Goal: Task Accomplishment & Management: Complete application form

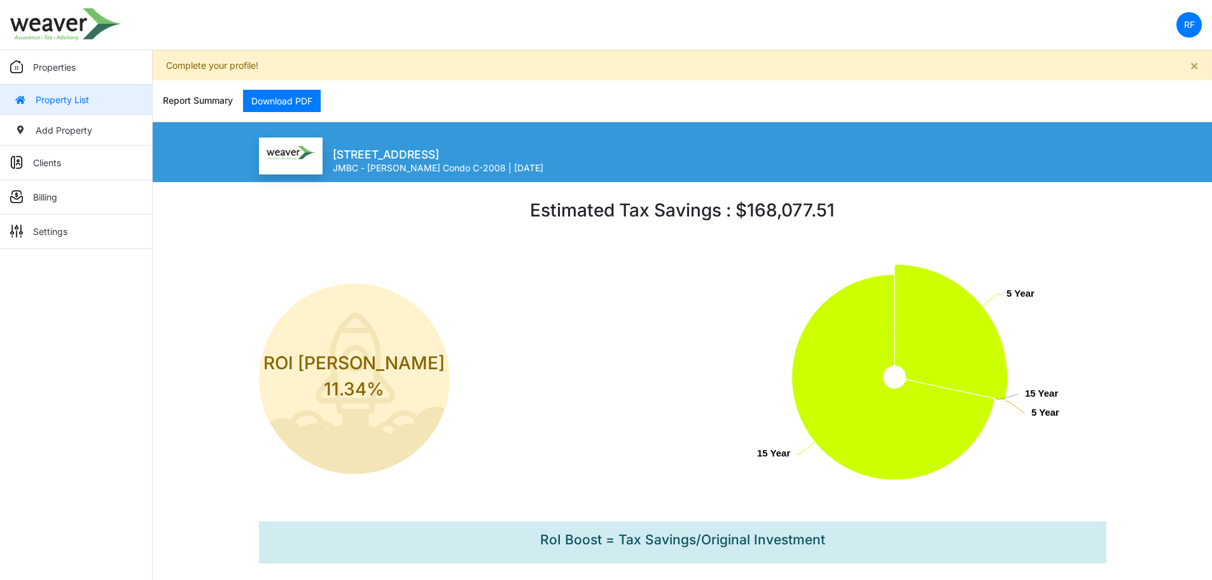
scroll to position [127, 0]
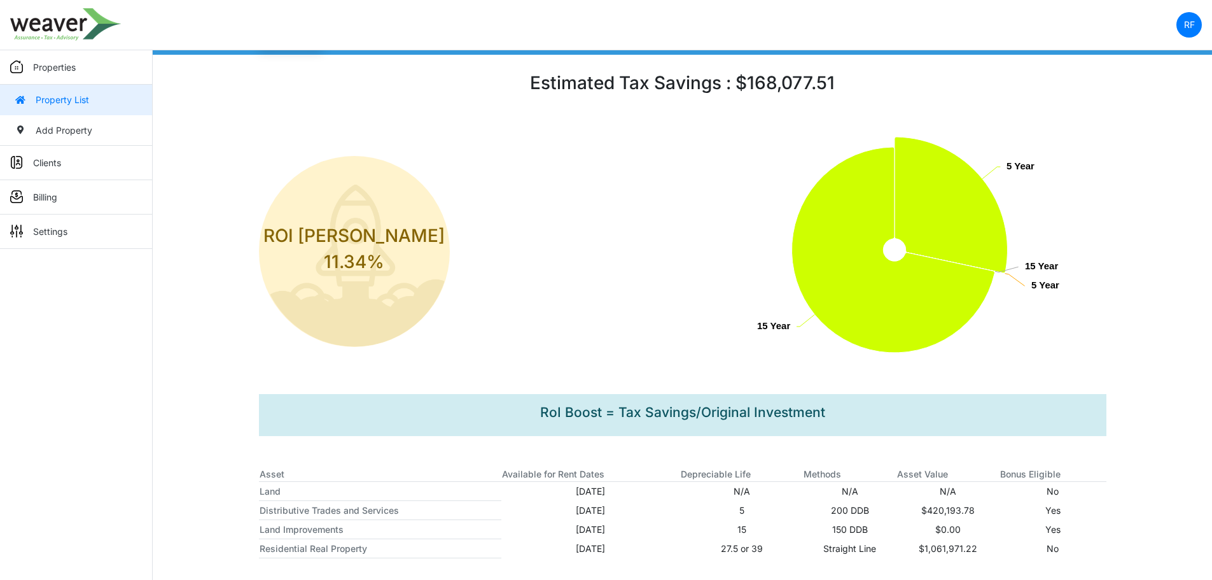
click at [105, 72] on link "Properties" at bounding box center [76, 67] width 152 height 34
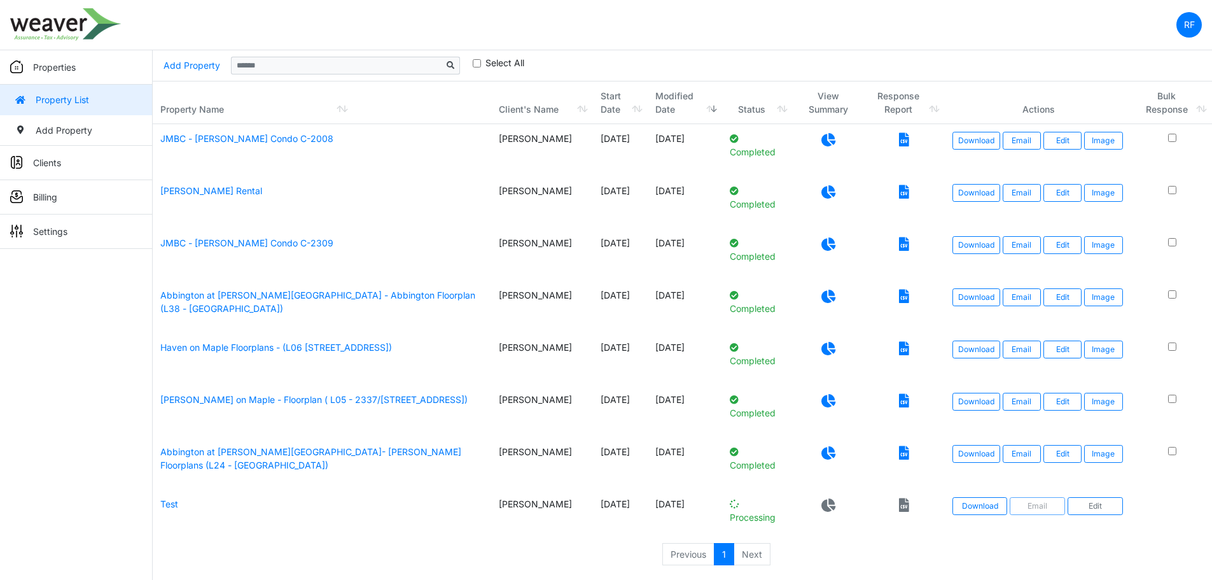
scroll to position [34, 0]
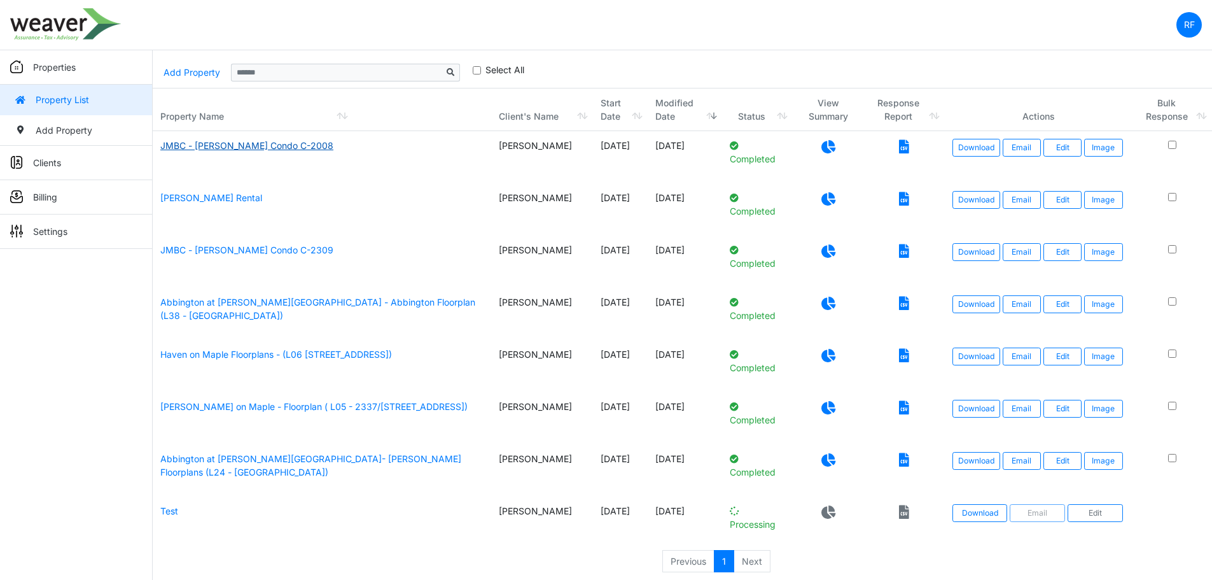
drag, startPoint x: 288, startPoint y: 144, endPoint x: 273, endPoint y: 148, distance: 15.0
click at [273, 148] on link "JMBC - [PERSON_NAME] Condo C-2008" at bounding box center [246, 145] width 173 height 11
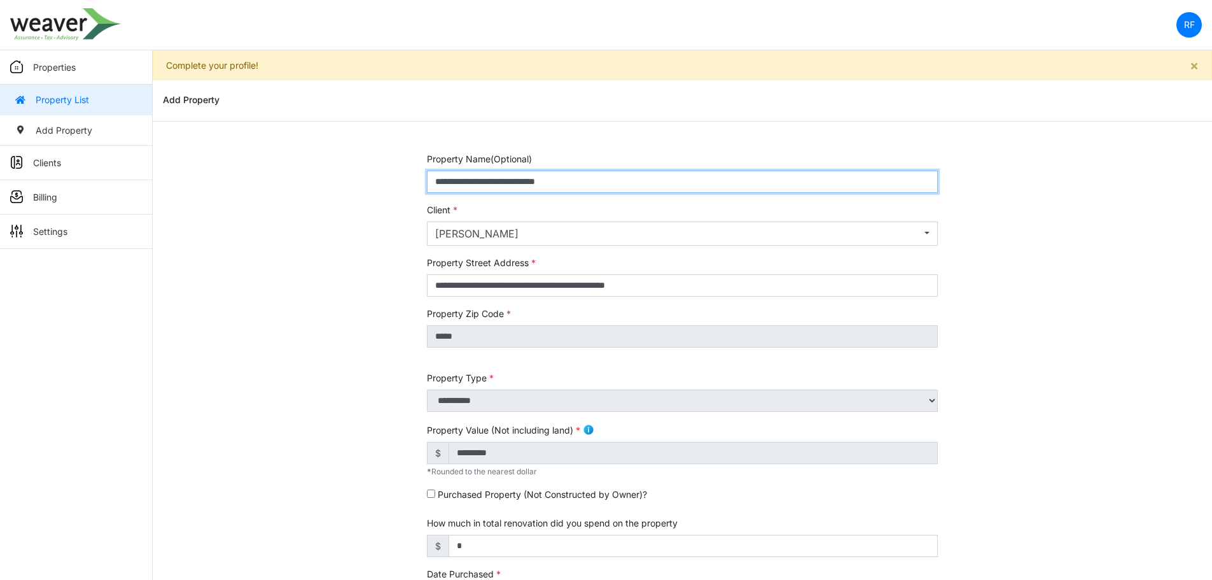
click at [709, 178] on input "**********" at bounding box center [682, 182] width 511 height 22
drag, startPoint x: 699, startPoint y: 171, endPoint x: 596, endPoint y: 181, distance: 103.6
click at [596, 181] on input "**********" at bounding box center [682, 182] width 511 height 22
type input "**********"
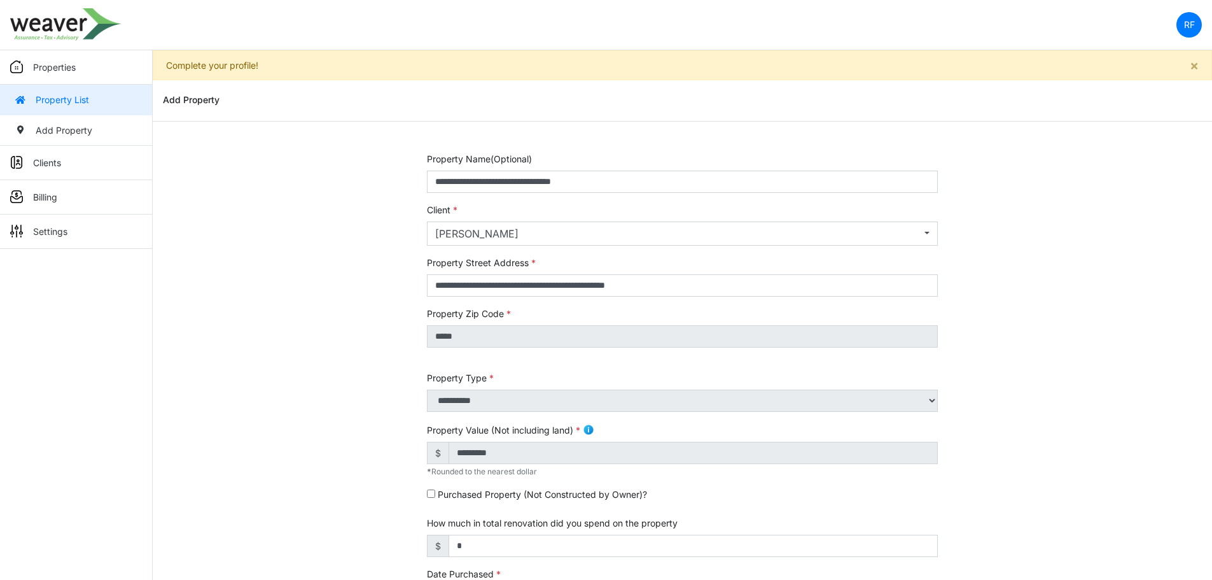
click at [84, 97] on link "Property List" at bounding box center [76, 100] width 152 height 31
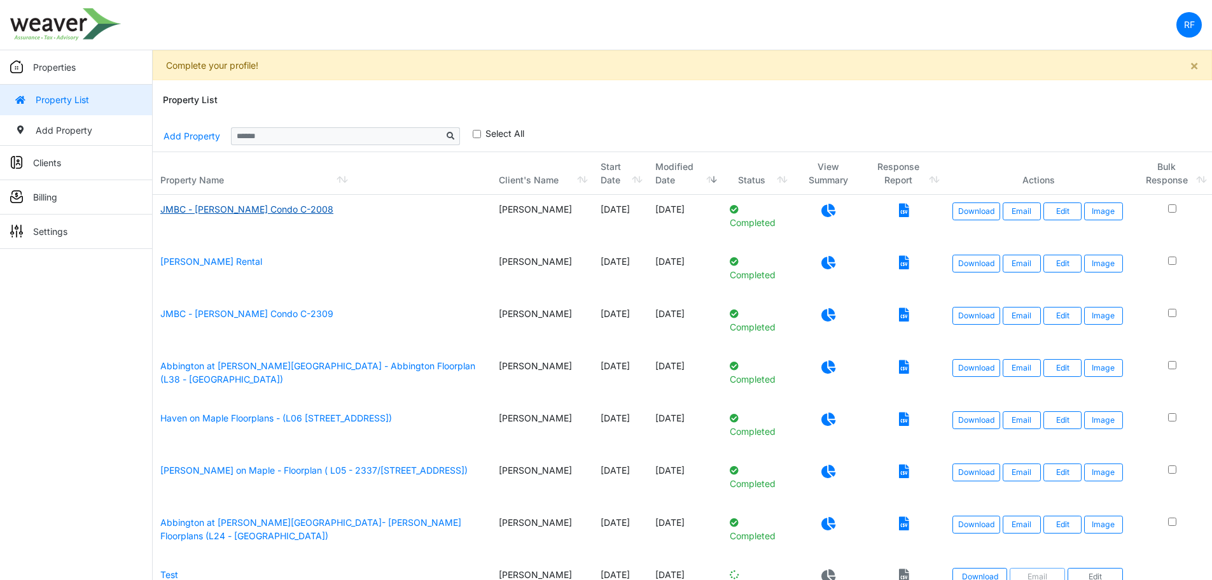
click at [260, 213] on link "JMBC - [PERSON_NAME] Condo C-2008" at bounding box center [246, 209] width 173 height 11
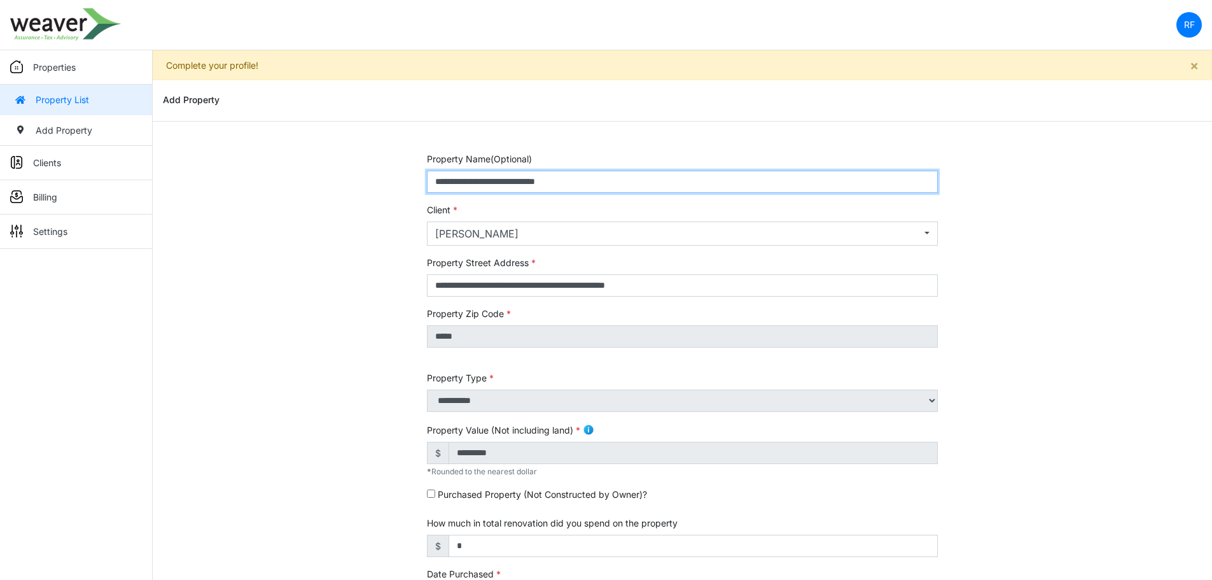
click at [622, 185] on input "**********" at bounding box center [682, 182] width 511 height 22
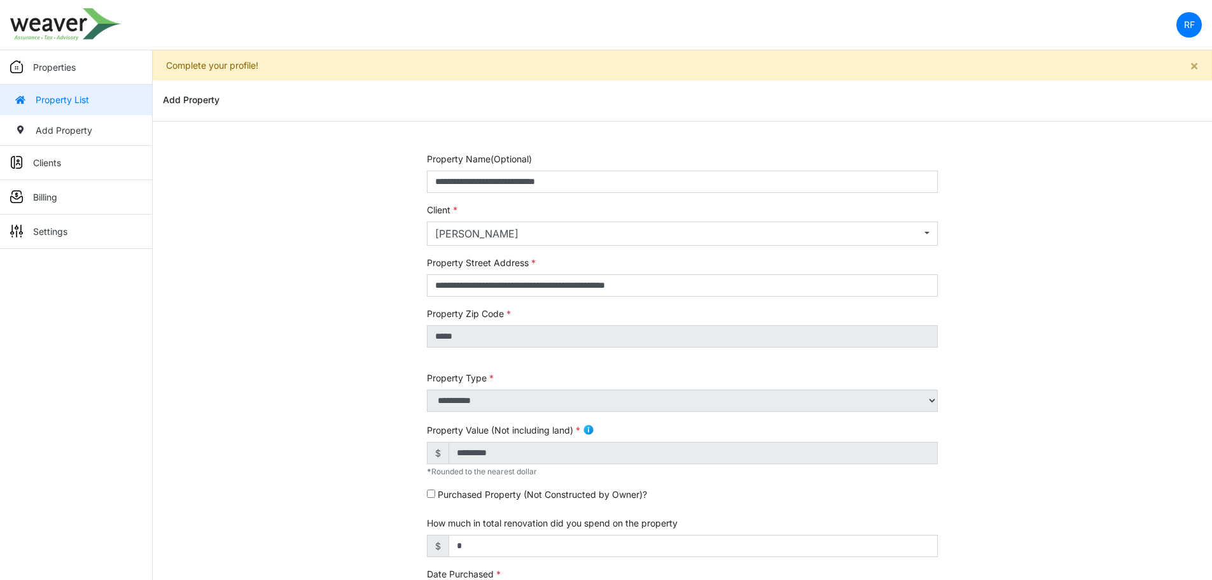
click at [22, 60] on link "Properties" at bounding box center [76, 67] width 152 height 34
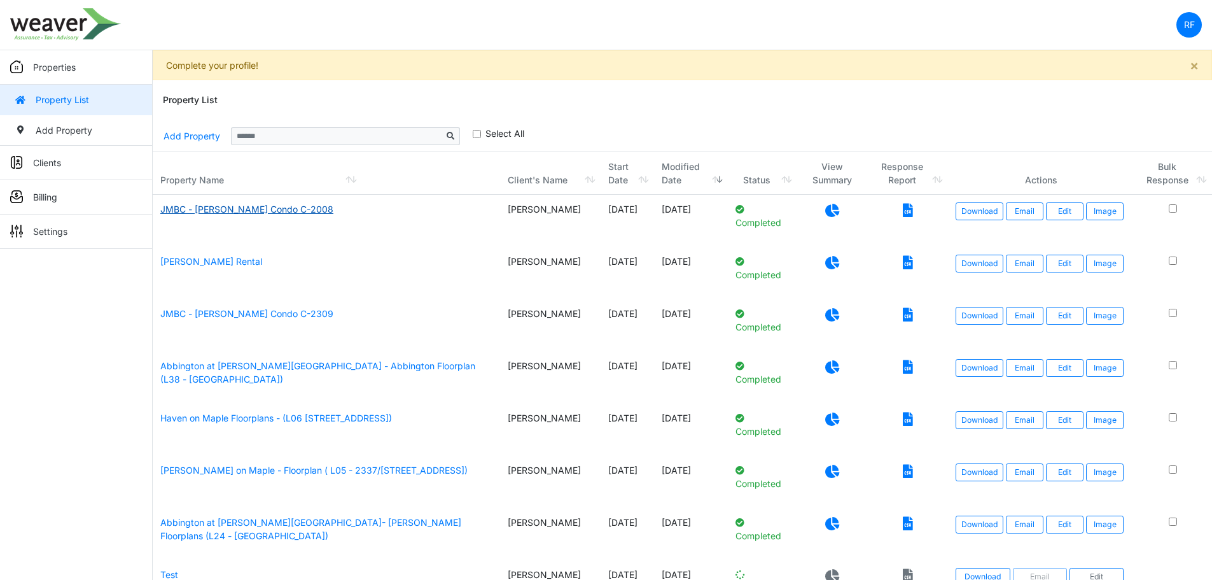
click at [288, 207] on link "JMBC - Jim Jackson Condo C-2008" at bounding box center [246, 209] width 173 height 11
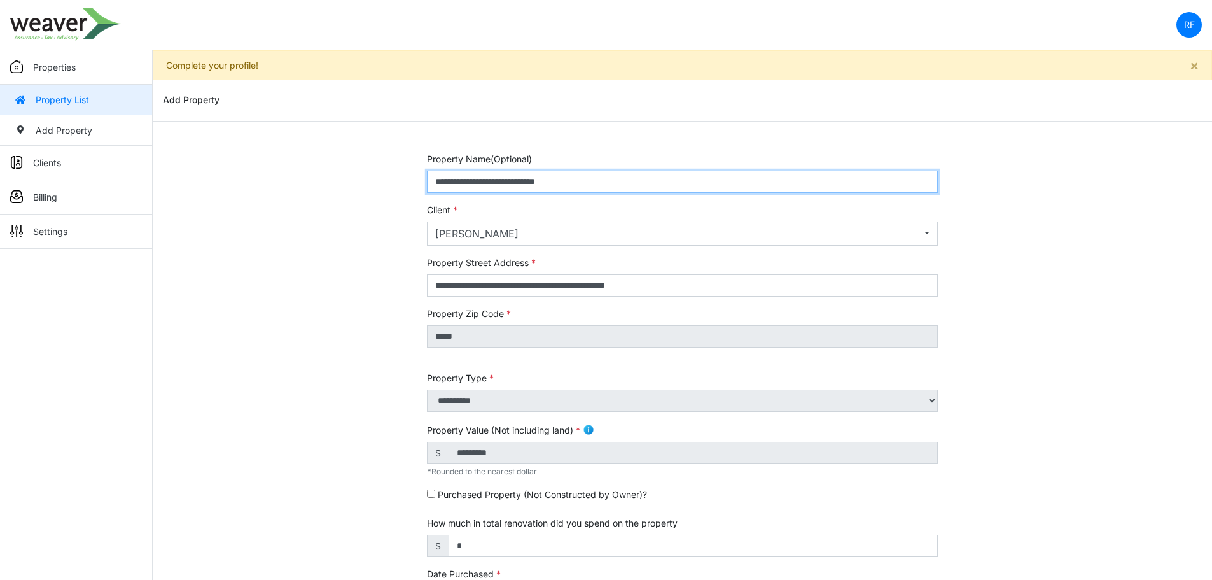
click at [550, 180] on input "**********" at bounding box center [682, 182] width 511 height 22
click at [435, 185] on input "**********" at bounding box center [682, 182] width 511 height 22
type input "**********"
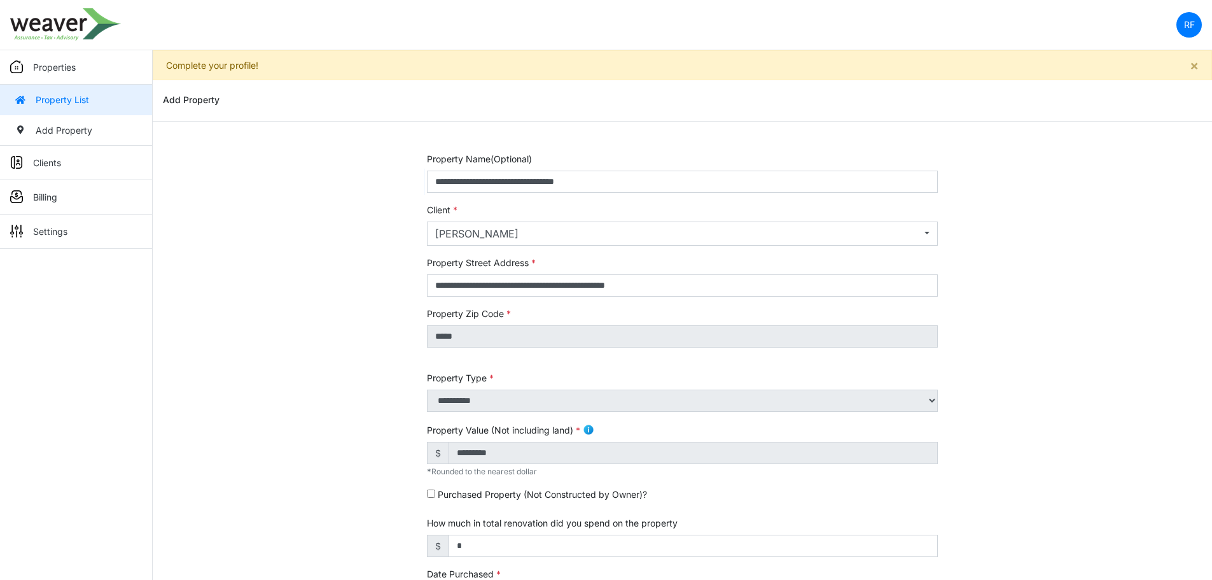
click at [1176, 354] on div "**********" at bounding box center [682, 536] width 1059 height 769
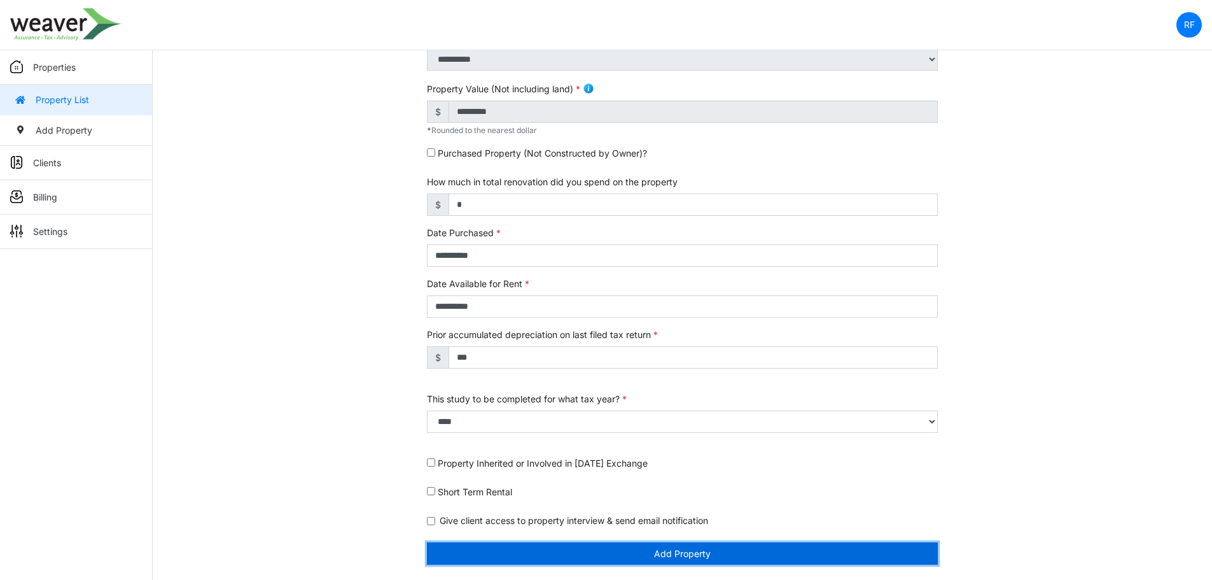
click at [632, 548] on button "Add Property" at bounding box center [682, 553] width 511 height 22
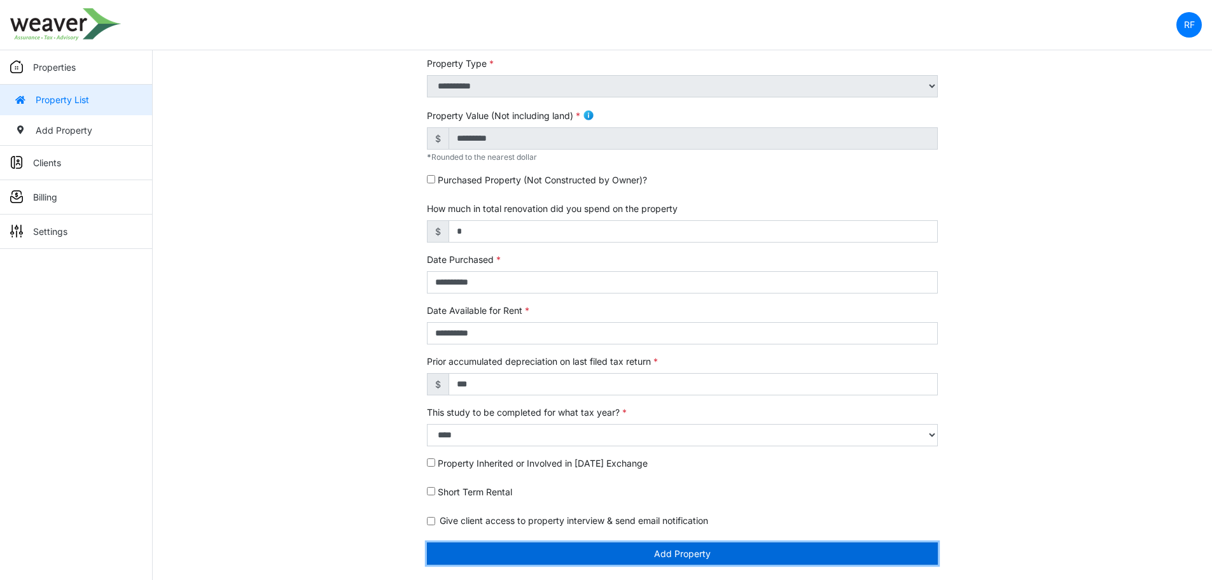
scroll to position [301, 0]
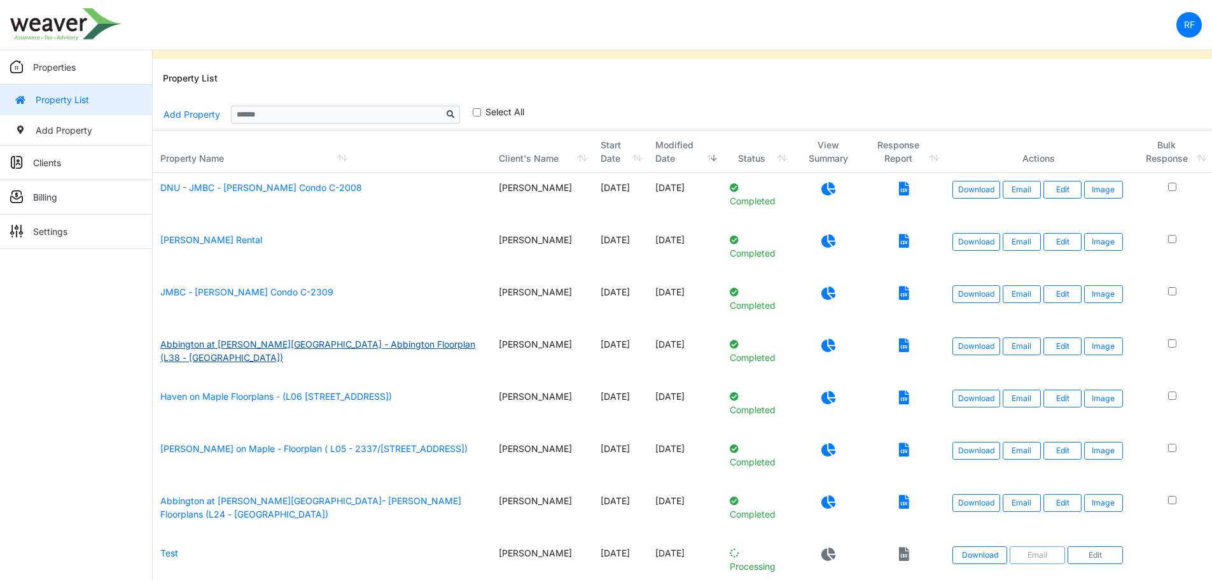
scroll to position [7, 0]
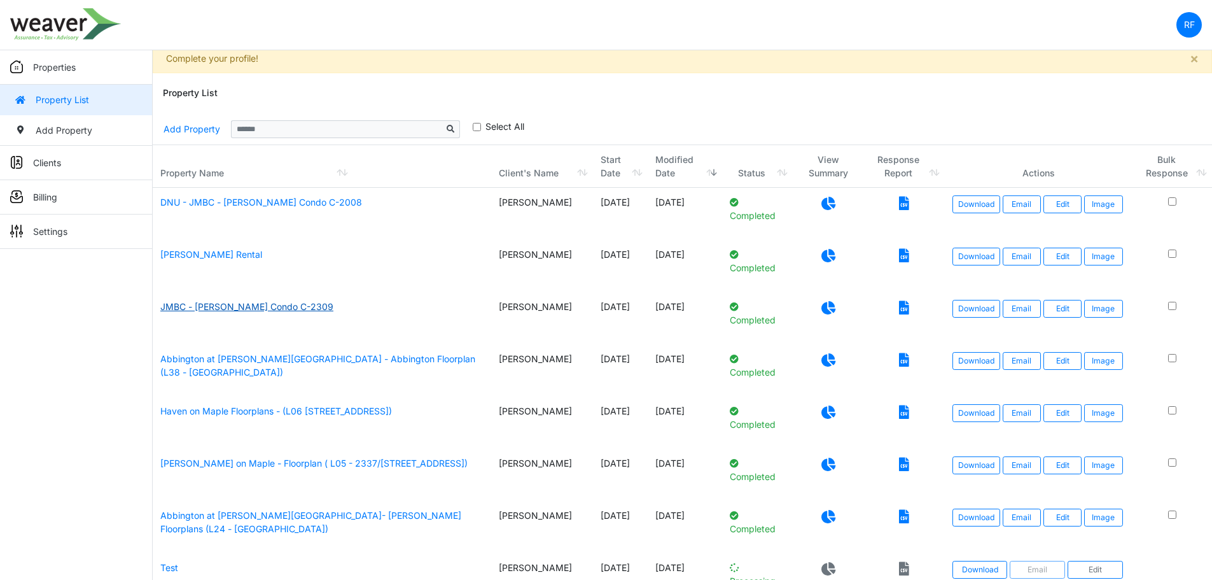
click at [276, 309] on link "JMBC - [PERSON_NAME] Condo C-2309" at bounding box center [246, 306] width 173 height 11
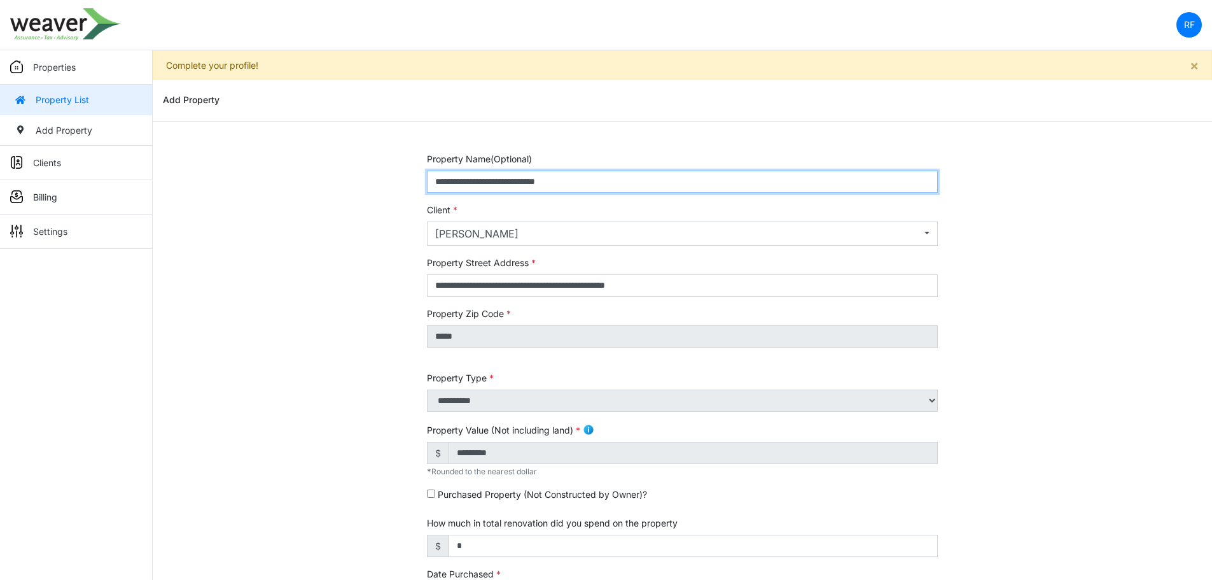
click at [433, 181] on input "**********" at bounding box center [682, 182] width 511 height 22
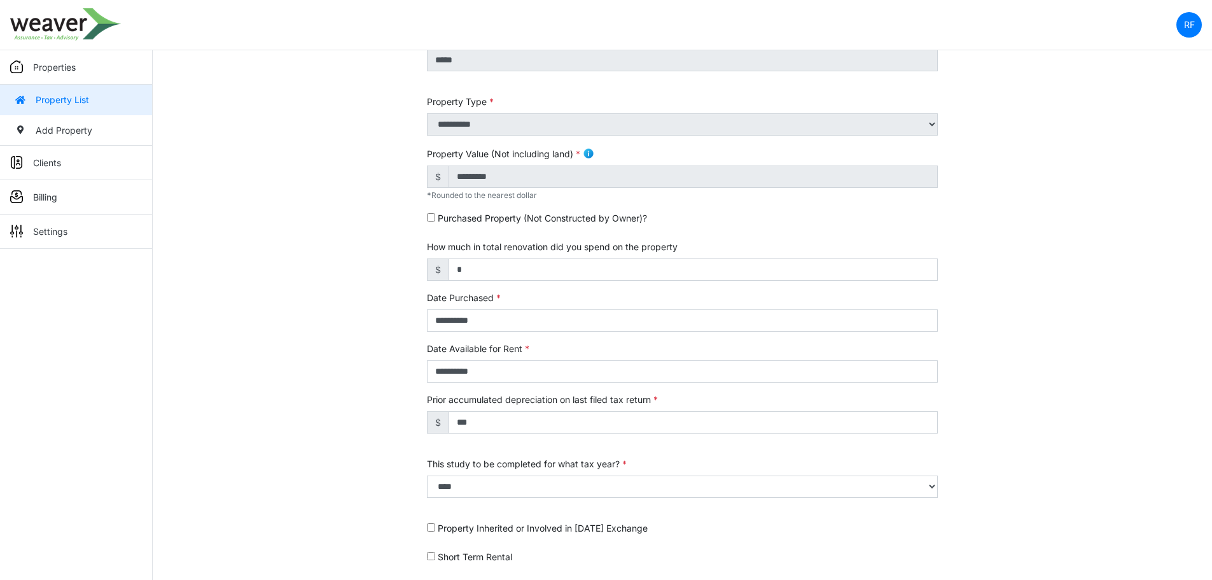
scroll to position [341, 0]
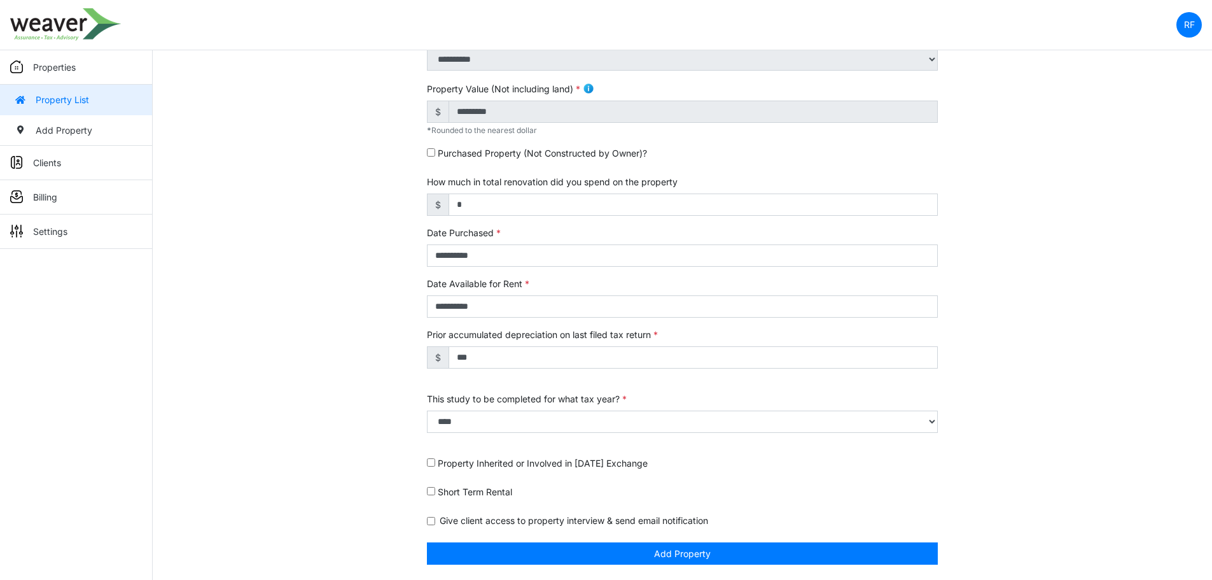
type input "**********"
click at [630, 566] on div "**********" at bounding box center [682, 195] width 530 height 769
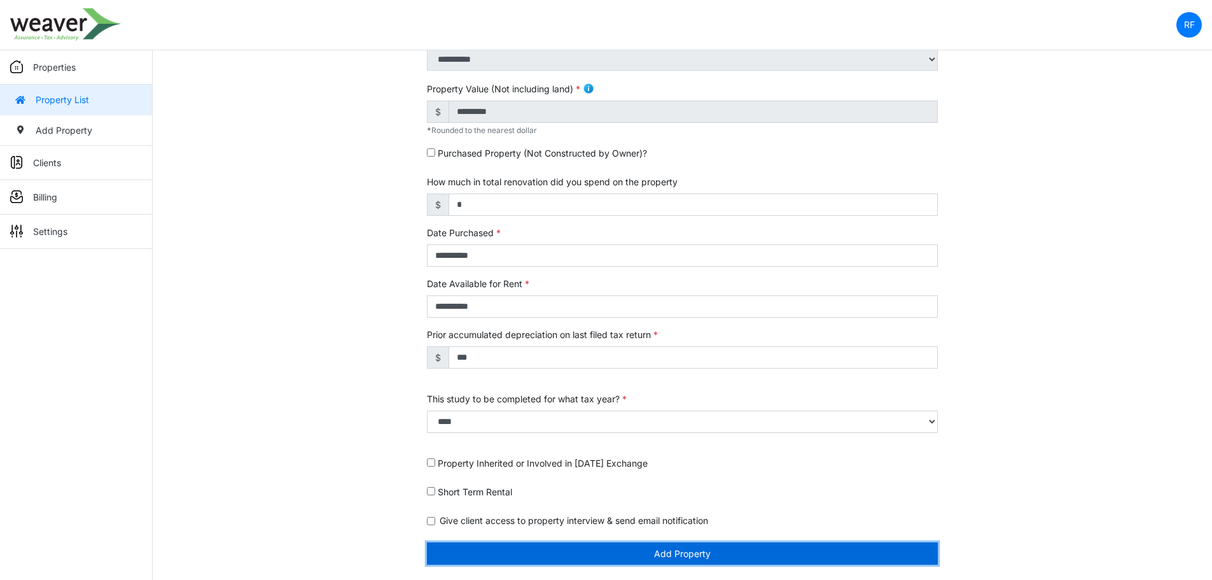
click at [639, 560] on button "Add Property" at bounding box center [682, 553] width 511 height 22
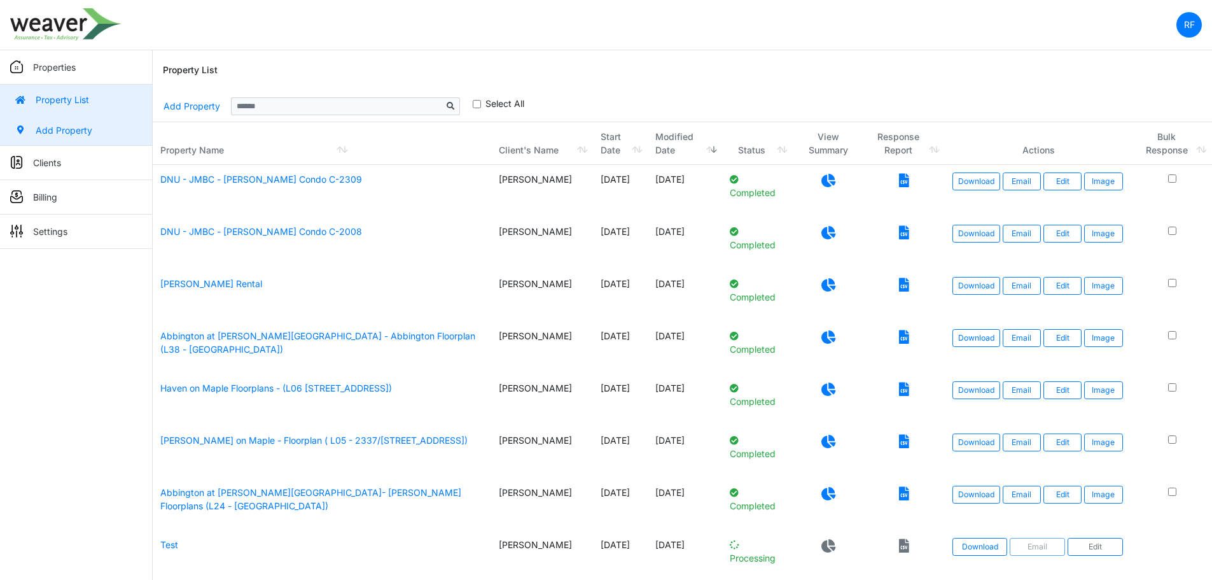
click at [115, 137] on link "Add Property" at bounding box center [76, 130] width 152 height 31
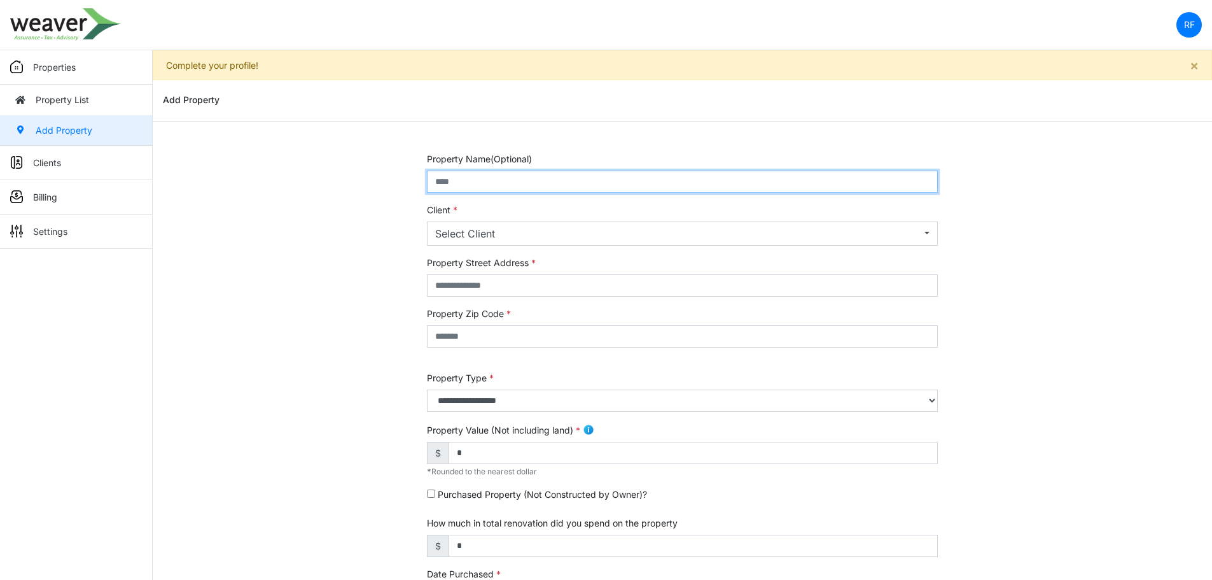
click at [604, 183] on input "text" at bounding box center [682, 182] width 511 height 22
paste input "**********"
type input "**********"
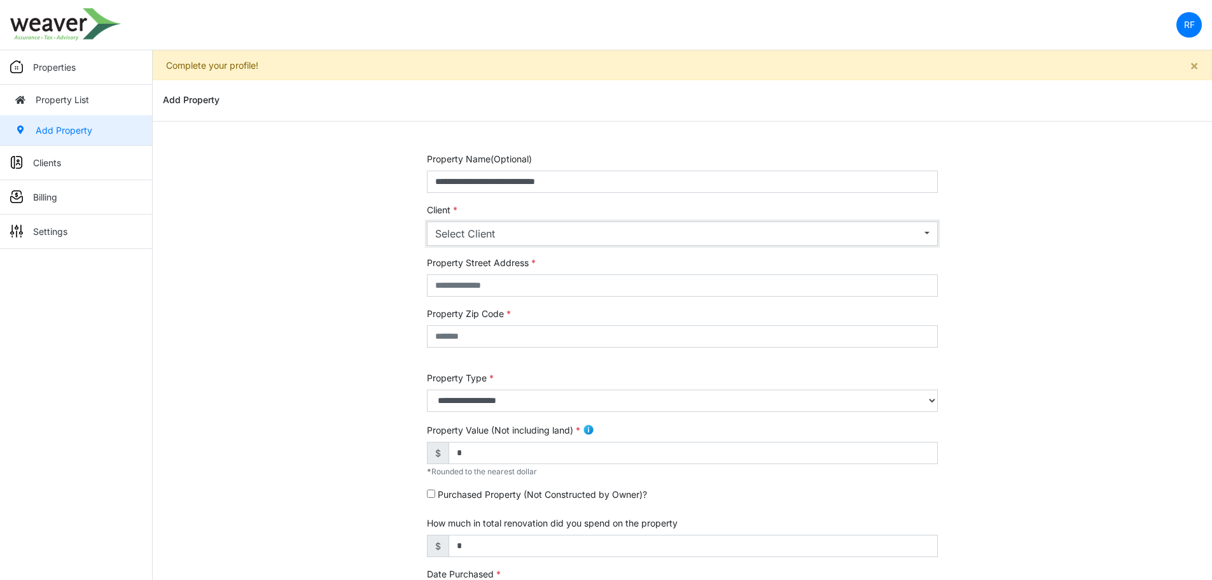
click at [541, 228] on div "Select Client" at bounding box center [678, 233] width 486 height 15
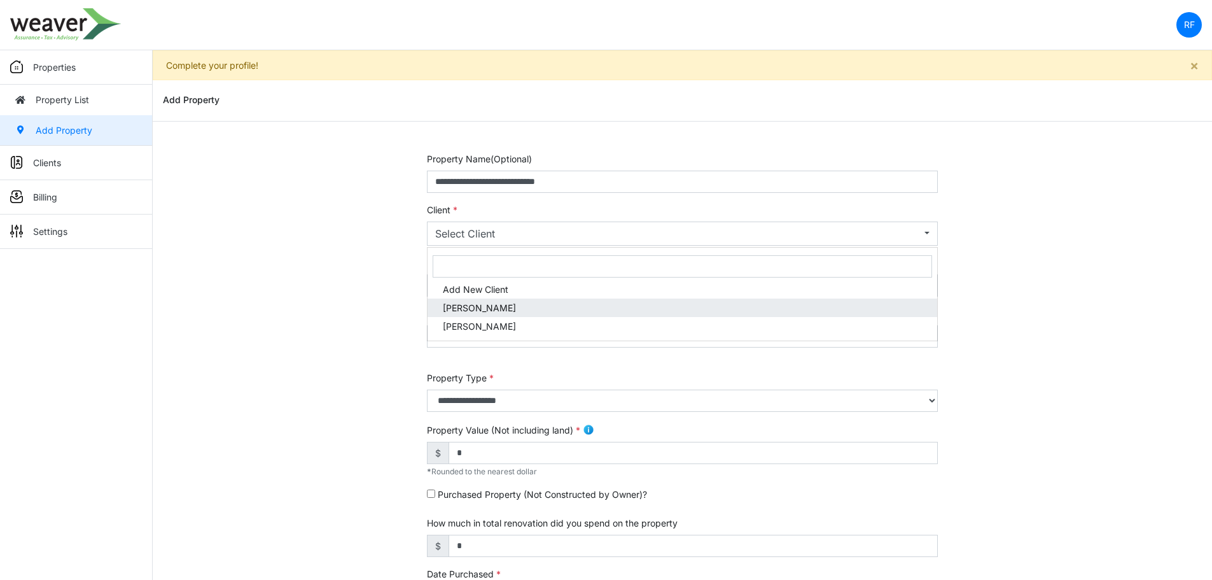
click at [537, 304] on link "[PERSON_NAME]" at bounding box center [683, 307] width 510 height 18
select select "***"
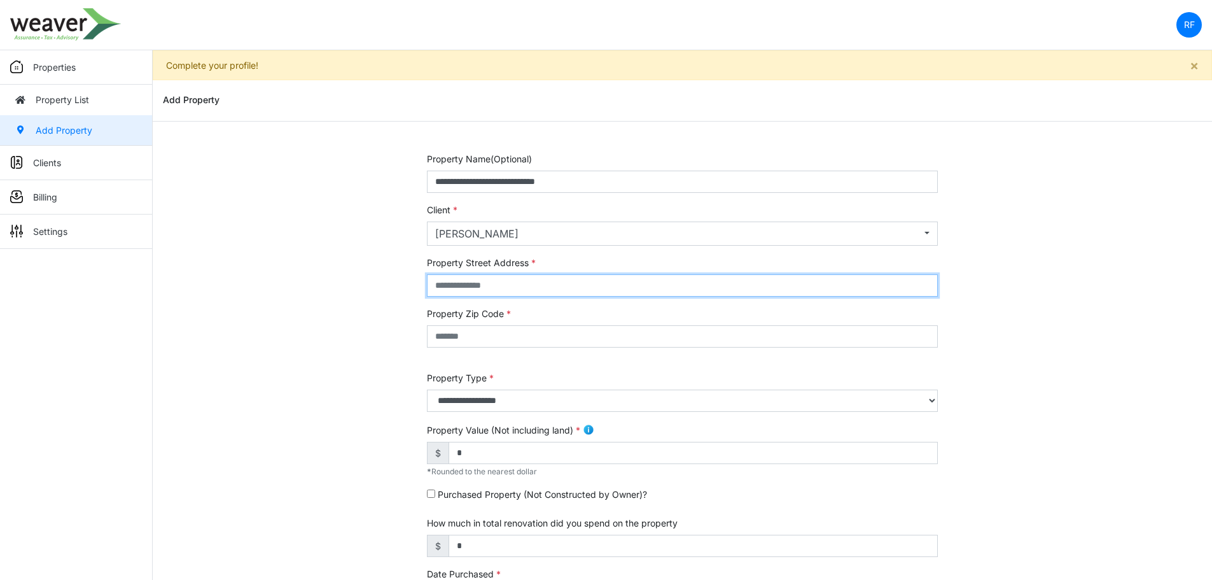
click at [520, 285] on input "text" at bounding box center [682, 285] width 511 height 22
paste input "**********"
type input "**********"
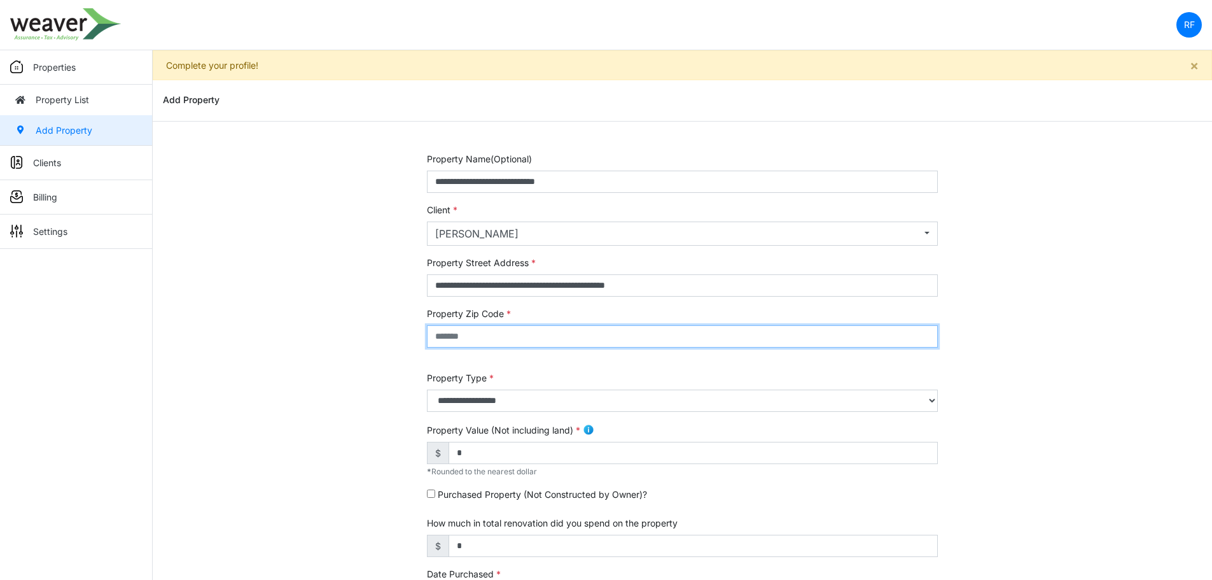
click at [512, 333] on input "text" at bounding box center [682, 336] width 511 height 22
type input "*****"
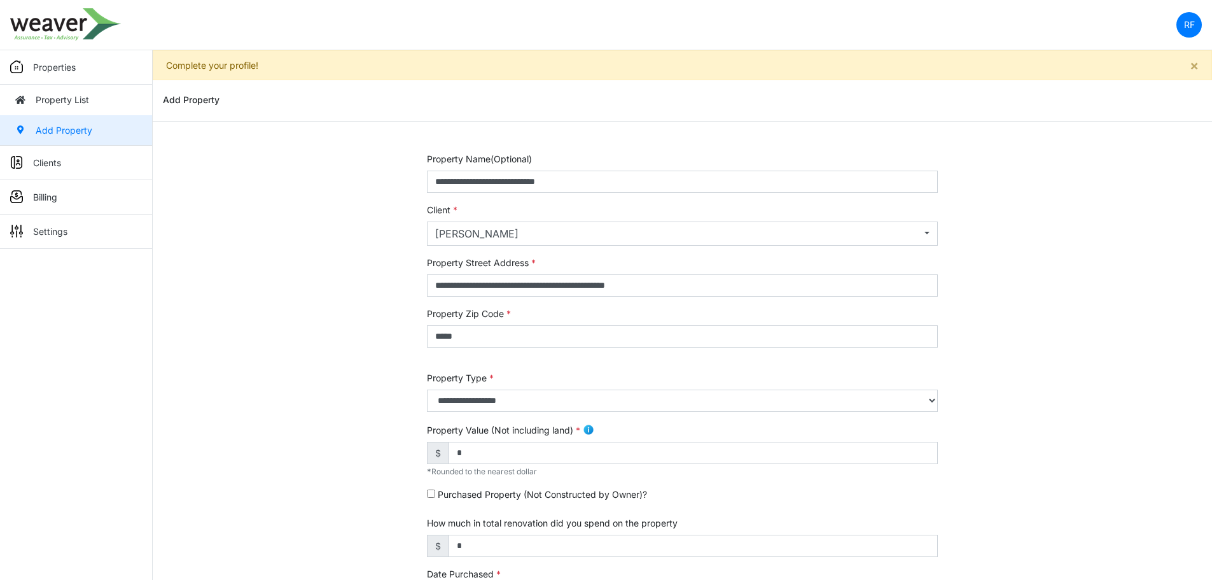
click at [520, 375] on div "**********" at bounding box center [682, 391] width 511 height 41
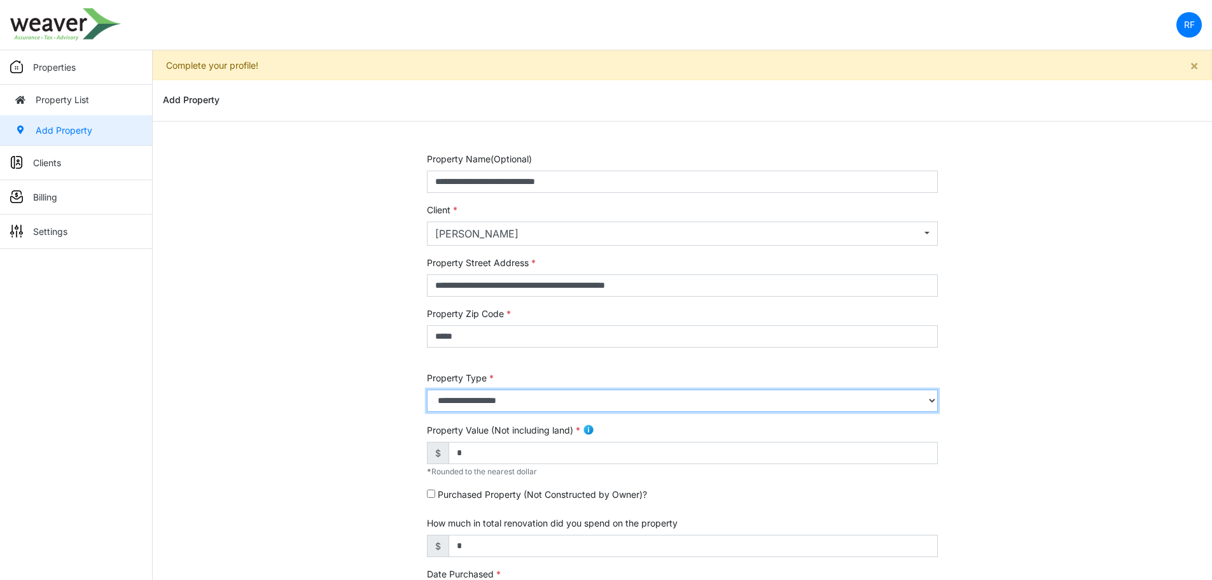
click at [522, 401] on select "**********" at bounding box center [682, 400] width 511 height 22
select select "*"
click at [427, 389] on select "**********" at bounding box center [682, 400] width 511 height 22
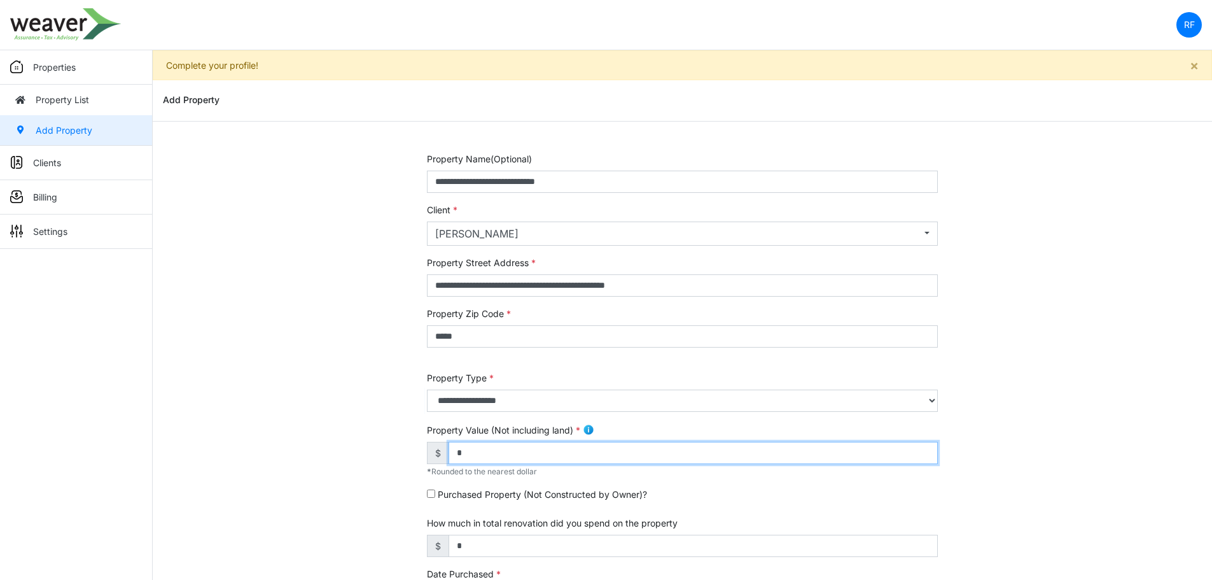
click at [517, 442] on input "*" at bounding box center [693, 453] width 489 height 22
drag, startPoint x: 517, startPoint y: 456, endPoint x: 410, endPoint y: 456, distance: 106.9
click at [410, 456] on div "**********" at bounding box center [682, 536] width 1059 height 769
type input "*********"
drag, startPoint x: 1045, startPoint y: 403, endPoint x: 1015, endPoint y: 402, distance: 29.9
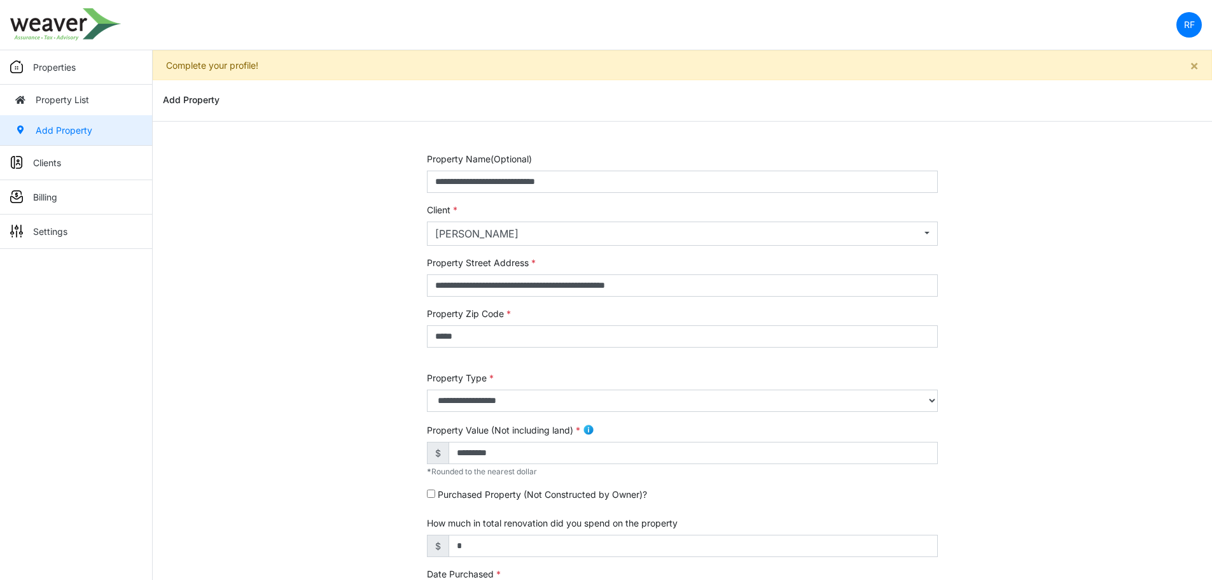
click at [1045, 402] on div "**********" at bounding box center [682, 536] width 1059 height 769
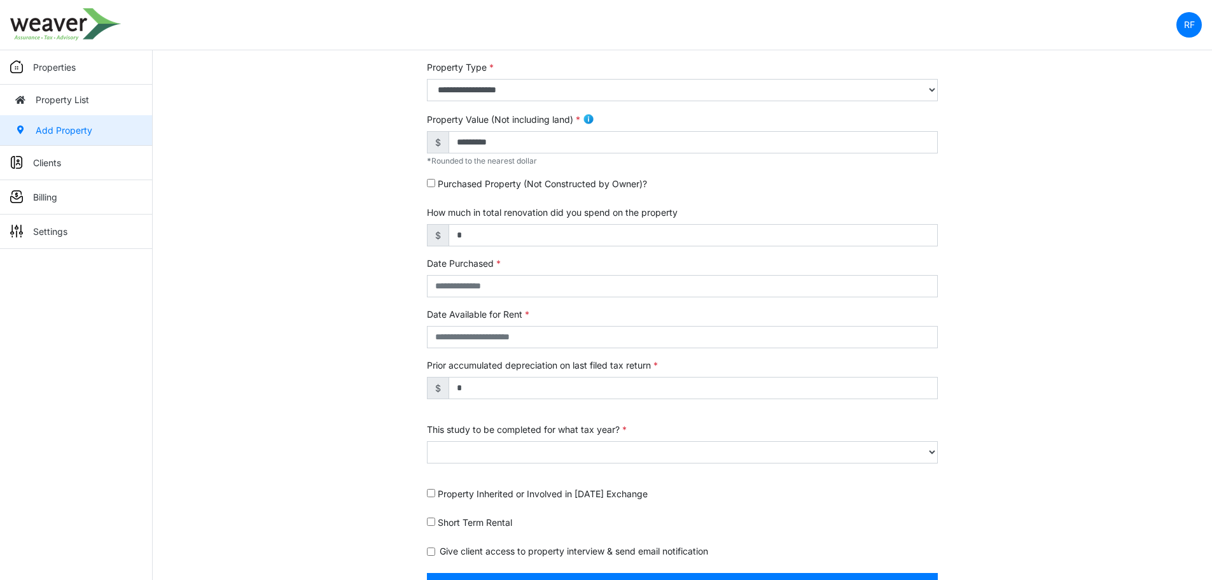
scroll to position [318, 0]
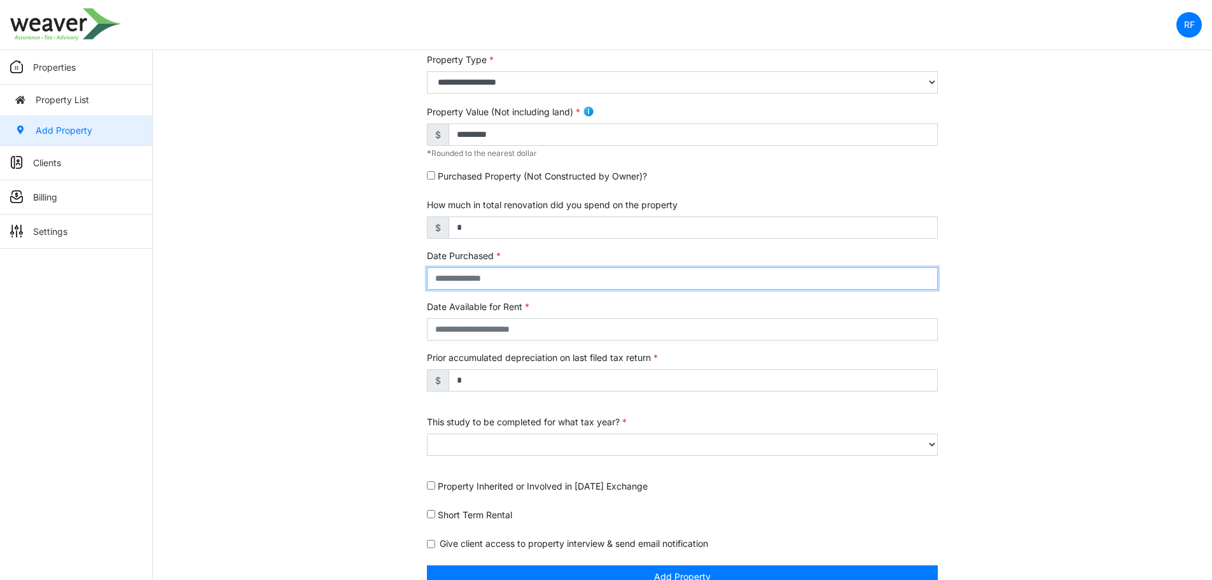
click at [526, 282] on input "text" at bounding box center [682, 278] width 511 height 22
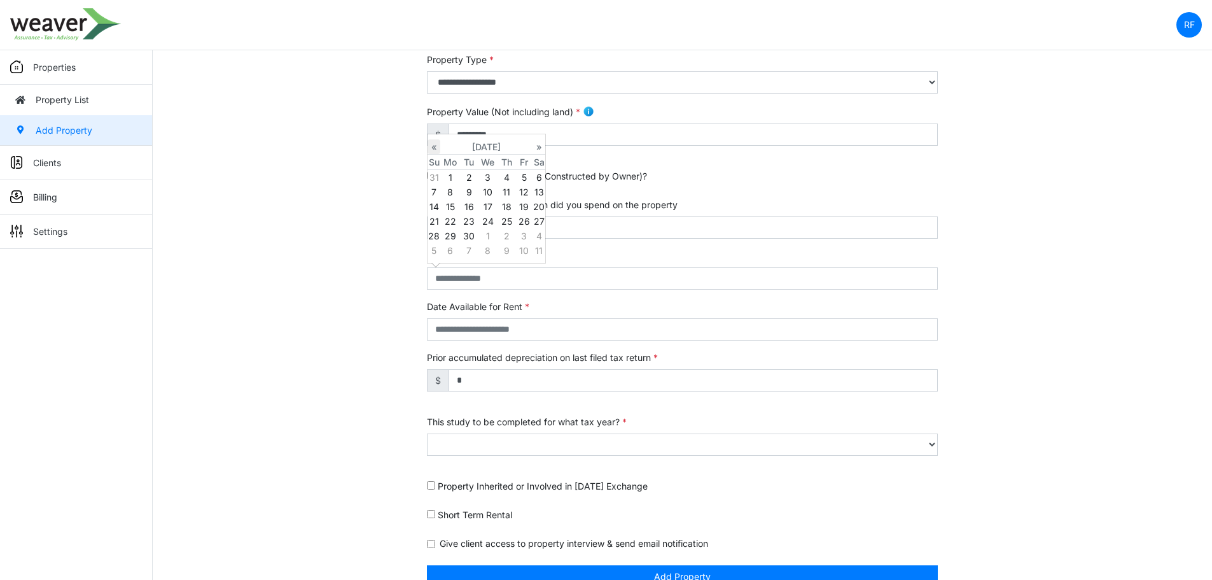
click at [429, 146] on th "«" at bounding box center [434, 146] width 13 height 15
click at [429, 145] on th "«" at bounding box center [434, 146] width 13 height 15
click at [501, 206] on td "15" at bounding box center [506, 206] width 17 height 15
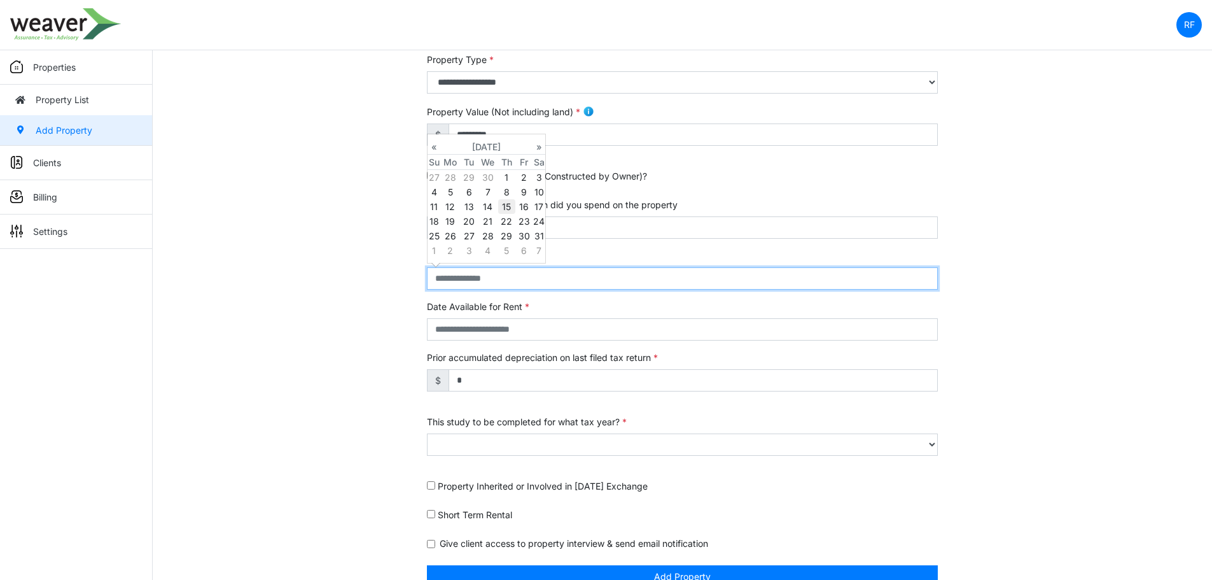
type input "**********"
select select "****"
click at [494, 210] on td "14" at bounding box center [488, 206] width 20 height 15
type input "**********"
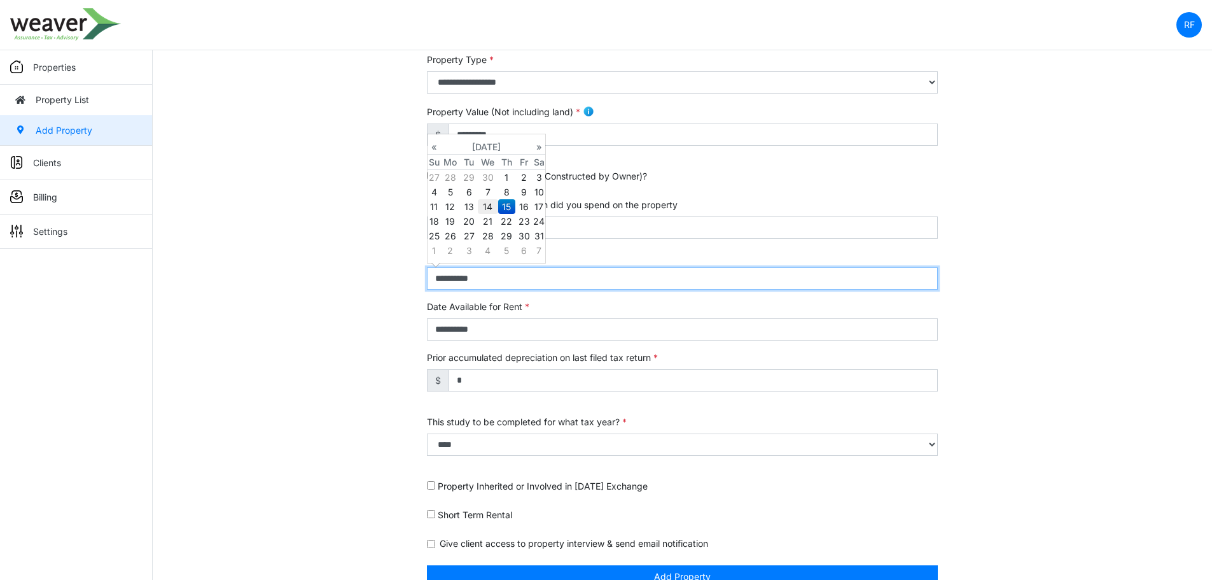
type input "**********"
select select "****"
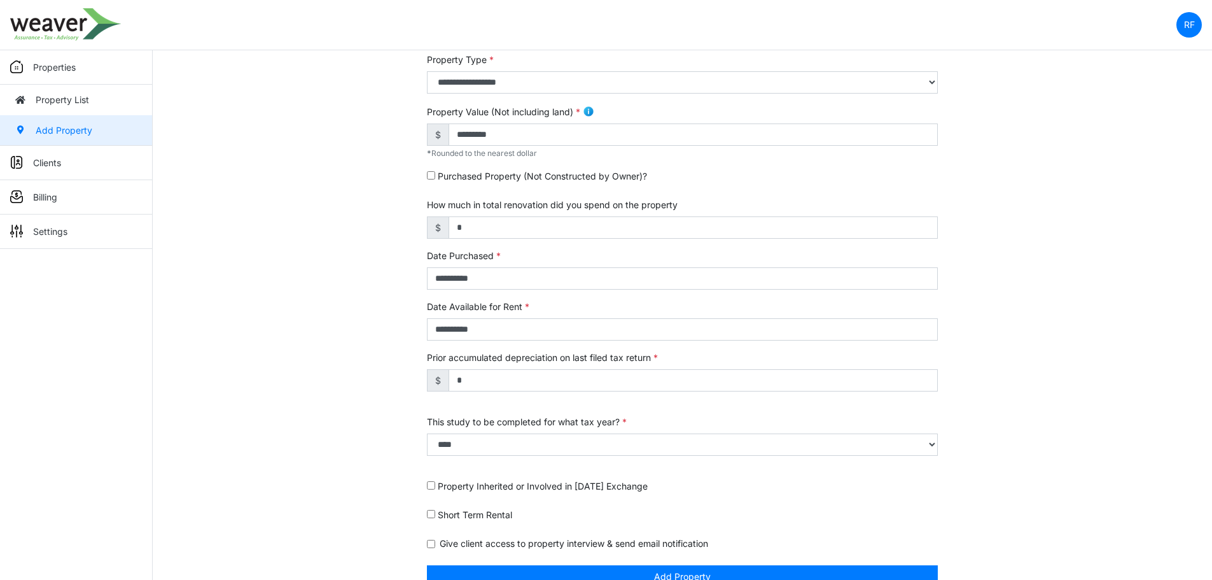
click at [572, 311] on div "**********" at bounding box center [682, 320] width 511 height 41
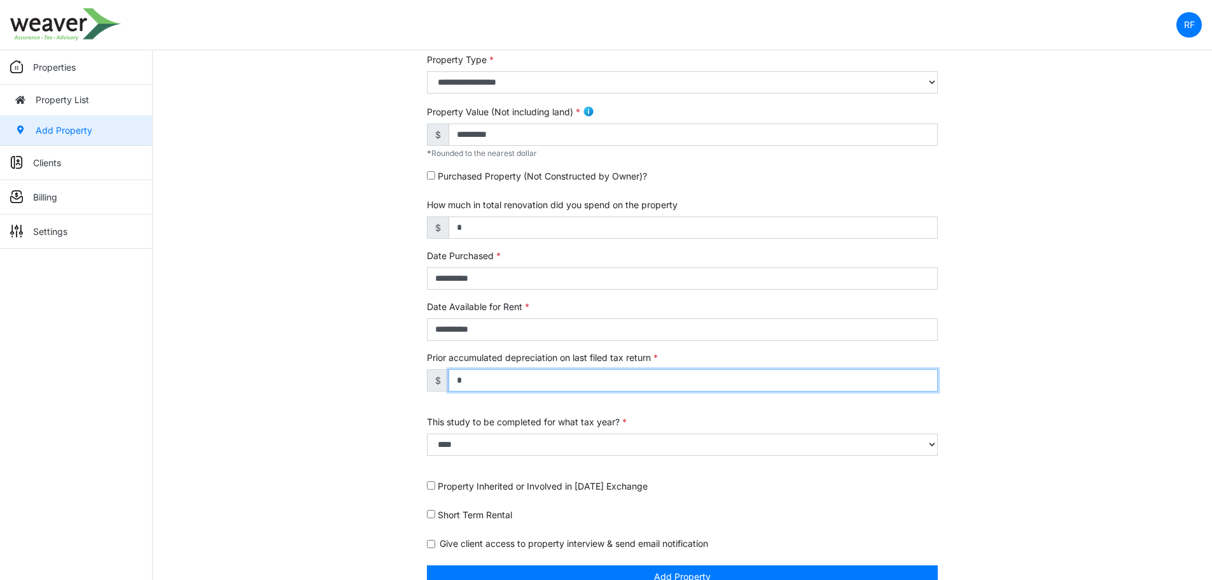
click at [540, 382] on input "*" at bounding box center [693, 380] width 489 height 22
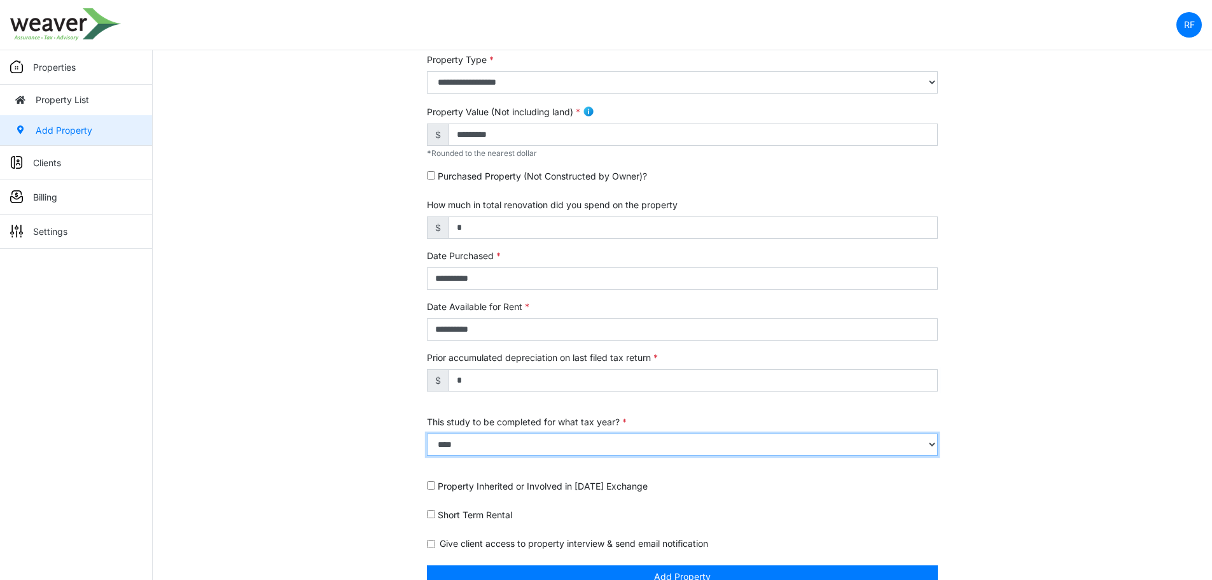
click at [537, 434] on select "**** **** **** **** **** **** **** **** **** **** **** **** **** **** **** ****…" at bounding box center [682, 444] width 511 height 22
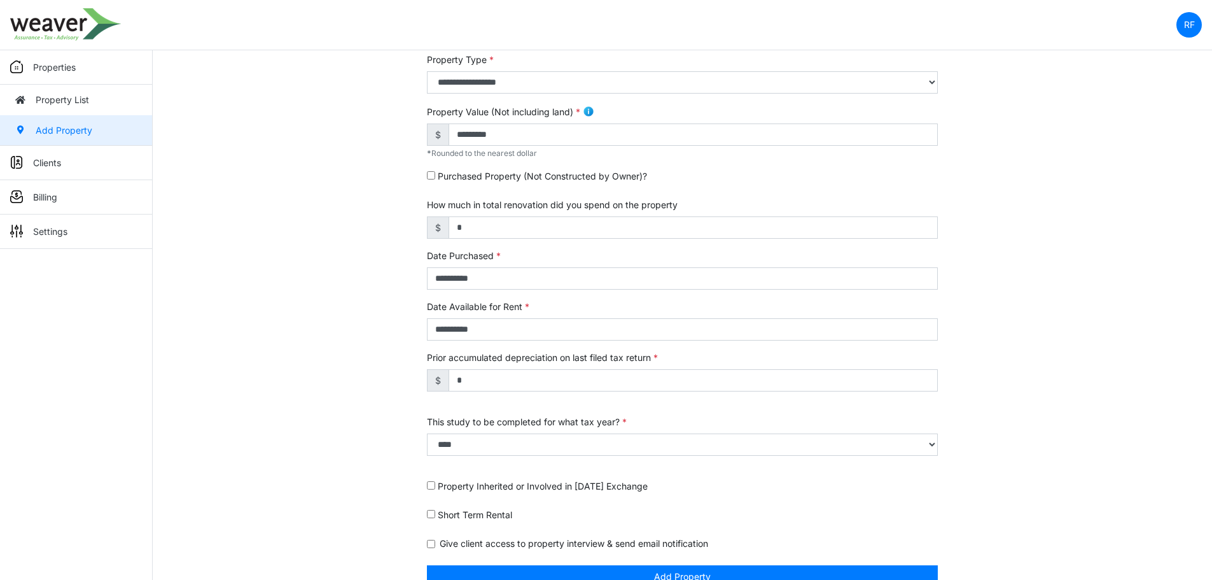
click at [1151, 455] on div "**********" at bounding box center [682, 218] width 1059 height 769
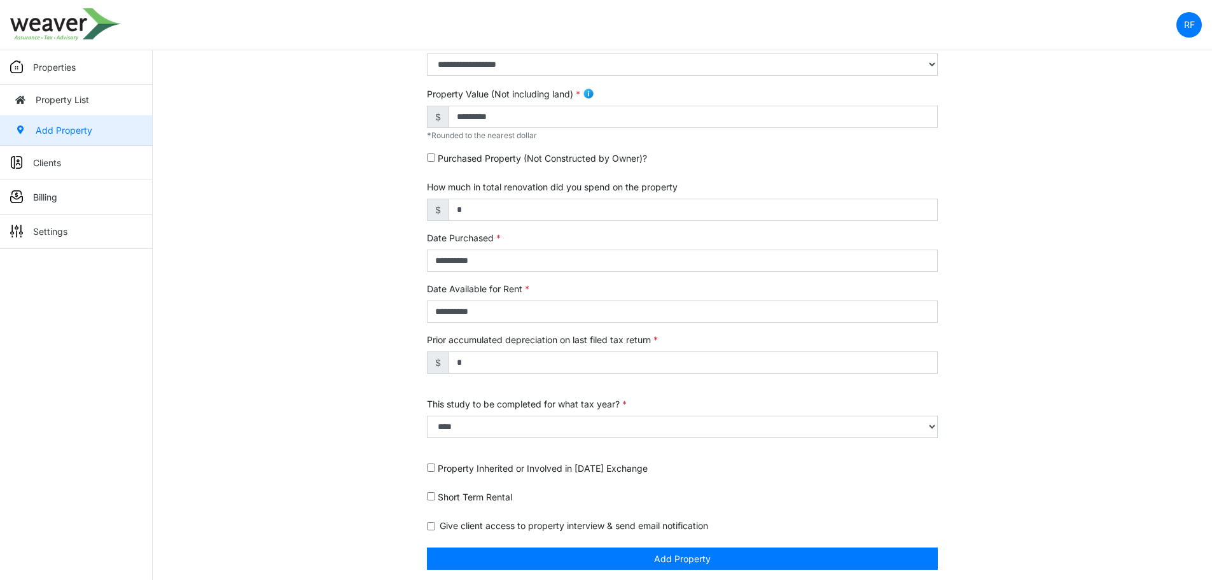
scroll to position [341, 0]
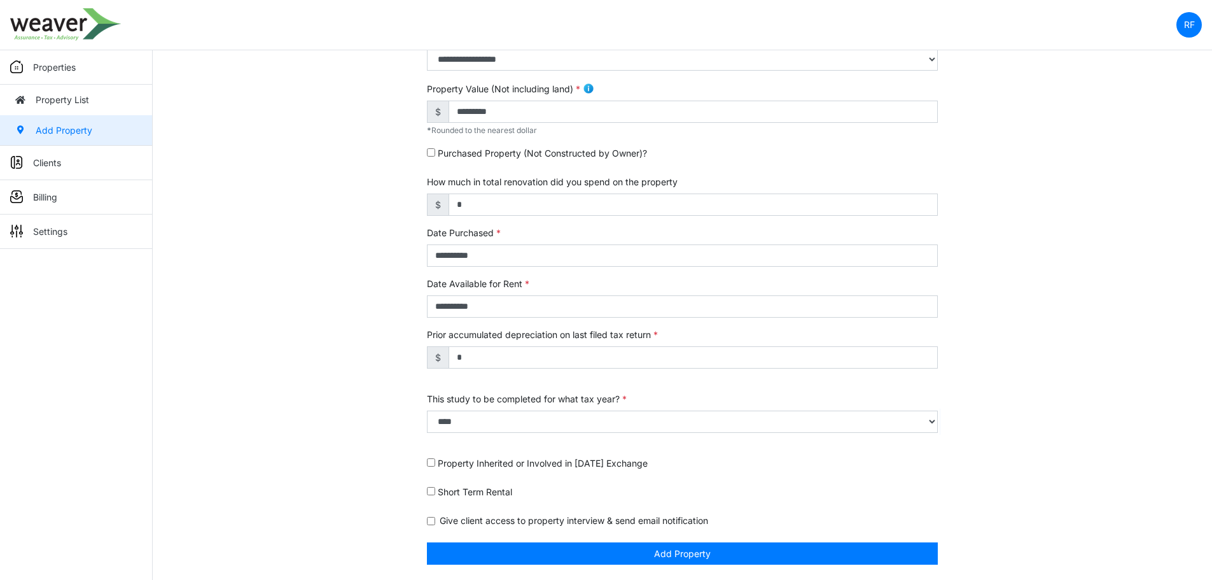
click at [484, 490] on label "Short Term Rental" at bounding box center [475, 491] width 74 height 13
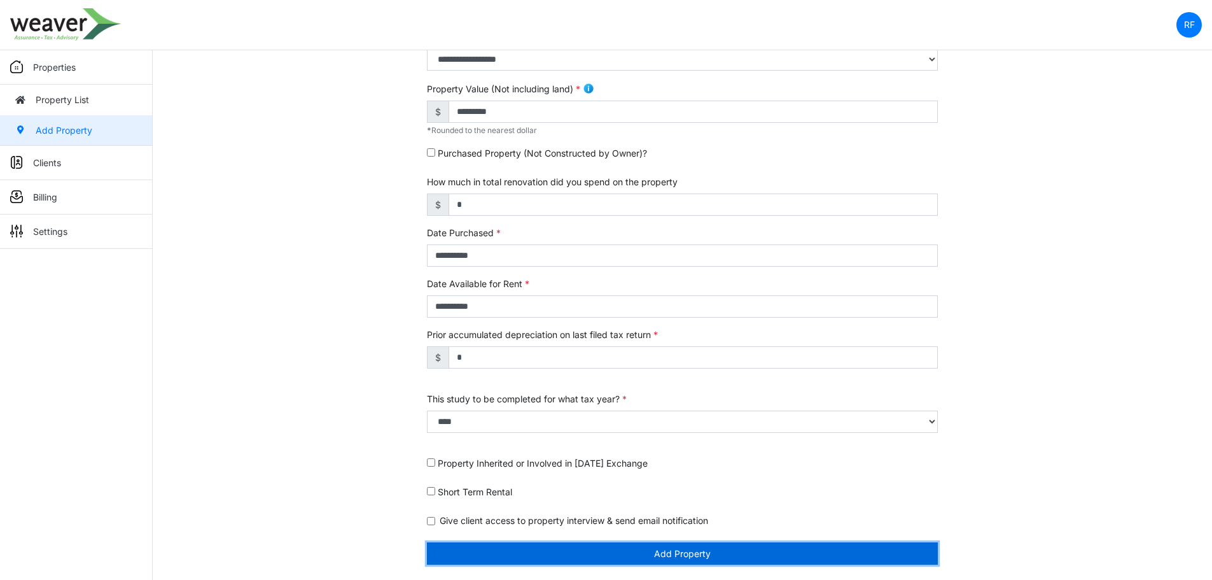
click at [810, 549] on button "Add Property" at bounding box center [682, 553] width 511 height 22
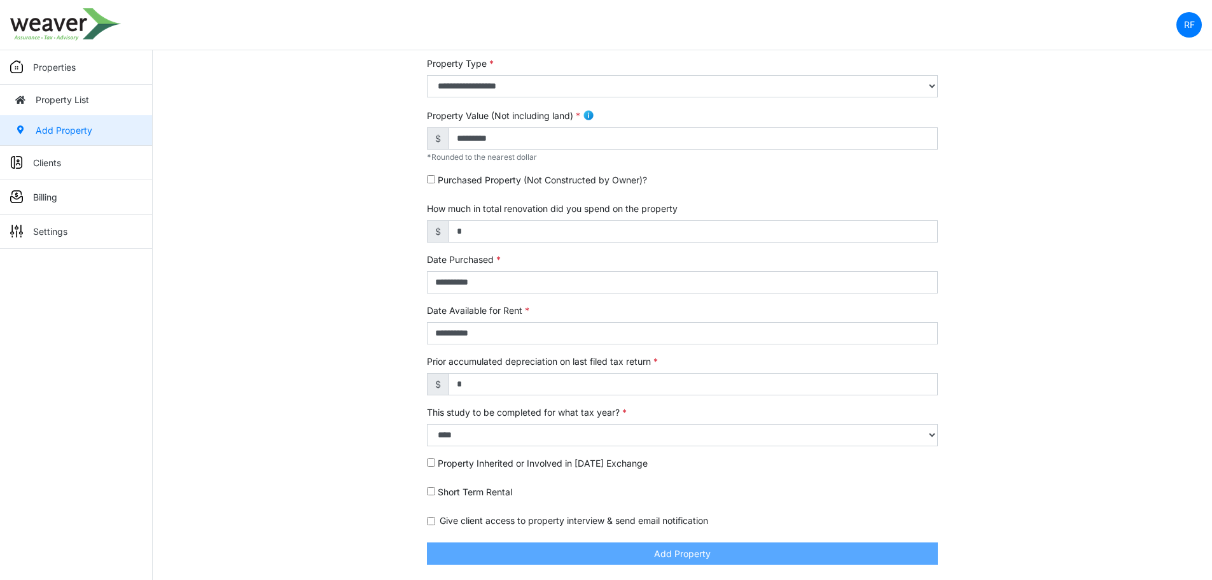
scroll to position [301, 0]
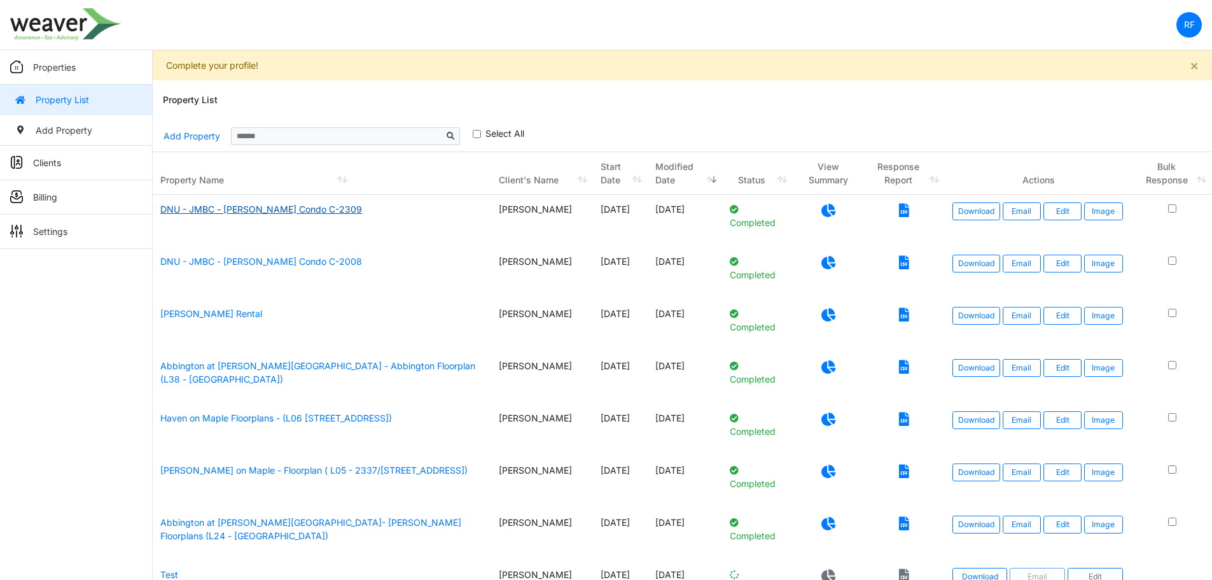
click at [244, 208] on link "DNU - JMBC - [PERSON_NAME] Condo C-2309" at bounding box center [261, 209] width 202 height 11
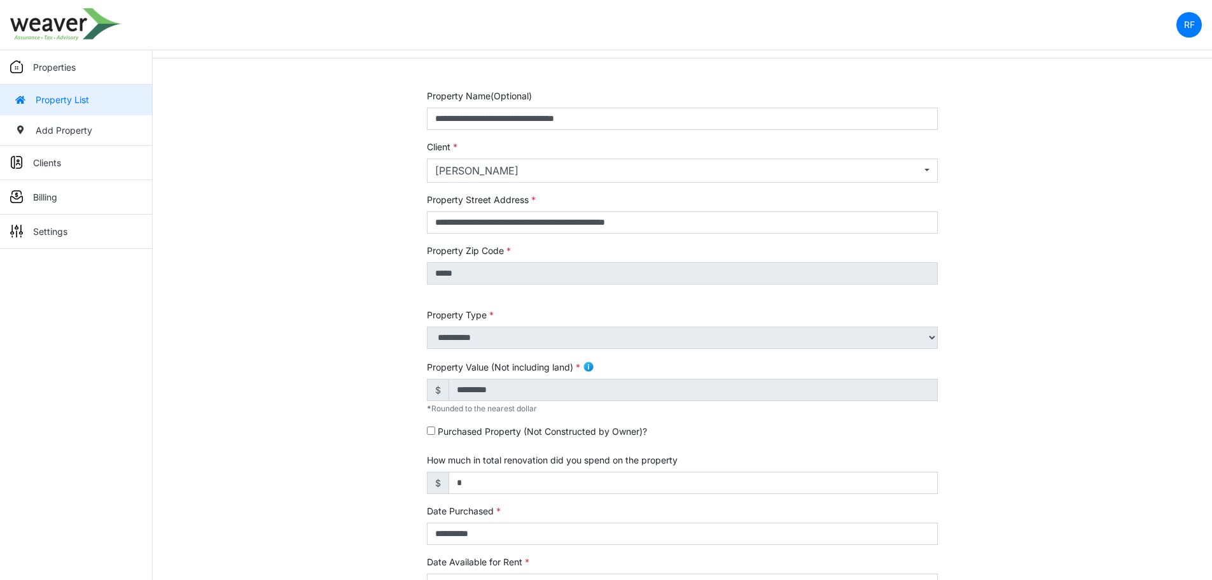
scroll to position [64, 0]
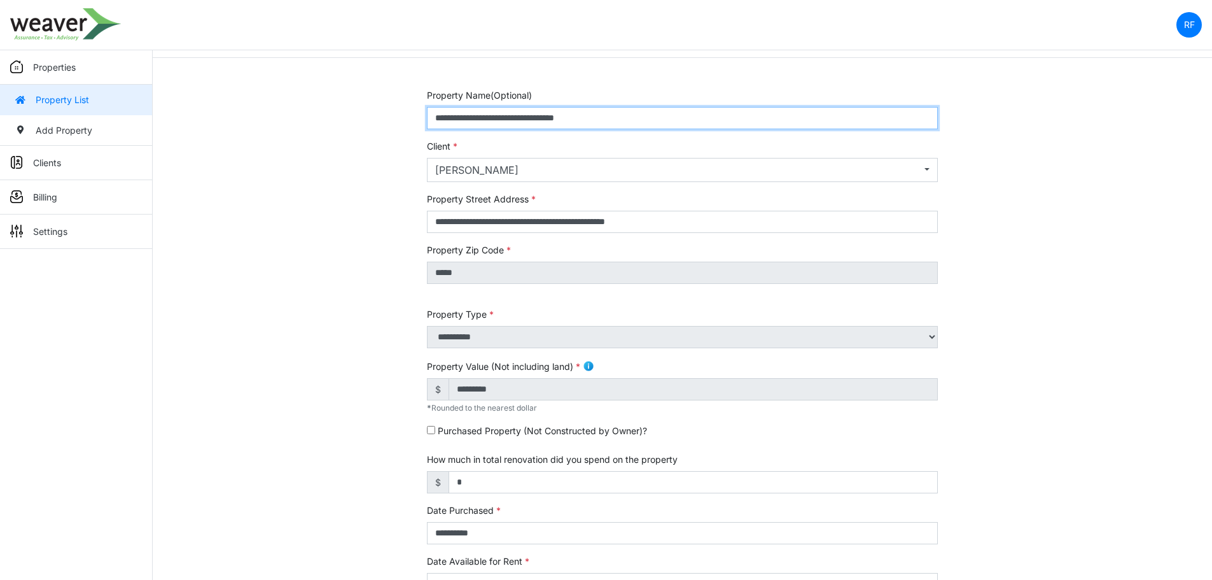
drag, startPoint x: 646, startPoint y: 119, endPoint x: 464, endPoint y: 118, distance: 182.6
click at [464, 118] on input "**********" at bounding box center [682, 118] width 511 height 22
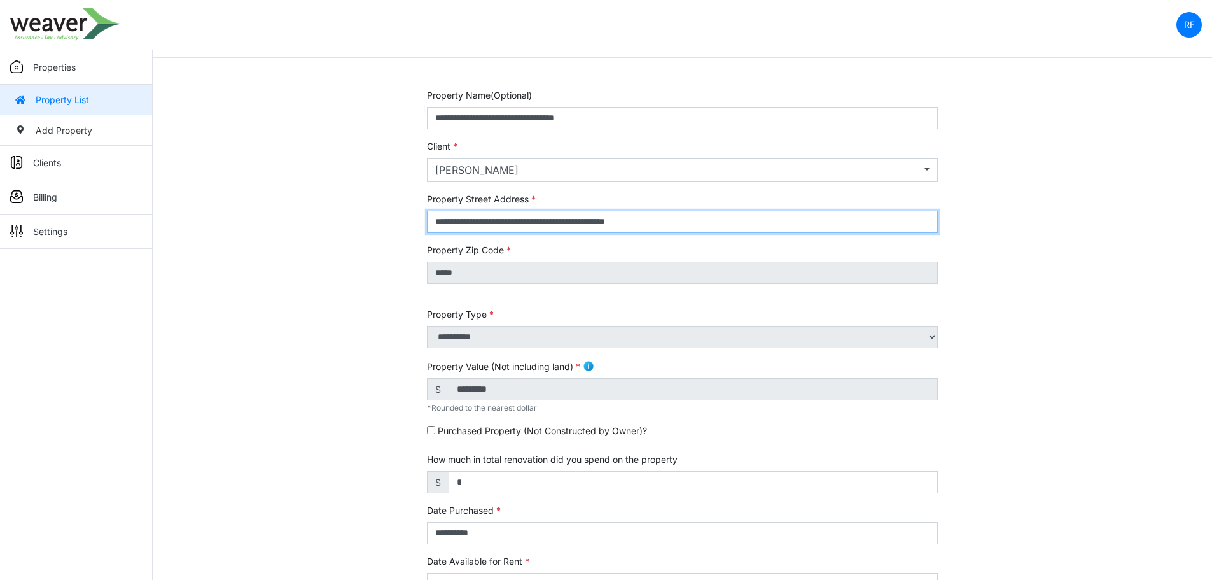
drag, startPoint x: 705, startPoint y: 222, endPoint x: 336, endPoint y: 186, distance: 370.8
click at [336, 186] on div "**********" at bounding box center [682, 472] width 1059 height 769
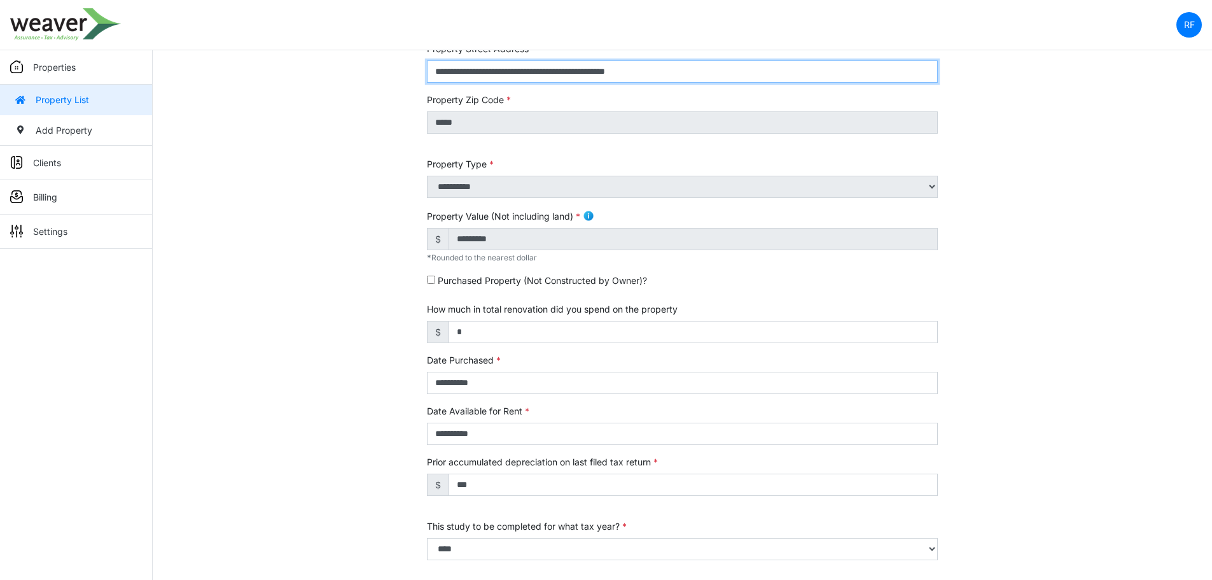
scroll to position [150, 0]
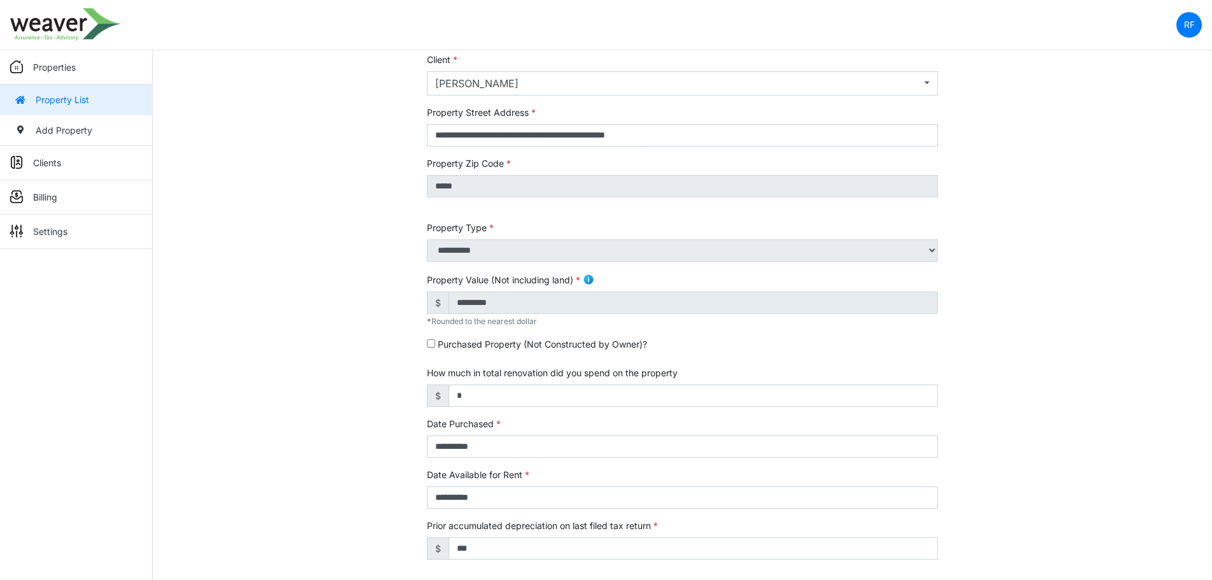
click at [28, 87] on link "Property List" at bounding box center [76, 100] width 152 height 31
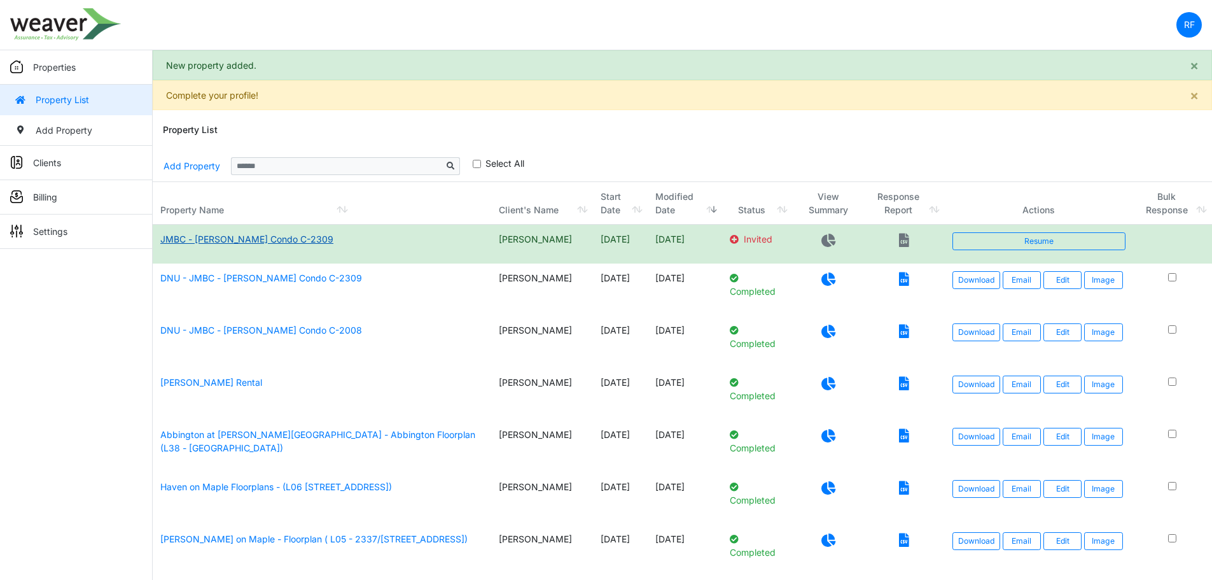
click at [305, 237] on link "JMBC - [PERSON_NAME] Condo C-2309" at bounding box center [246, 238] width 173 height 11
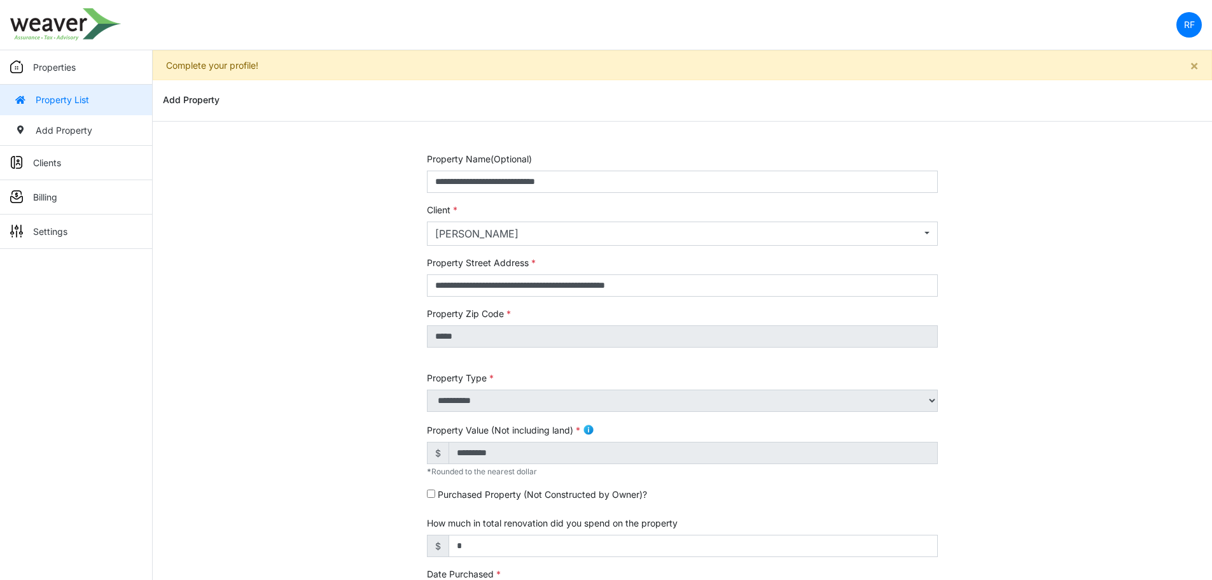
click at [81, 94] on link "Property List" at bounding box center [76, 100] width 152 height 31
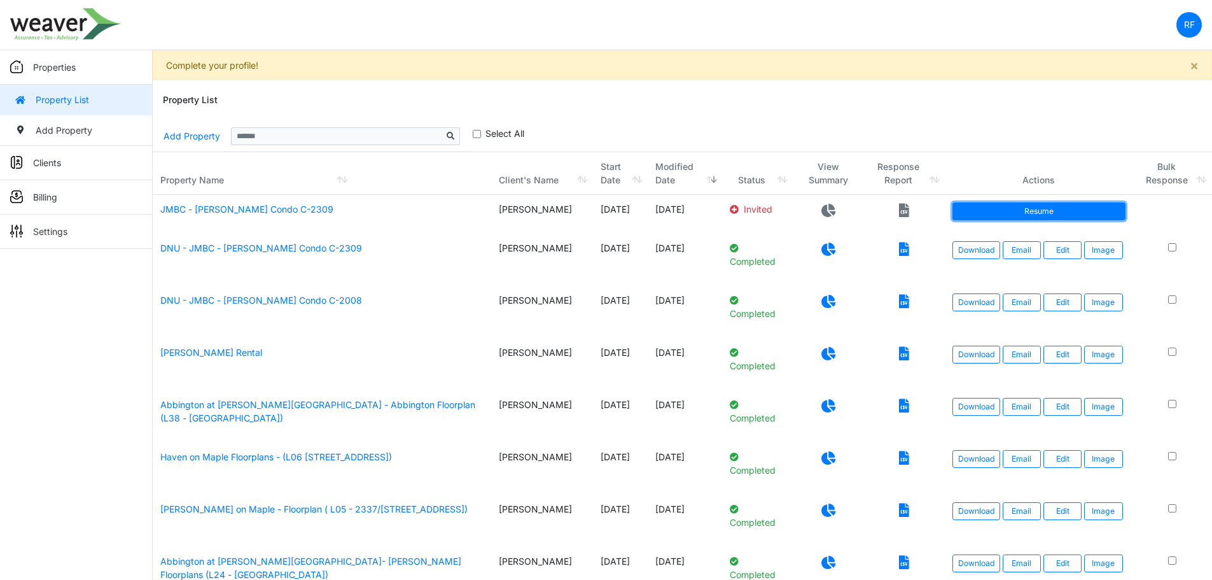
click at [1050, 214] on link "Resume" at bounding box center [1038, 211] width 173 height 18
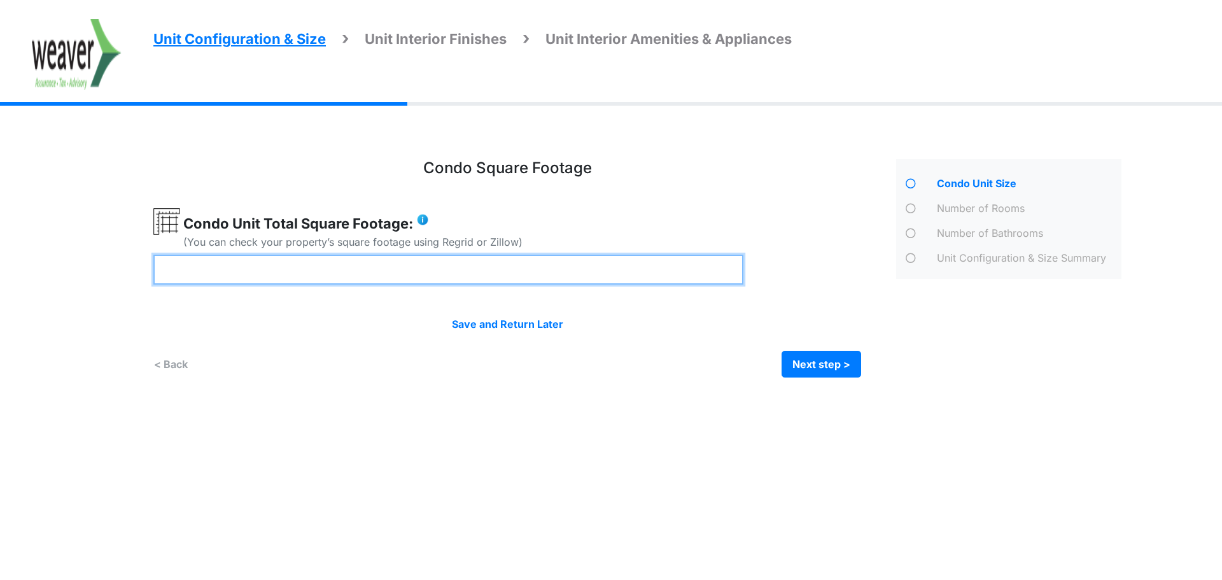
click at [329, 274] on input "number" at bounding box center [448, 269] width 590 height 30
type input "***"
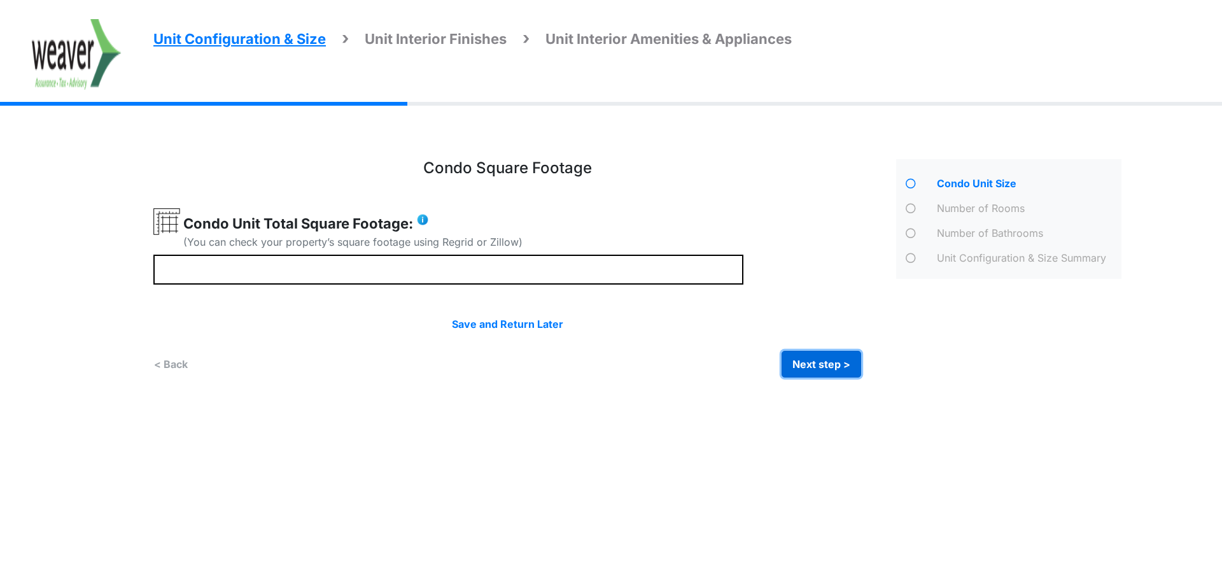
click at [819, 366] on button "Next step >" at bounding box center [821, 364] width 80 height 27
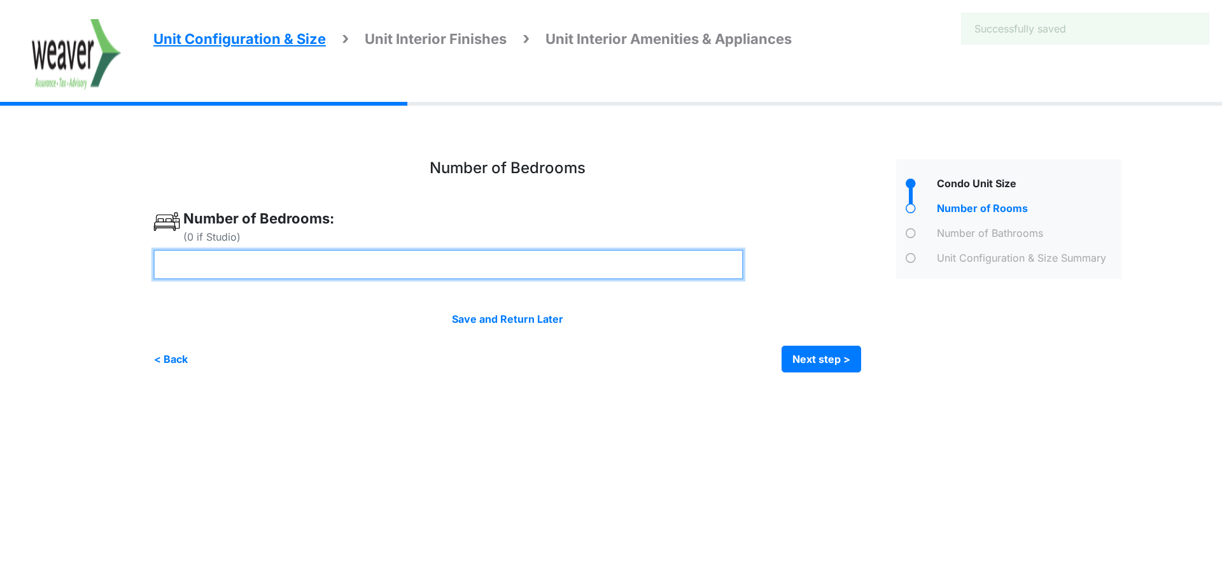
click at [482, 270] on input "number" at bounding box center [448, 264] width 590 height 30
type input "*"
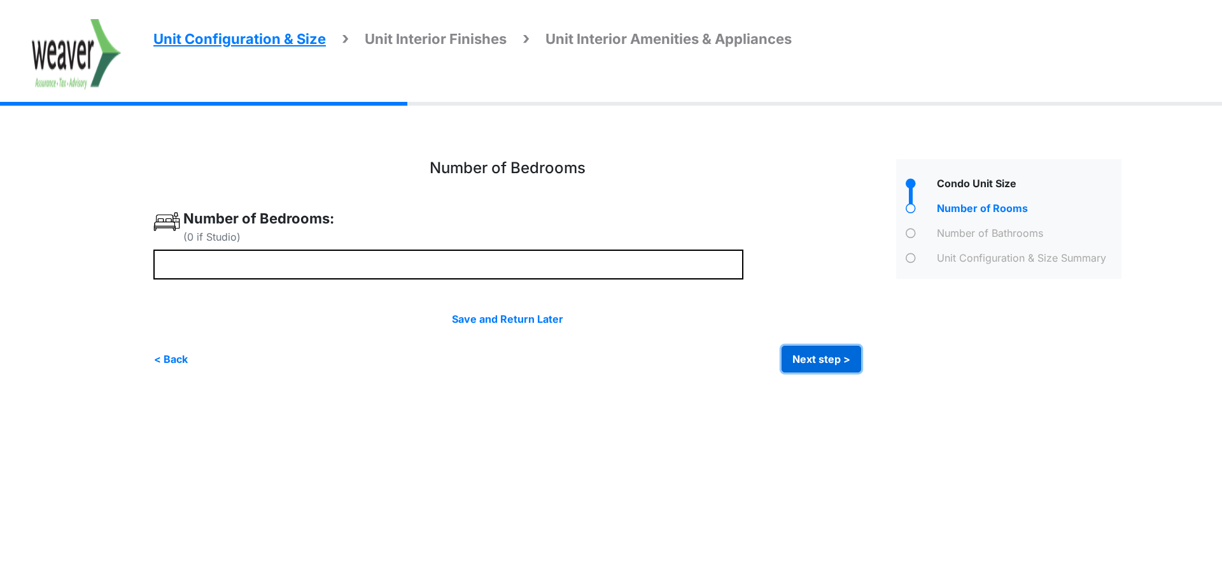
click at [846, 356] on button "Next step >" at bounding box center [821, 358] width 80 height 27
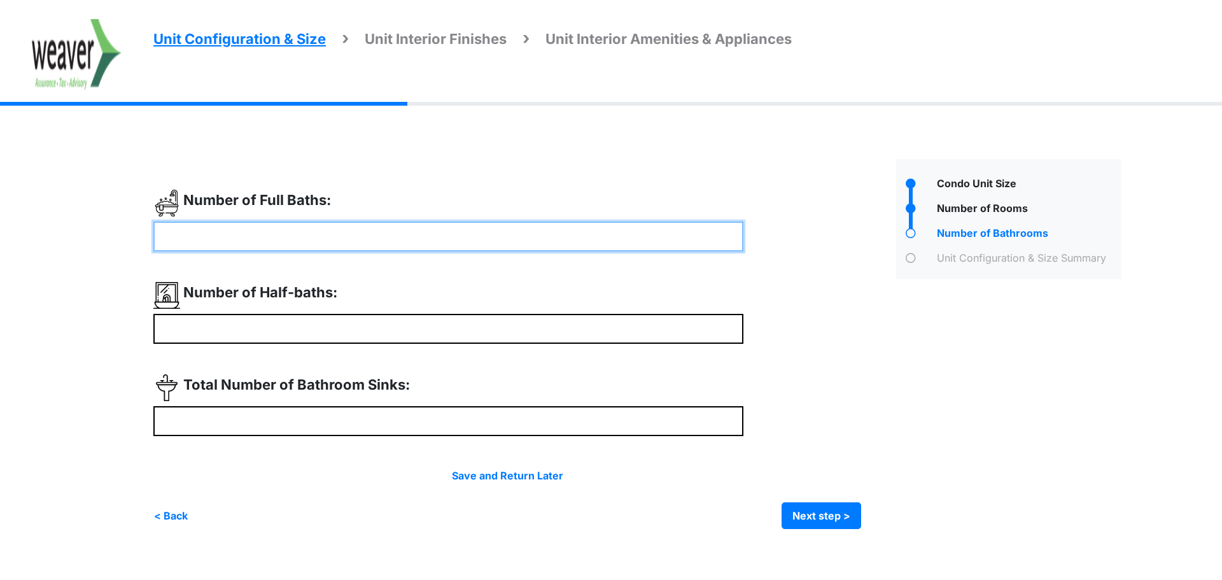
click at [366, 239] on input "number" at bounding box center [448, 236] width 590 height 30
type input "*"
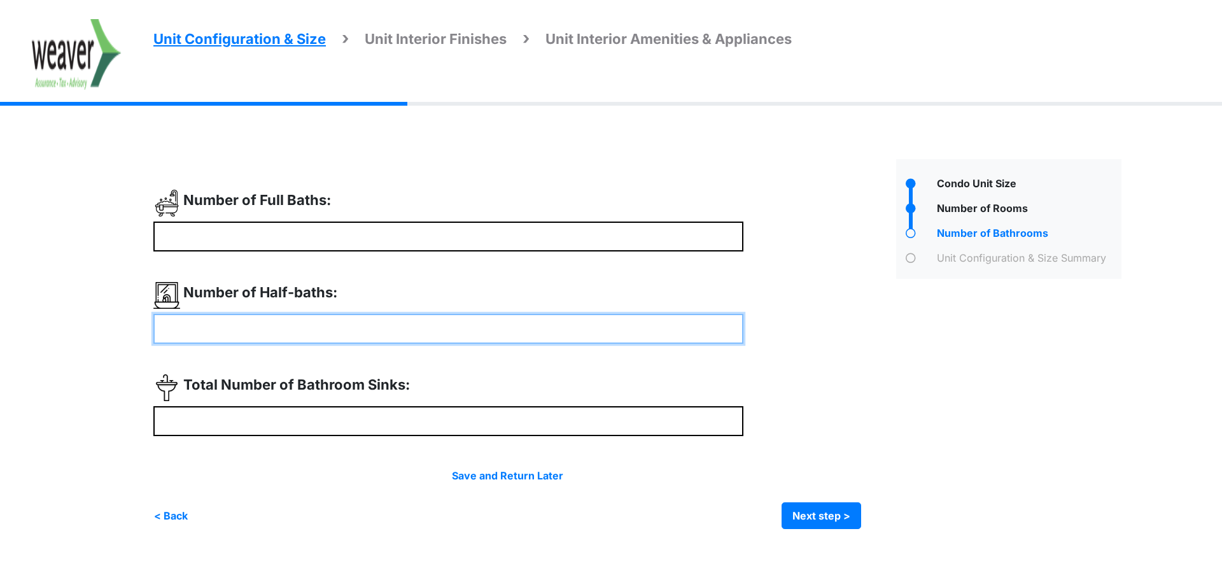
click at [345, 324] on input "number" at bounding box center [448, 329] width 590 height 30
type input "*"
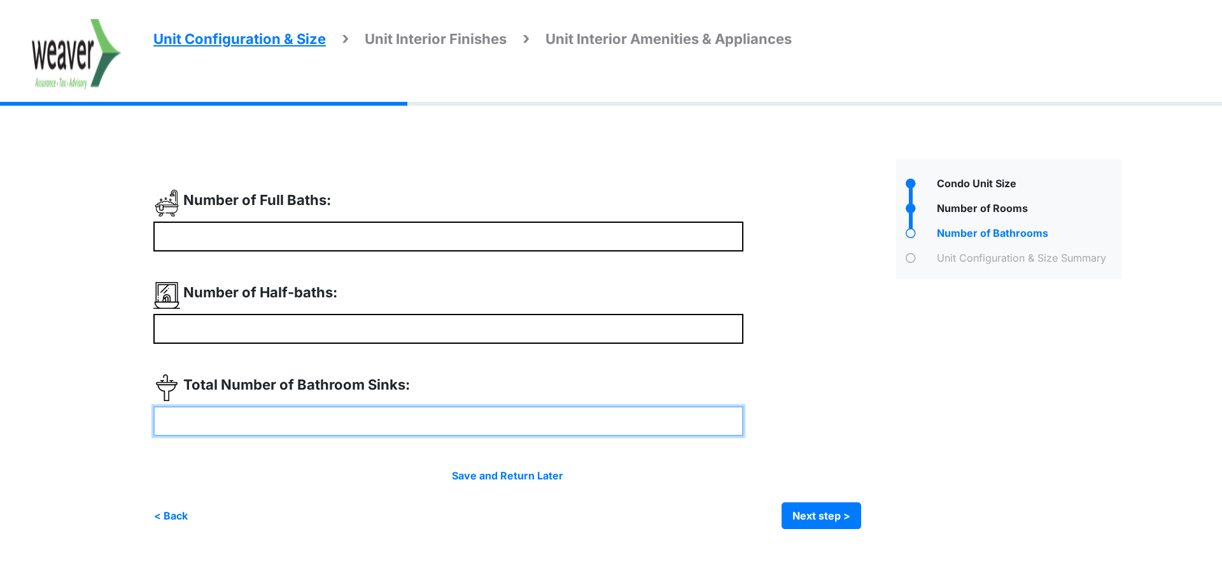
click at [317, 430] on input "number" at bounding box center [448, 421] width 590 height 30
type input "*"
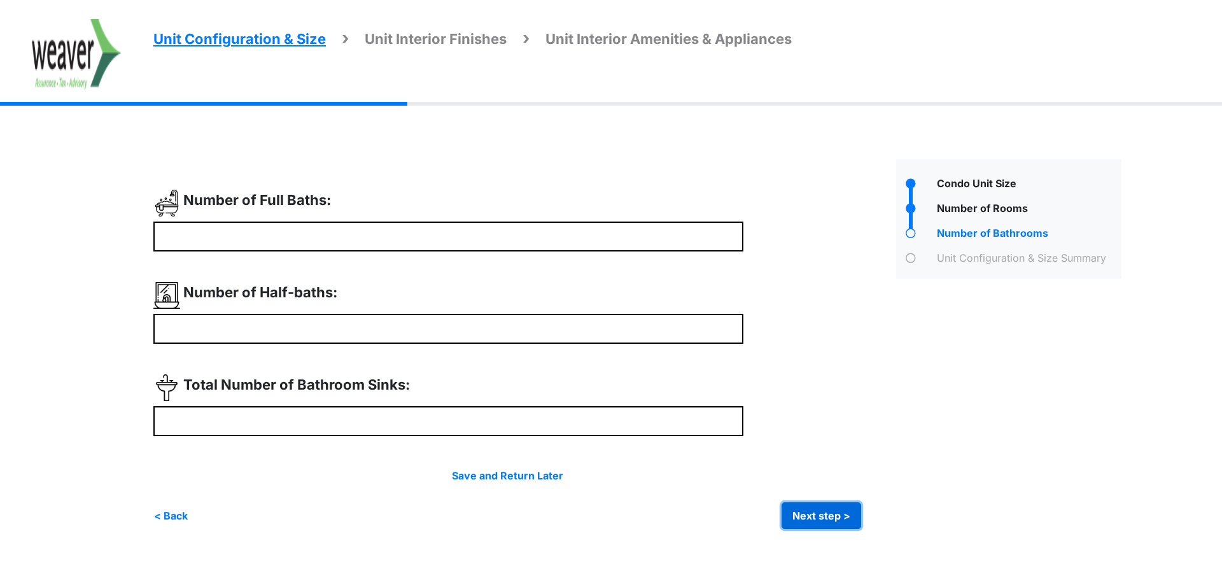
type input "*"
click at [808, 515] on button "Next step >" at bounding box center [821, 515] width 80 height 27
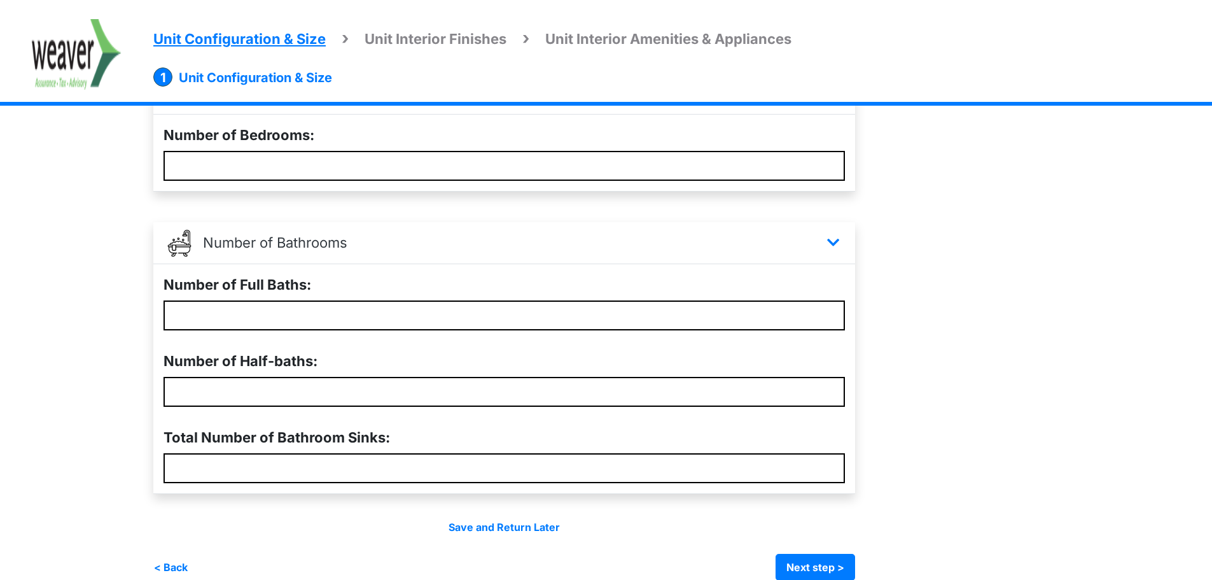
scroll to position [318, 0]
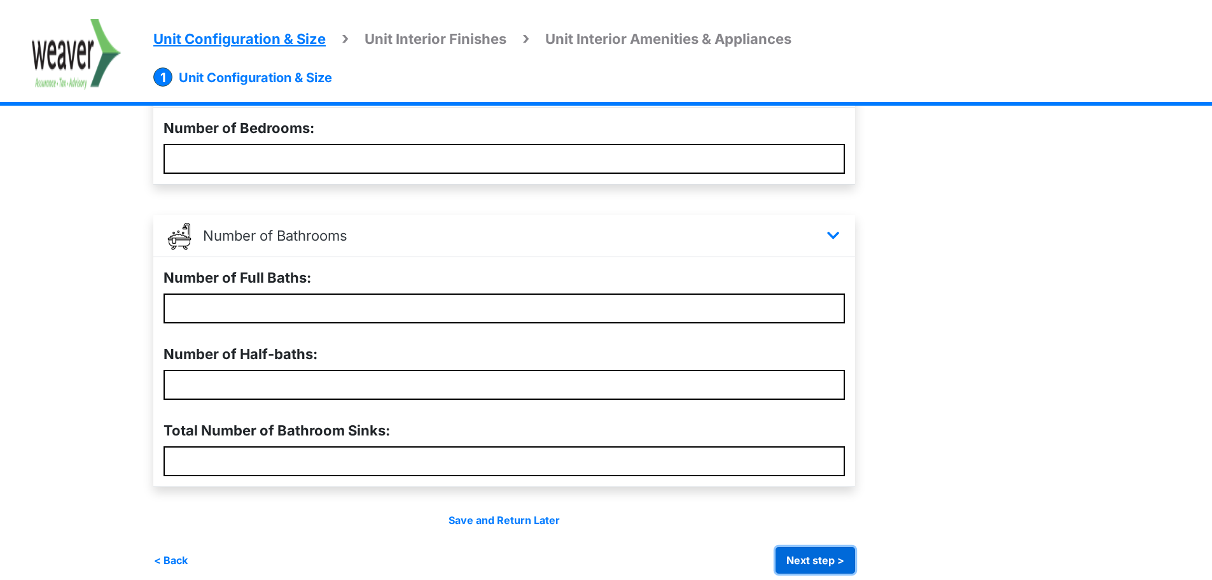
click at [855, 562] on button "Next step >" at bounding box center [816, 560] width 80 height 27
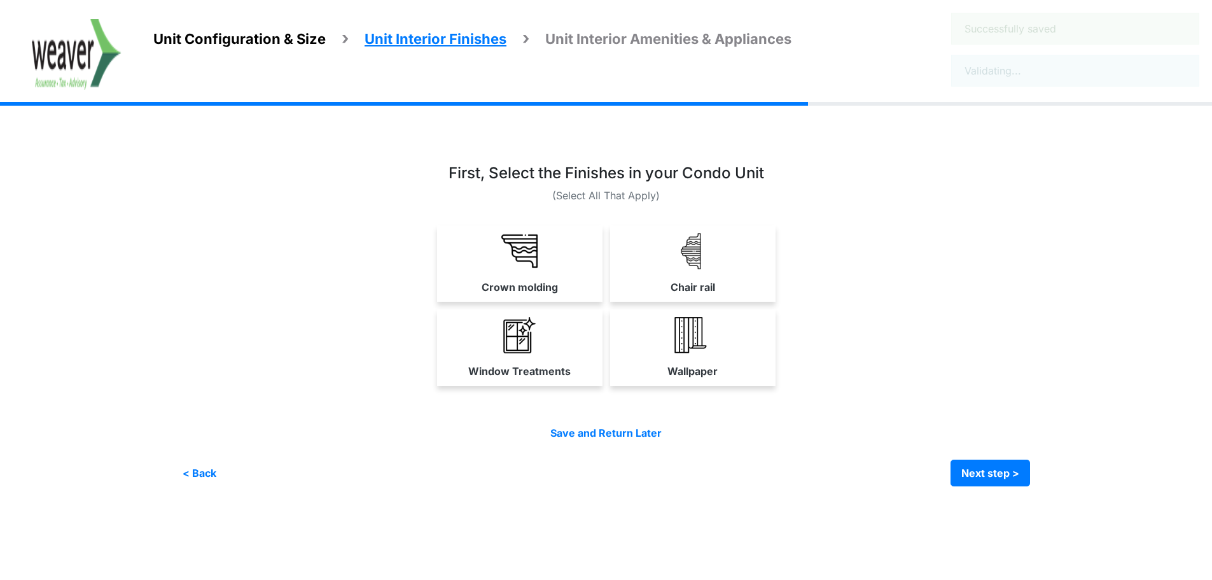
scroll to position [0, 0]
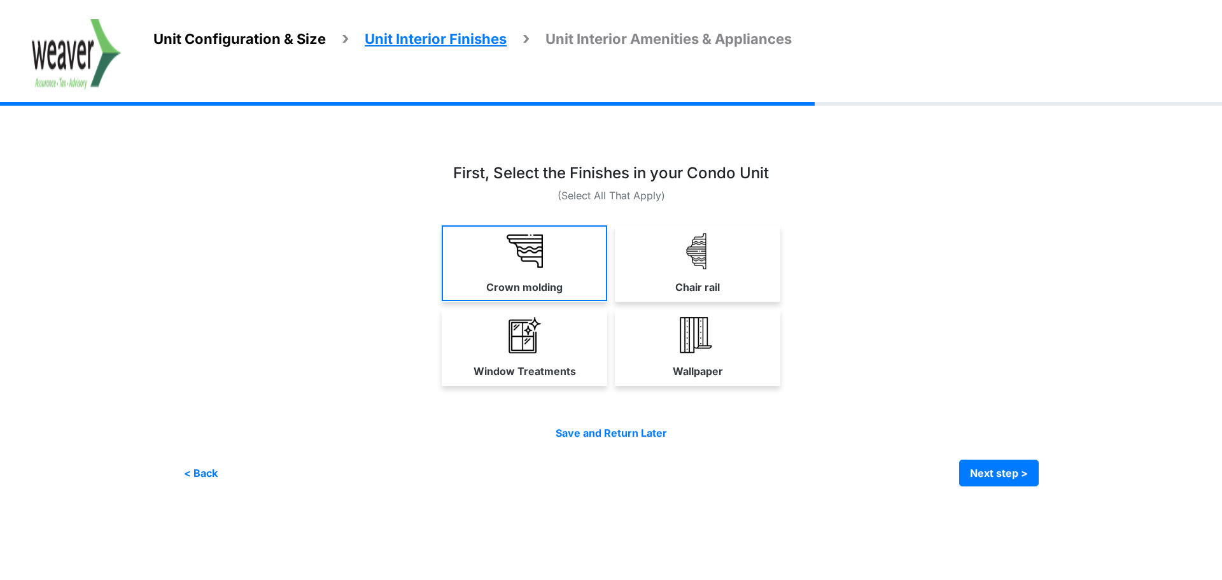
drag, startPoint x: 544, startPoint y: 213, endPoint x: 527, endPoint y: 240, distance: 31.8
click at [531, 232] on div "First, Select the Finishes in your Condo Unit (Select All That Apply)" at bounding box center [610, 278] width 855 height 229
click at [527, 240] on img at bounding box center [524, 251] width 36 height 36
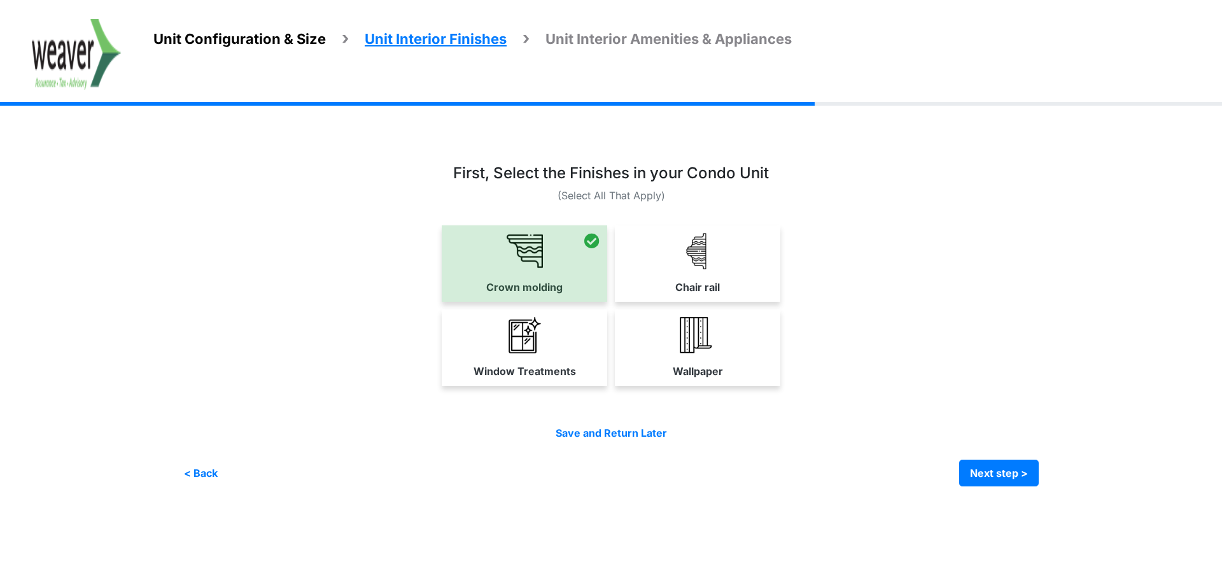
drag, startPoint x: 543, startPoint y: 351, endPoint x: 583, endPoint y: 346, distance: 39.8
click at [547, 350] on link "Window Treatments" at bounding box center [524, 347] width 165 height 76
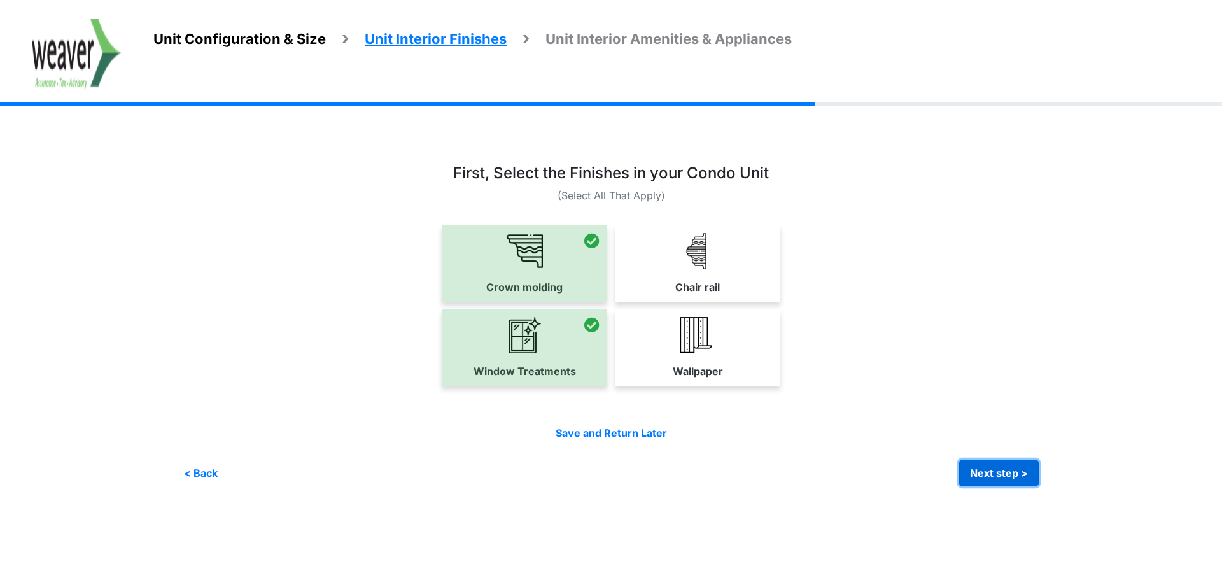
drag, startPoint x: 1015, startPoint y: 474, endPoint x: 992, endPoint y: 474, distance: 22.9
click at [1014, 474] on button "Next step >" at bounding box center [999, 472] width 80 height 27
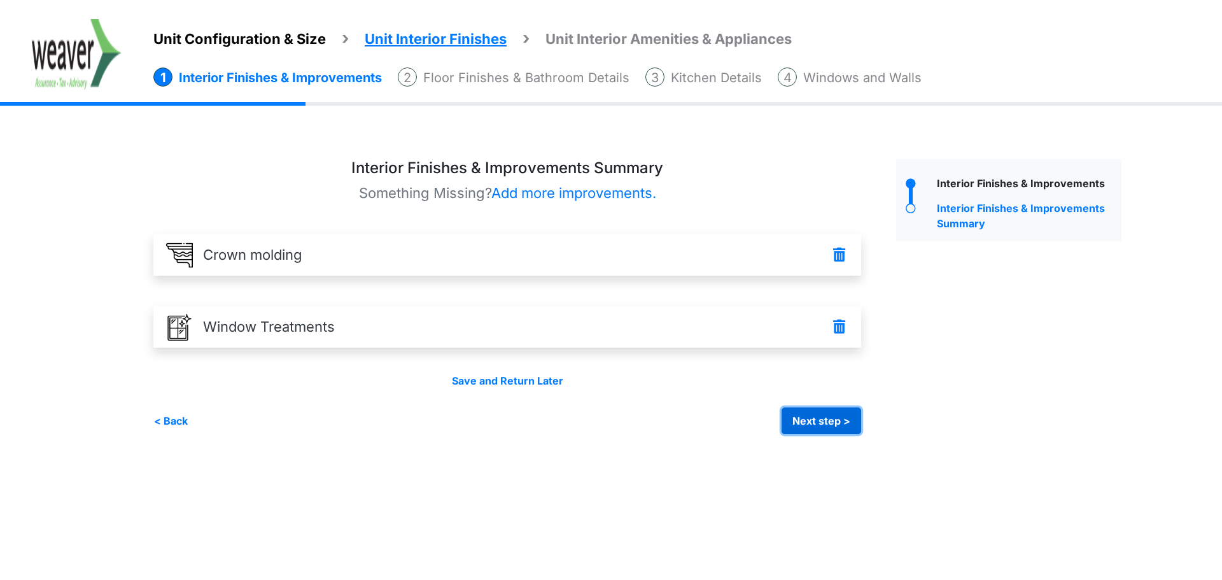
click at [837, 417] on button "Next step >" at bounding box center [821, 420] width 80 height 27
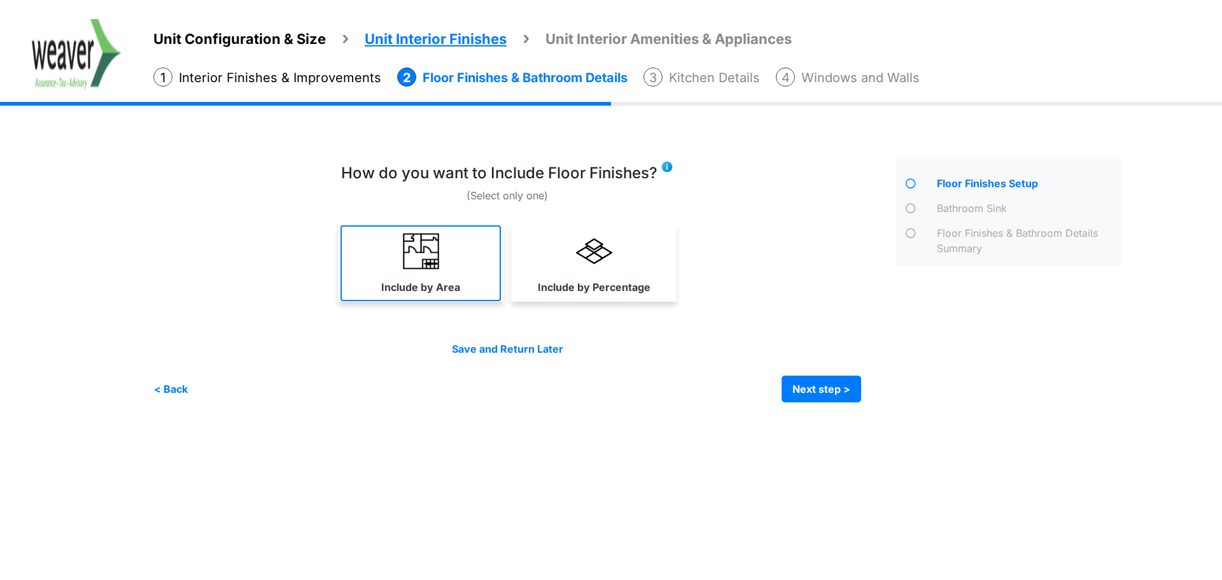
click at [388, 282] on label "Include by Area" at bounding box center [420, 286] width 79 height 15
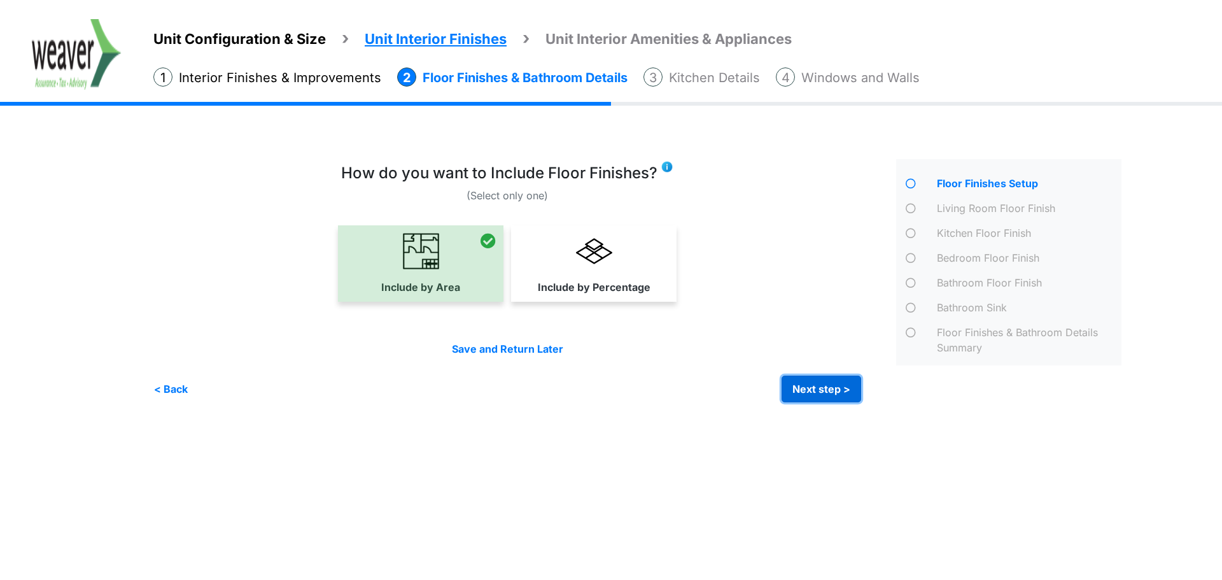
click at [844, 390] on button "Next step >" at bounding box center [821, 388] width 80 height 27
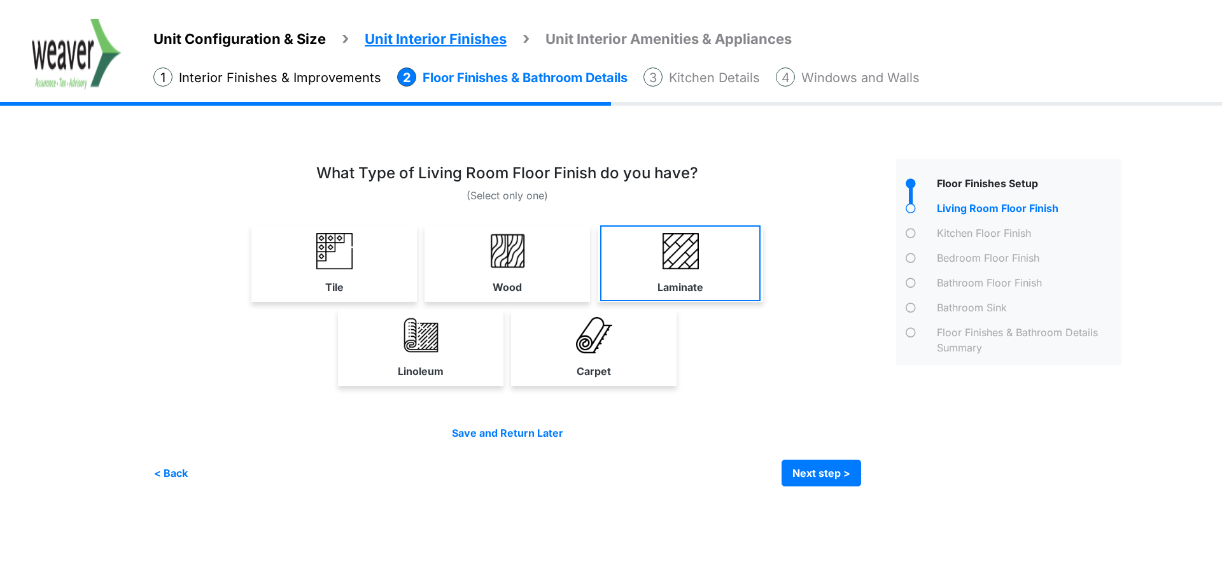
click at [686, 251] on img at bounding box center [680, 251] width 36 height 36
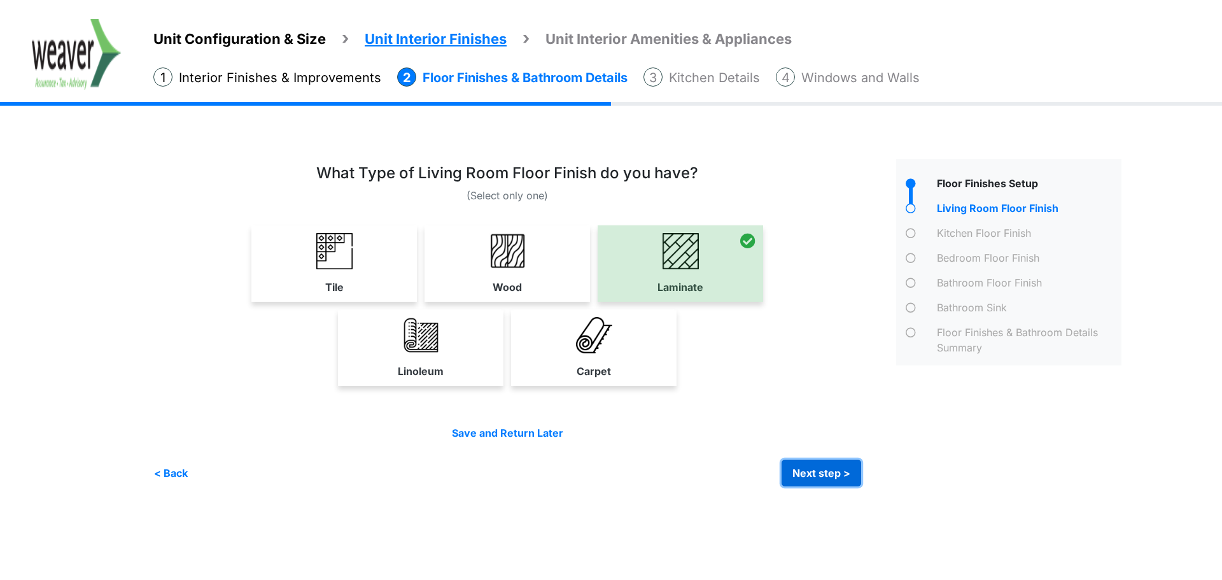
click at [821, 470] on button "Next step >" at bounding box center [821, 472] width 80 height 27
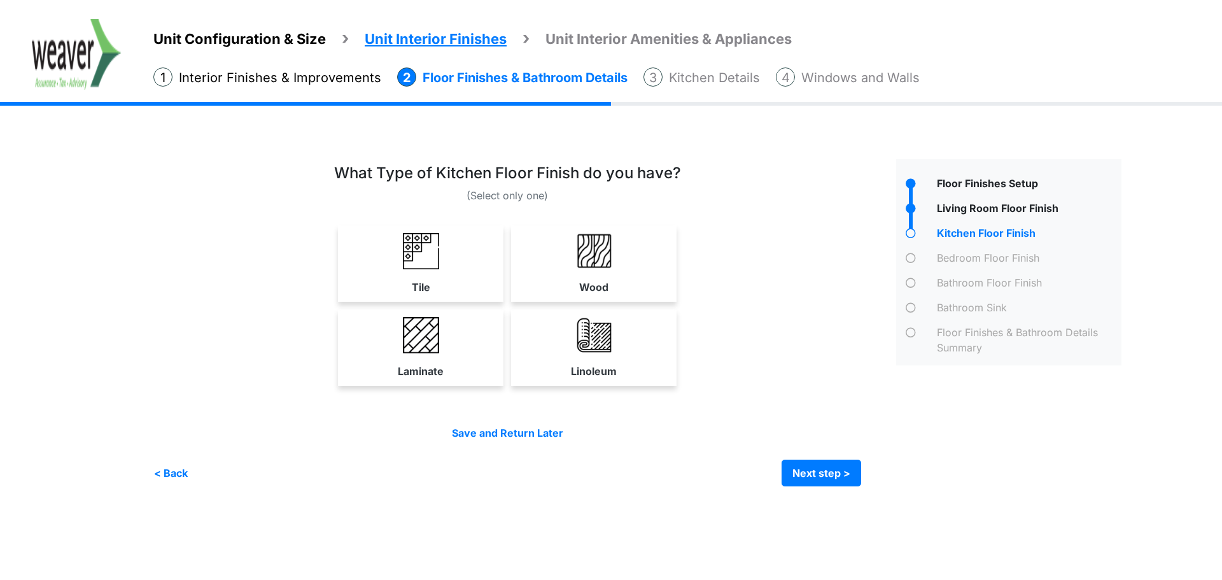
drag, startPoint x: 385, startPoint y: 355, endPoint x: 414, endPoint y: 368, distance: 31.9
click at [386, 355] on link "Laminate" at bounding box center [420, 347] width 160 height 76
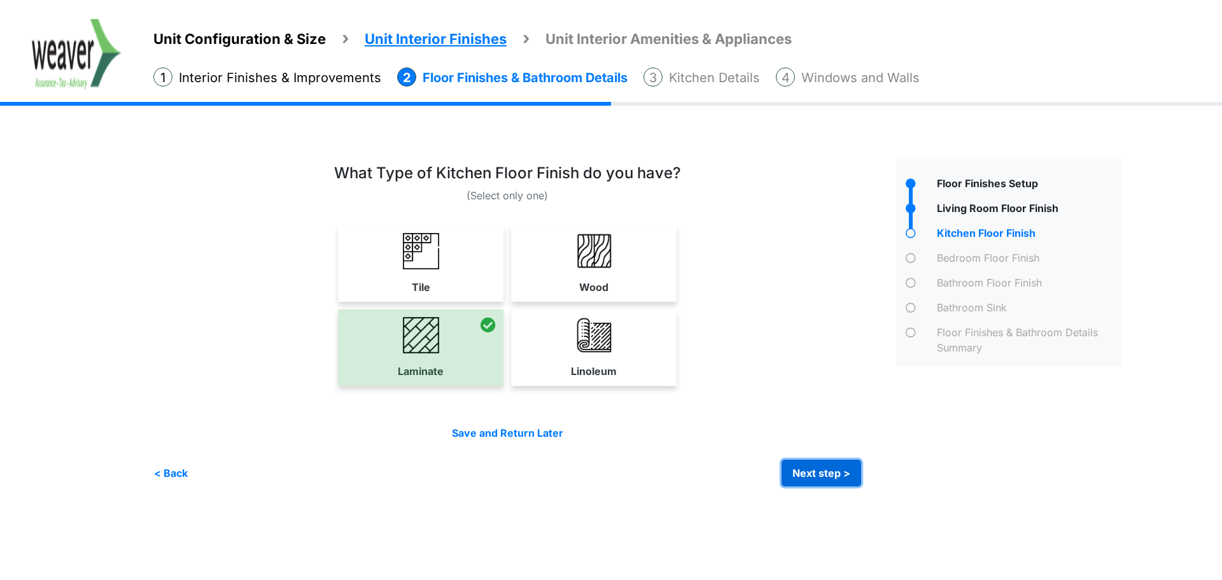
click at [826, 473] on button "Next step >" at bounding box center [821, 472] width 80 height 27
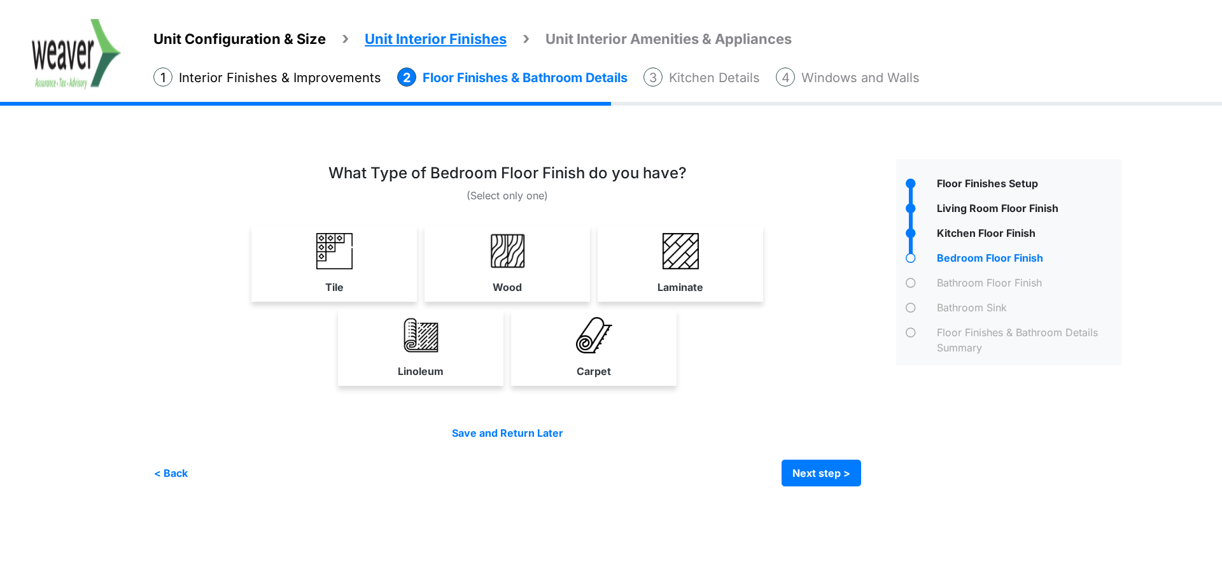
drag, startPoint x: 624, startPoint y: 347, endPoint x: 672, endPoint y: 372, distance: 54.3
click at [624, 347] on link "Carpet" at bounding box center [593, 347] width 160 height 76
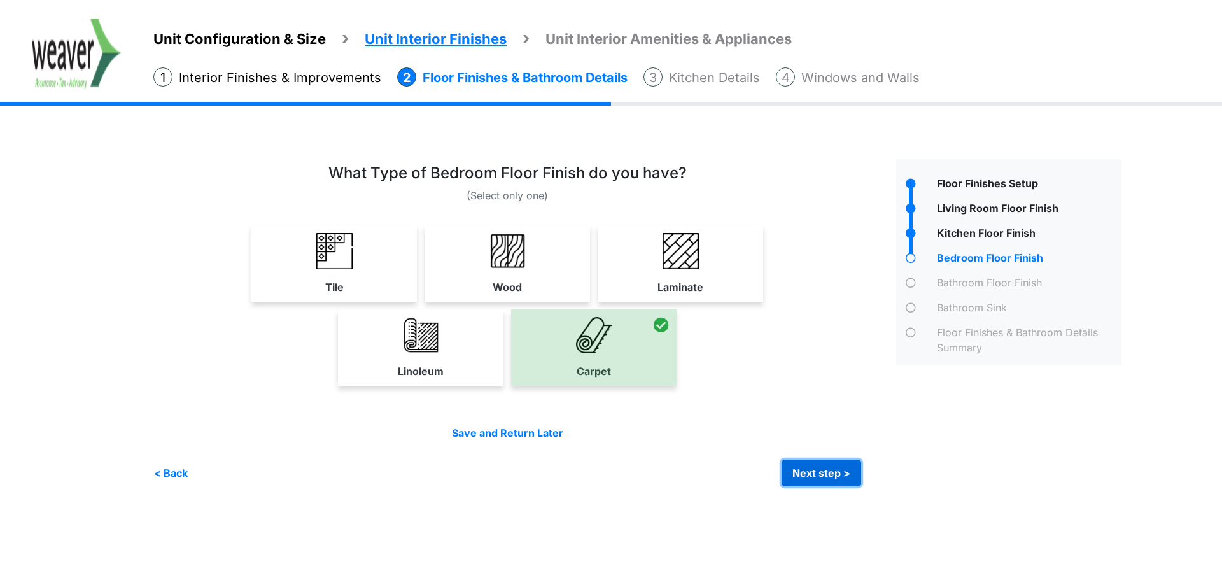
click at [826, 471] on button "Next step >" at bounding box center [821, 472] width 80 height 27
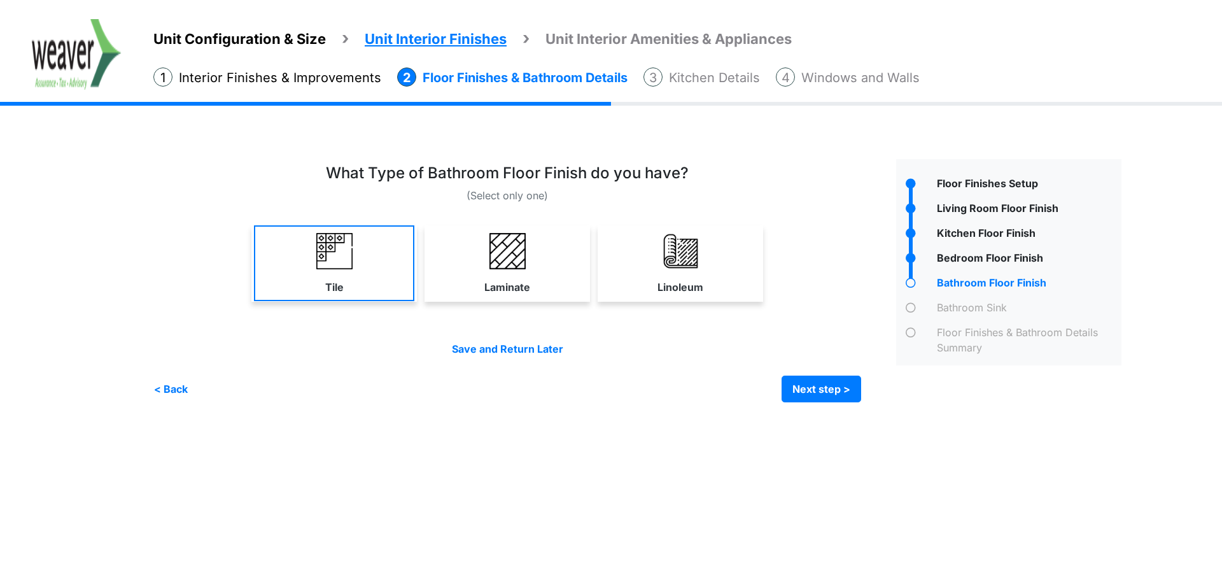
click at [314, 271] on link "Tile" at bounding box center [334, 263] width 160 height 76
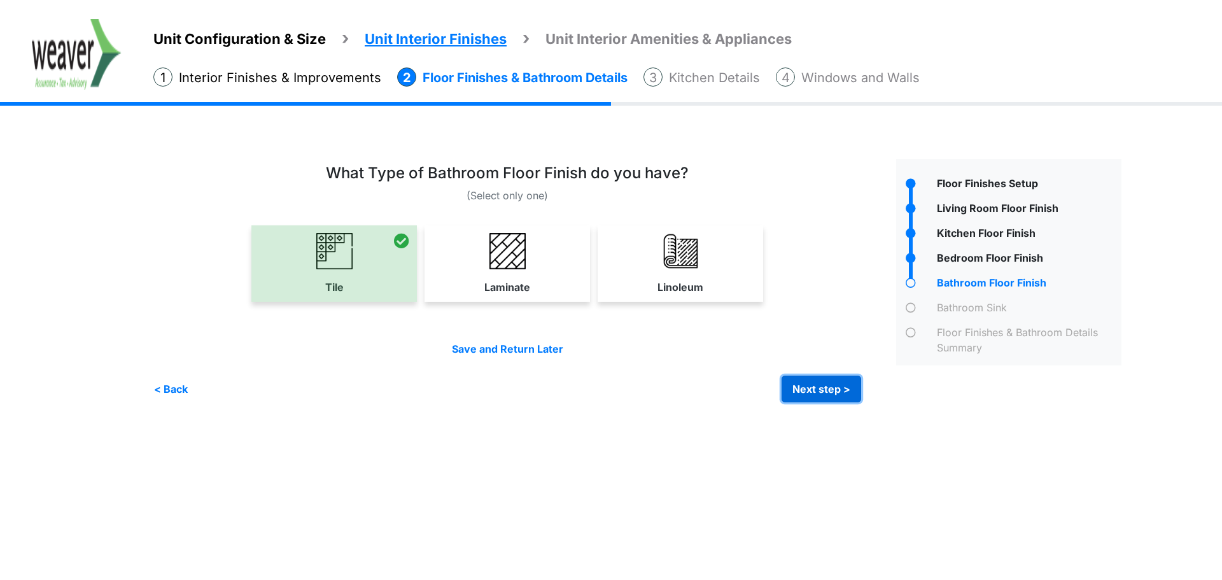
click at [837, 393] on button "Next step >" at bounding box center [821, 388] width 80 height 27
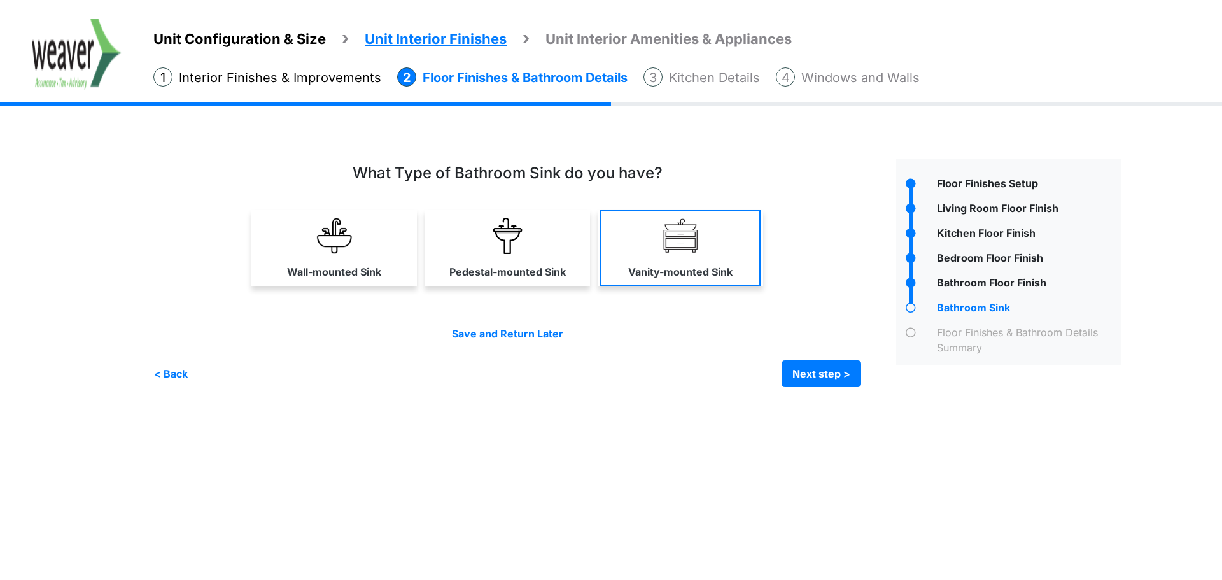
click at [697, 269] on label "Vanity-mounted Sink" at bounding box center [680, 271] width 104 height 15
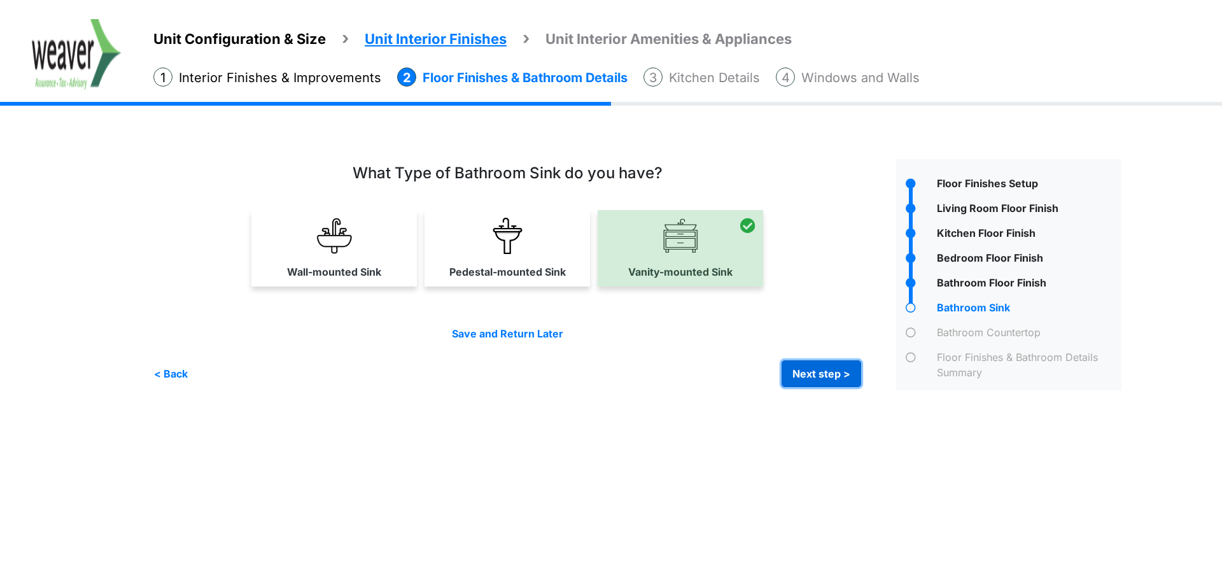
click at [825, 365] on button "Next step >" at bounding box center [821, 373] width 80 height 27
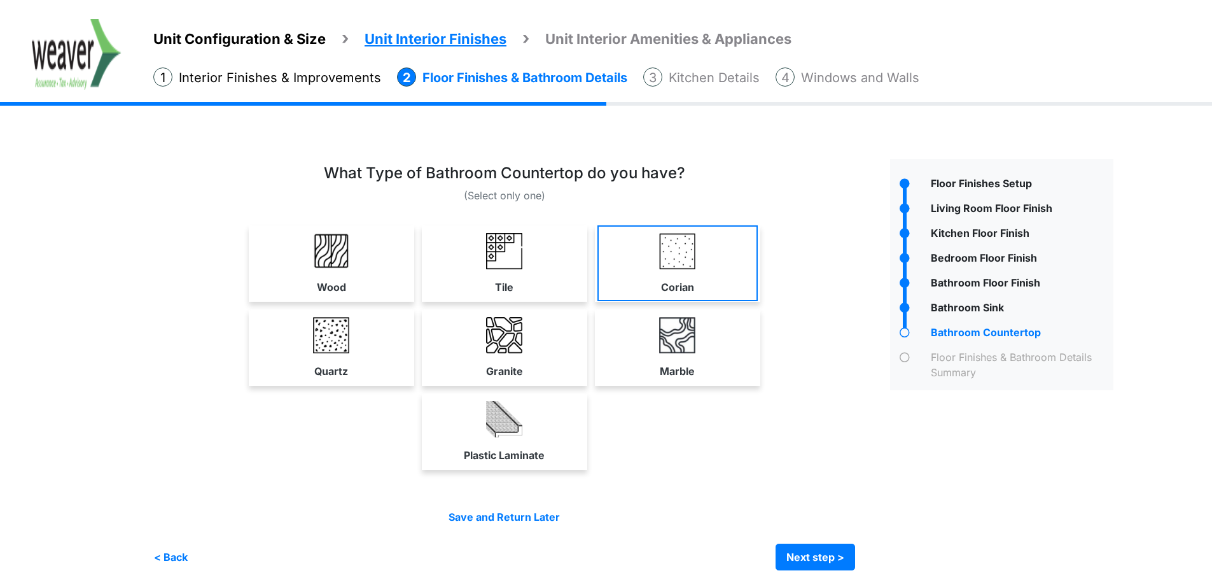
click at [671, 273] on link "Corian" at bounding box center [677, 263] width 160 height 76
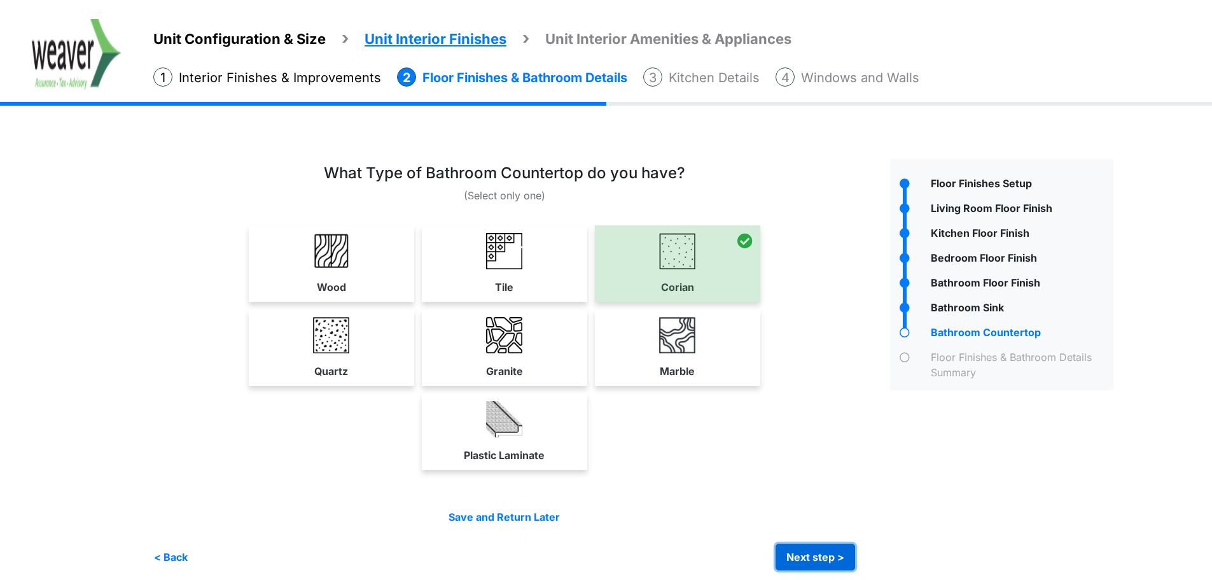
click at [830, 559] on button "Next step >" at bounding box center [816, 556] width 80 height 27
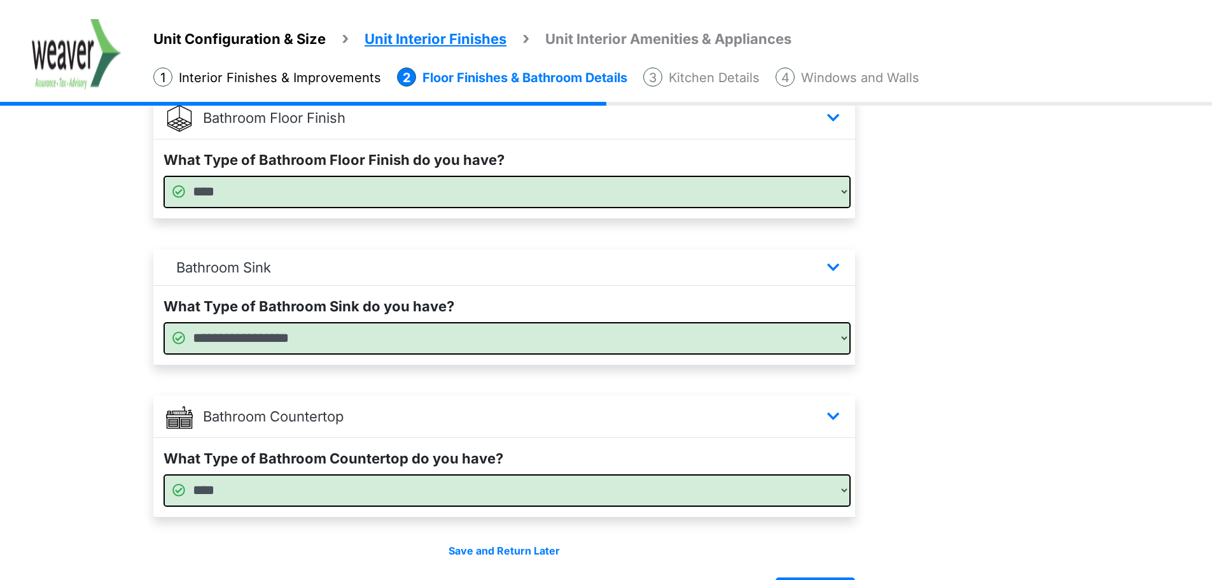
scroll to position [788, 0]
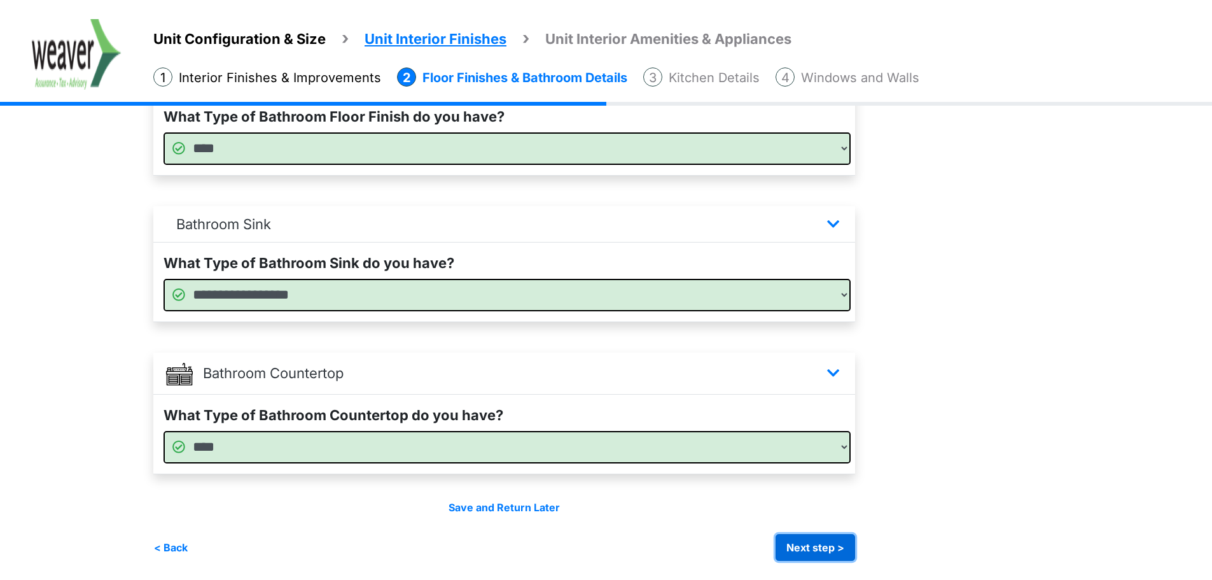
click at [832, 548] on button "Next step >" at bounding box center [816, 547] width 80 height 27
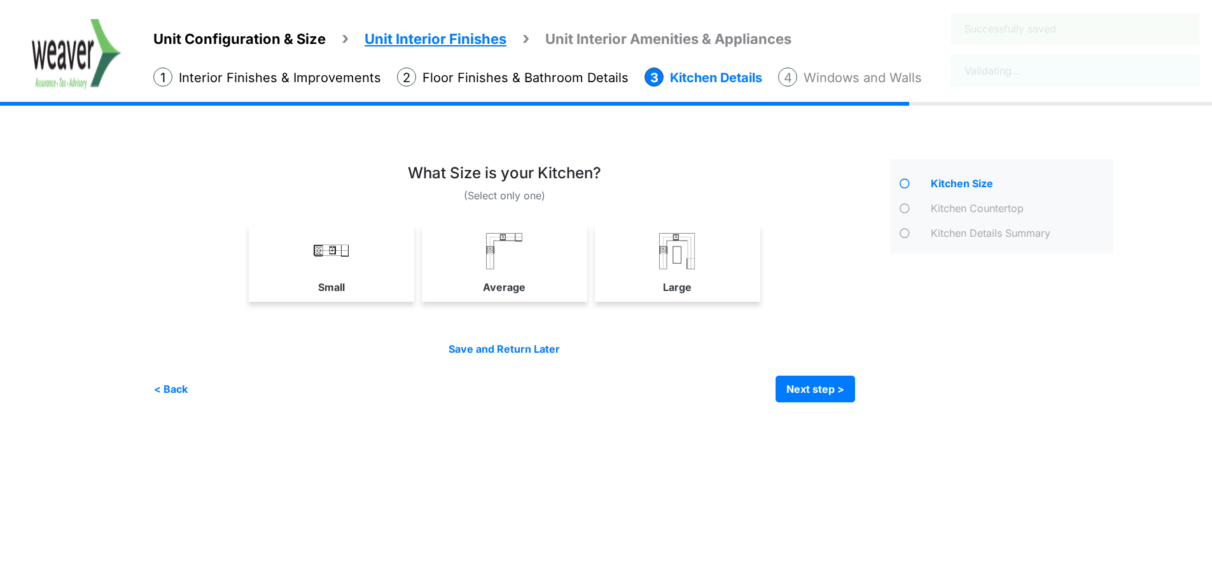
scroll to position [0, 0]
click at [748, 272] on link "Large" at bounding box center [680, 263] width 160 height 76
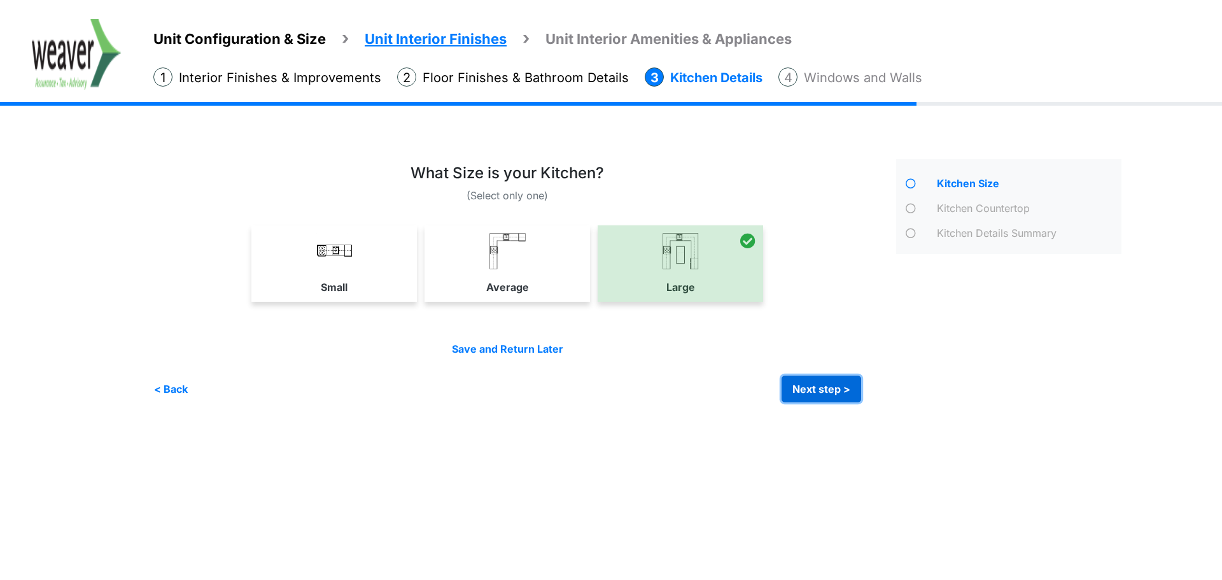
click at [842, 390] on button "Next step >" at bounding box center [821, 388] width 80 height 27
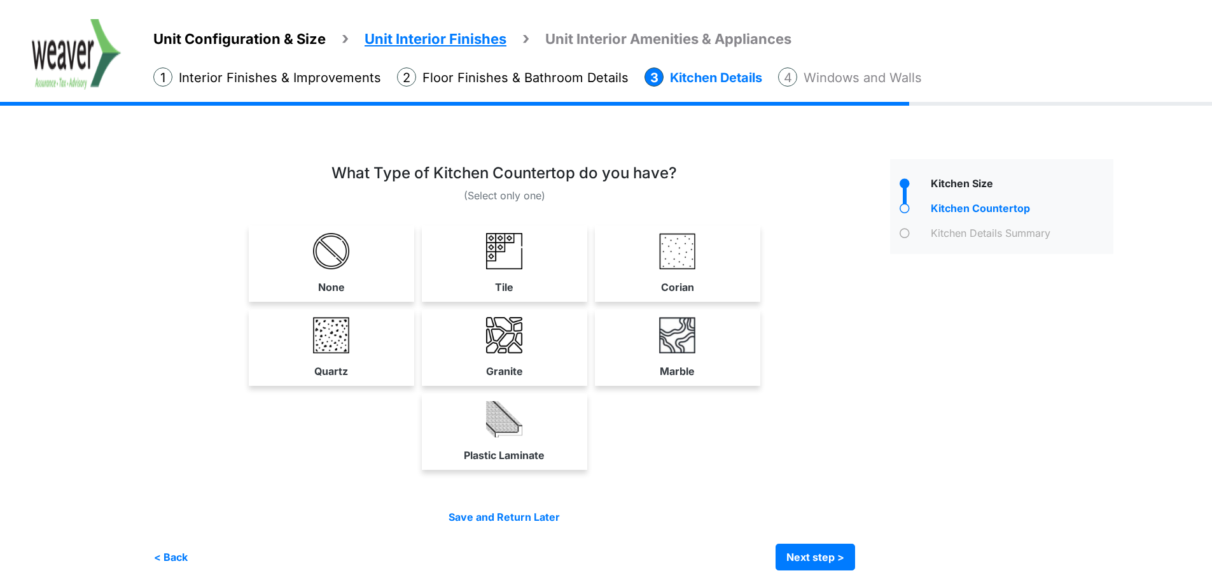
drag, startPoint x: 734, startPoint y: 267, endPoint x: 762, endPoint y: 330, distance: 68.7
click at [734, 267] on link "Corian" at bounding box center [677, 263] width 160 height 76
select select "*"
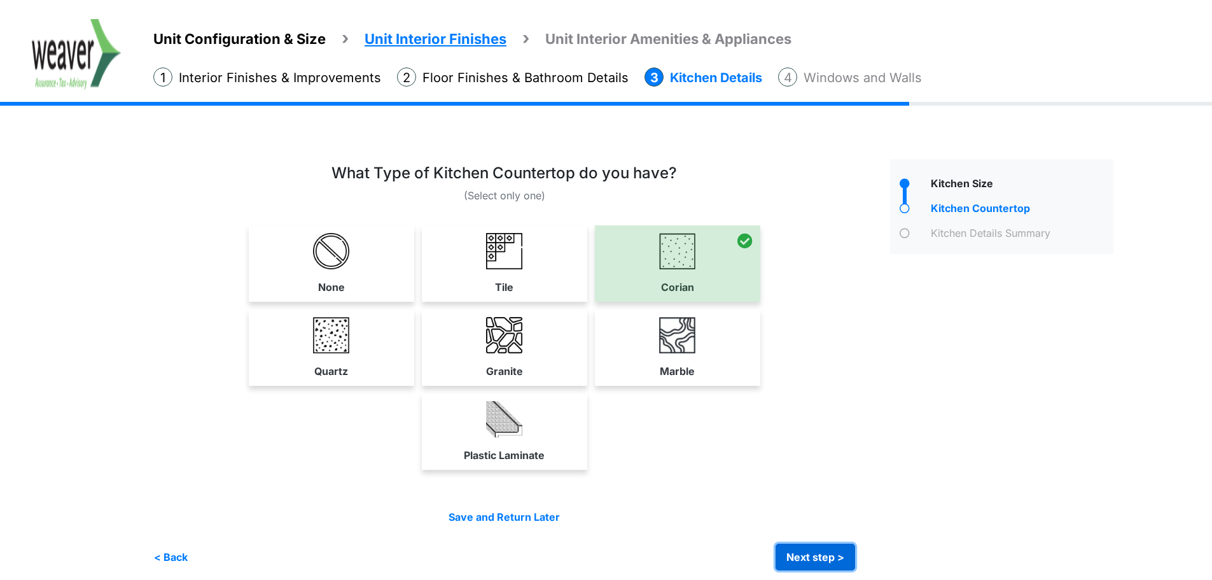
click at [826, 555] on button "Next step >" at bounding box center [816, 556] width 80 height 27
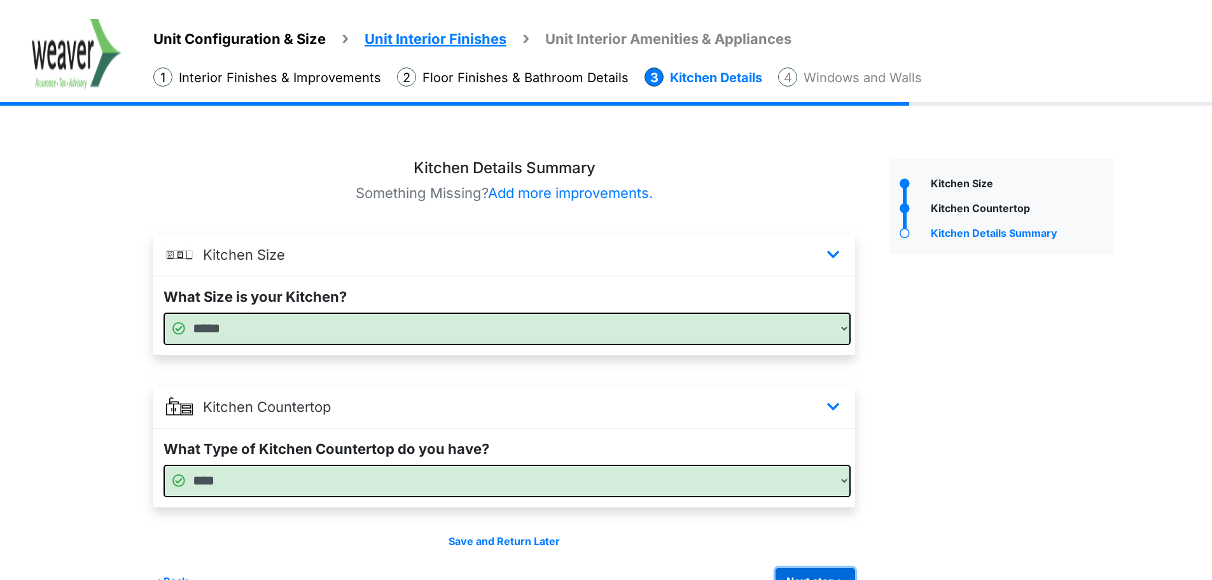
click at [839, 572] on button "Next step >" at bounding box center [816, 581] width 80 height 27
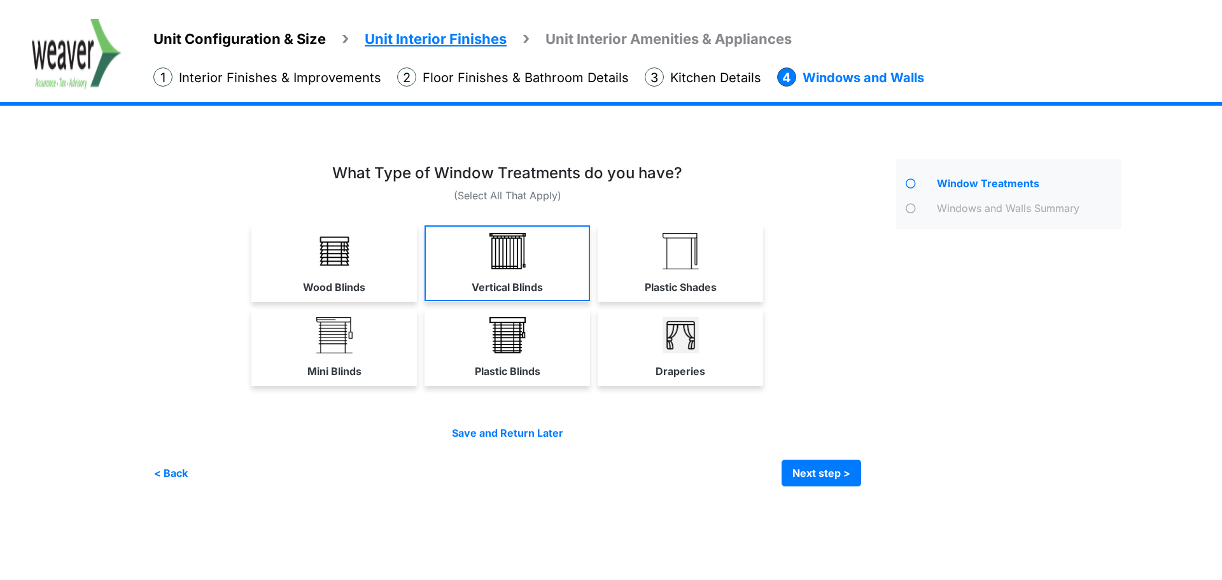
click at [450, 261] on link "Vertical Blinds" at bounding box center [506, 263] width 165 height 76
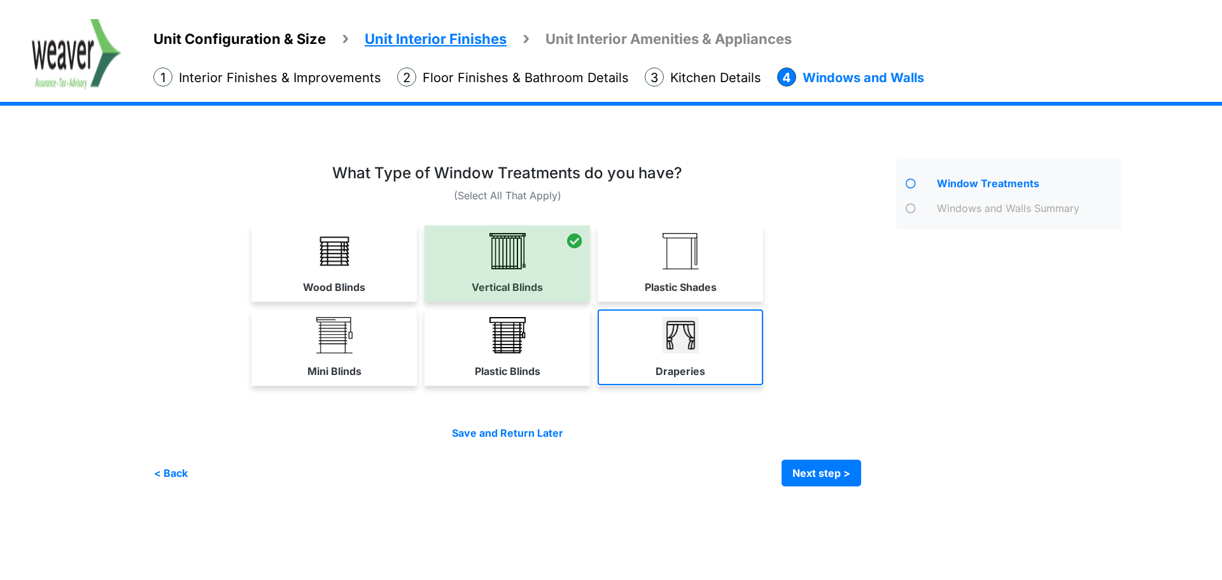
click at [709, 345] on link "Draperies" at bounding box center [679, 347] width 165 height 76
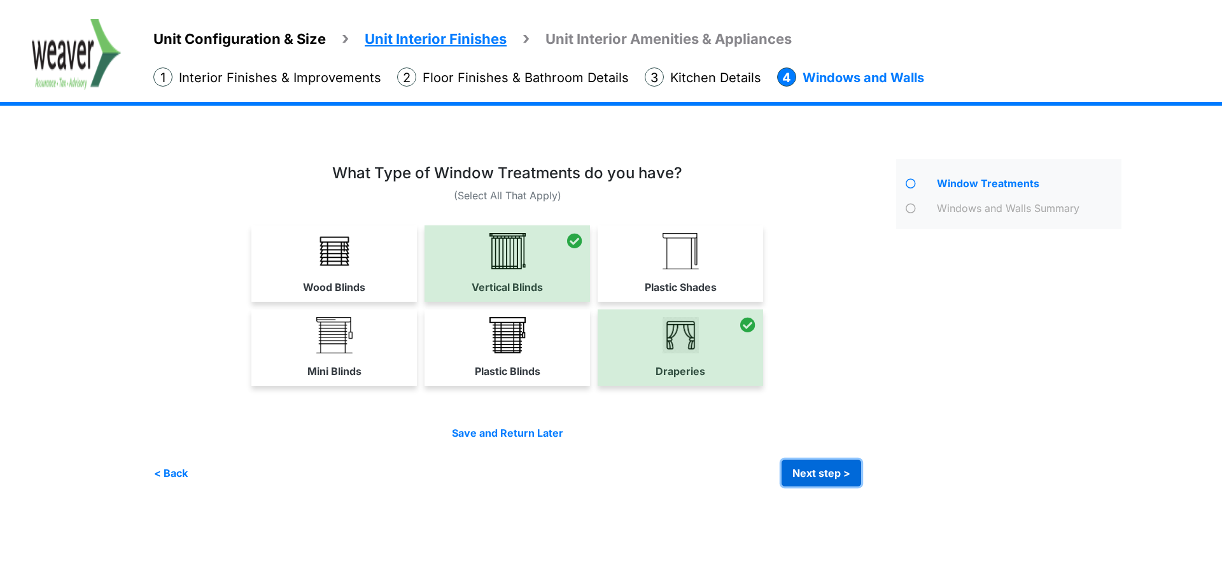
click at [814, 473] on button "Next step >" at bounding box center [821, 472] width 80 height 27
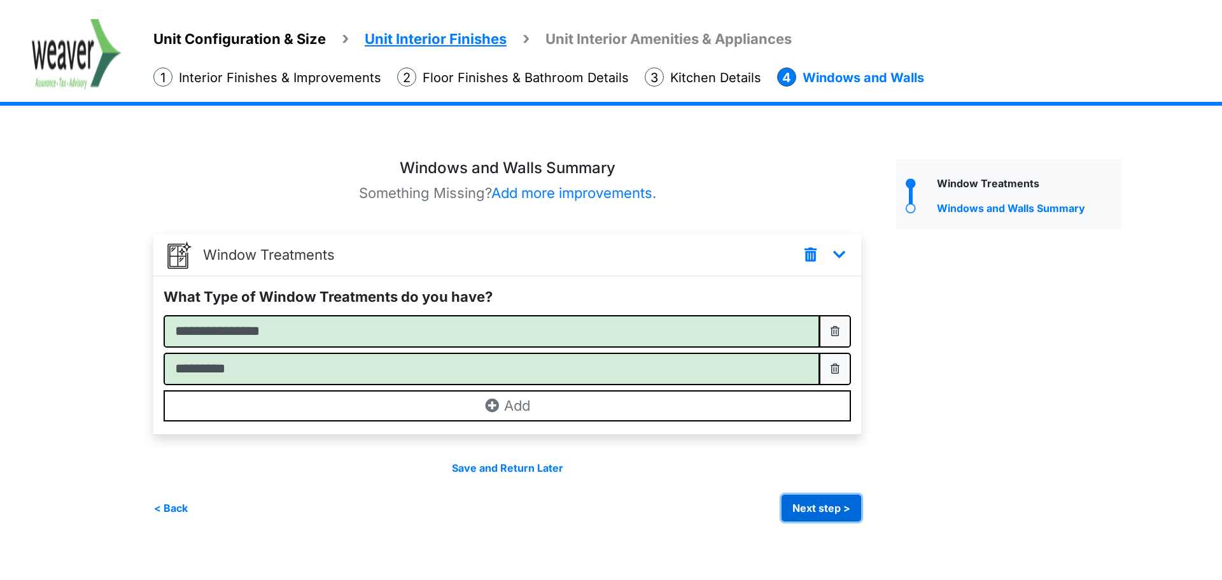
drag, startPoint x: 828, startPoint y: 508, endPoint x: 797, endPoint y: 498, distance: 32.0
click at [828, 508] on button "Next step >" at bounding box center [821, 507] width 80 height 27
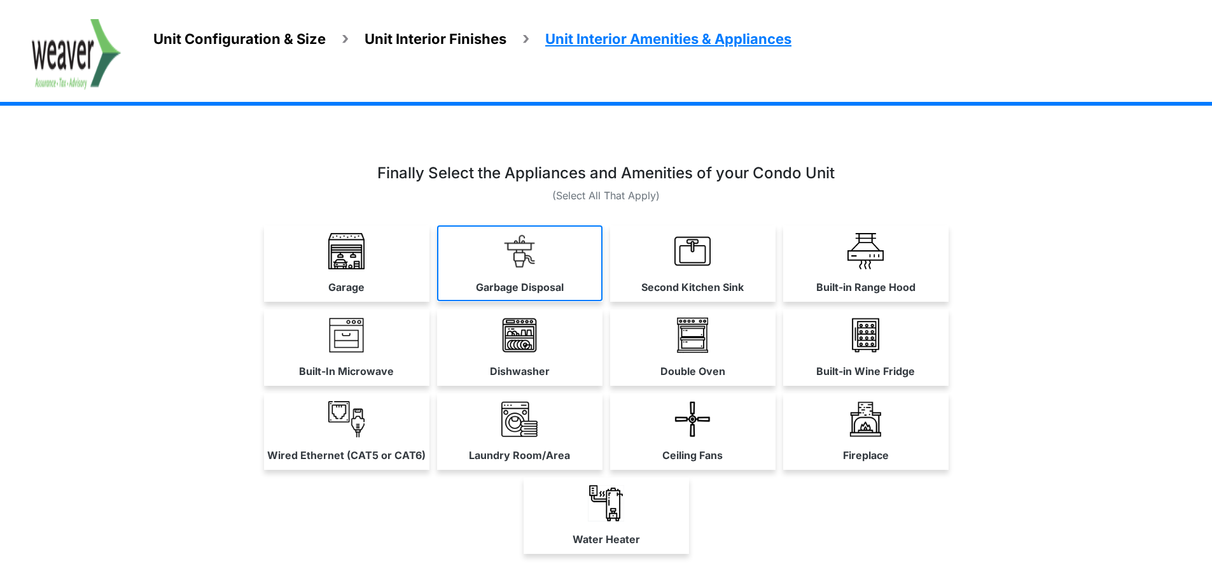
click at [492, 280] on label "Garbage Disposal" at bounding box center [520, 286] width 88 height 15
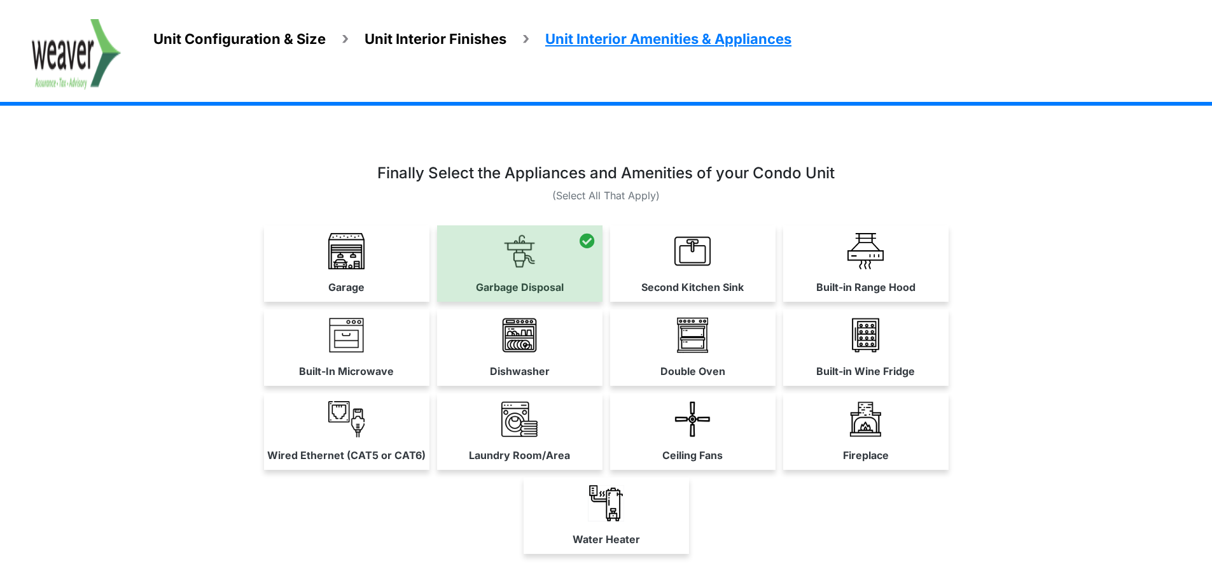
drag, startPoint x: 845, startPoint y: 263, endPoint x: 803, endPoint y: 293, distance: 51.6
click at [846, 263] on link "Built-in Range Hood" at bounding box center [865, 263] width 165 height 76
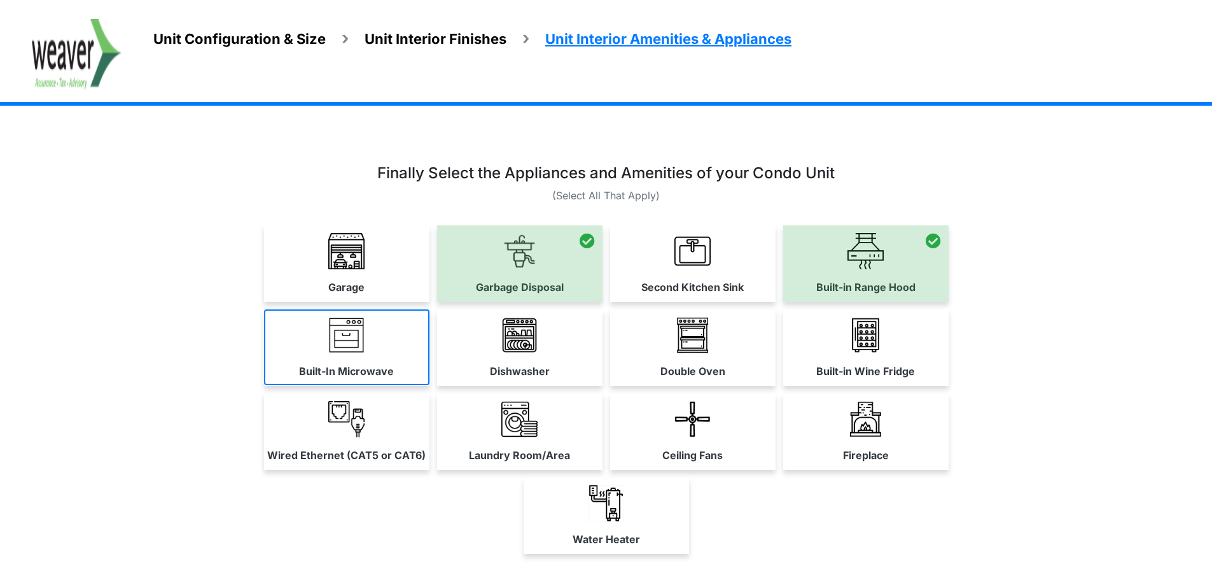
click at [357, 363] on label "Built-In Microwave" at bounding box center [346, 370] width 95 height 15
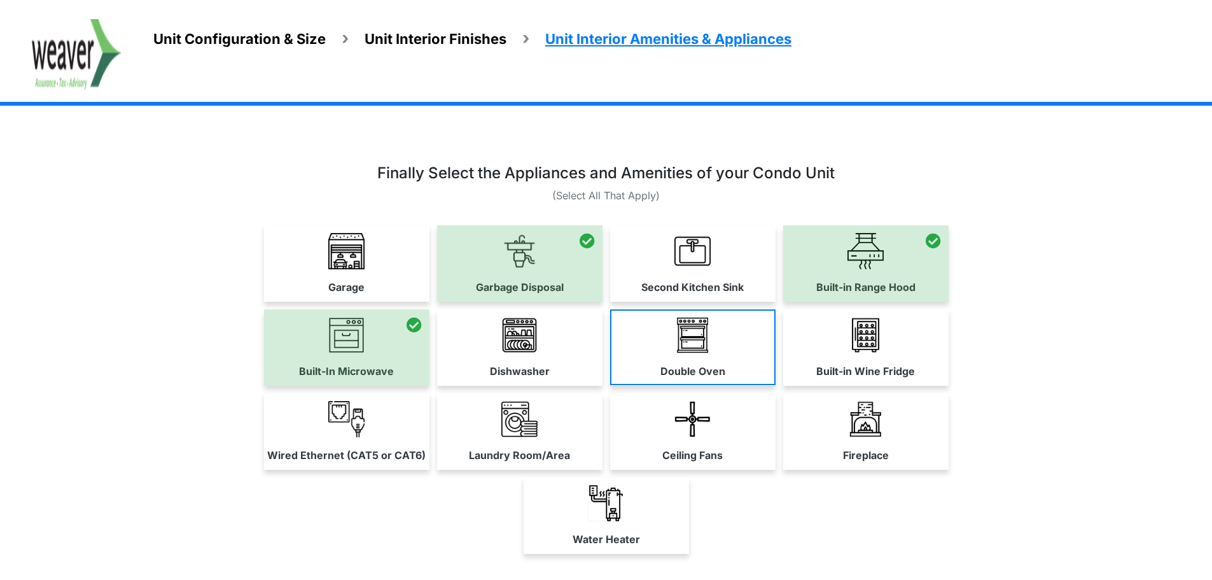
drag, startPoint x: 448, startPoint y: 359, endPoint x: 625, endPoint y: 373, distance: 178.1
click at [450, 359] on link "Dishwasher" at bounding box center [519, 347] width 165 height 76
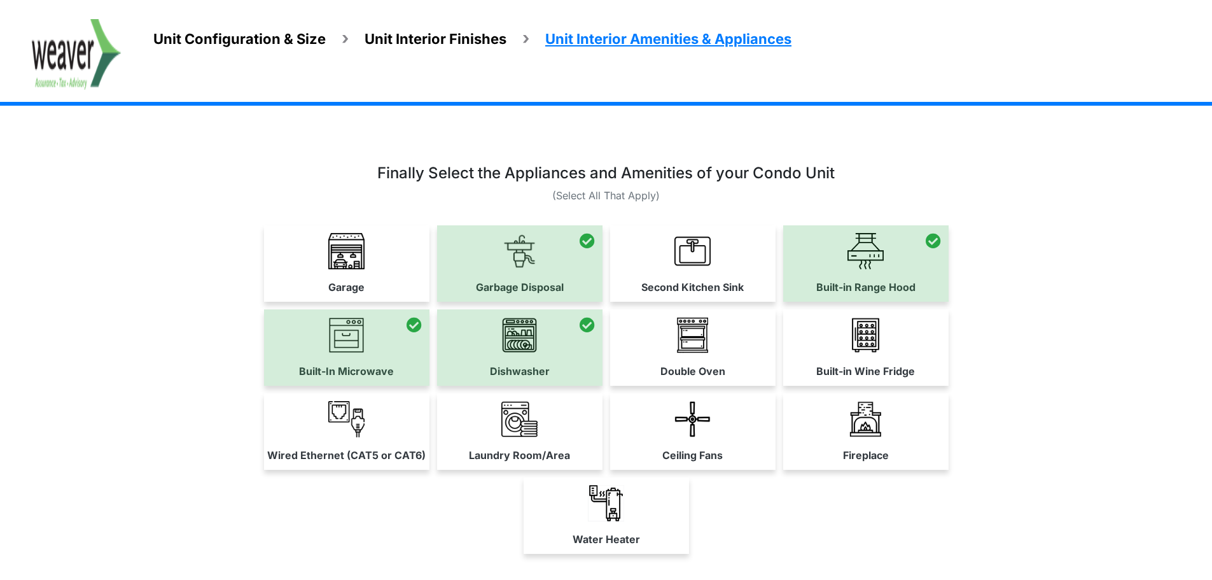
drag, startPoint x: 703, startPoint y: 360, endPoint x: 719, endPoint y: 359, distance: 15.9
click at [709, 359] on link "Double Oven" at bounding box center [692, 347] width 165 height 76
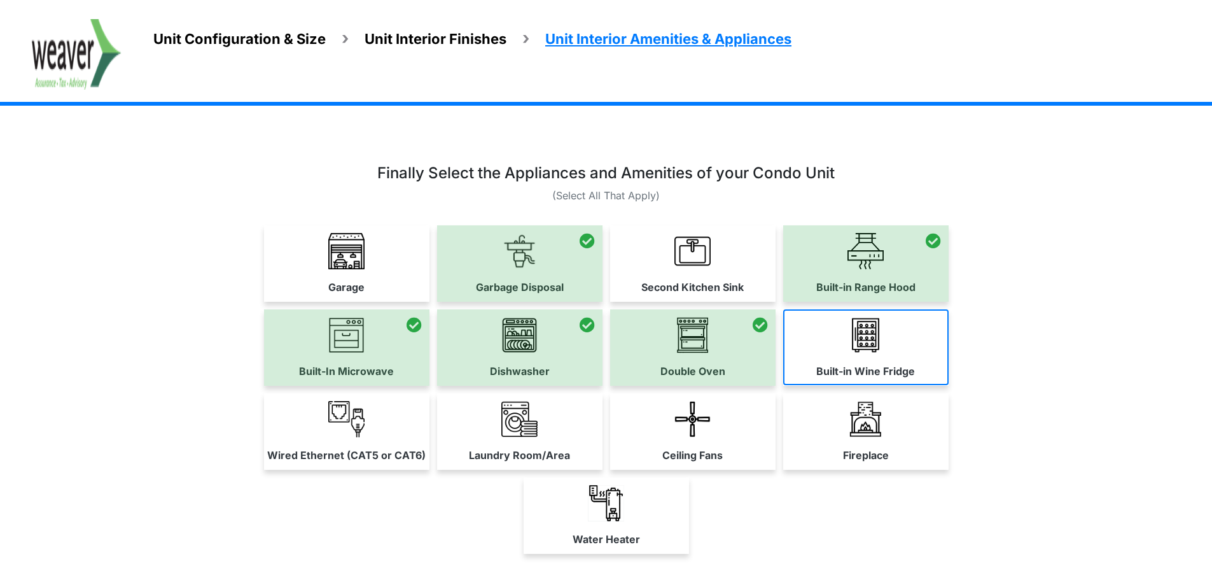
click at [846, 366] on label "Built-in Wine Fridge" at bounding box center [865, 370] width 99 height 15
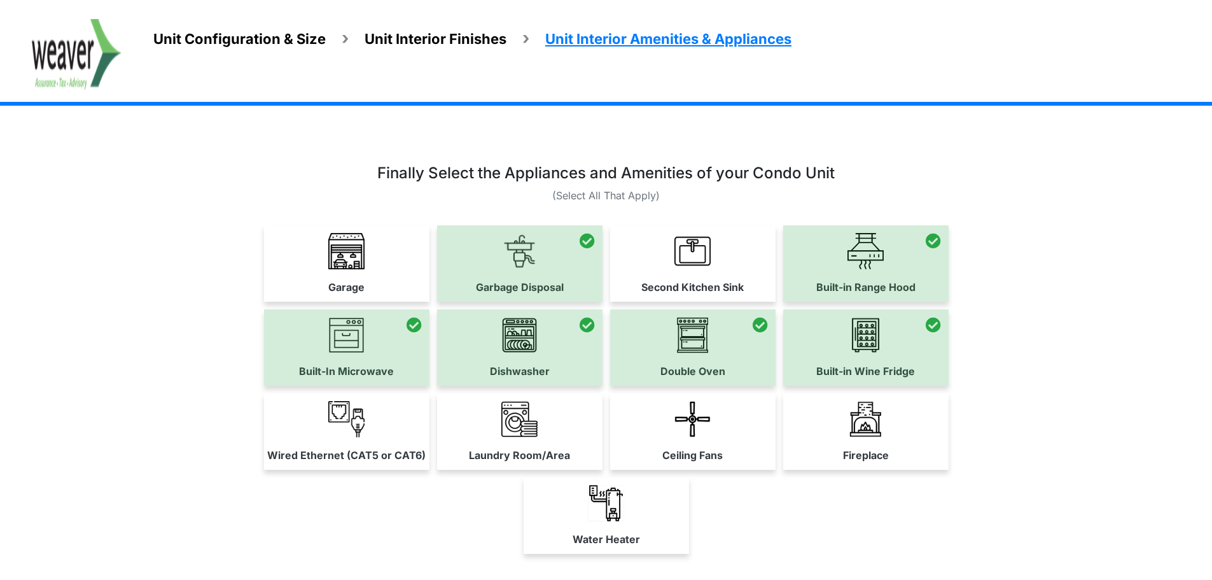
drag, startPoint x: 833, startPoint y: 438, endPoint x: 814, endPoint y: 438, distance: 19.1
click at [825, 438] on link "Fireplace" at bounding box center [865, 431] width 165 height 76
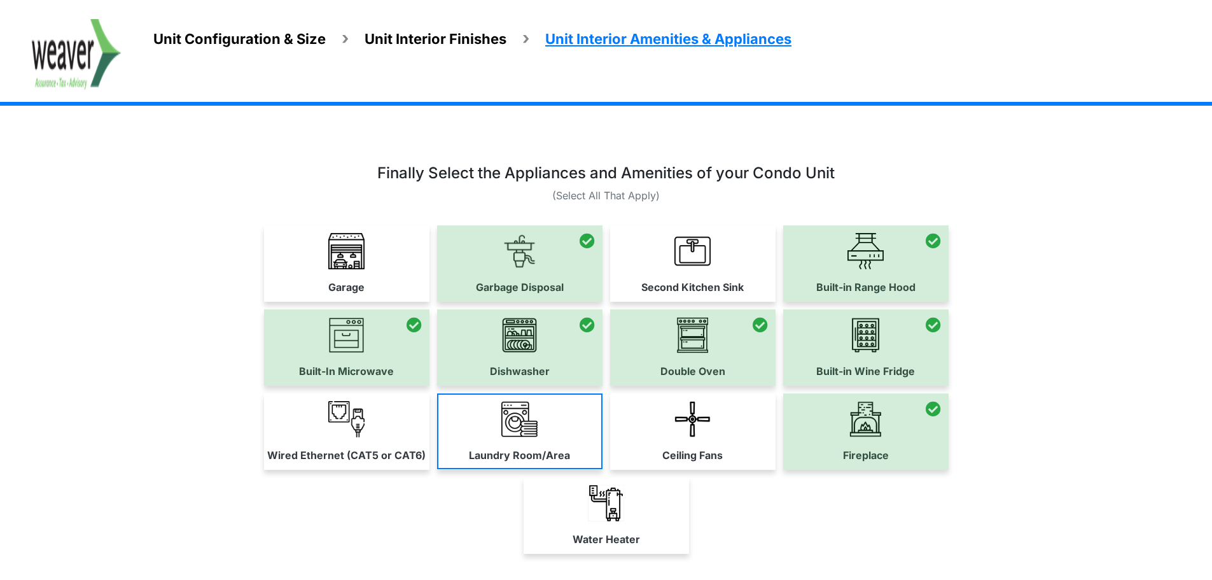
drag, startPoint x: 657, startPoint y: 437, endPoint x: 473, endPoint y: 435, distance: 183.9
click at [654, 436] on link "Ceiling Fans" at bounding box center [692, 431] width 165 height 76
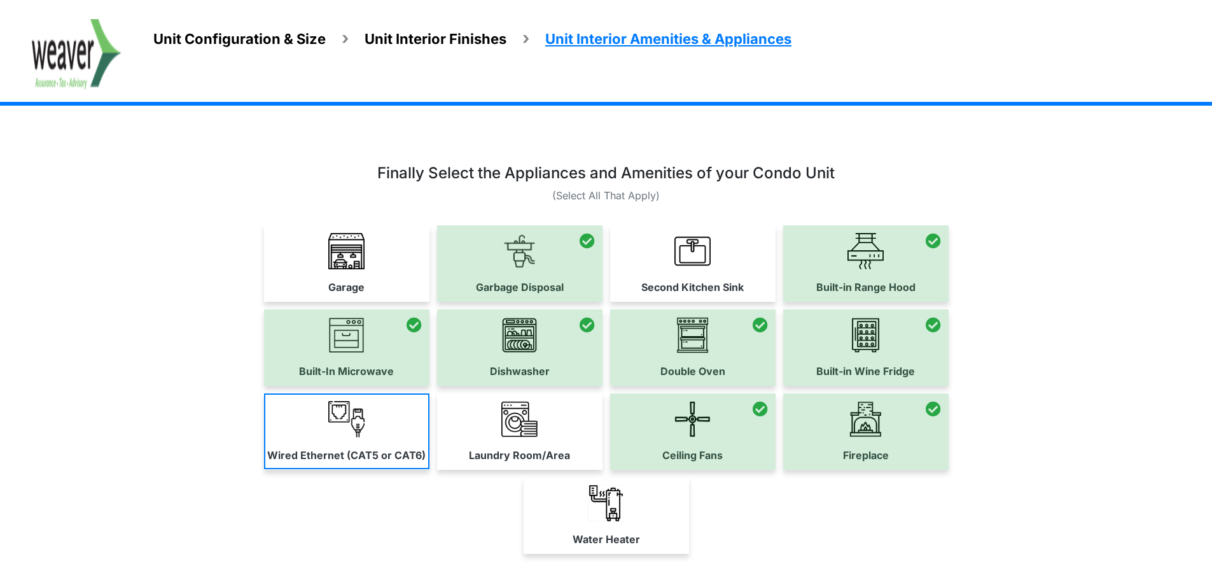
click at [434, 435] on div "Wired Ethernet (CAT5 or CAT6)" at bounding box center [606, 431] width 849 height 76
click at [375, 435] on link "Wired Ethernet (CAT5 or CAT6)" at bounding box center [346, 431] width 165 height 76
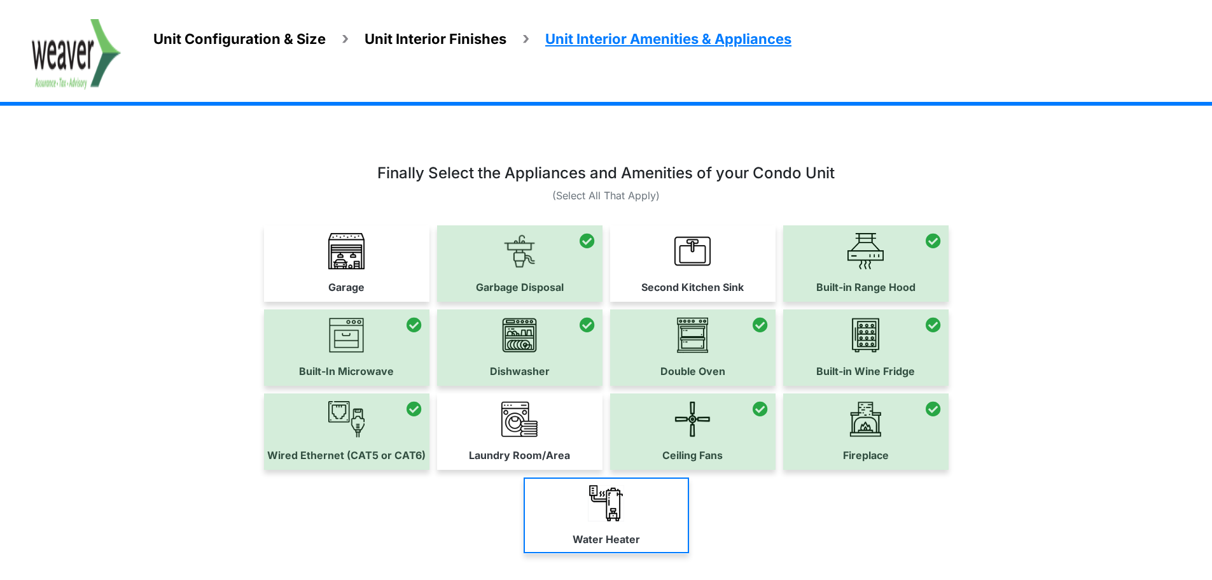
drag, startPoint x: 532, startPoint y: 446, endPoint x: 587, endPoint y: 494, distance: 73.1
click at [534, 447] on label "Laundry Room/Area" at bounding box center [519, 454] width 101 height 15
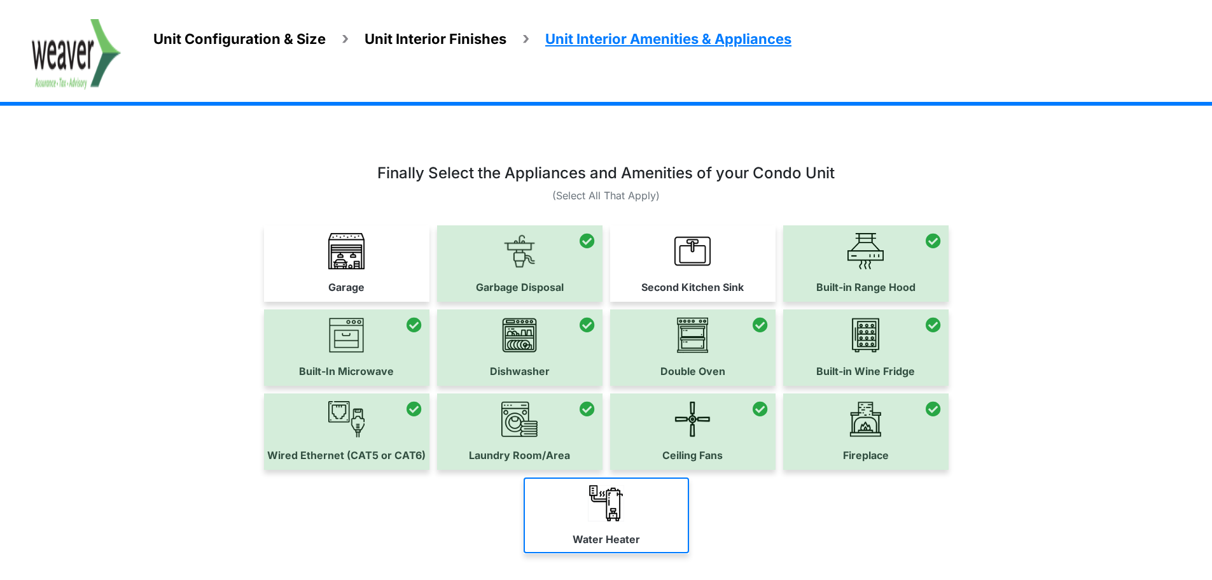
click at [597, 498] on img at bounding box center [606, 503] width 36 height 36
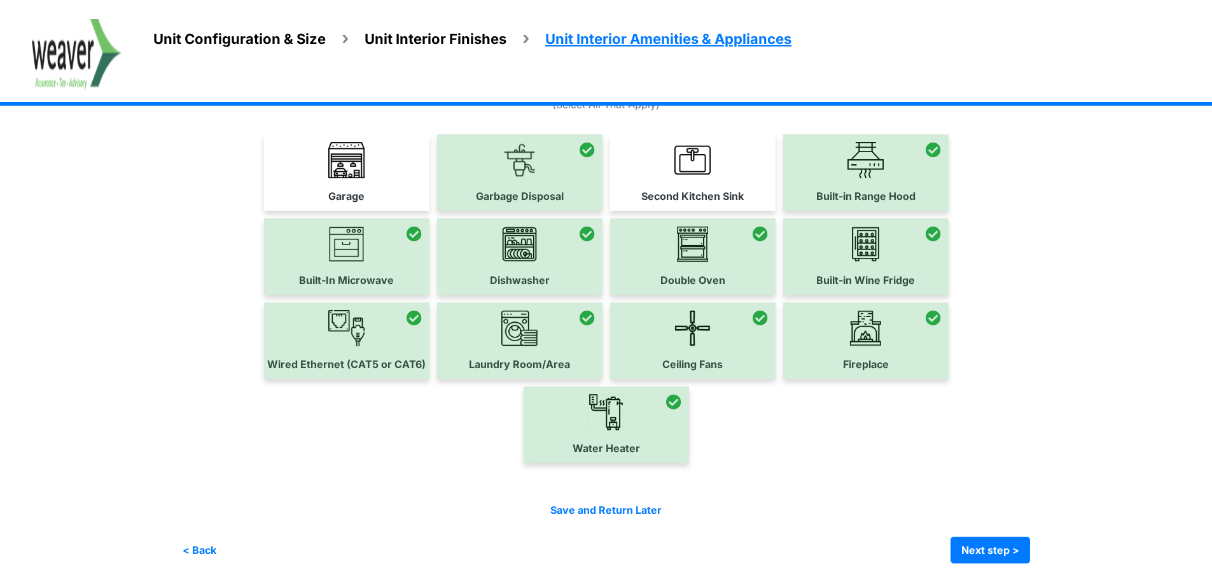
scroll to position [94, 0]
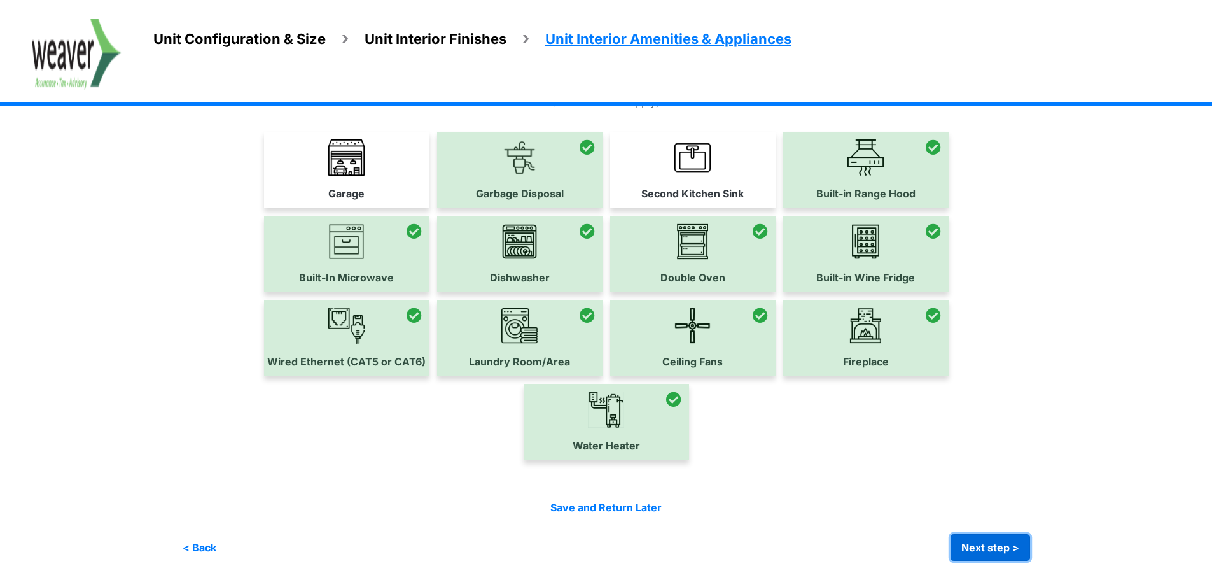
drag, startPoint x: 1029, startPoint y: 552, endPoint x: 981, endPoint y: 519, distance: 58.1
click at [1025, 550] on button "Next step >" at bounding box center [991, 547] width 80 height 27
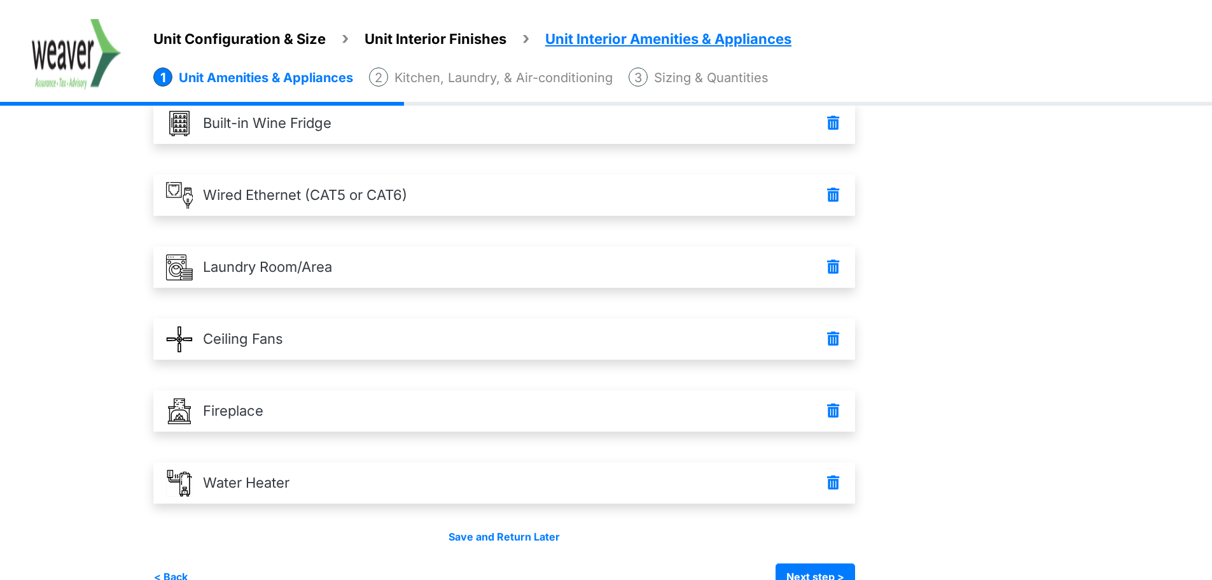
scroll to position [520, 0]
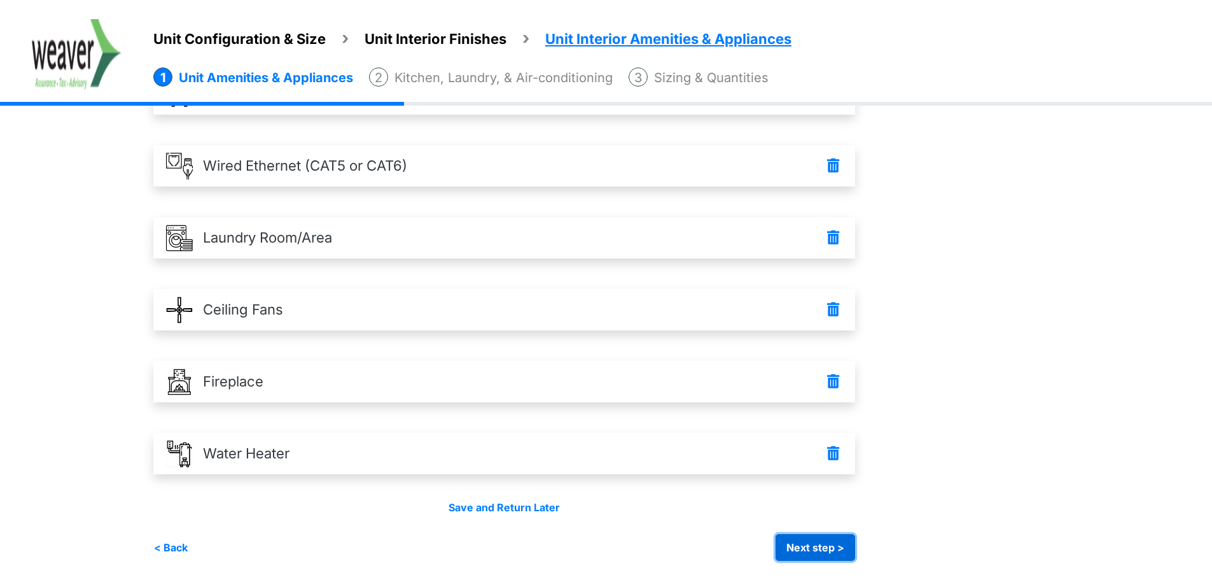
click at [823, 552] on button "Next step >" at bounding box center [816, 547] width 80 height 27
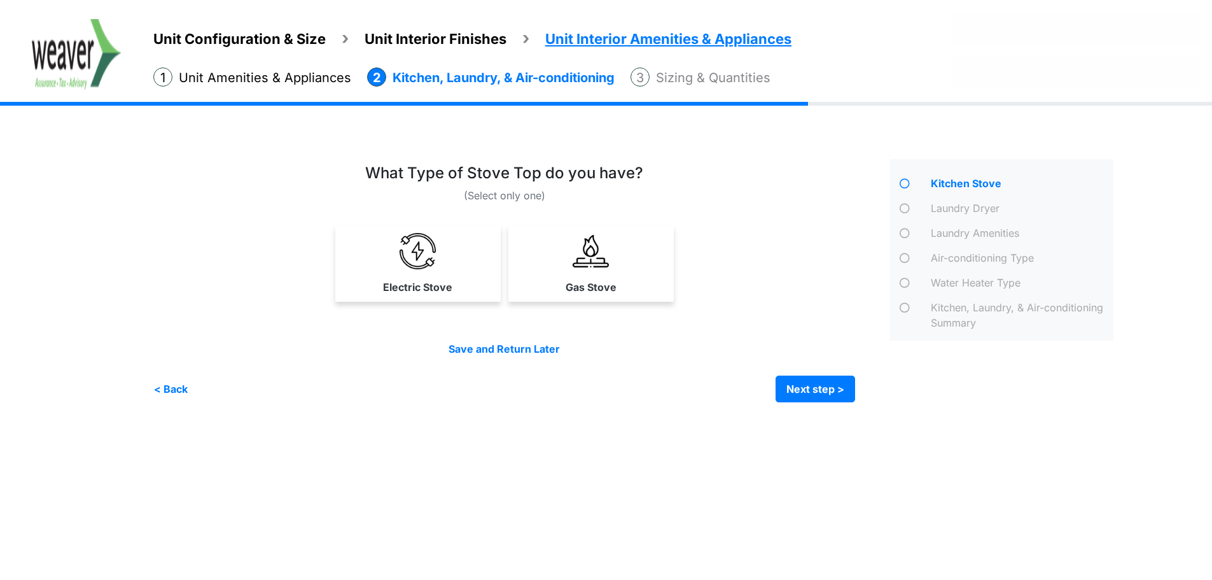
scroll to position [0, 0]
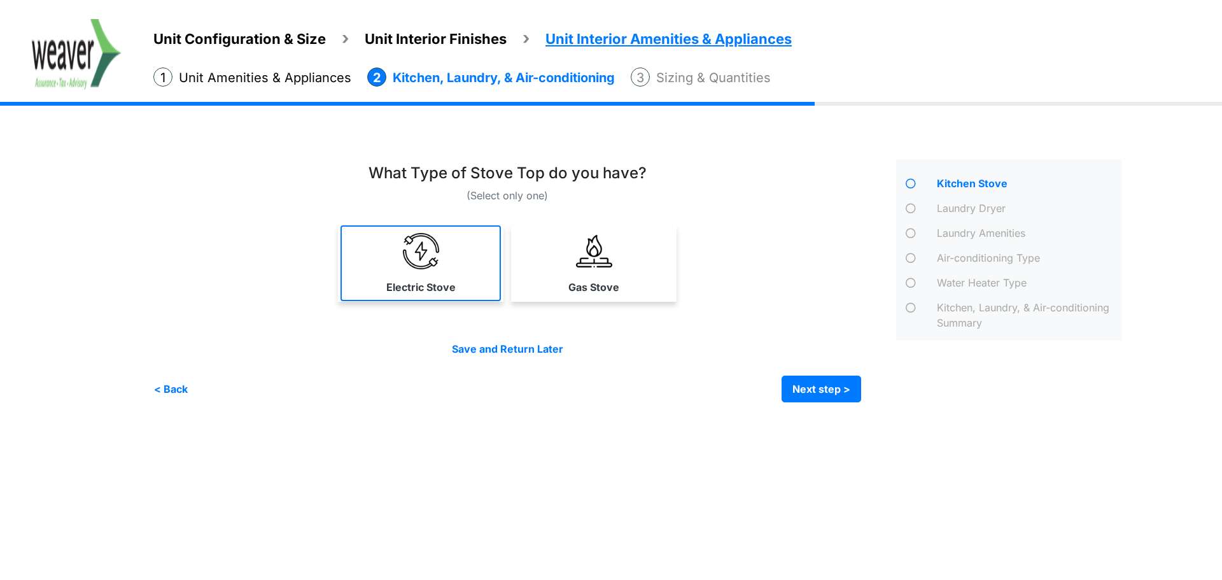
click at [445, 261] on link "Electric Stove" at bounding box center [420, 263] width 160 height 76
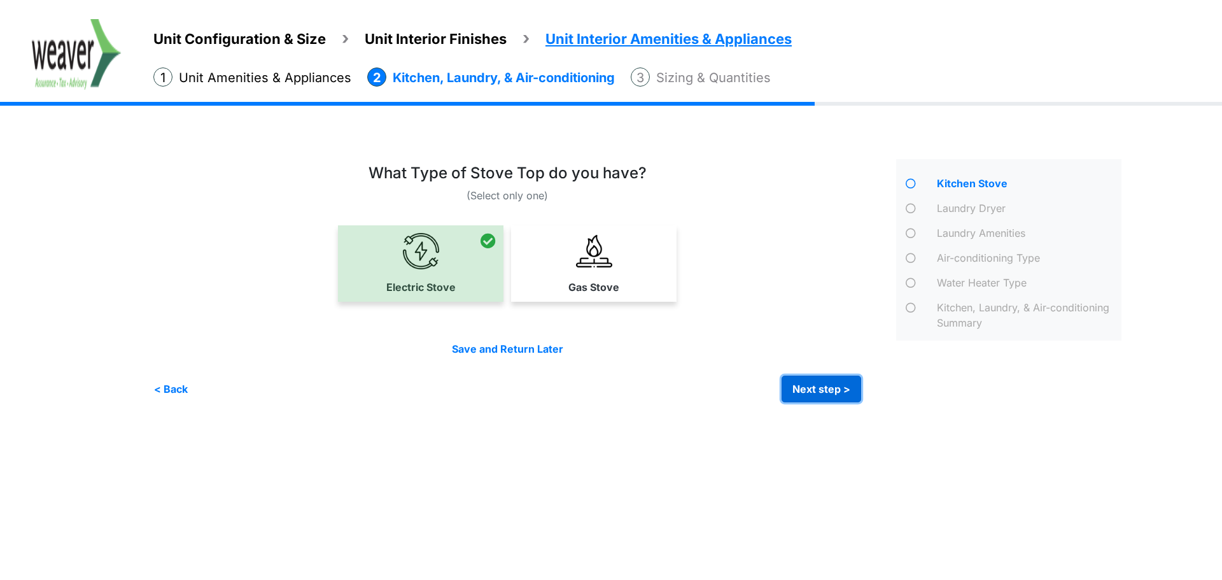
click at [842, 389] on button "Next step >" at bounding box center [821, 388] width 80 height 27
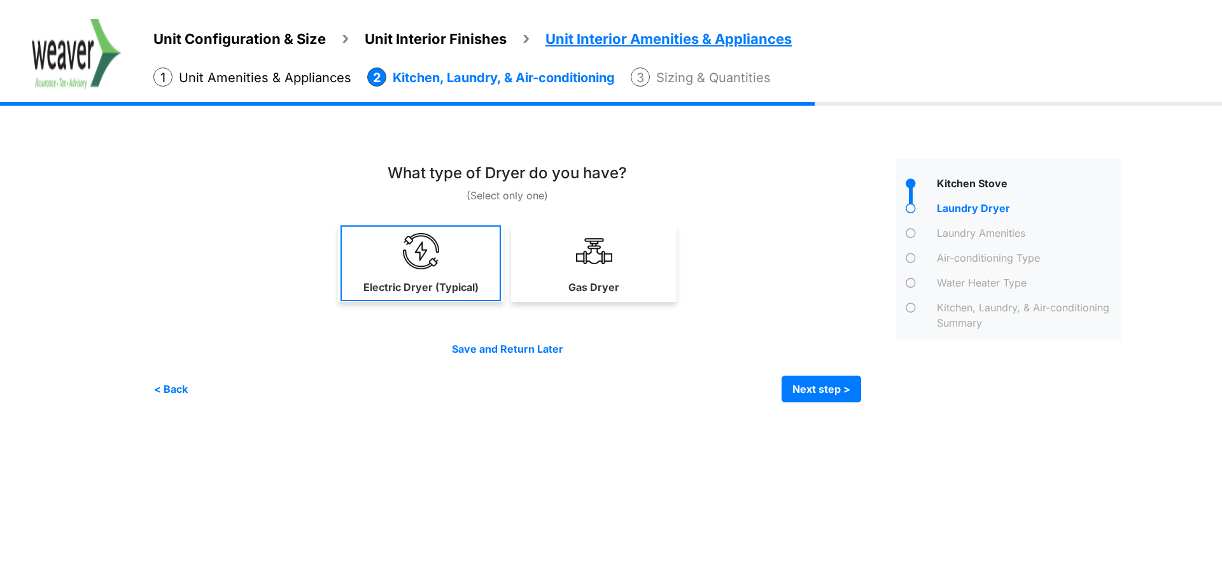
click at [433, 262] on img at bounding box center [421, 251] width 36 height 36
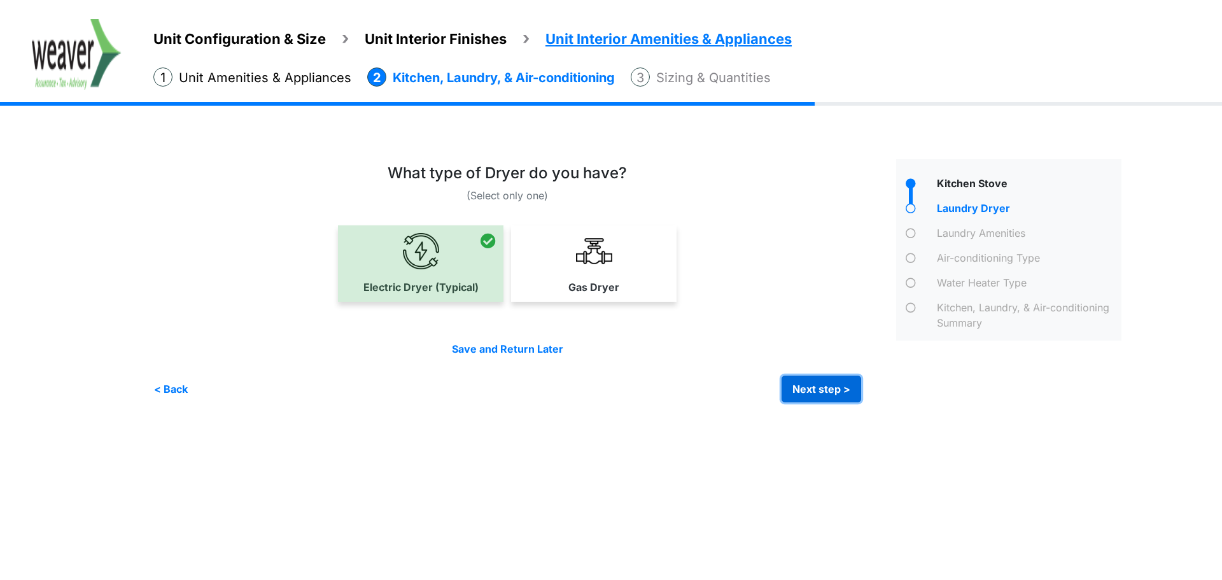
click at [808, 379] on button "Next step >" at bounding box center [821, 388] width 80 height 27
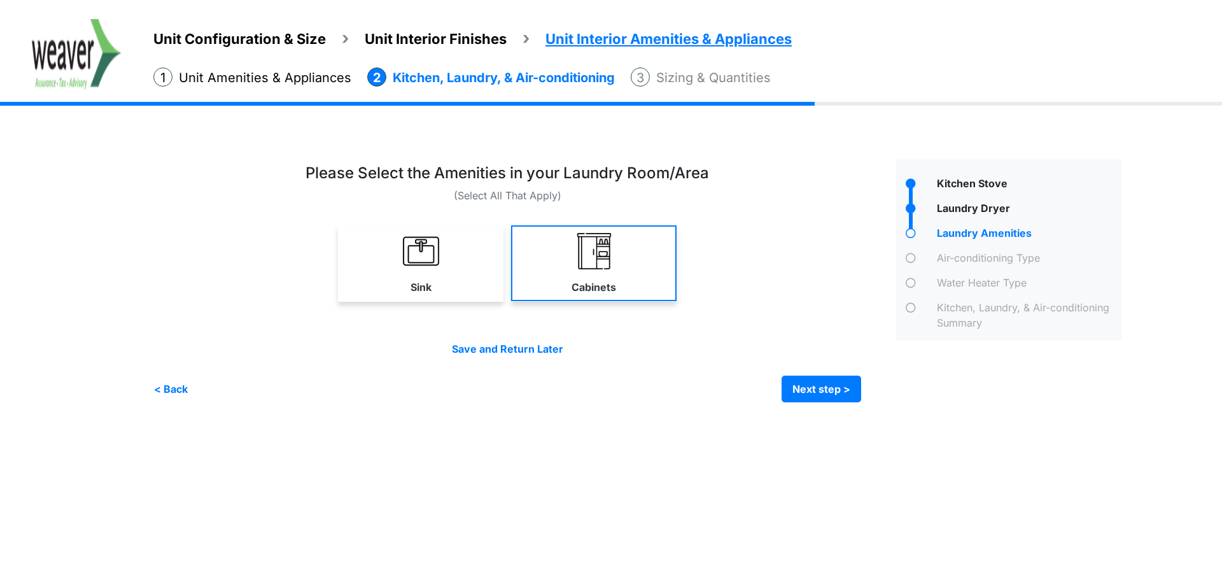
drag, startPoint x: 452, startPoint y: 274, endPoint x: 529, endPoint y: 270, distance: 76.4
click at [452, 274] on link "Sink" at bounding box center [420, 263] width 165 height 76
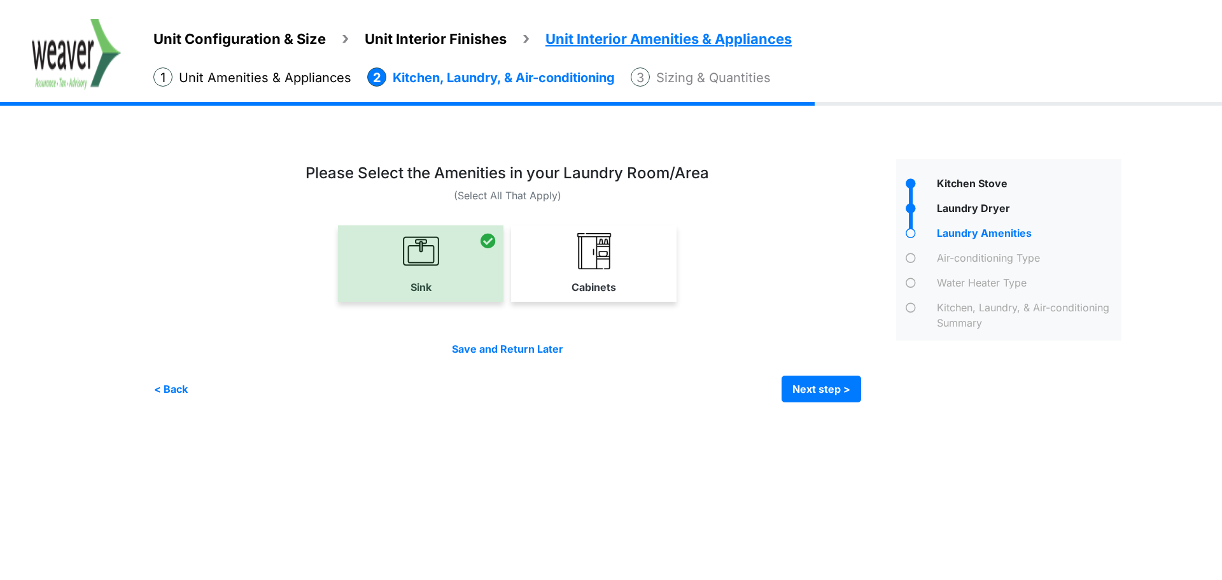
drag, startPoint x: 549, startPoint y: 270, endPoint x: 638, endPoint y: 288, distance: 90.7
click at [554, 270] on link "Cabinets" at bounding box center [593, 263] width 165 height 76
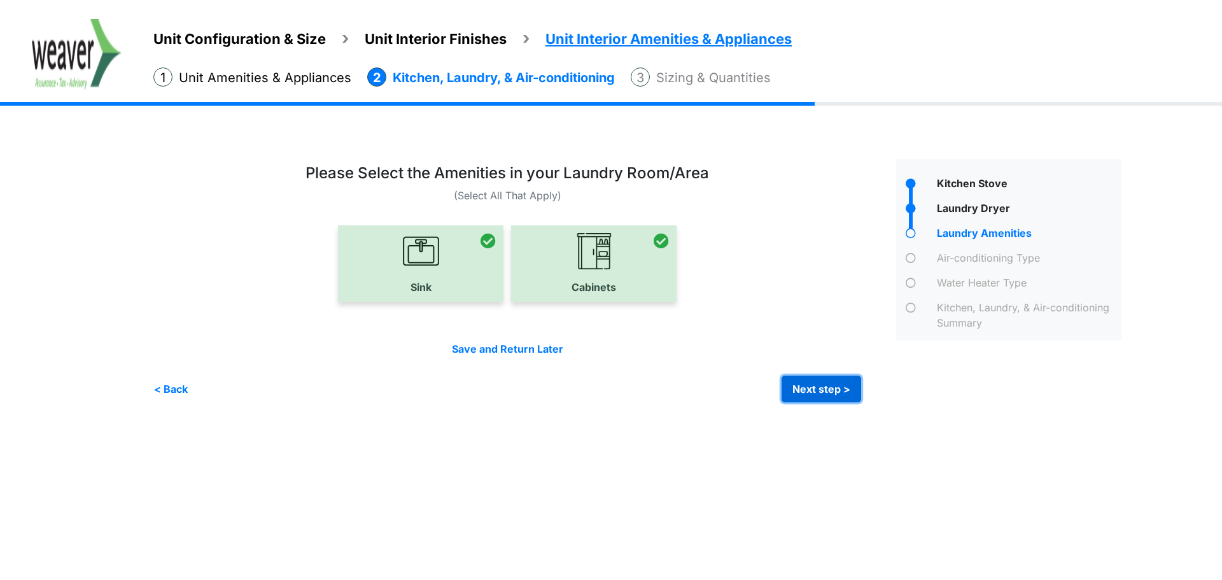
drag, startPoint x: 800, startPoint y: 387, endPoint x: 273, endPoint y: 372, distance: 527.7
click at [794, 387] on button "Next step >" at bounding box center [821, 388] width 80 height 27
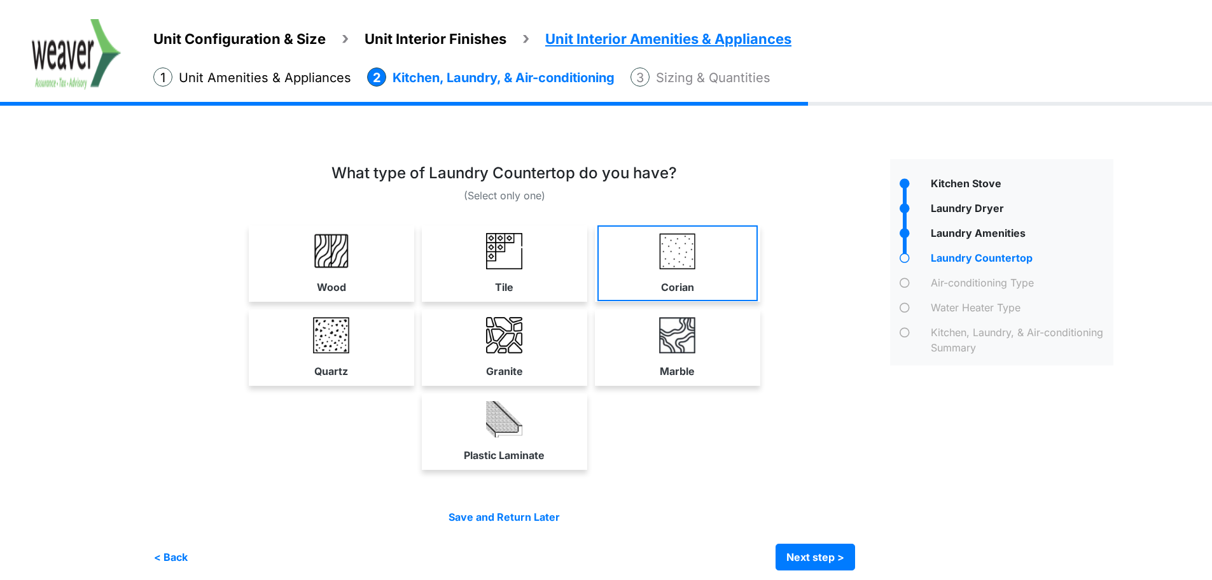
click at [632, 265] on link "Corian" at bounding box center [677, 263] width 160 height 76
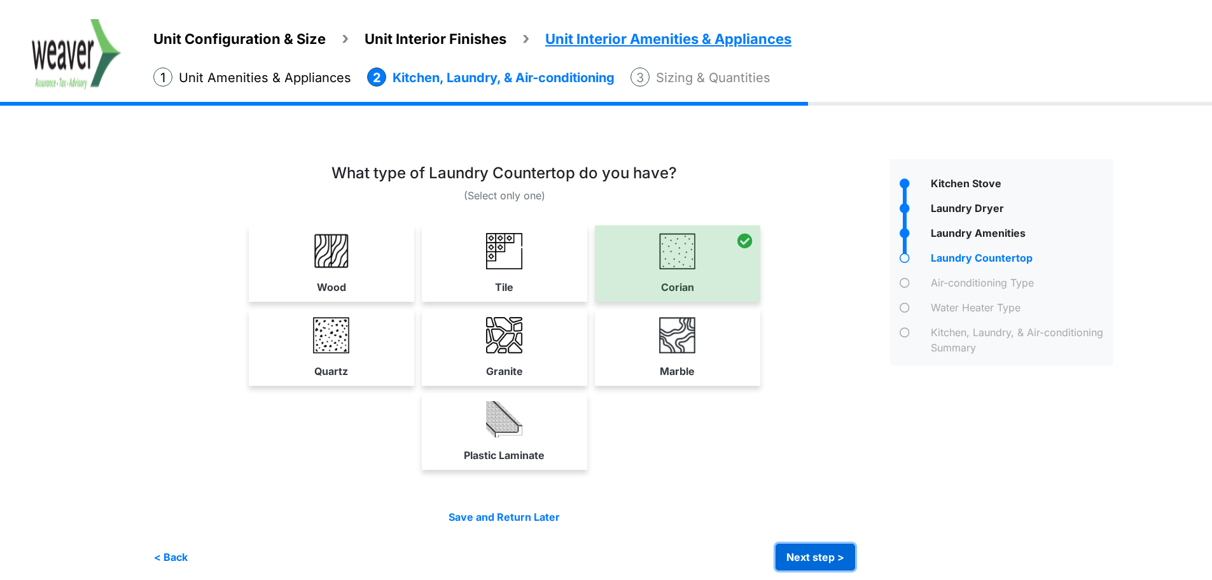
drag, startPoint x: 798, startPoint y: 555, endPoint x: 693, endPoint y: 519, distance: 110.5
click at [797, 554] on button "Next step >" at bounding box center [816, 556] width 80 height 27
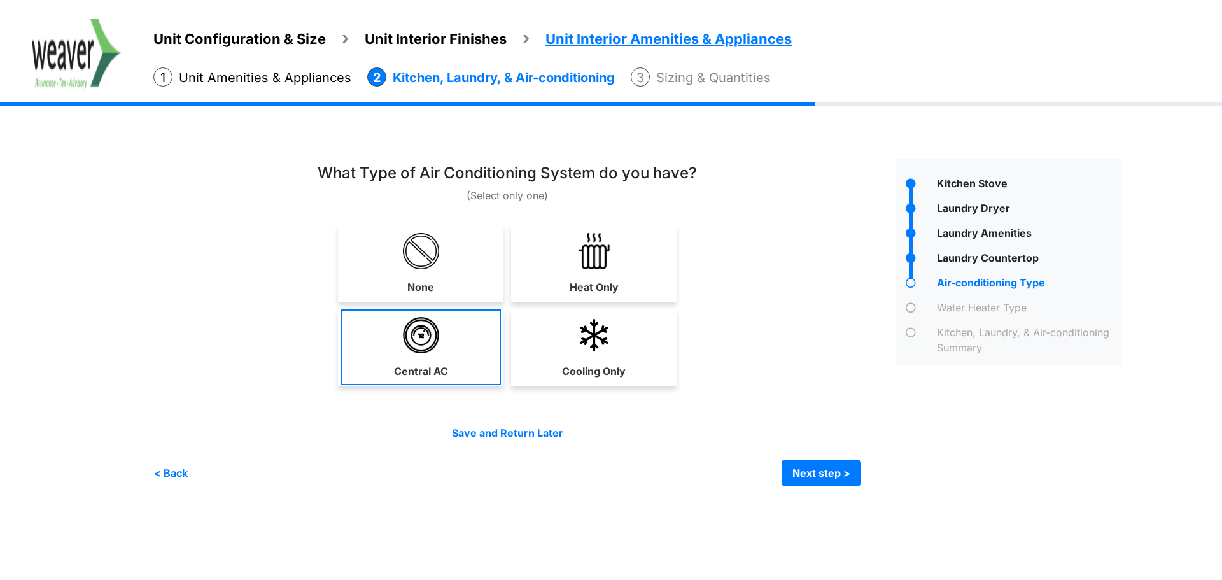
click at [498, 342] on link "Central AC" at bounding box center [420, 347] width 160 height 76
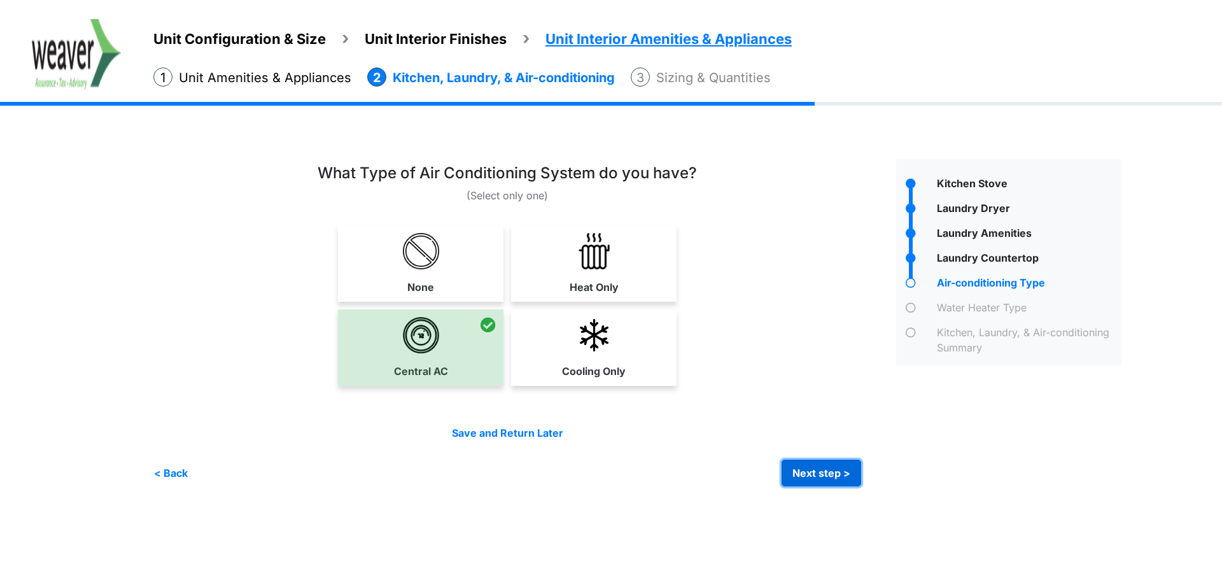
click at [850, 468] on button "Next step >" at bounding box center [821, 472] width 80 height 27
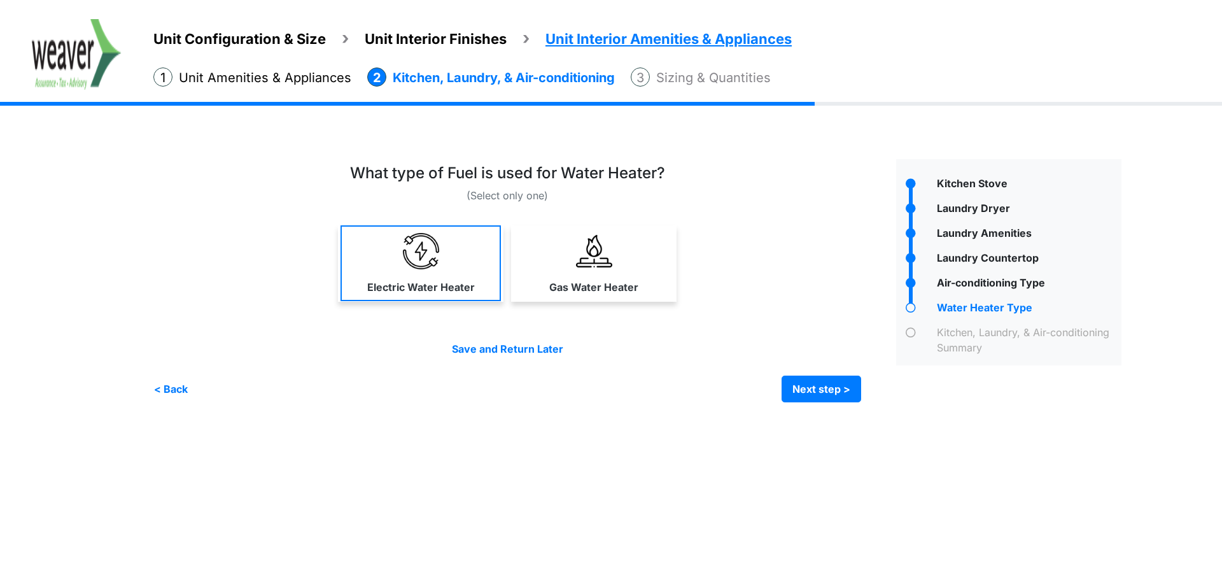
click at [482, 264] on link "Electric Water Heater" at bounding box center [420, 263] width 160 height 76
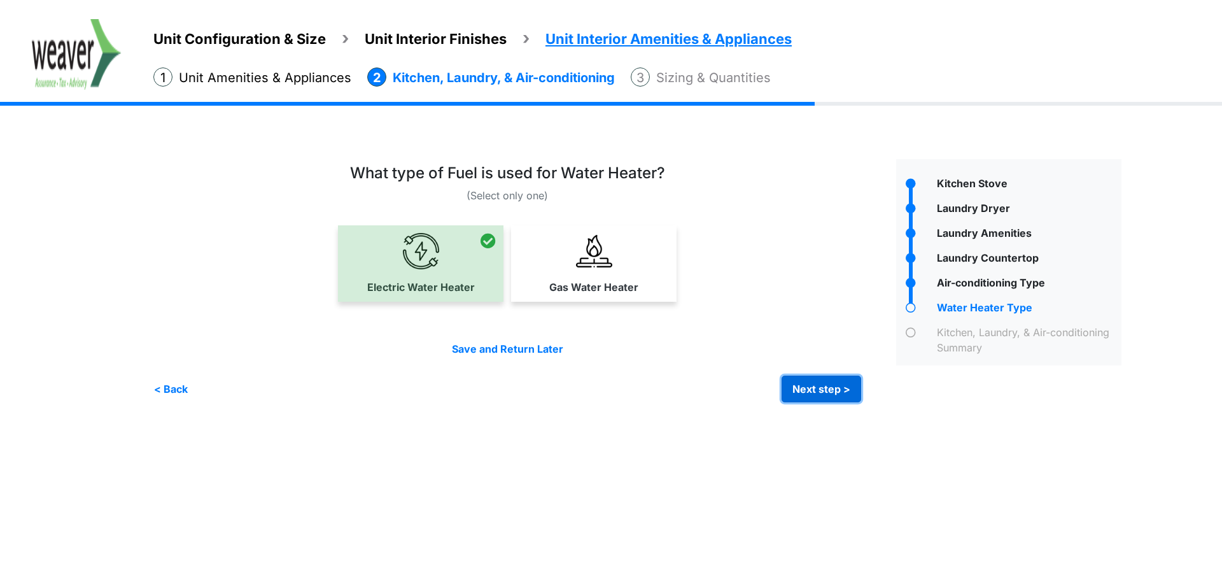
drag, startPoint x: 825, startPoint y: 382, endPoint x: 793, endPoint y: 385, distance: 31.9
click at [823, 382] on button "Next step >" at bounding box center [821, 388] width 80 height 27
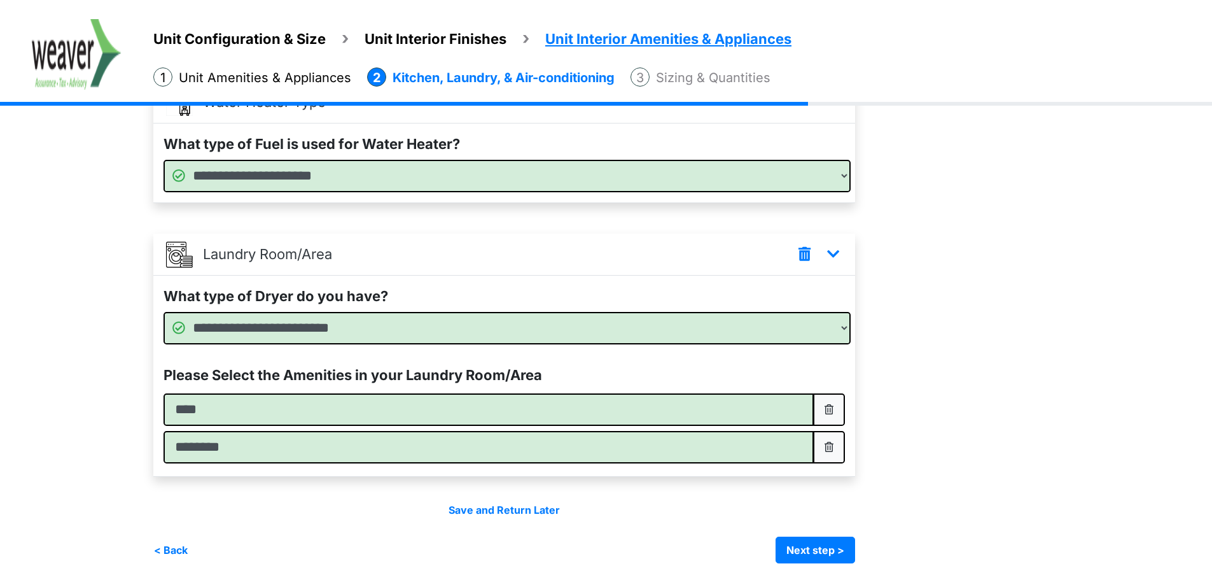
scroll to position [606, 0]
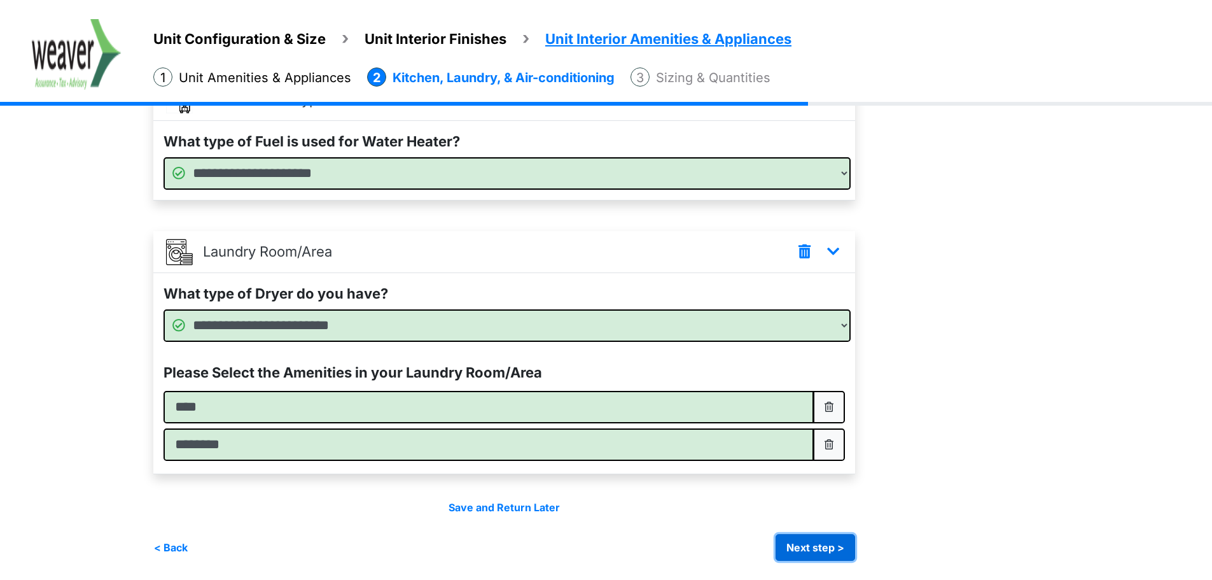
click at [828, 548] on button "Next step >" at bounding box center [816, 547] width 80 height 27
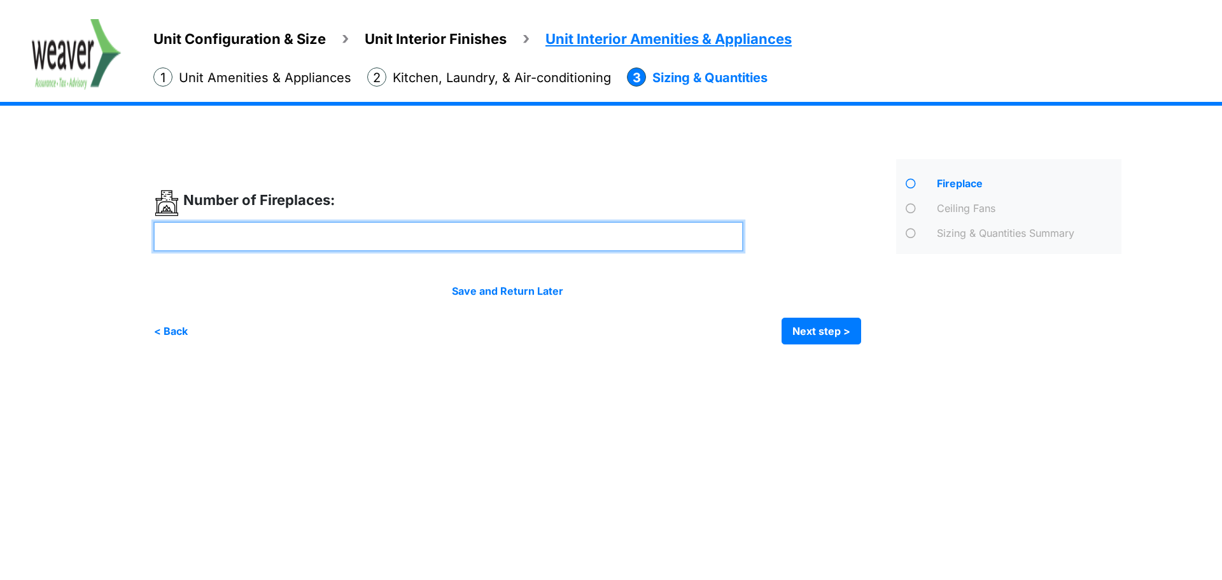
click at [394, 230] on input "number" at bounding box center [448, 236] width 590 height 30
type input "*"
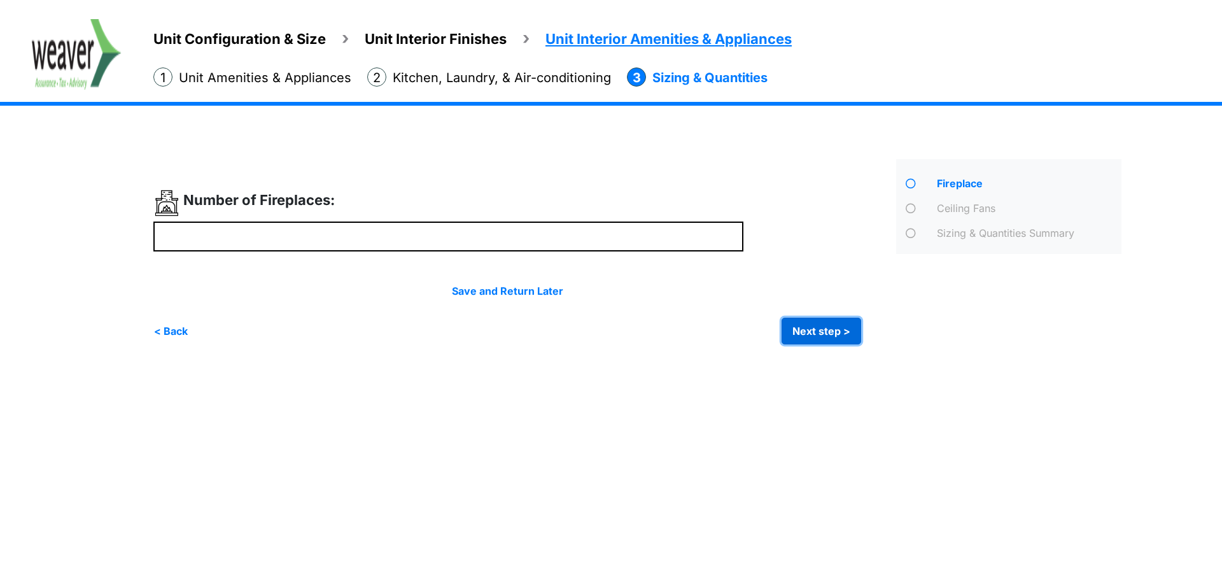
click at [826, 332] on button "Next step >" at bounding box center [821, 330] width 80 height 27
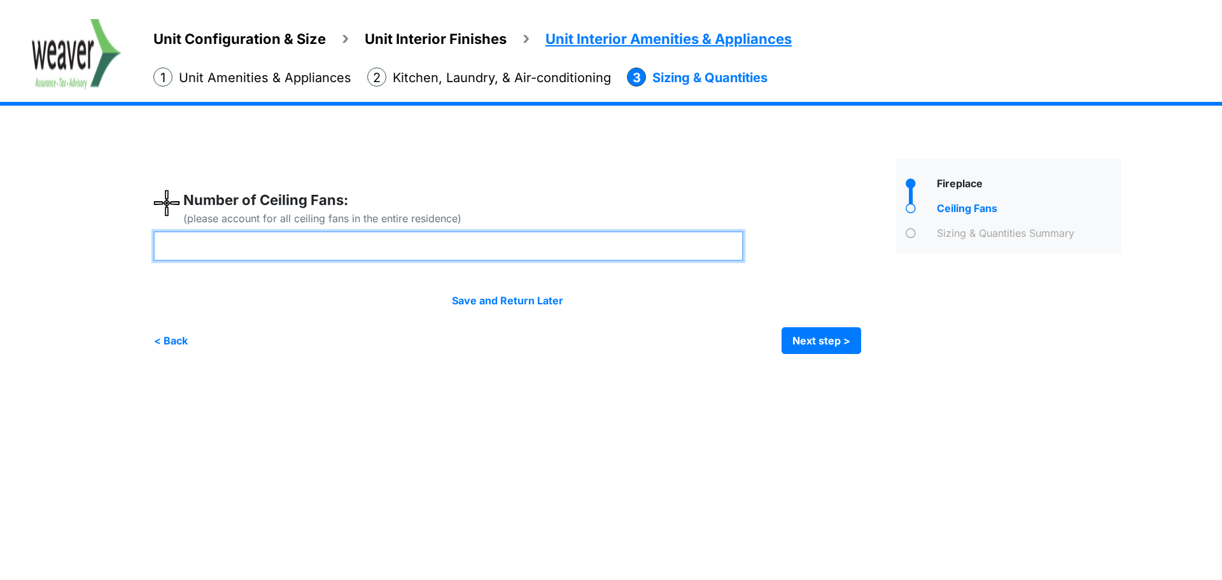
click at [408, 242] on input "number" at bounding box center [448, 246] width 590 height 30
type input "*"
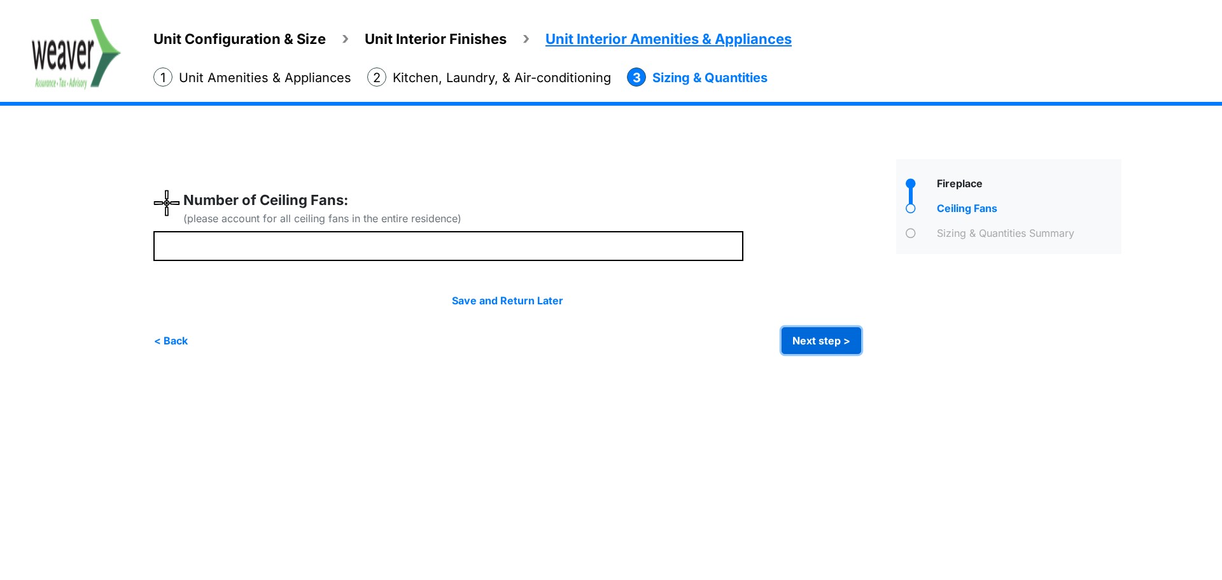
type input "*"
drag, startPoint x: 839, startPoint y: 350, endPoint x: 801, endPoint y: 352, distance: 37.6
click at [837, 350] on button "Next step >" at bounding box center [821, 340] width 80 height 27
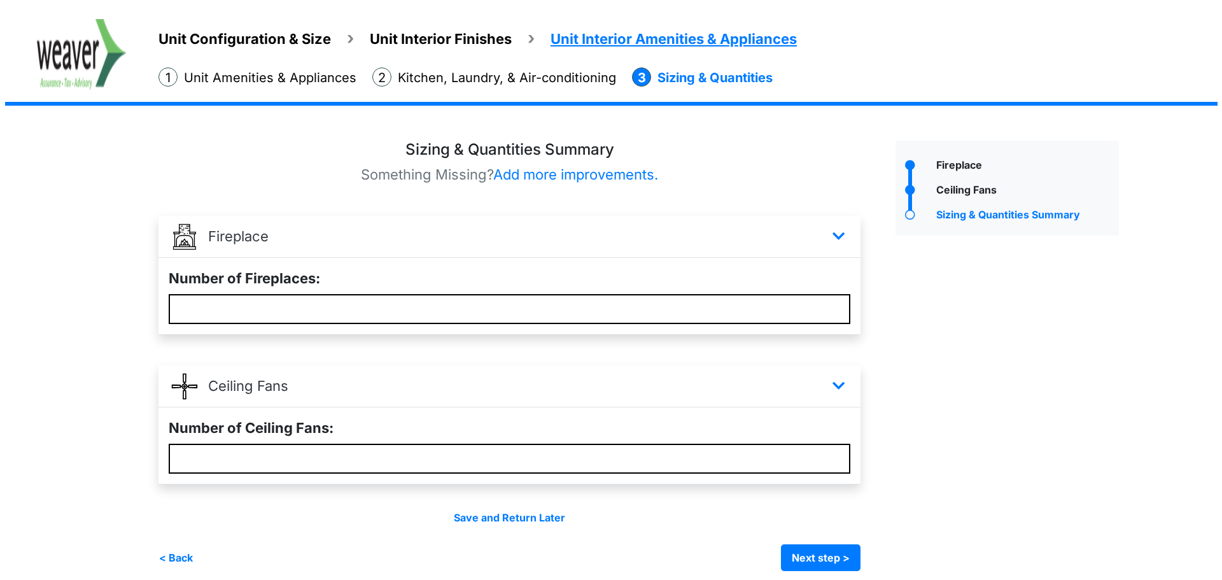
scroll to position [29, 0]
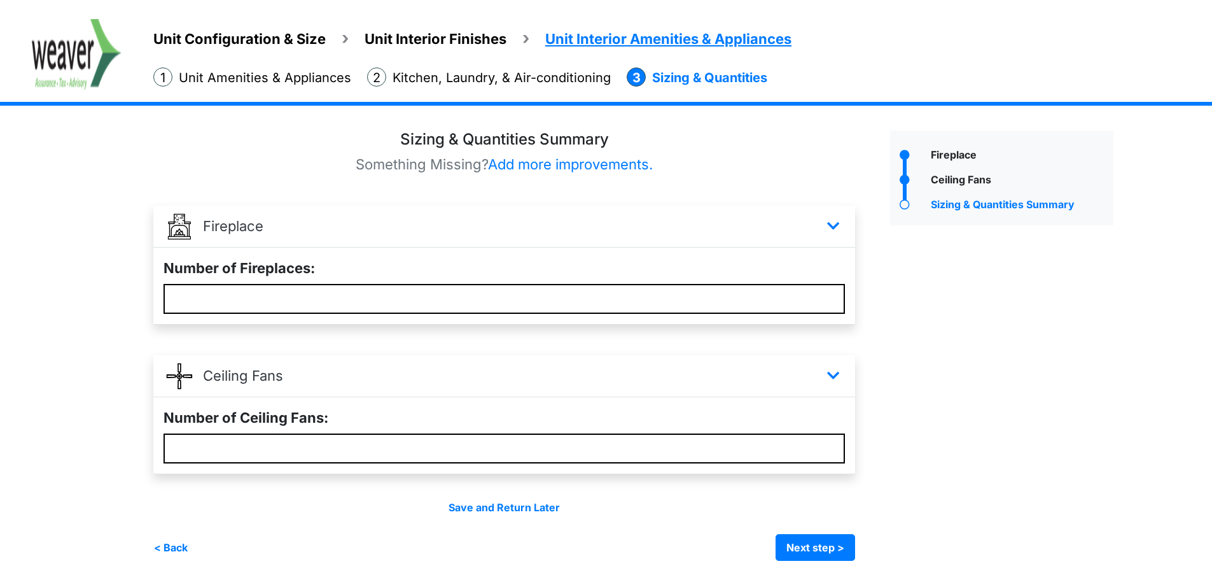
click at [788, 561] on div "Condo Square Footage *** Next step > *" at bounding box center [638, 342] width 970 height 475
click at [797, 554] on button "Next step >" at bounding box center [816, 547] width 80 height 27
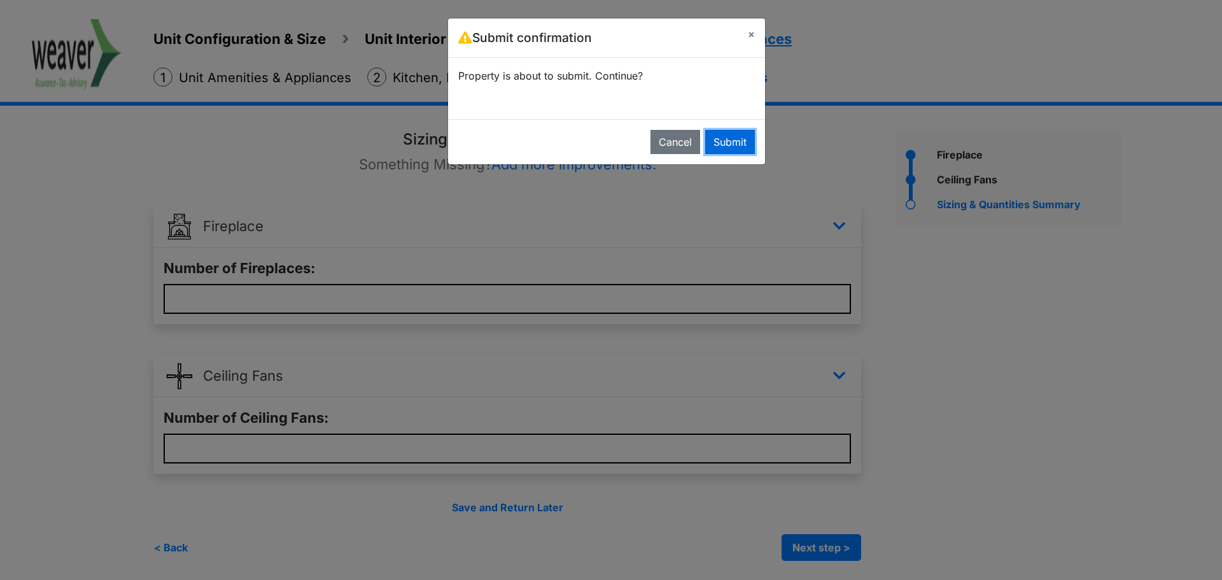
click at [737, 141] on button "Submit" at bounding box center [730, 142] width 50 height 24
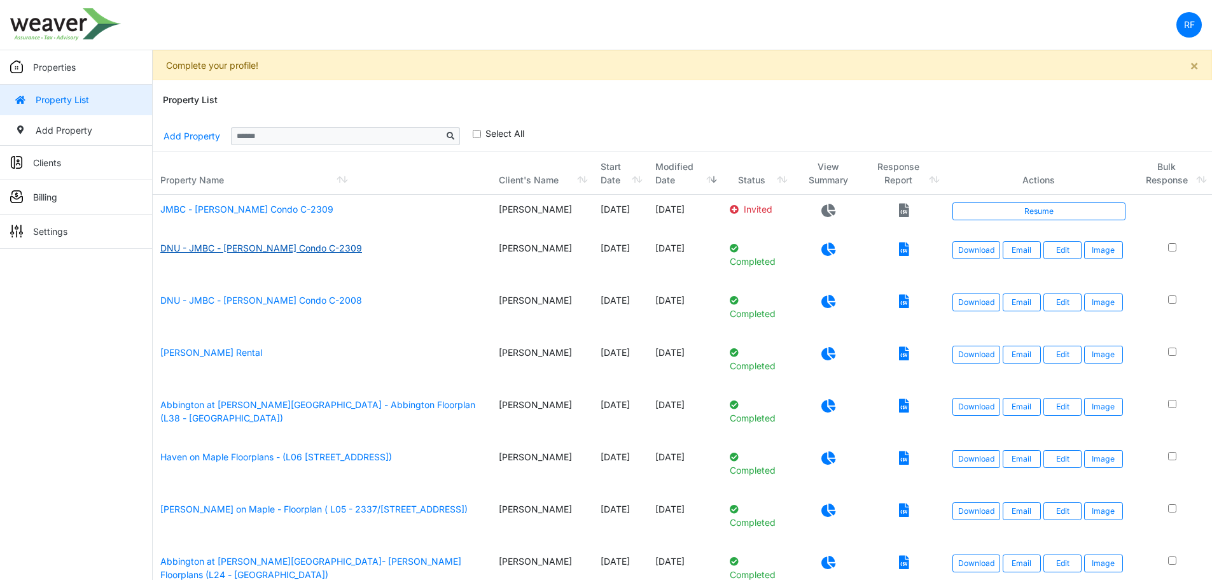
click at [278, 251] on link "DNU - JMBC - [PERSON_NAME] Condo C-2309" at bounding box center [261, 247] width 202 height 11
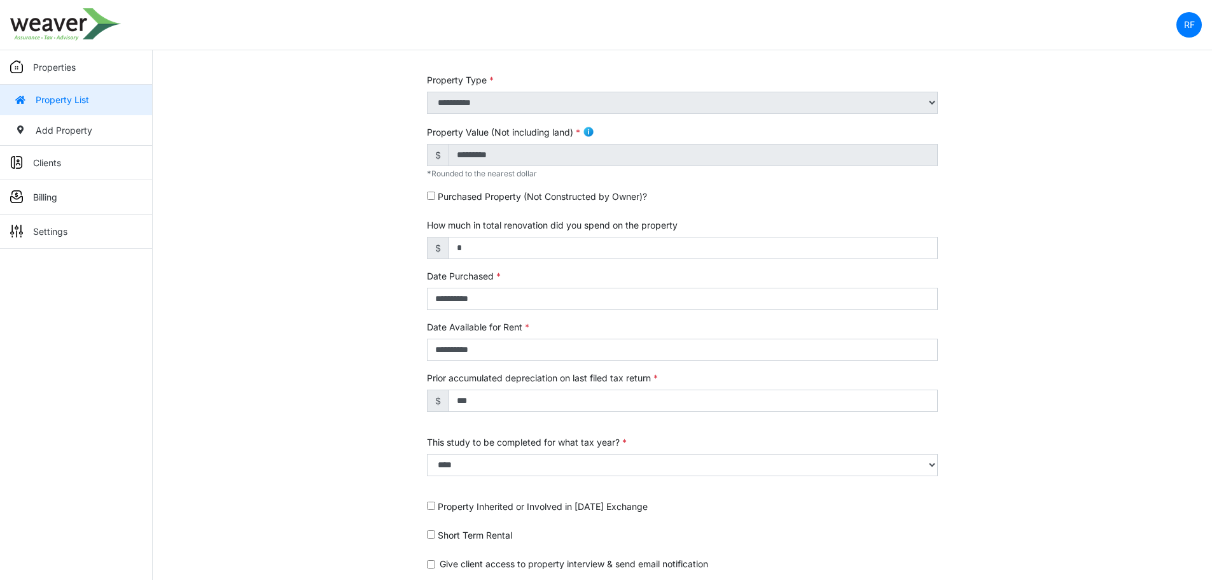
scroll to position [341, 0]
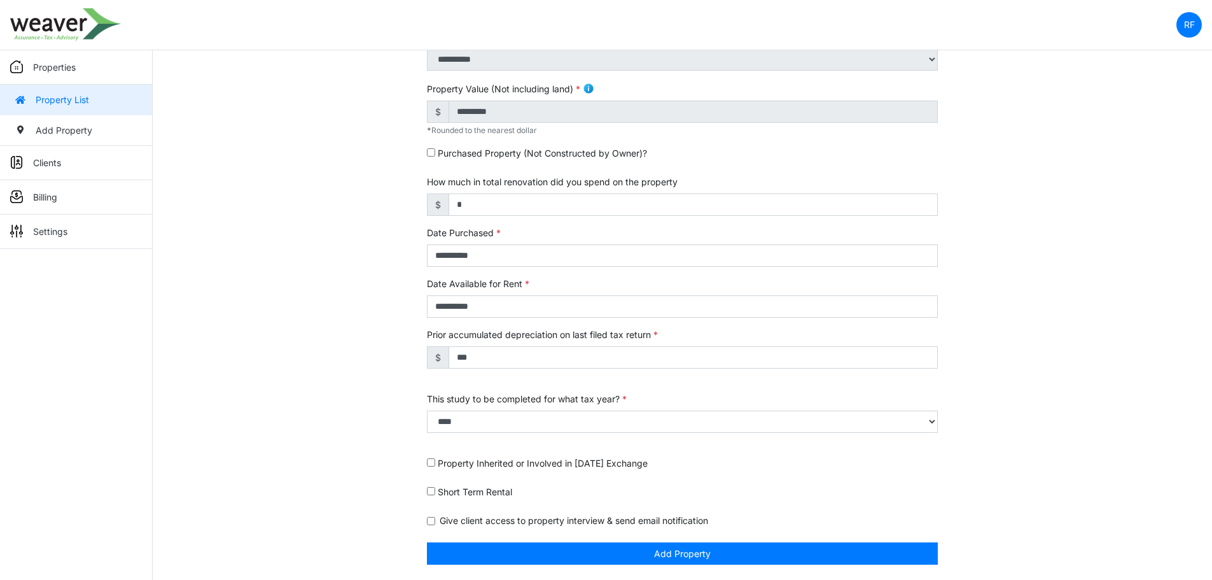
click at [74, 69] on p "Properties" at bounding box center [54, 66] width 43 height 13
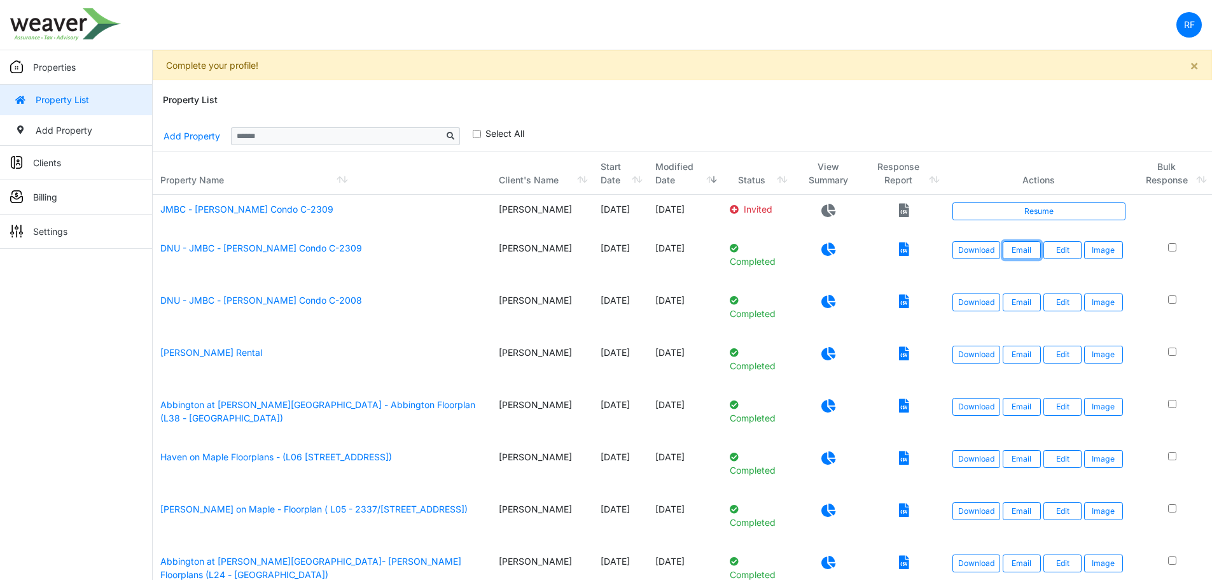
drag, startPoint x: 1022, startPoint y: 255, endPoint x: 1045, endPoint y: 274, distance: 29.3
click at [1037, 281] on td "Download Email Edit Image" at bounding box center [1039, 259] width 188 height 52
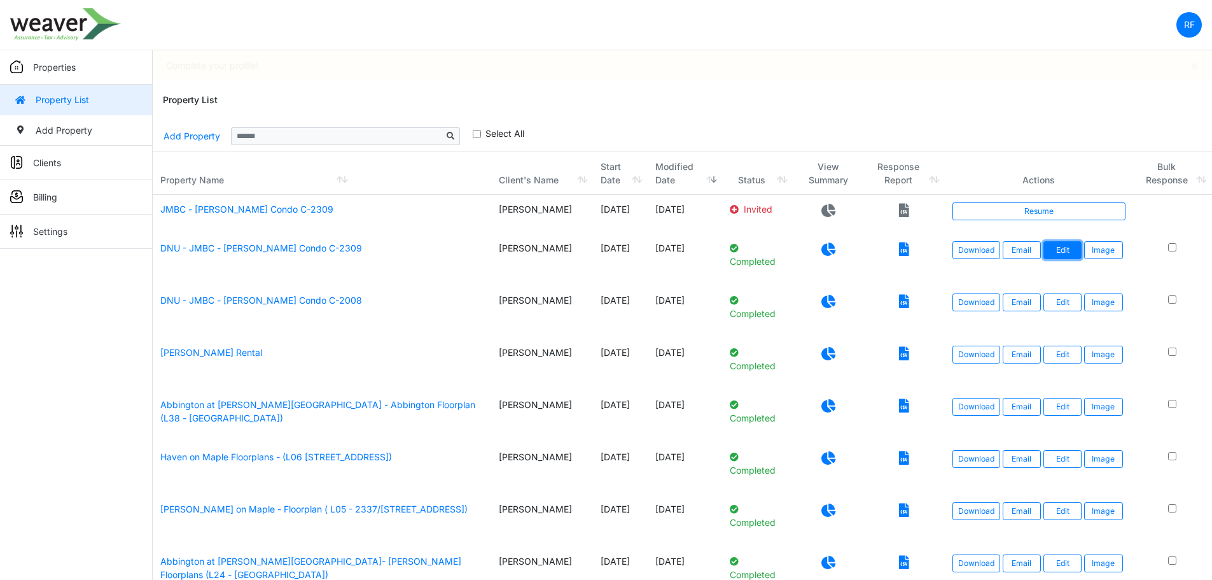
click at [1061, 257] on link "Edit" at bounding box center [1062, 250] width 38 height 18
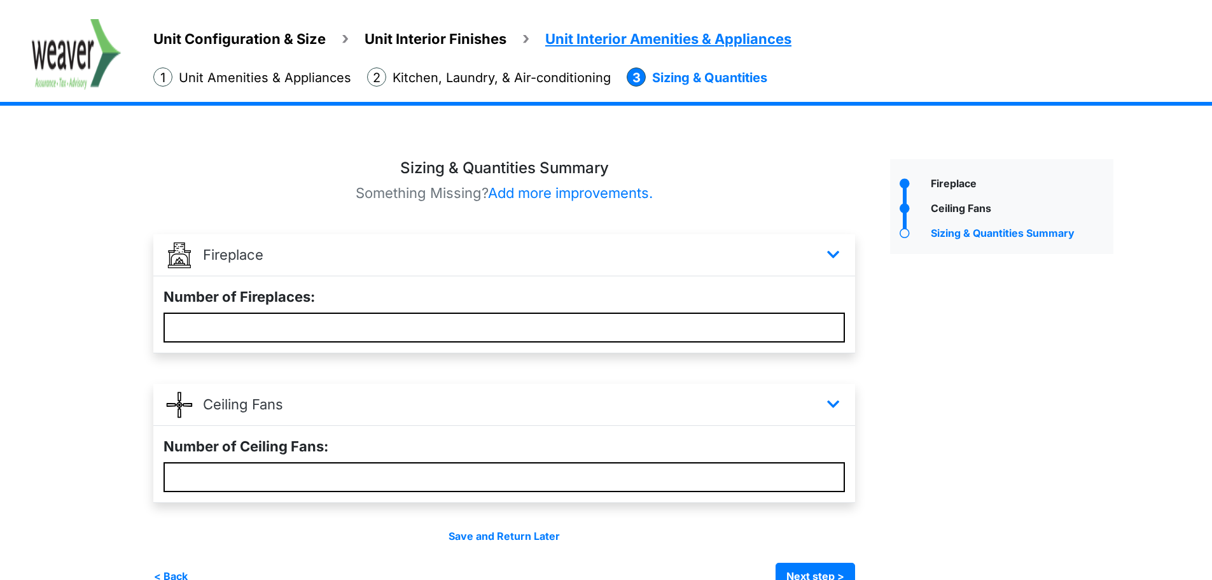
click at [195, 40] on span "Unit Configuration & Size" at bounding box center [239, 39] width 172 height 17
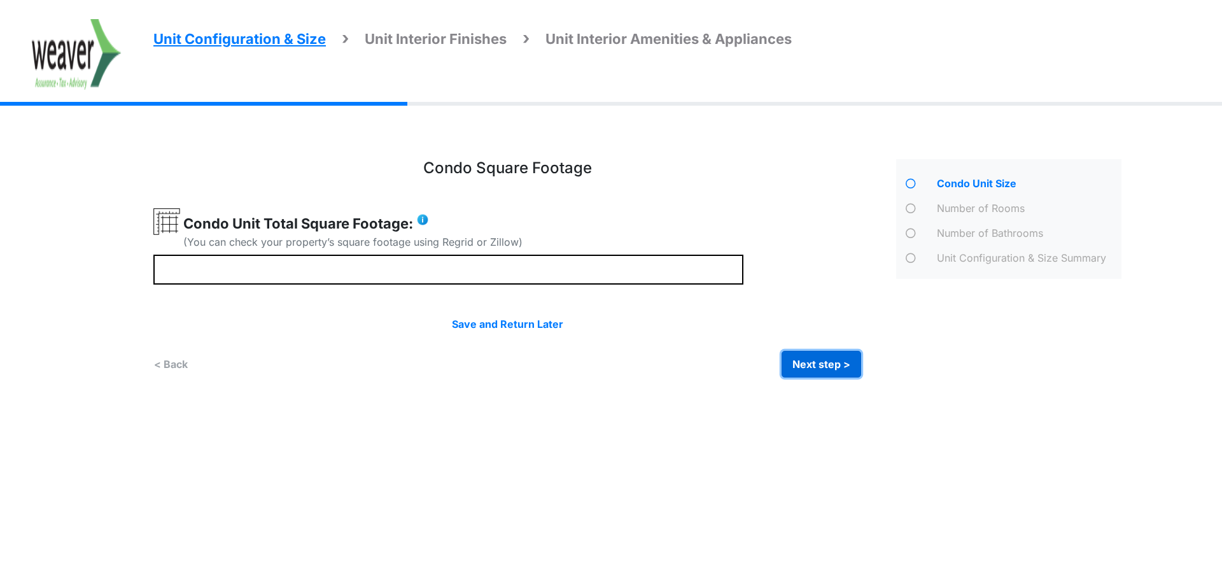
click at [814, 356] on button "Next step >" at bounding box center [821, 364] width 80 height 27
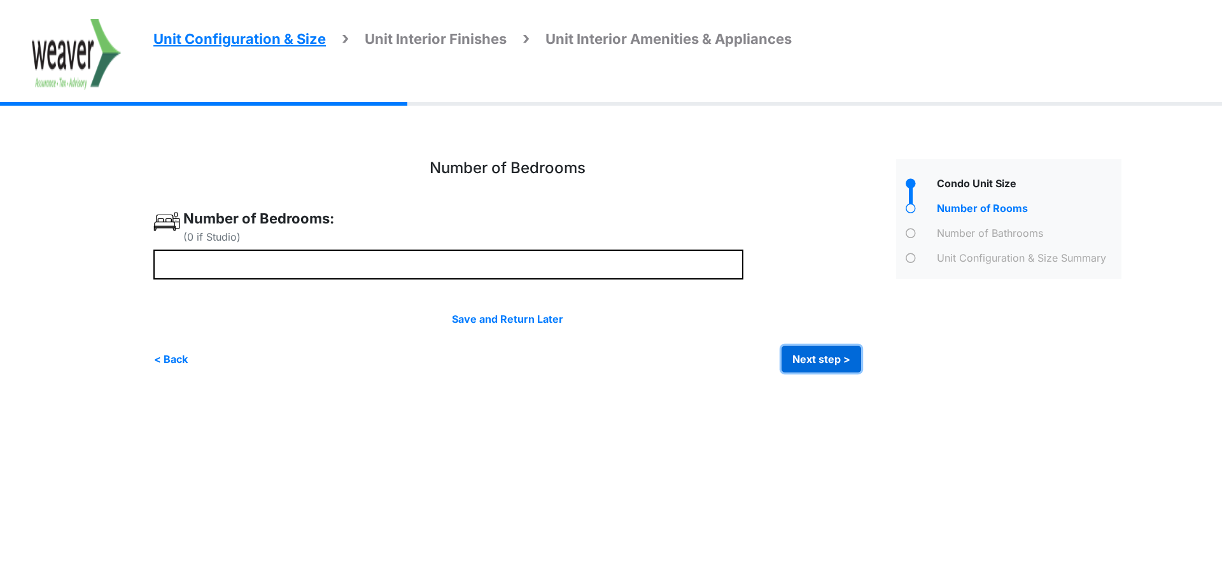
click at [800, 357] on button "Next step >" at bounding box center [821, 358] width 80 height 27
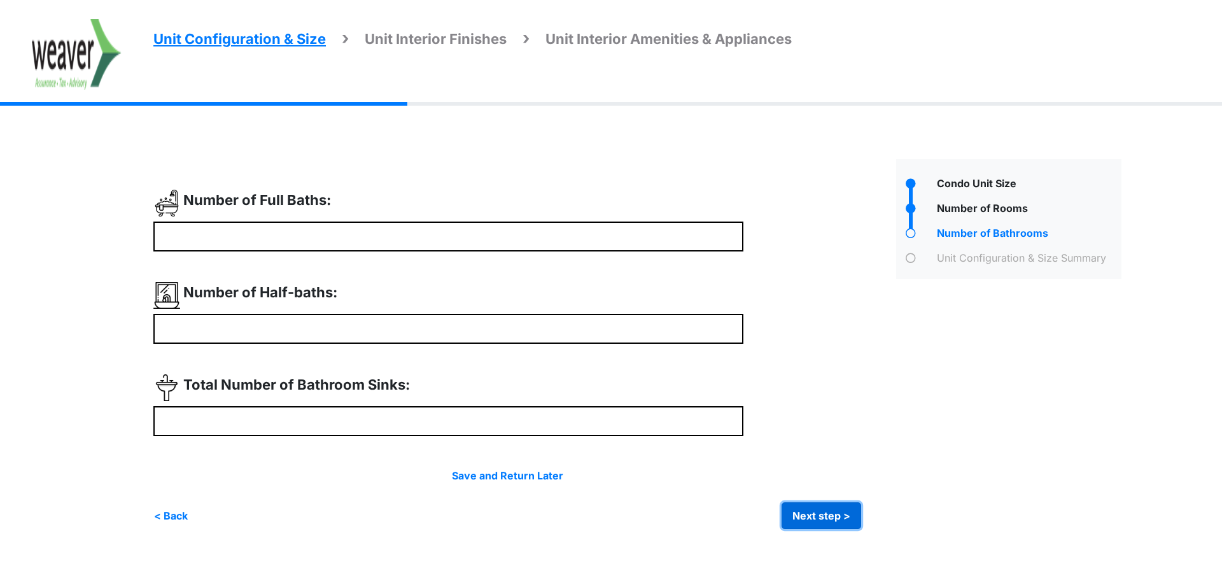
click at [832, 508] on button "Next step >" at bounding box center [821, 515] width 80 height 27
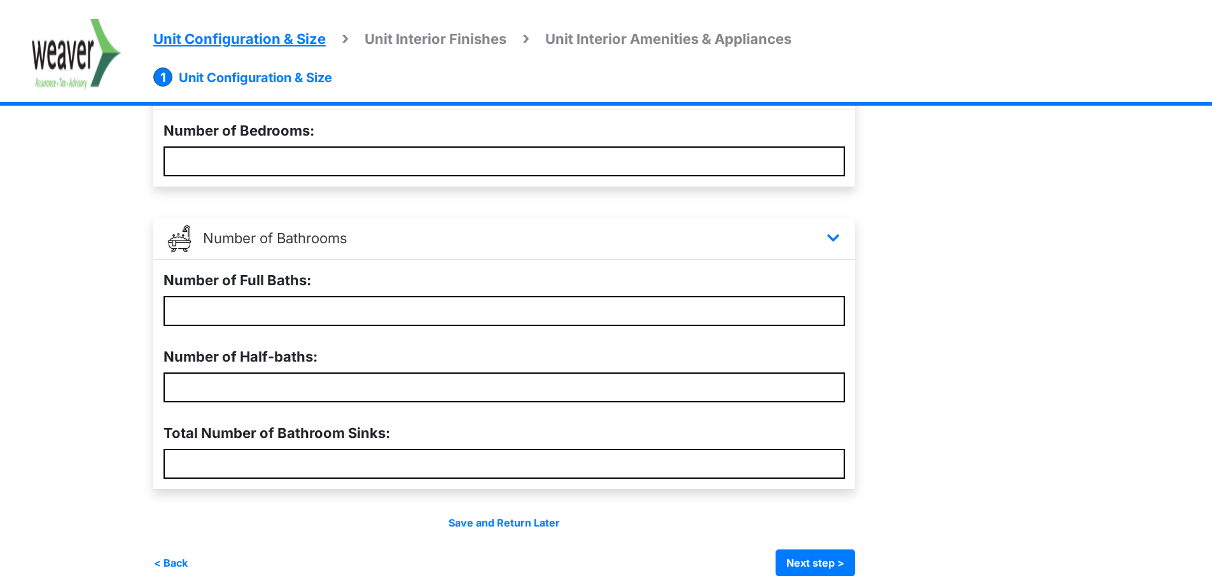
scroll to position [331, 0]
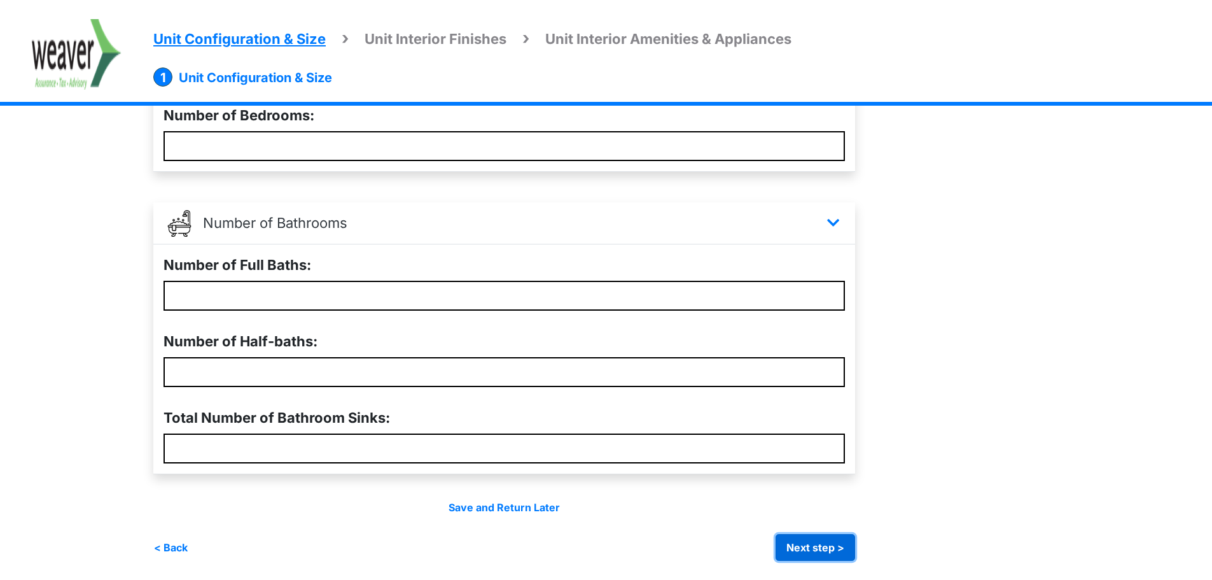
drag, startPoint x: 821, startPoint y: 541, endPoint x: 777, endPoint y: 513, distance: 52.3
click at [821, 541] on button "Next step >" at bounding box center [816, 547] width 80 height 27
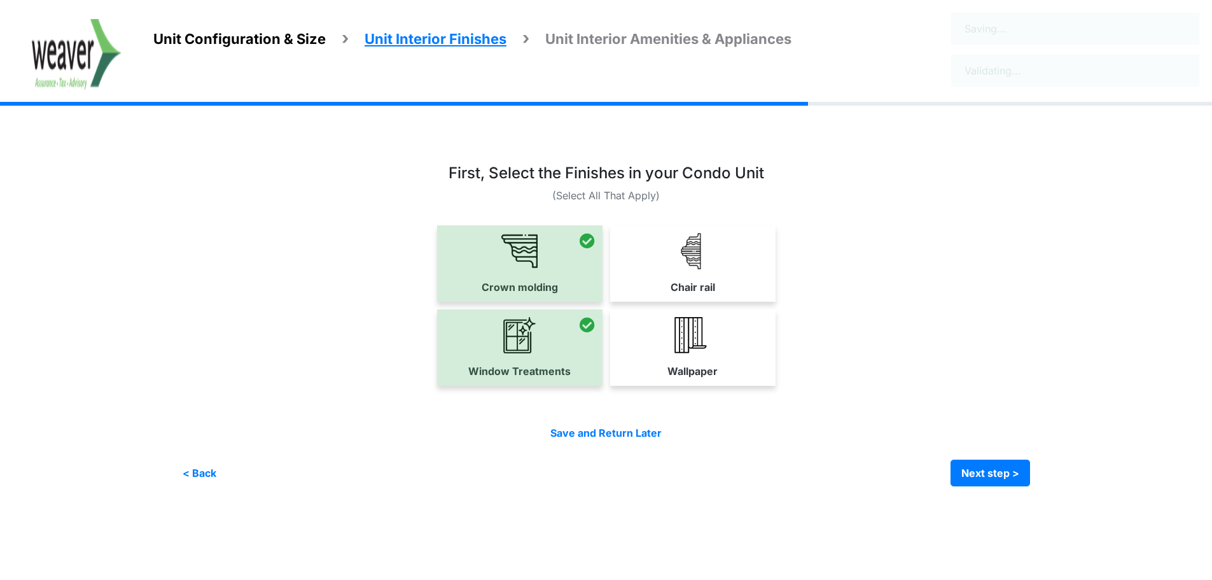
scroll to position [0, 0]
click at [983, 471] on button "Next step >" at bounding box center [999, 472] width 80 height 27
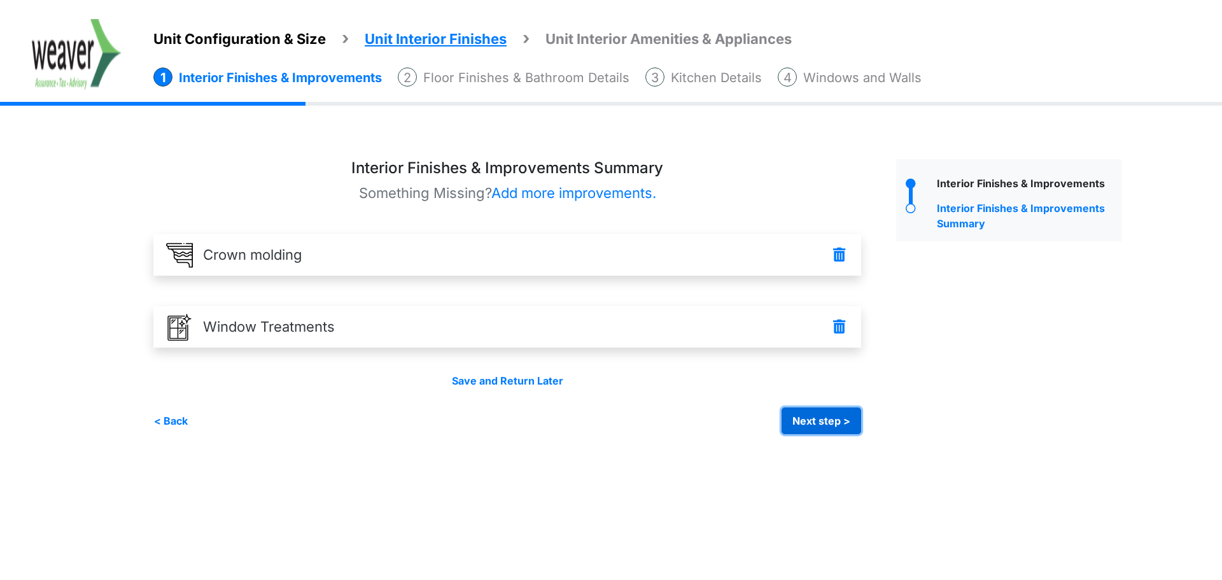
click at [839, 420] on button "Next step >" at bounding box center [821, 420] width 80 height 27
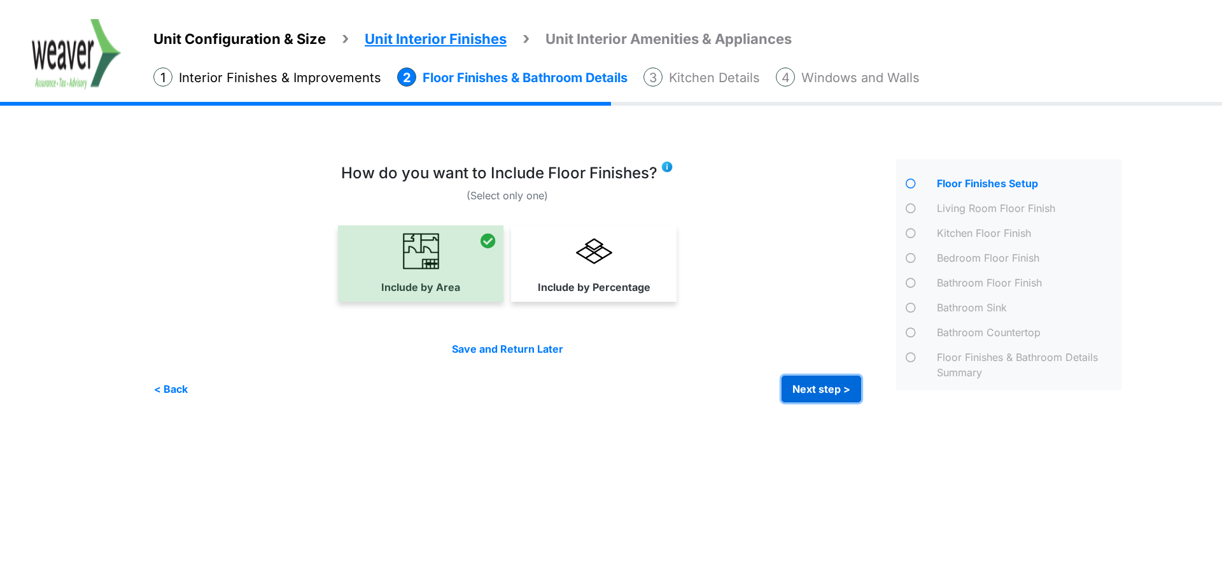
click at [812, 392] on button "Next step >" at bounding box center [821, 388] width 80 height 27
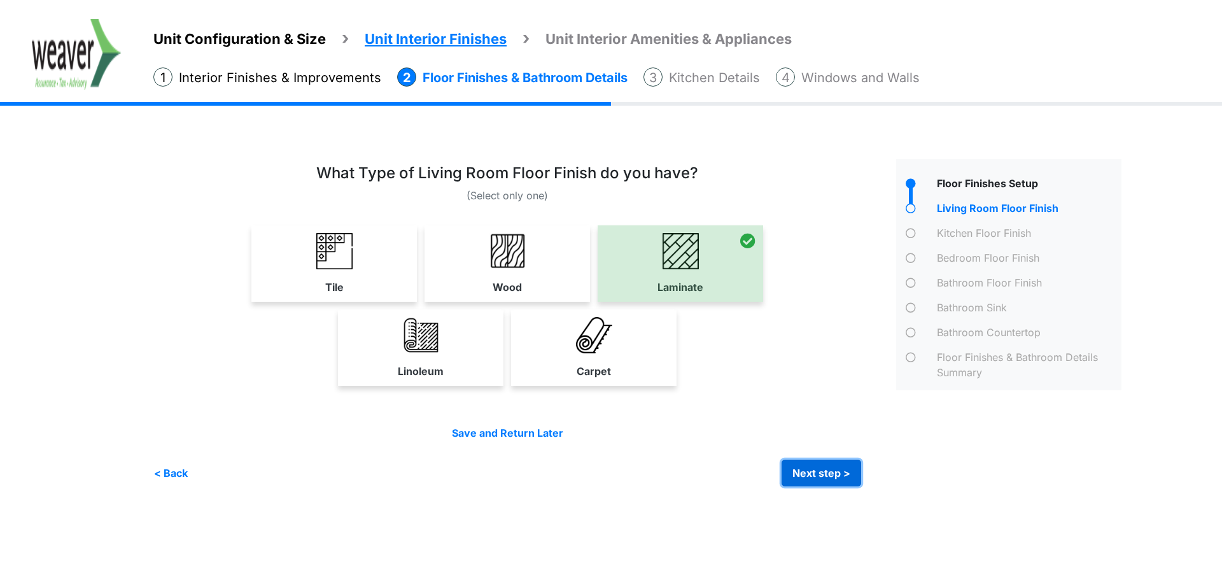
click at [833, 477] on button "Next step >" at bounding box center [821, 472] width 80 height 27
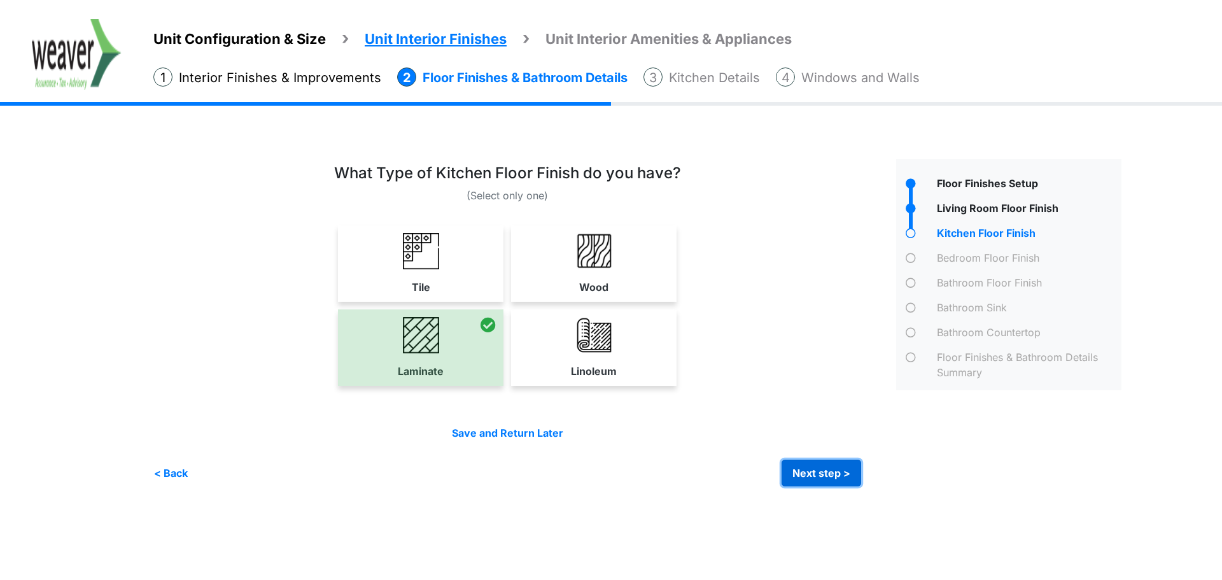
click at [830, 480] on button "Next step >" at bounding box center [821, 472] width 80 height 27
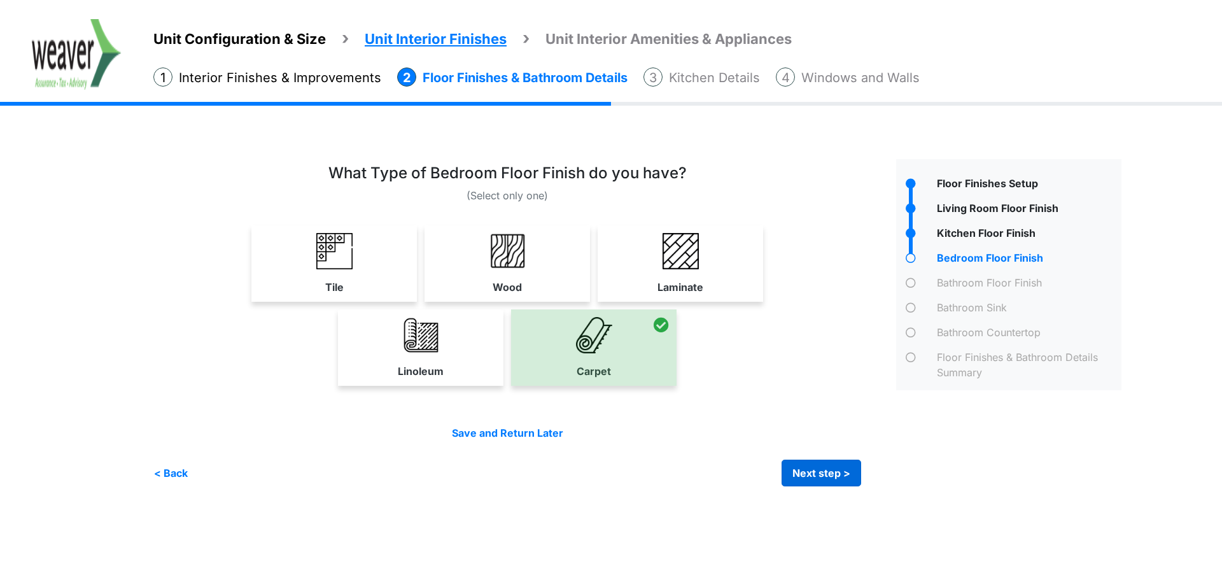
click at [793, 459] on div "Save and Return Later < Back Next step > Save and submit" at bounding box center [506, 455] width 707 height 61
click at [794, 468] on button "Next step >" at bounding box center [821, 472] width 80 height 27
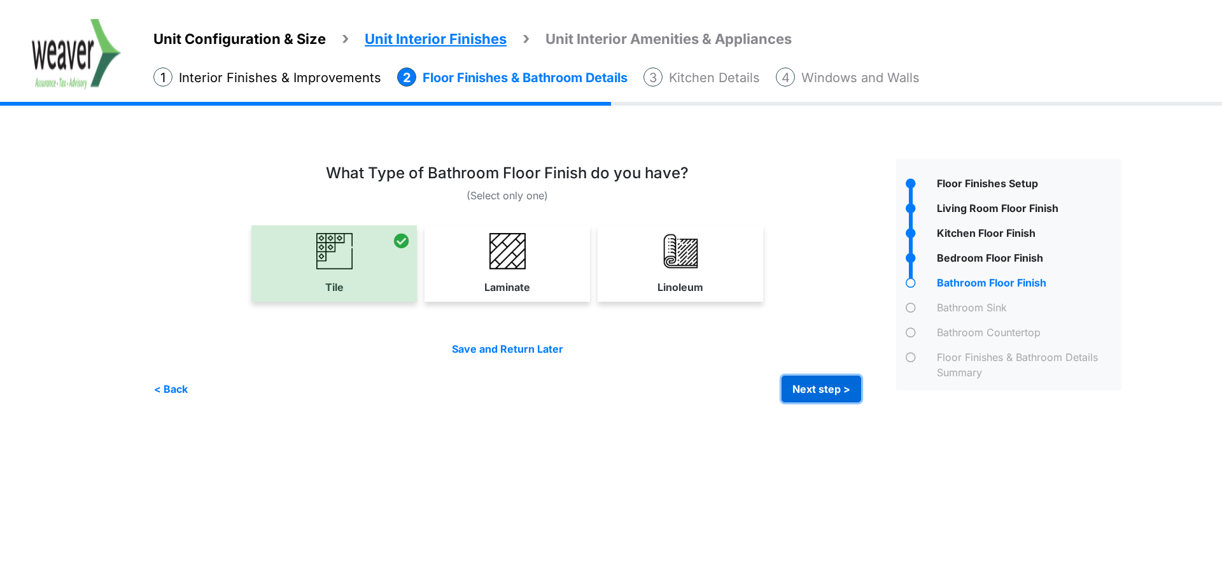
click at [822, 387] on button "Next step >" at bounding box center [821, 388] width 80 height 27
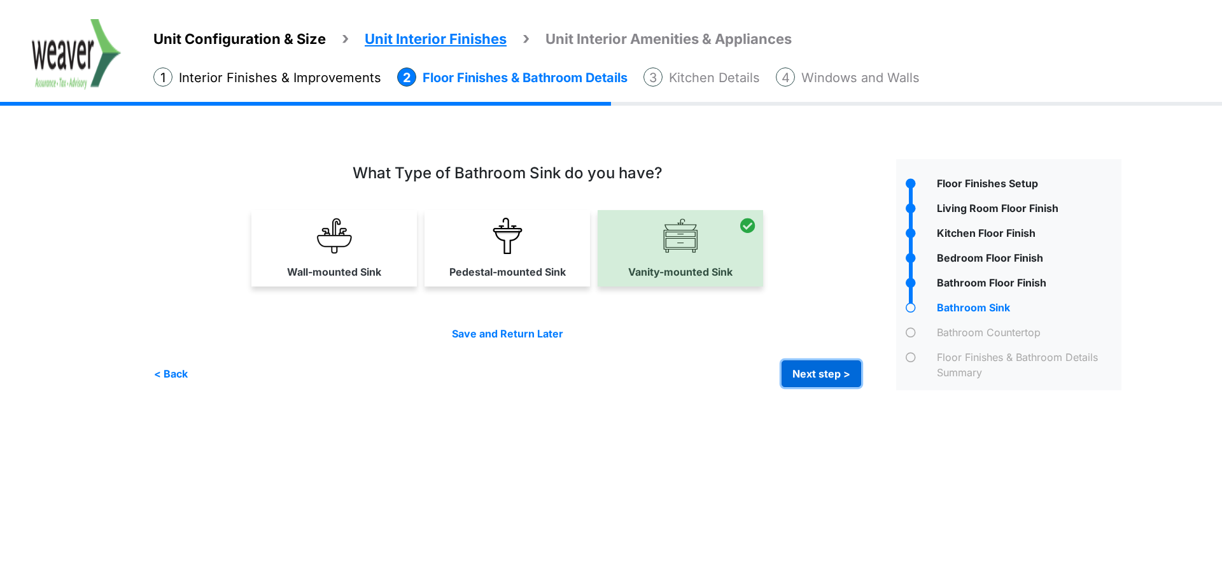
click at [816, 374] on button "Next step >" at bounding box center [821, 373] width 80 height 27
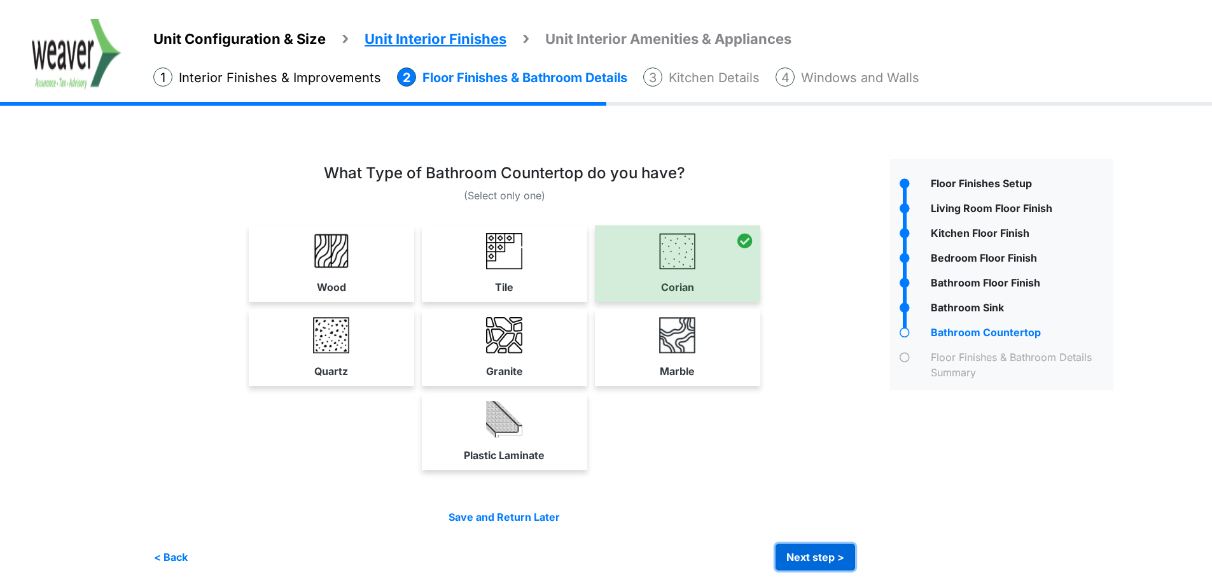
click at [834, 548] on button "Next step >" at bounding box center [816, 556] width 80 height 27
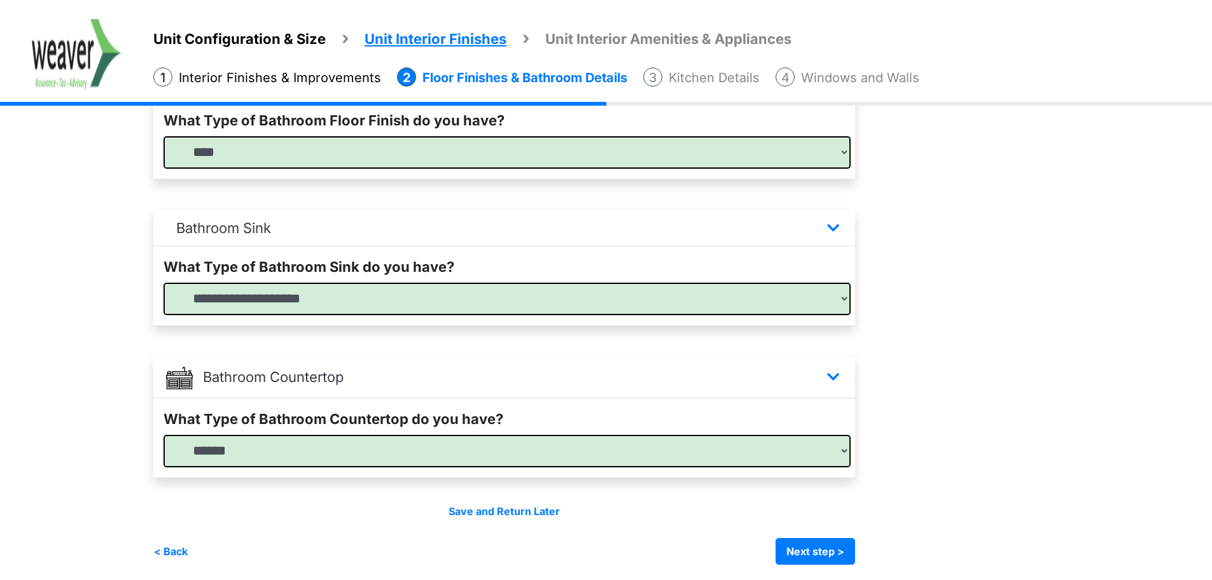
scroll to position [788, 0]
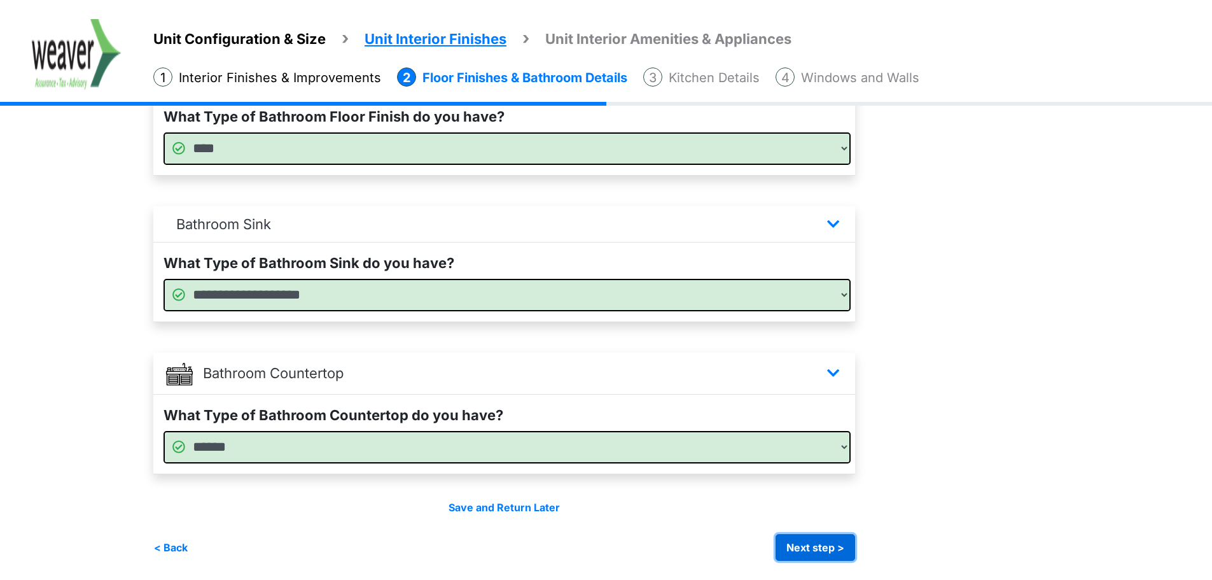
click at [823, 545] on button "Next step >" at bounding box center [816, 547] width 80 height 27
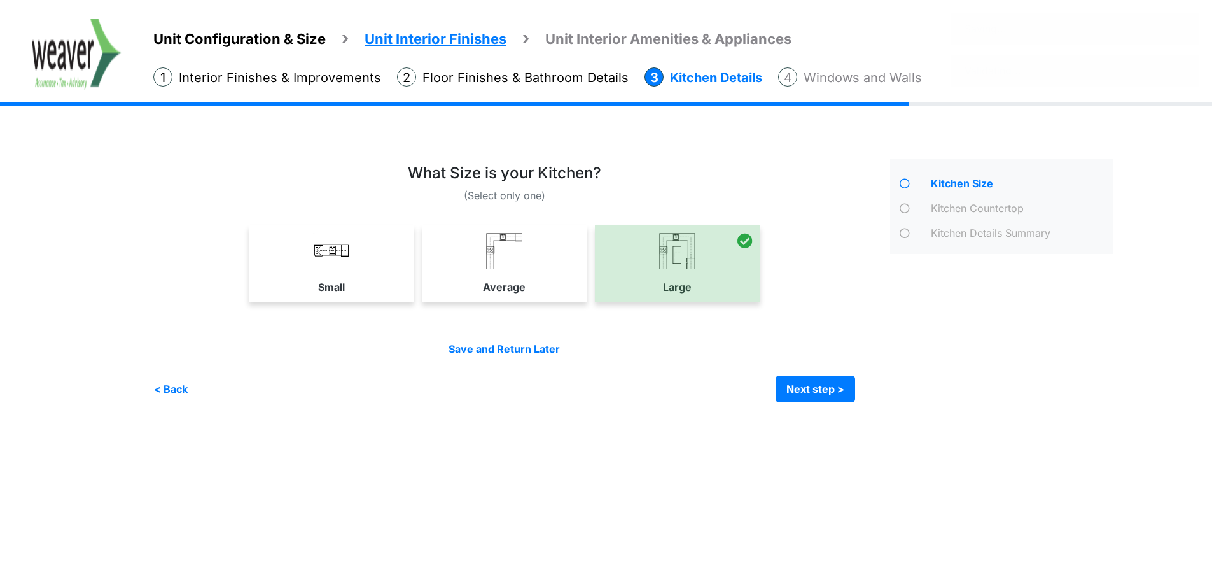
scroll to position [0, 0]
drag, startPoint x: 821, startPoint y: 387, endPoint x: 782, endPoint y: 388, distance: 38.8
click at [820, 388] on button "Next step >" at bounding box center [821, 388] width 80 height 27
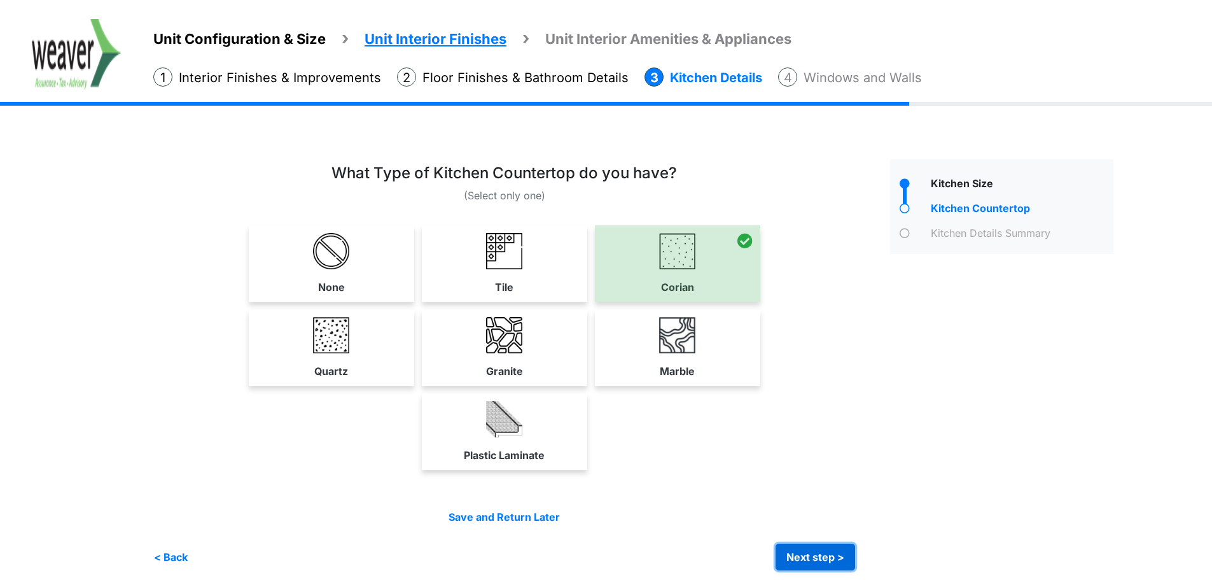
click at [825, 552] on button "Next step >" at bounding box center [816, 556] width 80 height 27
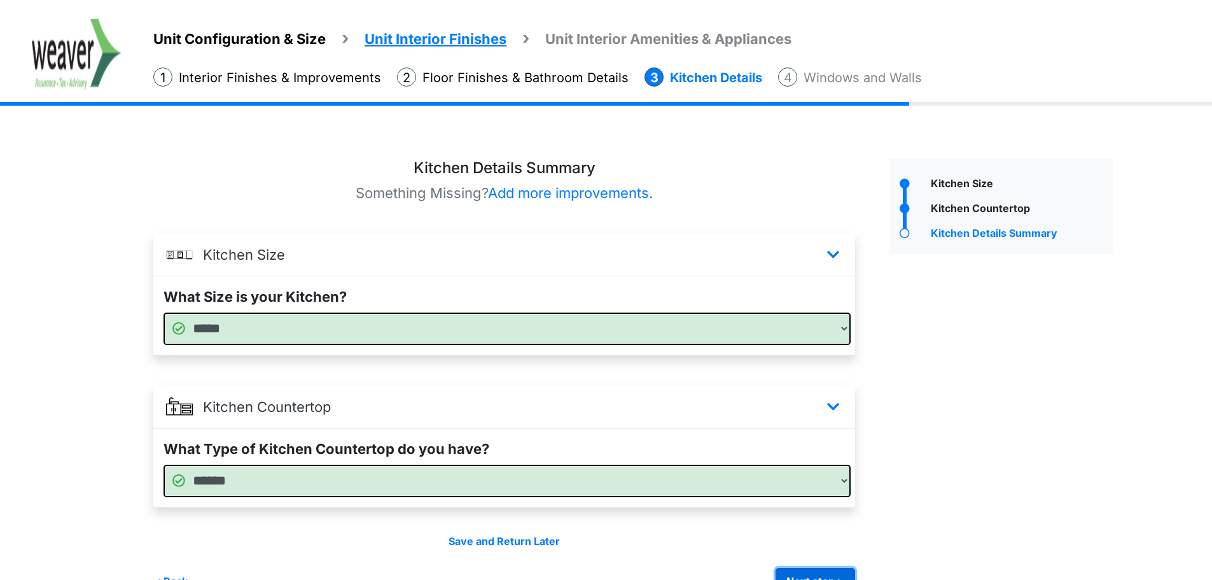
click at [847, 571] on button "Next step >" at bounding box center [816, 581] width 80 height 27
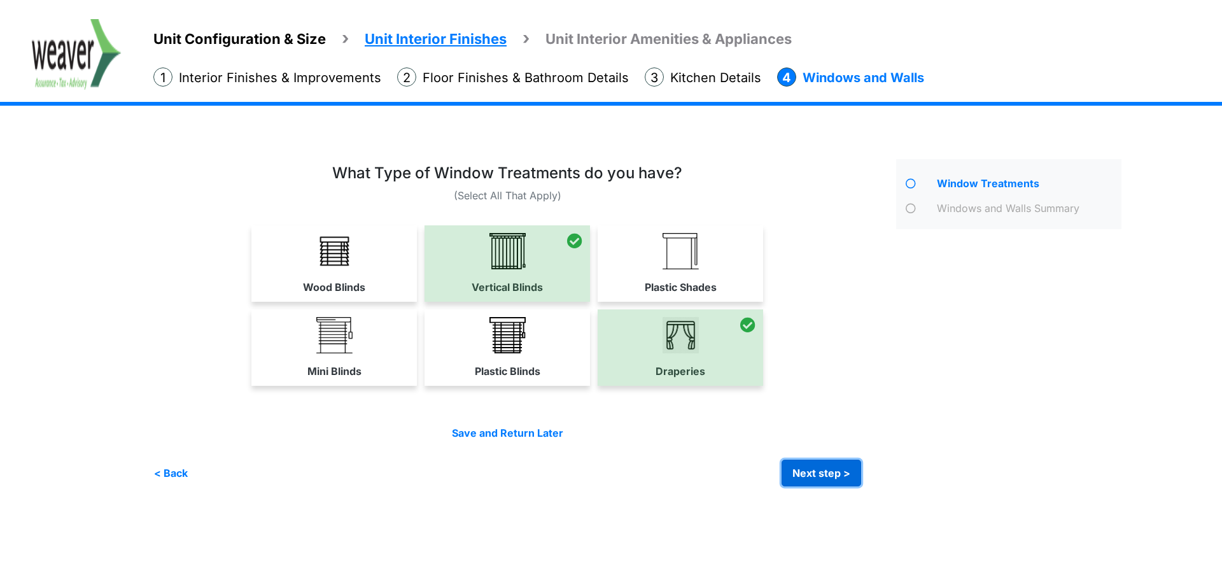
click at [839, 475] on button "Next step >" at bounding box center [821, 472] width 80 height 27
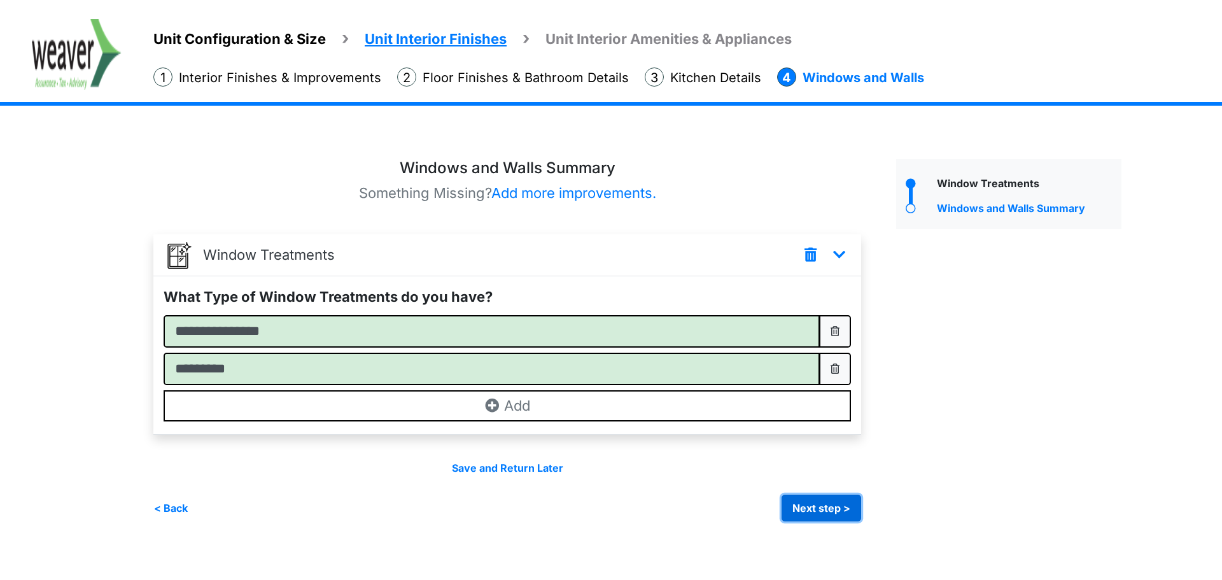
click at [819, 503] on button "Next step >" at bounding box center [821, 507] width 80 height 27
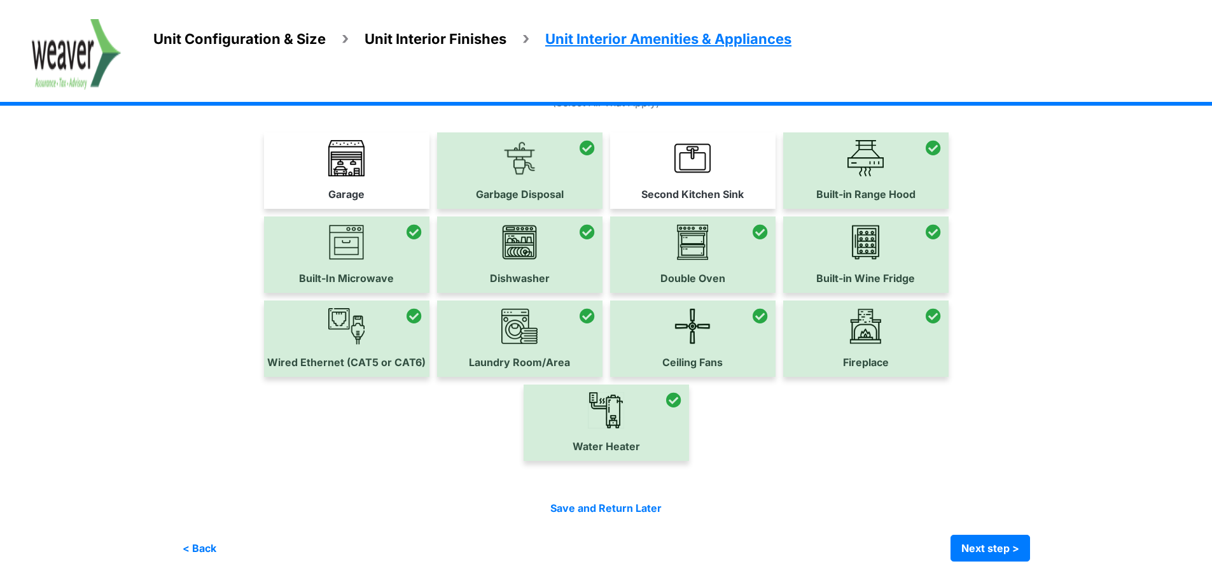
scroll to position [94, 0]
drag, startPoint x: 1003, startPoint y: 546, endPoint x: 1009, endPoint y: 532, distance: 15.1
click at [1004, 546] on button "Next step >" at bounding box center [991, 547] width 80 height 27
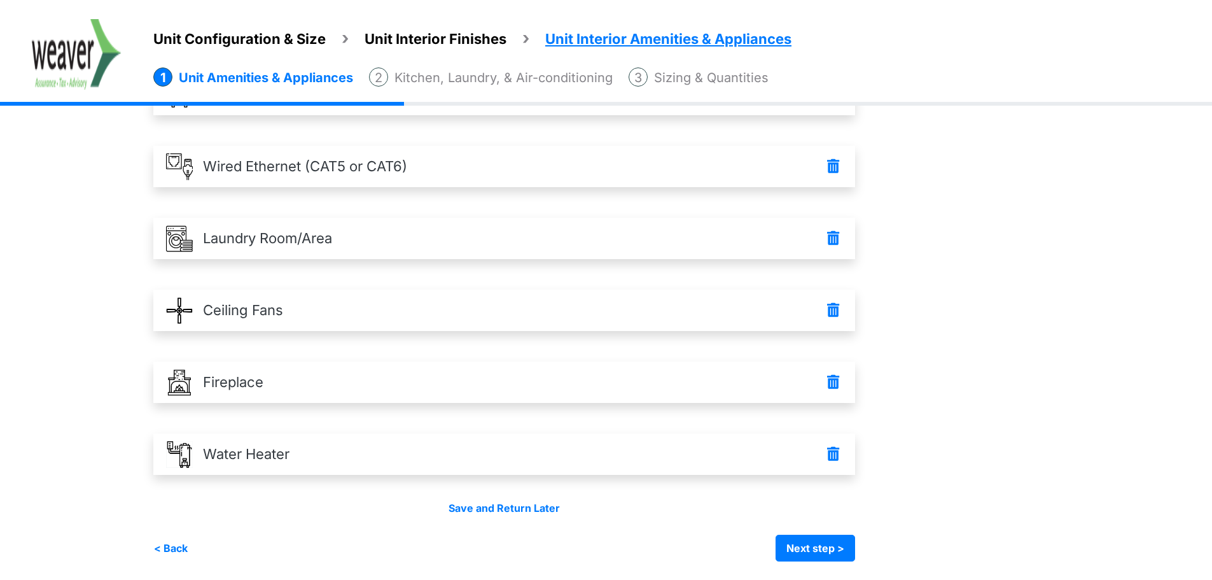
scroll to position [520, 0]
drag, startPoint x: 797, startPoint y: 550, endPoint x: 869, endPoint y: 521, distance: 78.2
click at [797, 550] on button "Next step >" at bounding box center [816, 547] width 80 height 27
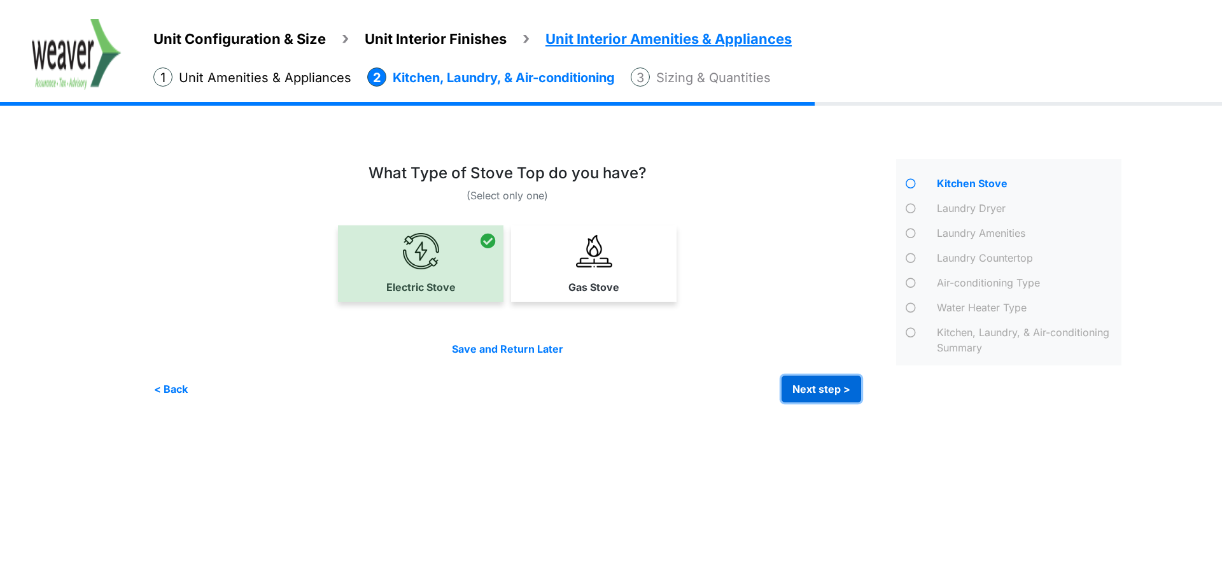
click at [811, 379] on button "Next step >" at bounding box center [821, 388] width 80 height 27
click at [830, 387] on button "Next step >" at bounding box center [821, 388] width 80 height 27
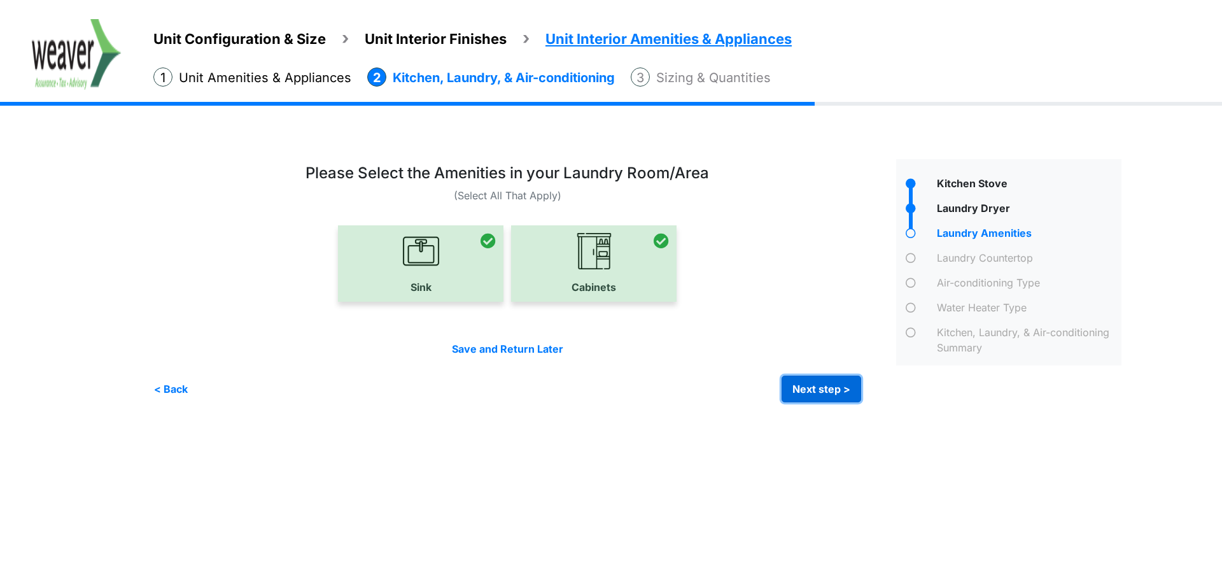
click at [814, 394] on button "Next step >" at bounding box center [821, 388] width 80 height 27
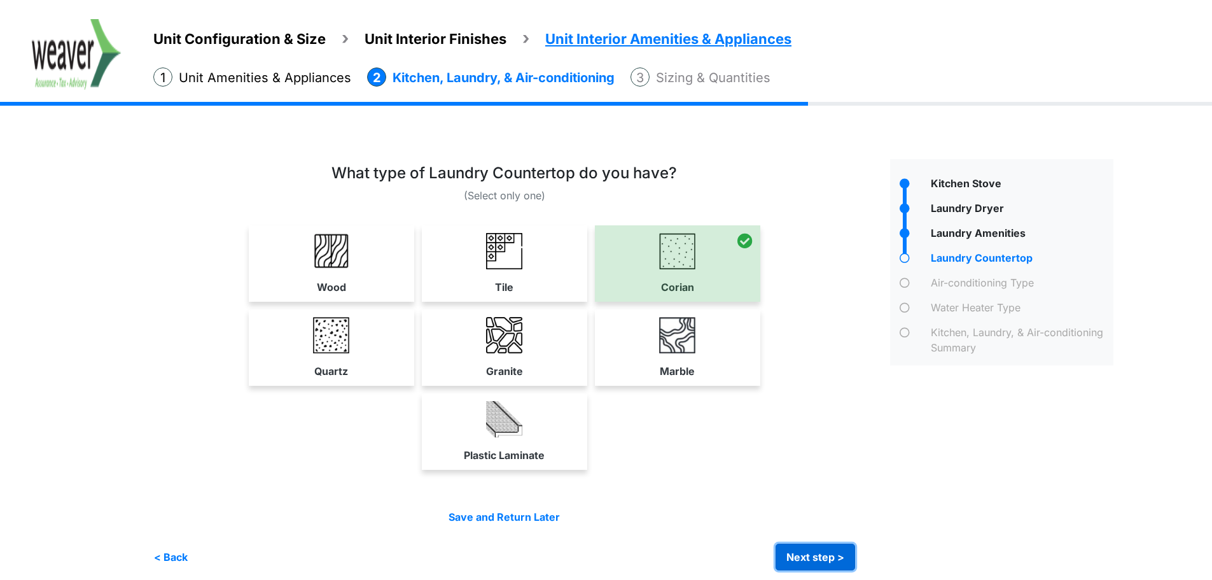
click at [822, 554] on button "Next step >" at bounding box center [816, 556] width 80 height 27
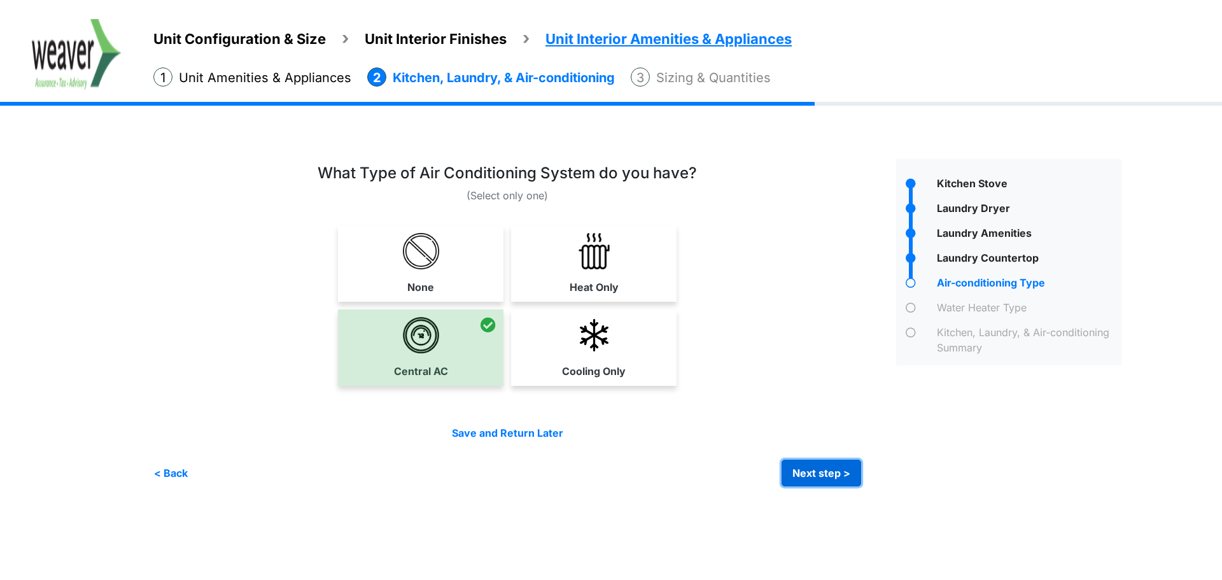
click at [841, 463] on button "Next step >" at bounding box center [821, 472] width 80 height 27
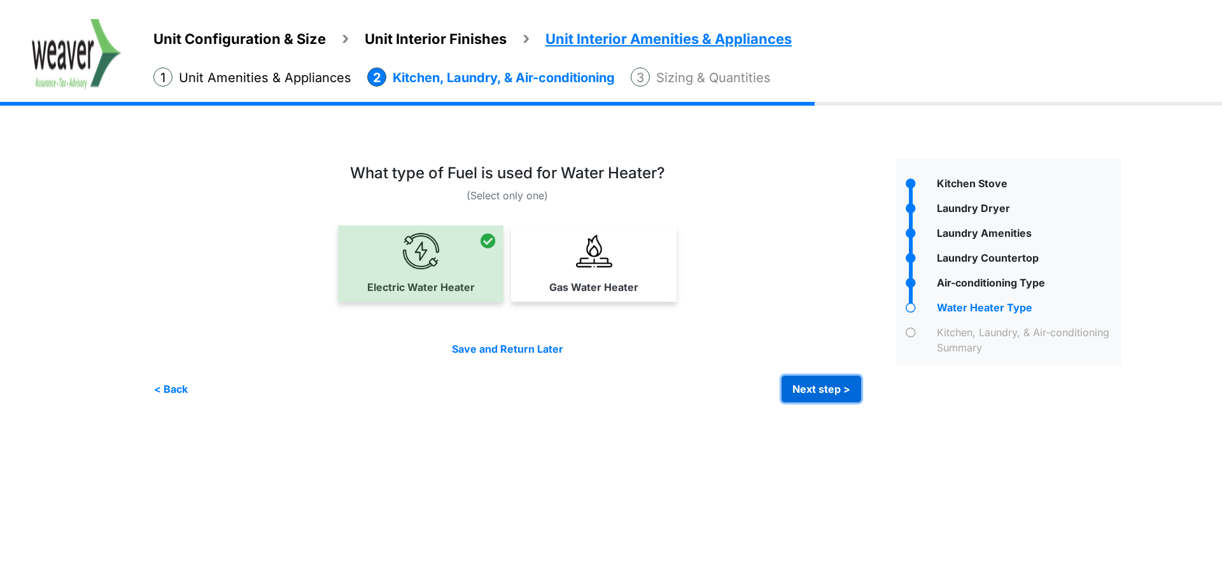
click at [807, 394] on button "Next step >" at bounding box center [821, 388] width 80 height 27
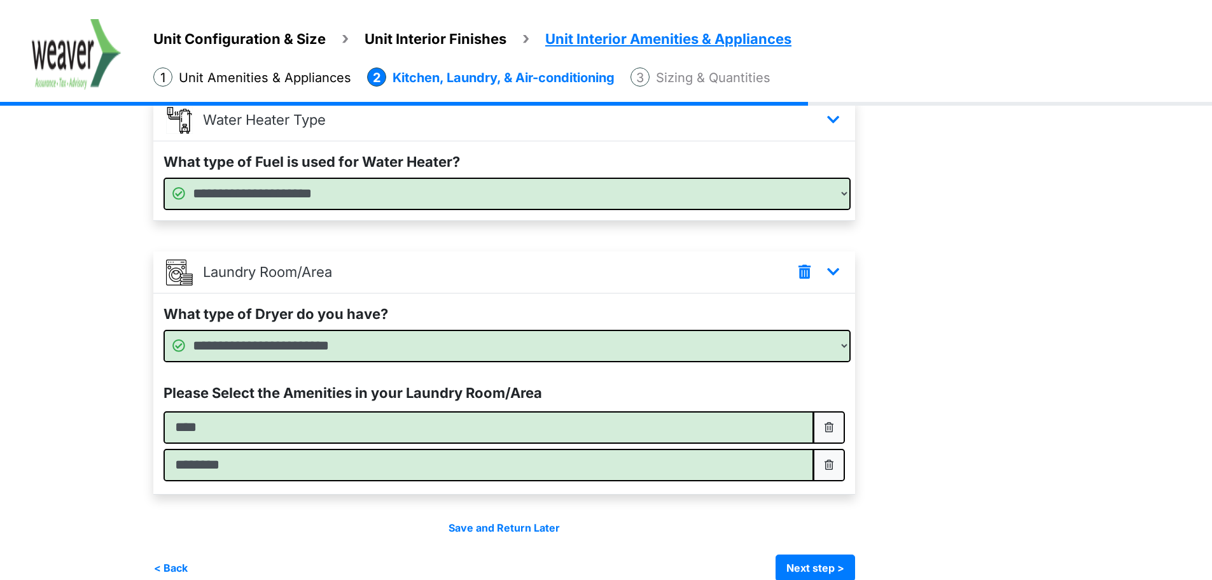
scroll to position [606, 0]
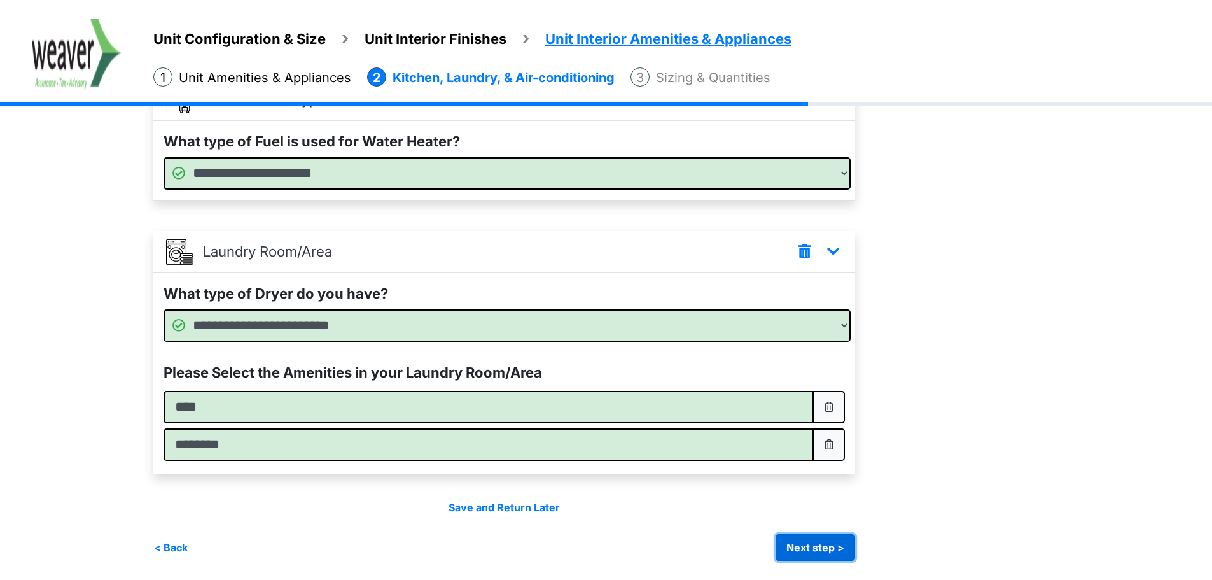
click at [828, 540] on button "Next step >" at bounding box center [816, 547] width 80 height 27
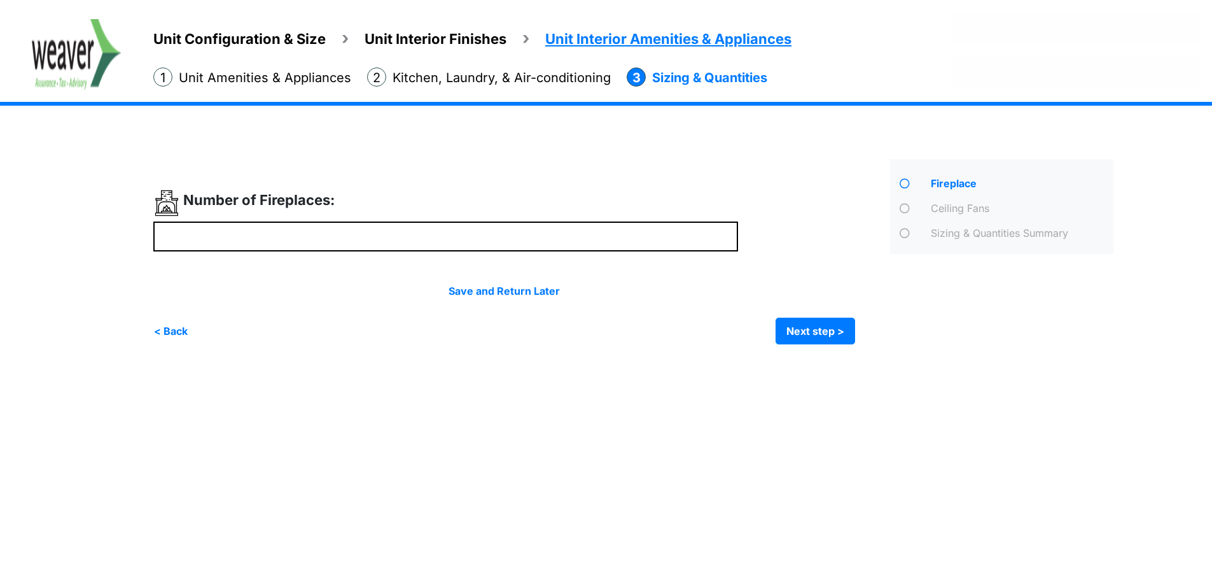
scroll to position [0, 0]
drag, startPoint x: 809, startPoint y: 328, endPoint x: 834, endPoint y: 323, distance: 25.3
click at [809, 328] on button "Next step >" at bounding box center [821, 330] width 80 height 27
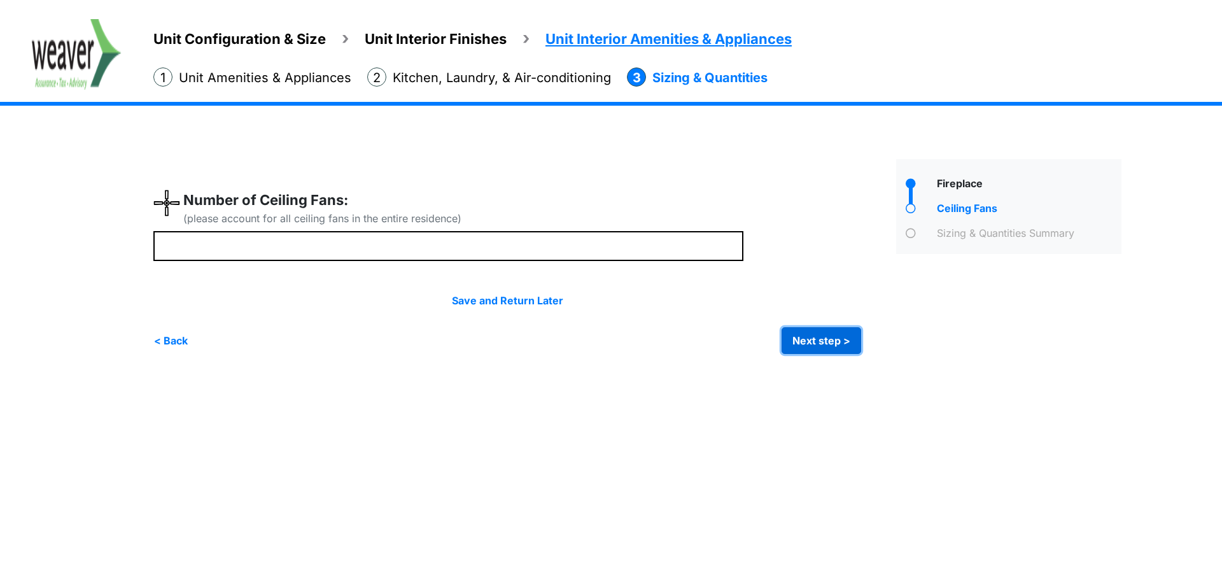
drag, startPoint x: 832, startPoint y: 333, endPoint x: 840, endPoint y: 335, distance: 9.3
click at [832, 333] on button "Next step >" at bounding box center [821, 340] width 80 height 27
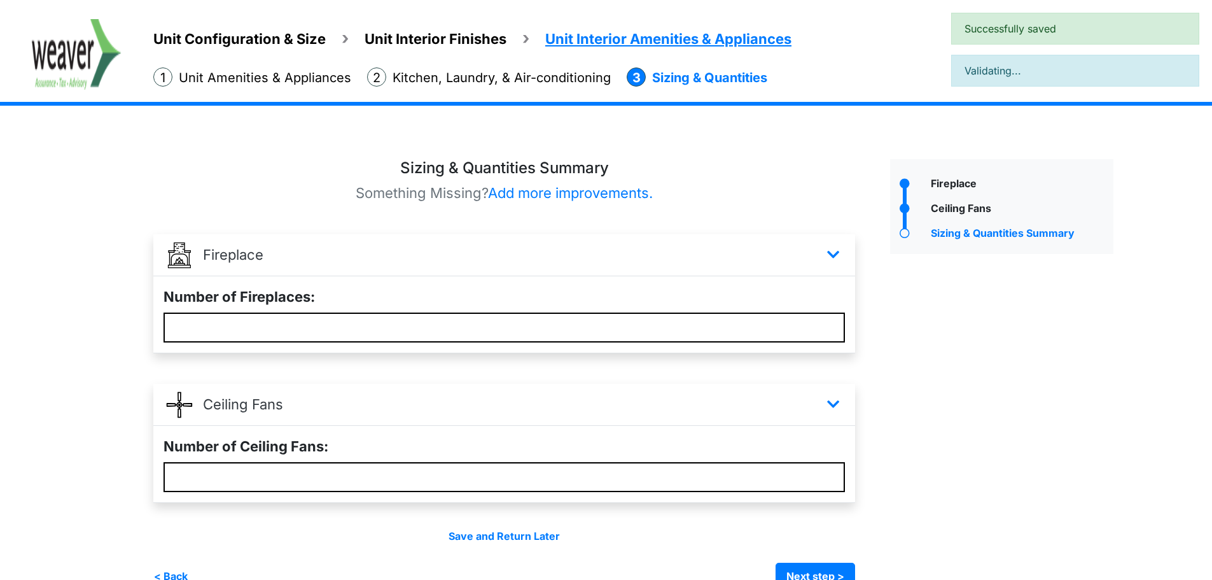
scroll to position [29, 0]
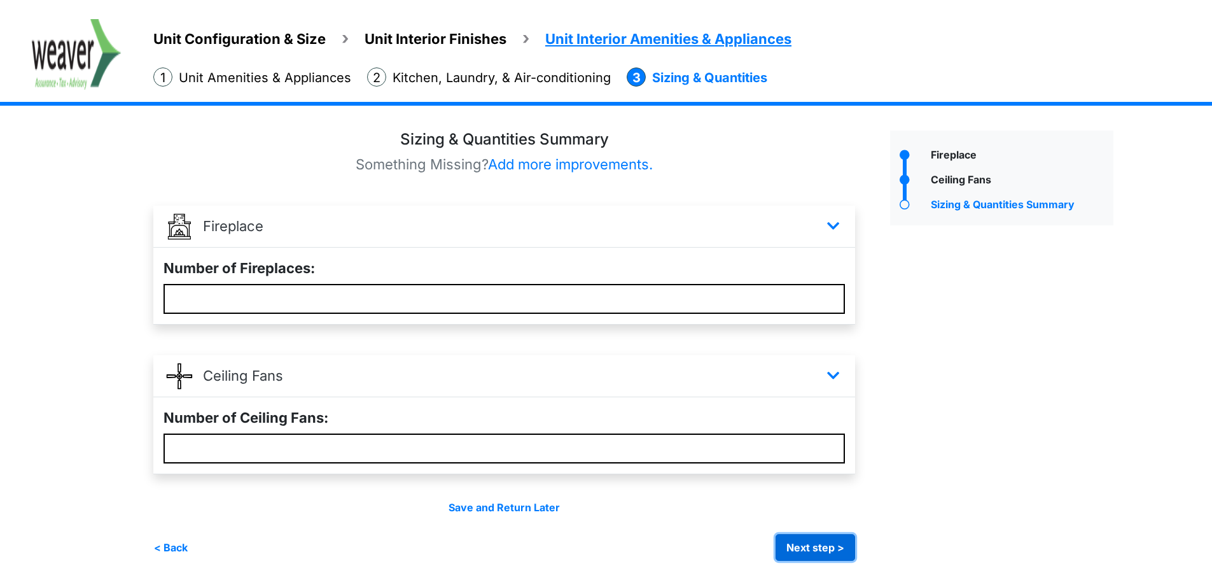
click at [818, 557] on button "Next step >" at bounding box center [816, 547] width 80 height 27
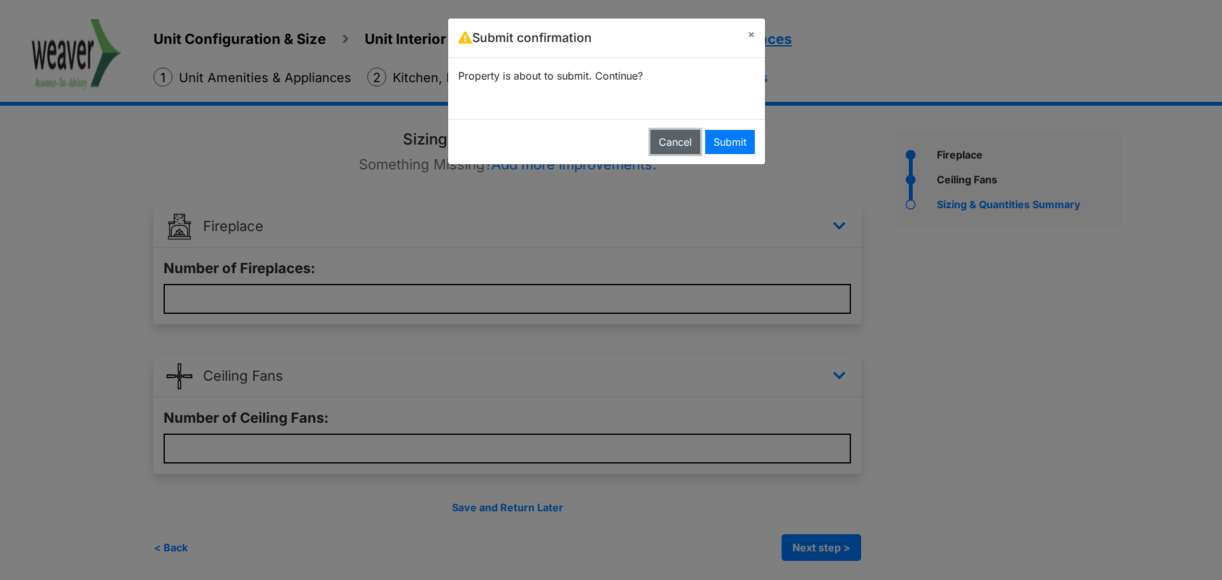
click at [697, 151] on button "Cancel" at bounding box center [675, 142] width 50 height 24
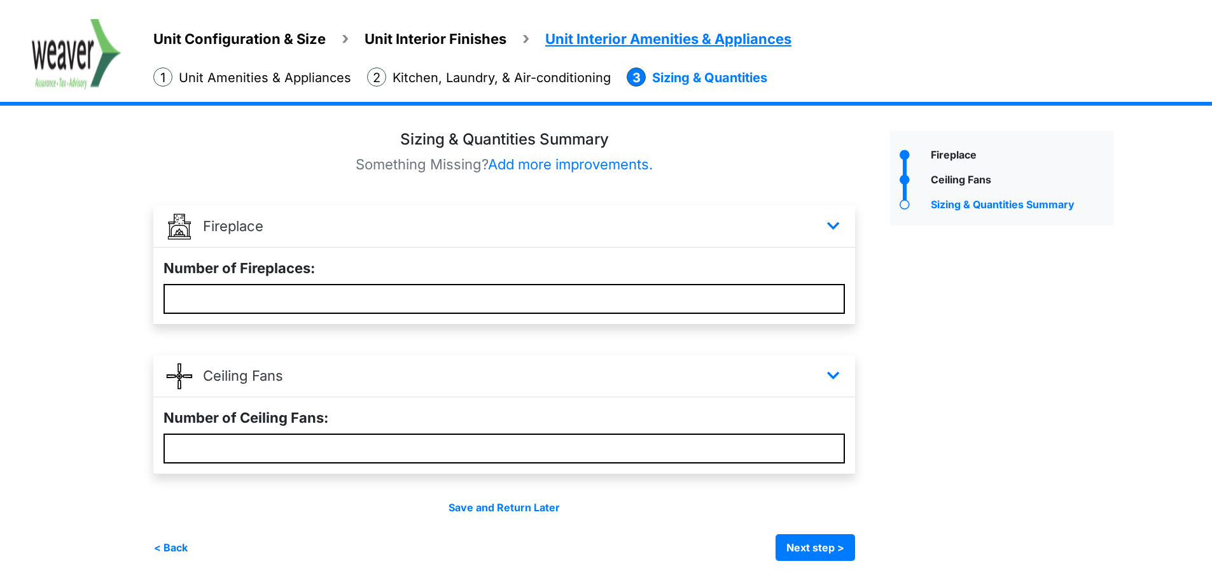
click at [80, 53] on img at bounding box center [77, 54] width 90 height 71
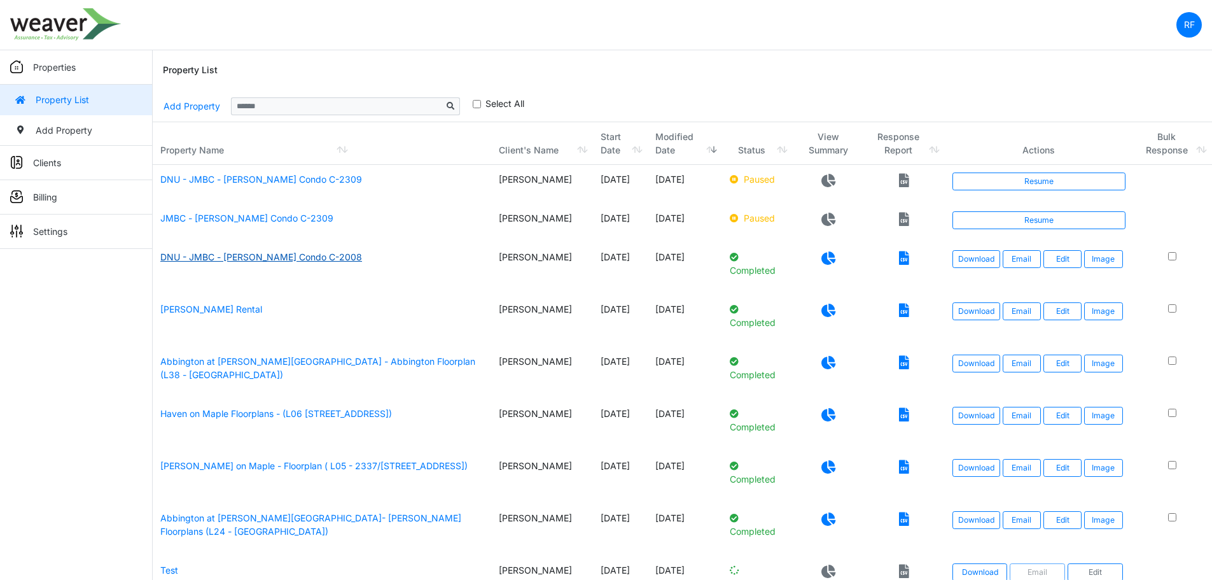
click at [325, 262] on link "DNU - JMBC - [PERSON_NAME] Condo C-2008" at bounding box center [261, 256] width 202 height 11
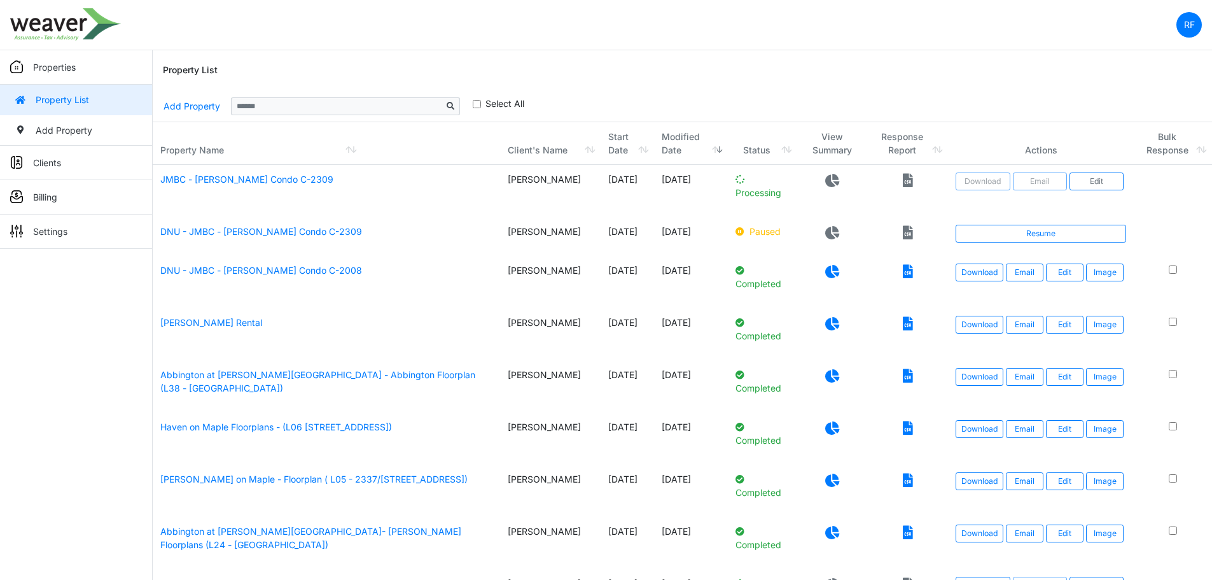
click at [825, 183] on icon at bounding box center [832, 180] width 14 height 13
click at [239, 177] on link "JMBC - Jim Jackson Condo C-2309" at bounding box center [246, 179] width 173 height 11
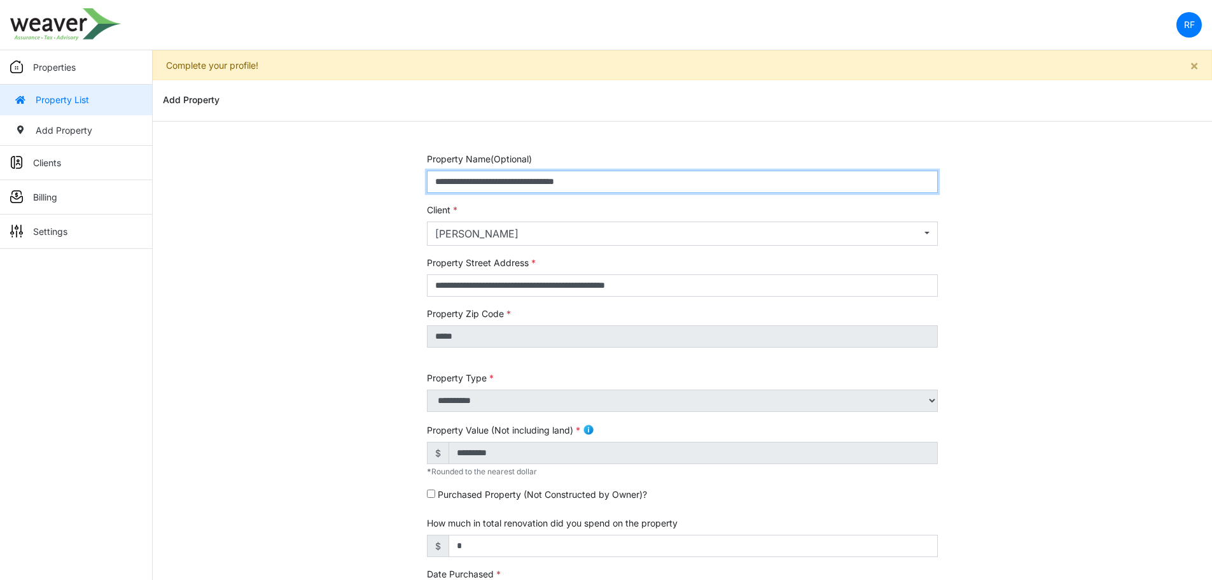
drag, startPoint x: 699, startPoint y: 174, endPoint x: 465, endPoint y: 192, distance: 234.8
click at [465, 192] on input "**********" at bounding box center [682, 182] width 511 height 22
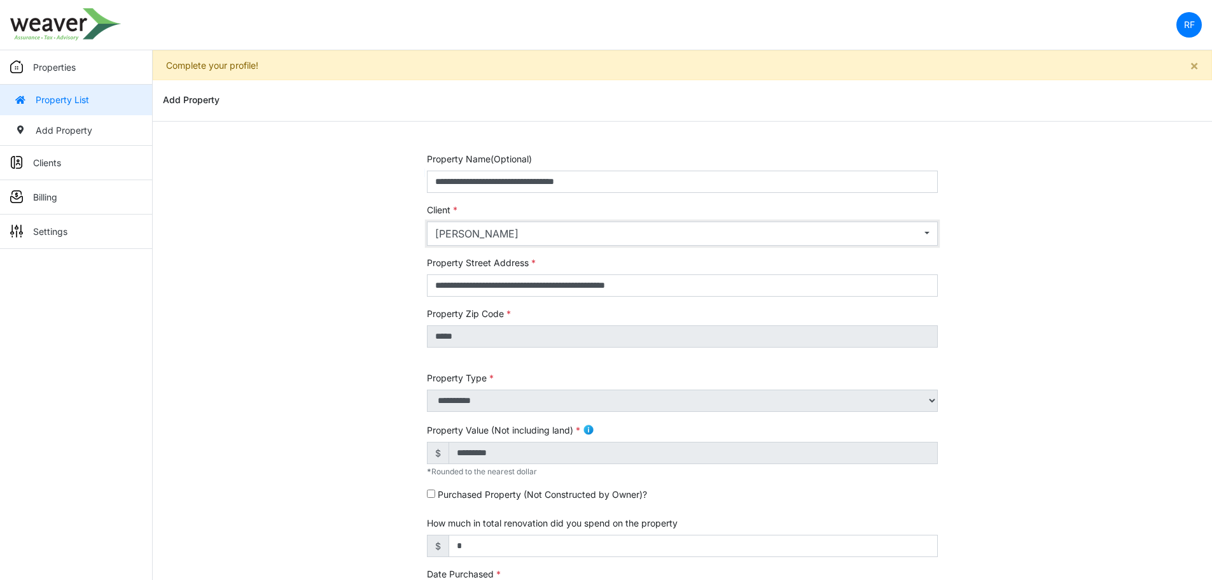
click at [530, 230] on div "[PERSON_NAME]" at bounding box center [678, 233] width 486 height 15
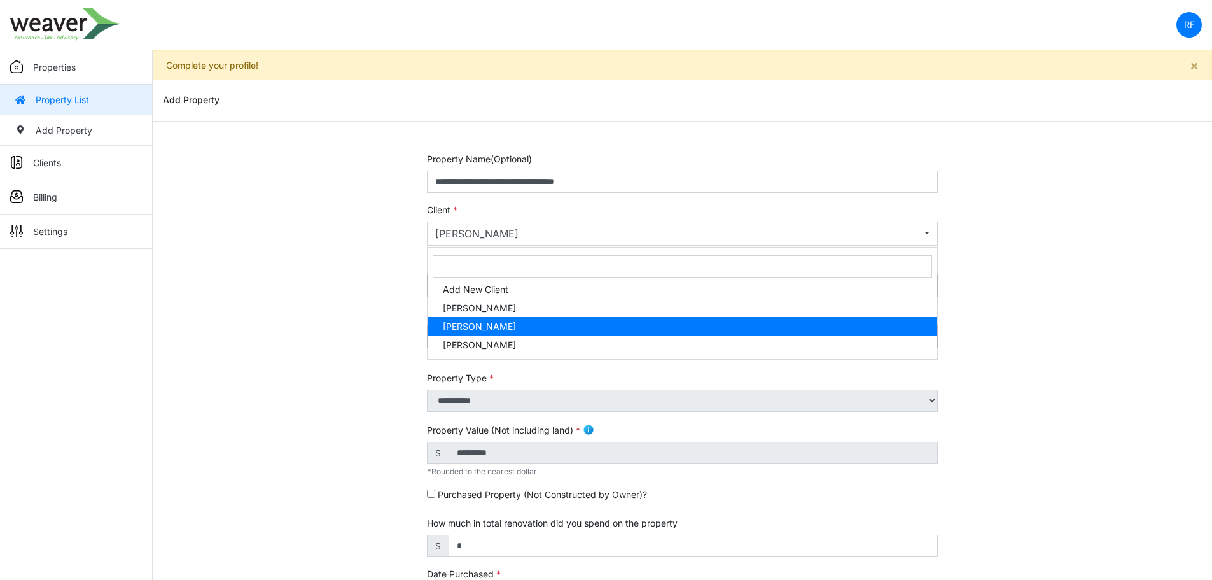
click at [1075, 482] on div "**********" at bounding box center [682, 536] width 1059 height 769
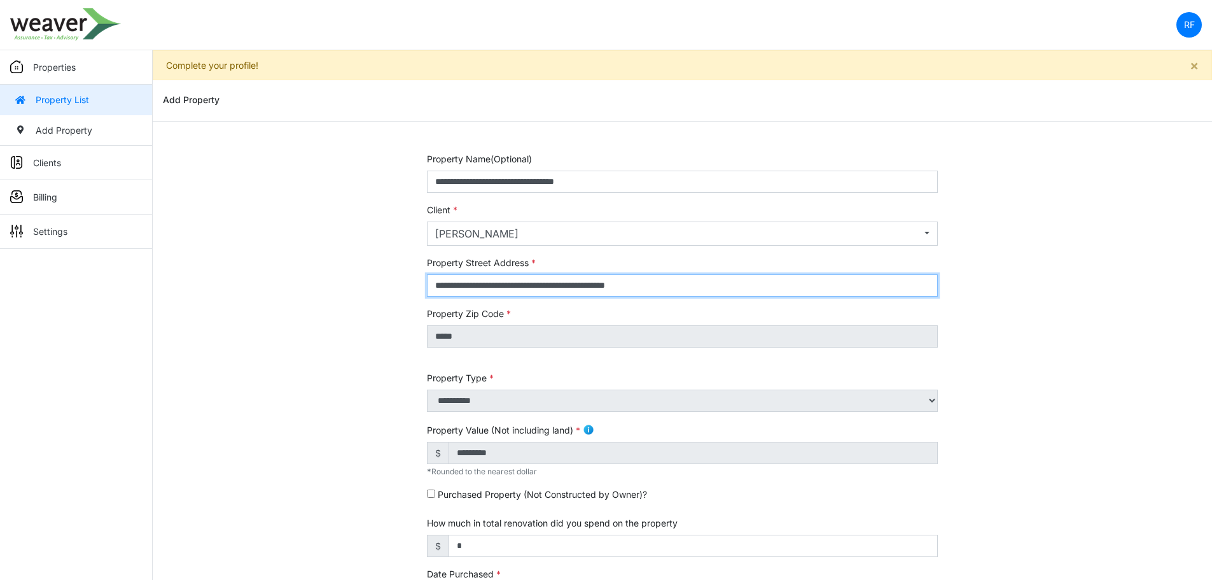
click at [710, 276] on input "**********" at bounding box center [682, 285] width 511 height 22
drag, startPoint x: 583, startPoint y: 279, endPoint x: 277, endPoint y: 279, distance: 306.0
click at [277, 279] on div "**********" at bounding box center [682, 536] width 1059 height 769
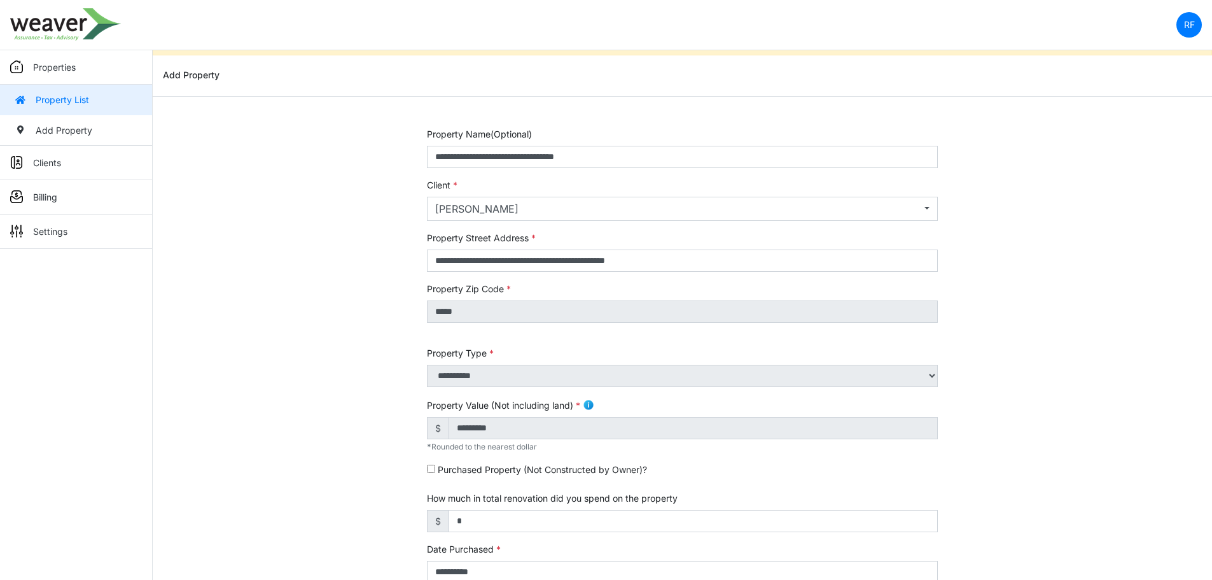
scroll to position [23, 0]
click at [35, 97] on link "Property List" at bounding box center [76, 100] width 152 height 31
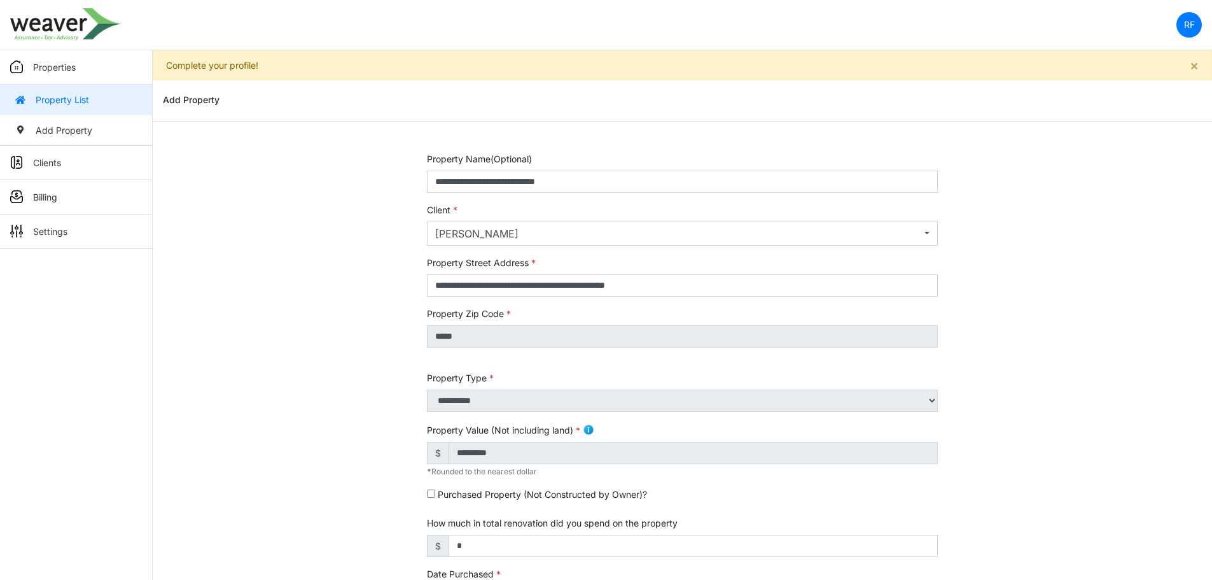
click at [91, 93] on link "Property List" at bounding box center [76, 100] width 152 height 31
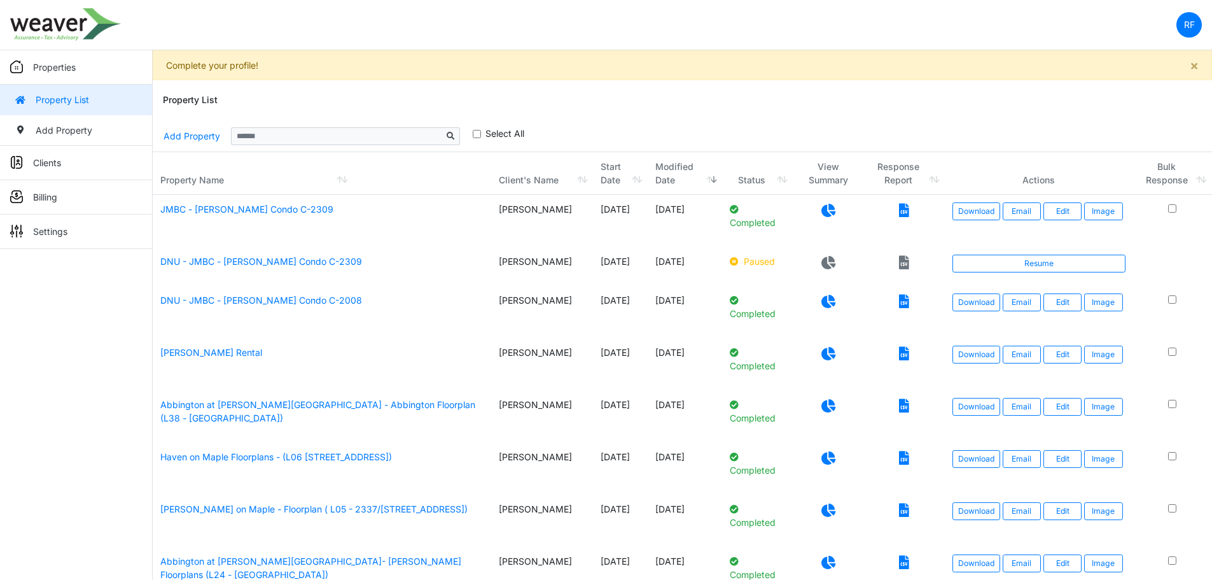
click at [827, 214] on icon at bounding box center [828, 210] width 14 height 13
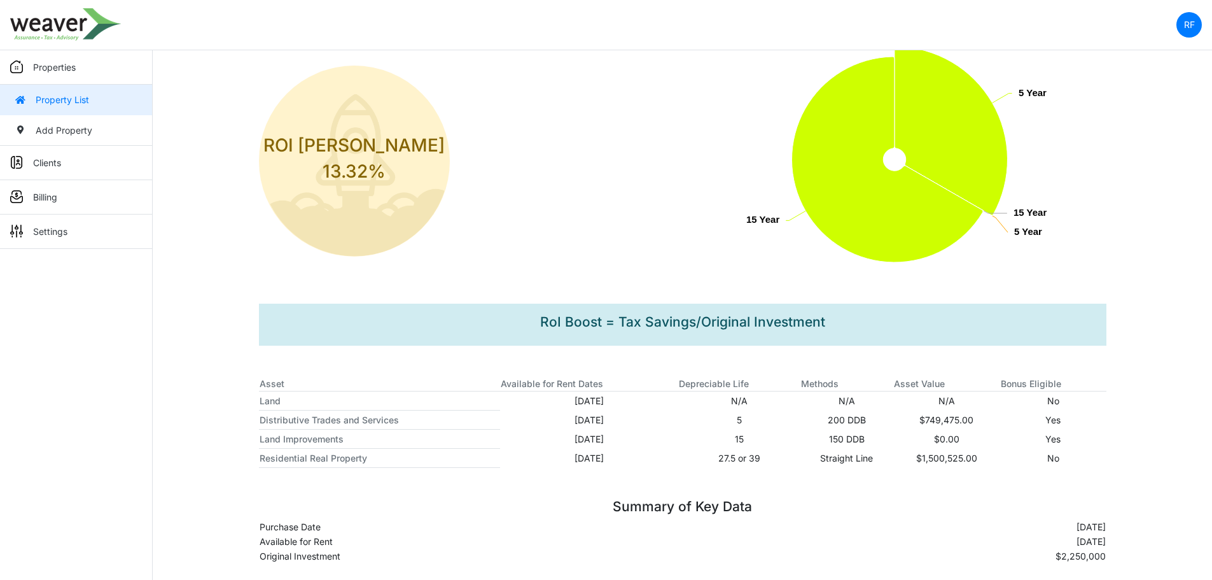
scroll to position [232, 0]
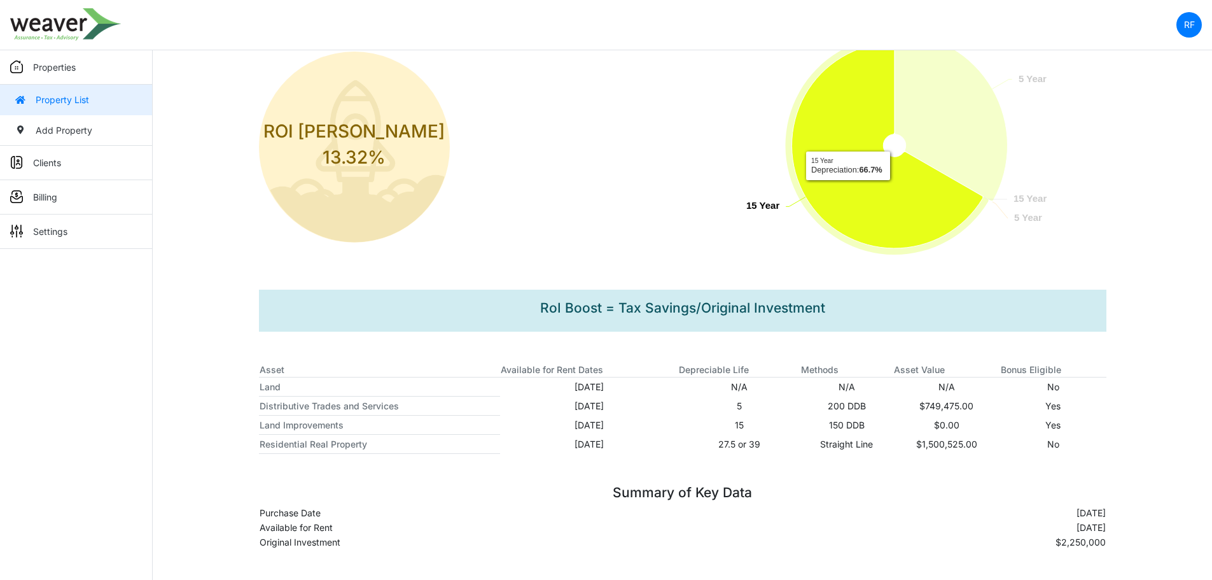
click at [847, 190] on icon "15 Year, y: 66.69, z: 630. Depreciation." at bounding box center [886, 146] width 191 height 206
drag, startPoint x: 847, startPoint y: 190, endPoint x: 788, endPoint y: 269, distance: 98.6
click at [788, 269] on rect "Interactive chart" at bounding box center [895, 147] width 424 height 254
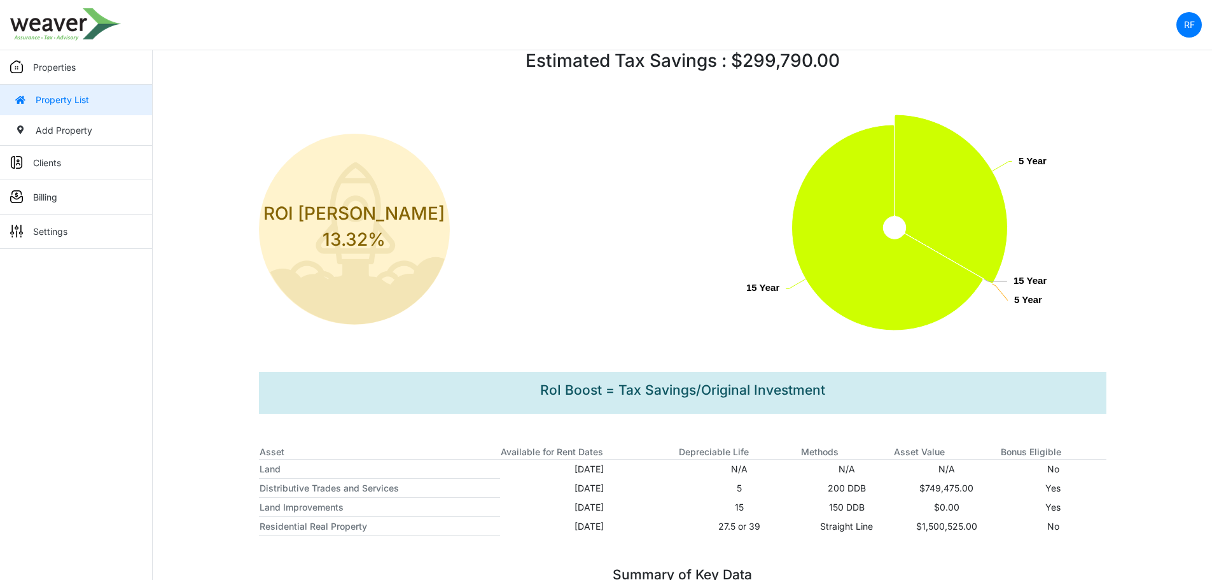
scroll to position [191, 0]
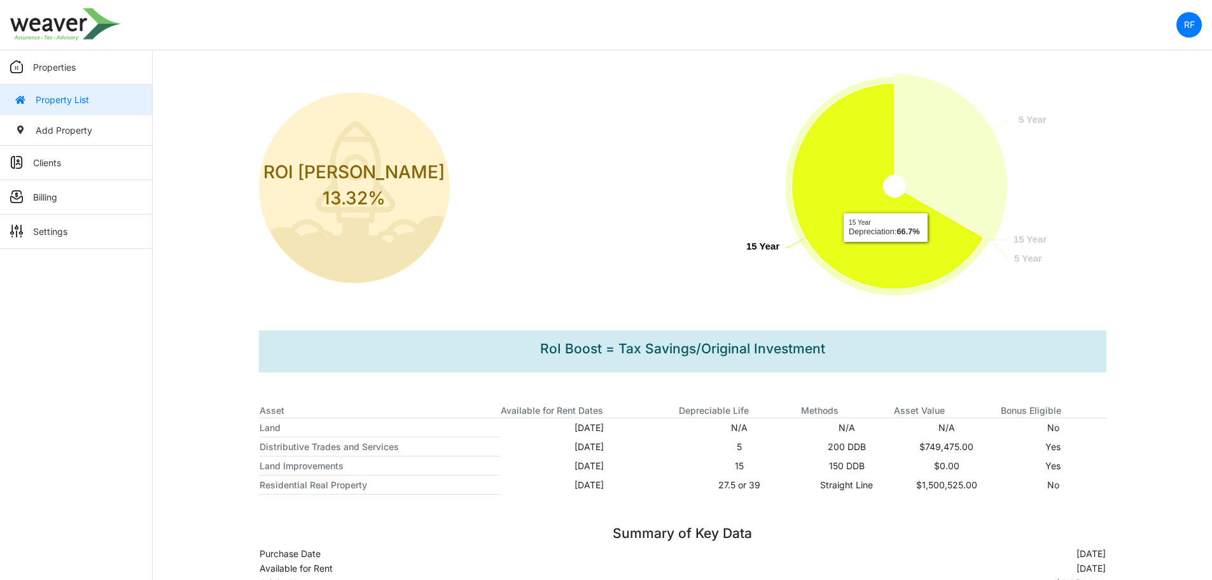
click at [885, 251] on icon "15 Year, y: 66.69, z: 630. Depreciation." at bounding box center [886, 186] width 191 height 206
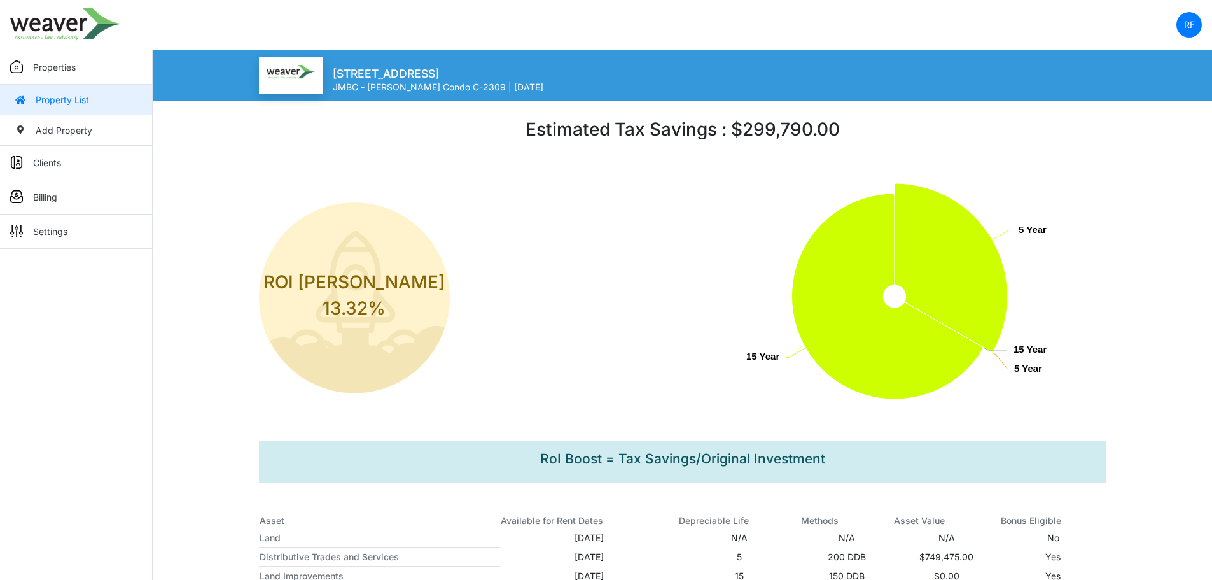
scroll to position [127, 0]
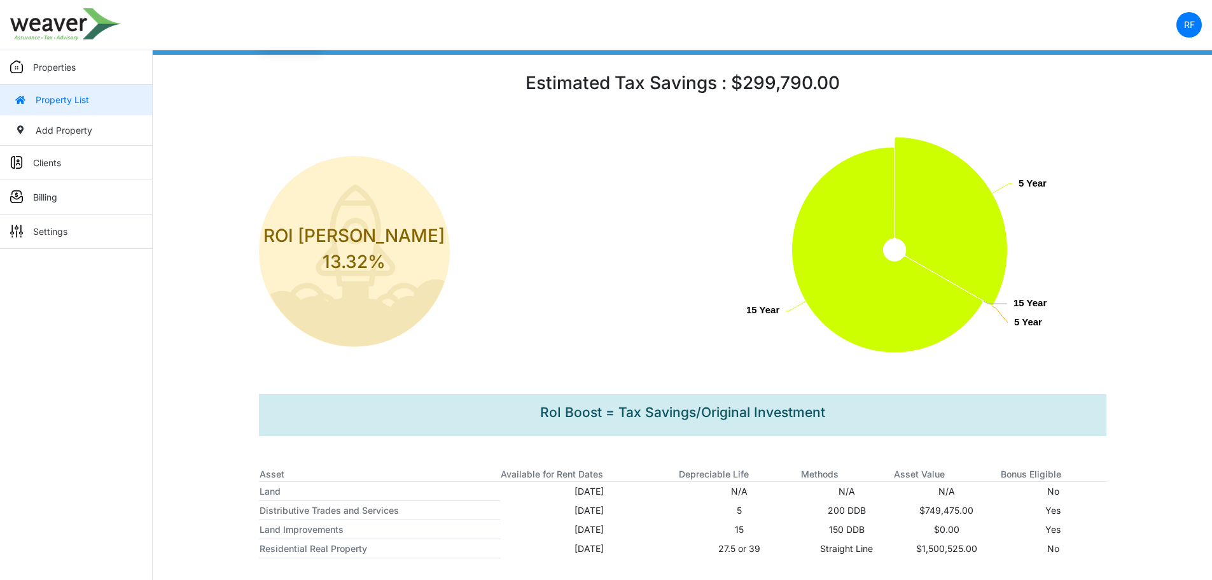
click at [59, 89] on link "Property List" at bounding box center [76, 100] width 152 height 31
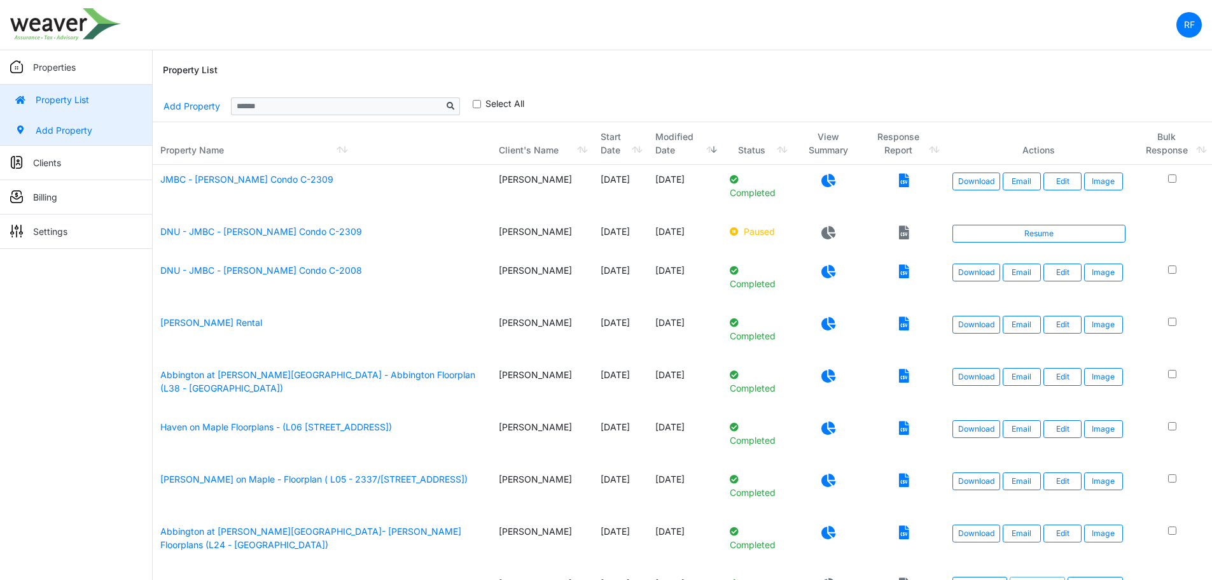
click at [115, 131] on link "Add Property" at bounding box center [76, 130] width 152 height 31
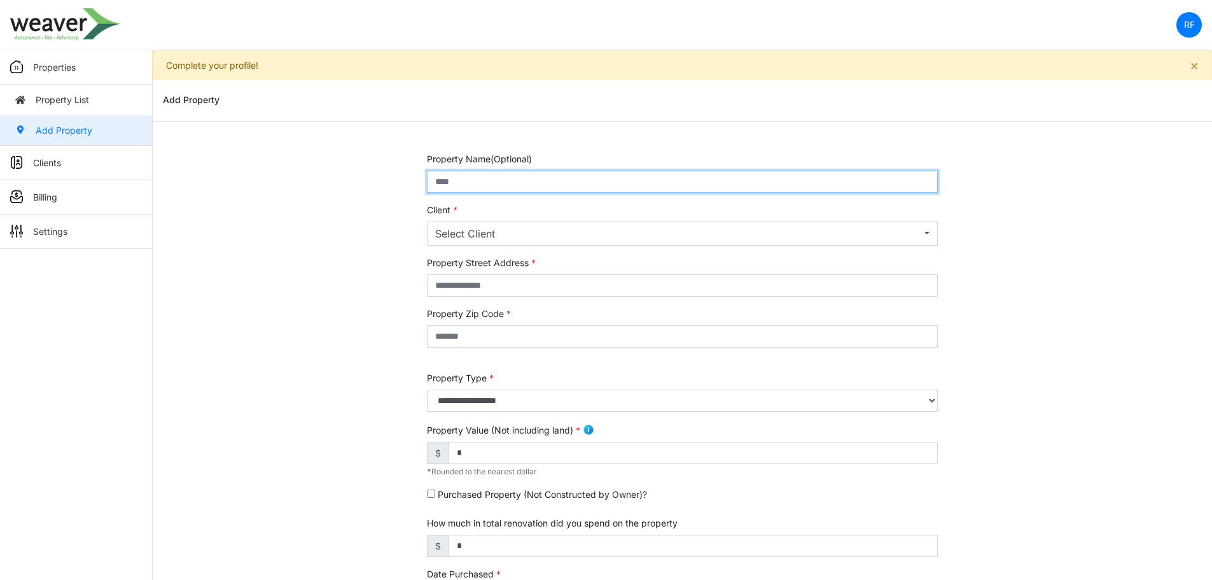
click at [506, 188] on input "text" at bounding box center [682, 182] width 511 height 22
paste input "**********"
type input "**********"
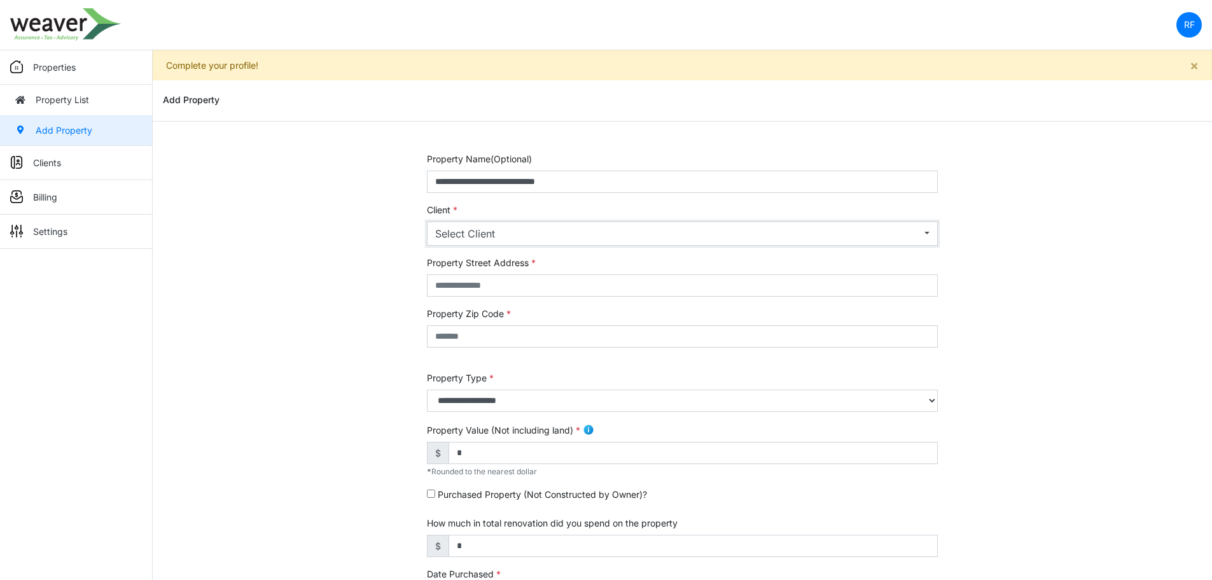
click at [630, 235] on div "Select Client" at bounding box center [678, 233] width 486 height 15
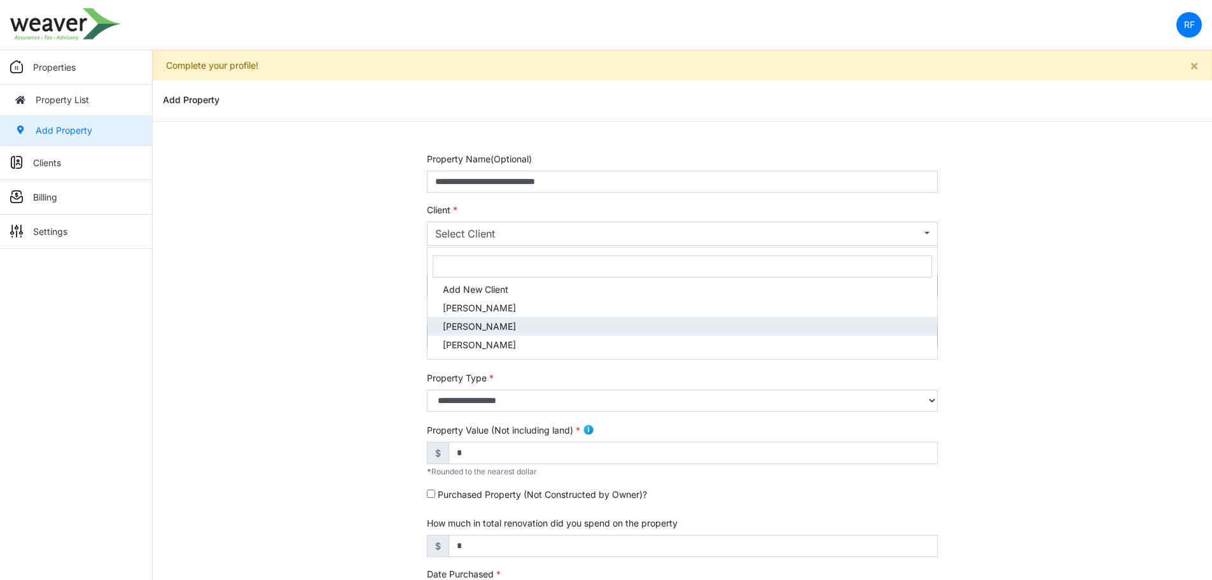
click at [545, 325] on link "Rafael Ferrales" at bounding box center [683, 326] width 510 height 18
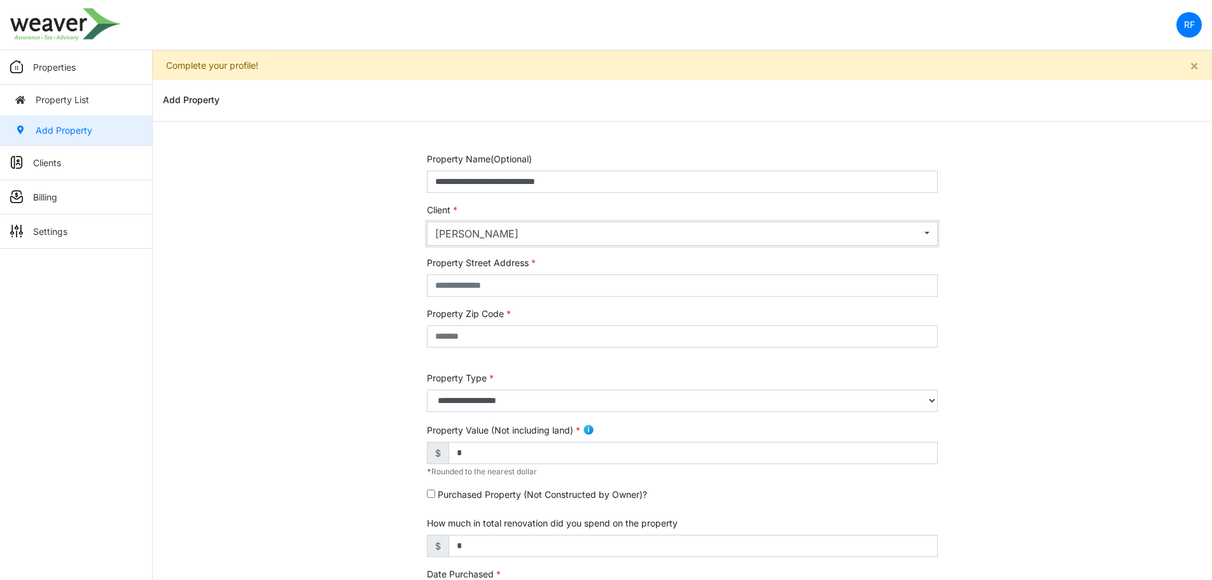
click at [562, 240] on div "Rafael Ferrales" at bounding box center [678, 233] width 486 height 15
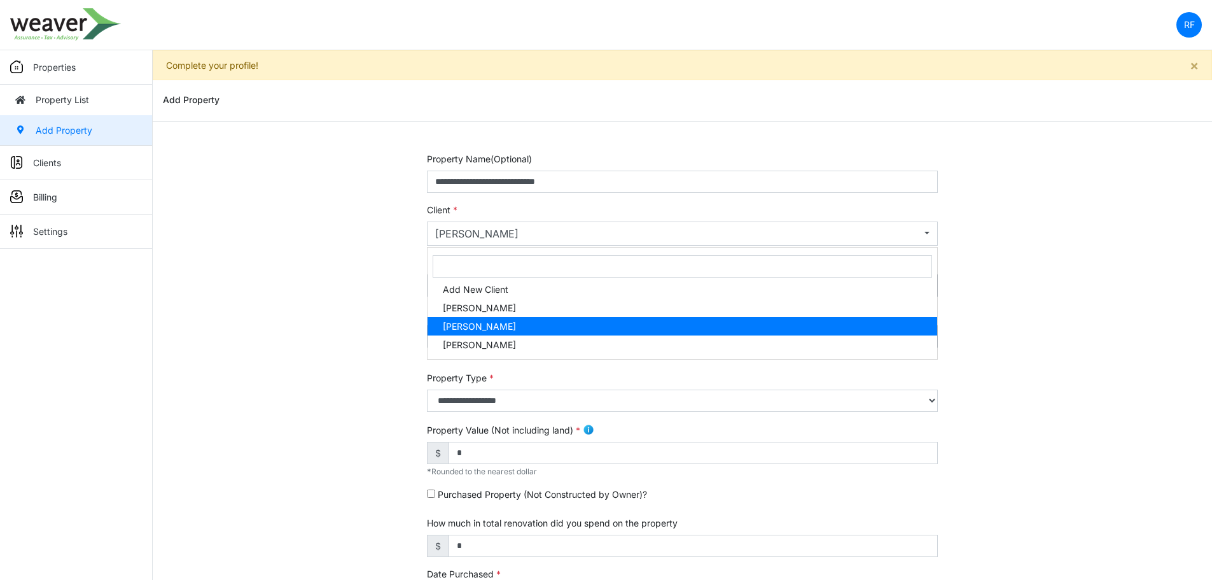
click at [499, 328] on span "Rafael Ferrales" at bounding box center [479, 325] width 73 height 13
select select "***"
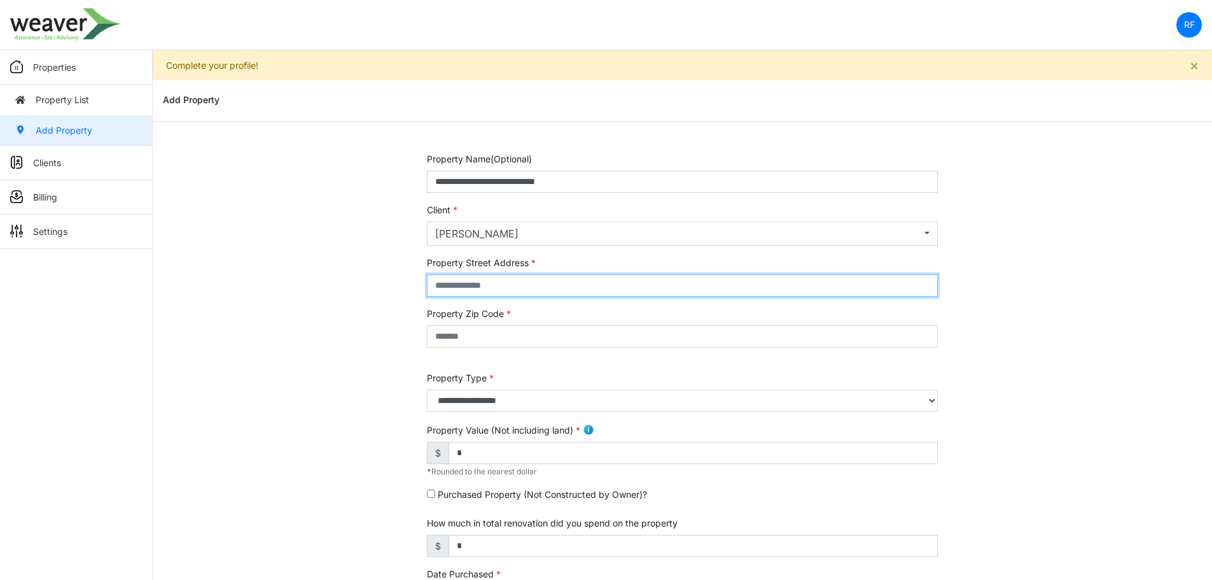
click at [674, 293] on input "text" at bounding box center [682, 285] width 511 height 22
paste input "**********"
type input "**********"
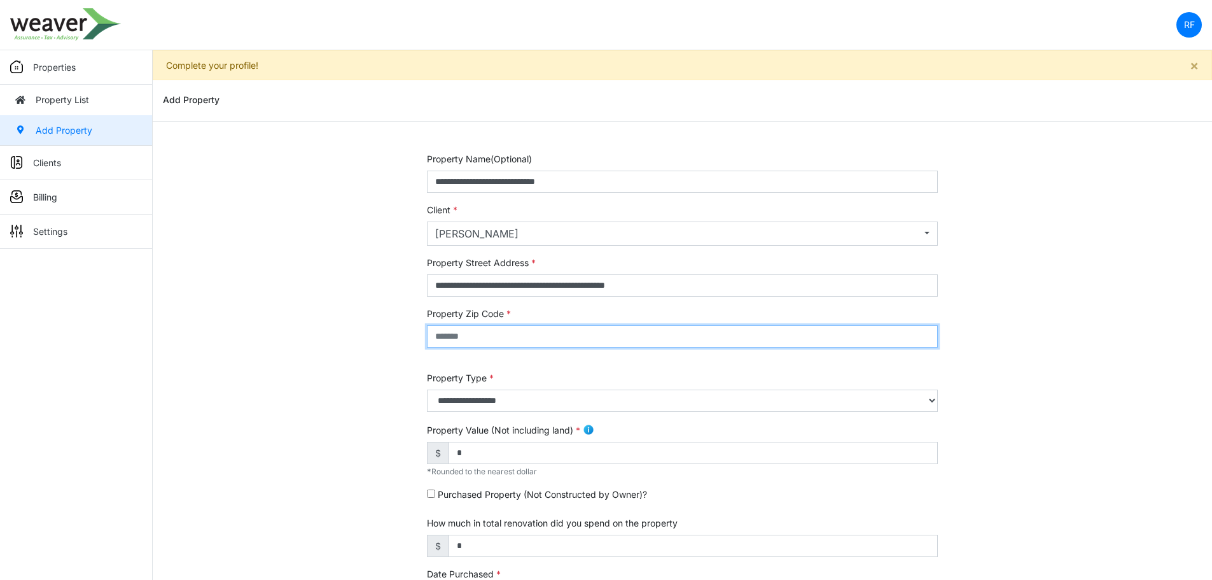
click at [457, 344] on input "text" at bounding box center [682, 336] width 511 height 22
type input "*****"
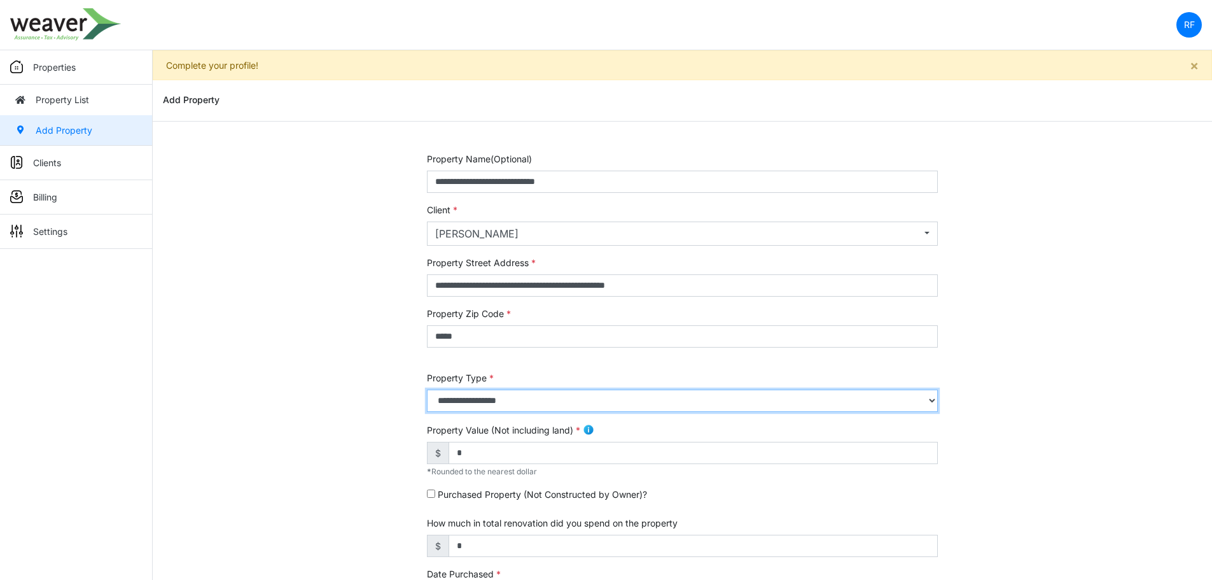
click at [503, 402] on select "**********" at bounding box center [682, 400] width 511 height 22
select select "*"
click at [427, 389] on select "**********" at bounding box center [682, 400] width 511 height 22
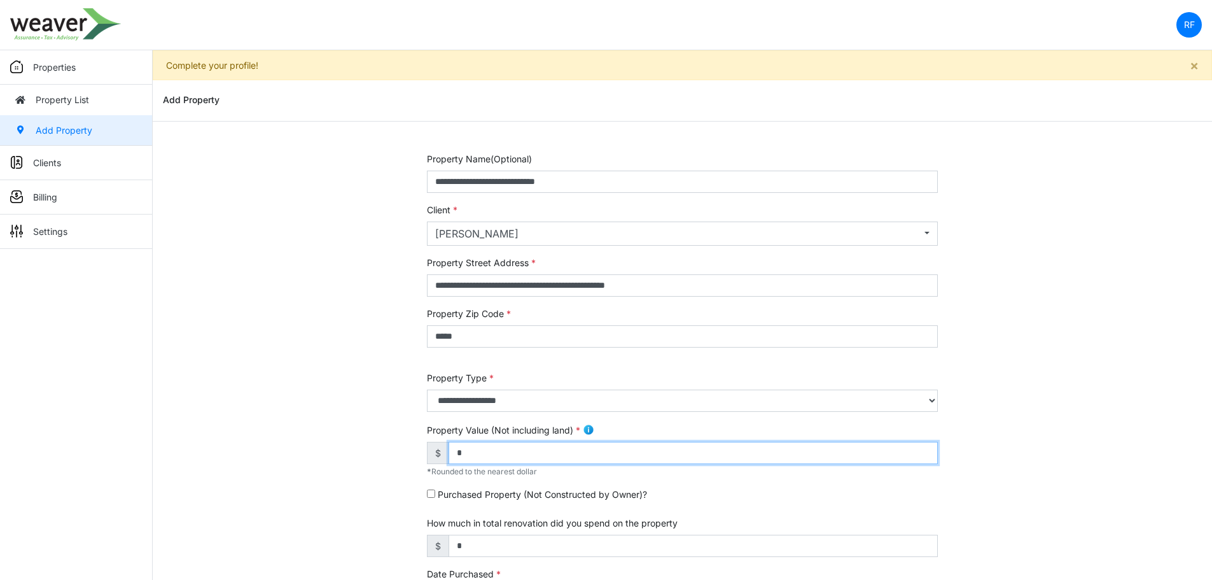
click at [496, 453] on input "*" at bounding box center [693, 453] width 489 height 22
drag, startPoint x: 496, startPoint y: 453, endPoint x: 423, endPoint y: 453, distance: 73.2
click at [423, 453] on div "**********" at bounding box center [682, 536] width 530 height 769
type input "*********"
click at [326, 438] on div "**********" at bounding box center [682, 536] width 1059 height 769
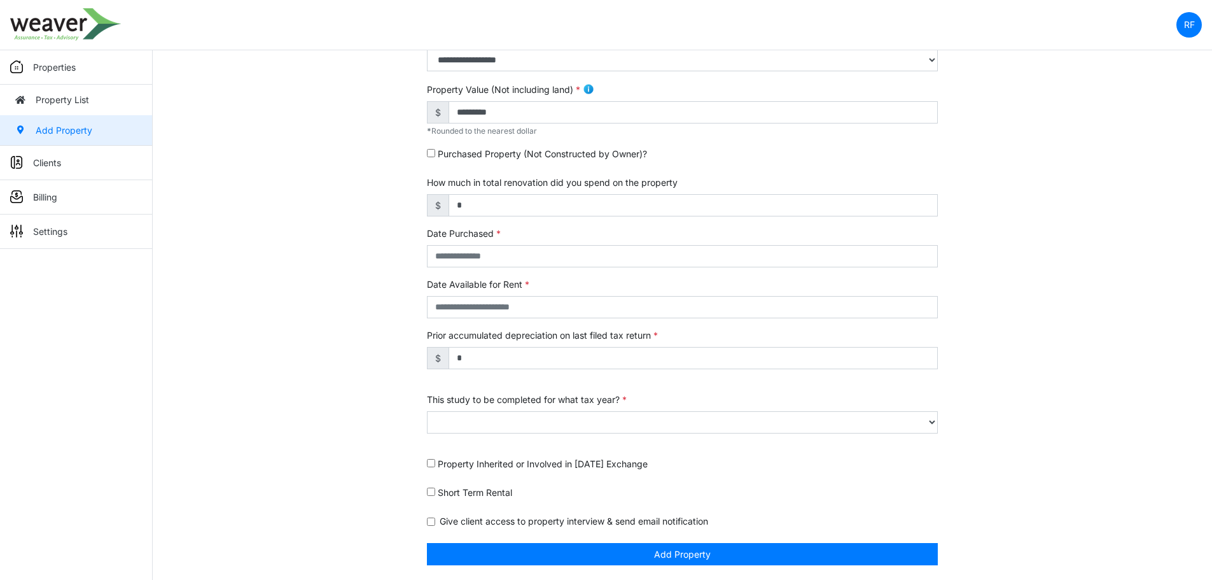
scroll to position [341, 0]
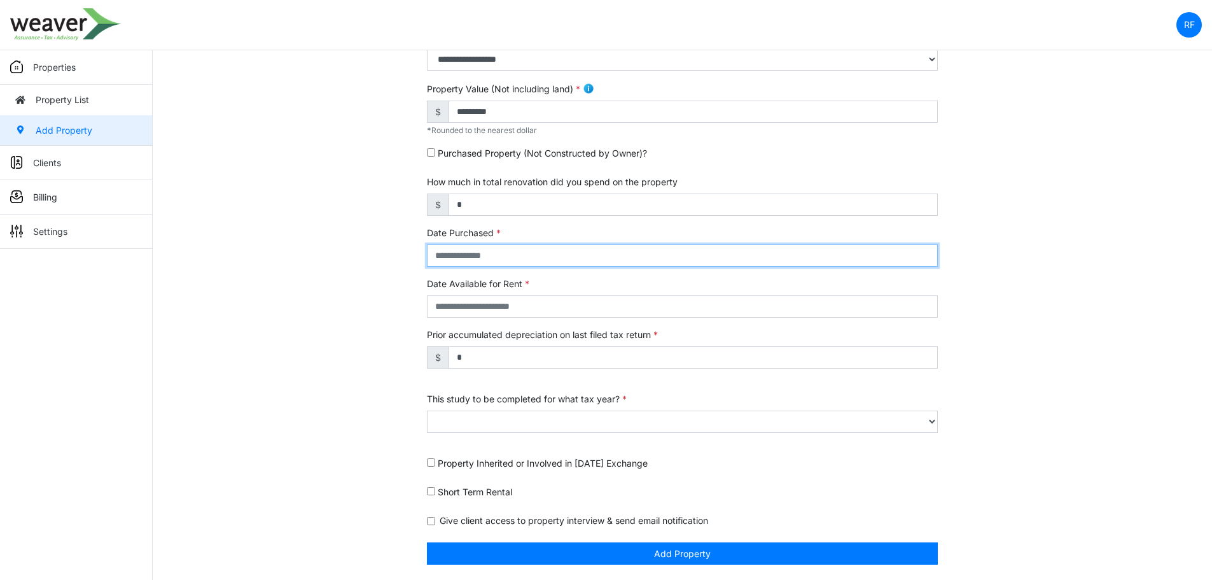
click at [520, 257] on input "text" at bounding box center [682, 255] width 511 height 22
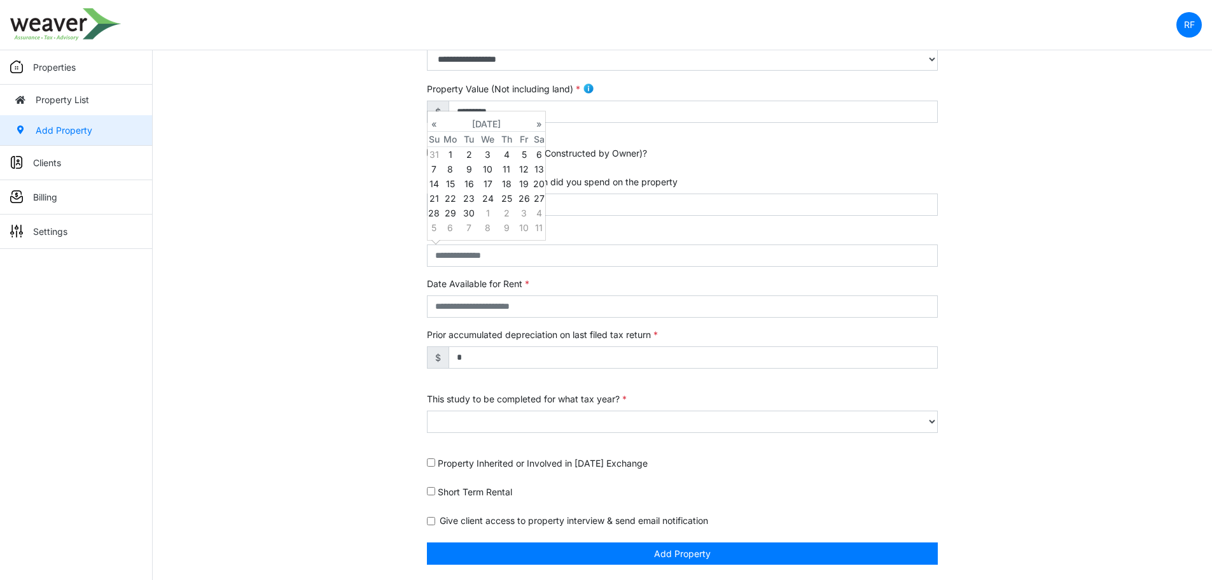
click at [433, 116] on th "«" at bounding box center [434, 123] width 13 height 15
click at [432, 122] on th "«" at bounding box center [434, 123] width 13 height 15
click at [491, 185] on td "14" at bounding box center [488, 183] width 20 height 15
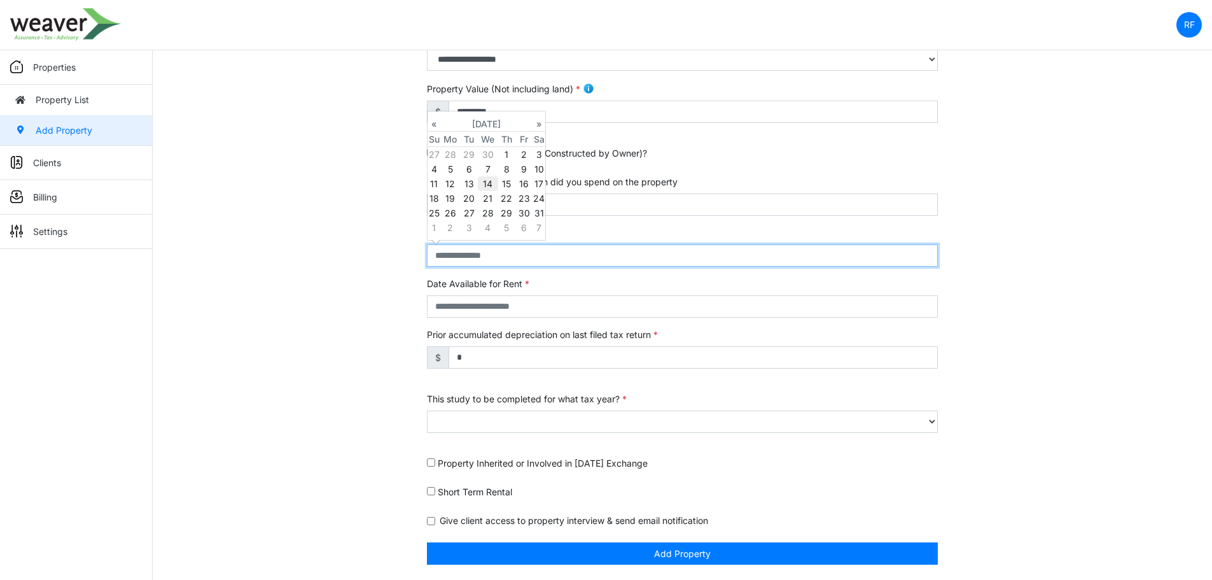
type input "**********"
select select "****"
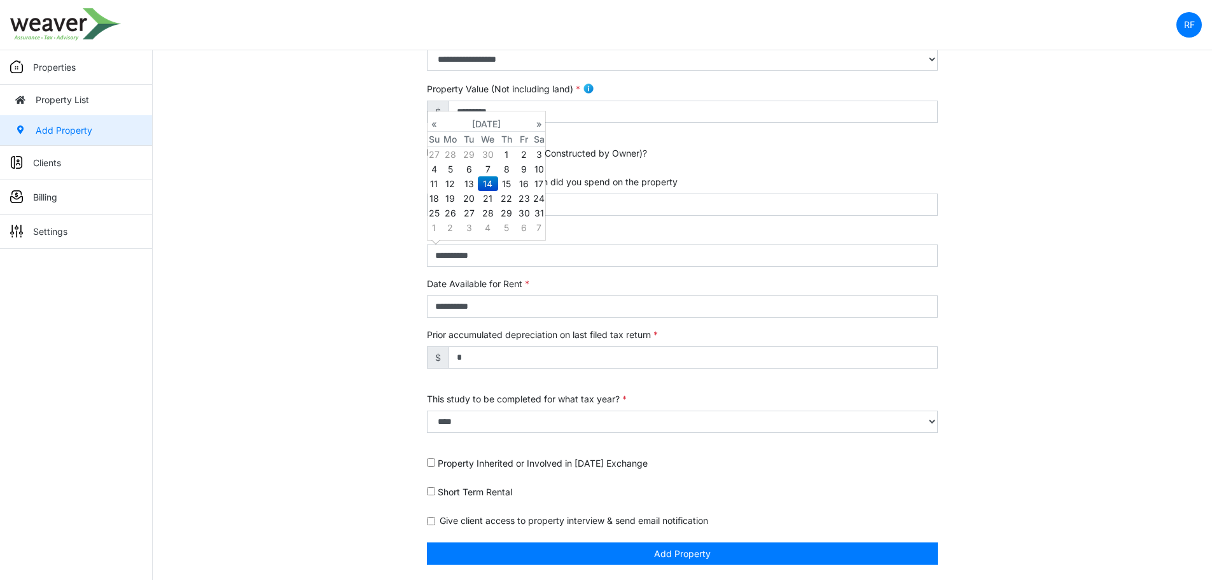
click at [348, 258] on div "**********" at bounding box center [682, 195] width 1059 height 769
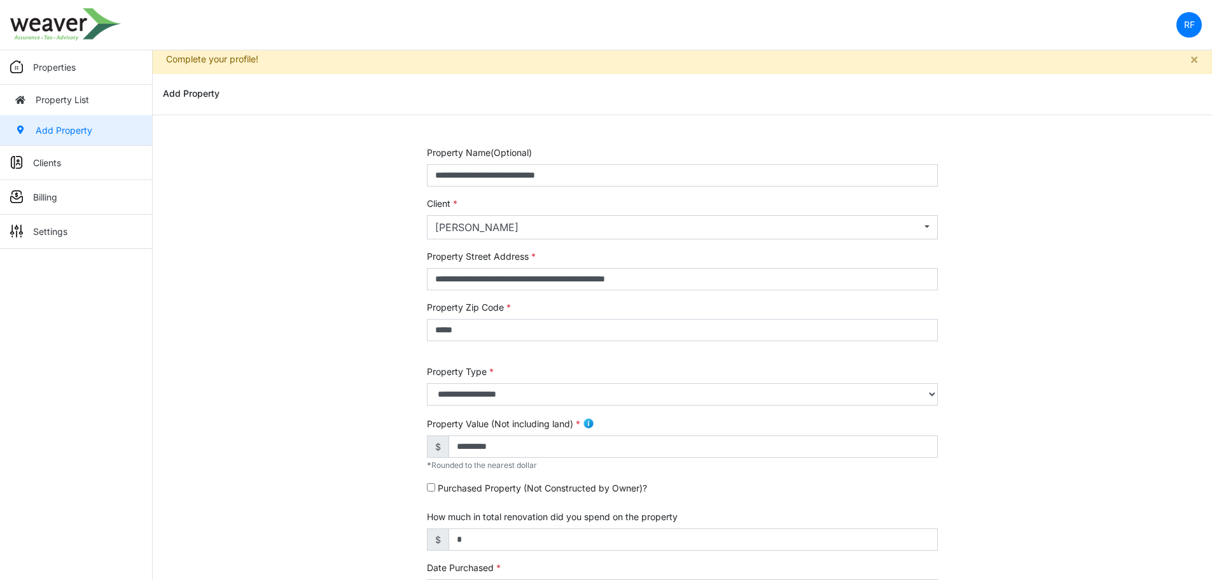
scroll to position [0, 0]
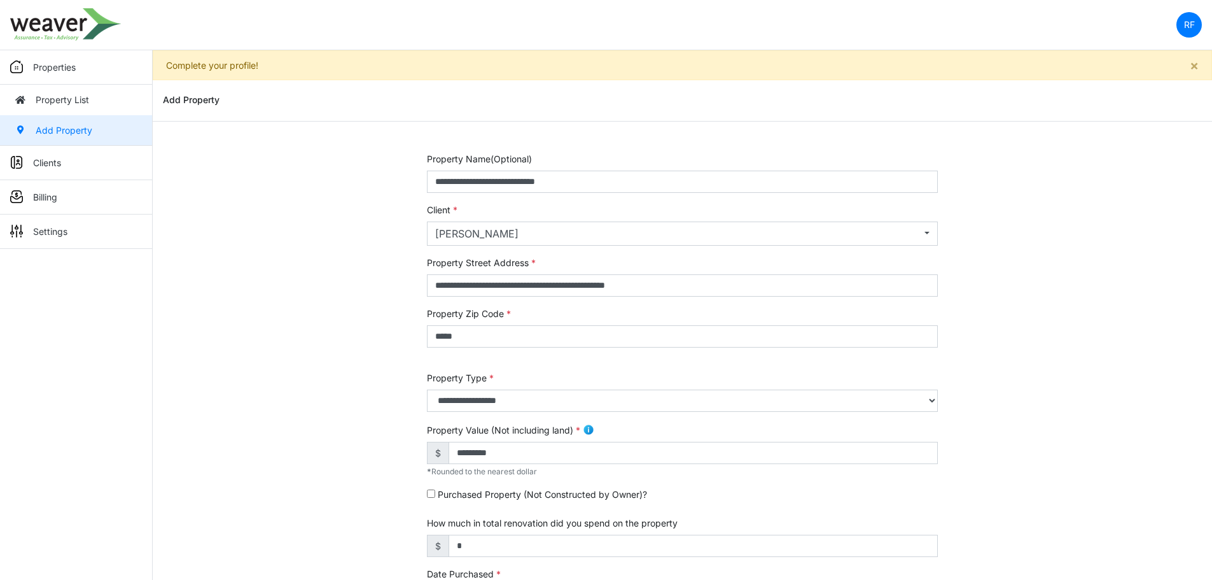
click at [1056, 382] on div "**********" at bounding box center [682, 536] width 1059 height 769
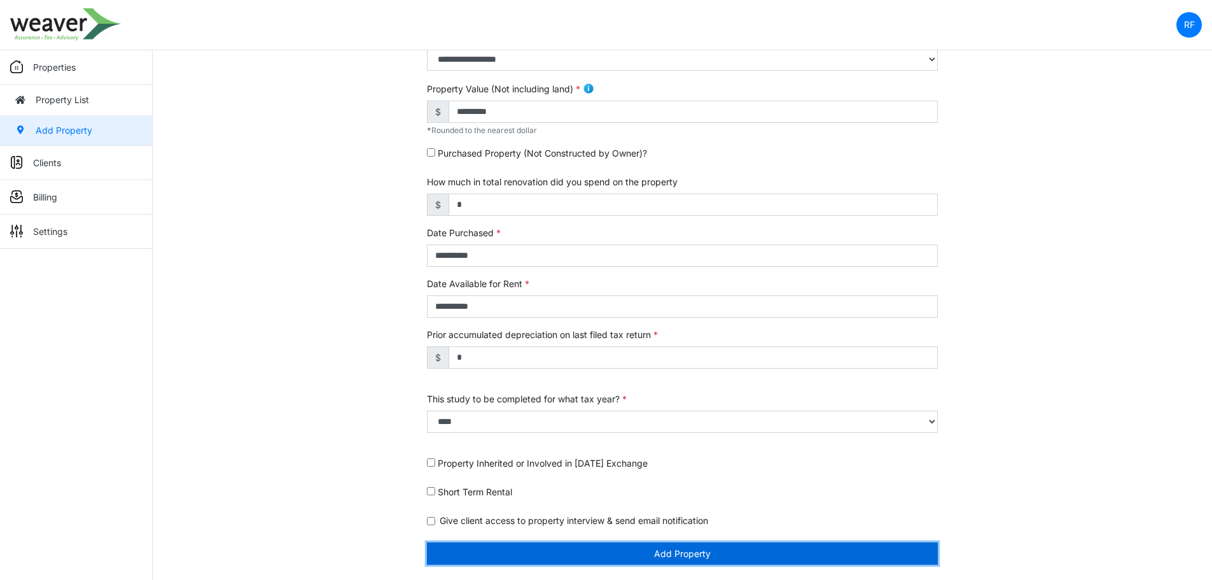
click at [671, 558] on button "Add Property" at bounding box center [682, 553] width 511 height 22
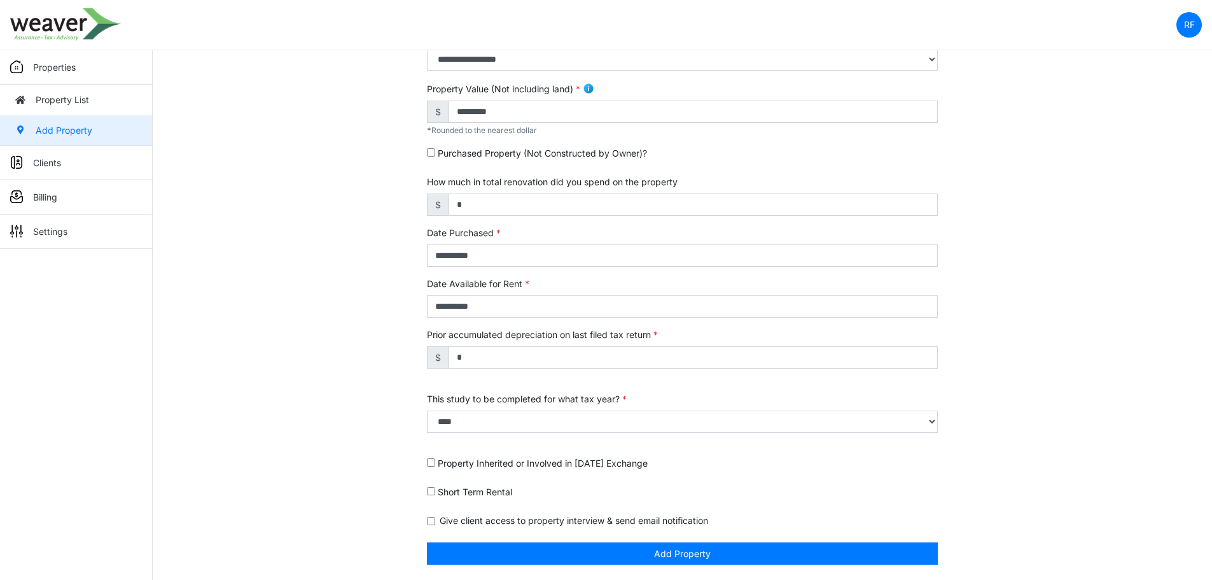
scroll to position [301, 0]
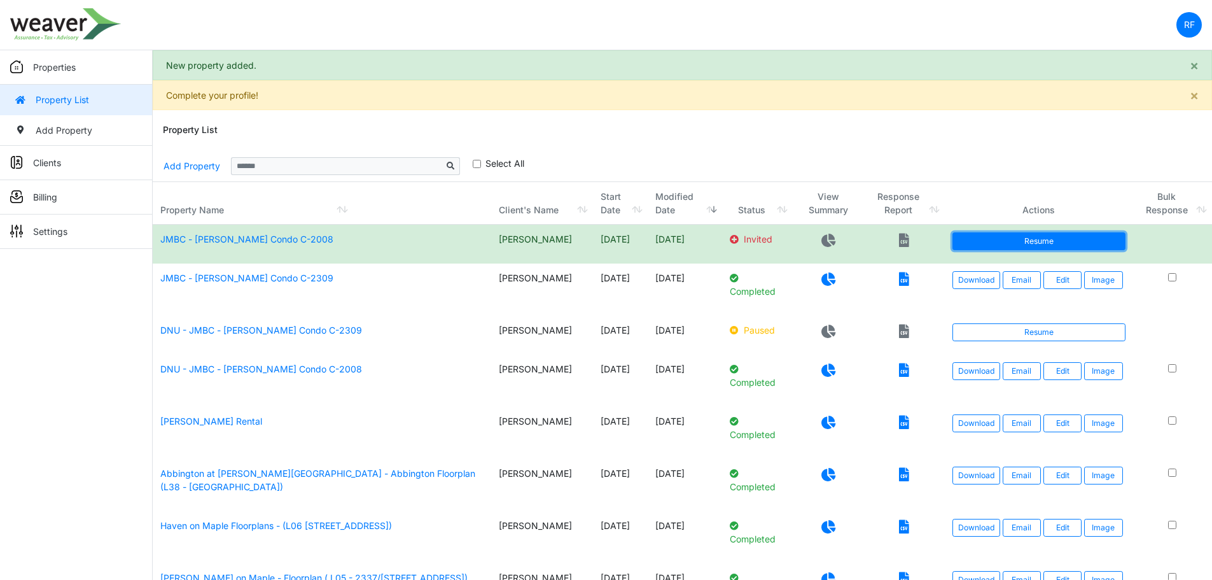
click at [1037, 242] on link "Resume" at bounding box center [1038, 241] width 173 height 18
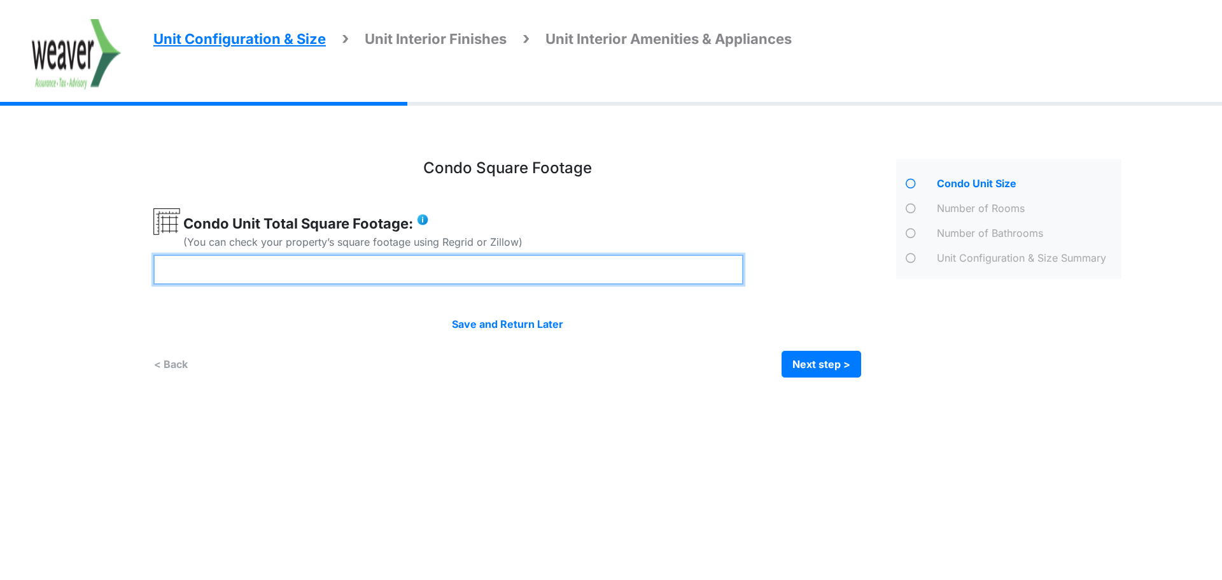
click at [289, 279] on input "number" at bounding box center [448, 269] width 590 height 30
paste input "****"
type input "****"
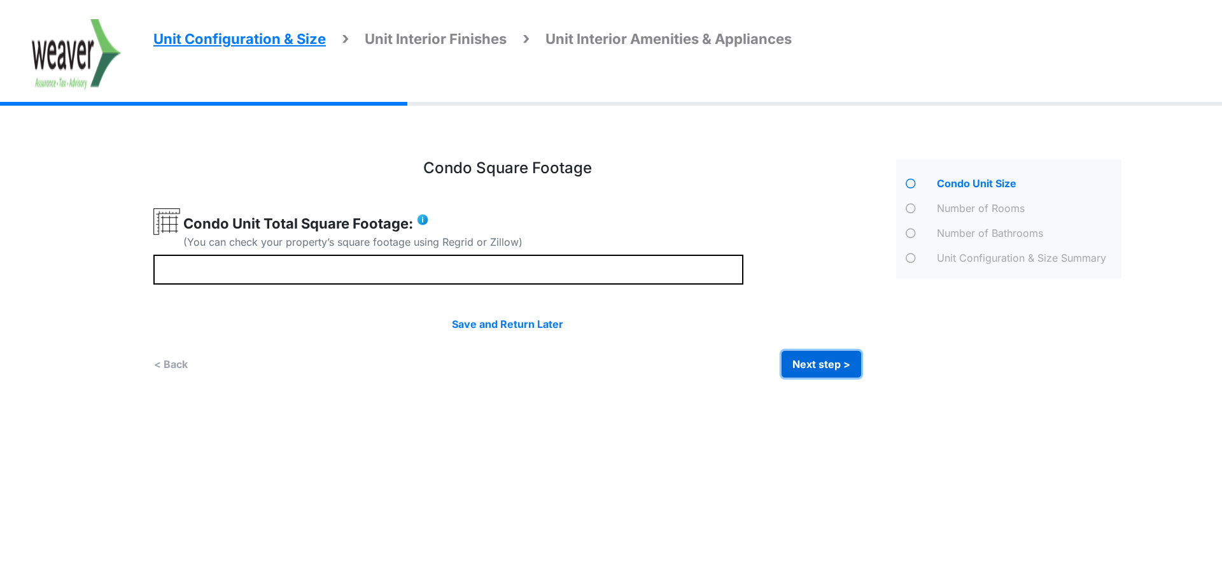
click at [826, 354] on button "Next step >" at bounding box center [821, 364] width 80 height 27
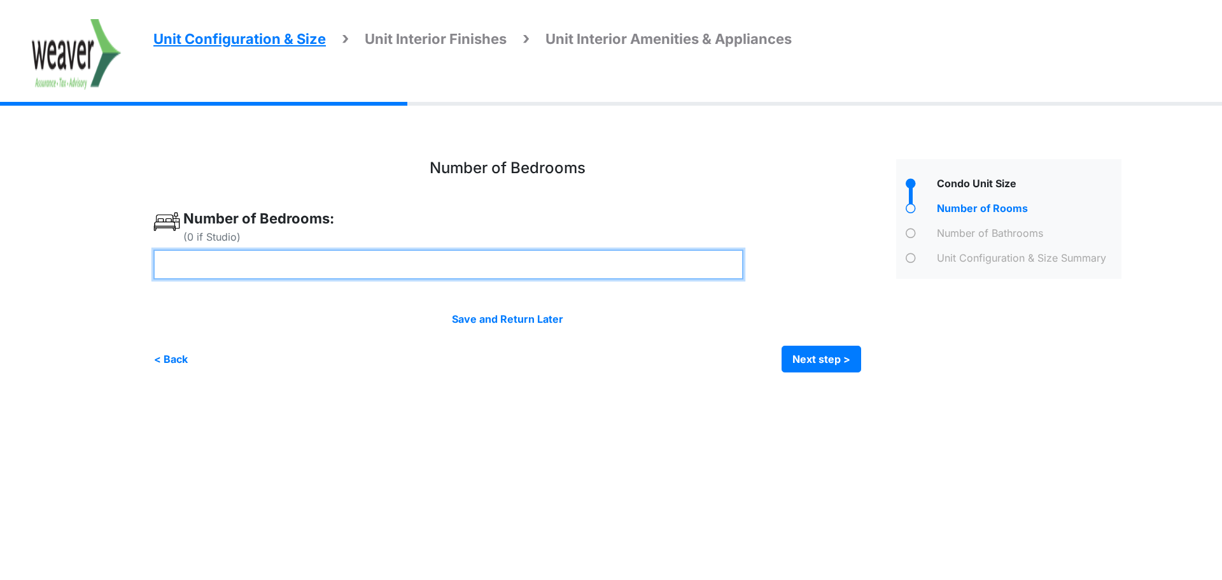
click at [419, 261] on input "number" at bounding box center [448, 264] width 590 height 30
type input "*"
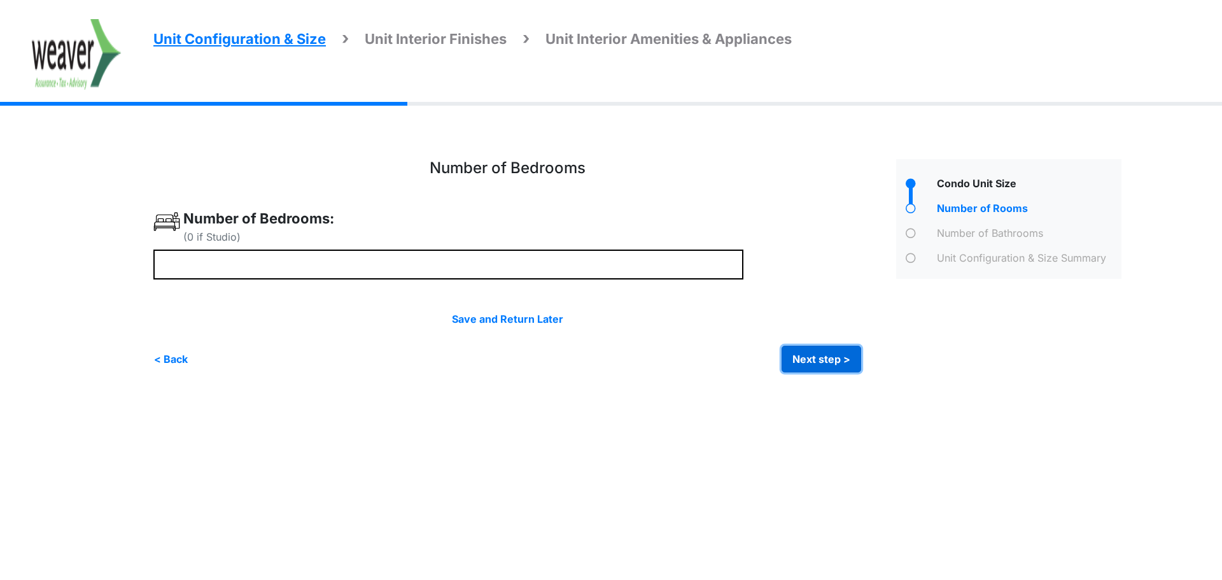
click at [811, 358] on button "Next step >" at bounding box center [821, 358] width 80 height 27
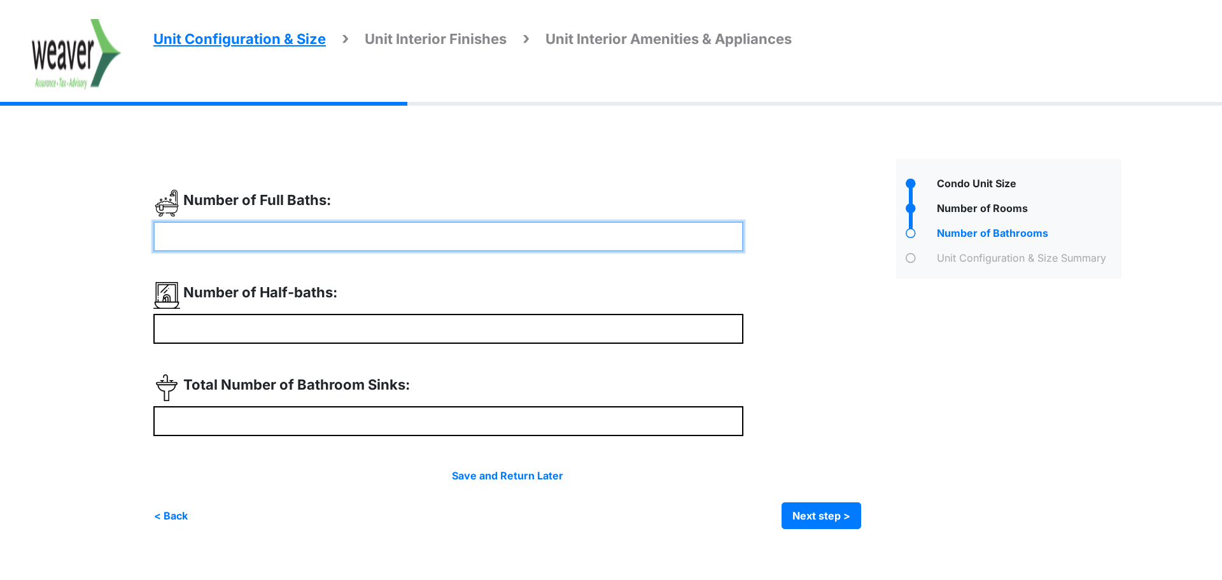
click at [392, 230] on input "number" at bounding box center [448, 236] width 590 height 30
type input "*"
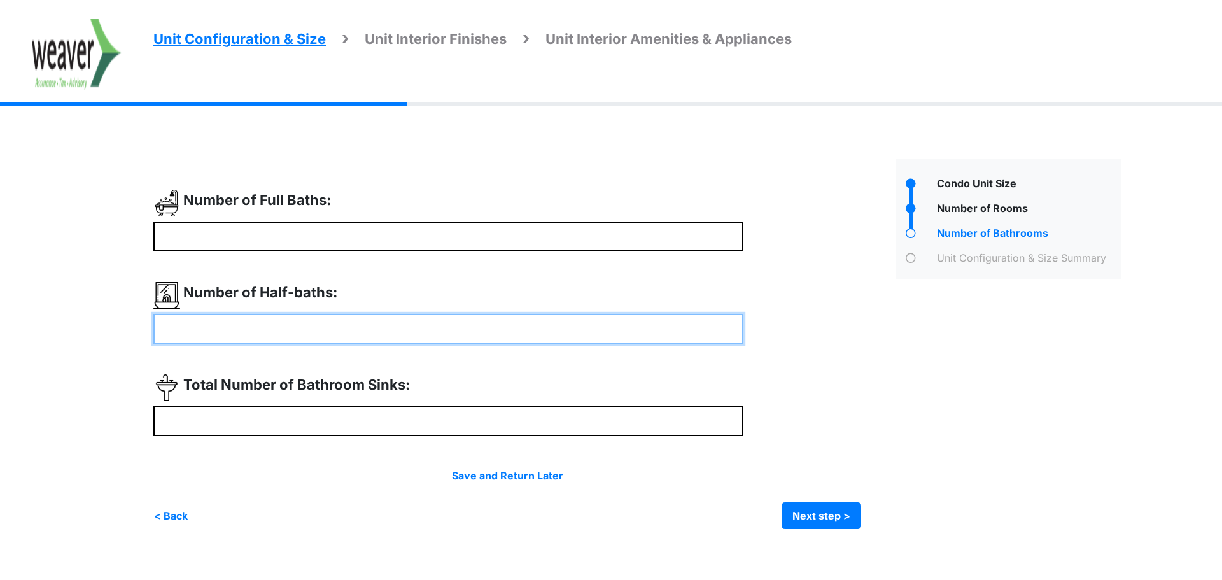
type input "*"
click at [312, 316] on input "number" at bounding box center [448, 329] width 590 height 30
type input "*"
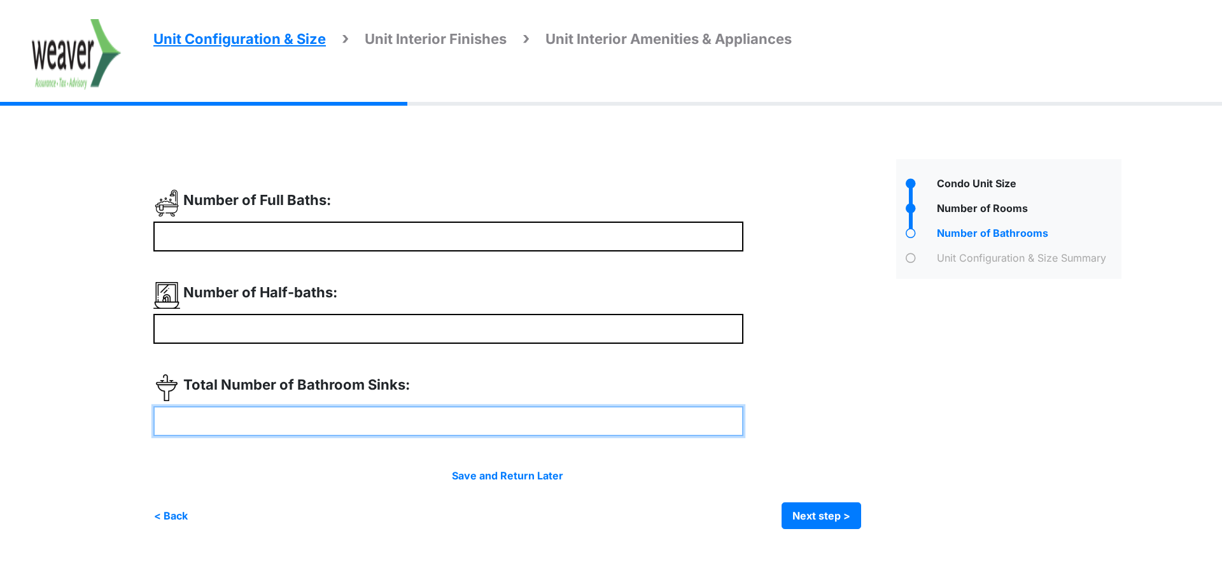
type input "*"
drag, startPoint x: 246, startPoint y: 415, endPoint x: 358, endPoint y: 422, distance: 112.2
click at [246, 416] on input "number" at bounding box center [448, 421] width 590 height 30
type input "*"
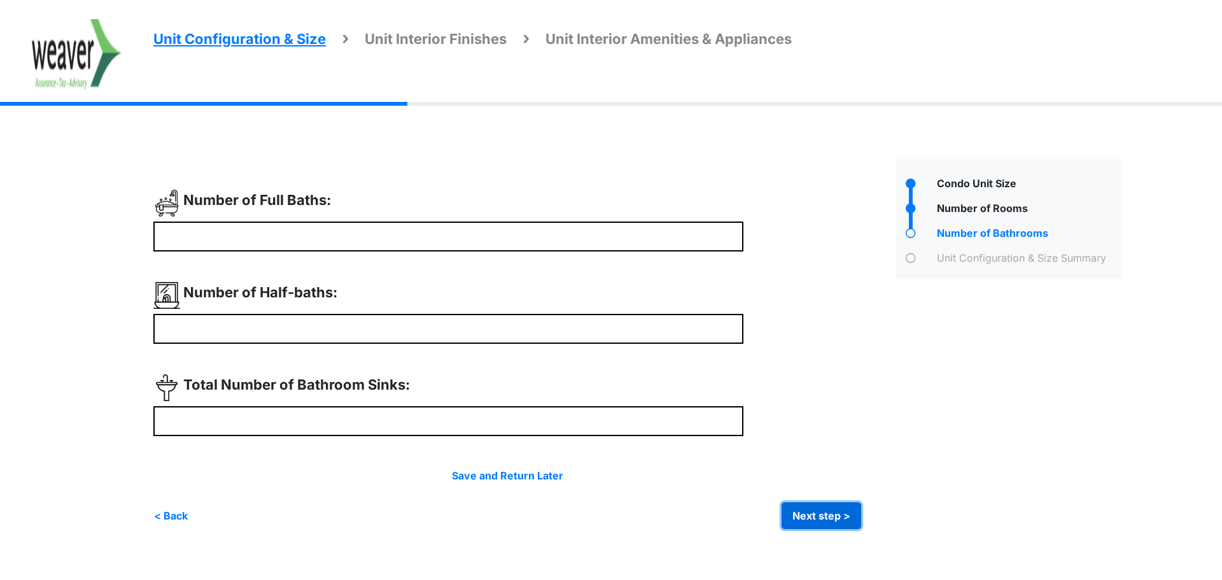
type input "*"
click at [798, 508] on button "Next step >" at bounding box center [821, 515] width 80 height 27
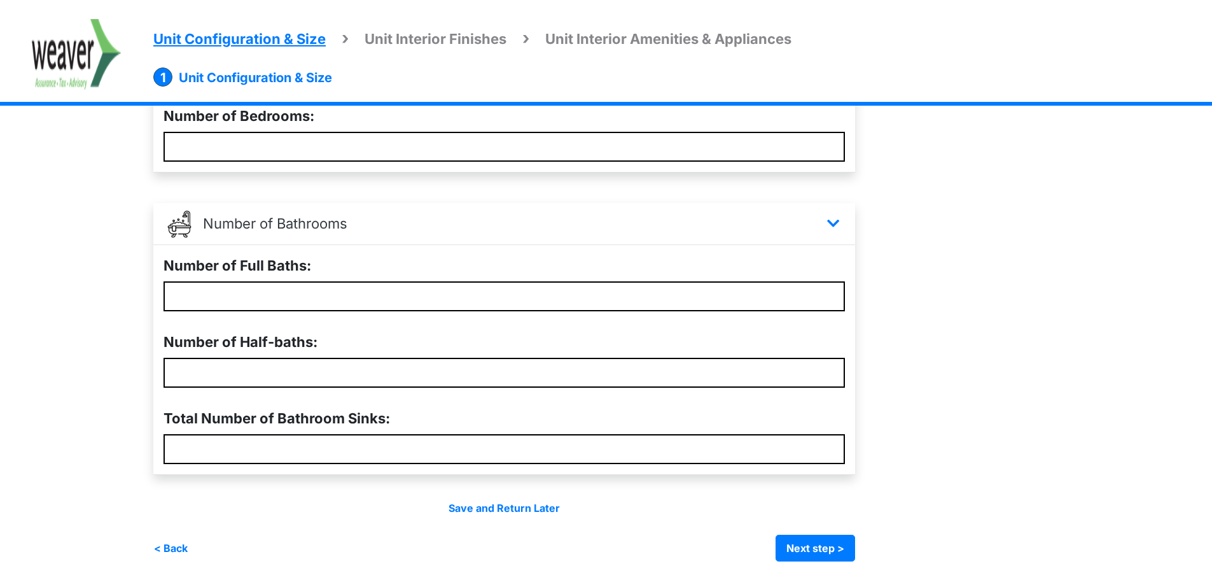
scroll to position [331, 0]
click at [784, 543] on button "Next step >" at bounding box center [816, 547] width 80 height 27
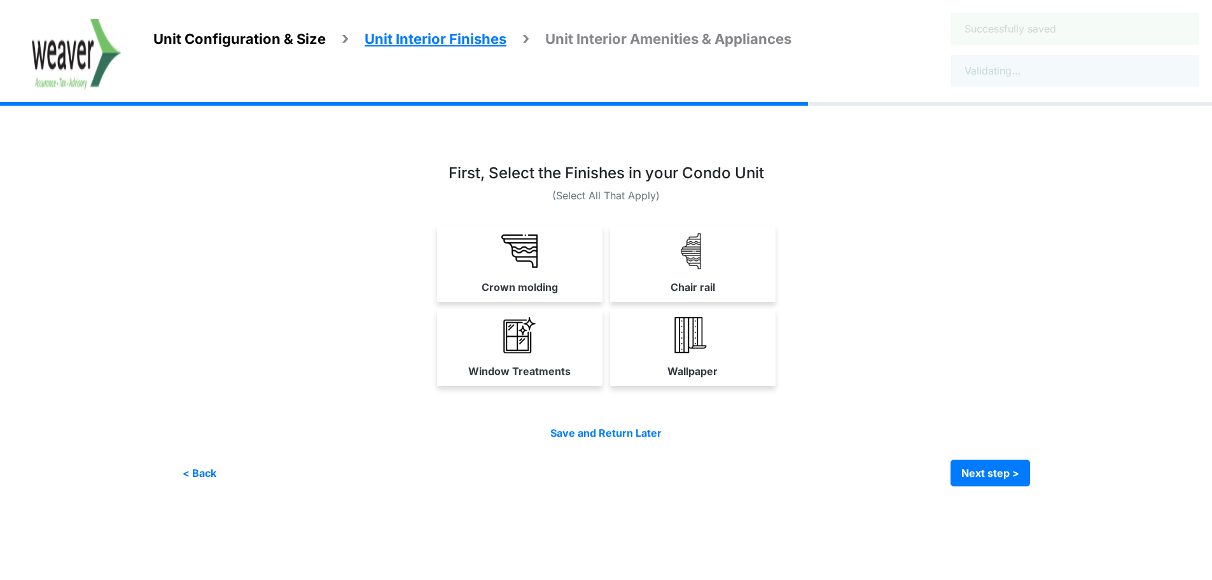
scroll to position [0, 0]
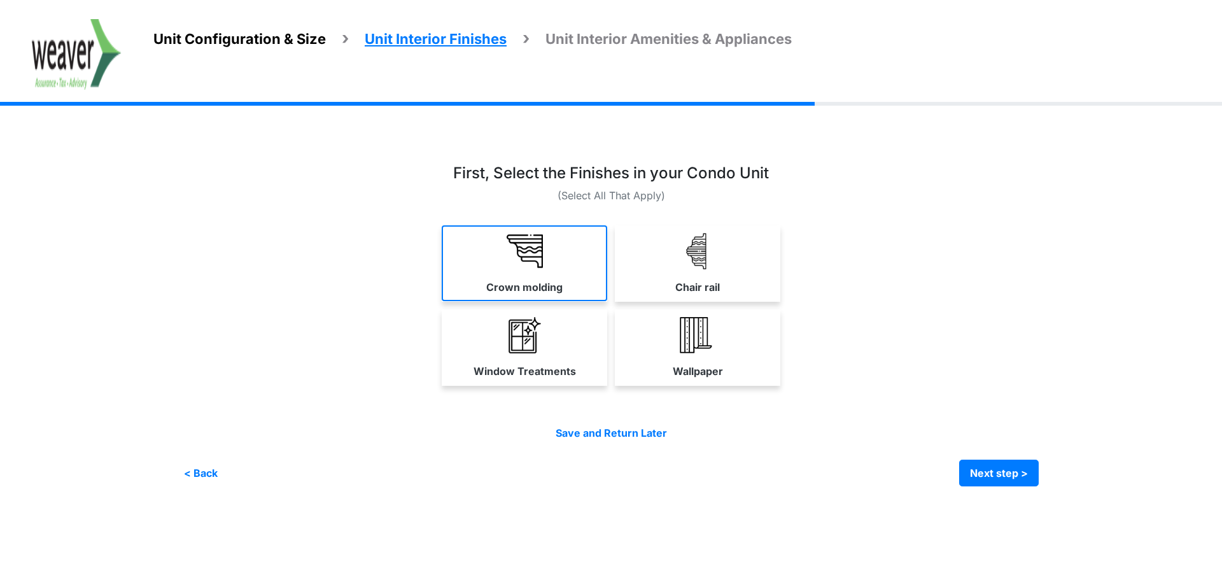
click at [566, 269] on link "Crown molding" at bounding box center [524, 263] width 165 height 76
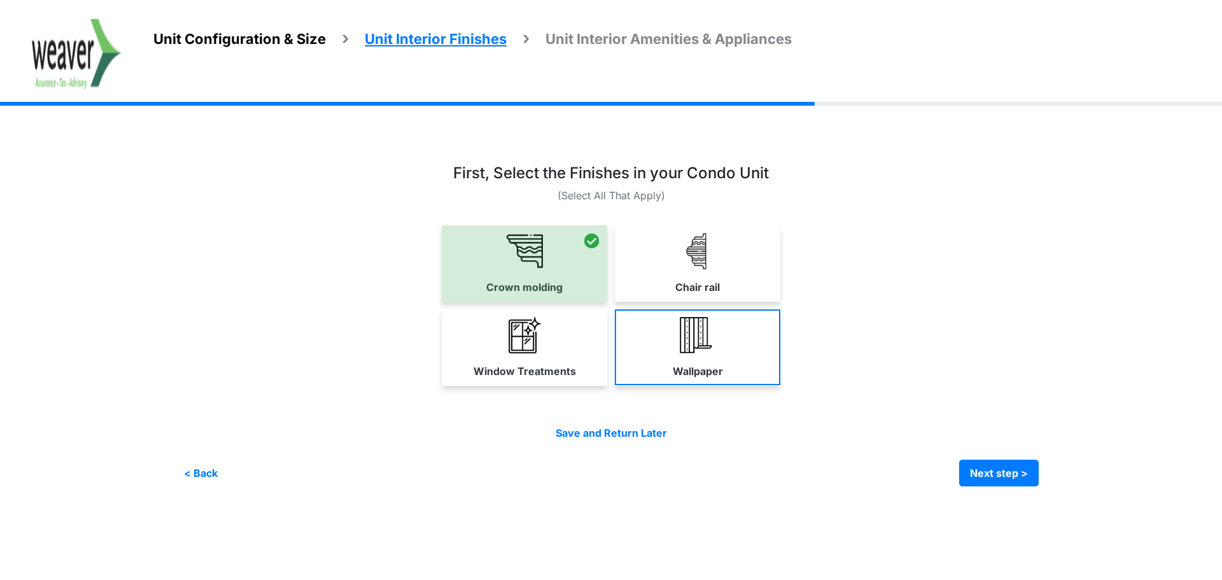
drag, startPoint x: 554, startPoint y: 323, endPoint x: 753, endPoint y: 380, distance: 207.8
click at [554, 324] on link "Window Treatments" at bounding box center [524, 347] width 165 height 76
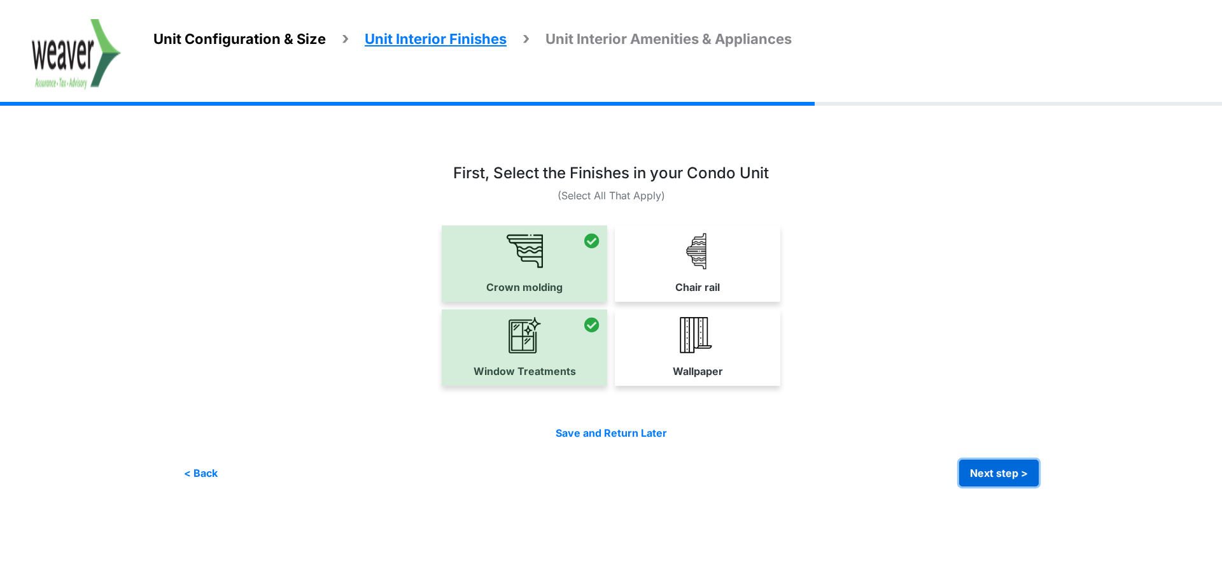
click at [983, 469] on button "Next step >" at bounding box center [999, 472] width 80 height 27
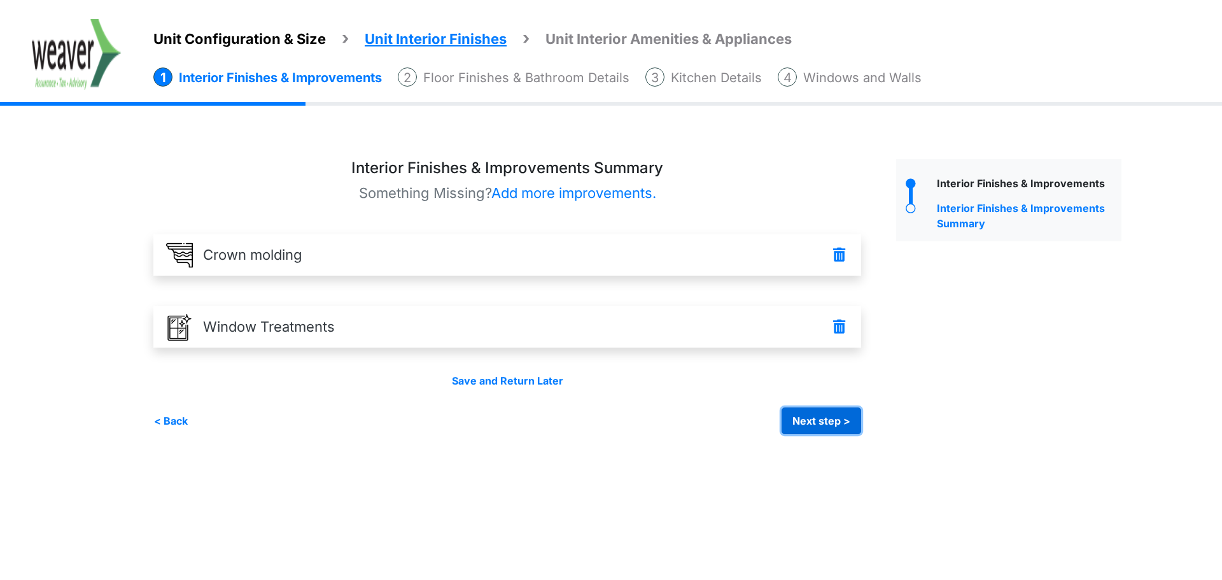
drag, startPoint x: 826, startPoint y: 419, endPoint x: 819, endPoint y: 419, distance: 7.0
click at [825, 419] on button "Next step >" at bounding box center [821, 420] width 80 height 27
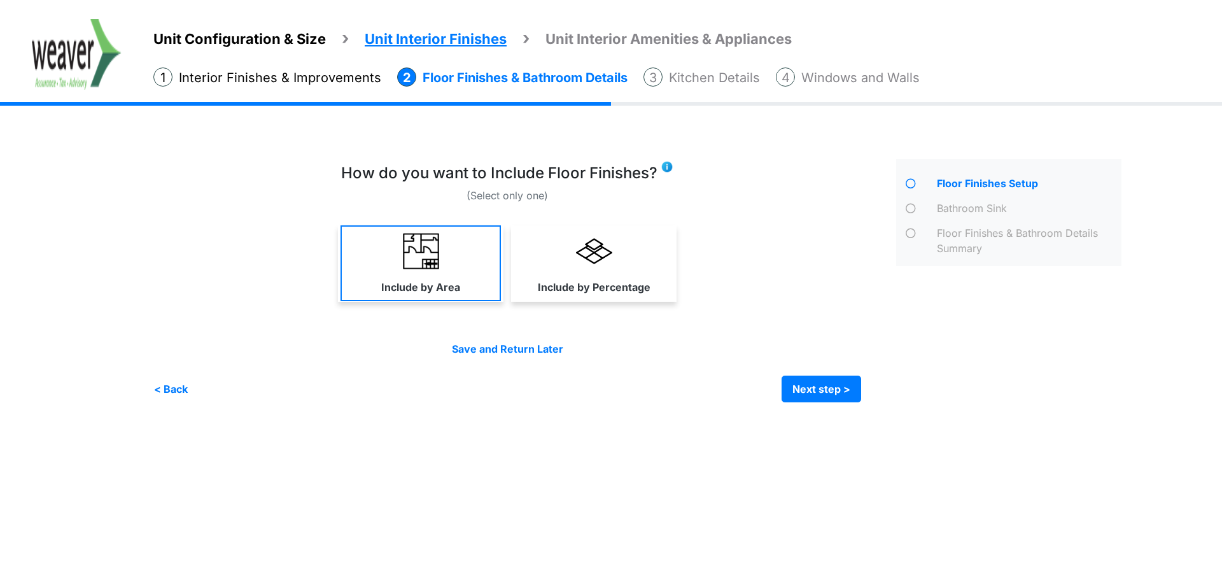
click at [471, 277] on link "Include by Area" at bounding box center [420, 263] width 160 height 76
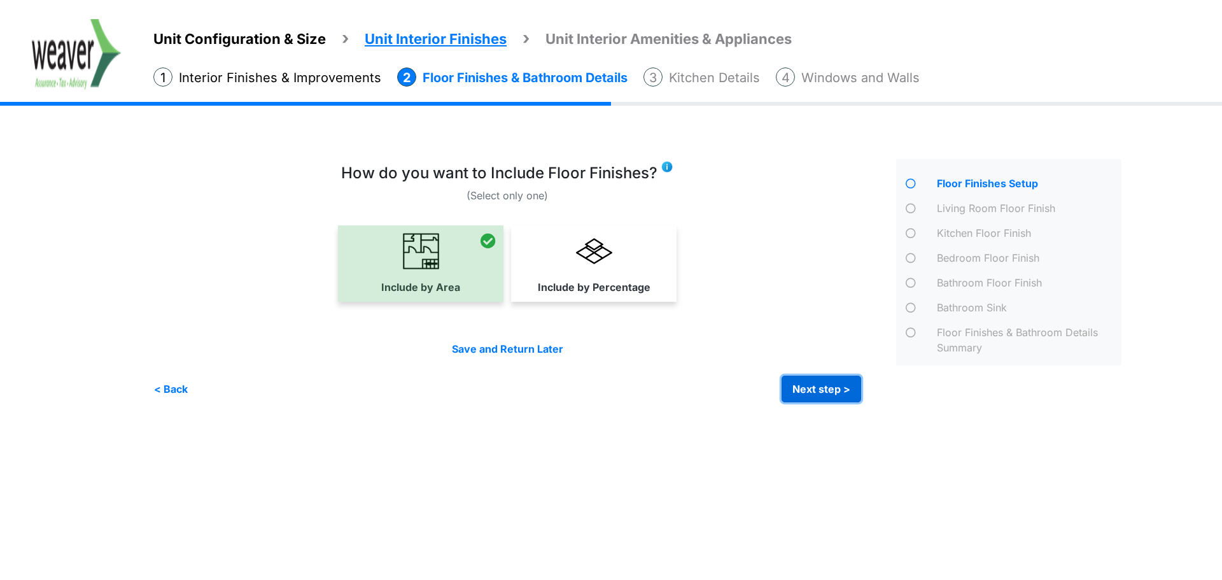
click at [807, 389] on button "Next step >" at bounding box center [821, 388] width 80 height 27
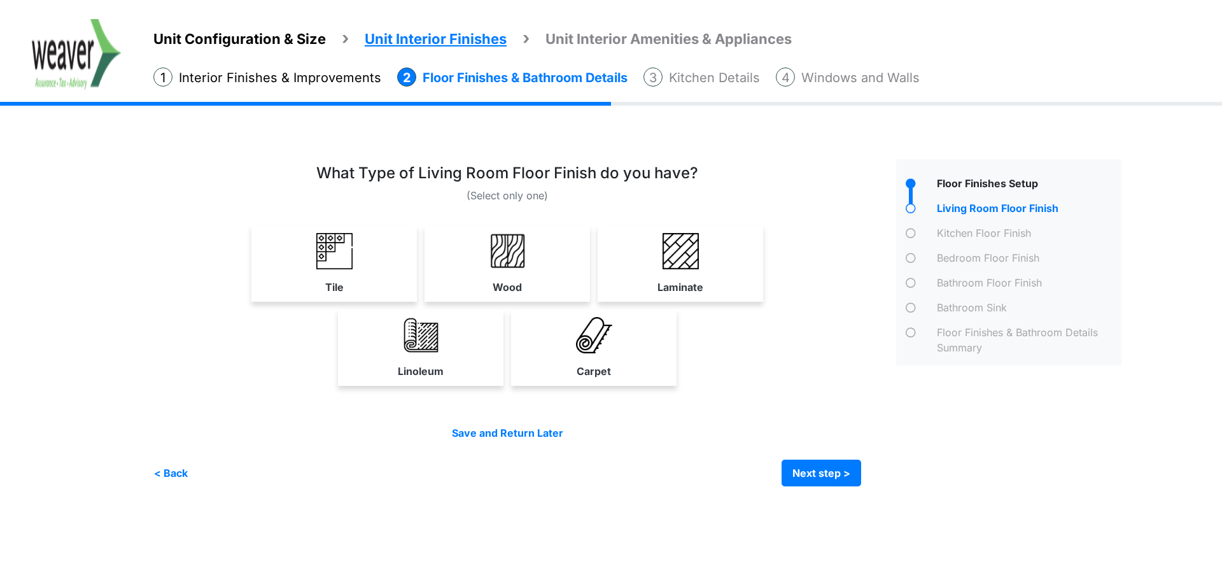
drag, startPoint x: 679, startPoint y: 220, endPoint x: 619, endPoint y: 212, distance: 60.3
click at [679, 219] on div "What Type of Living Room Floor Finish do you have? (Select only one) Tile Wood …" at bounding box center [506, 278] width 707 height 229
click at [378, 263] on link "Tile" at bounding box center [334, 263] width 160 height 76
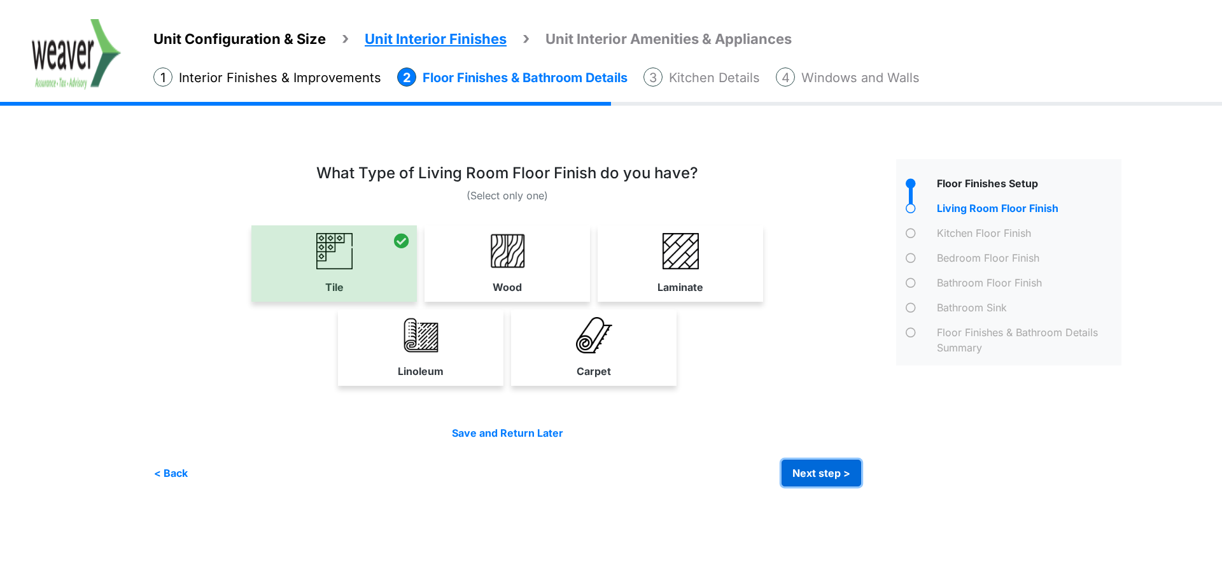
drag, startPoint x: 814, startPoint y: 474, endPoint x: 764, endPoint y: 463, distance: 51.4
click at [814, 473] on button "Next step >" at bounding box center [821, 472] width 80 height 27
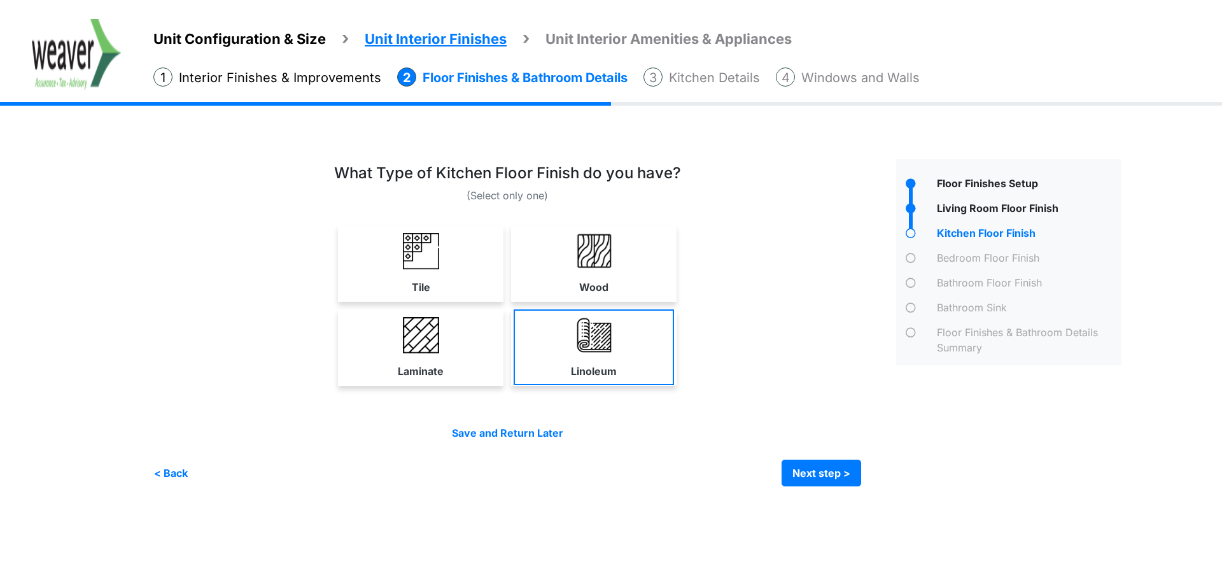
drag, startPoint x: 429, startPoint y: 236, endPoint x: 666, endPoint y: 329, distance: 254.8
click at [429, 236] on img at bounding box center [421, 251] width 36 height 36
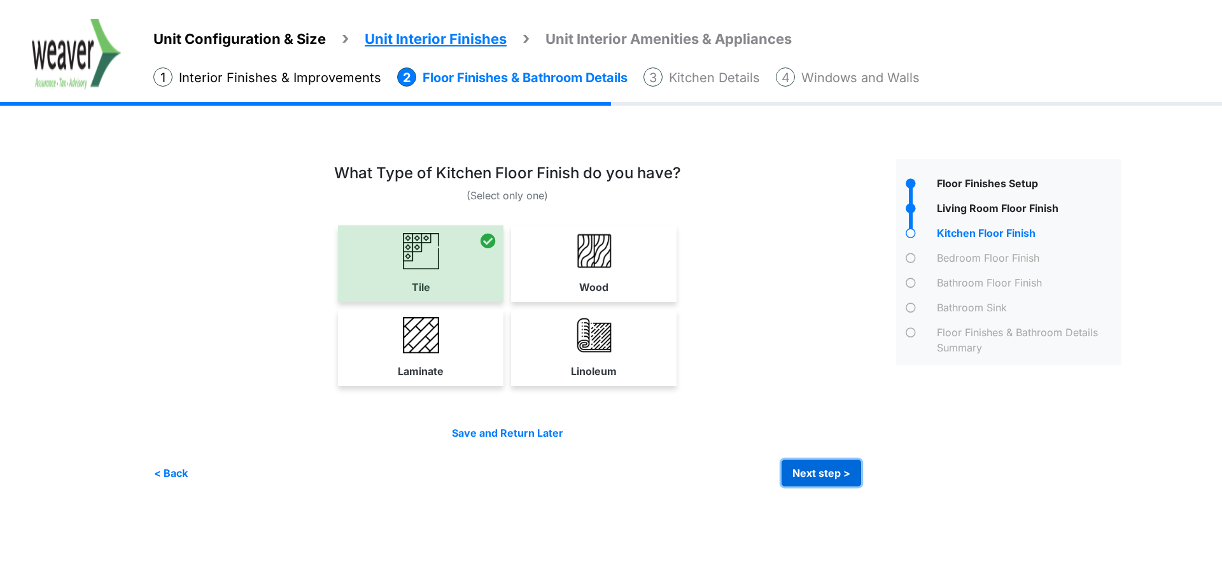
click at [814, 464] on button "Next step >" at bounding box center [821, 472] width 80 height 27
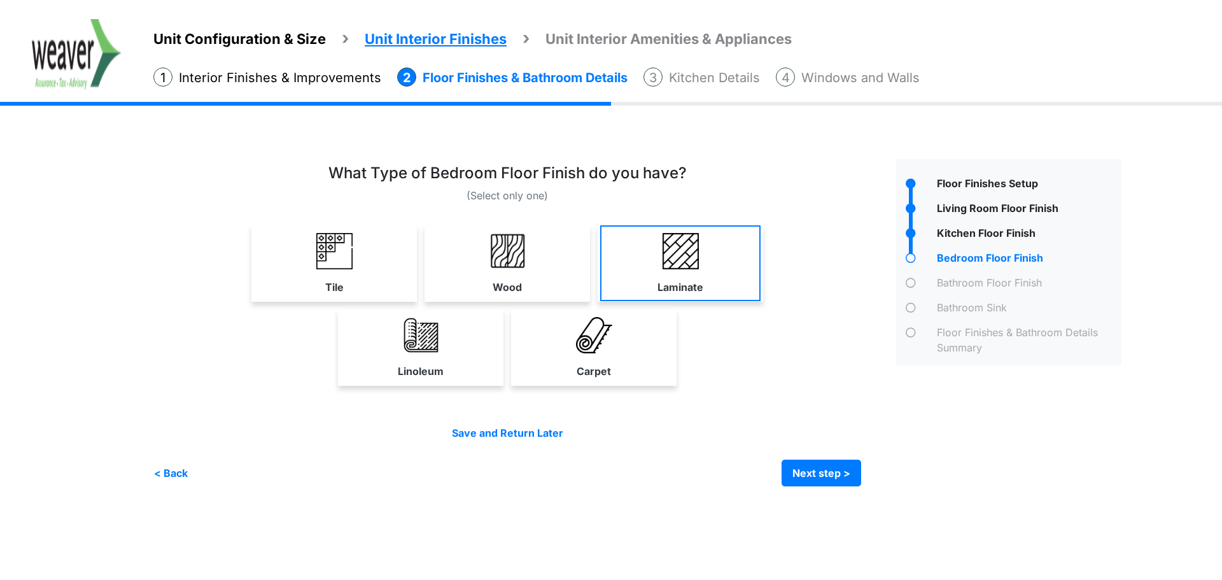
click at [688, 279] on label "Laminate" at bounding box center [680, 286] width 46 height 15
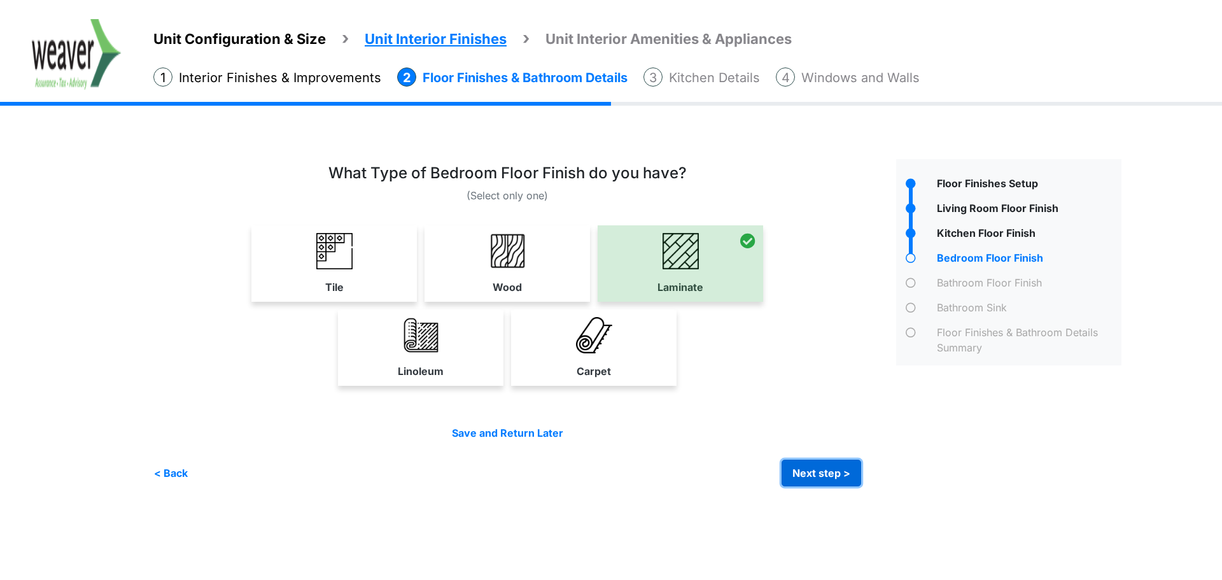
click at [819, 471] on button "Next step >" at bounding box center [821, 472] width 80 height 27
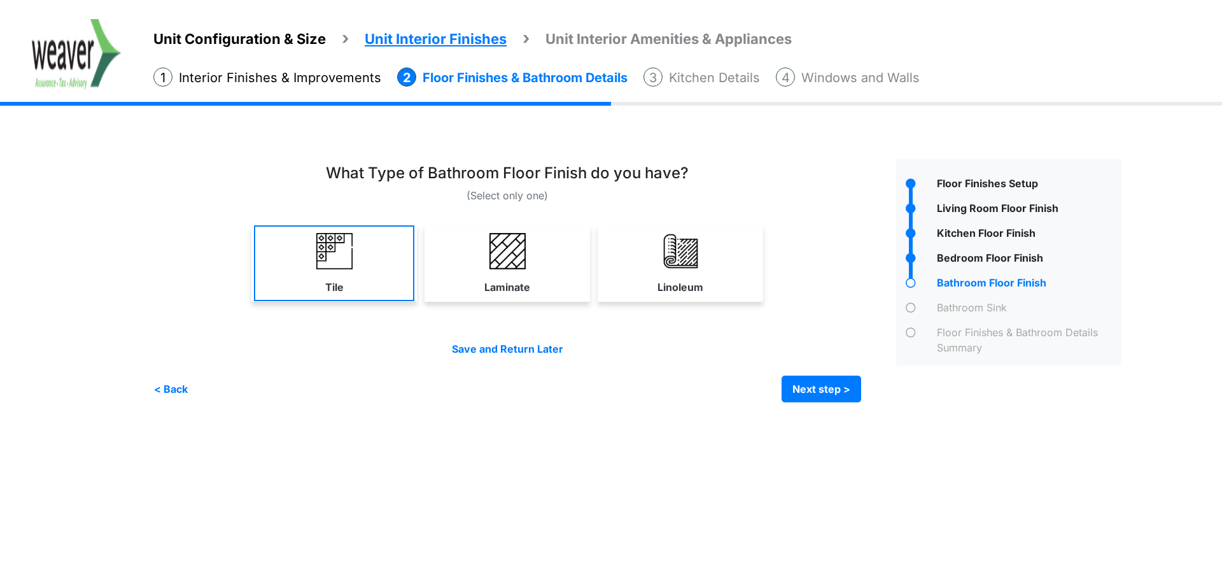
click at [346, 272] on link "Tile" at bounding box center [334, 263] width 160 height 76
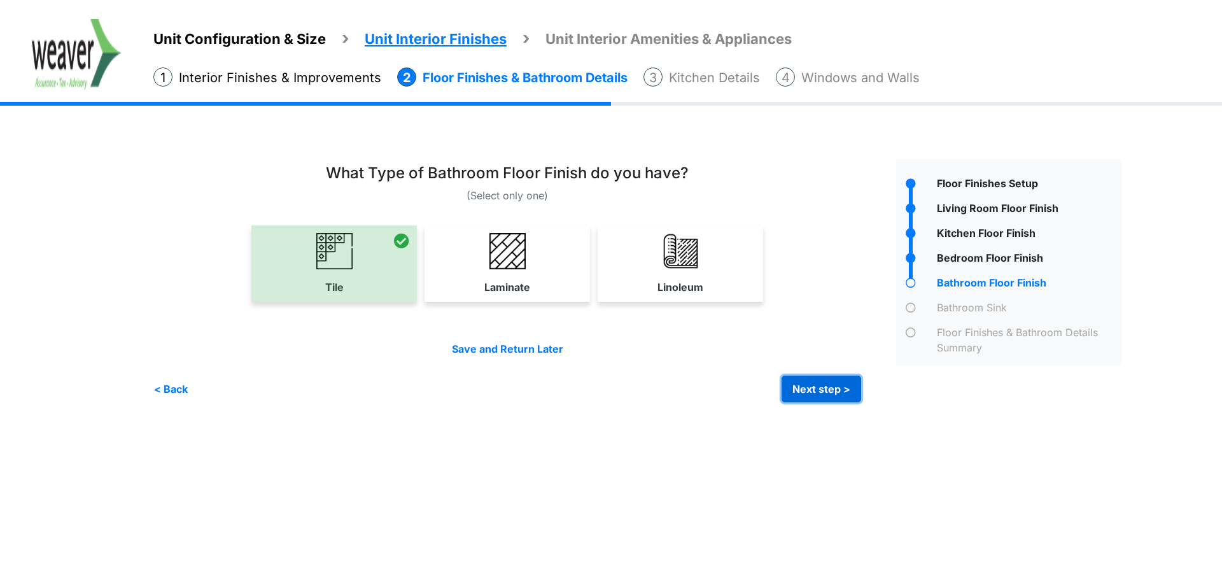
click at [814, 396] on button "Next step >" at bounding box center [821, 388] width 80 height 27
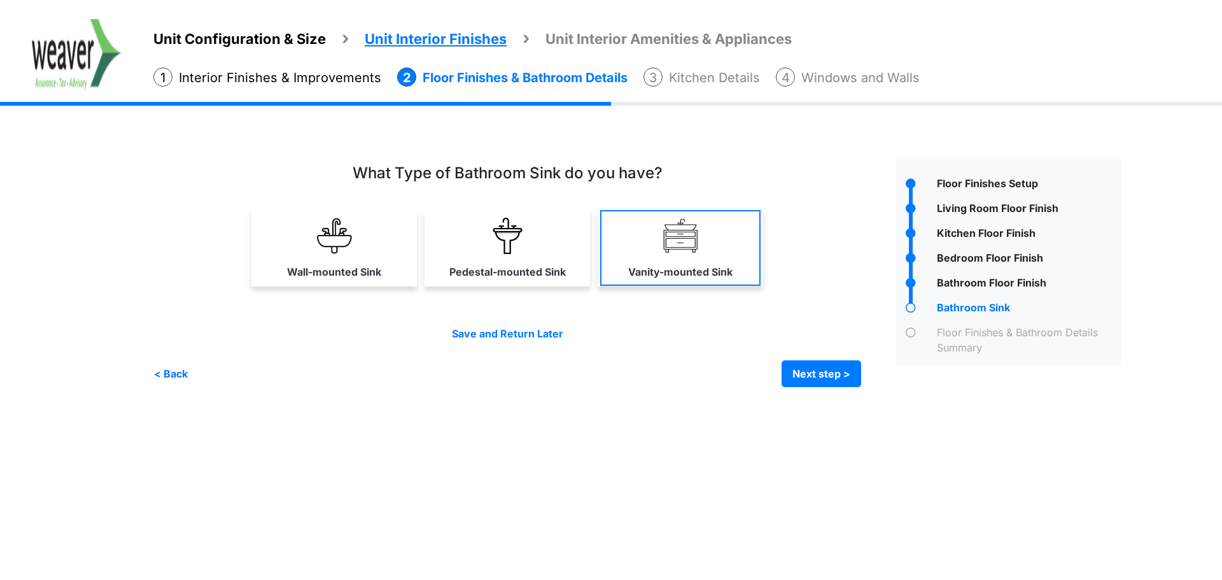
click at [725, 257] on link "Vanity-mounted Sink" at bounding box center [680, 248] width 160 height 76
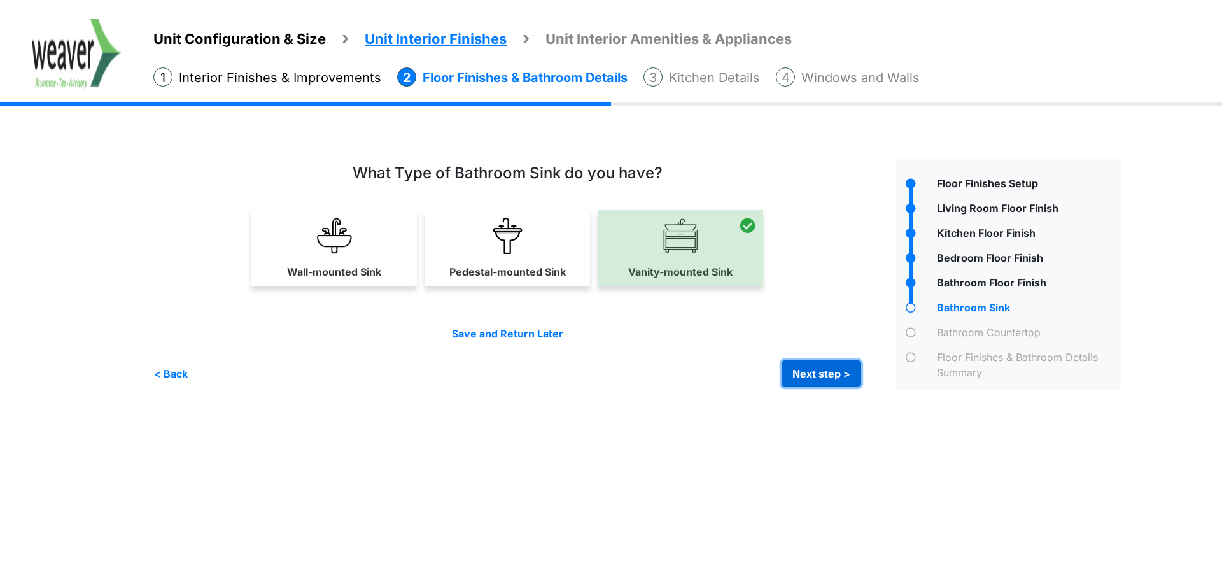
drag, startPoint x: 800, startPoint y: 366, endPoint x: 791, endPoint y: 368, distance: 9.1
click at [800, 367] on button "Next step >" at bounding box center [821, 373] width 80 height 27
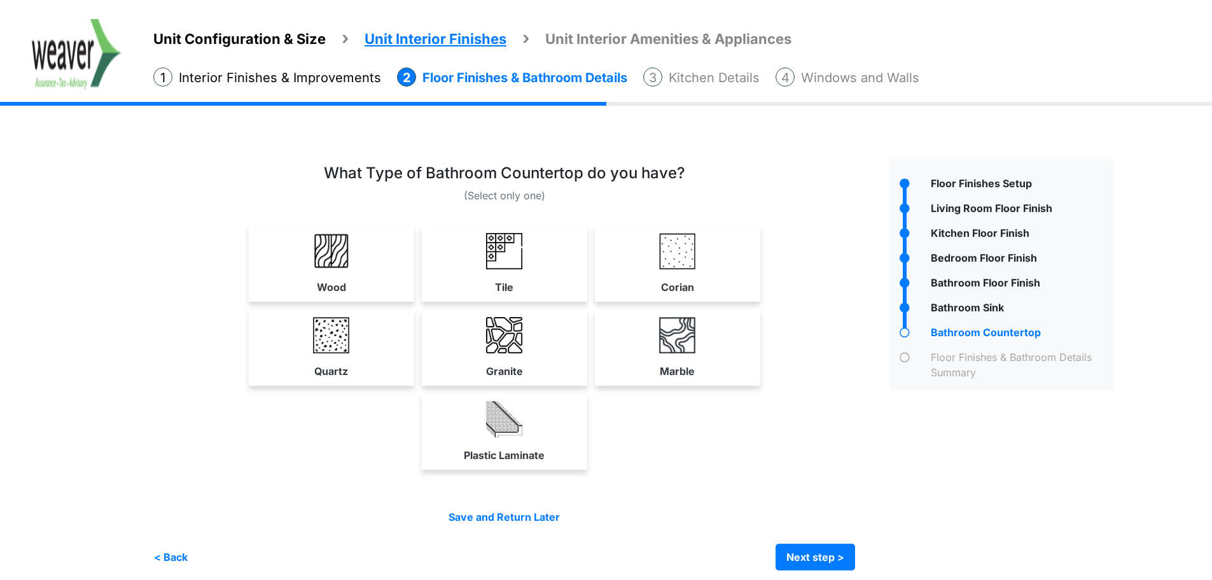
drag, startPoint x: 352, startPoint y: 330, endPoint x: 382, endPoint y: 336, distance: 30.6
click at [357, 331] on link "Quartz" at bounding box center [331, 347] width 160 height 76
select select "*"
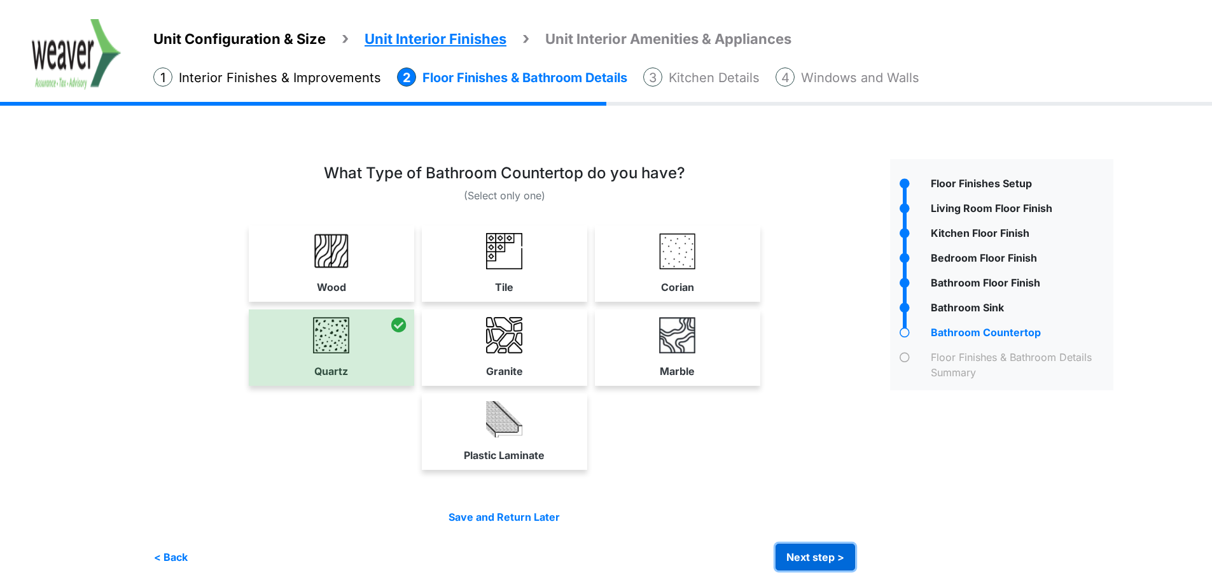
click at [814, 553] on button "Next step >" at bounding box center [816, 556] width 80 height 27
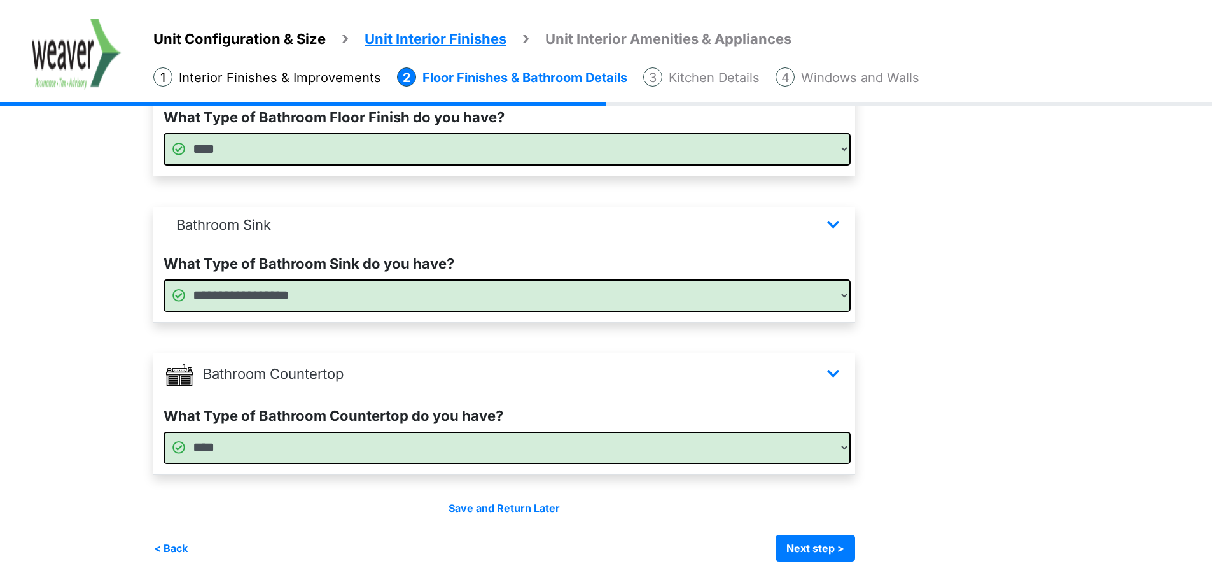
scroll to position [788, 0]
drag, startPoint x: 809, startPoint y: 537, endPoint x: 790, endPoint y: 517, distance: 28.3
click at [809, 537] on button "Next step >" at bounding box center [816, 547] width 80 height 27
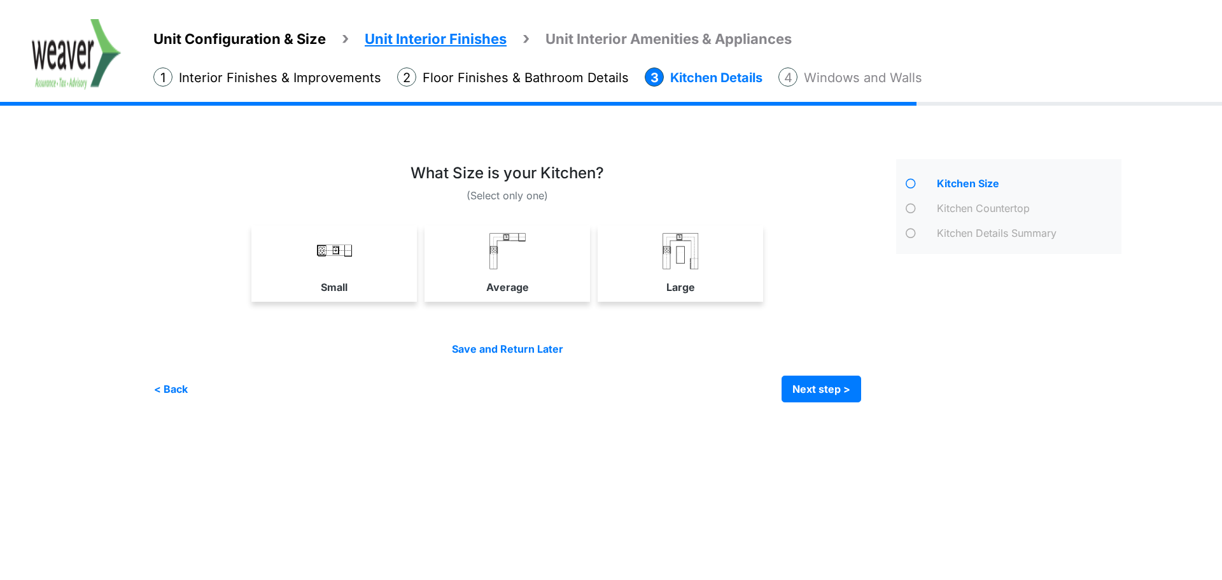
click at [590, 246] on div "Small Average Large" at bounding box center [506, 263] width 707 height 76
click at [559, 265] on link "Average" at bounding box center [507, 263] width 160 height 76
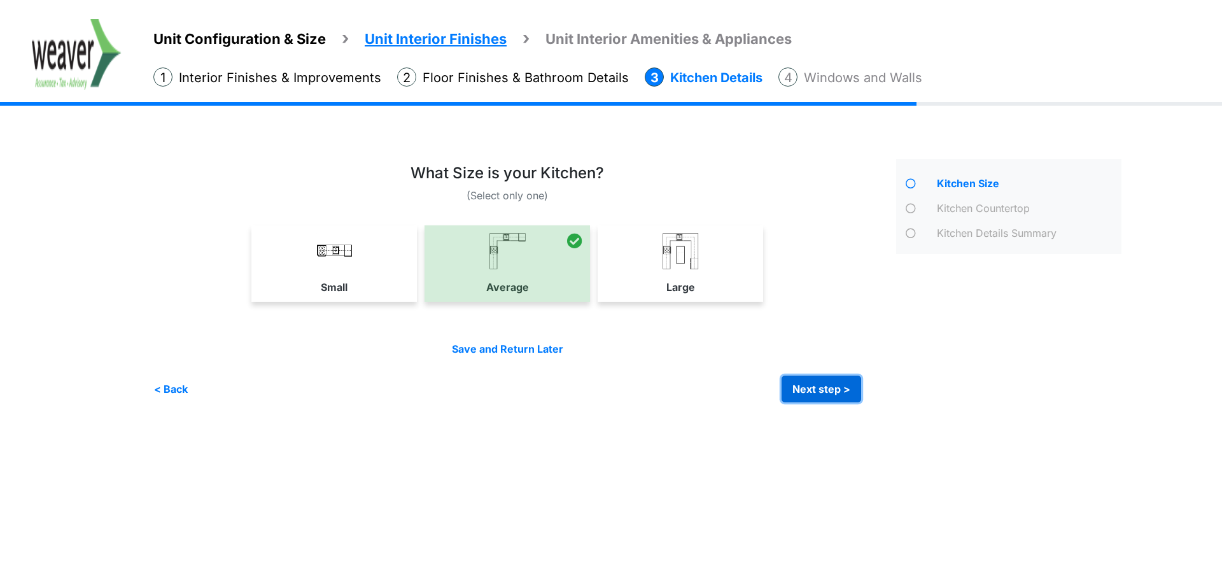
click at [816, 389] on button "Next step >" at bounding box center [821, 388] width 80 height 27
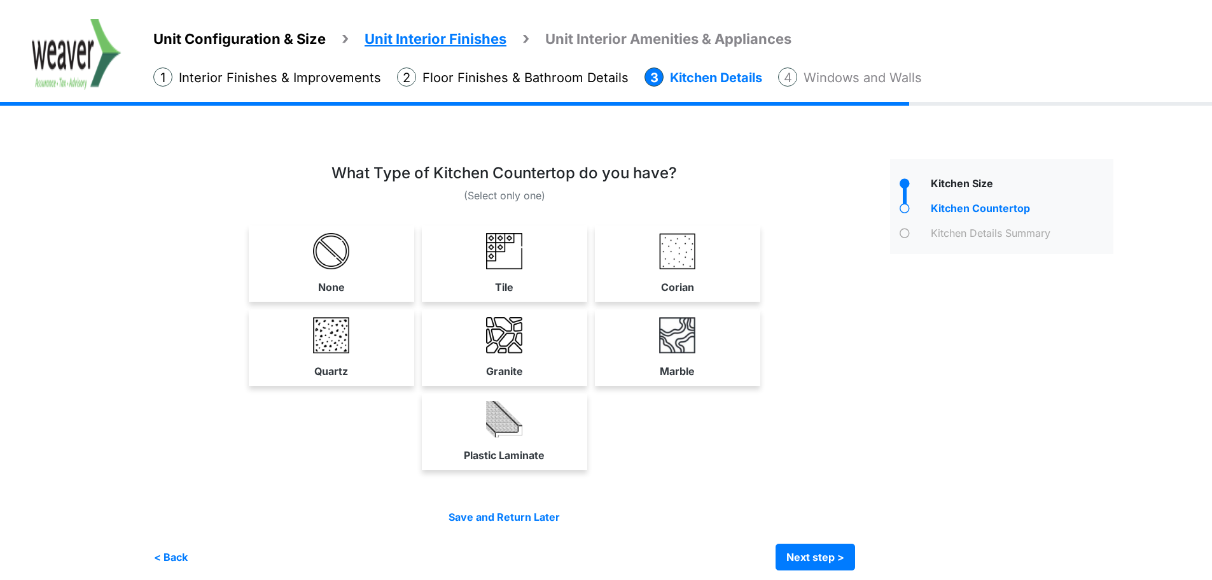
click at [297, 349] on link "Quartz" at bounding box center [331, 347] width 160 height 76
select select "*"
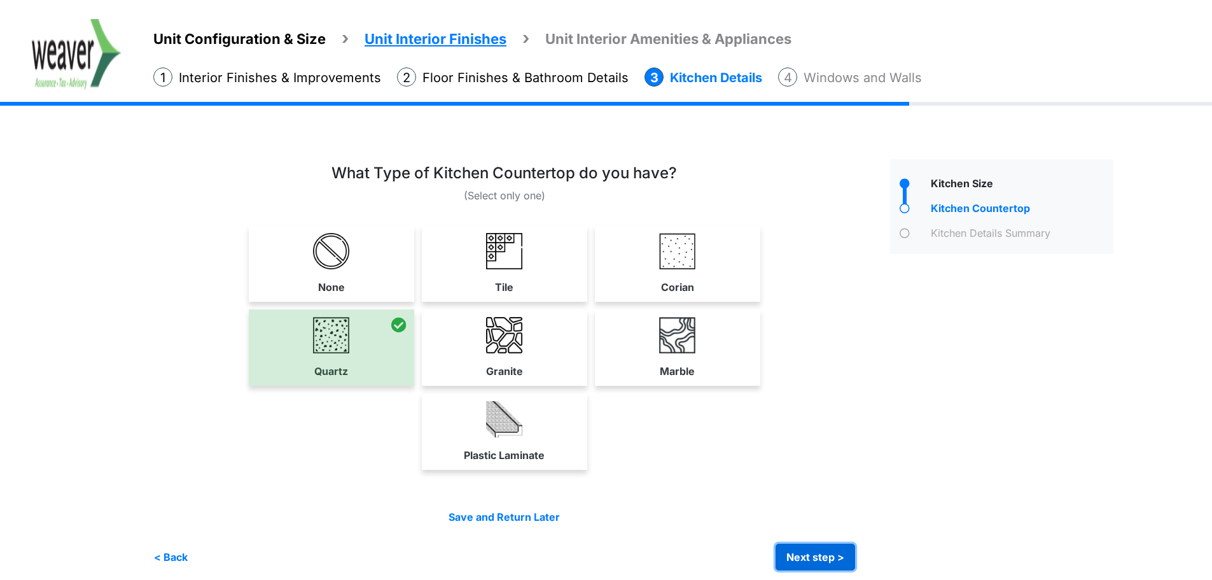
click at [833, 562] on button "Next step >" at bounding box center [816, 556] width 80 height 27
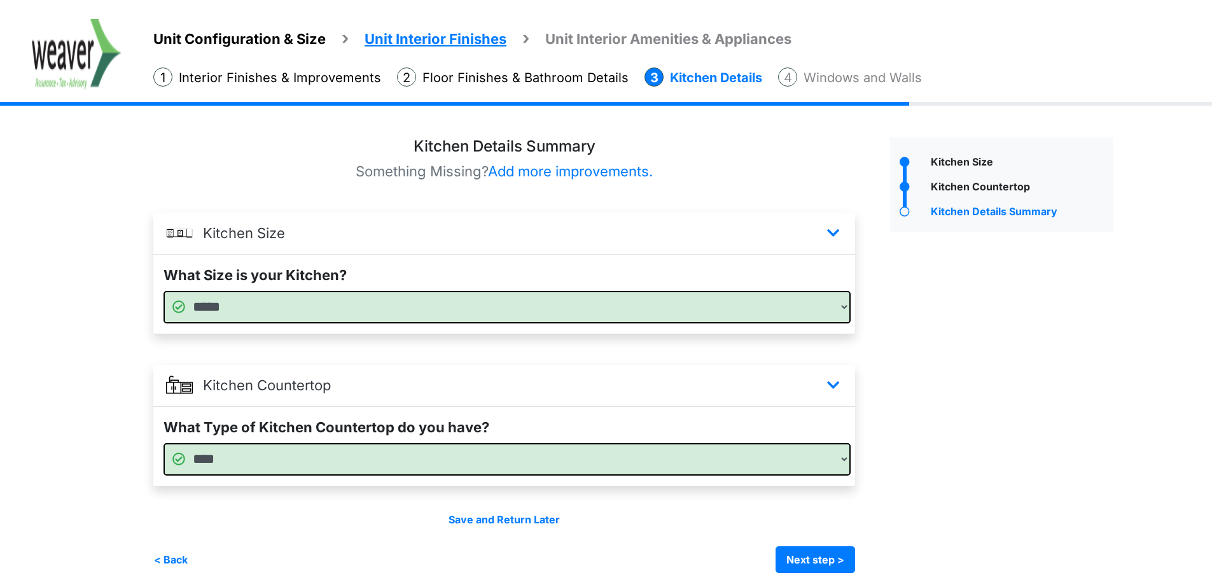
scroll to position [34, 0]
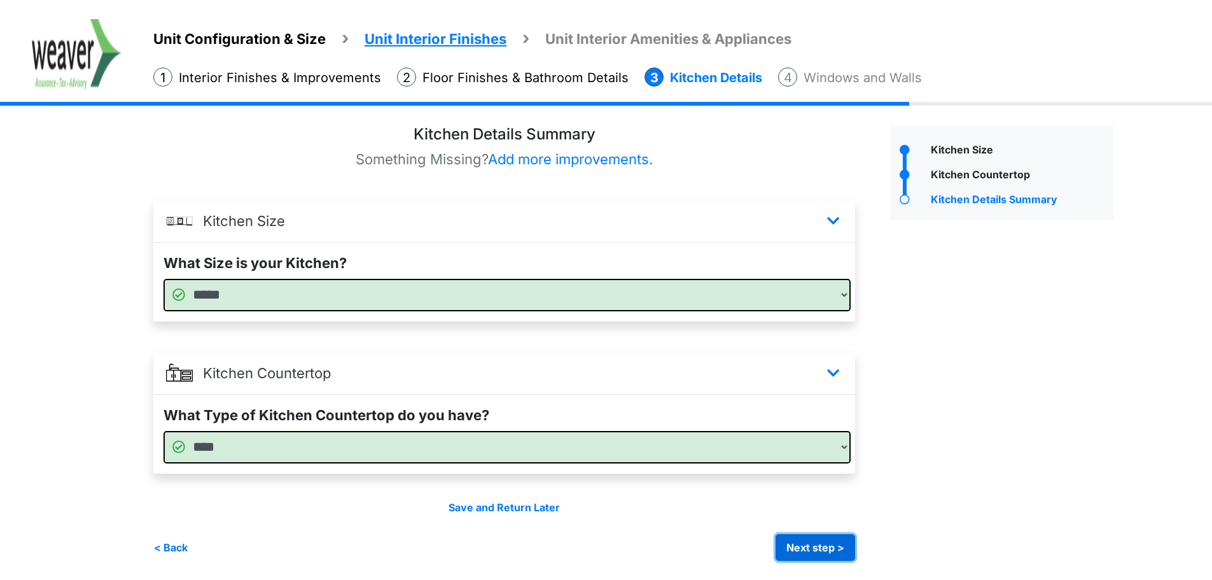
click at [831, 541] on button "Next step >" at bounding box center [816, 547] width 80 height 27
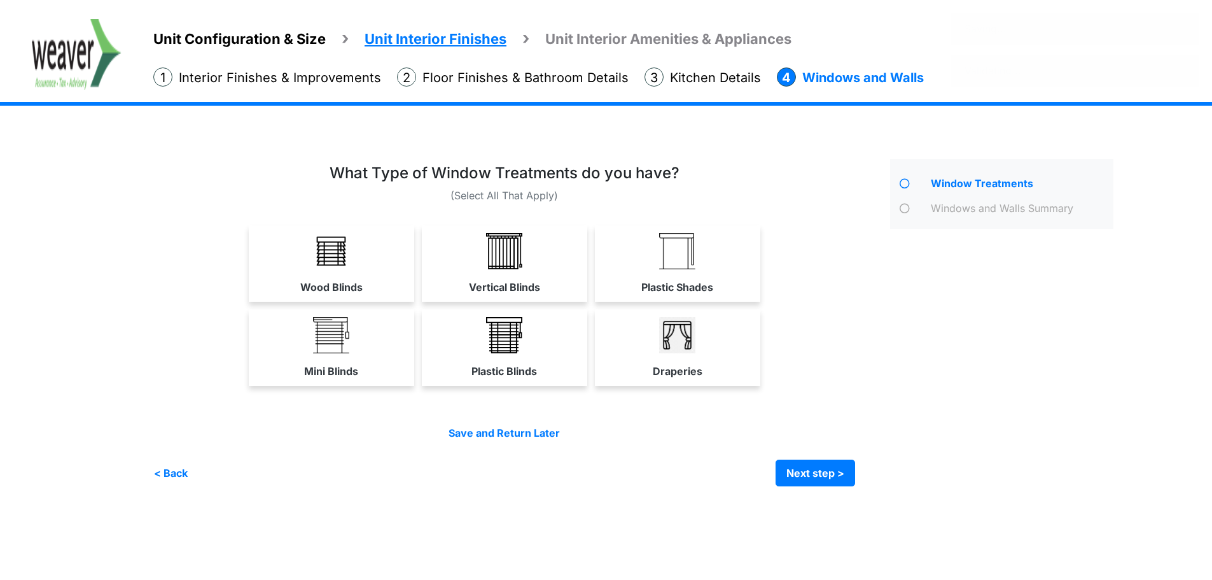
scroll to position [0, 0]
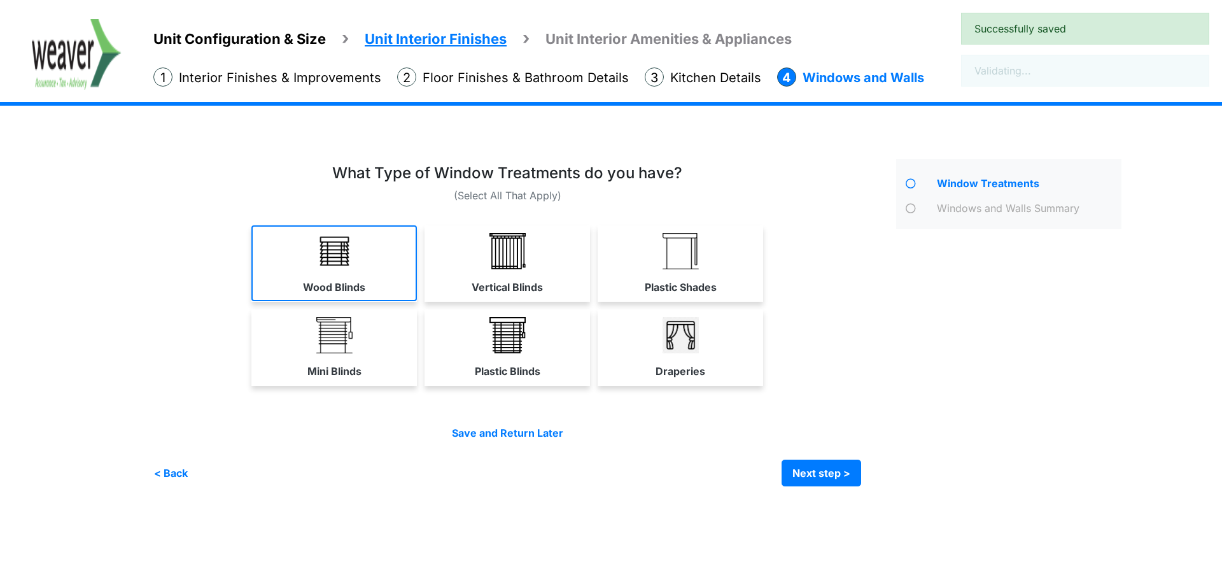
click at [367, 267] on link "Wood Blinds" at bounding box center [333, 263] width 165 height 76
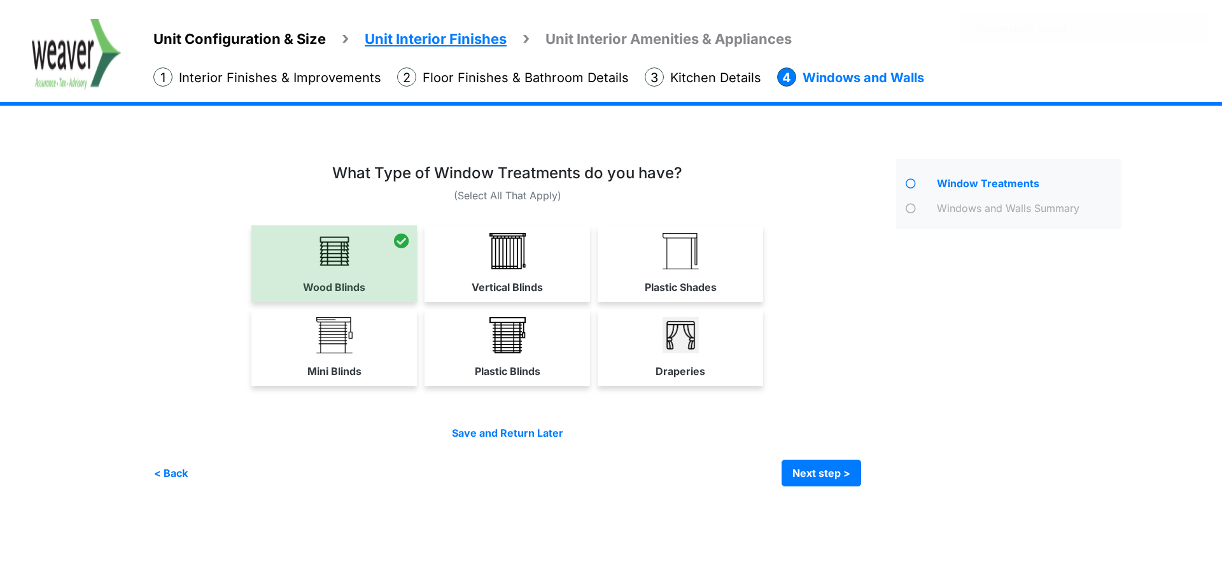
click at [461, 254] on link "Vertical Blinds" at bounding box center [506, 263] width 165 height 76
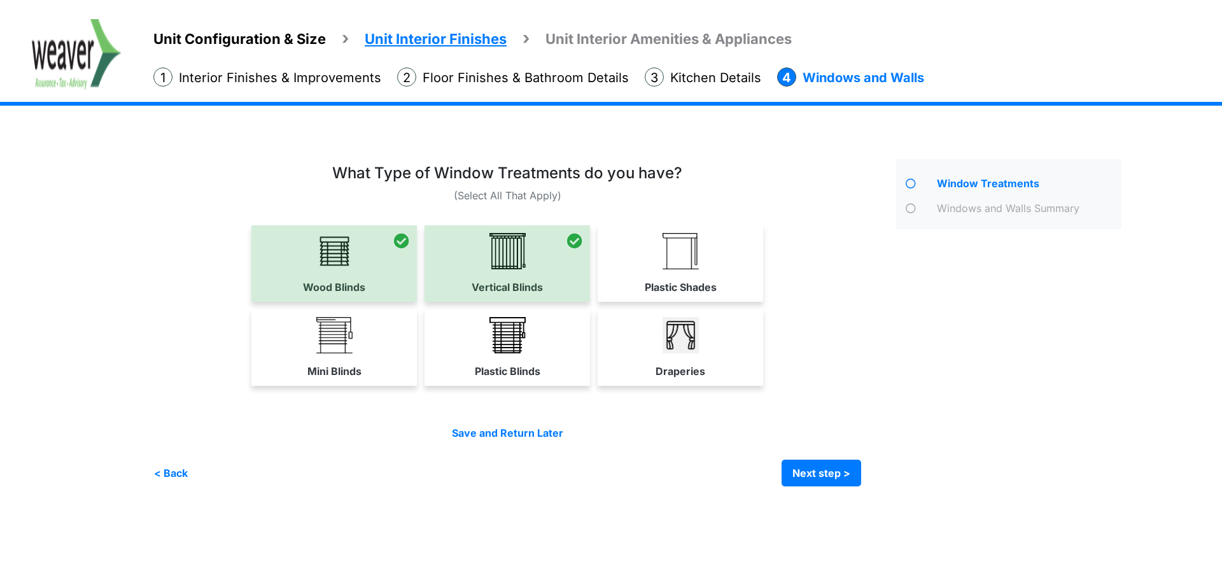
click at [659, 333] on link "Draperies" at bounding box center [679, 347] width 165 height 76
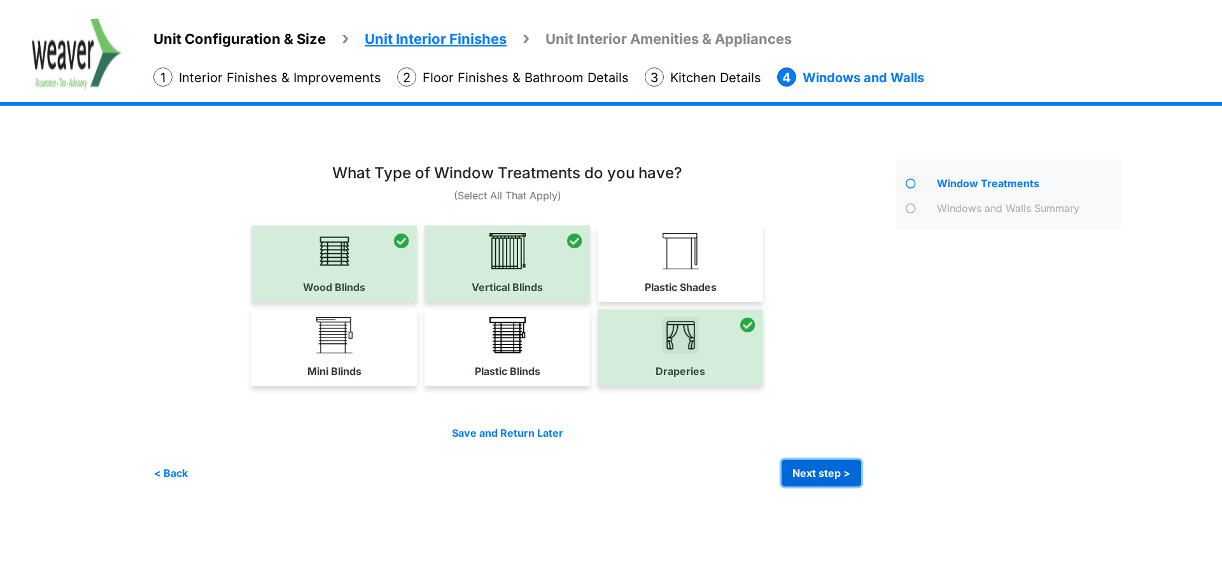
click at [809, 469] on button "Next step >" at bounding box center [821, 472] width 80 height 27
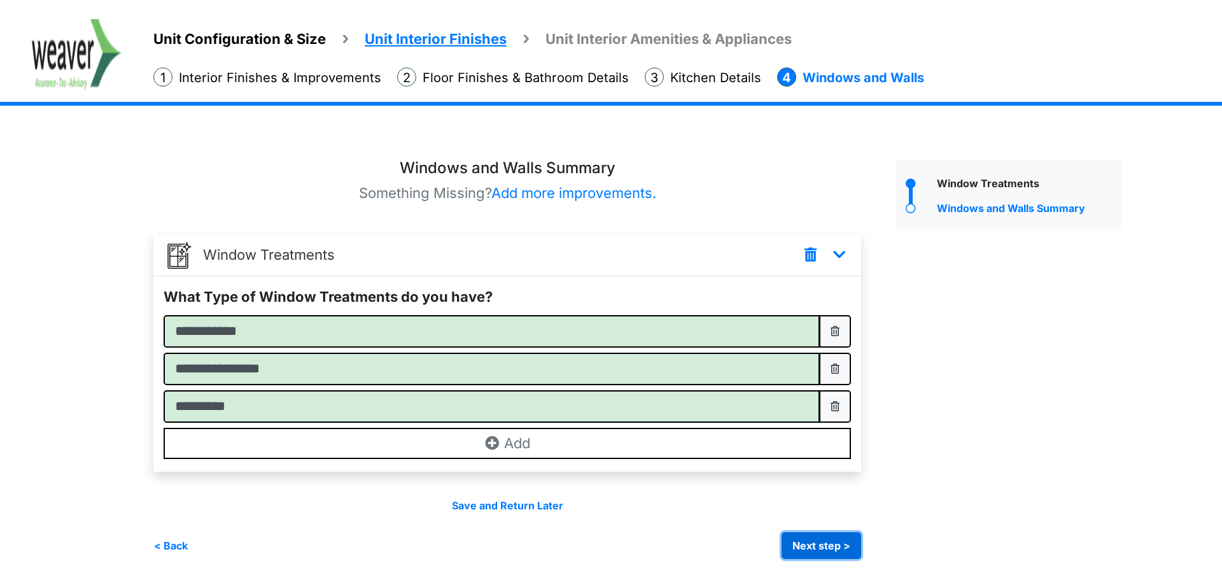
click at [811, 545] on button "Next step >" at bounding box center [821, 545] width 80 height 27
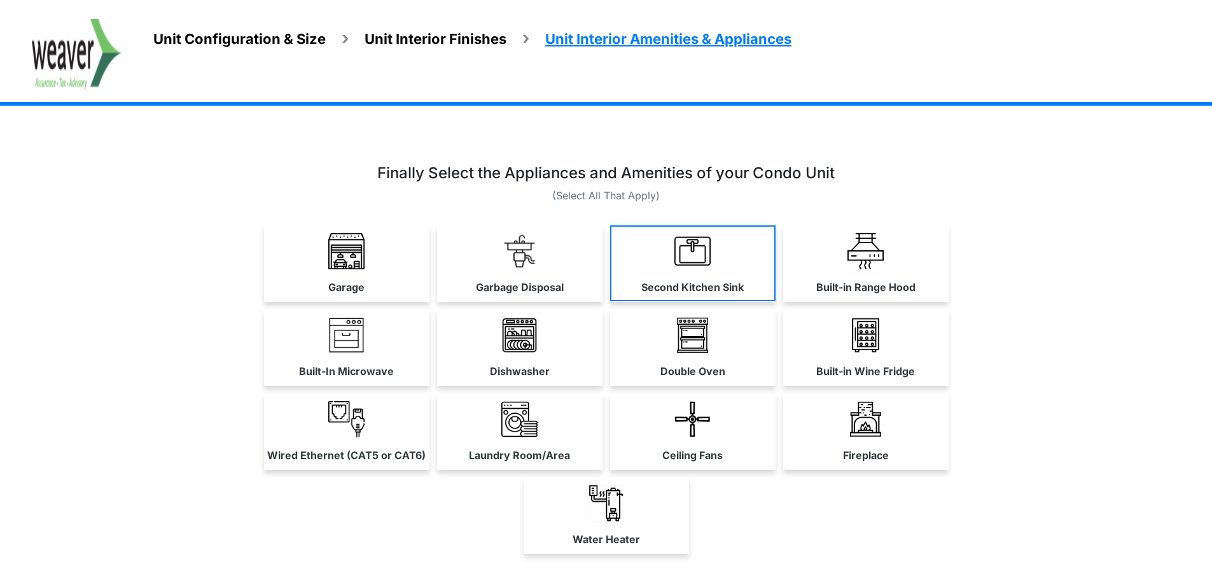
drag, startPoint x: 548, startPoint y: 253, endPoint x: 613, endPoint y: 260, distance: 65.2
click at [548, 253] on link "Garbage Disposal" at bounding box center [519, 263] width 165 height 76
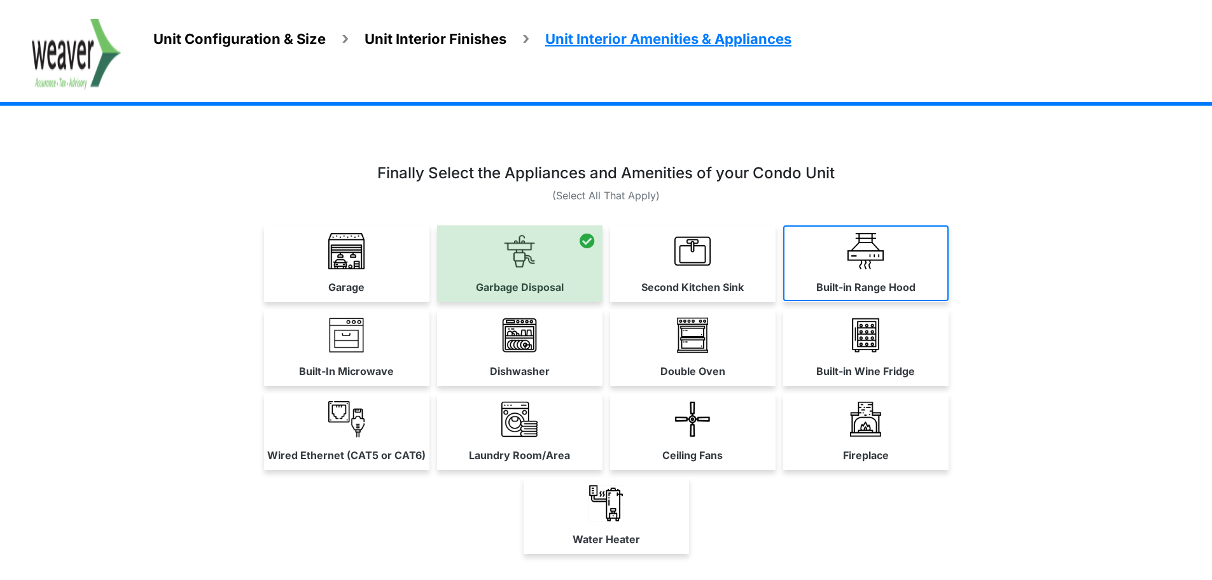
click at [836, 261] on link "Built-in Range Hood" at bounding box center [865, 263] width 165 height 76
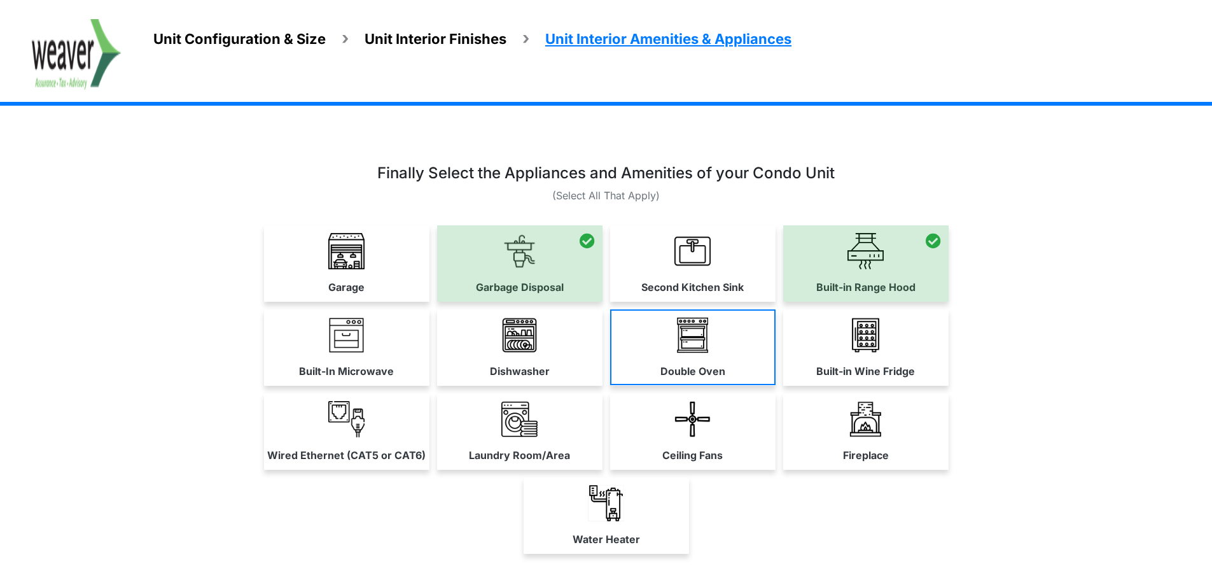
drag, startPoint x: 822, startPoint y: 377, endPoint x: 710, endPoint y: 377, distance: 112.0
click at [818, 377] on label "Built-in Wine Fridge" at bounding box center [865, 370] width 99 height 15
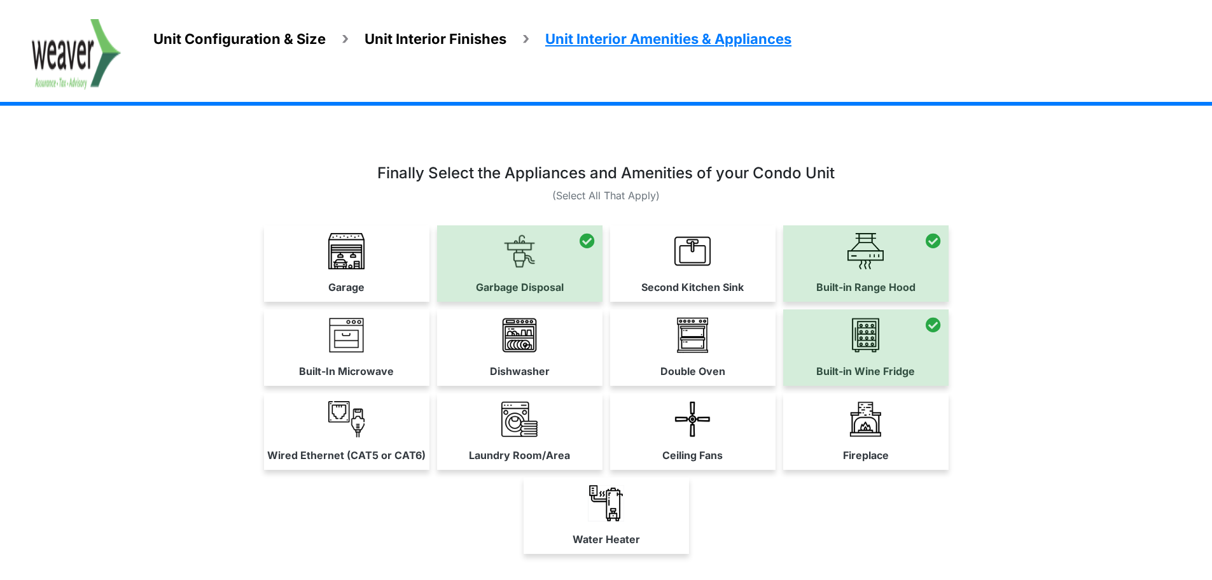
drag, startPoint x: 695, startPoint y: 377, endPoint x: 619, endPoint y: 377, distance: 76.3
click at [676, 377] on label "Double Oven" at bounding box center [692, 370] width 65 height 15
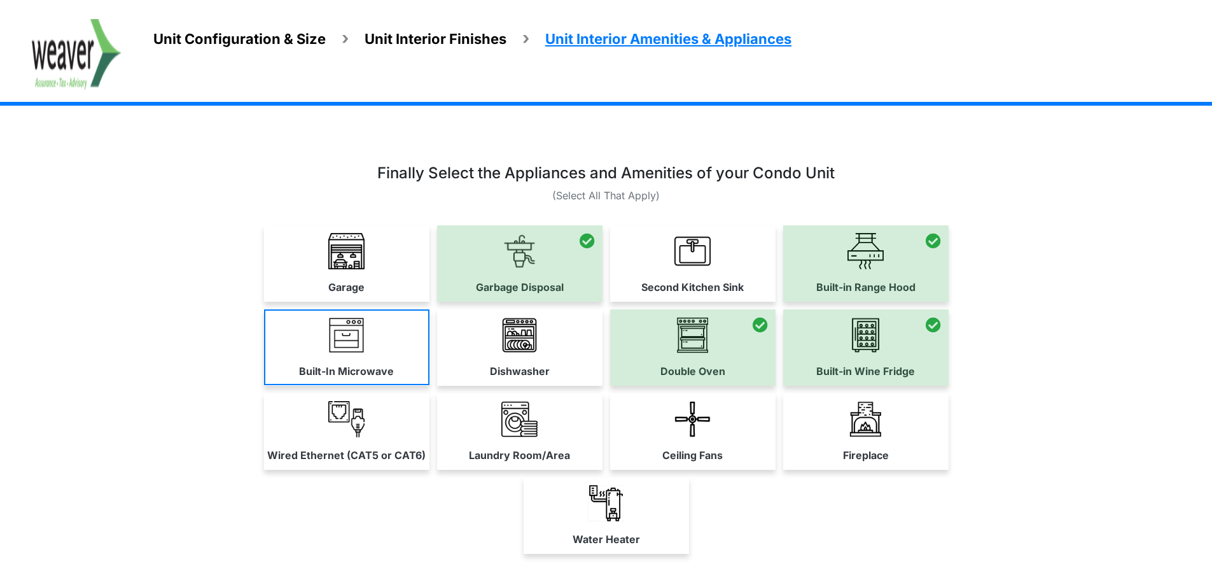
drag, startPoint x: 470, startPoint y: 355, endPoint x: 390, endPoint y: 359, distance: 79.7
click at [463, 355] on link "Dishwasher" at bounding box center [519, 347] width 165 height 76
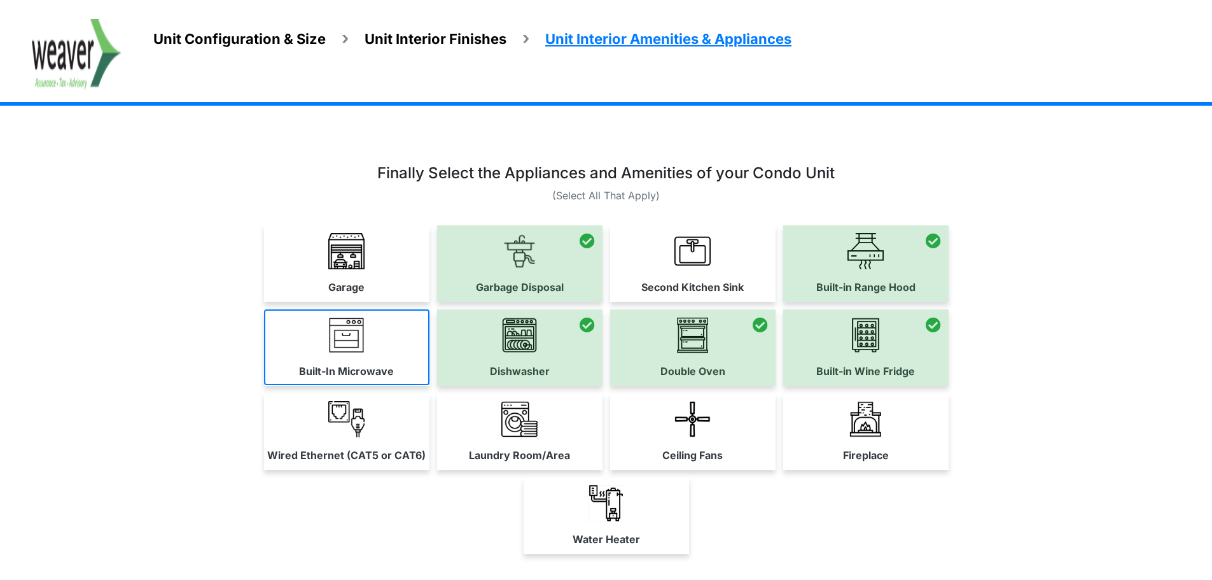
click at [359, 359] on link "Built-In Microwave" at bounding box center [346, 347] width 165 height 76
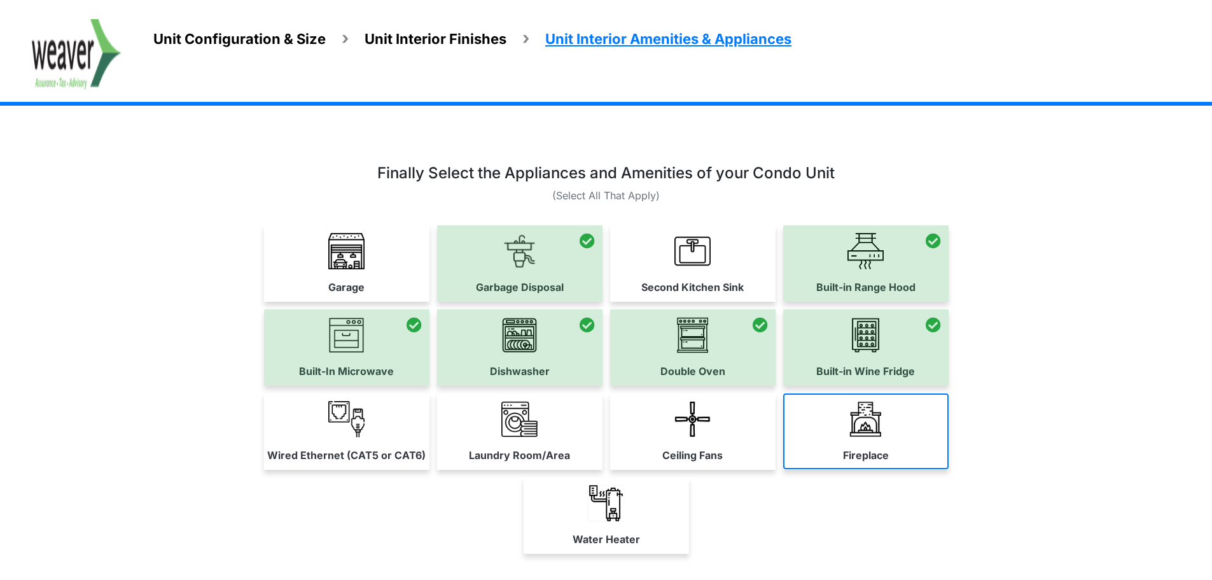
click at [840, 429] on link "Fireplace" at bounding box center [865, 431] width 165 height 76
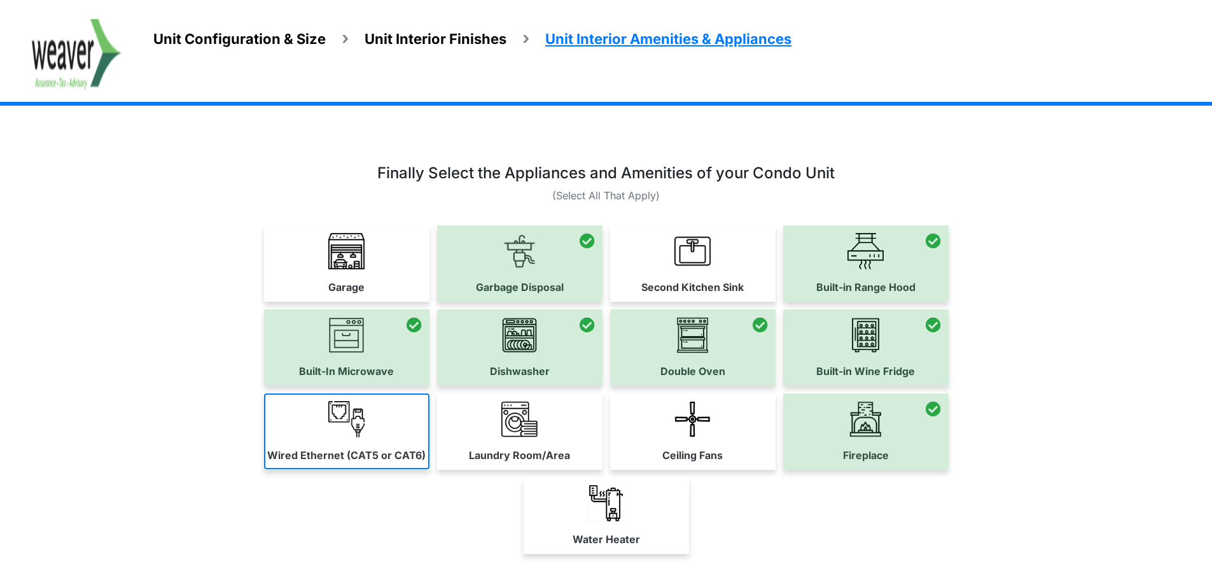
click at [313, 443] on link "Wired Ethernet (CAT5 or CAT6)" at bounding box center [346, 431] width 165 height 76
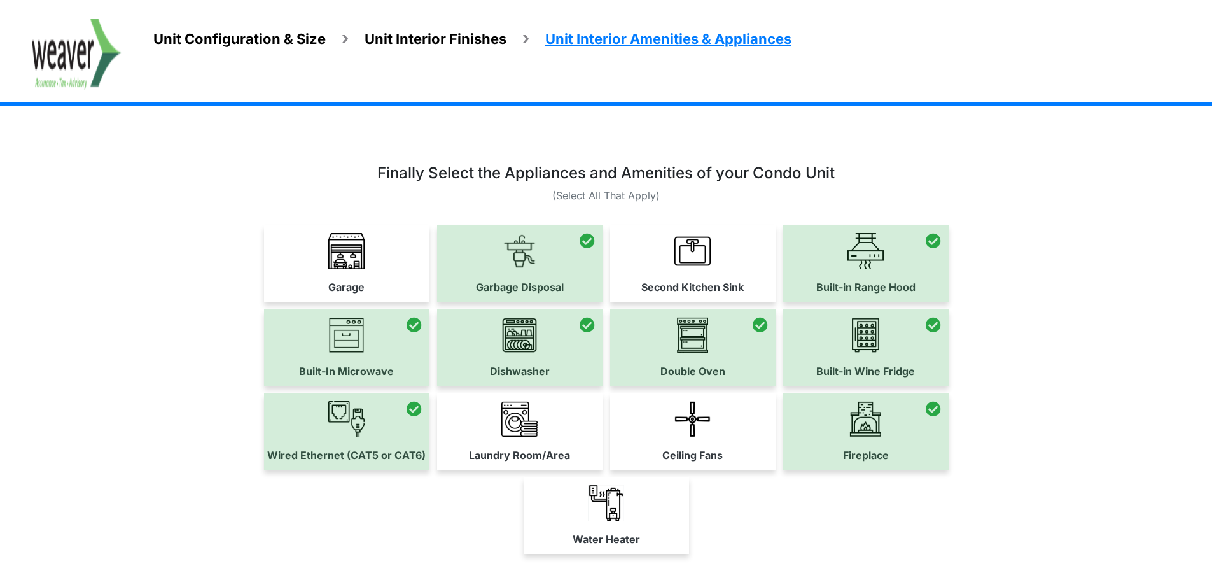
drag, startPoint x: 468, startPoint y: 417, endPoint x: 516, endPoint y: 426, distance: 49.1
click at [469, 417] on link "Laundry Room/Area" at bounding box center [519, 431] width 165 height 76
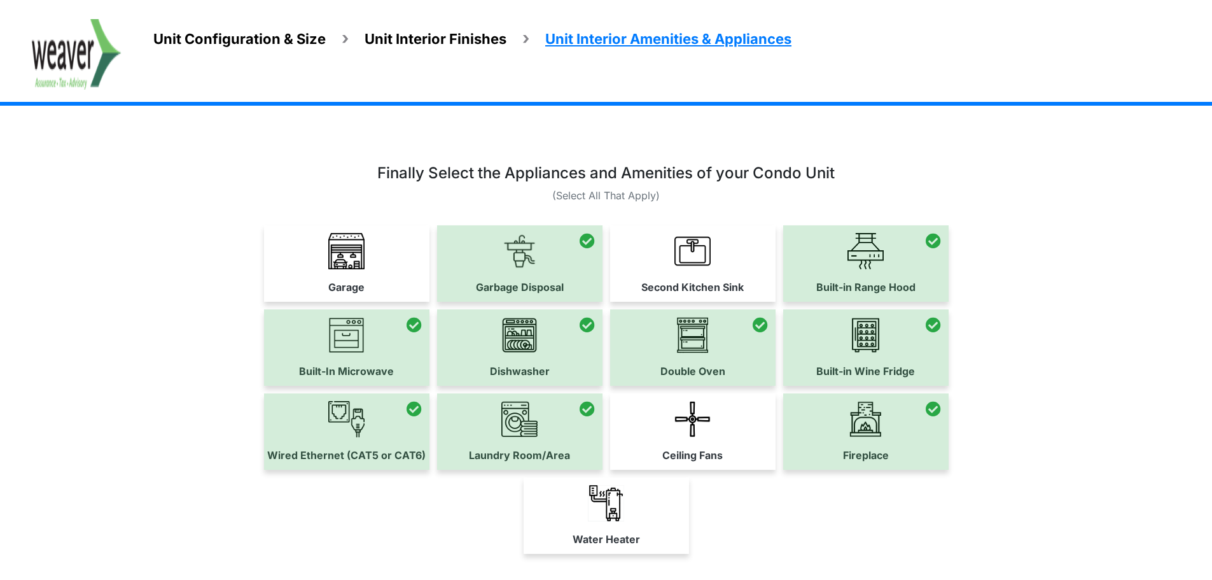
drag, startPoint x: 648, startPoint y: 427, endPoint x: 620, endPoint y: 475, distance: 55.6
click at [648, 428] on link "Ceiling Fans" at bounding box center [692, 431] width 165 height 76
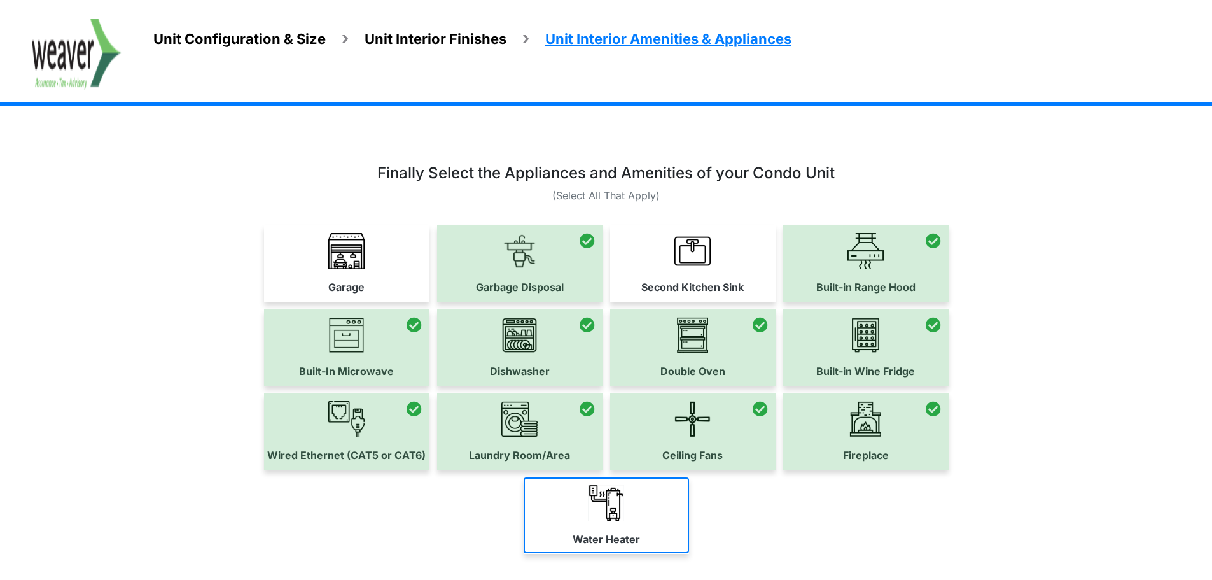
click at [610, 502] on img at bounding box center [606, 503] width 36 height 36
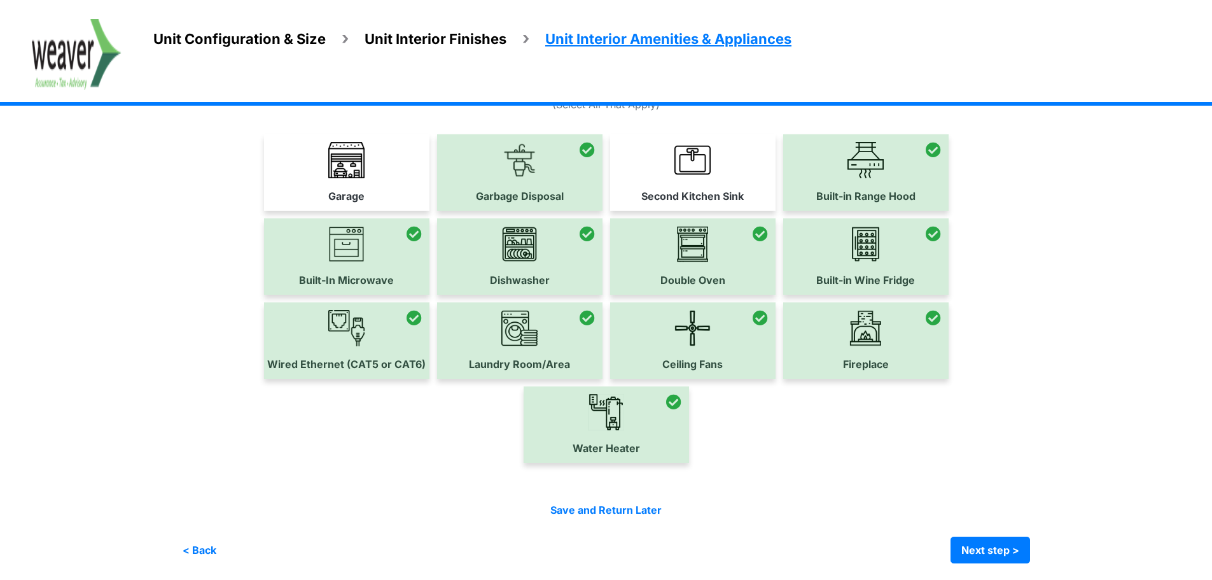
scroll to position [94, 0]
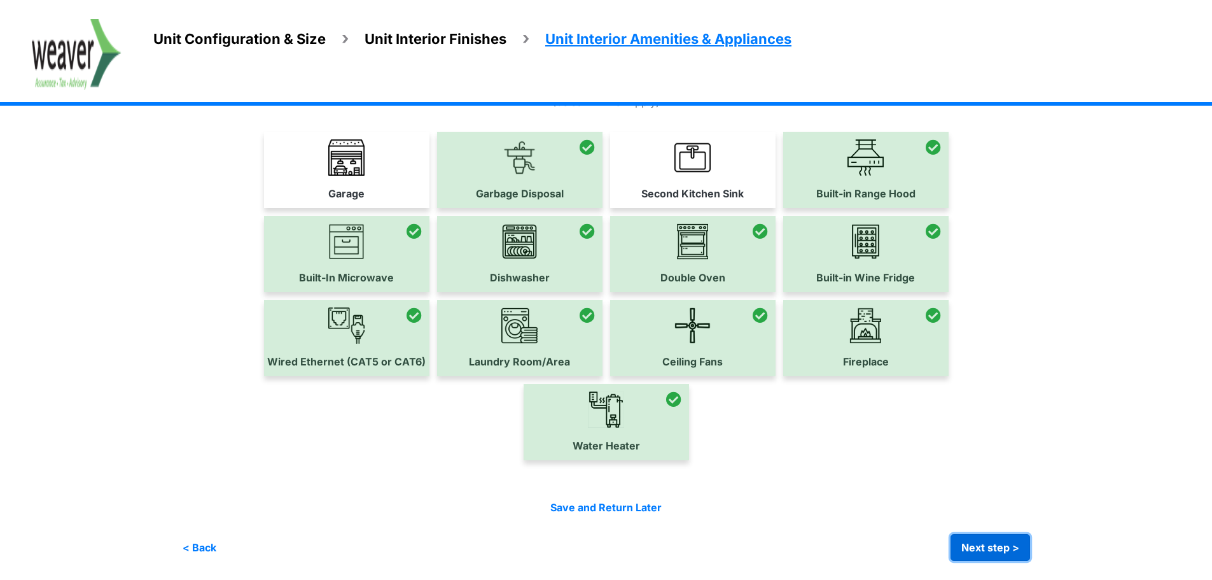
click at [984, 541] on button "Next step >" at bounding box center [991, 547] width 80 height 27
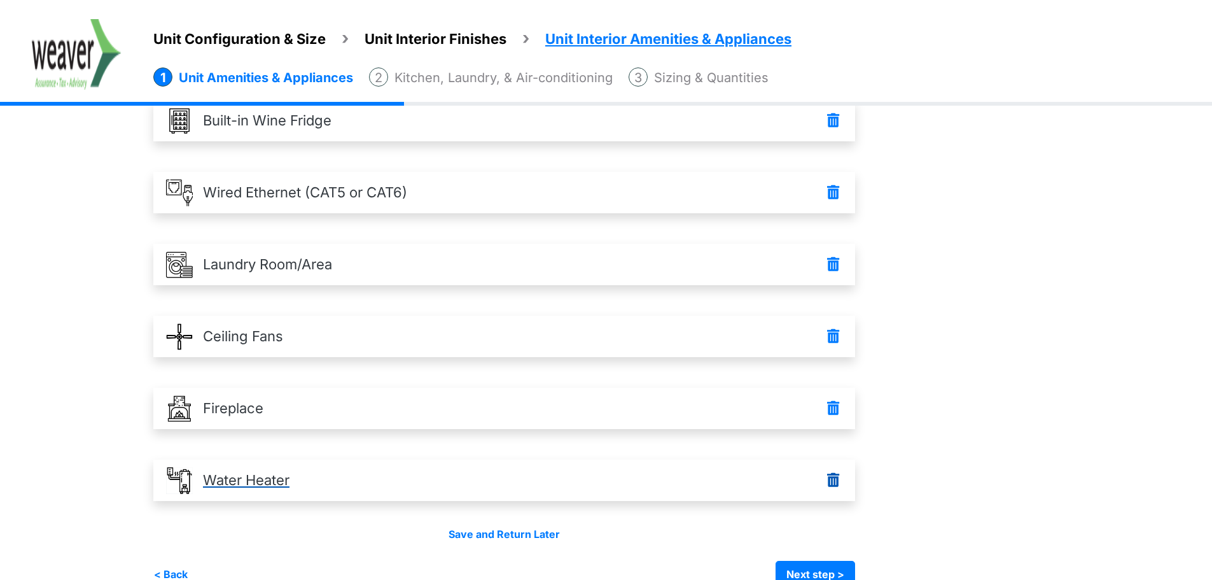
scroll to position [520, 0]
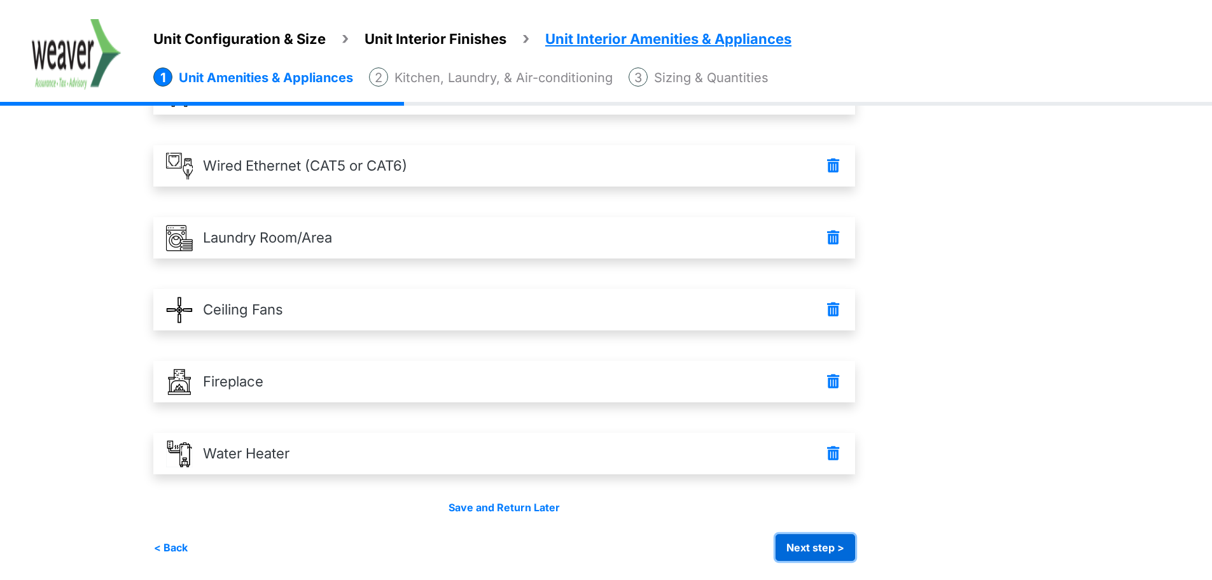
click at [808, 541] on button "Next step >" at bounding box center [816, 547] width 80 height 27
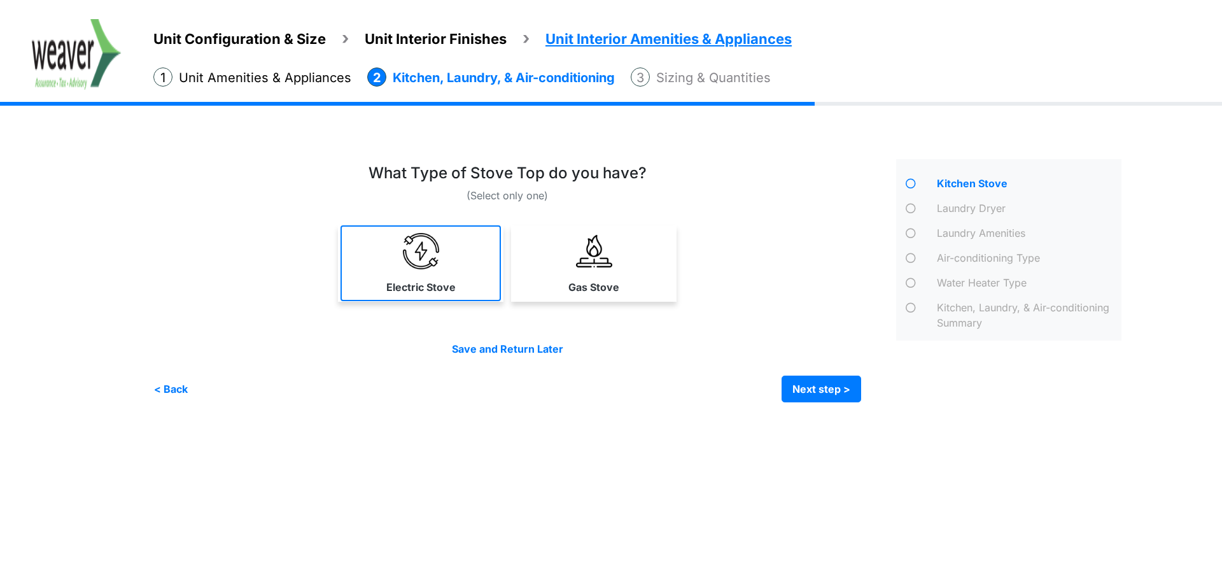
click at [401, 272] on link "Electric Stove" at bounding box center [420, 263] width 160 height 76
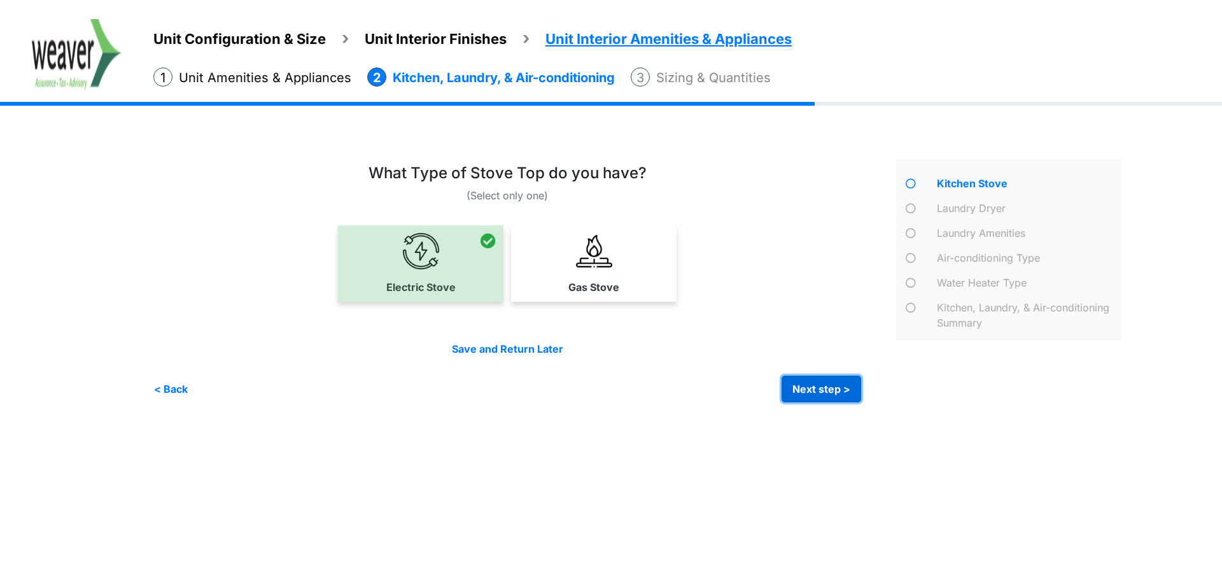
click at [840, 391] on button "Next step >" at bounding box center [821, 388] width 80 height 27
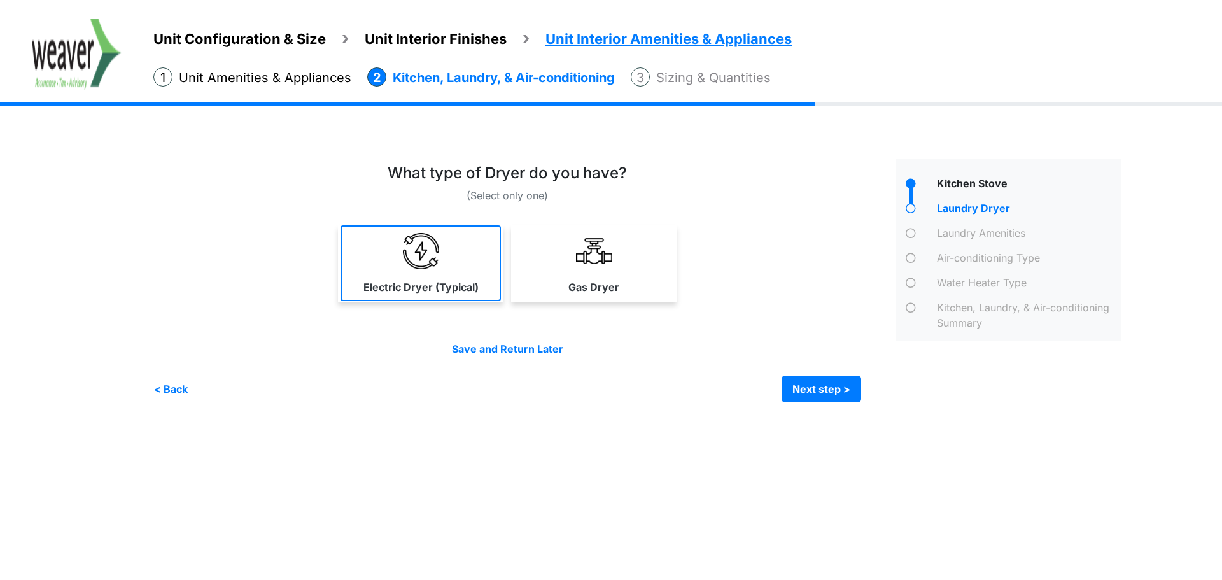
drag, startPoint x: 470, startPoint y: 280, endPoint x: 278, endPoint y: 343, distance: 202.2
click at [470, 280] on label "Electric Dryer (Typical)" at bounding box center [420, 286] width 115 height 15
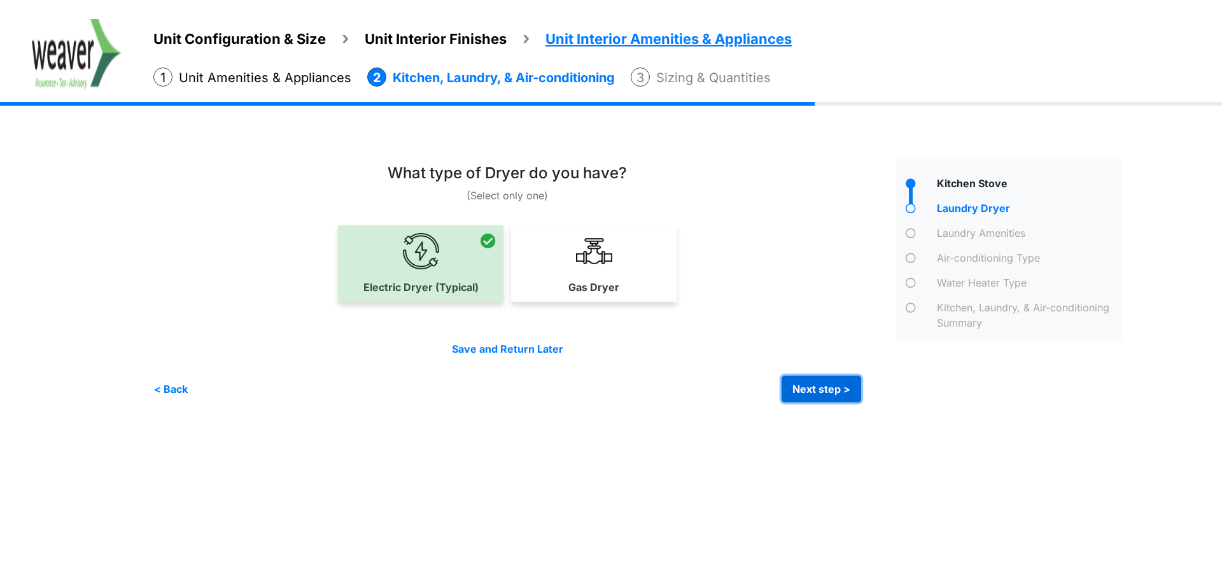
click at [817, 382] on button "Next step >" at bounding box center [821, 388] width 80 height 27
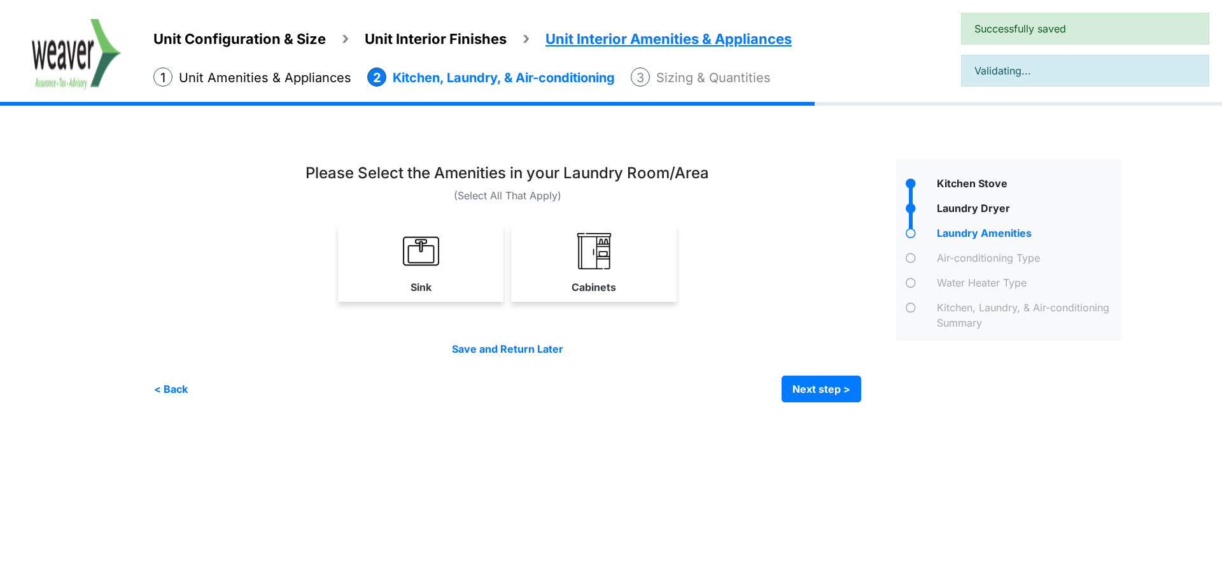
drag, startPoint x: 454, startPoint y: 272, endPoint x: 482, endPoint y: 268, distance: 28.3
click at [455, 271] on link "Sink" at bounding box center [420, 263] width 165 height 76
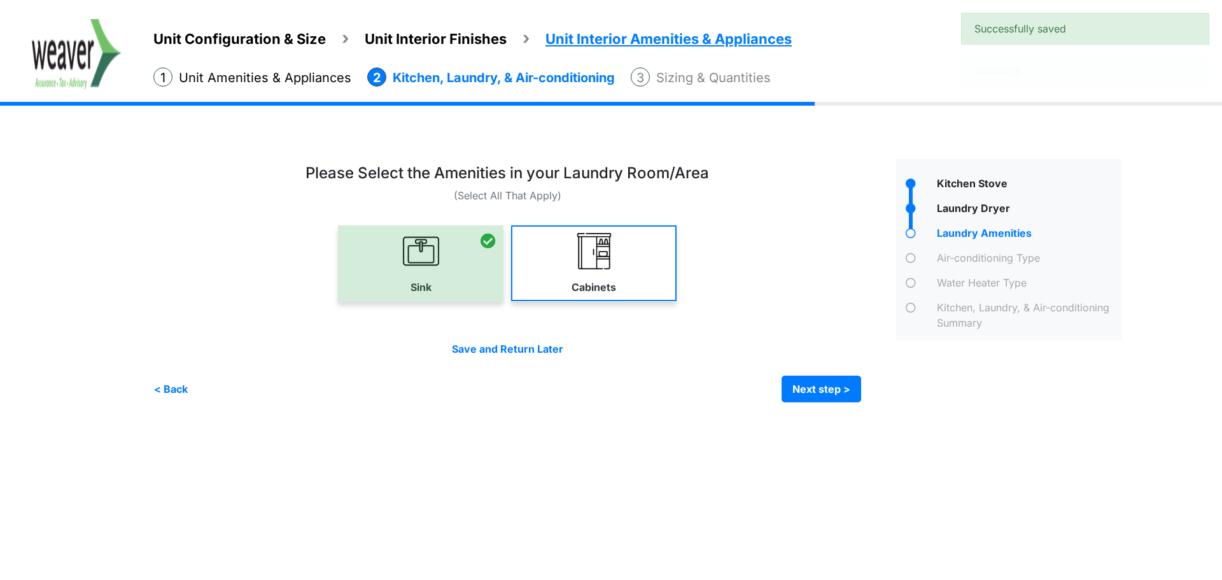
drag, startPoint x: 573, startPoint y: 262, endPoint x: 582, endPoint y: 262, distance: 8.3
click at [582, 262] on link "Cabinets" at bounding box center [593, 263] width 165 height 76
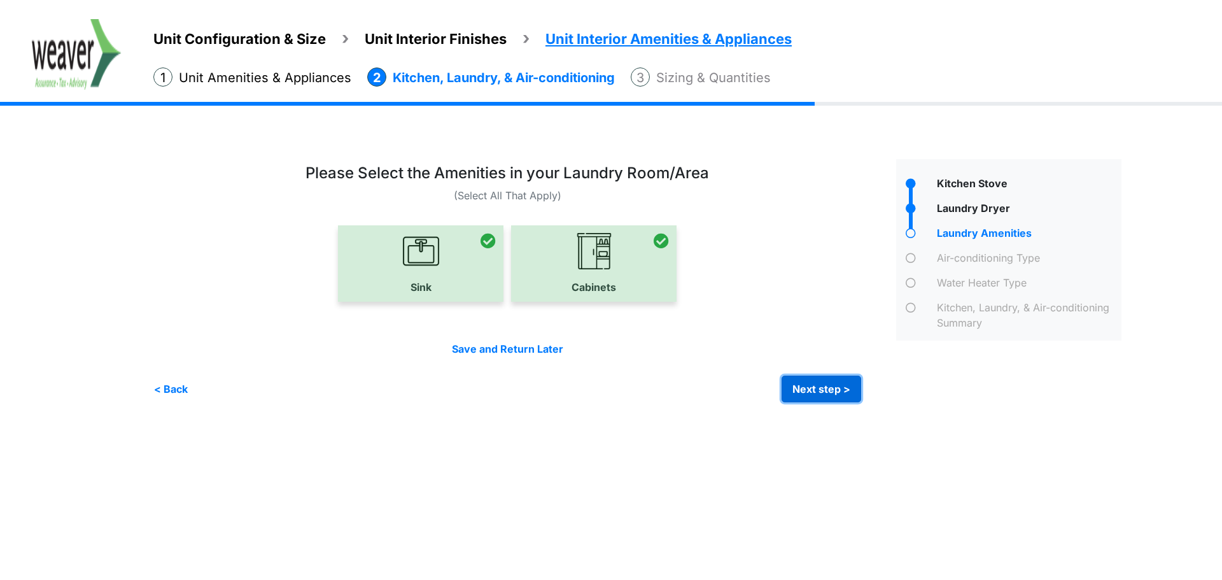
click at [804, 382] on button "Next step >" at bounding box center [821, 388] width 80 height 27
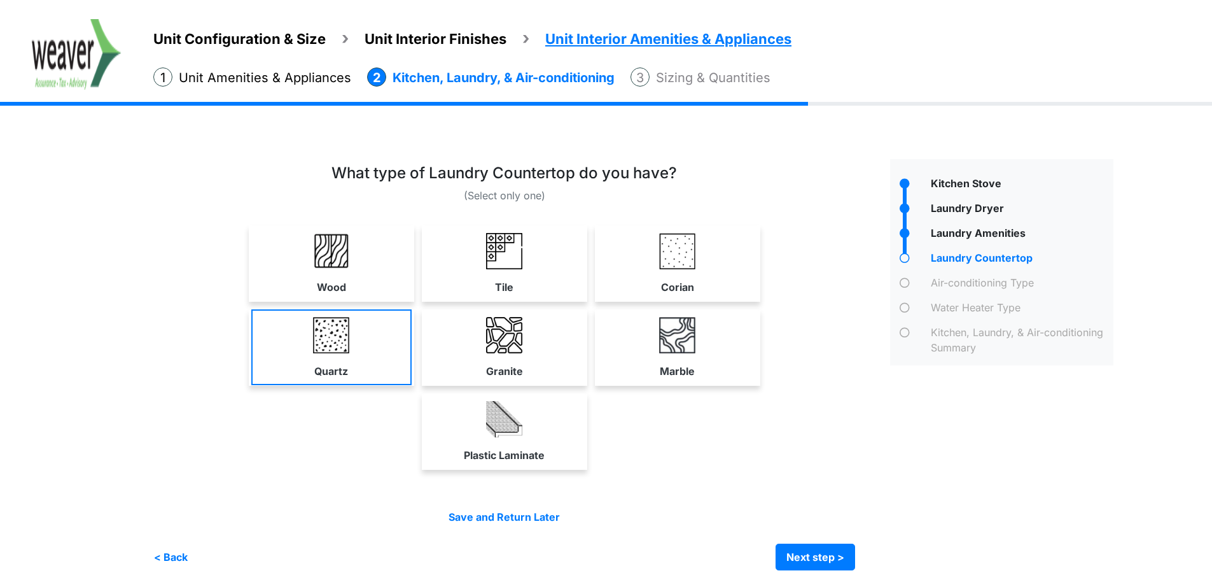
click at [373, 356] on link "Quartz" at bounding box center [331, 347] width 160 height 76
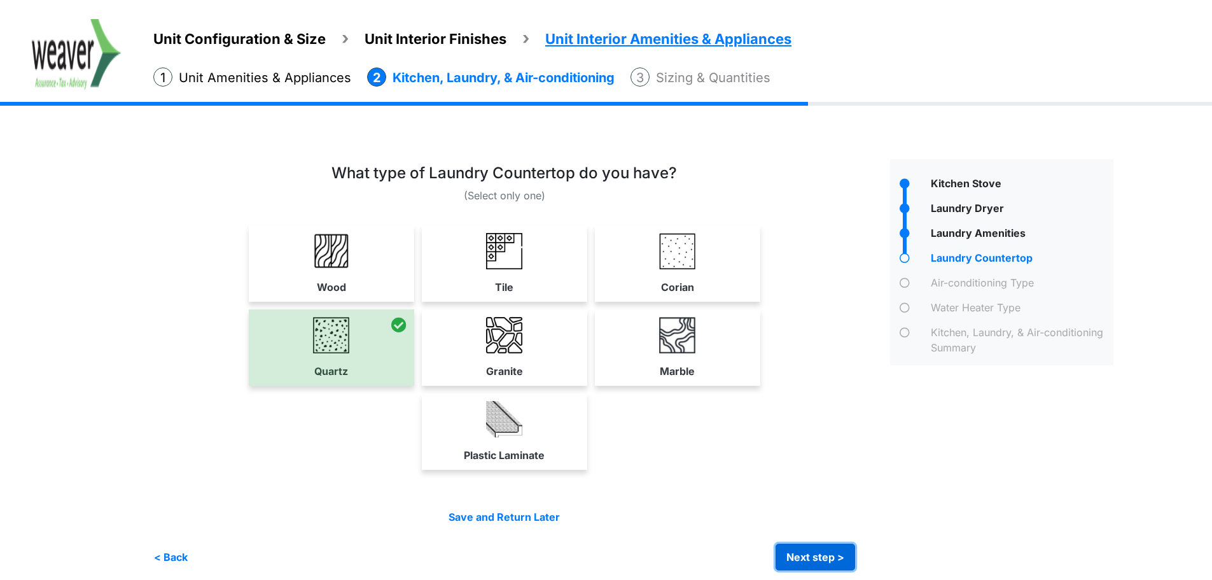
click at [806, 549] on button "Next step >" at bounding box center [816, 556] width 80 height 27
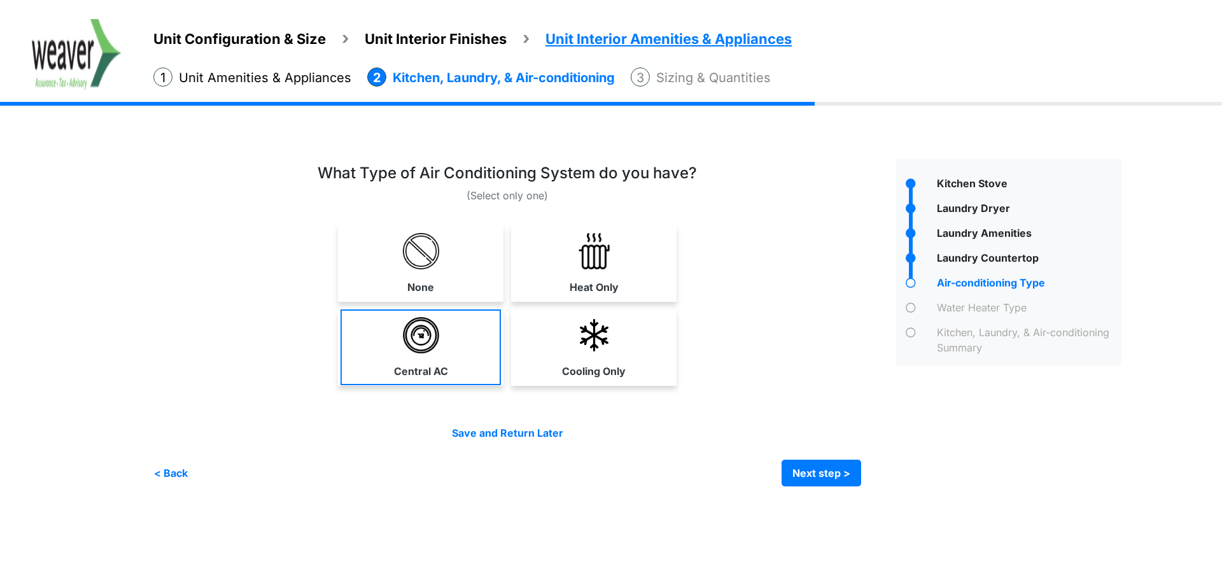
click at [470, 349] on link "Central AC" at bounding box center [420, 347] width 160 height 76
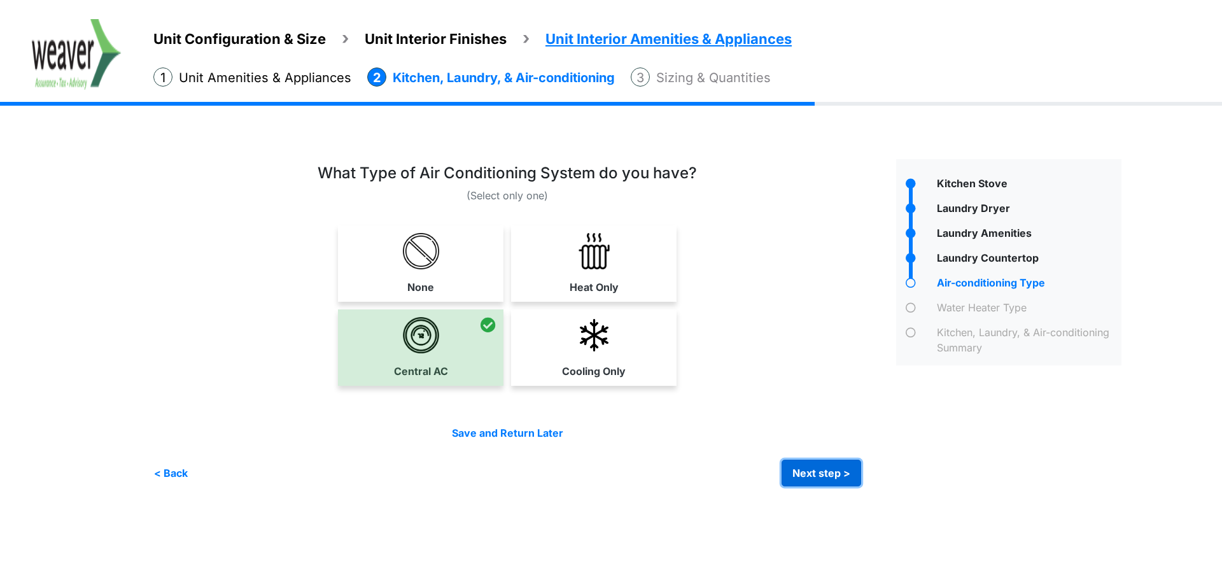
click at [849, 470] on button "Next step >" at bounding box center [821, 472] width 80 height 27
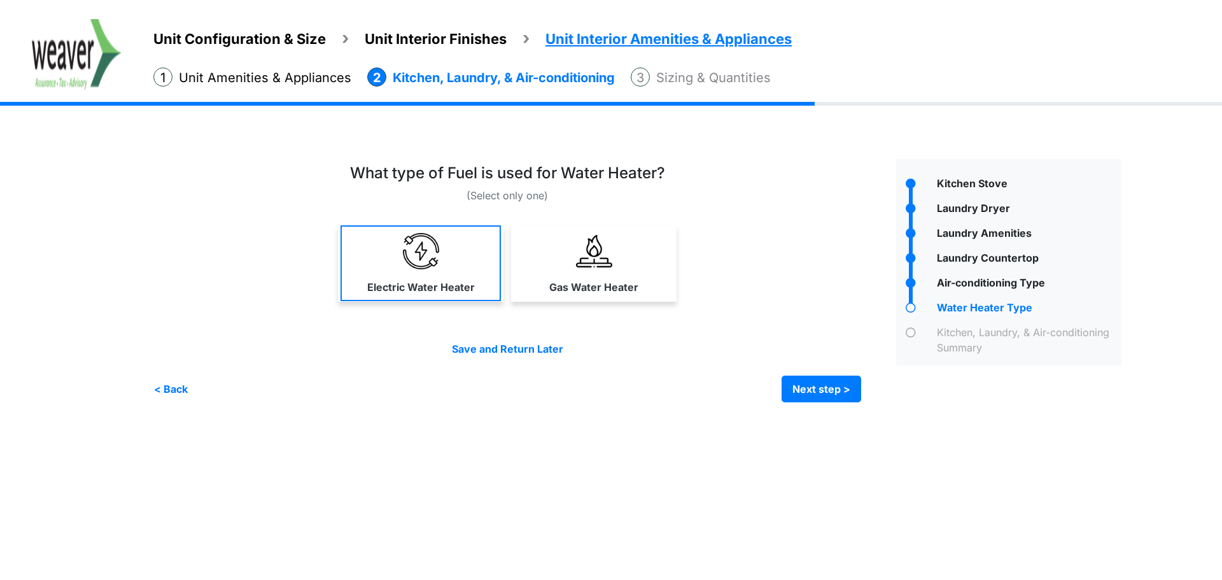
click at [476, 269] on link "Electric Water Heater" at bounding box center [420, 263] width 160 height 76
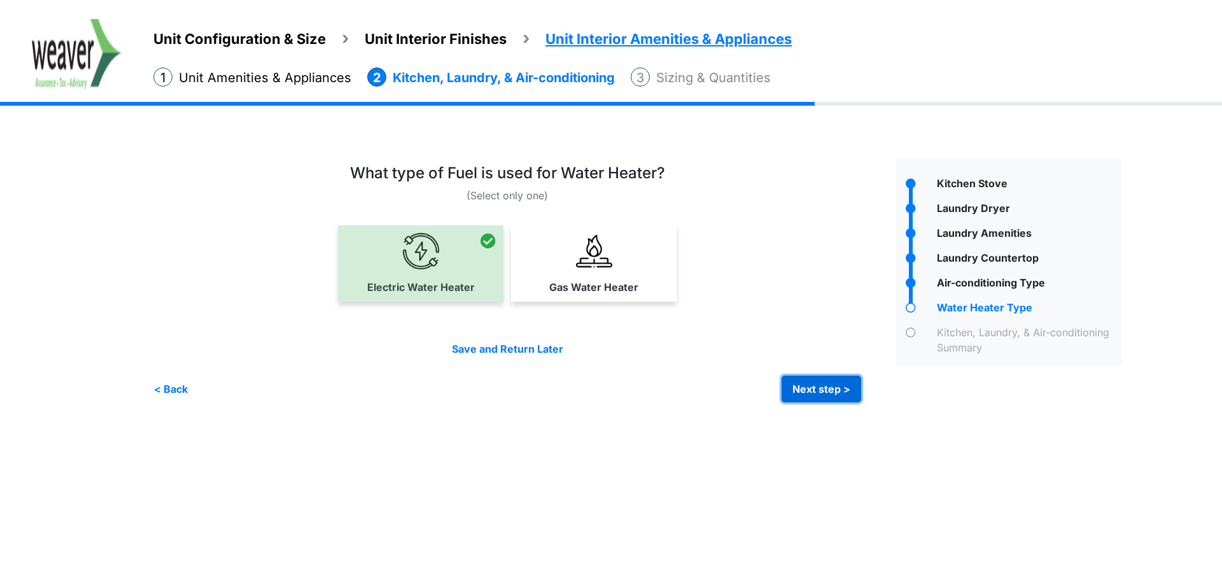
drag, startPoint x: 835, startPoint y: 380, endPoint x: 686, endPoint y: 381, distance: 149.5
click at [835, 380] on button "Next step >" at bounding box center [821, 388] width 80 height 27
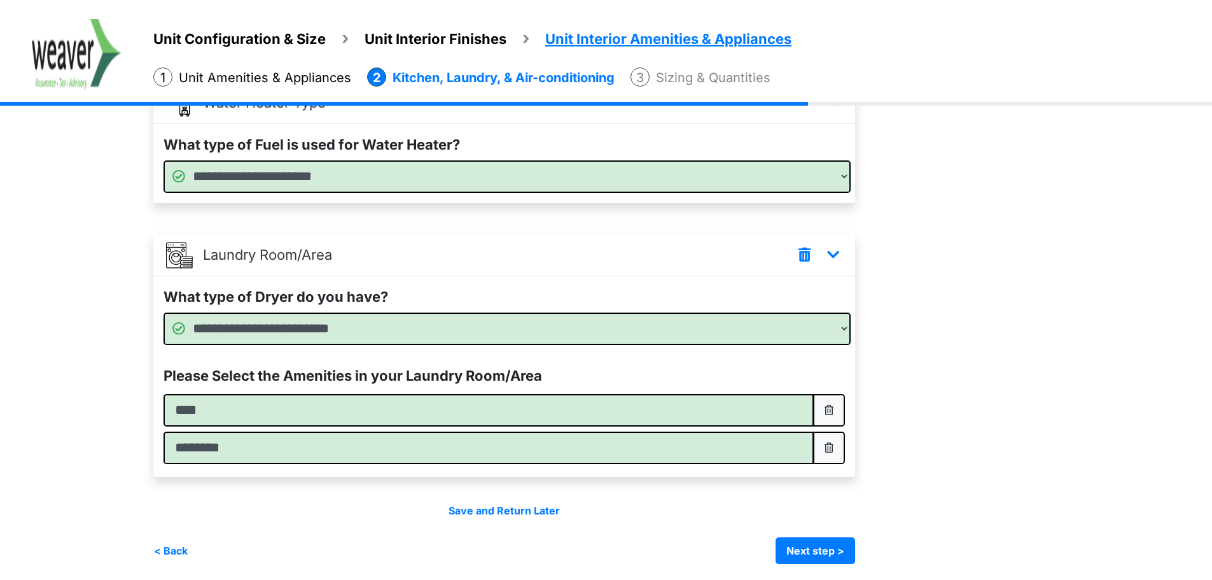
scroll to position [606, 0]
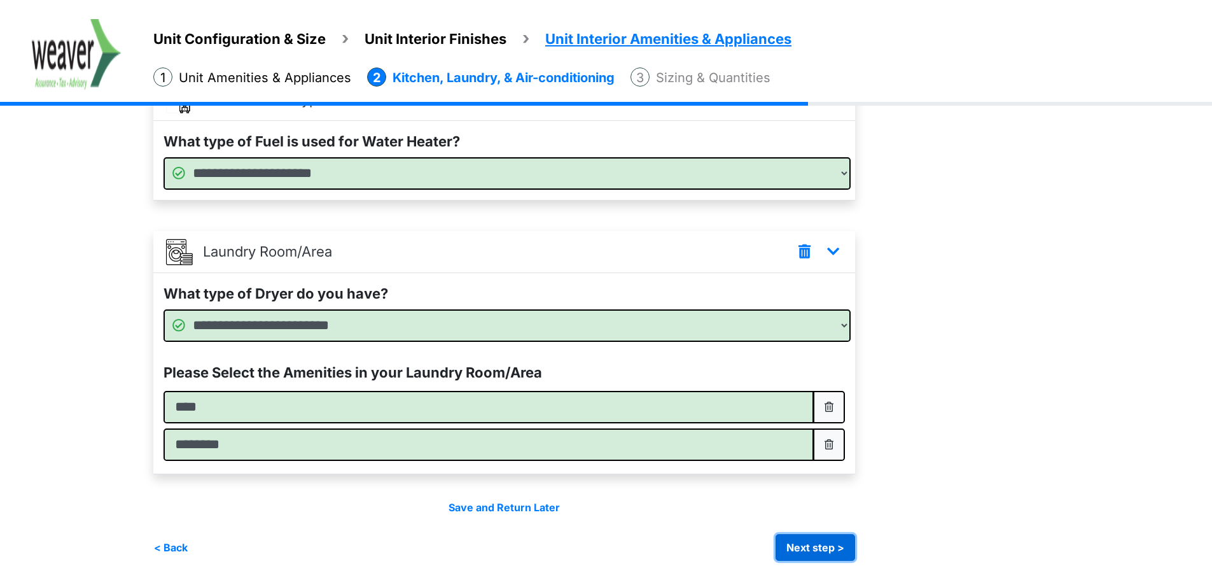
click at [789, 552] on button "Next step >" at bounding box center [816, 547] width 80 height 27
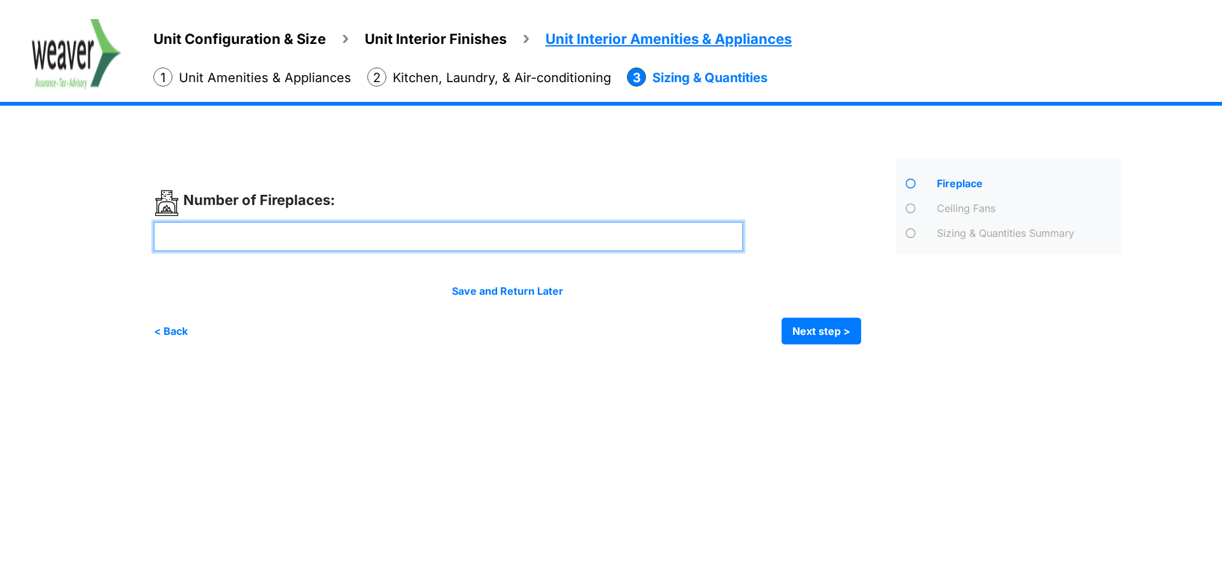
click at [280, 227] on input "number" at bounding box center [448, 236] width 590 height 30
type input "*"
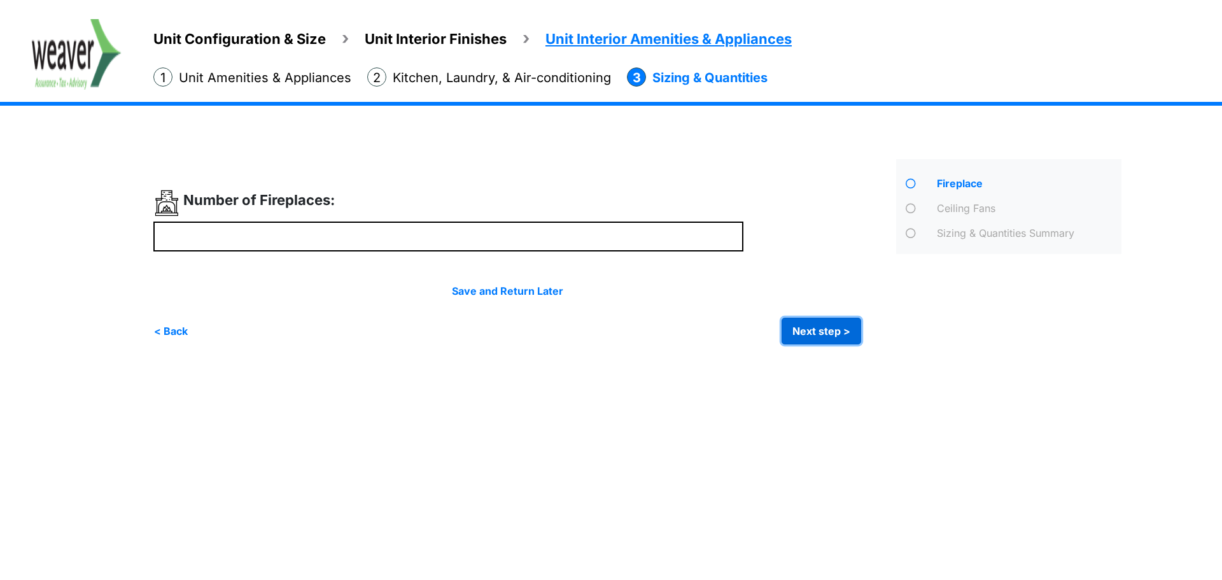
click at [814, 327] on button "Next step >" at bounding box center [821, 330] width 80 height 27
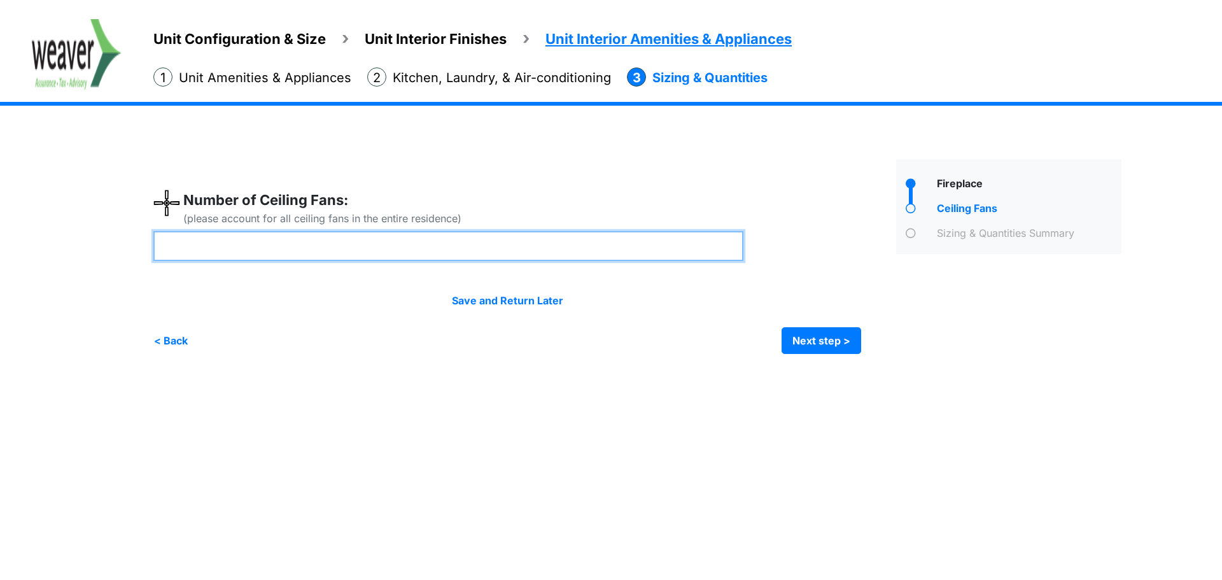
click at [401, 235] on input "number" at bounding box center [448, 246] width 590 height 30
type input "*"
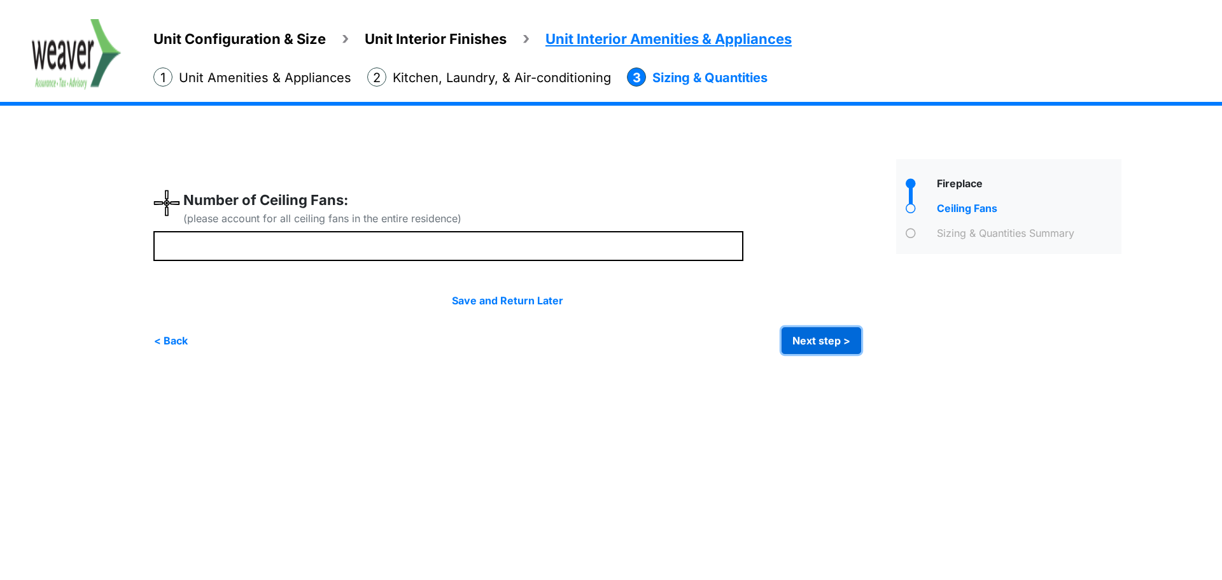
type input "*"
click at [847, 343] on button "Next step >" at bounding box center [821, 340] width 80 height 27
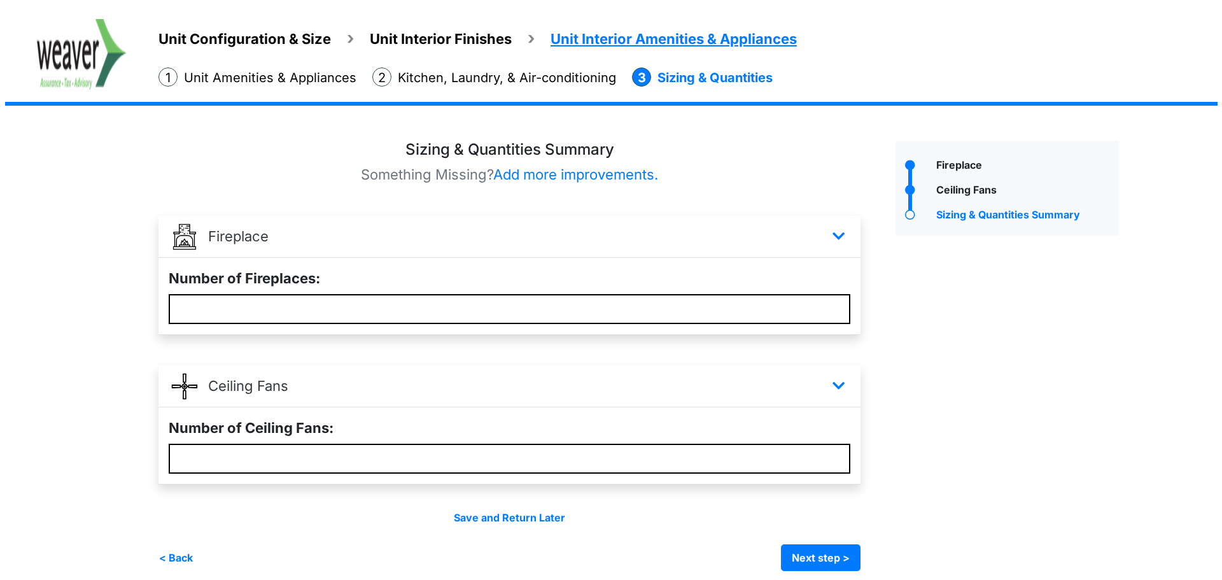
scroll to position [29, 0]
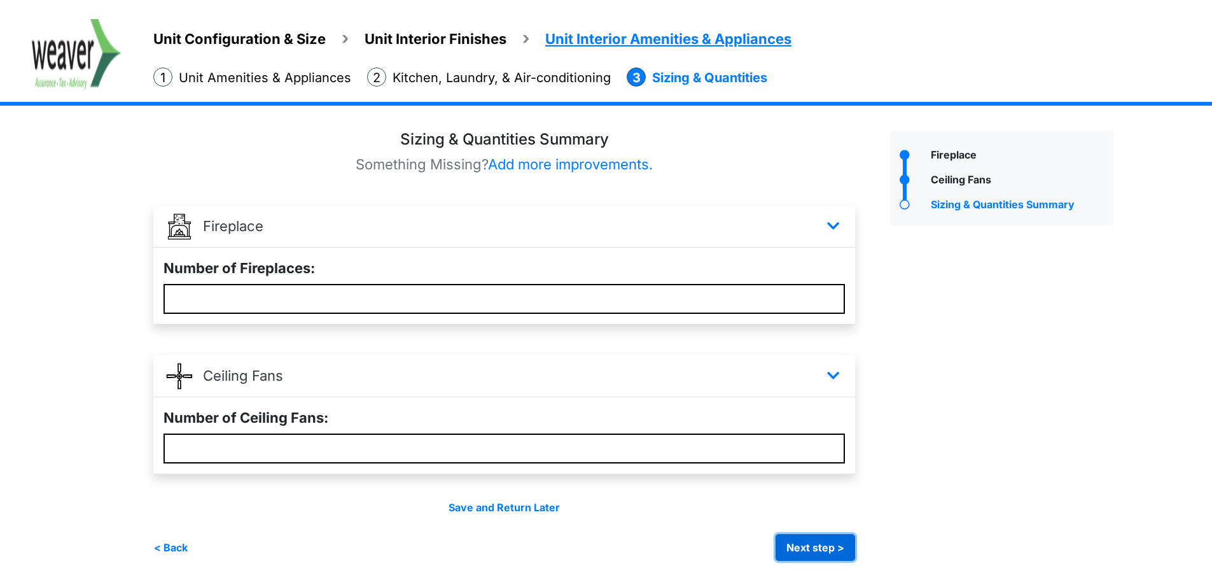
click at [819, 536] on button "Next step >" at bounding box center [816, 547] width 80 height 27
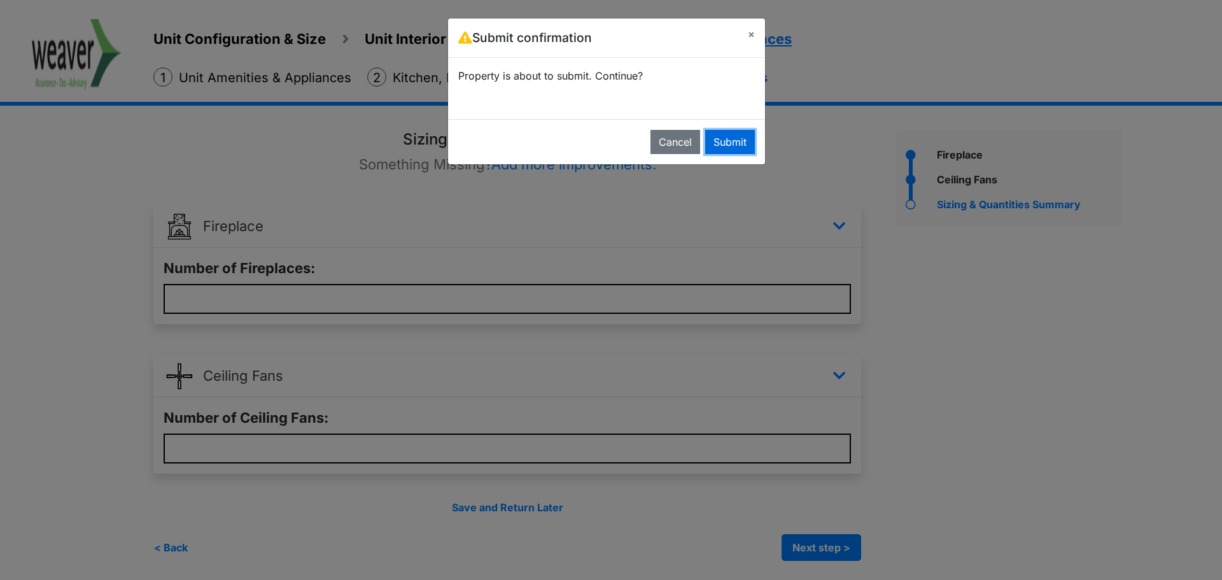
click at [748, 149] on button "Submit" at bounding box center [730, 142] width 50 height 24
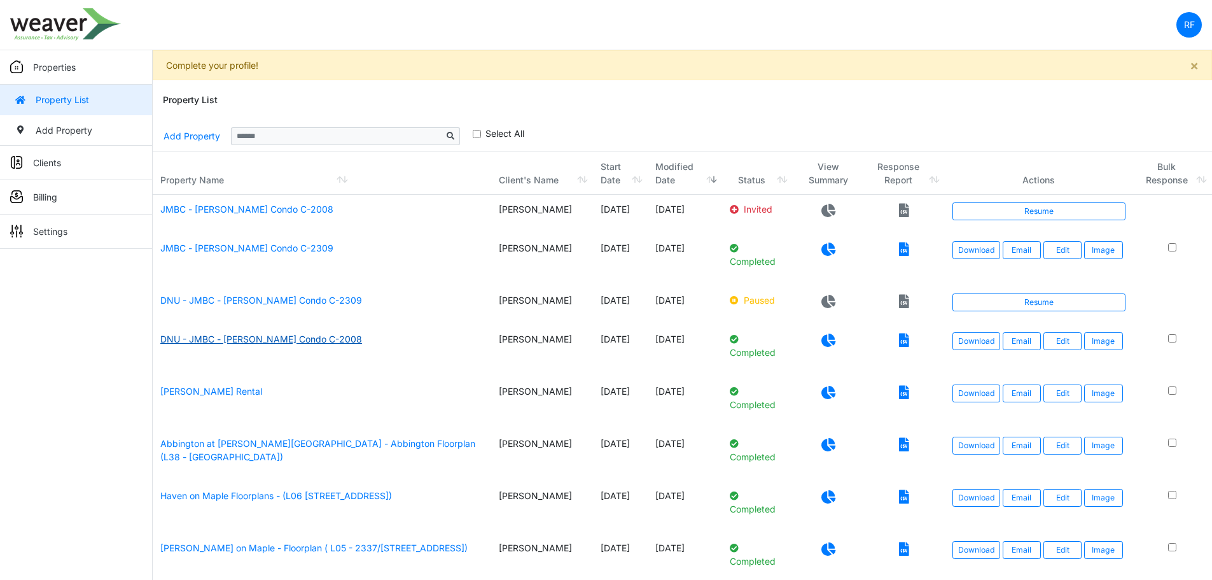
click at [239, 344] on link "DNU - JMBC - [PERSON_NAME] Condo C-2008" at bounding box center [261, 338] width 202 height 11
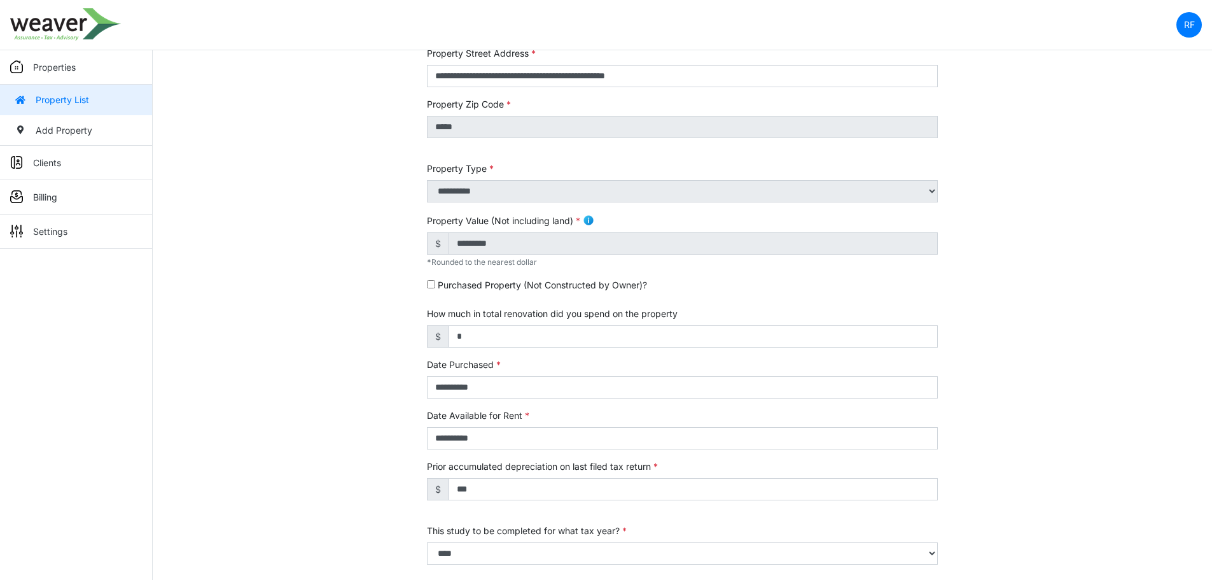
scroll to position [341, 0]
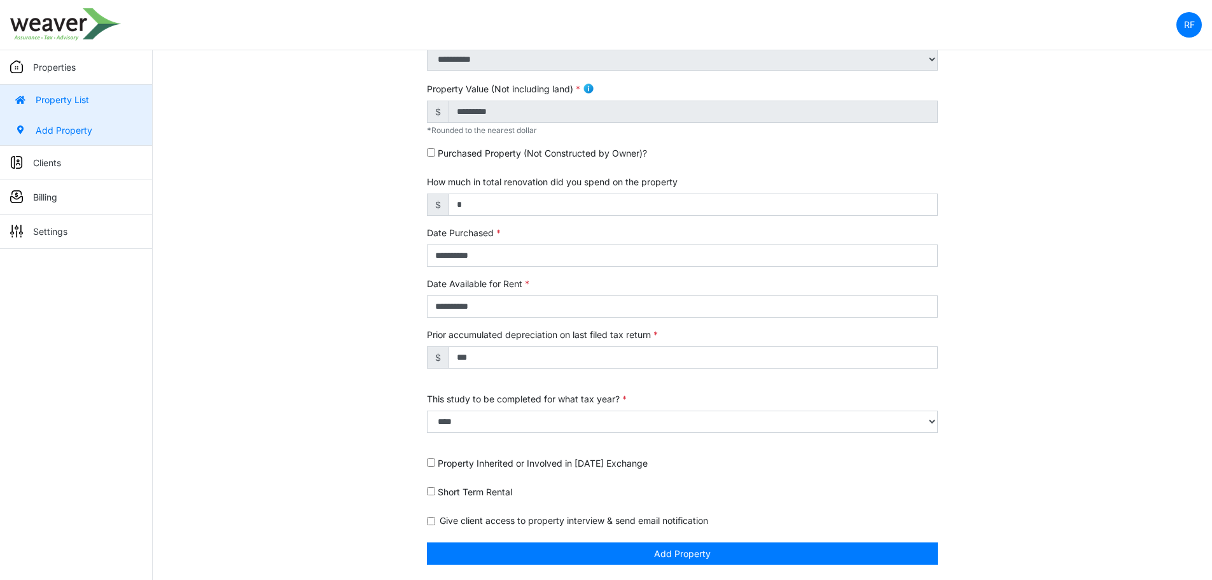
click at [78, 132] on link "Add Property" at bounding box center [76, 130] width 152 height 31
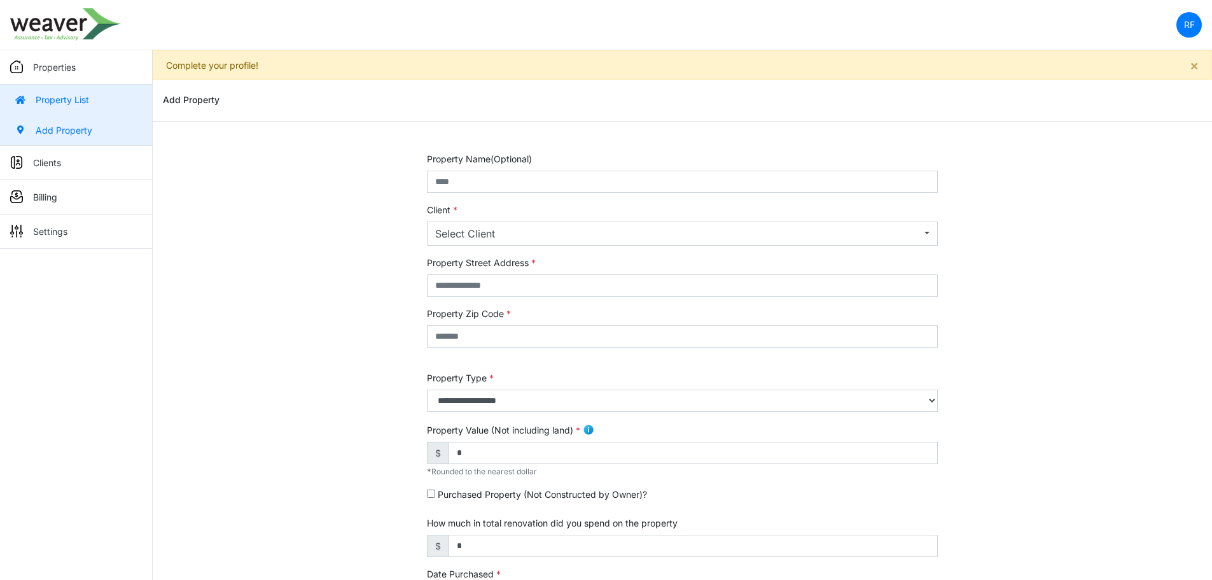
click at [67, 92] on link "Property List" at bounding box center [76, 100] width 152 height 31
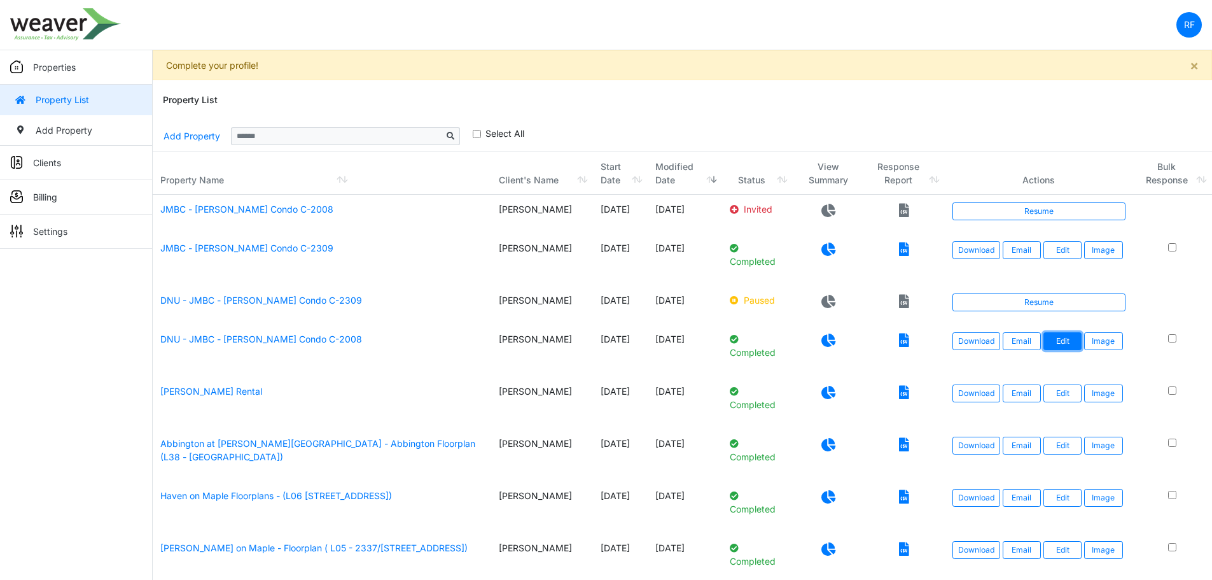
click at [1064, 350] on link "Edit" at bounding box center [1062, 341] width 38 height 18
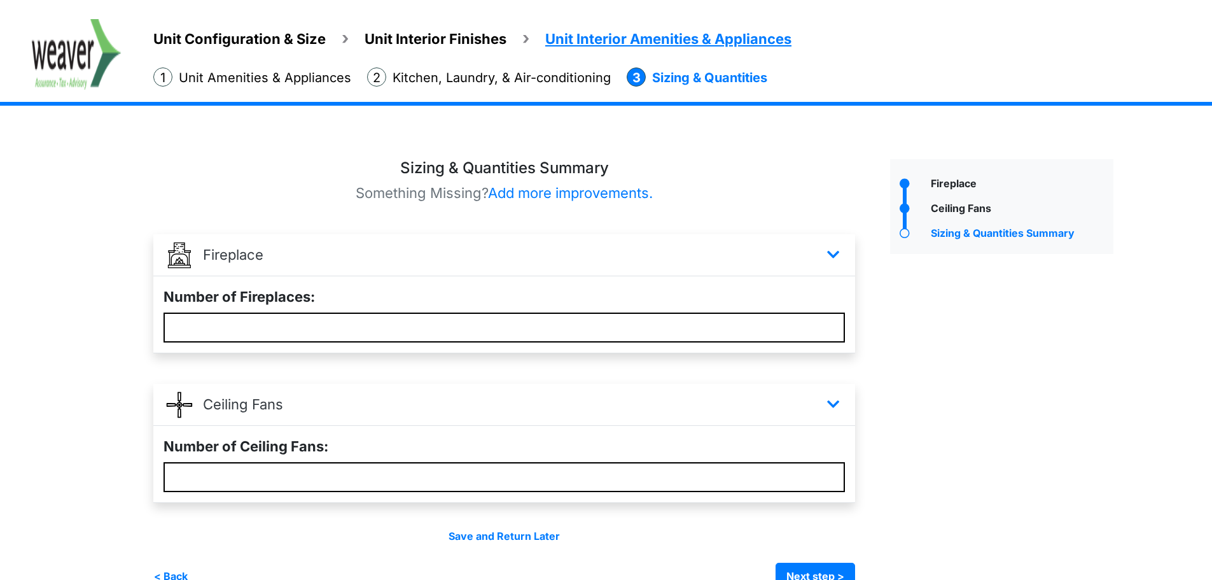
click at [233, 34] on span "Unit Configuration & Size" at bounding box center [239, 39] width 172 height 17
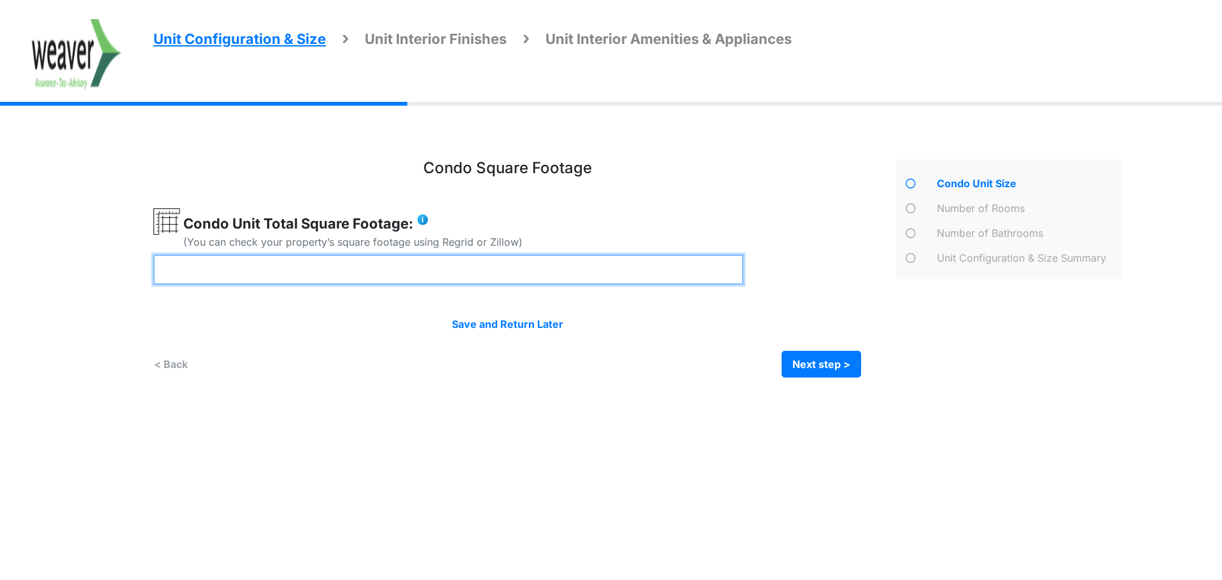
drag, startPoint x: 366, startPoint y: 279, endPoint x: 52, endPoint y: 278, distance: 314.3
click at [52, 278] on div "Unit Configuration & Size Unit Interior Finishes Unit Interior Amenities & Appl…" at bounding box center [611, 265] width 1222 height 263
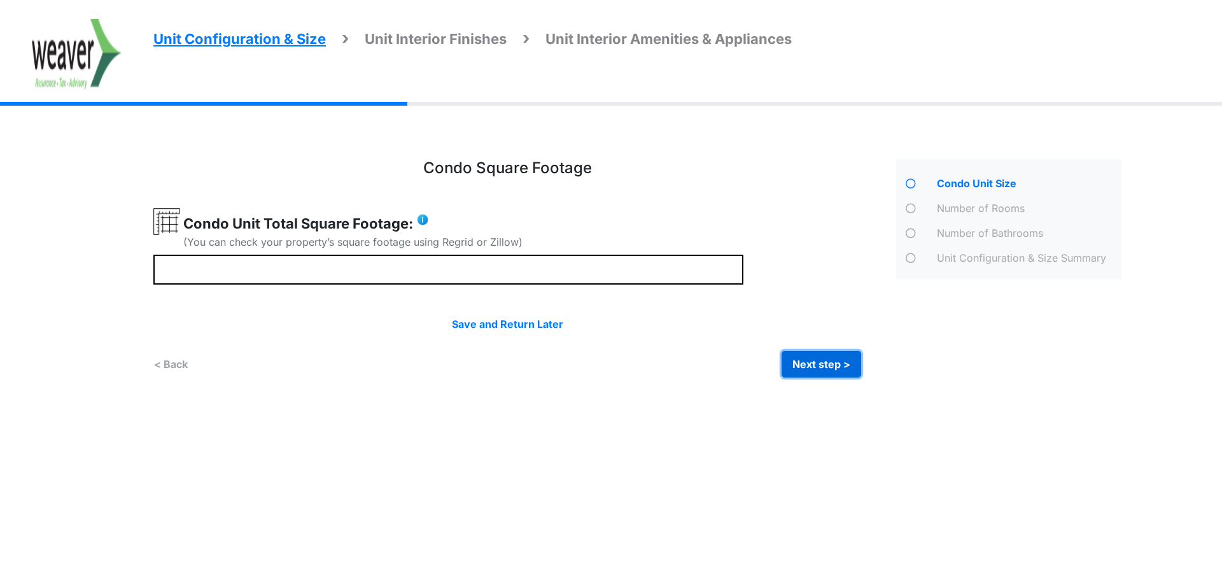
click at [818, 359] on button "Next step >" at bounding box center [821, 364] width 80 height 27
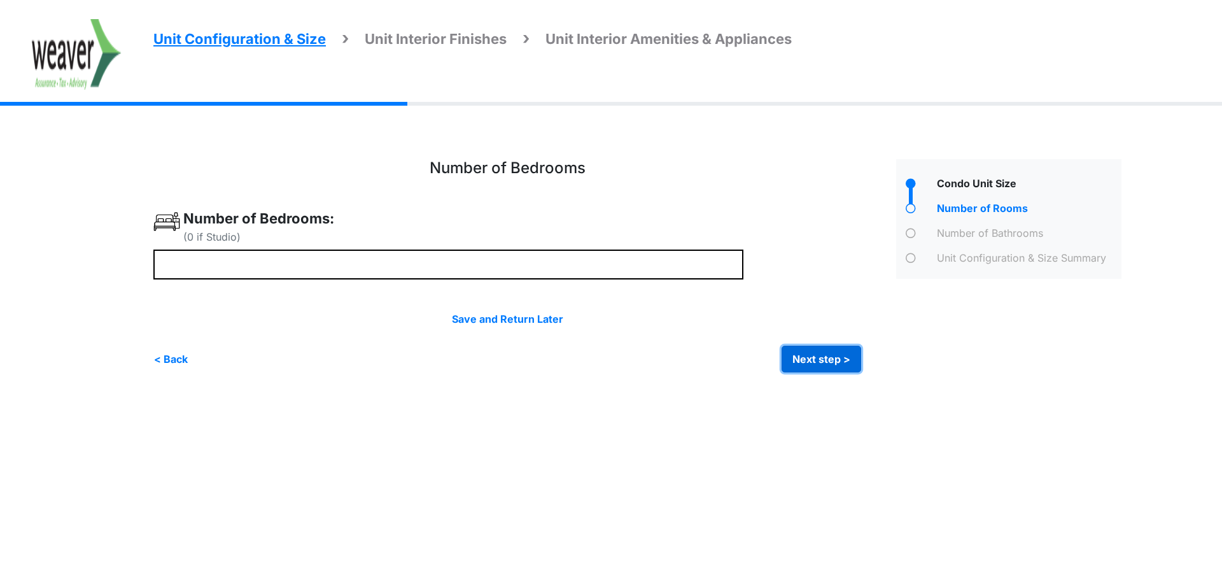
click at [822, 356] on button "Next step >" at bounding box center [821, 358] width 80 height 27
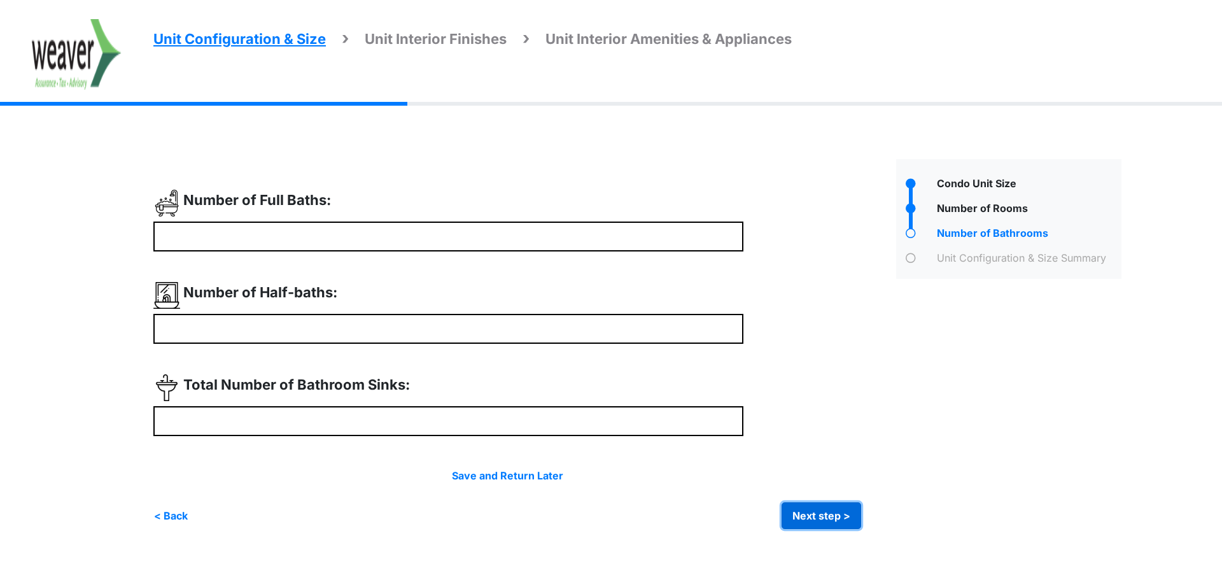
click at [828, 513] on button "Next step >" at bounding box center [821, 515] width 80 height 27
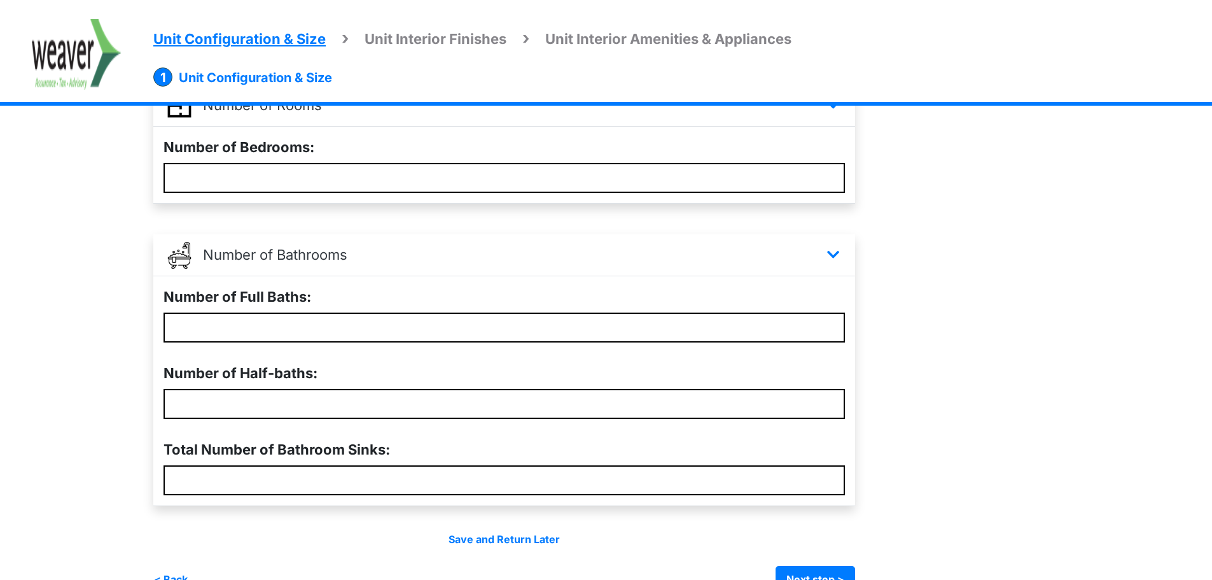
scroll to position [318, 0]
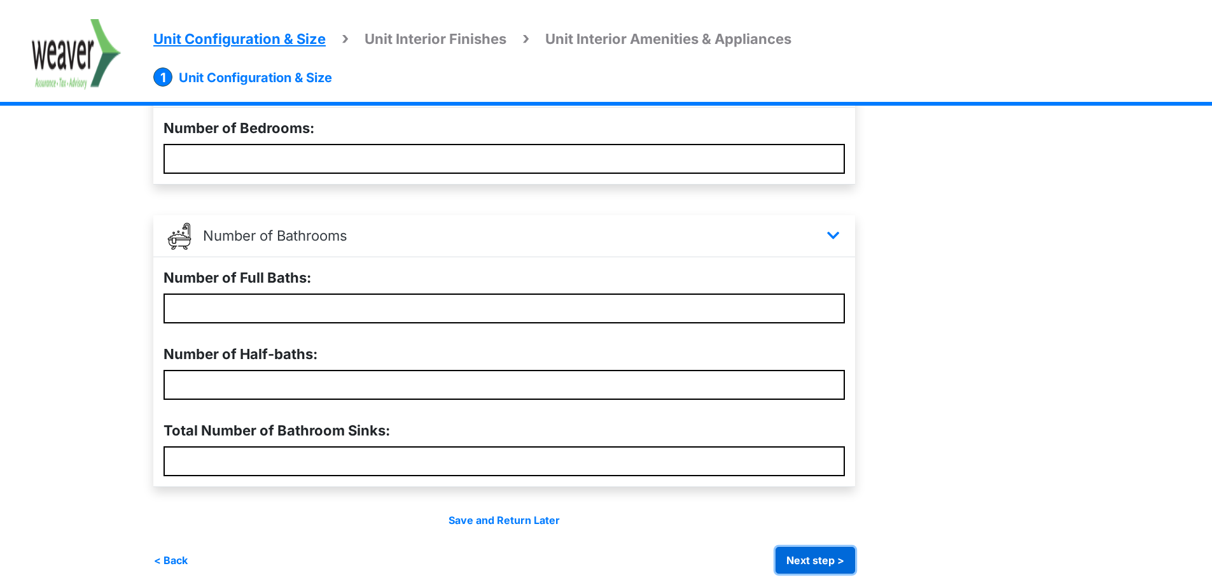
click at [827, 558] on button "Next step >" at bounding box center [816, 560] width 80 height 27
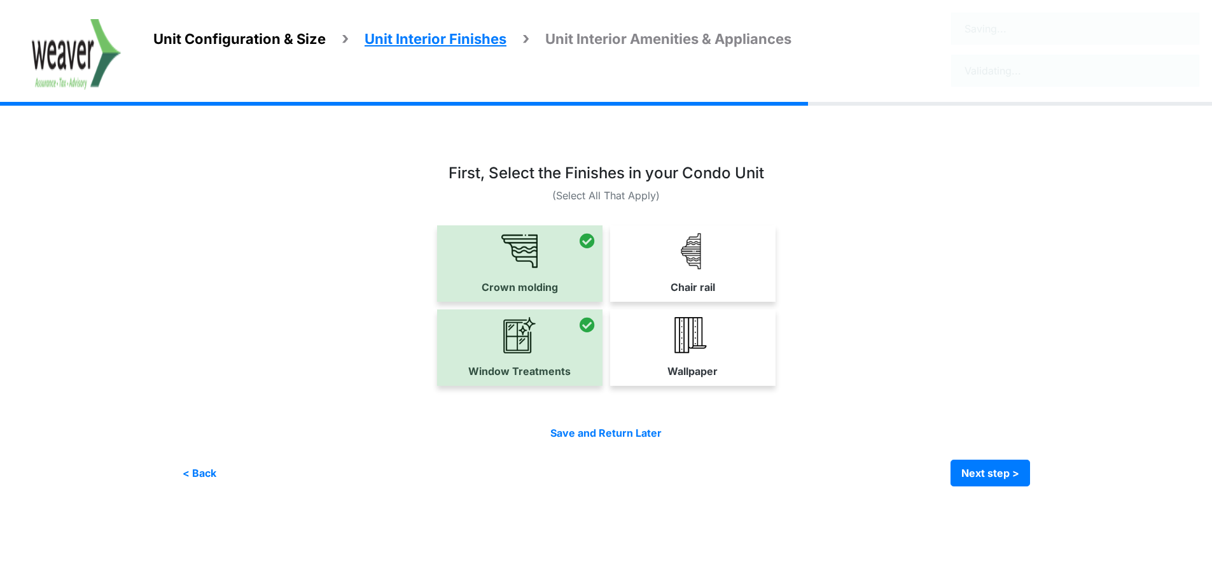
scroll to position [0, 0]
click at [1007, 465] on button "Next step >" at bounding box center [999, 472] width 80 height 27
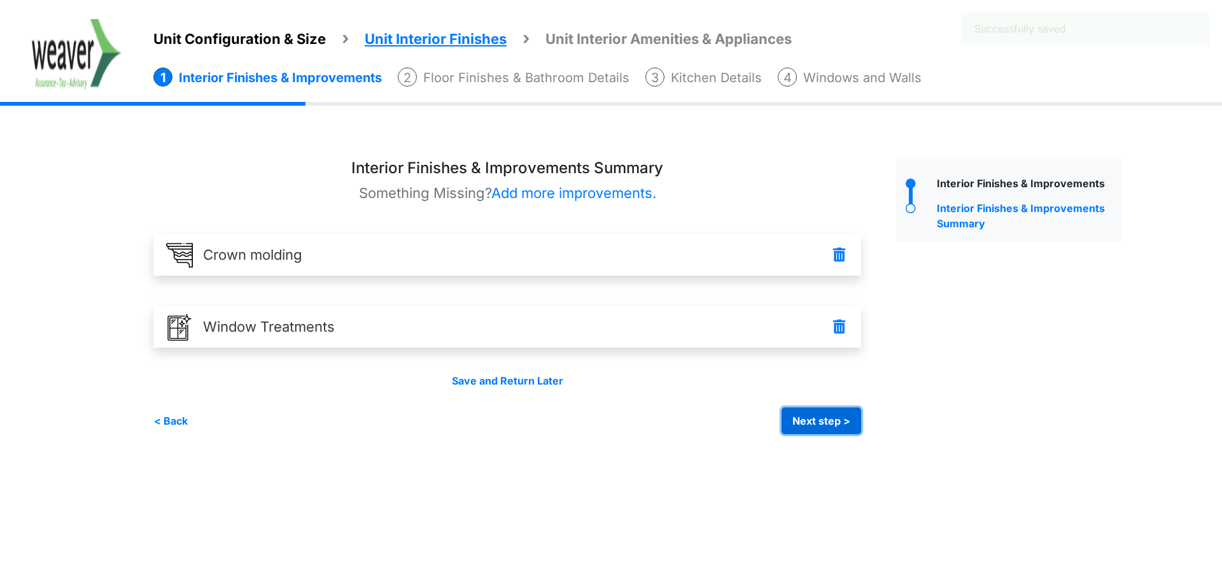
click at [835, 410] on button "Next step >" at bounding box center [821, 420] width 80 height 27
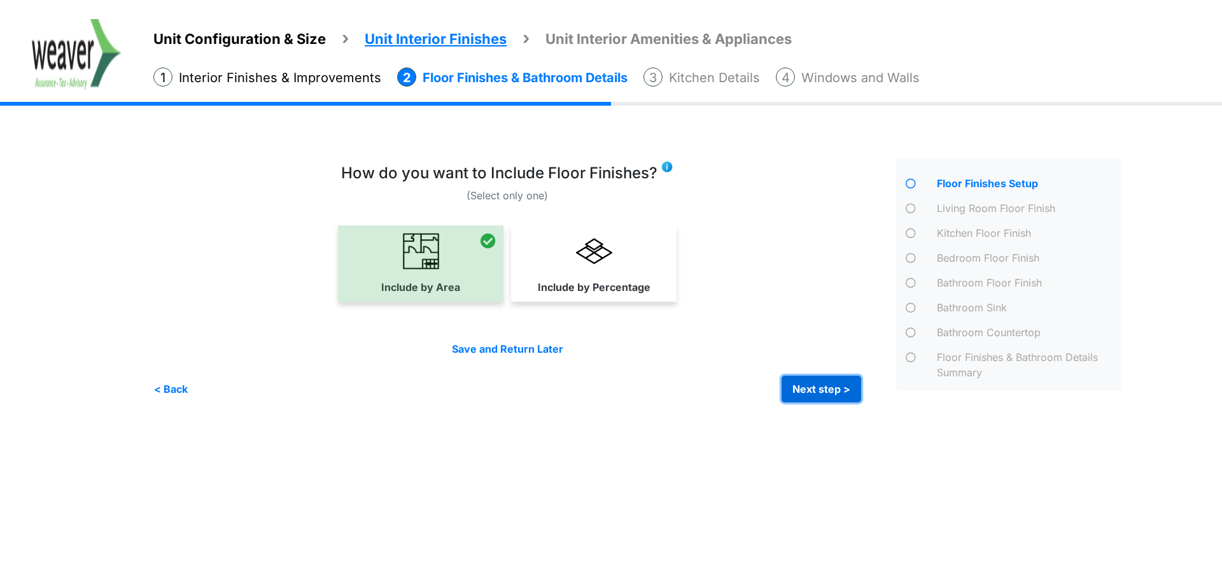
click at [838, 390] on button "Next step >" at bounding box center [821, 388] width 80 height 27
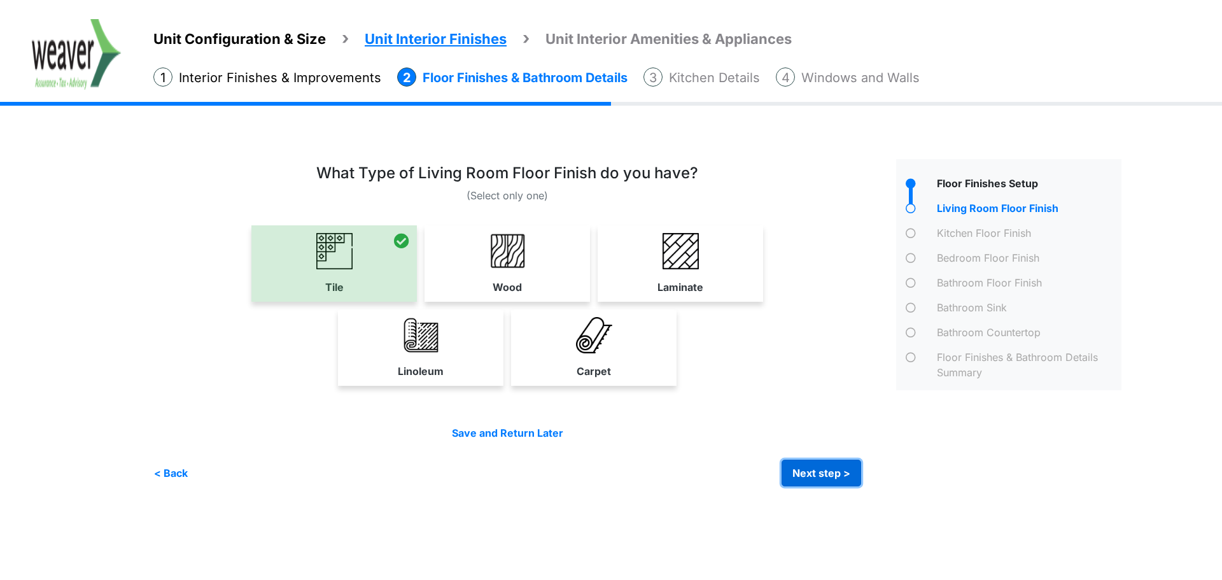
click at [837, 462] on button "Next step >" at bounding box center [821, 472] width 80 height 27
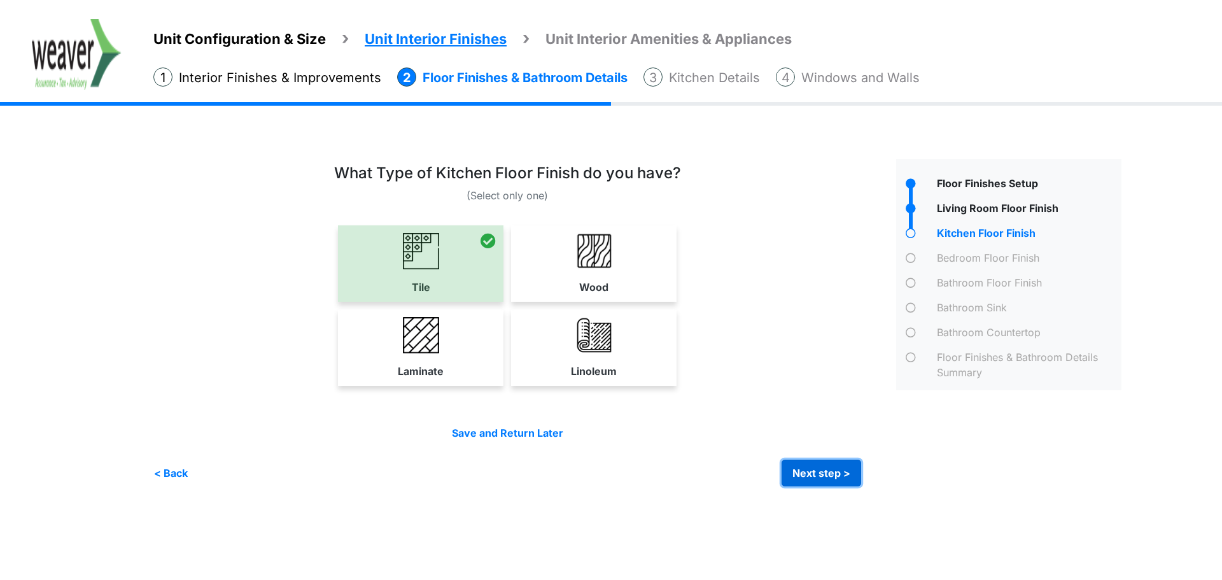
click at [820, 477] on button "Next step >" at bounding box center [821, 472] width 80 height 27
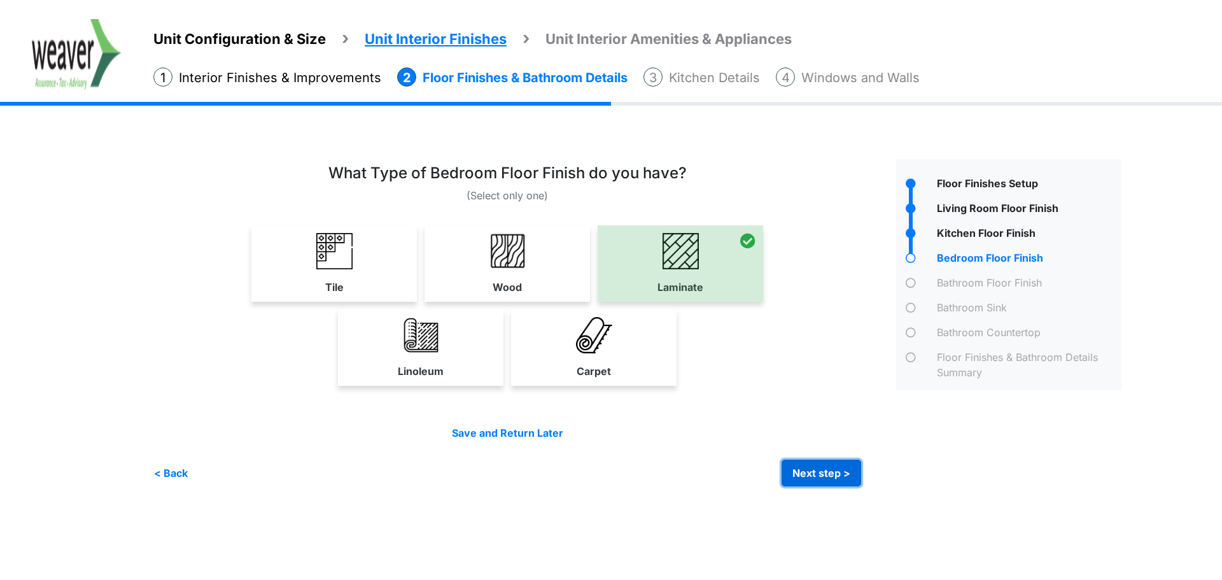
click at [846, 476] on button "Next step >" at bounding box center [821, 472] width 80 height 27
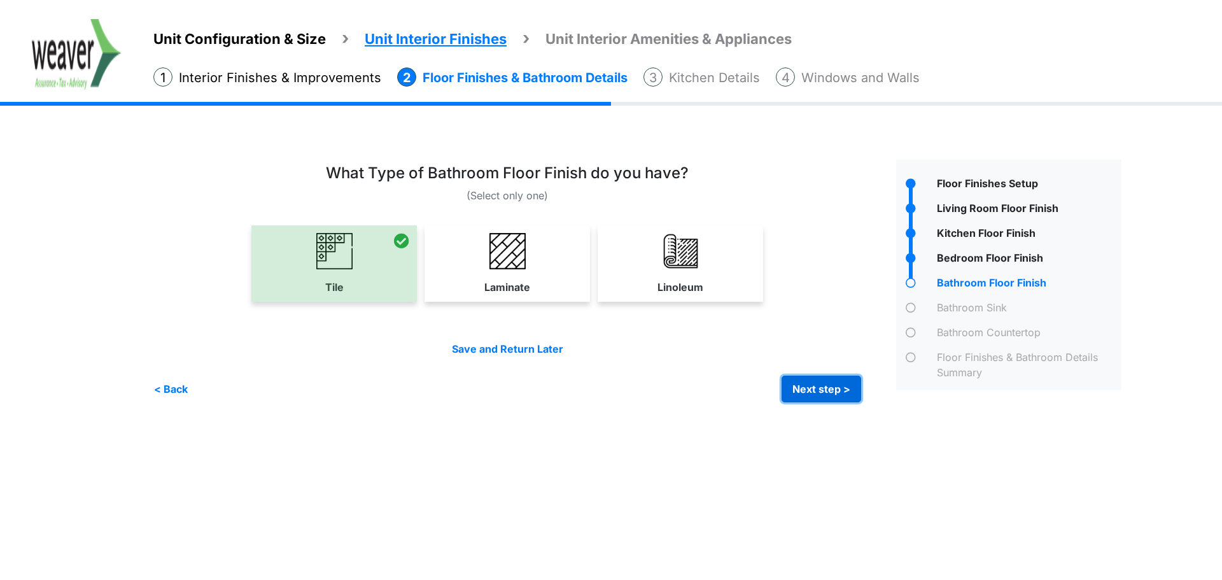
click at [811, 381] on button "Next step >" at bounding box center [821, 388] width 80 height 27
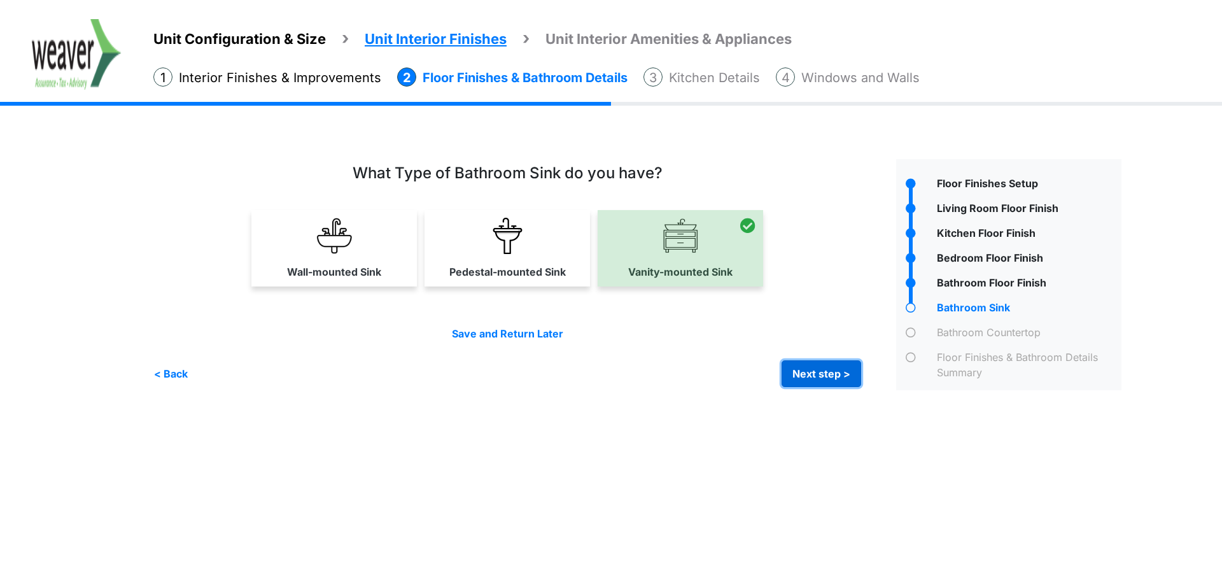
click at [830, 375] on button "Next step >" at bounding box center [821, 373] width 80 height 27
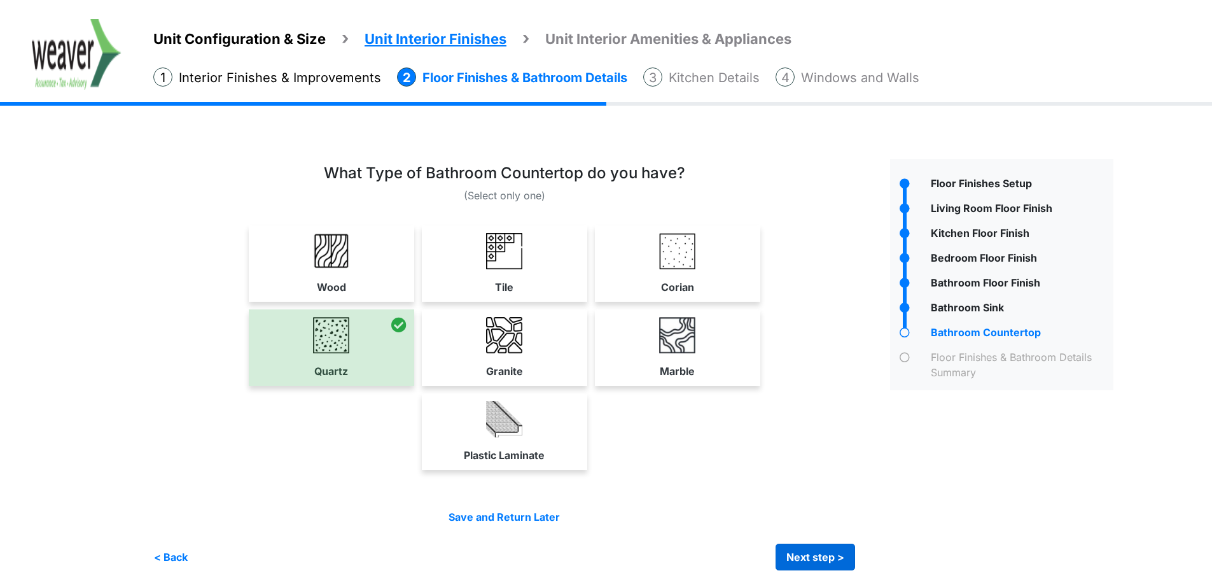
click at [814, 548] on div "Save and Return Later < Back Next step > Save and submit" at bounding box center [504, 539] width 702 height 61
click at [813, 548] on button "Next step >" at bounding box center [816, 556] width 80 height 27
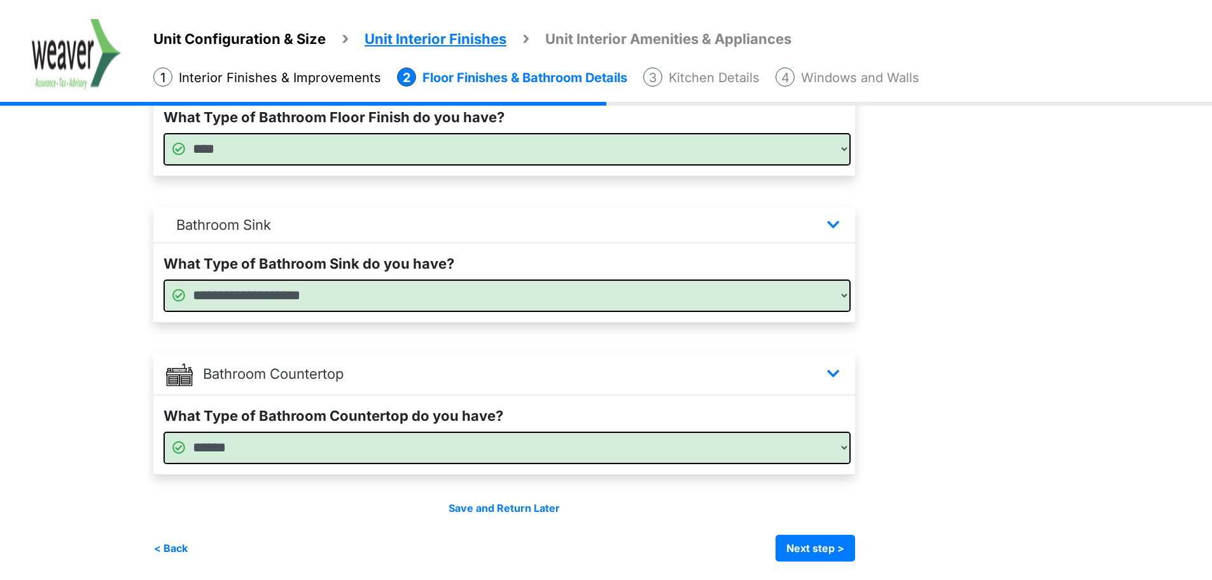
scroll to position [788, 0]
click at [805, 555] on button "Next step >" at bounding box center [816, 547] width 80 height 27
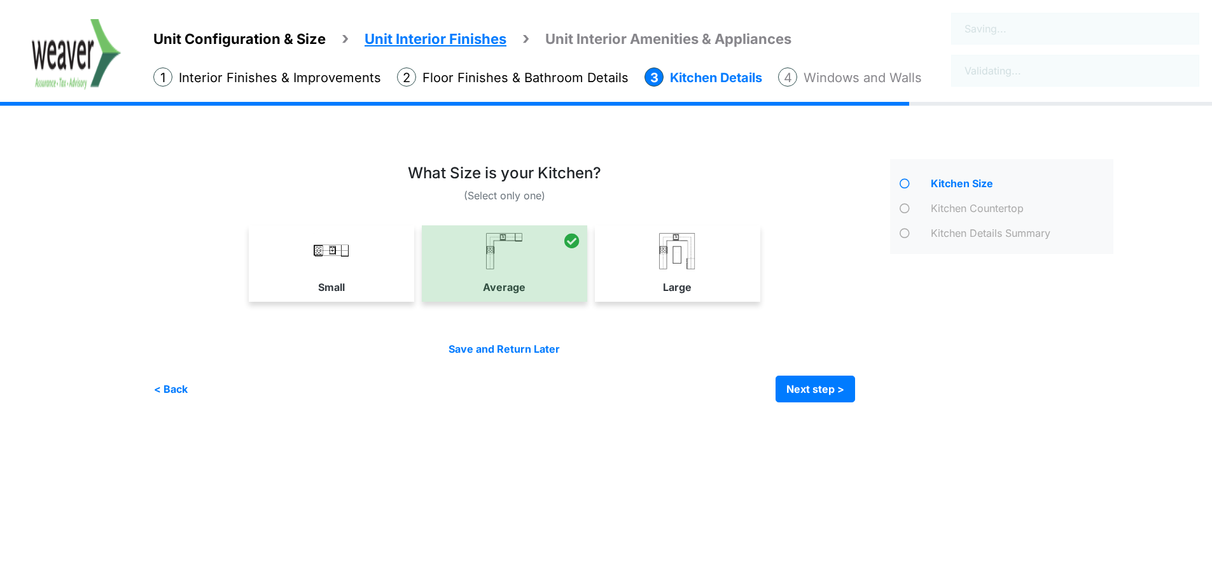
scroll to position [0, 0]
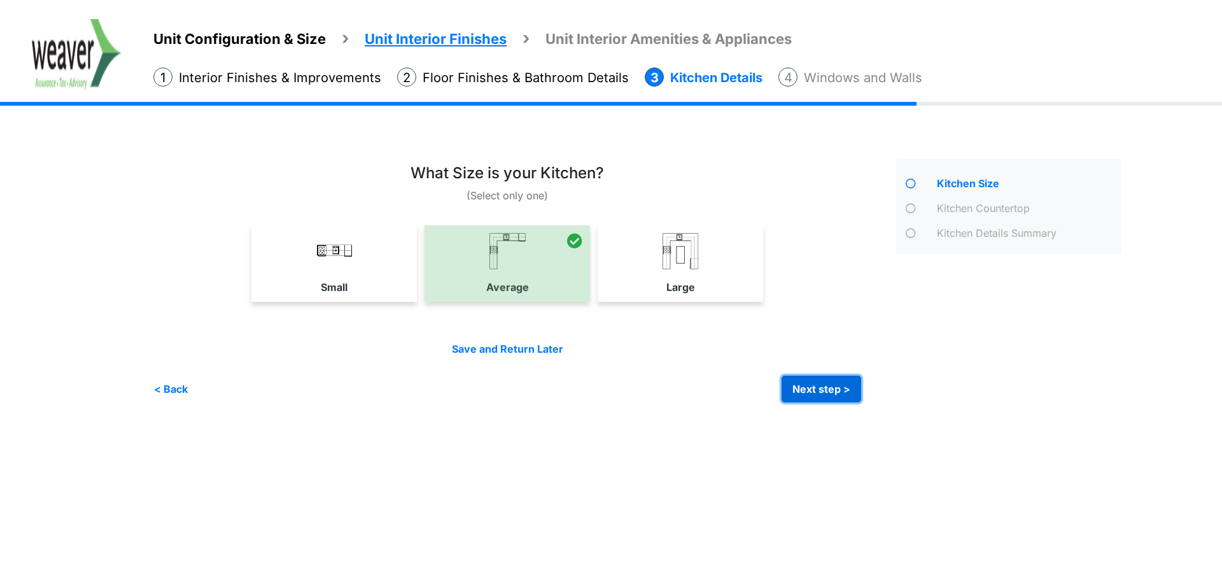
click at [833, 396] on button "Next step >" at bounding box center [821, 388] width 80 height 27
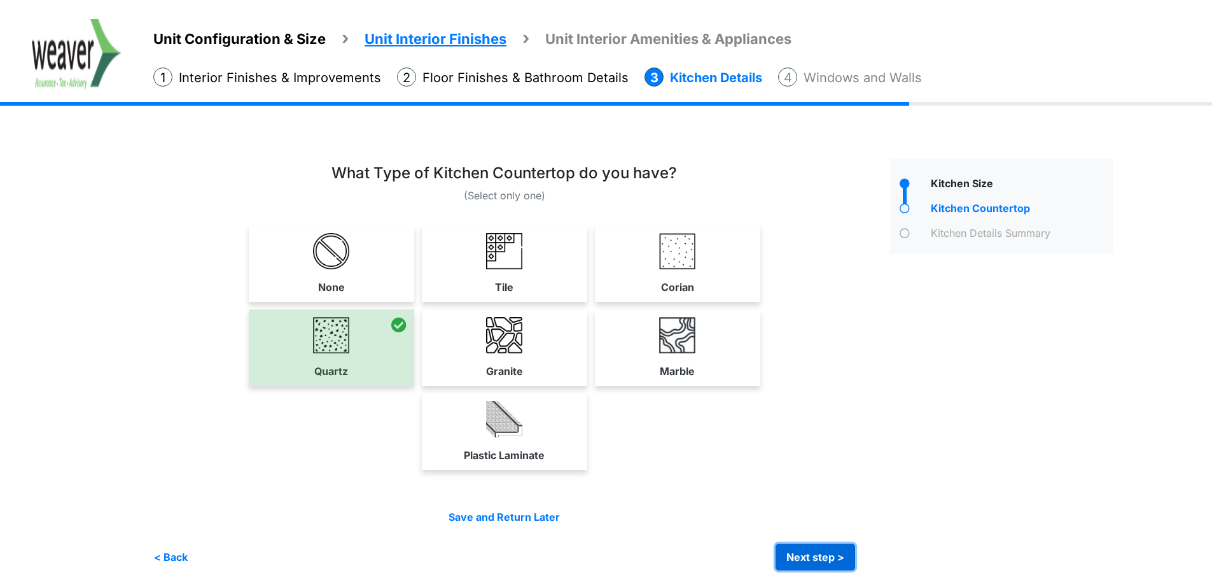
click at [809, 549] on button "Next step >" at bounding box center [816, 556] width 80 height 27
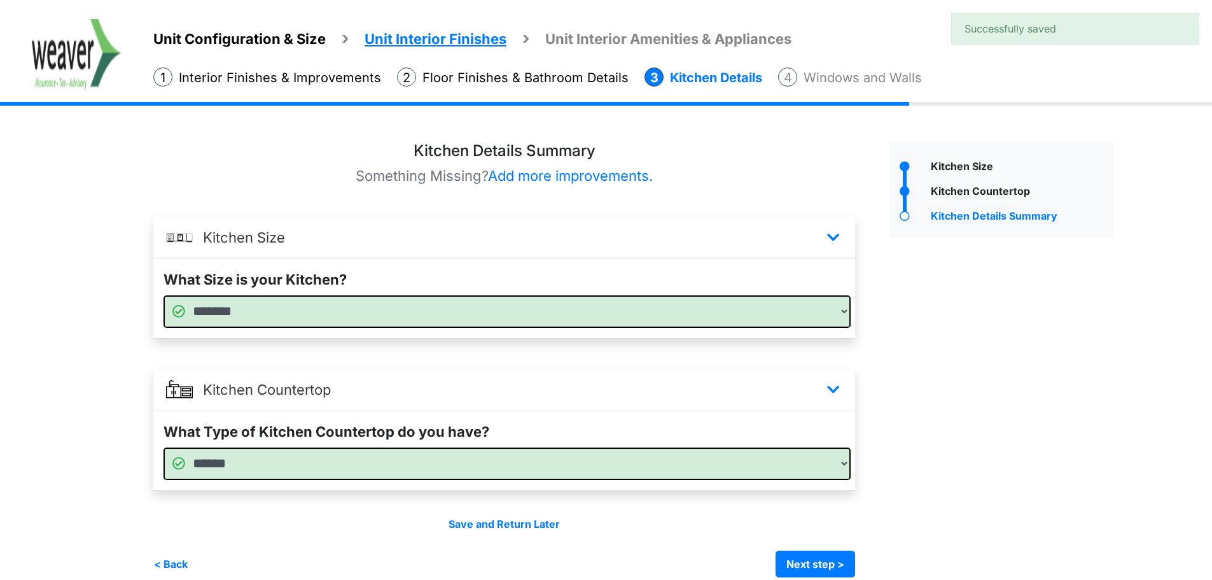
scroll to position [34, 0]
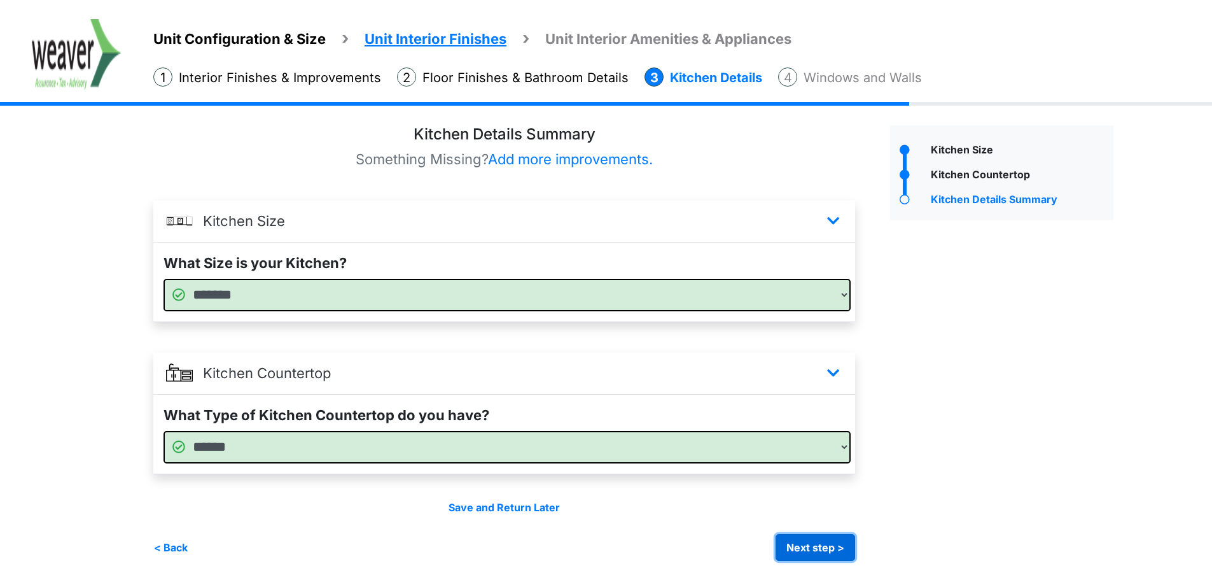
click at [821, 542] on button "Next step >" at bounding box center [816, 547] width 80 height 27
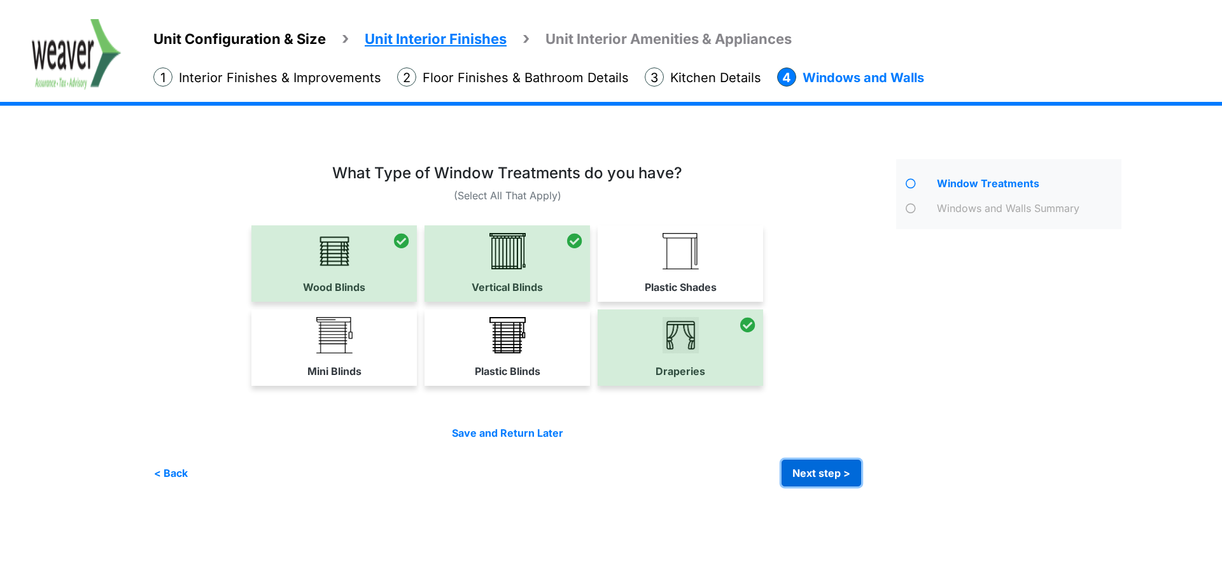
click at [818, 464] on button "Next step >" at bounding box center [821, 472] width 80 height 27
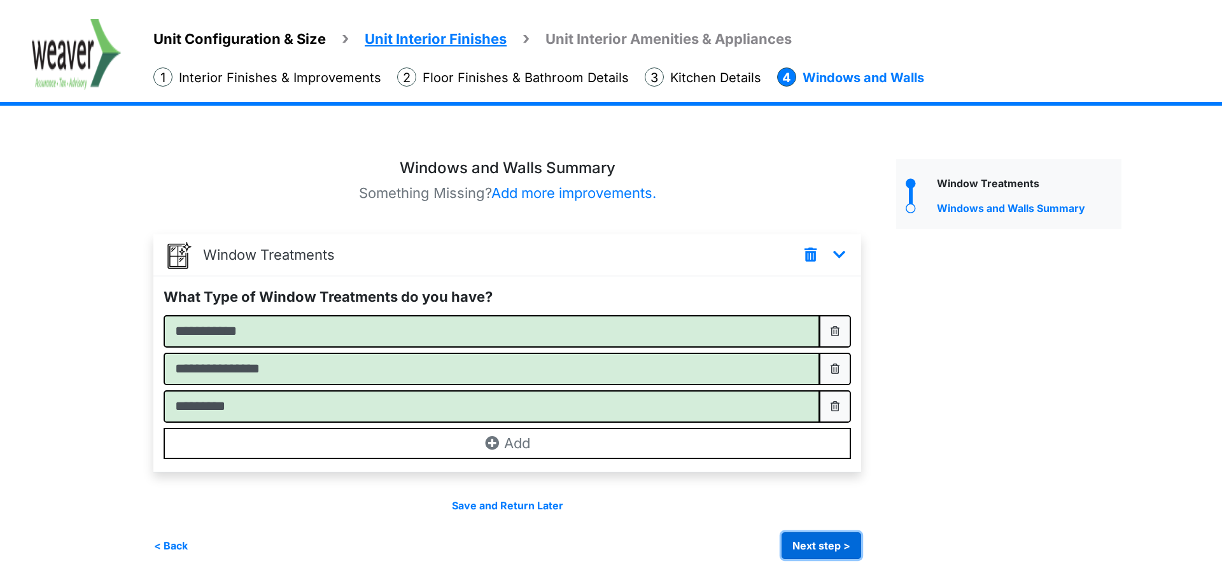
click at [828, 543] on button "Next step >" at bounding box center [821, 545] width 80 height 27
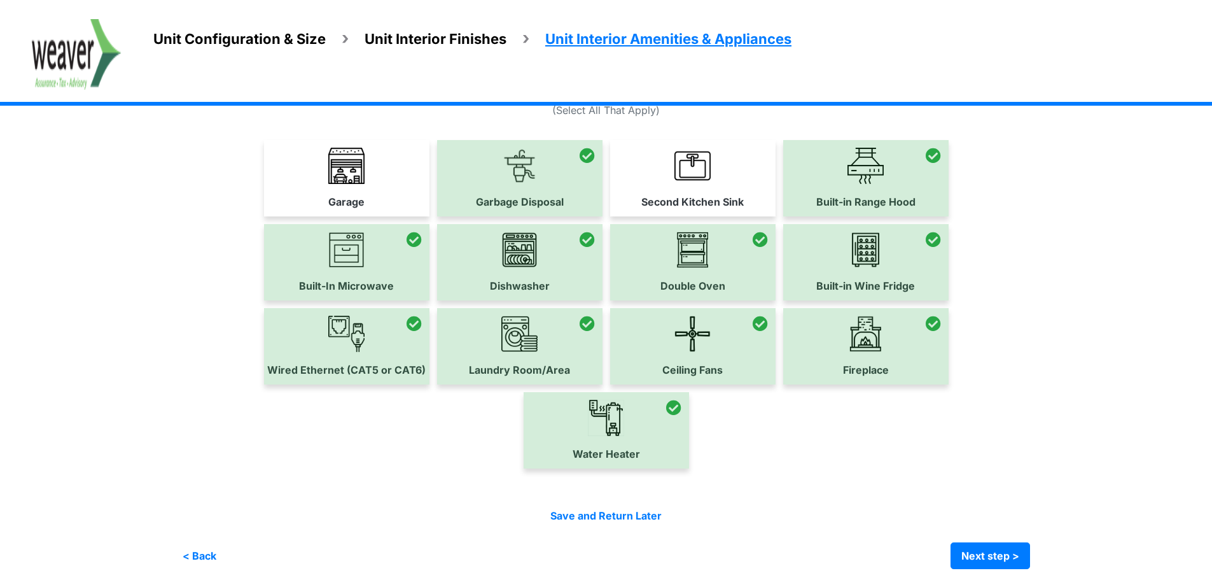
scroll to position [94, 0]
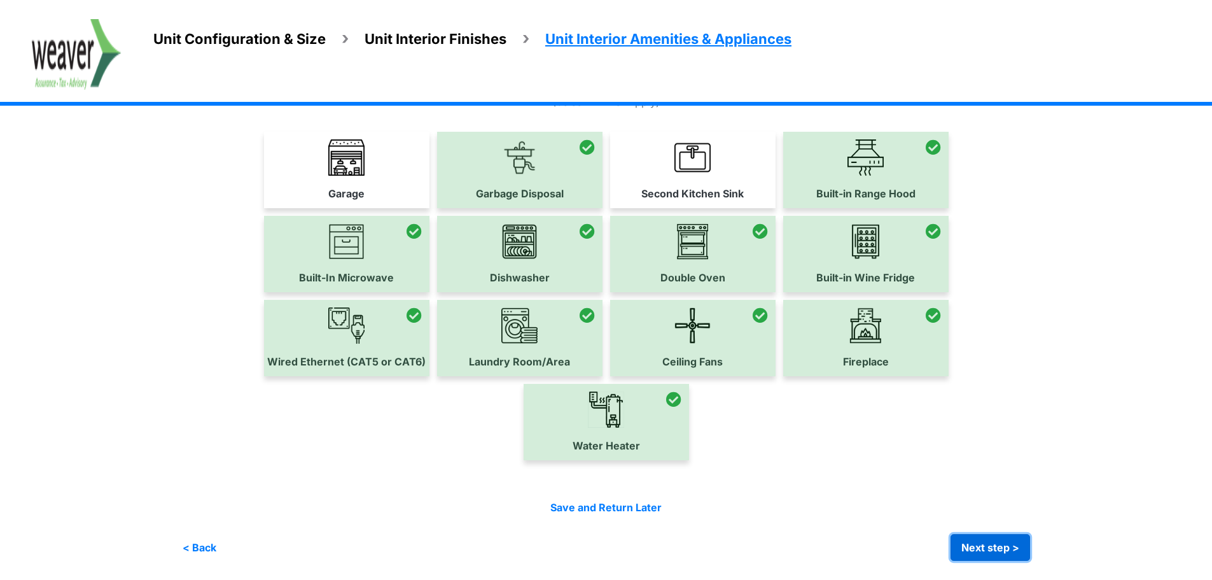
click at [992, 542] on button "Next step >" at bounding box center [991, 547] width 80 height 27
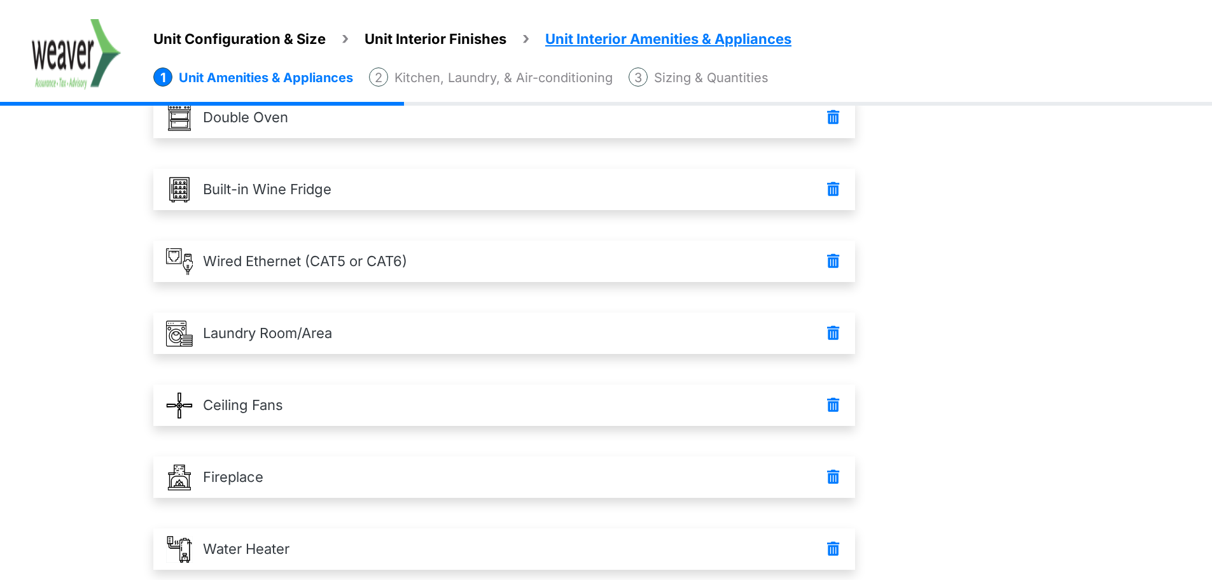
scroll to position [520, 0]
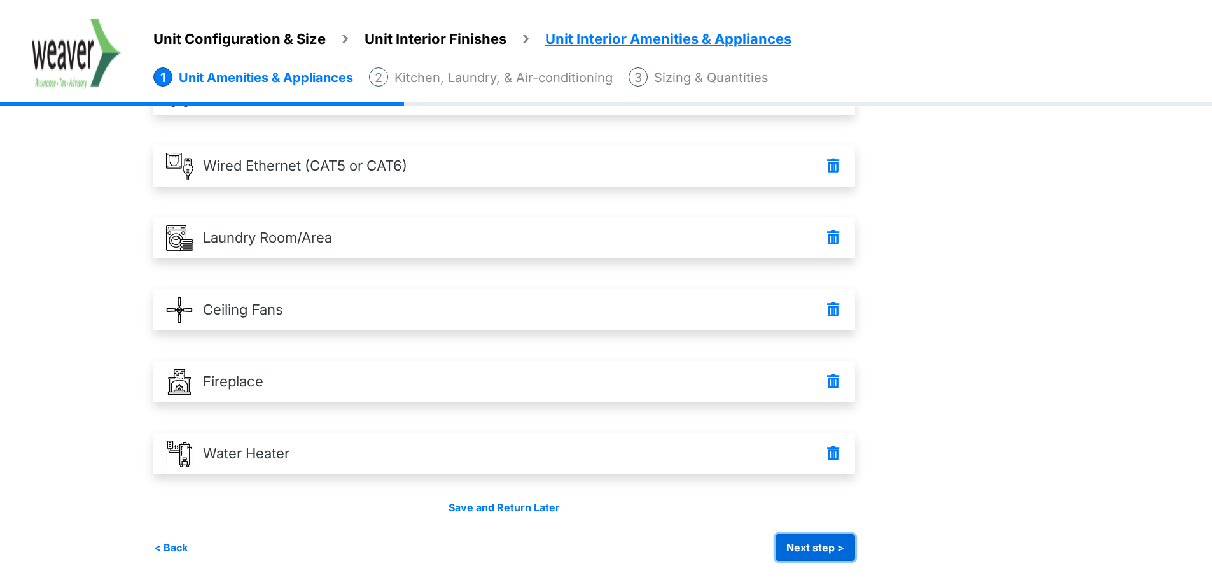
click at [825, 536] on button "Next step >" at bounding box center [816, 547] width 80 height 27
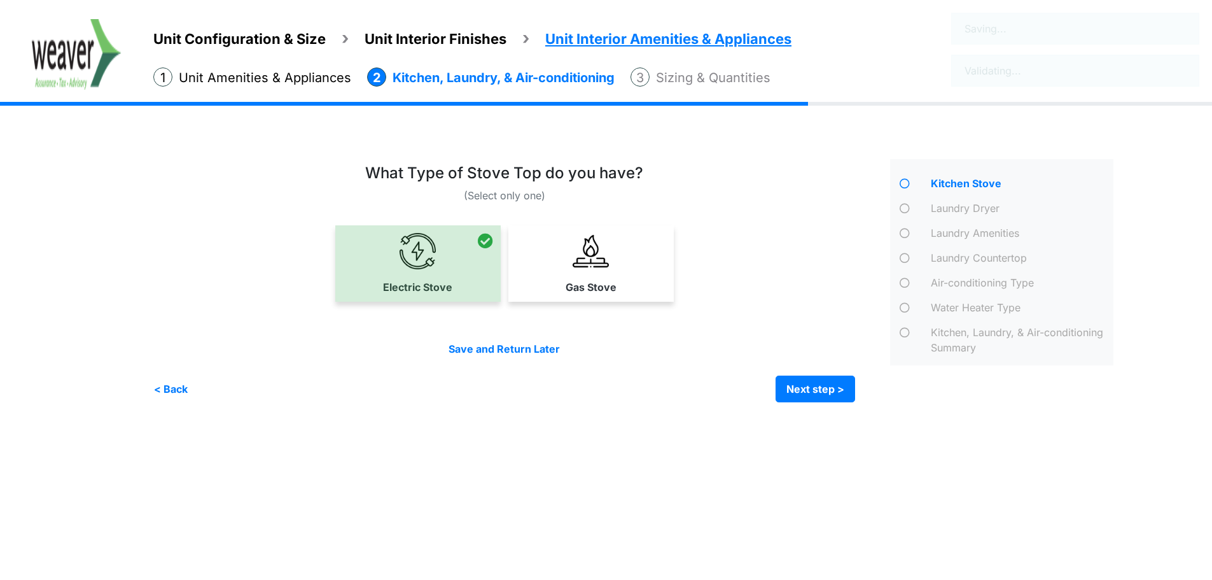
scroll to position [0, 0]
click at [846, 391] on button "Next step >" at bounding box center [821, 388] width 80 height 27
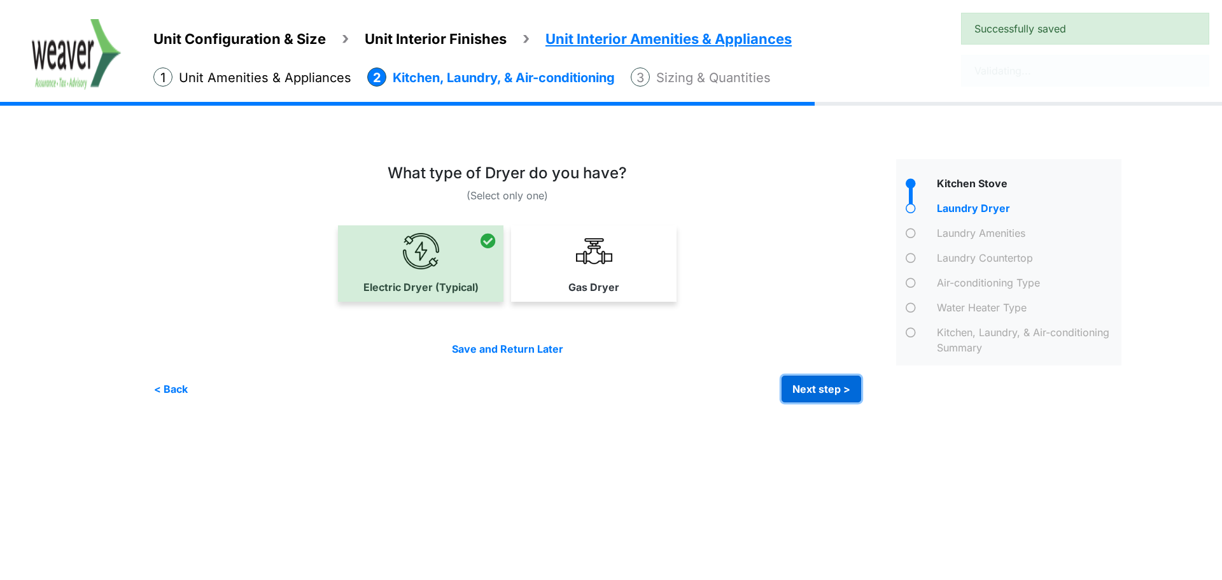
click at [817, 386] on button "Next step >" at bounding box center [821, 388] width 80 height 27
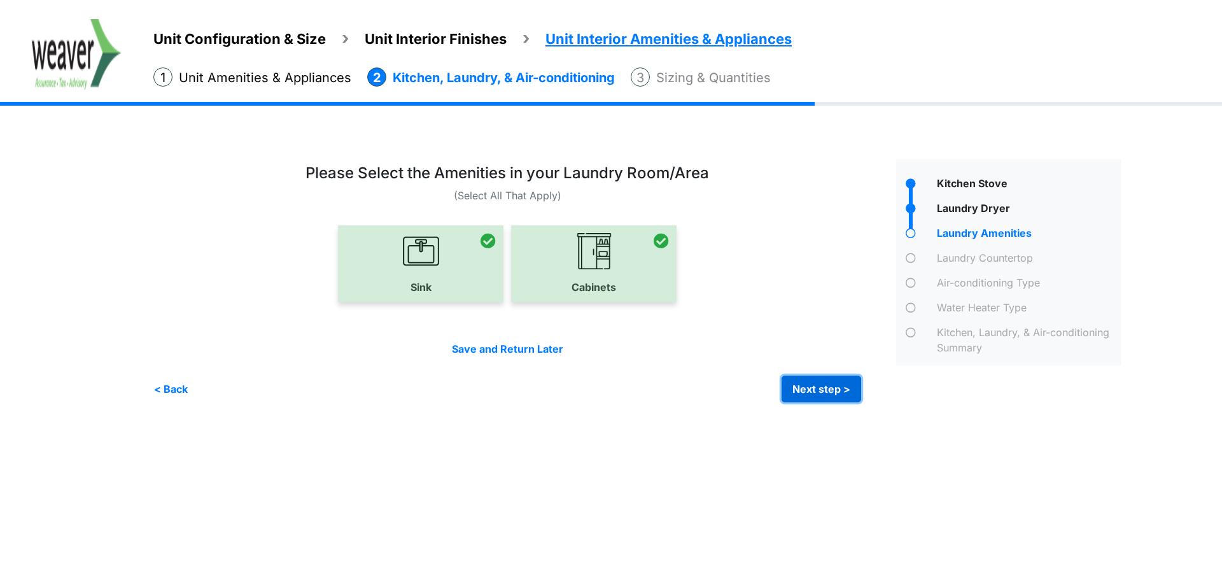
click at [840, 396] on button "Next step >" at bounding box center [821, 388] width 80 height 27
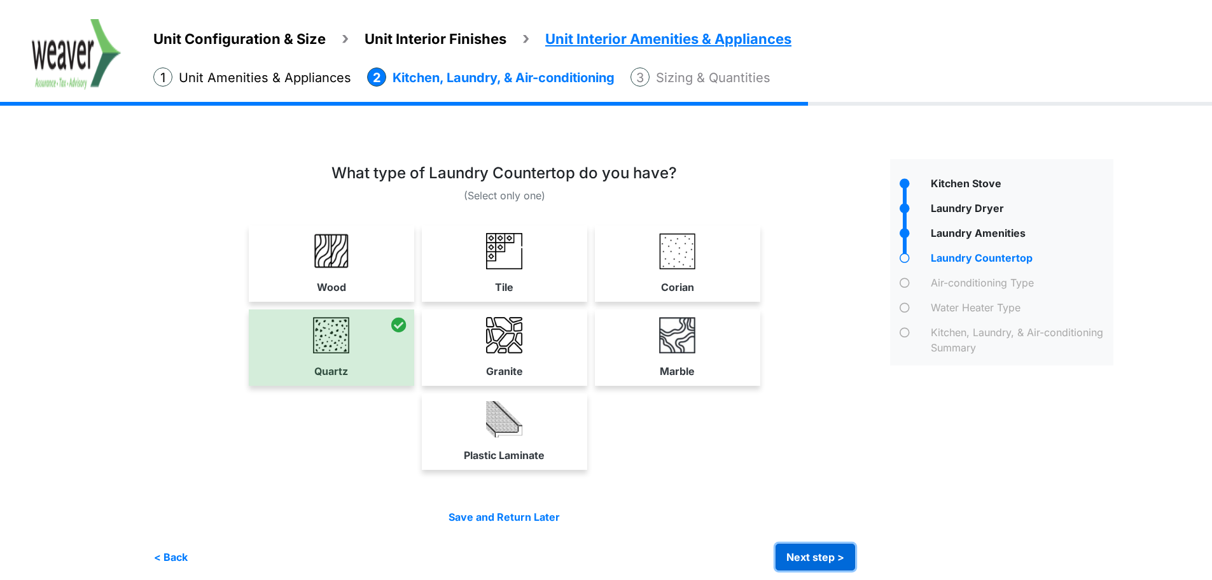
click at [790, 548] on button "Next step >" at bounding box center [816, 556] width 80 height 27
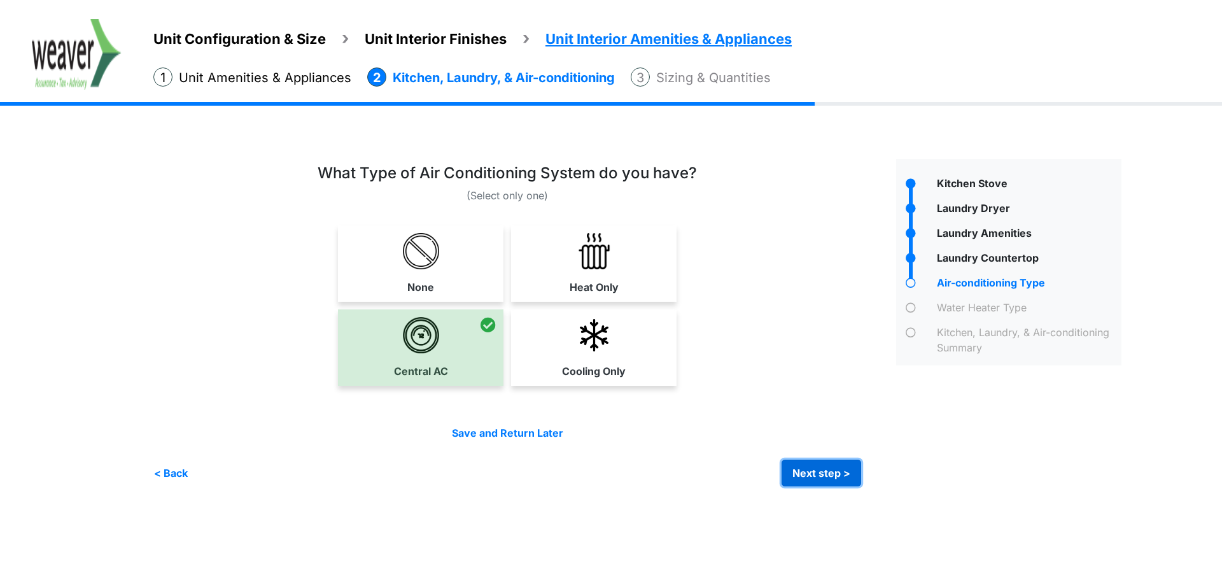
click at [849, 470] on button "Next step >" at bounding box center [821, 472] width 80 height 27
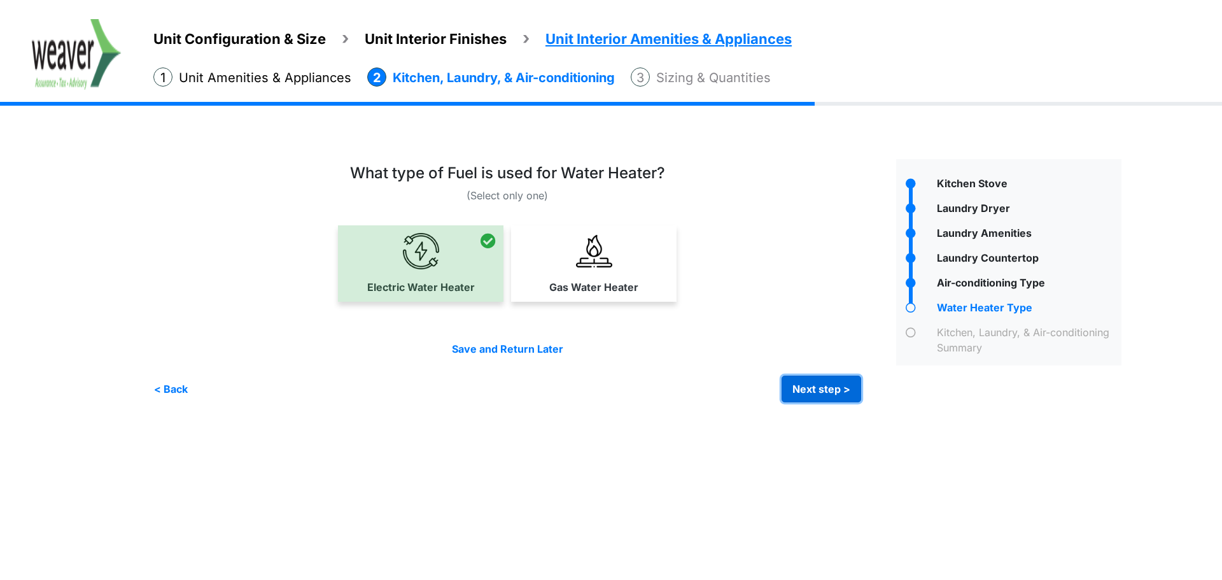
drag, startPoint x: 802, startPoint y: 384, endPoint x: 788, endPoint y: 376, distance: 15.4
click at [802, 384] on button "Next step >" at bounding box center [821, 388] width 80 height 27
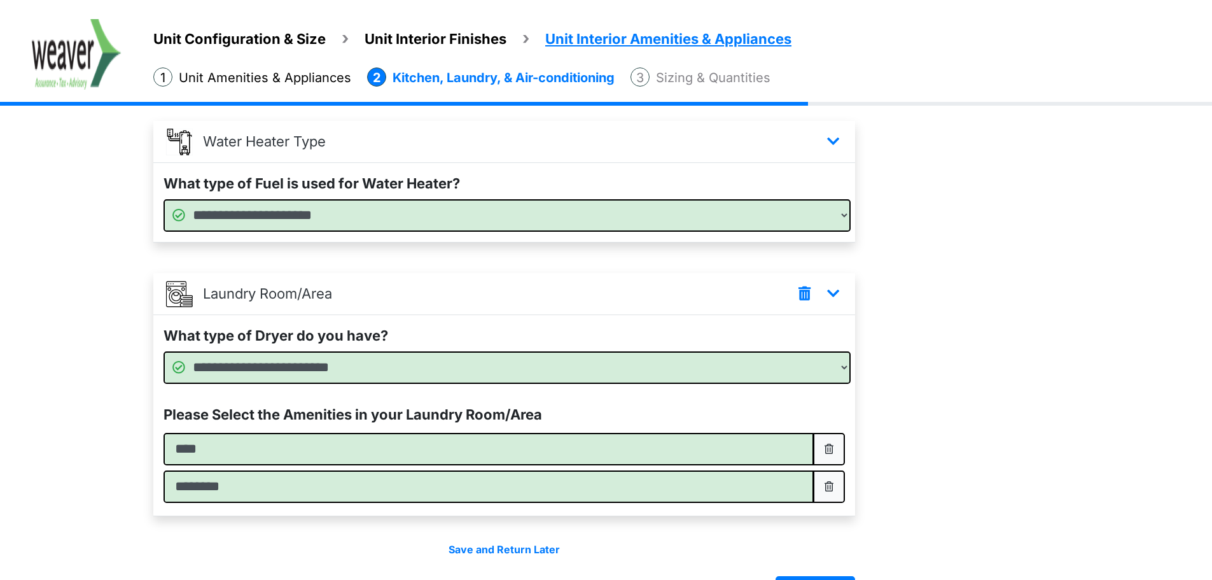
scroll to position [573, 0]
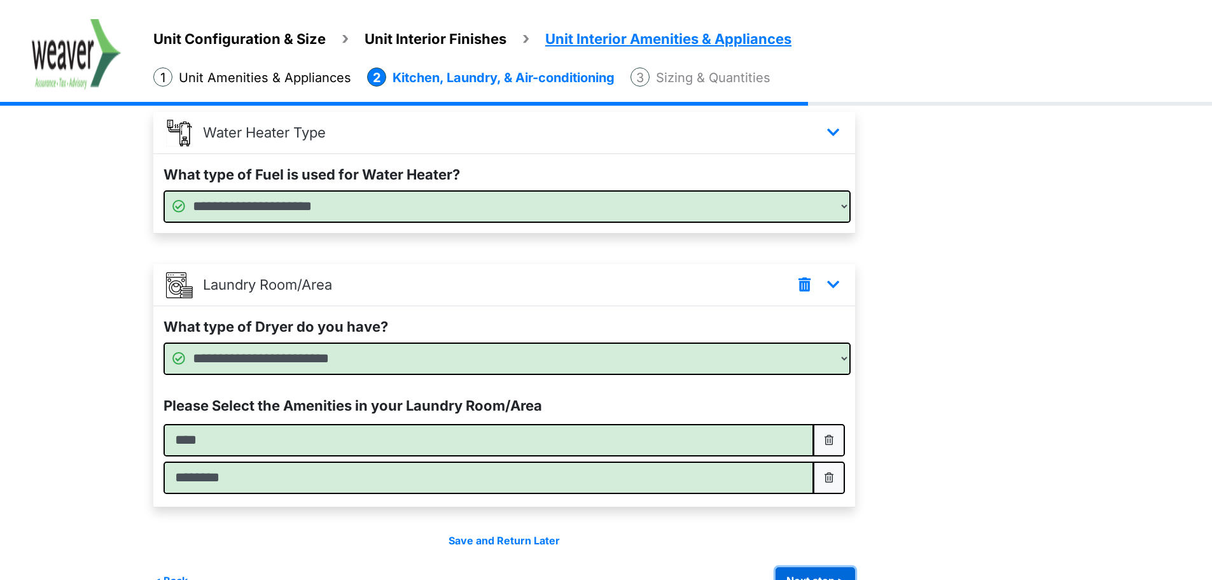
click at [821, 568] on button "Next step >" at bounding box center [816, 580] width 80 height 27
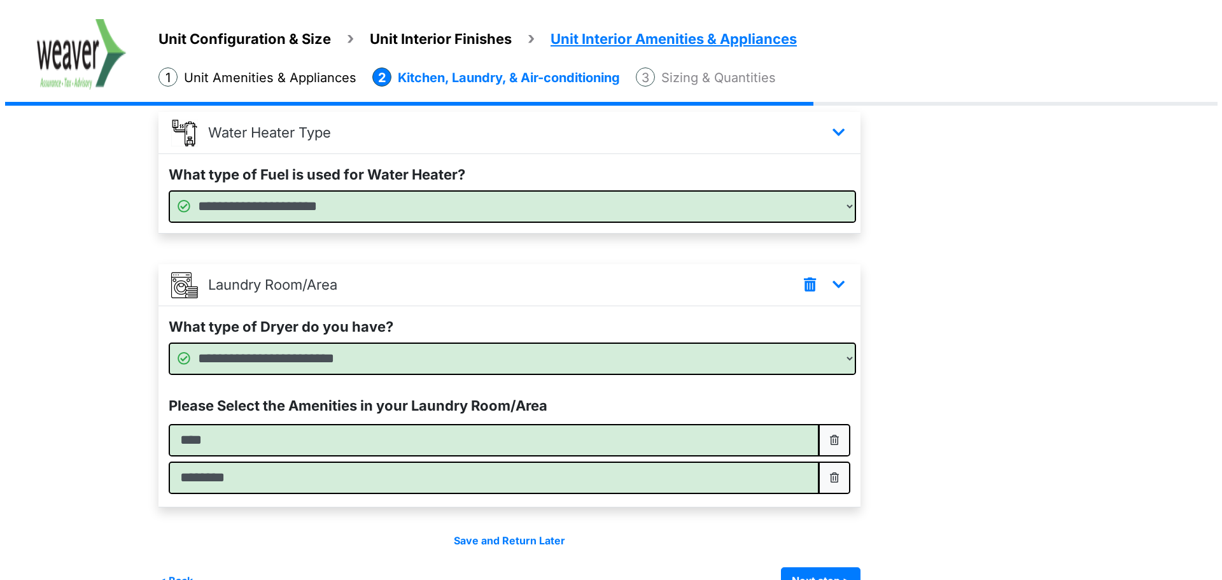
scroll to position [0, 0]
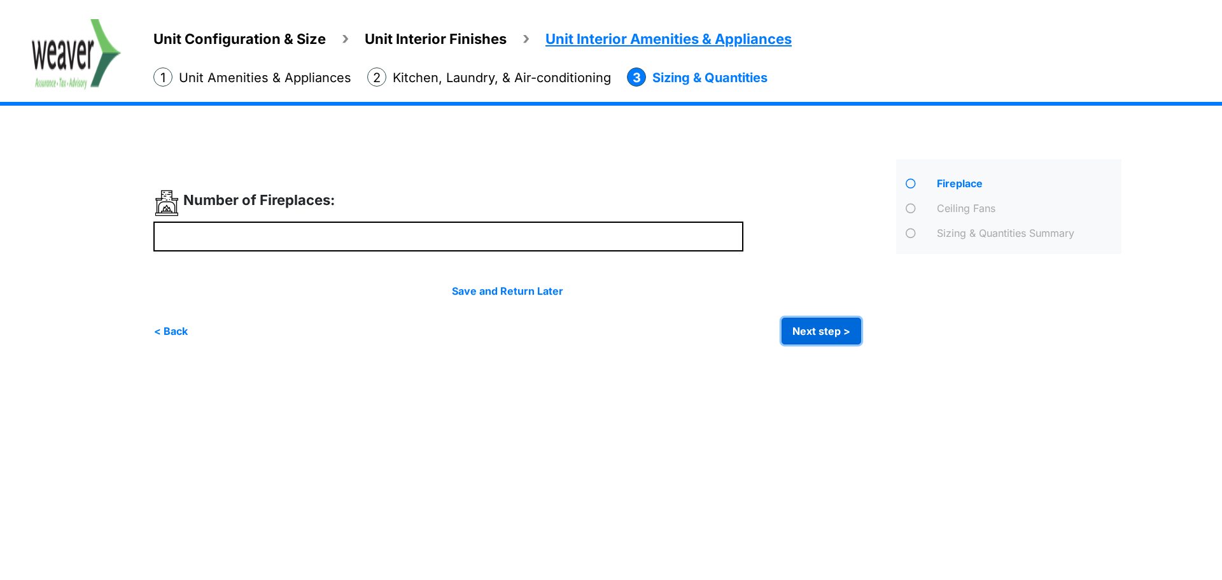
click at [821, 332] on button "Next step >" at bounding box center [821, 330] width 80 height 27
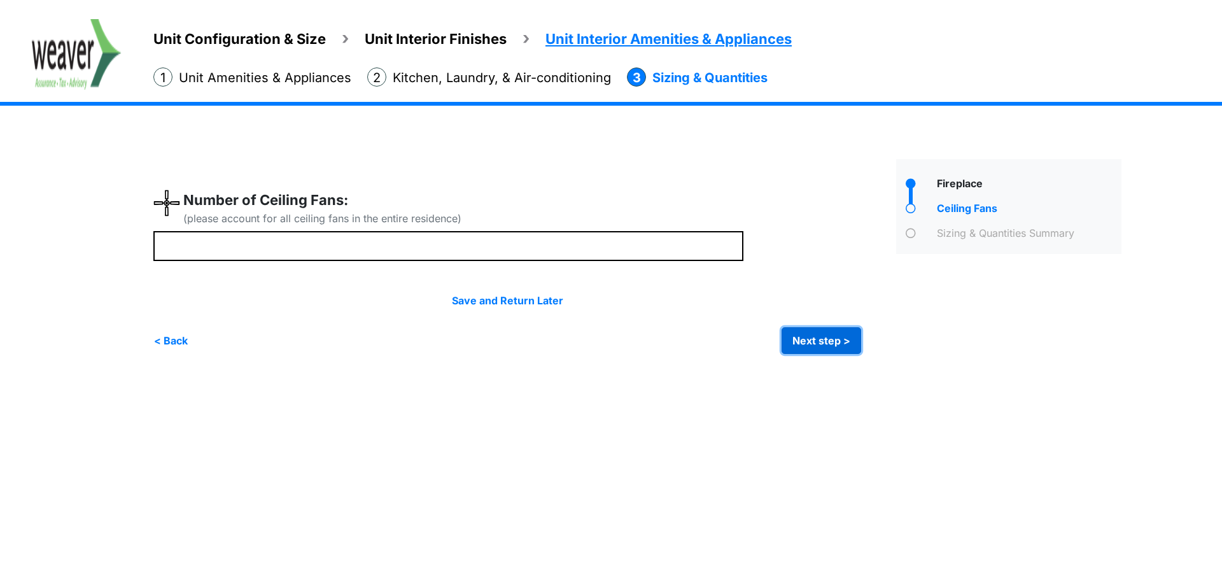
click at [812, 335] on button "Next step >" at bounding box center [821, 340] width 80 height 27
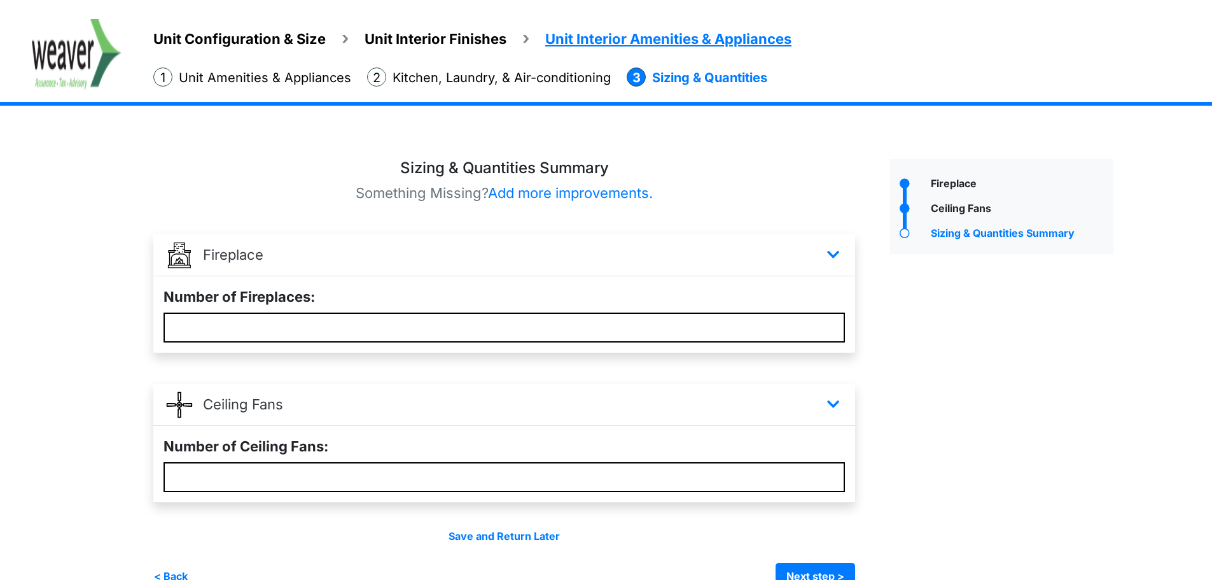
click at [188, 31] on span "Unit Configuration & Size" at bounding box center [239, 39] width 172 height 17
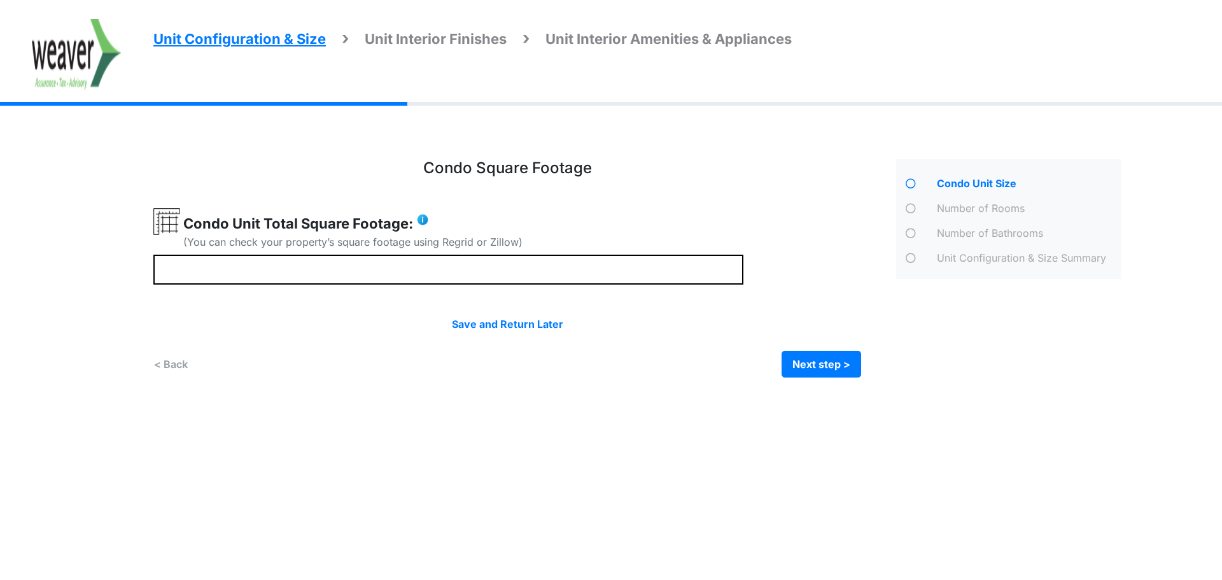
click at [49, 70] on img at bounding box center [77, 54] width 90 height 71
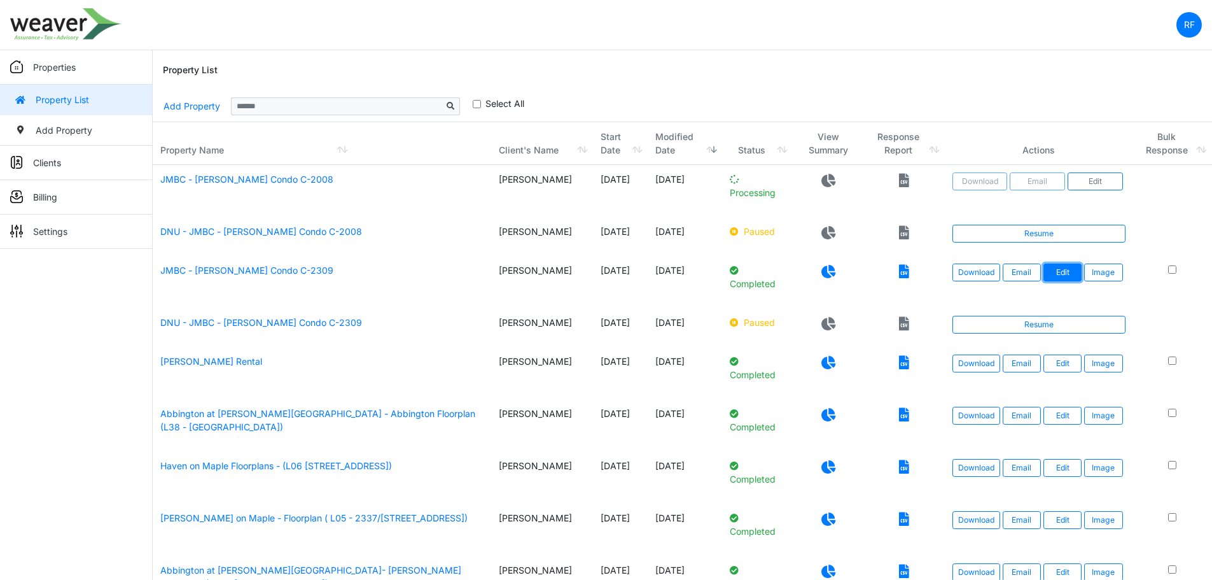
click at [1049, 272] on link "Edit" at bounding box center [1062, 272] width 38 height 18
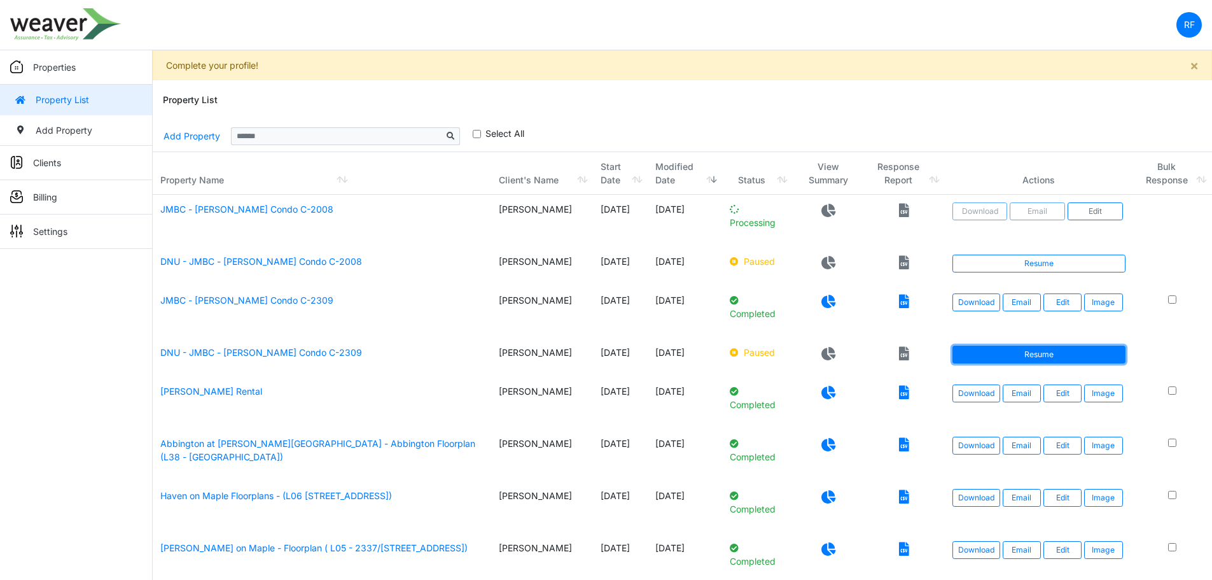
click at [994, 363] on link "Resume" at bounding box center [1038, 354] width 173 height 18
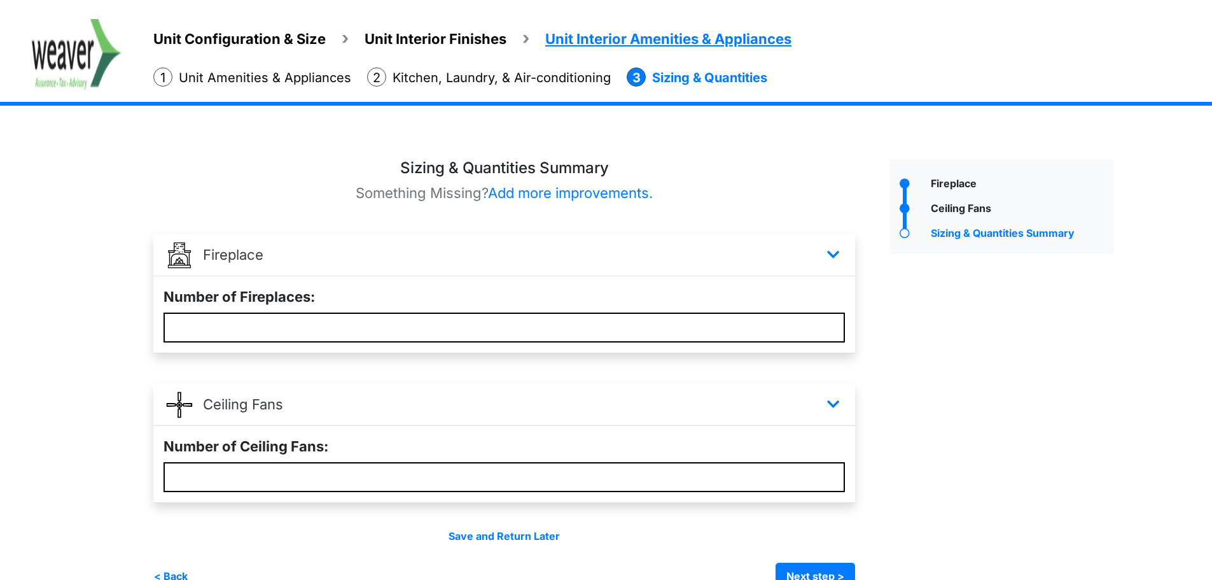
click at [300, 45] on span "Unit Configuration & Size" at bounding box center [239, 39] width 172 height 17
click at [264, 37] on span "Unit Configuration & Size" at bounding box center [239, 39] width 172 height 17
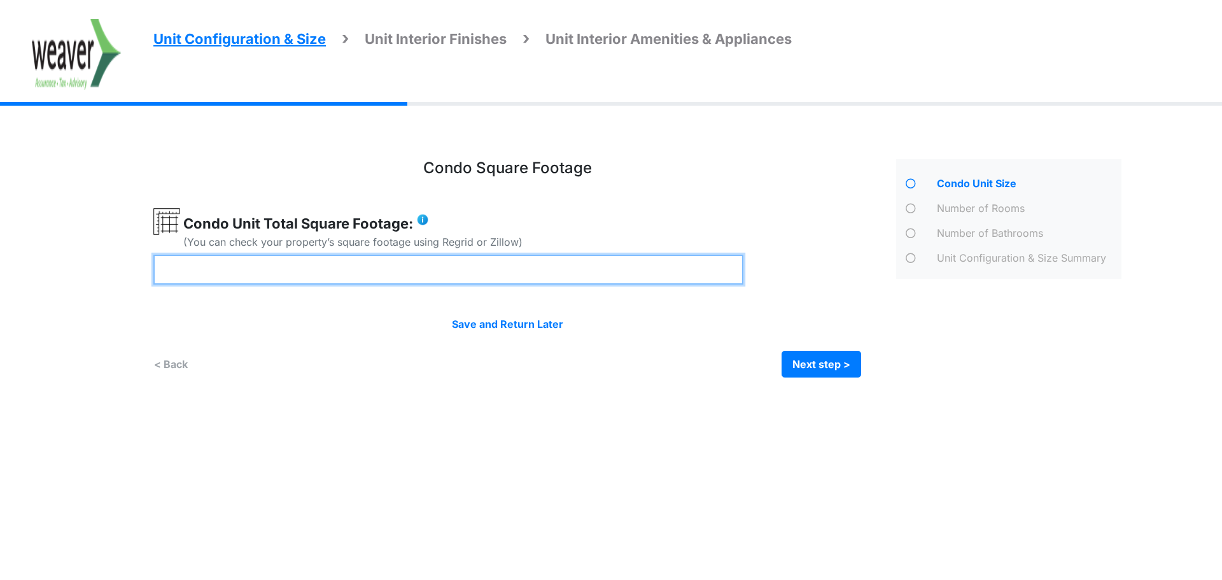
click at [276, 275] on input "***" at bounding box center [448, 269] width 590 height 30
type input "****"
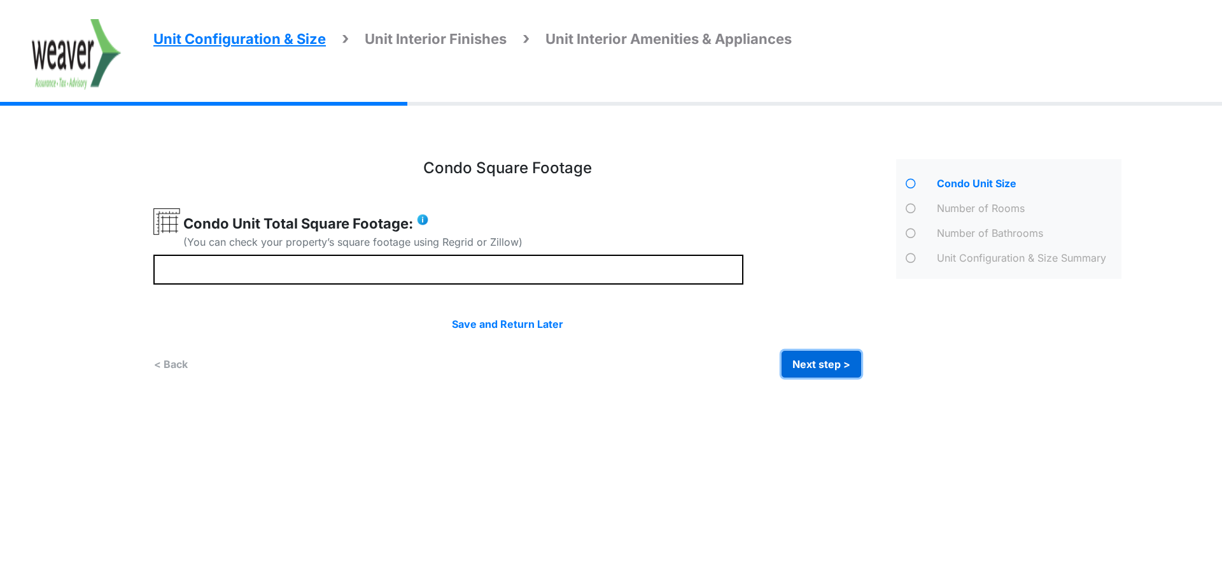
click at [828, 368] on button "Next step >" at bounding box center [821, 364] width 80 height 27
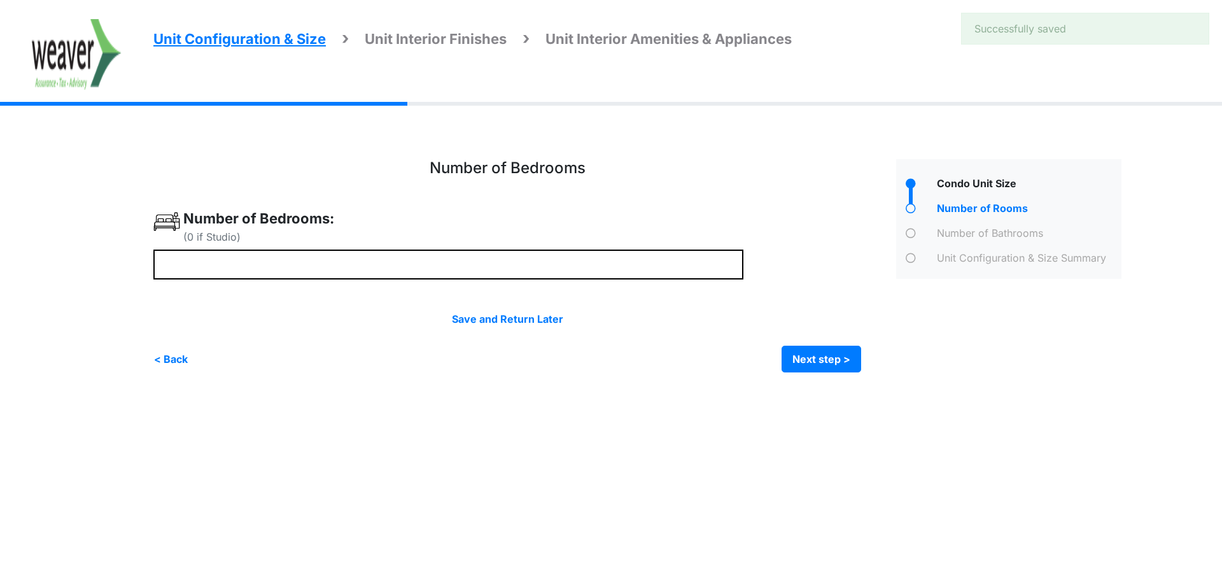
click at [754, 43] on span "Unit Interior Amenities & Appliances" at bounding box center [668, 39] width 246 height 17
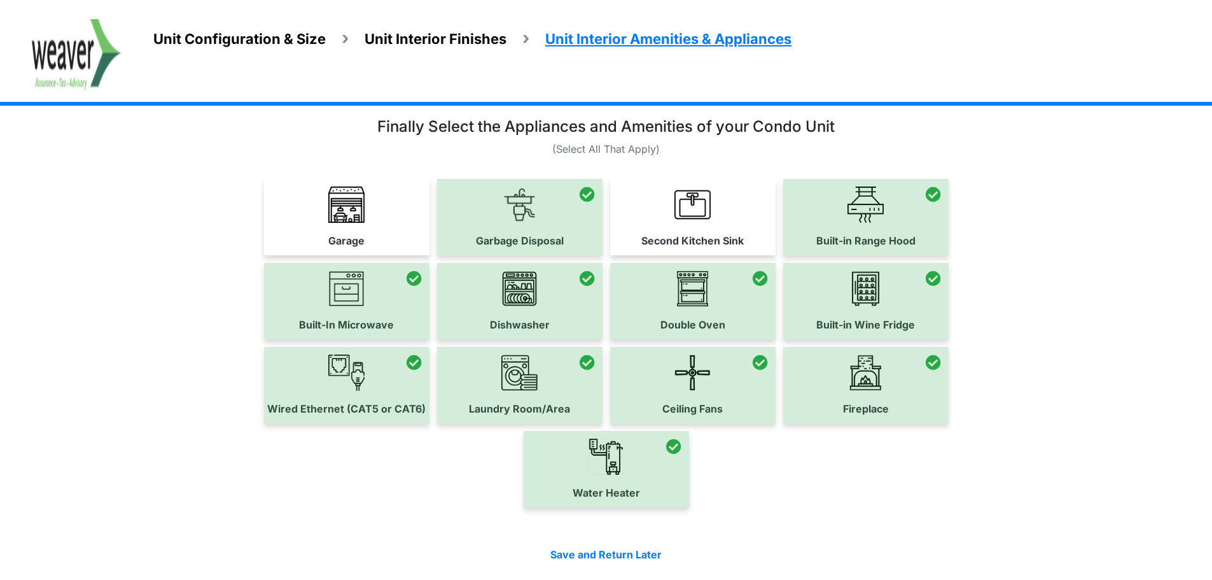
scroll to position [94, 0]
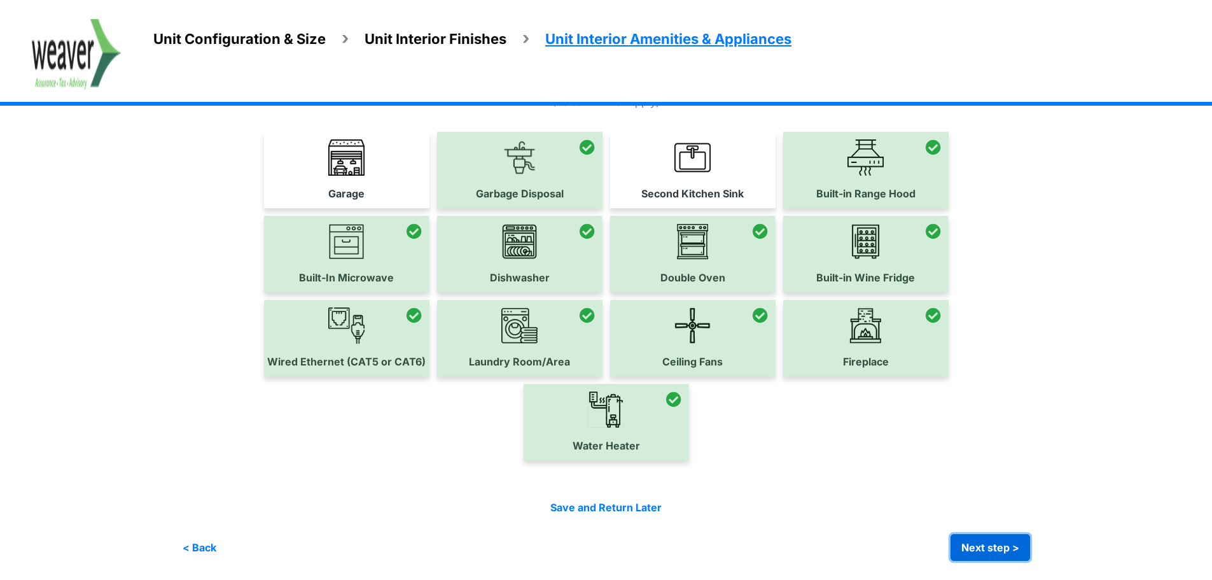
click at [1012, 546] on button "Next step >" at bounding box center [991, 547] width 80 height 27
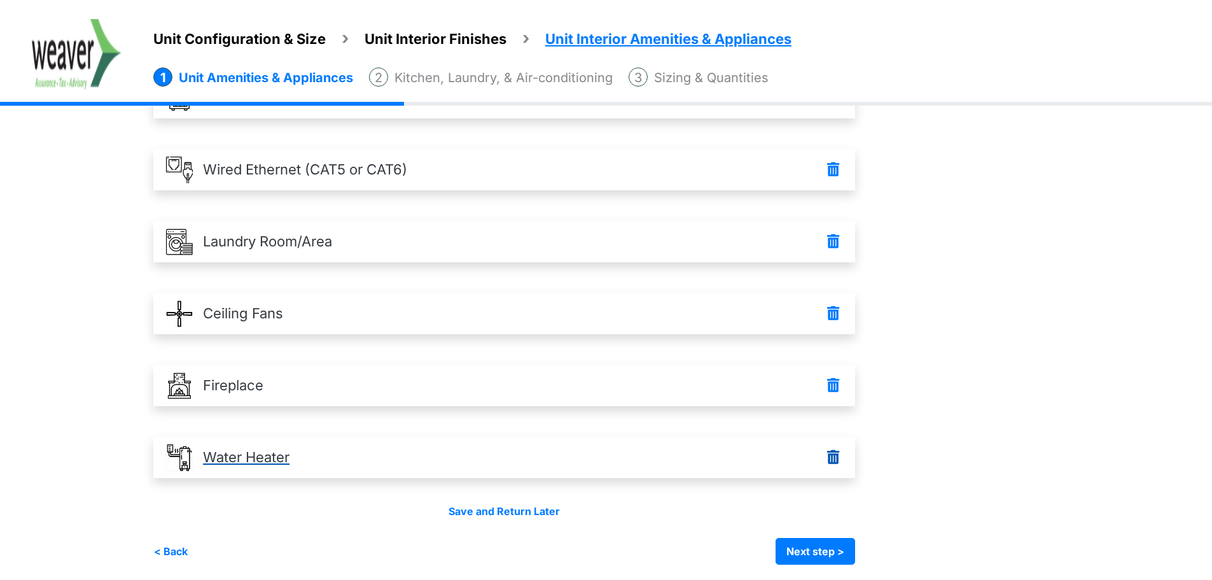
scroll to position [520, 0]
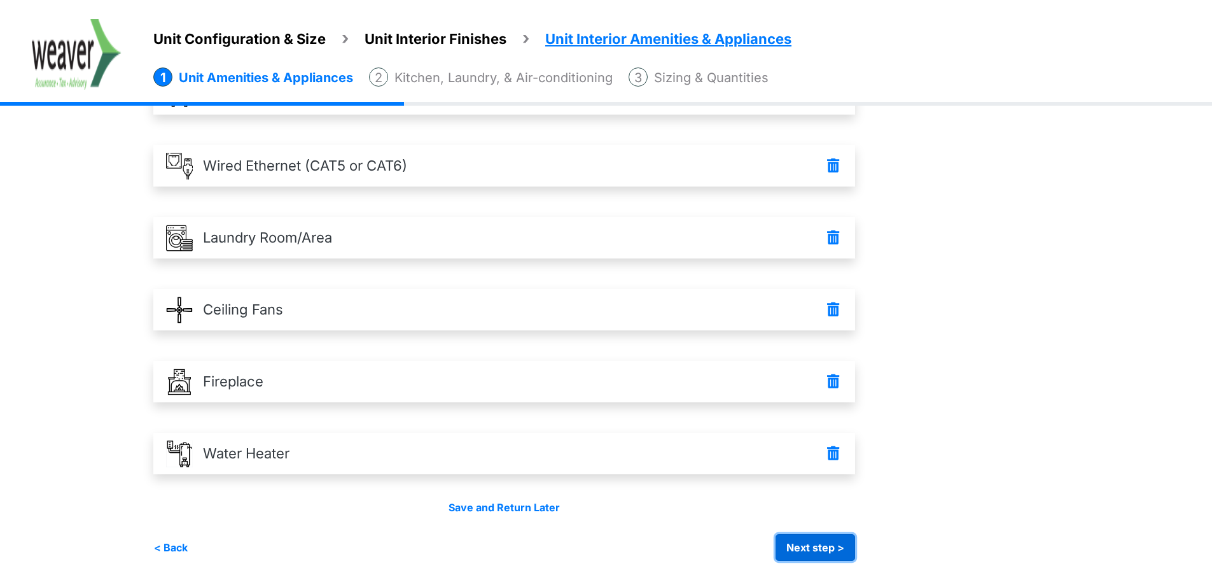
click at [802, 542] on button "Next step >" at bounding box center [816, 547] width 80 height 27
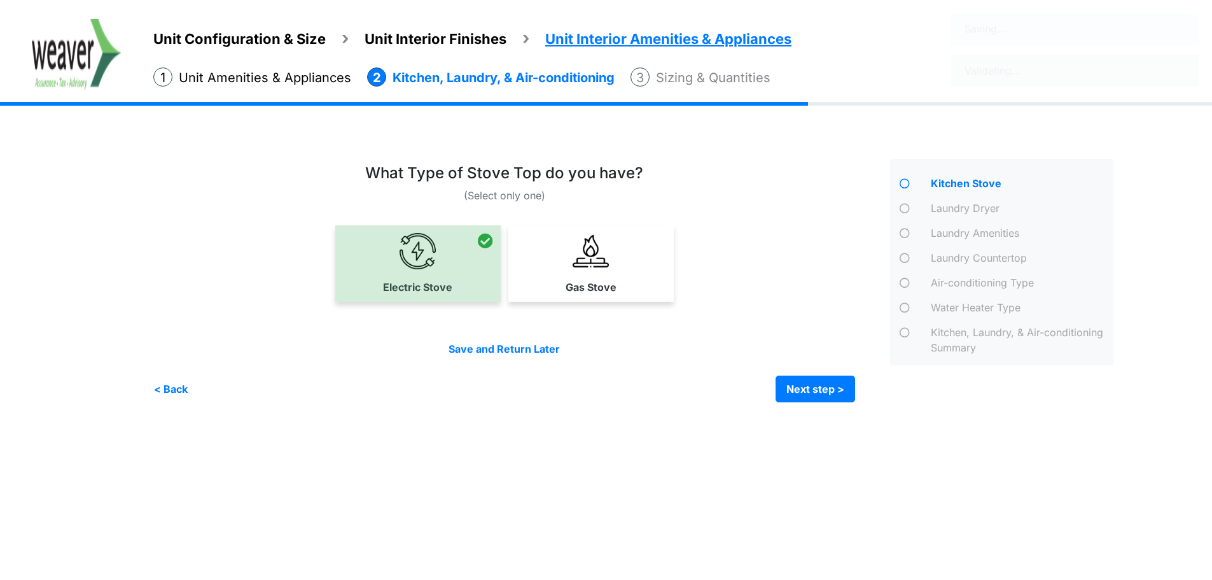
scroll to position [0, 0]
click at [846, 398] on button "Next step >" at bounding box center [821, 388] width 80 height 27
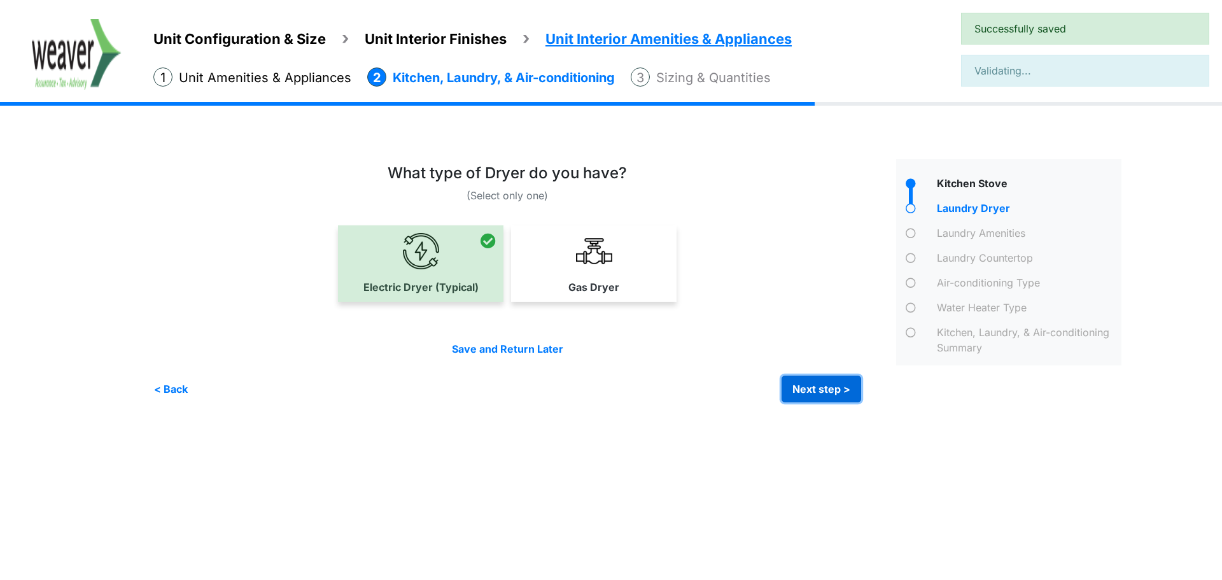
click at [846, 397] on button "Next step >" at bounding box center [821, 388] width 80 height 27
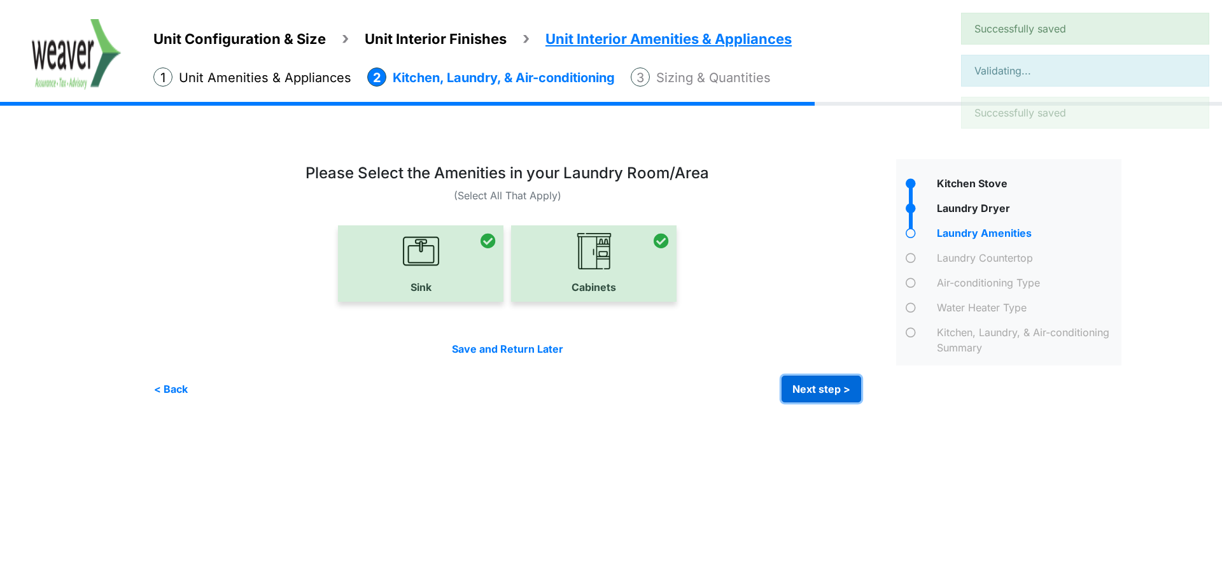
click at [846, 397] on button "Next step >" at bounding box center [821, 388] width 80 height 27
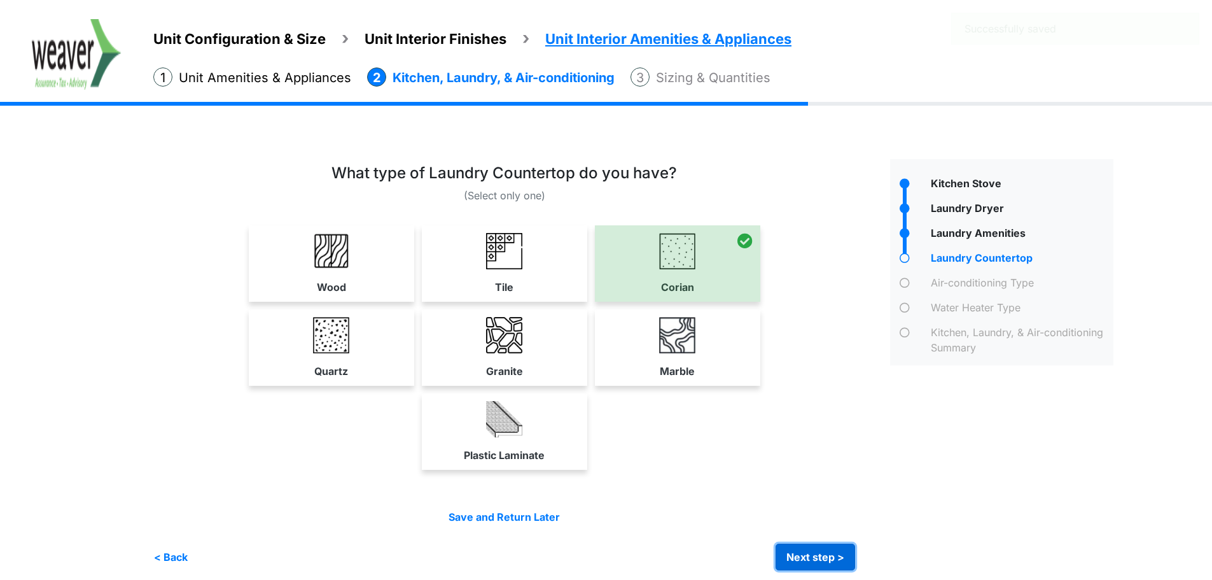
click at [846, 553] on button "Next step >" at bounding box center [816, 556] width 80 height 27
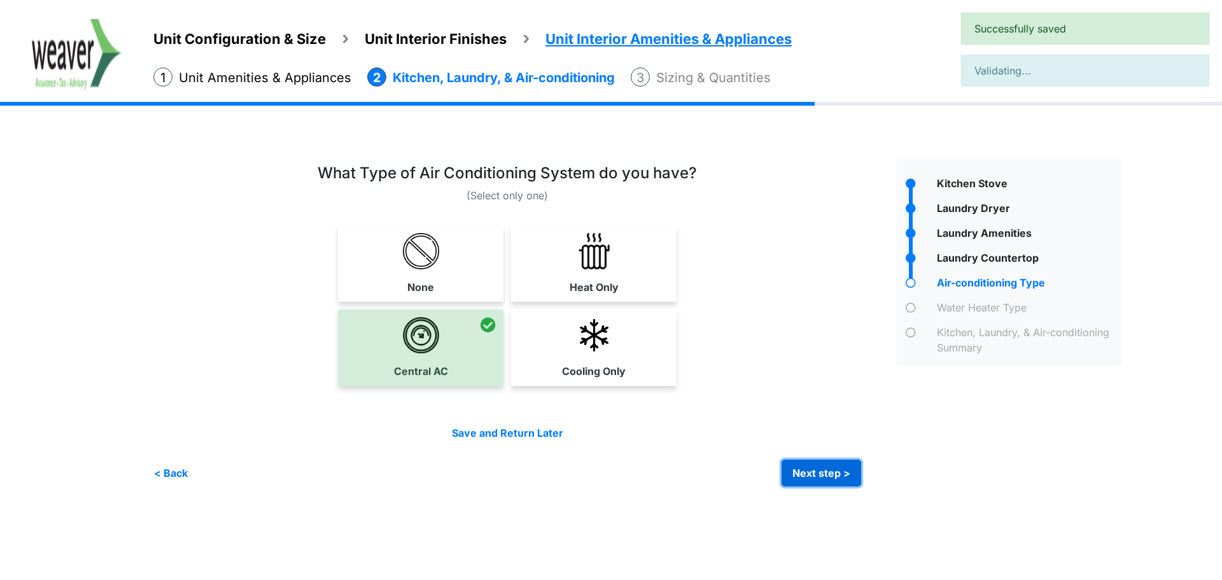
click at [846, 465] on button "Next step >" at bounding box center [821, 472] width 80 height 27
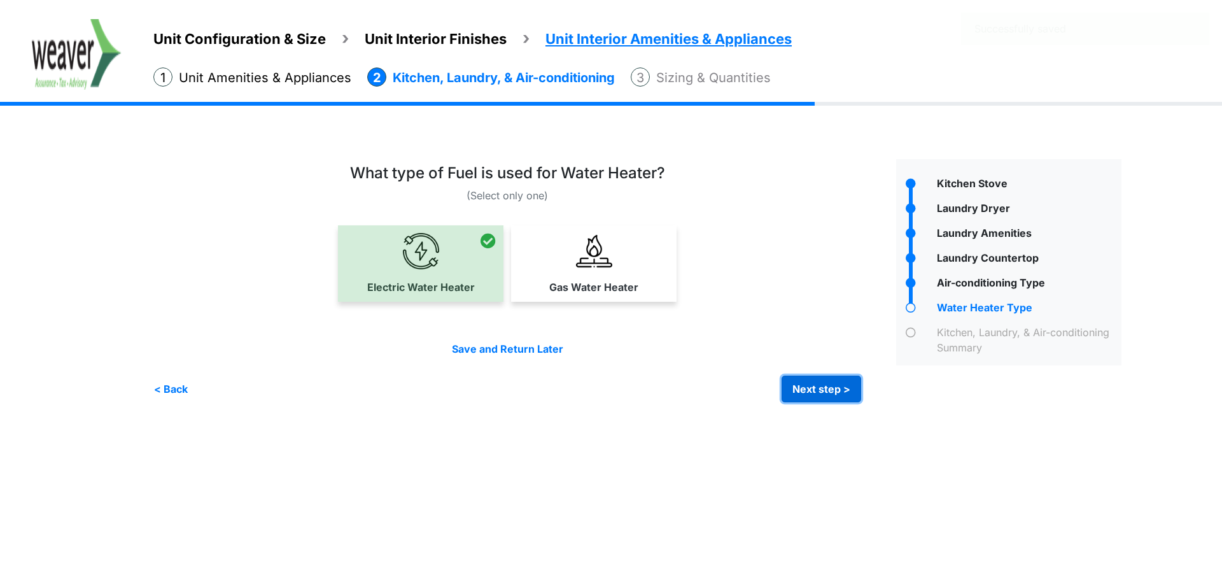
click at [833, 389] on button "Next step >" at bounding box center [821, 388] width 80 height 27
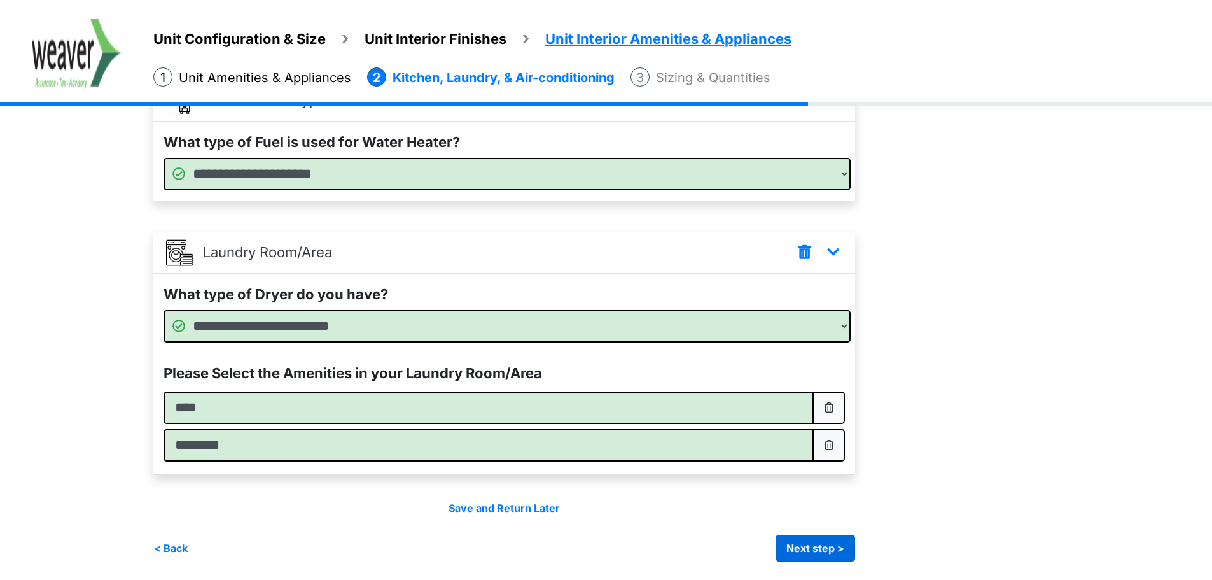
scroll to position [606, 0]
click at [839, 542] on button "Next step >" at bounding box center [816, 547] width 80 height 27
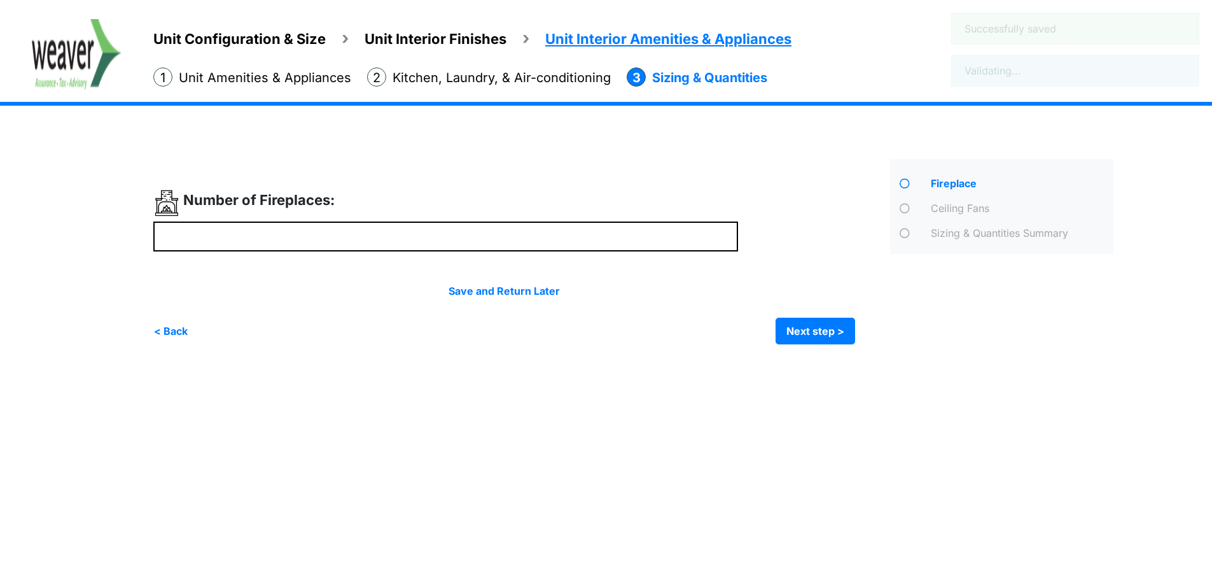
scroll to position [0, 0]
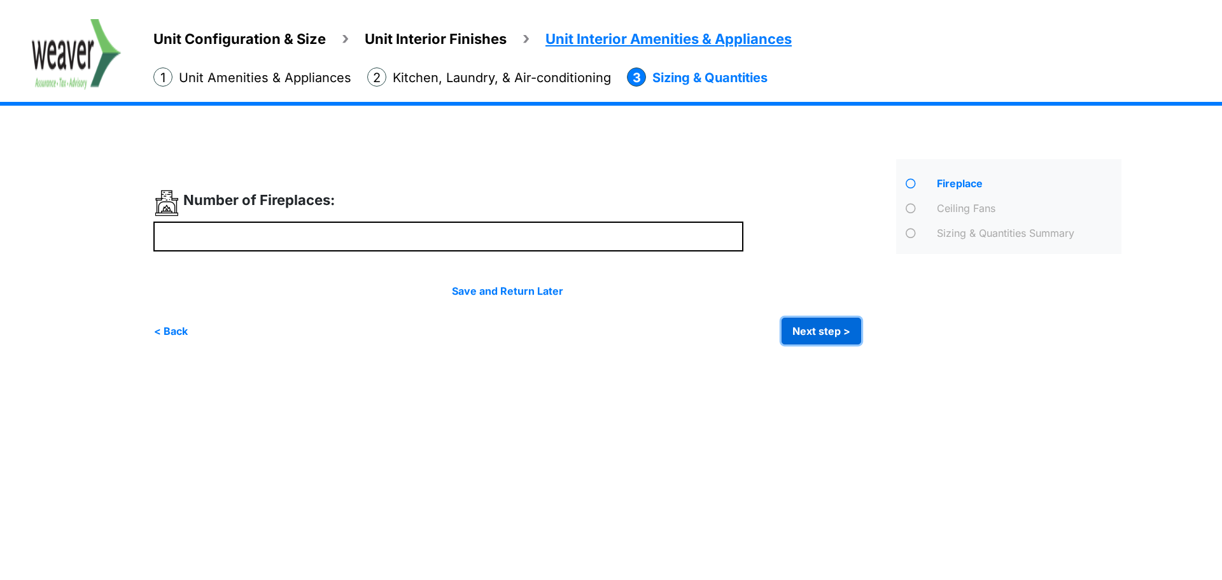
click at [822, 326] on button "Next step >" at bounding box center [821, 330] width 80 height 27
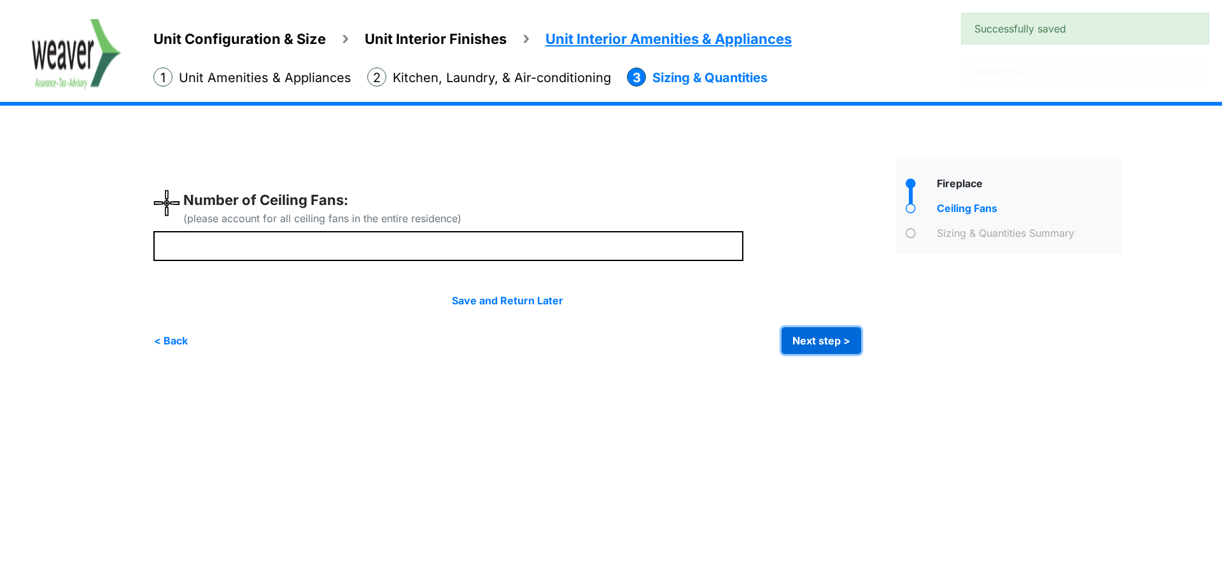
click at [821, 344] on button "Next step >" at bounding box center [821, 340] width 80 height 27
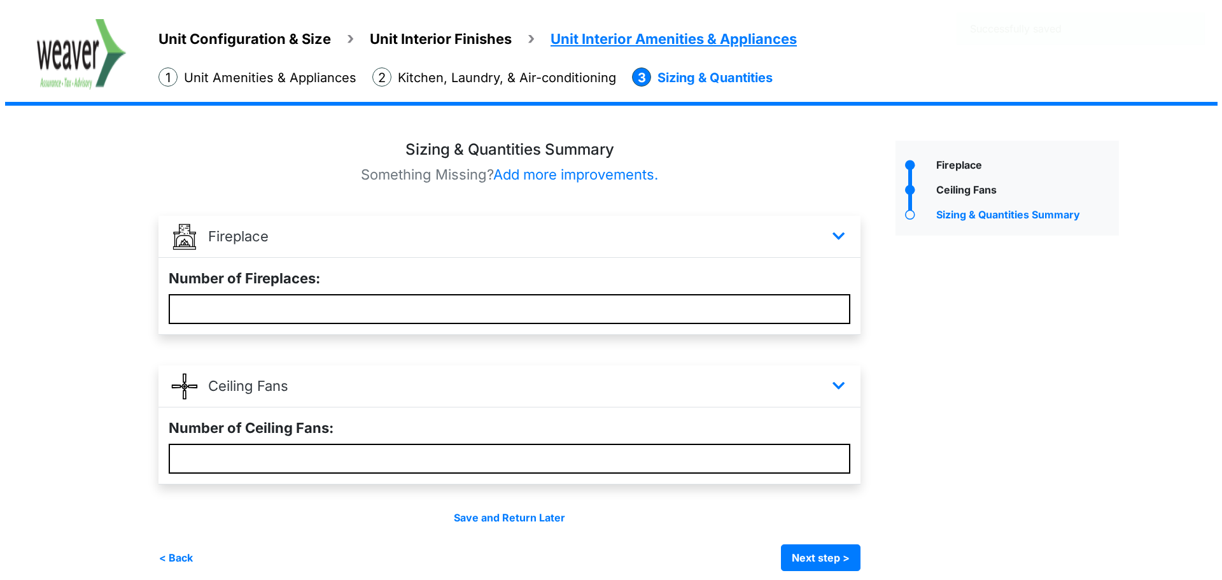
scroll to position [29, 0]
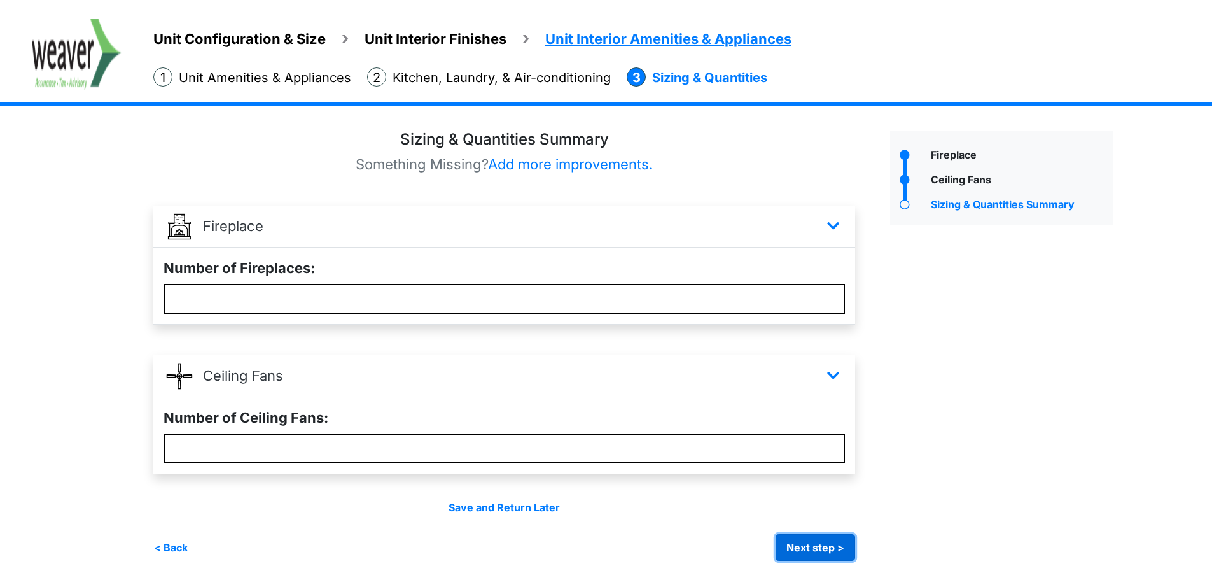
click at [818, 560] on button "Next step >" at bounding box center [816, 547] width 80 height 27
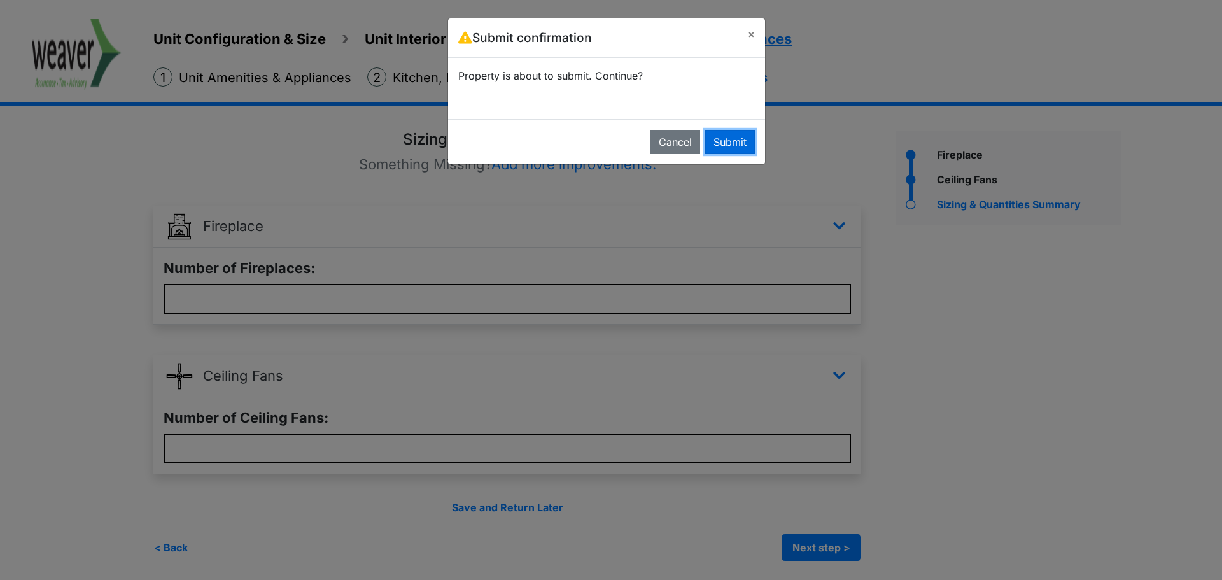
click at [725, 141] on button "Submit" at bounding box center [730, 142] width 50 height 24
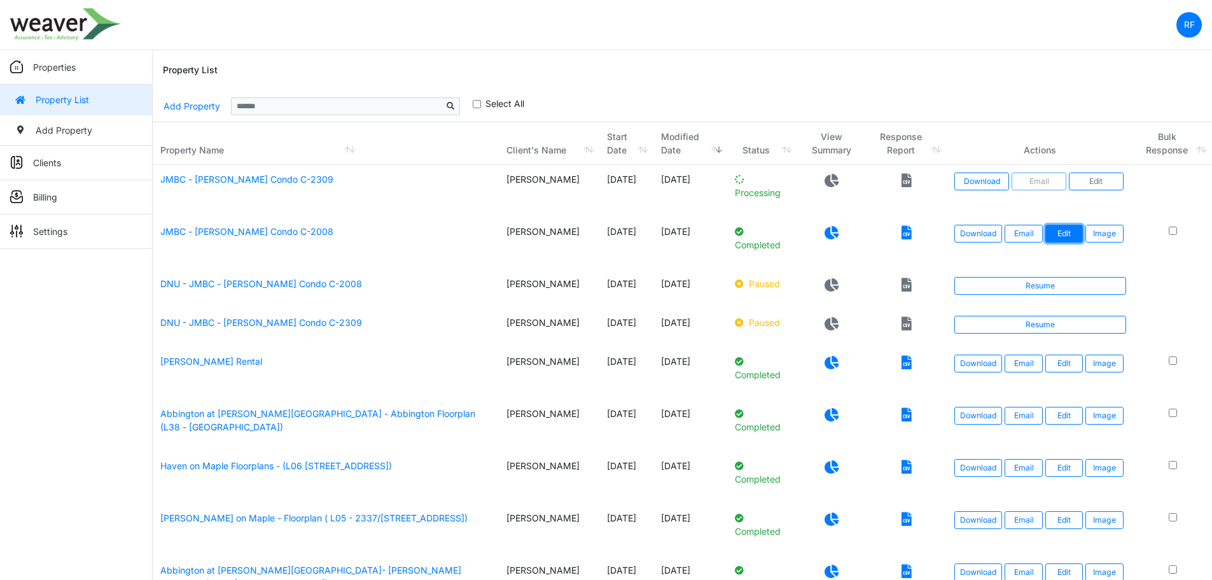
click at [1068, 237] on link "Edit" at bounding box center [1064, 234] width 38 height 18
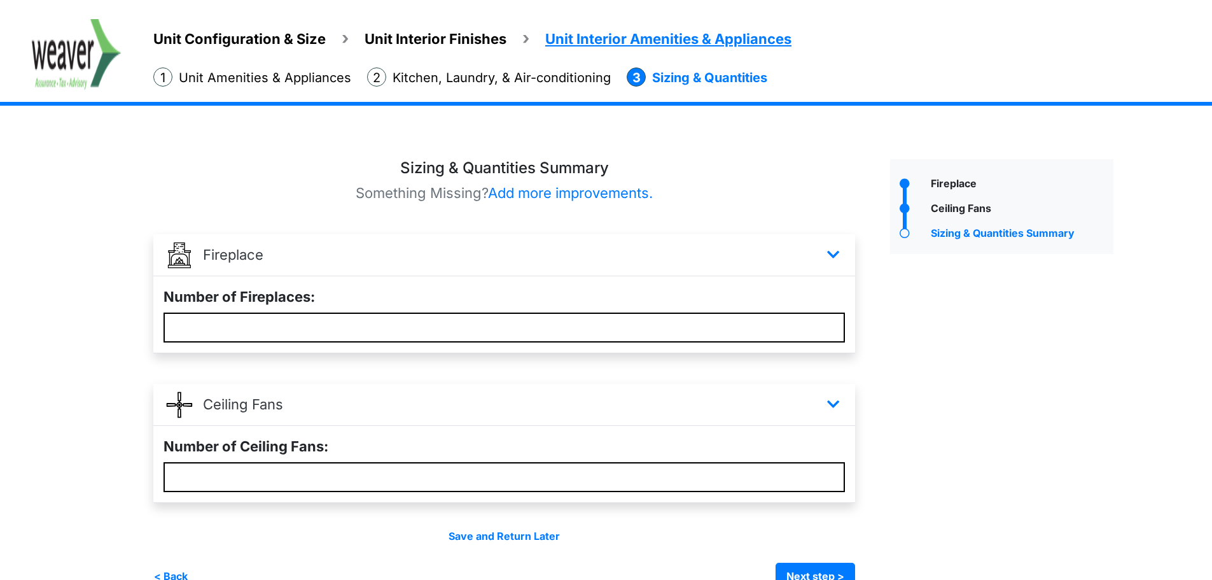
click at [237, 29] on li "Unit Configuration & Size" at bounding box center [239, 39] width 172 height 21
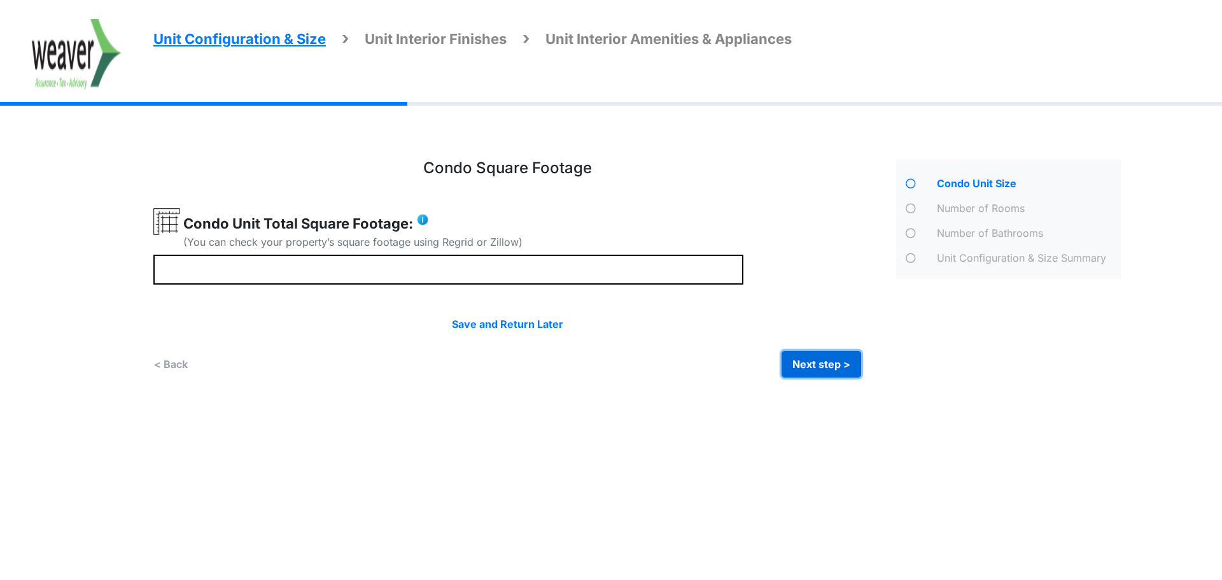
drag, startPoint x: 812, startPoint y: 353, endPoint x: 746, endPoint y: 139, distance: 224.4
click at [812, 352] on button "Next step >" at bounding box center [821, 364] width 80 height 27
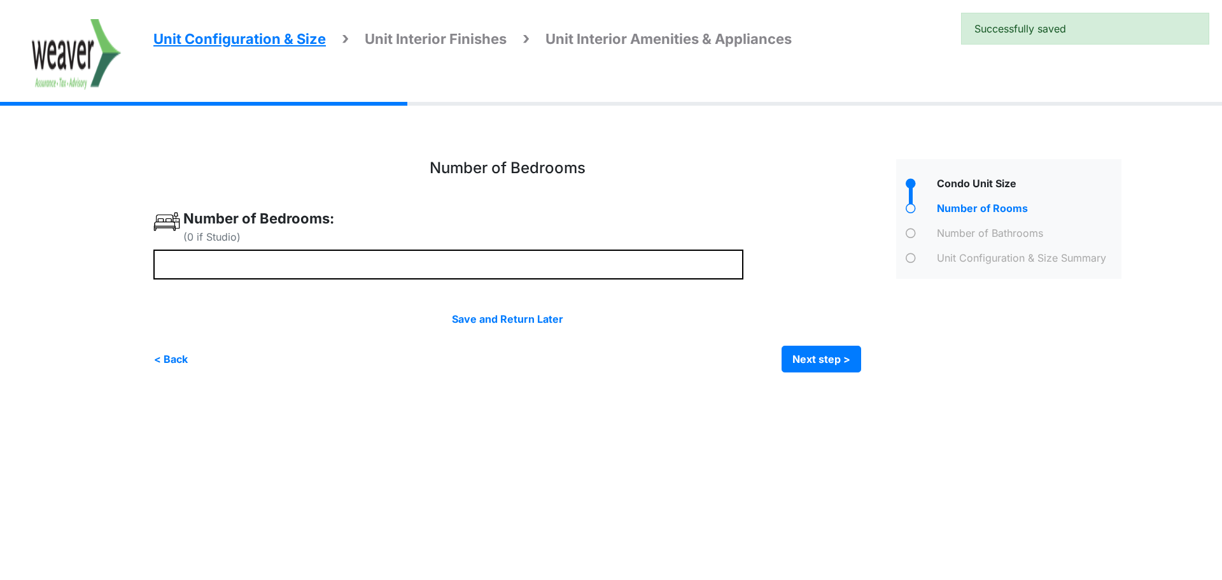
click at [715, 45] on span "Unit Interior Amenities & Appliances" at bounding box center [668, 39] width 246 height 17
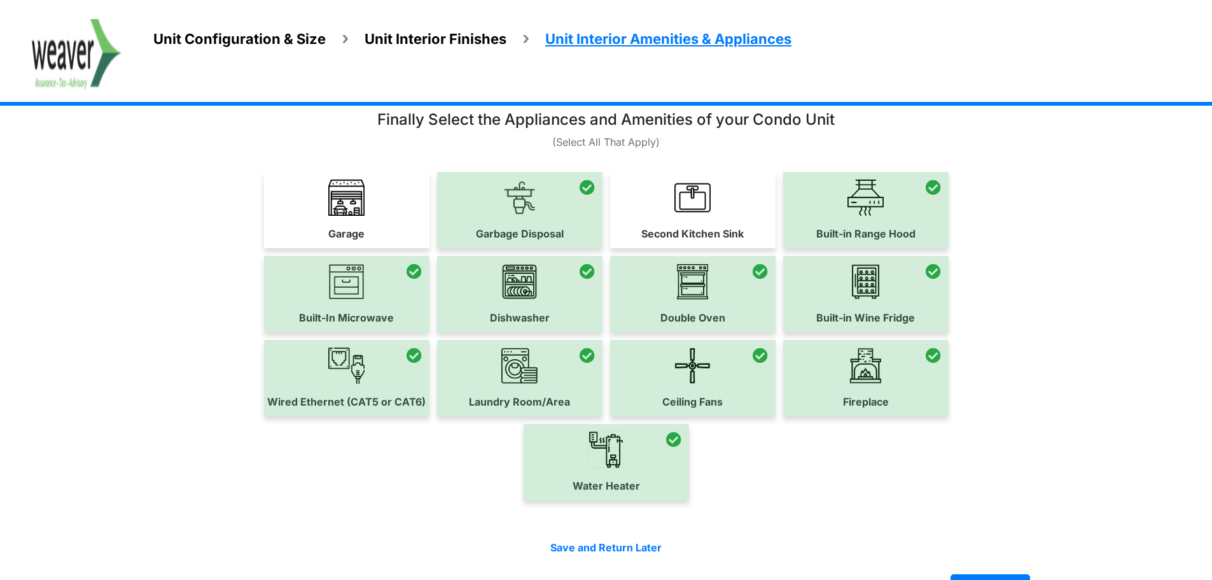
scroll to position [94, 0]
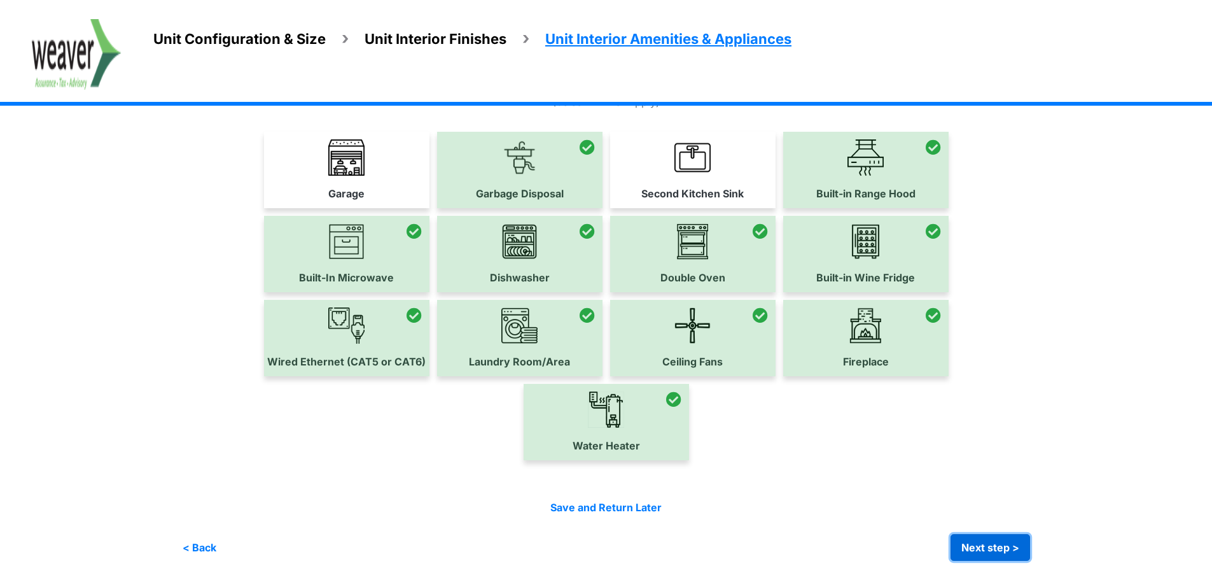
click at [991, 552] on button "Next step >" at bounding box center [991, 547] width 80 height 27
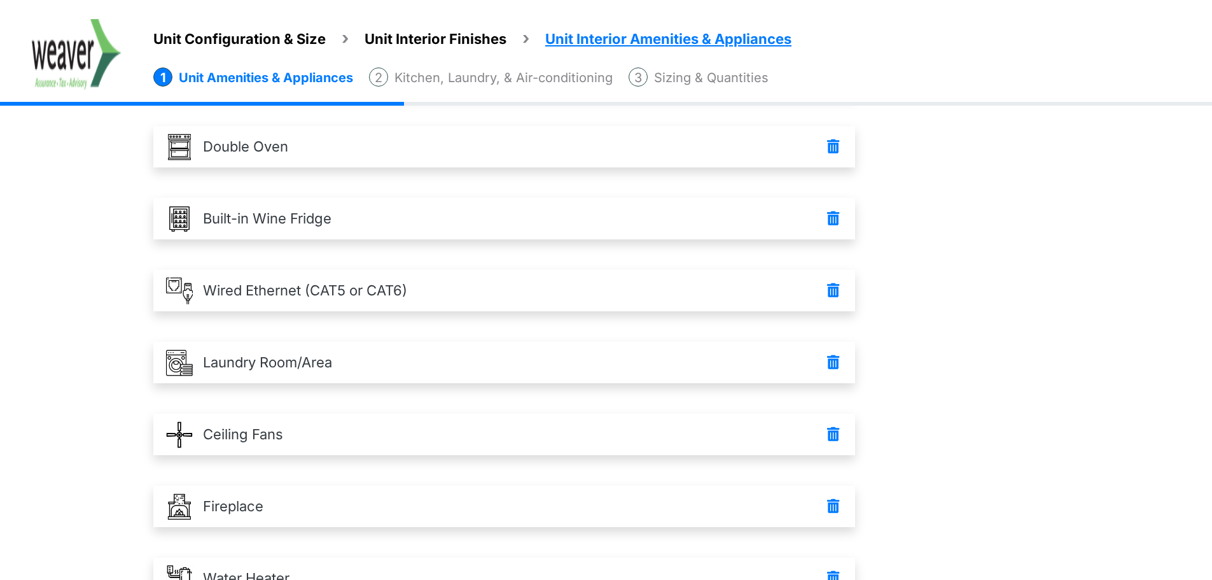
scroll to position [520, 0]
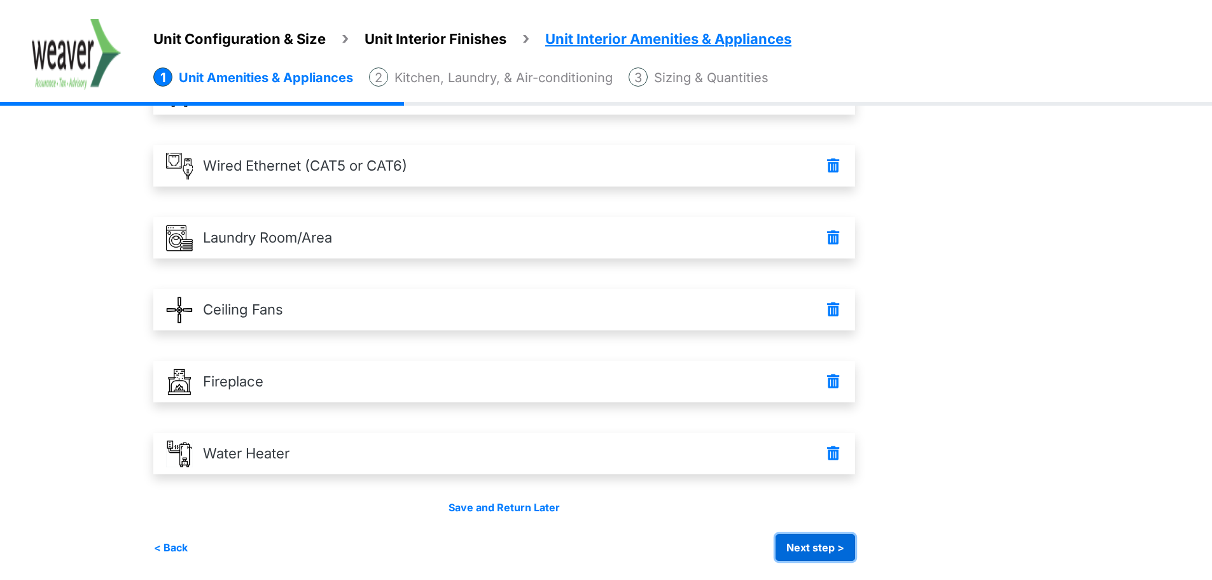
click at [835, 538] on button "Next step >" at bounding box center [816, 547] width 80 height 27
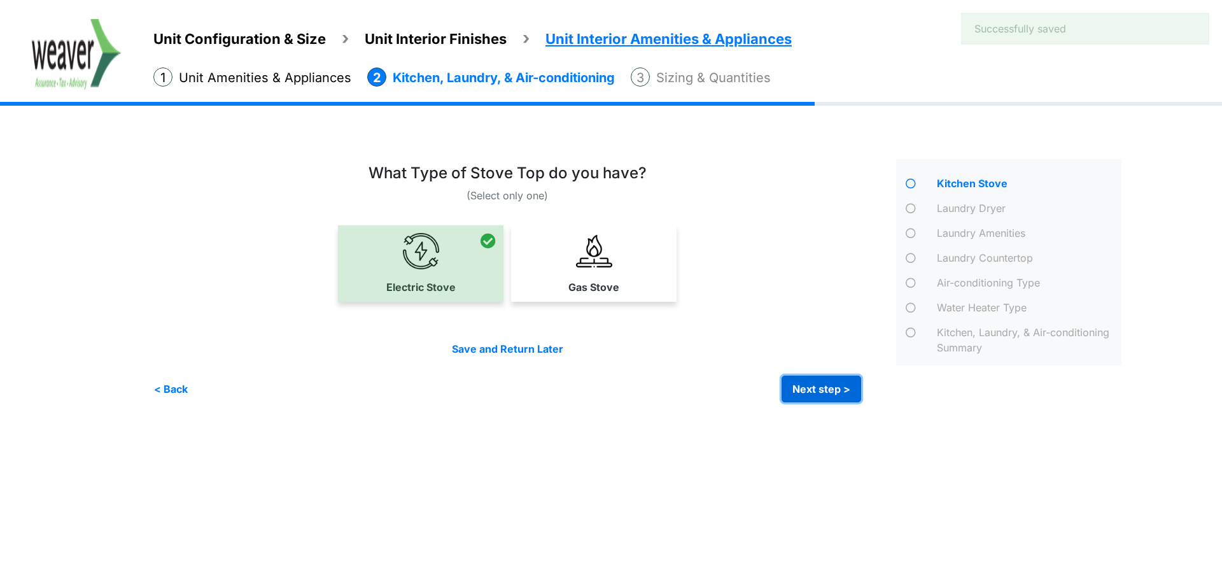
click at [823, 382] on button "Next step >" at bounding box center [821, 388] width 80 height 27
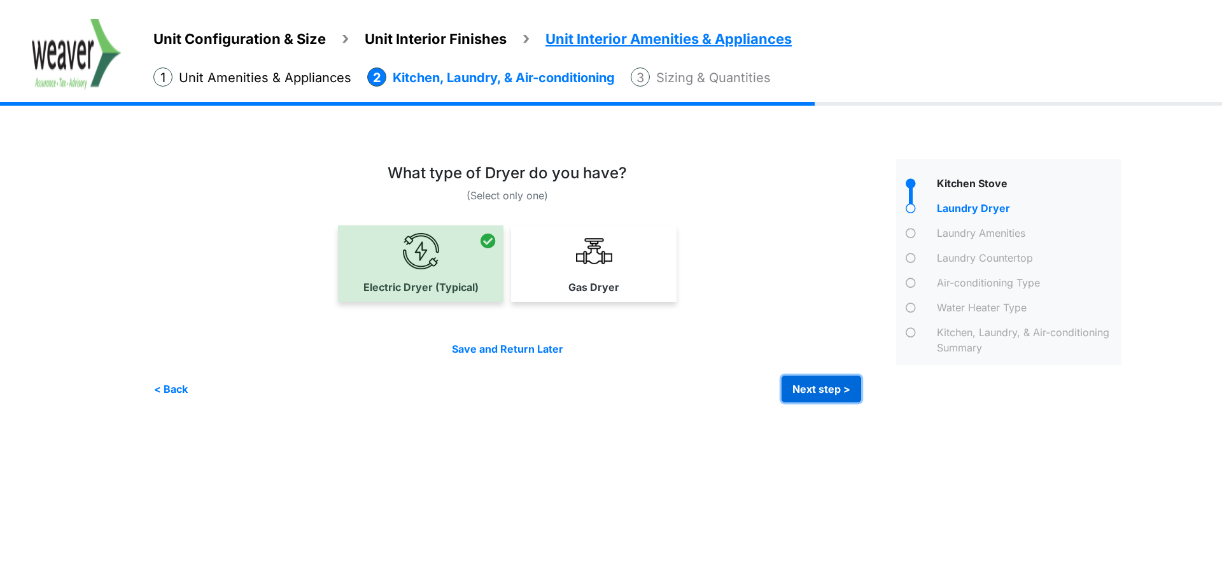
click at [843, 386] on button "Next step >" at bounding box center [821, 388] width 80 height 27
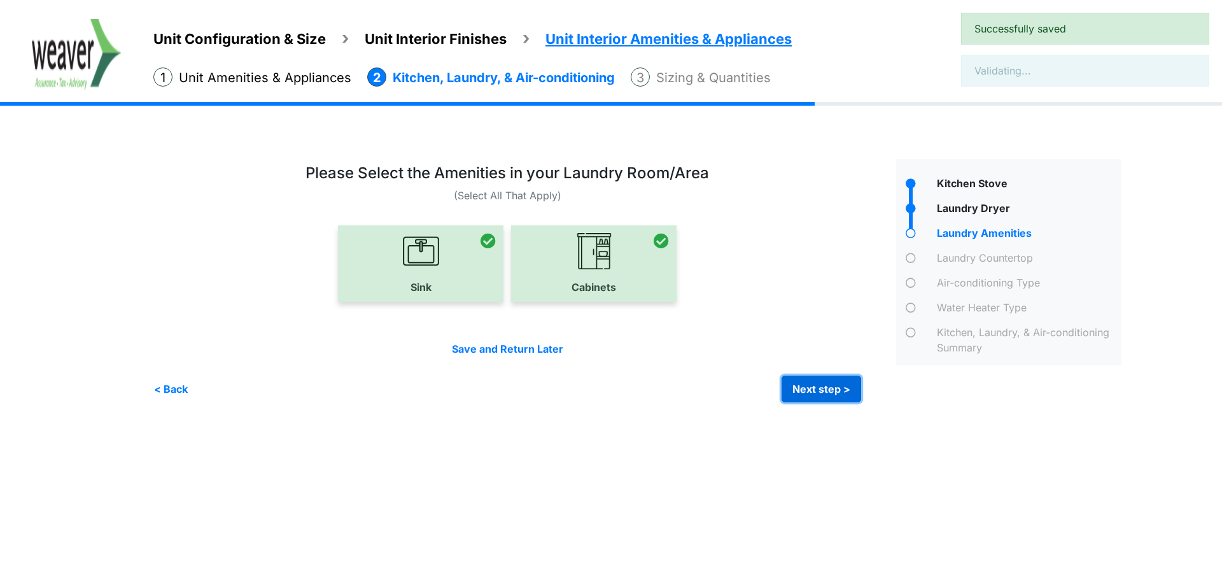
click at [825, 383] on button "Next step >" at bounding box center [821, 388] width 80 height 27
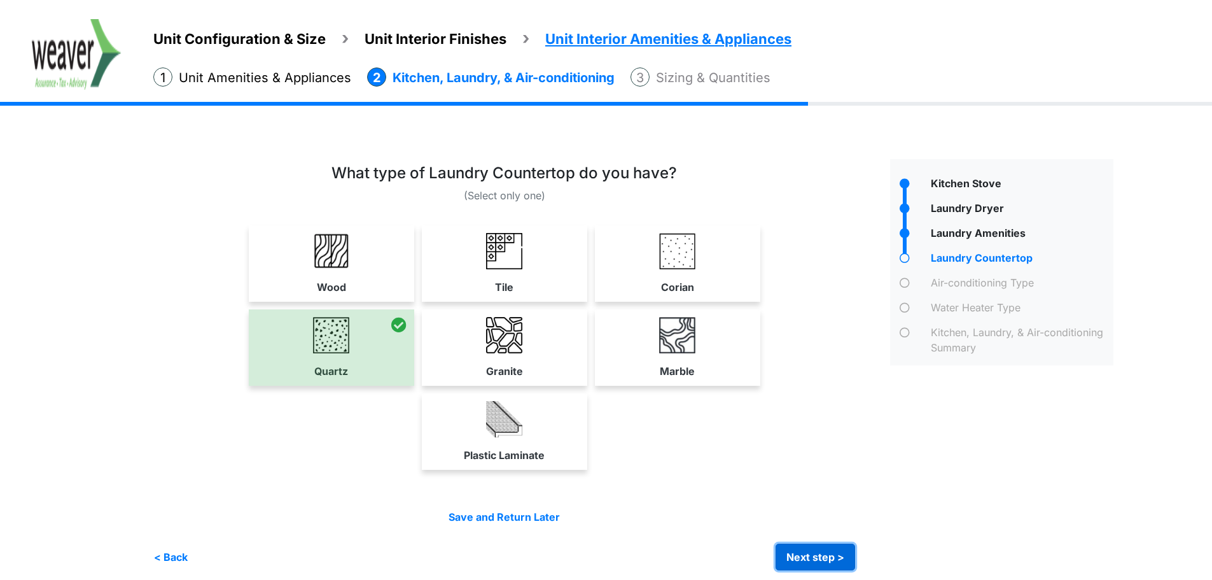
click at [849, 561] on button "Next step >" at bounding box center [816, 556] width 80 height 27
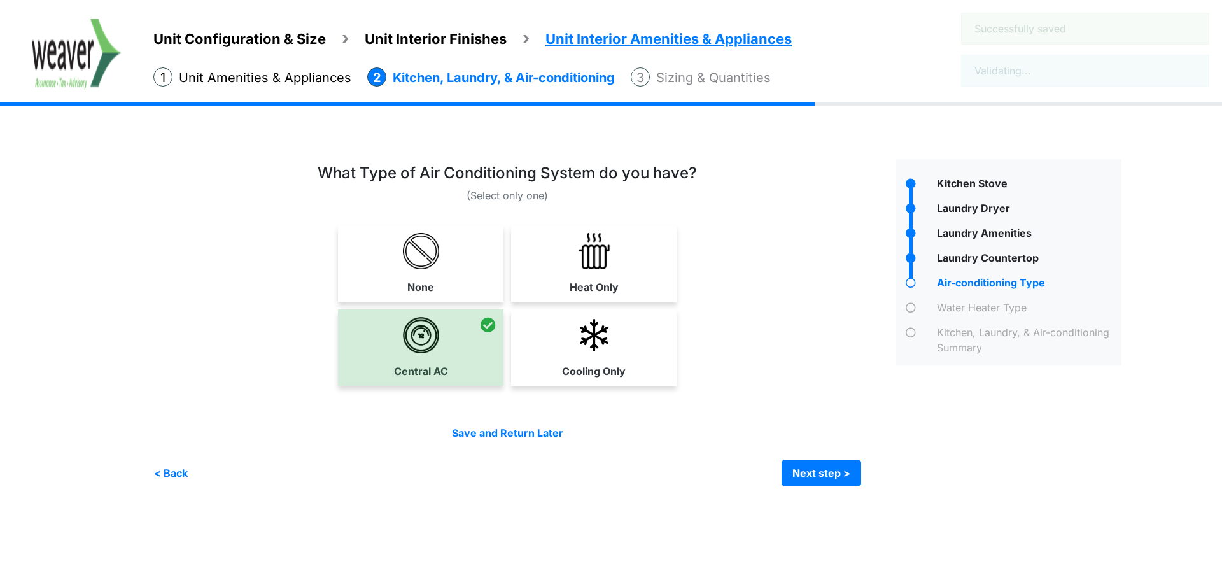
click at [849, 505] on html "× Complete your profile! Unit Configuration & Size Unit Interior Finishes Unit …" at bounding box center [611, 252] width 1222 height 505
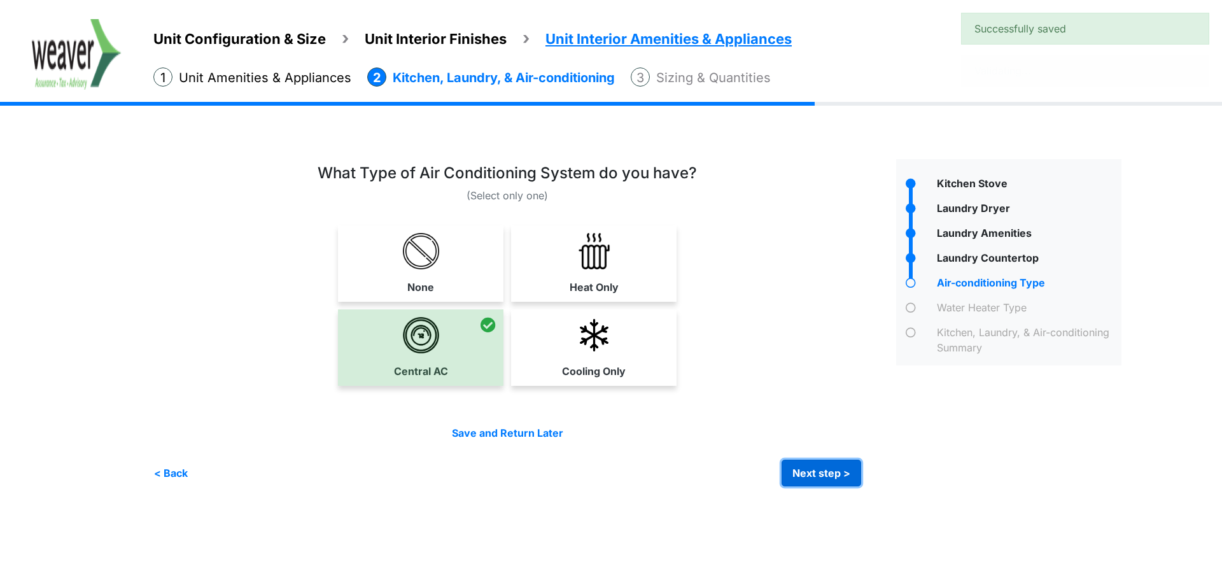
click at [846, 474] on button "Next step >" at bounding box center [821, 472] width 80 height 27
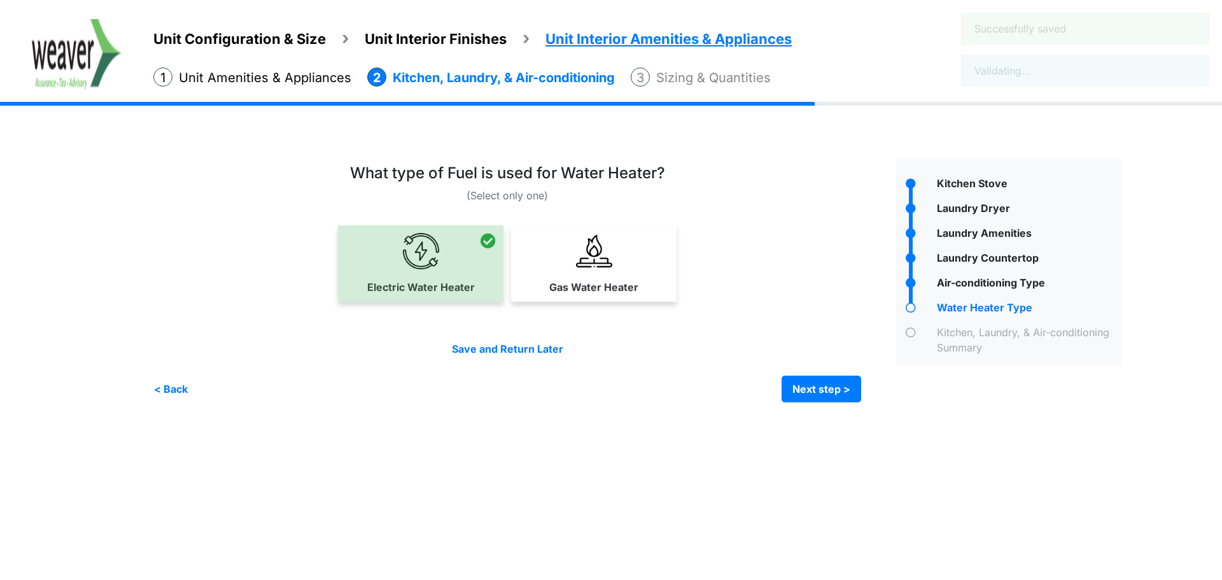
drag, startPoint x: 846, startPoint y: 474, endPoint x: 737, endPoint y: 209, distance: 287.0
click at [846, 421] on html "× Complete your profile! Unit Configuration & Size Unit Interior Finishes Unit …" at bounding box center [611, 210] width 1222 height 421
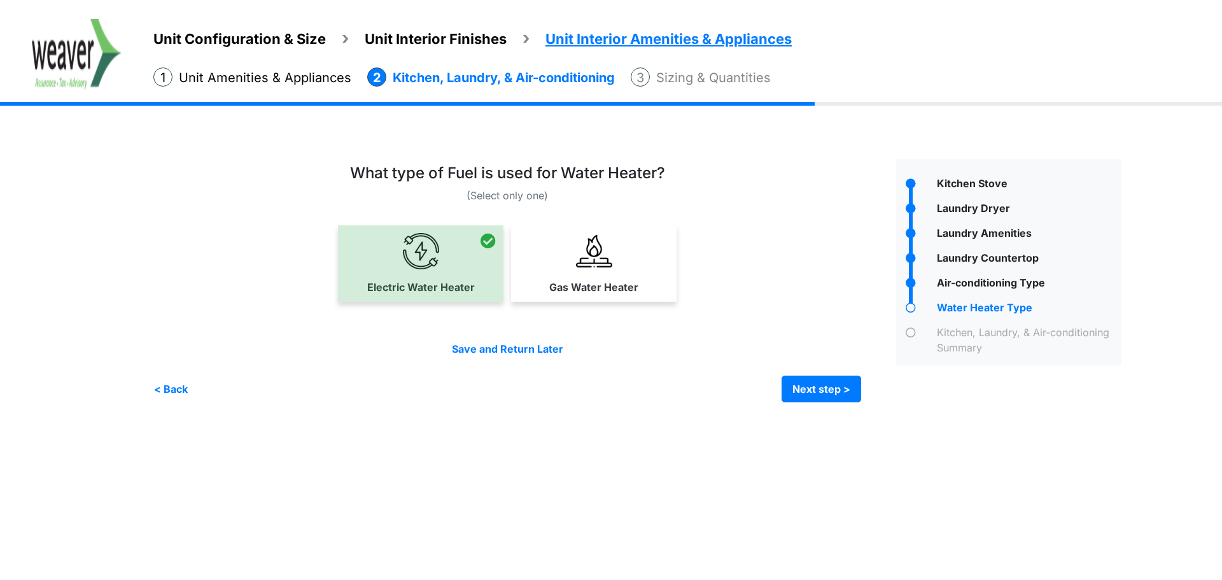
click at [699, 82] on li "Sizing & Quantities" at bounding box center [701, 77] width 140 height 20
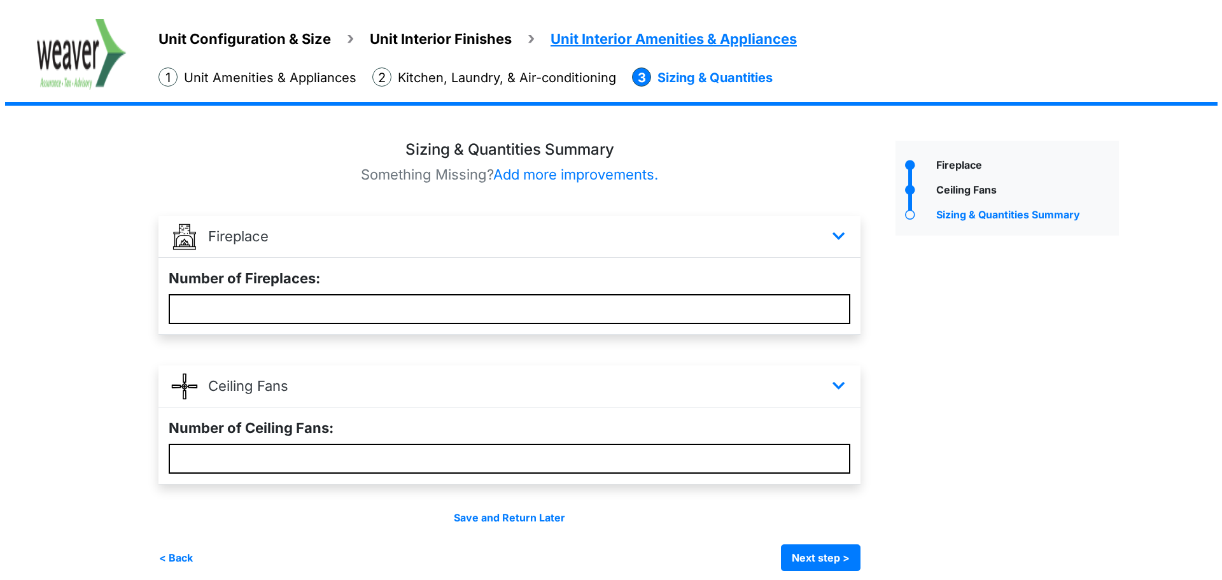
scroll to position [29, 0]
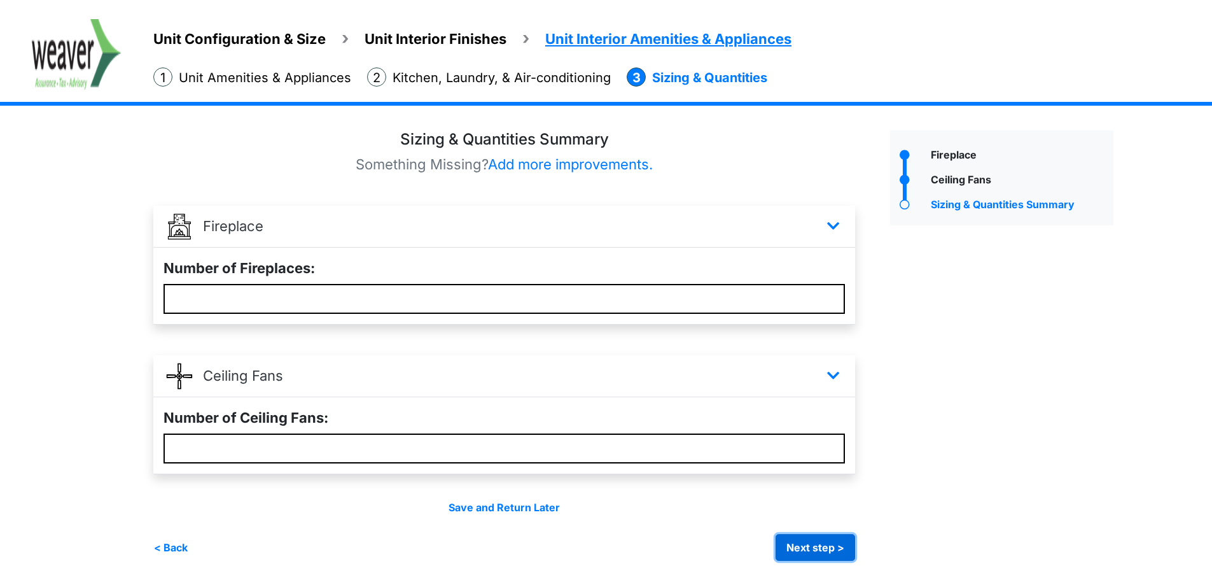
click at [846, 550] on button "Next step >" at bounding box center [816, 547] width 80 height 27
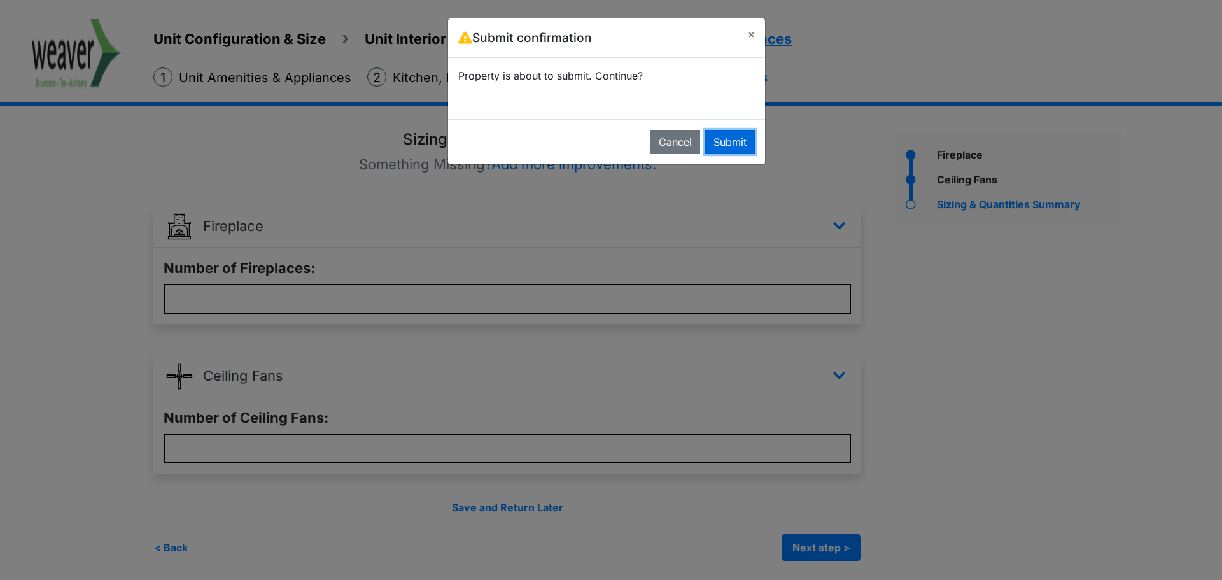
click at [717, 134] on button "Submit" at bounding box center [730, 142] width 50 height 24
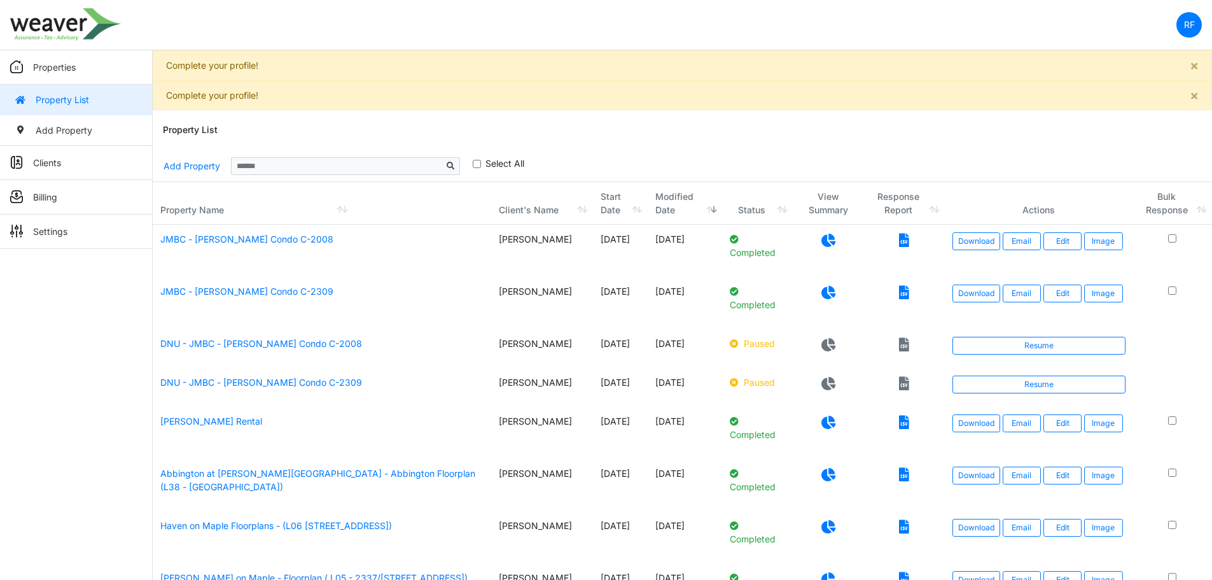
drag, startPoint x: 818, startPoint y: 237, endPoint x: 821, endPoint y: 244, distance: 7.7
click at [821, 237] on icon at bounding box center [828, 239] width 14 height 13
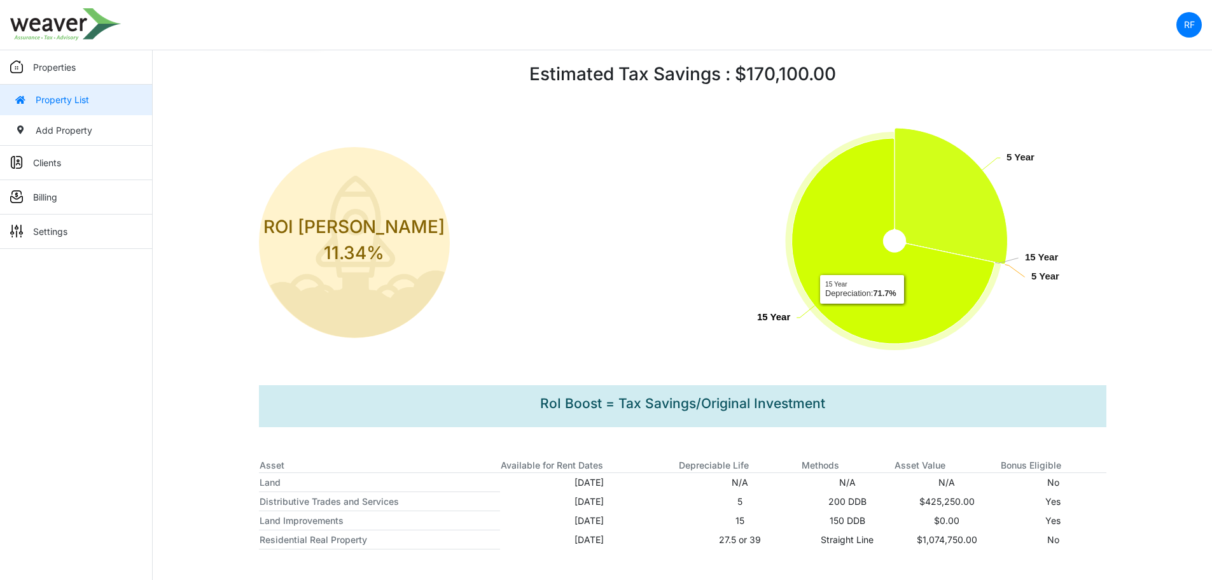
scroll to position [41, 0]
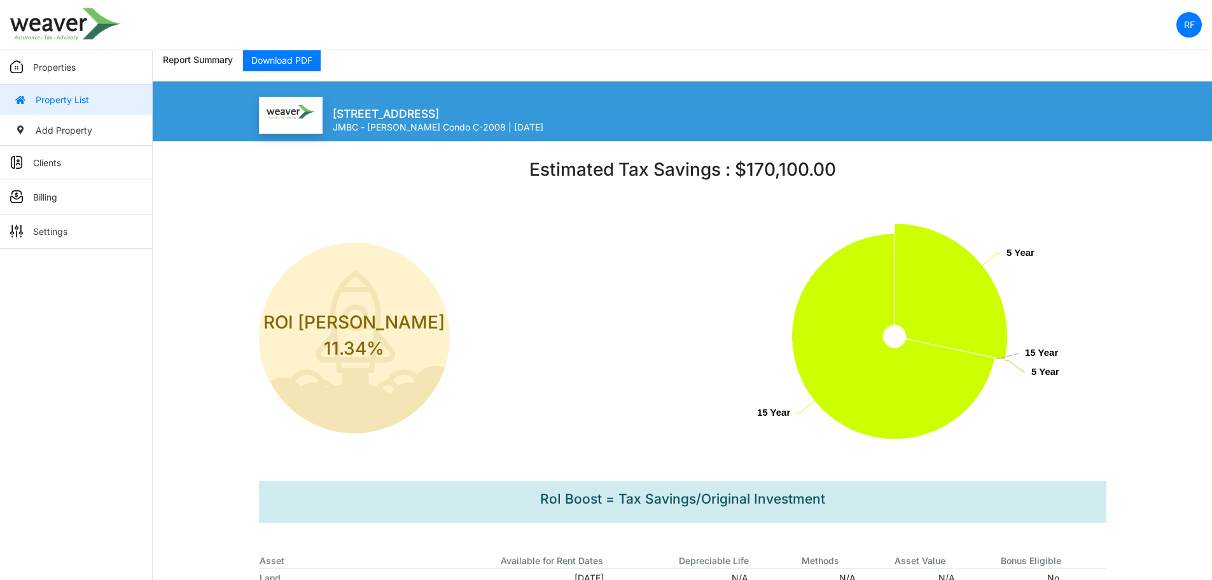
click at [85, 104] on link "Property List" at bounding box center [76, 100] width 152 height 31
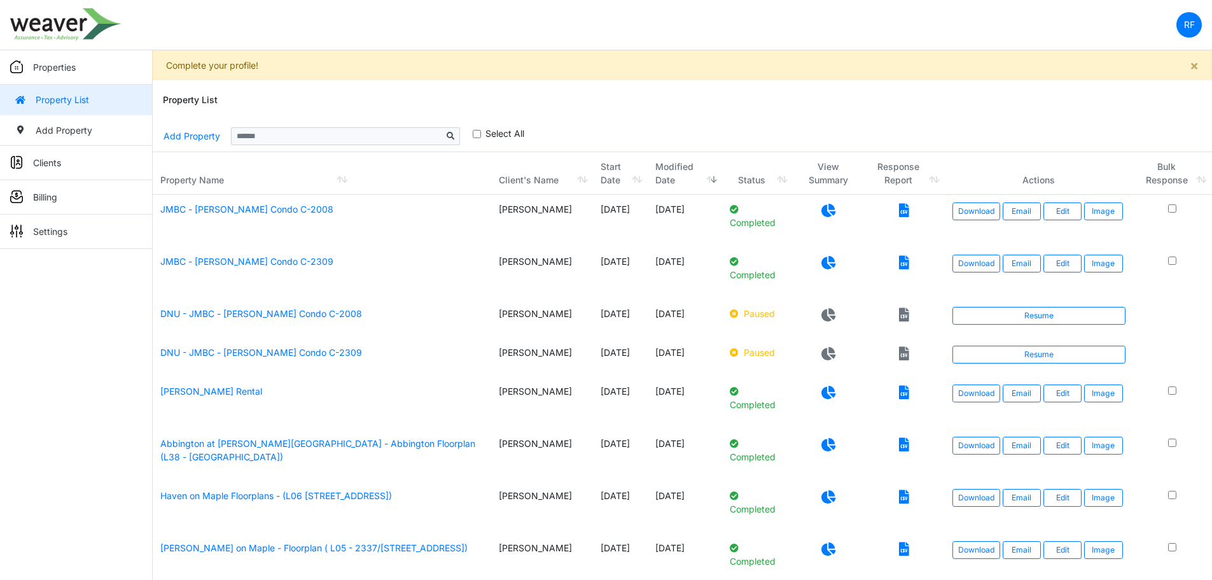
click at [826, 263] on icon at bounding box center [828, 262] width 14 height 13
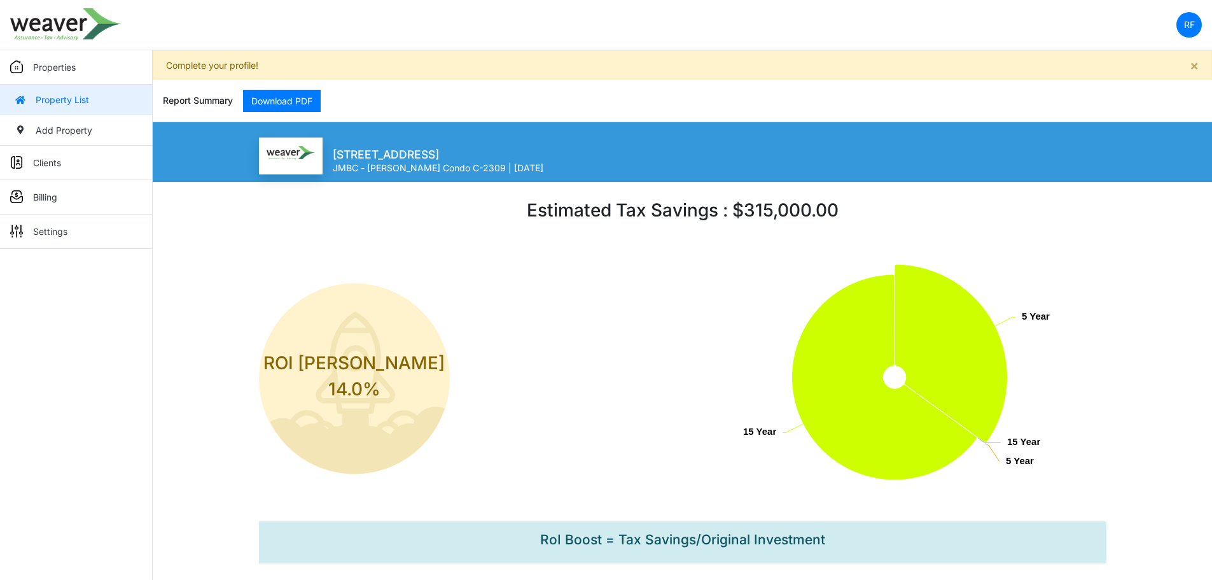
click at [80, 97] on link "Property List" at bounding box center [76, 100] width 152 height 31
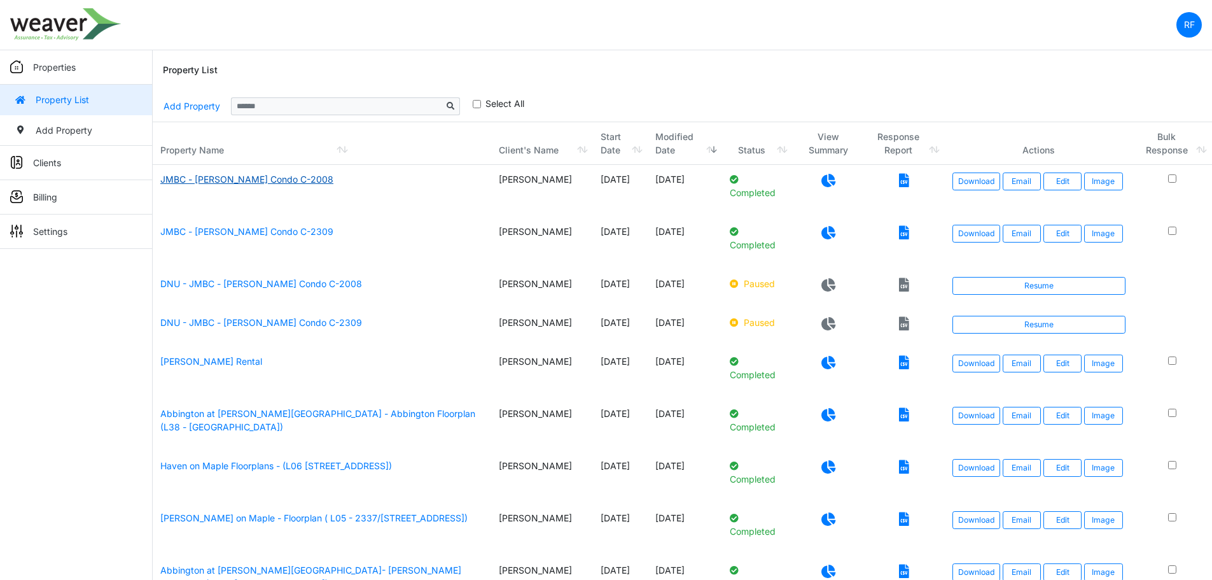
click at [304, 182] on link "JMBC - Jim Jackson Condo C-2008" at bounding box center [246, 179] width 173 height 11
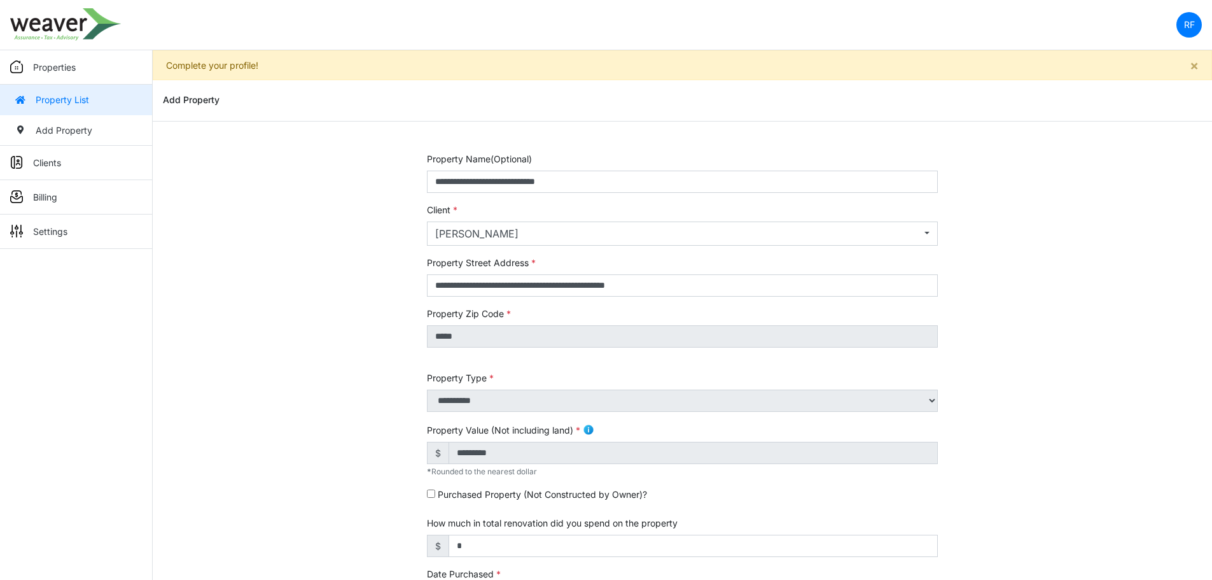
click at [60, 62] on p "Properties" at bounding box center [54, 66] width 43 height 13
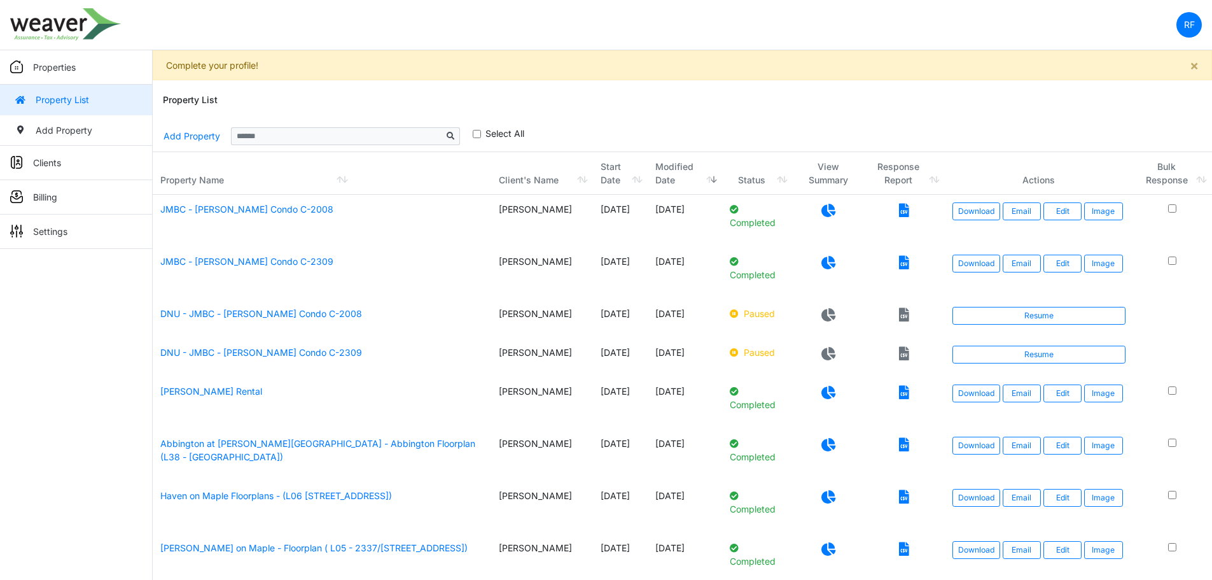
click at [903, 206] on icon at bounding box center [904, 210] width 10 height 13
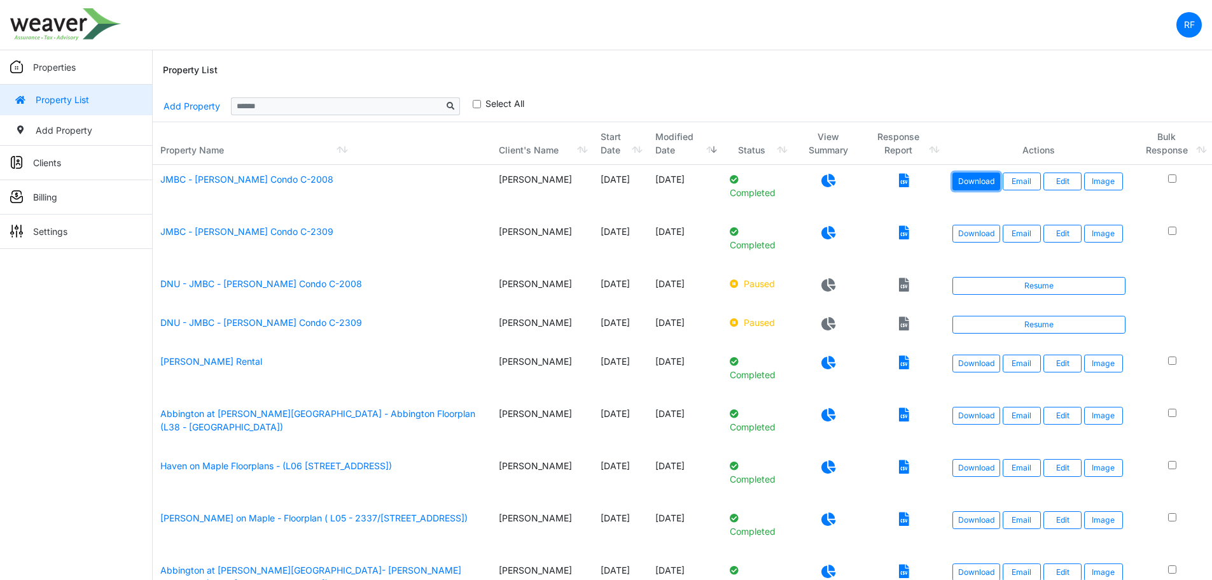
click at [980, 181] on link "Download" at bounding box center [976, 181] width 48 height 18
click at [979, 230] on link "Download" at bounding box center [976, 234] width 48 height 18
click at [597, 77] on div "Property List" at bounding box center [682, 70] width 1039 height 41
click at [857, 69] on div "Property List" at bounding box center [682, 70] width 1039 height 41
click at [981, 172] on link "Download" at bounding box center [976, 181] width 48 height 18
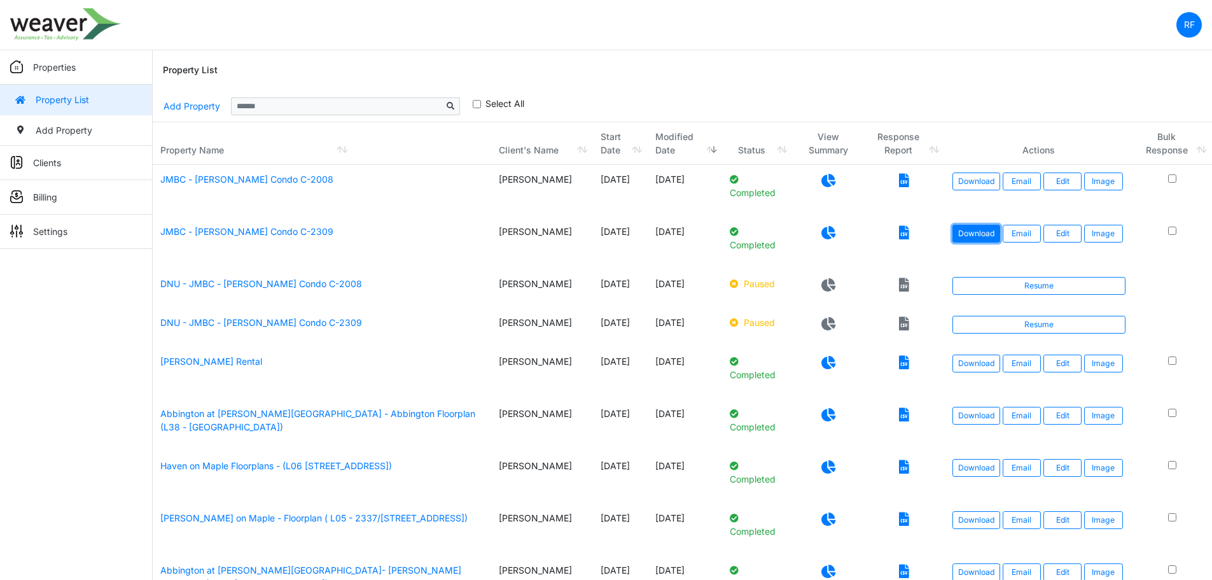
click at [968, 228] on link "Download" at bounding box center [976, 234] width 48 height 18
click at [627, 48] on nav "RF Change Password Logout Weaver_Rafa [PERSON_NAME][EMAIL_ADDRESS][PERSON_NAME]…" at bounding box center [606, 25] width 1212 height 50
click at [825, 179] on icon at bounding box center [828, 180] width 14 height 13
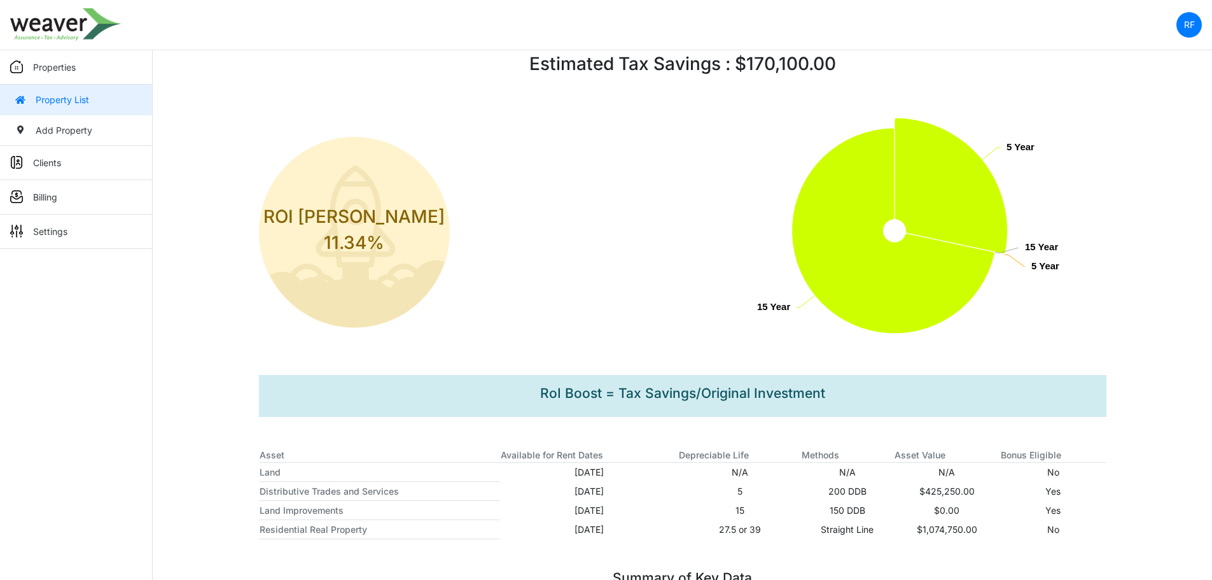
scroll to position [41, 0]
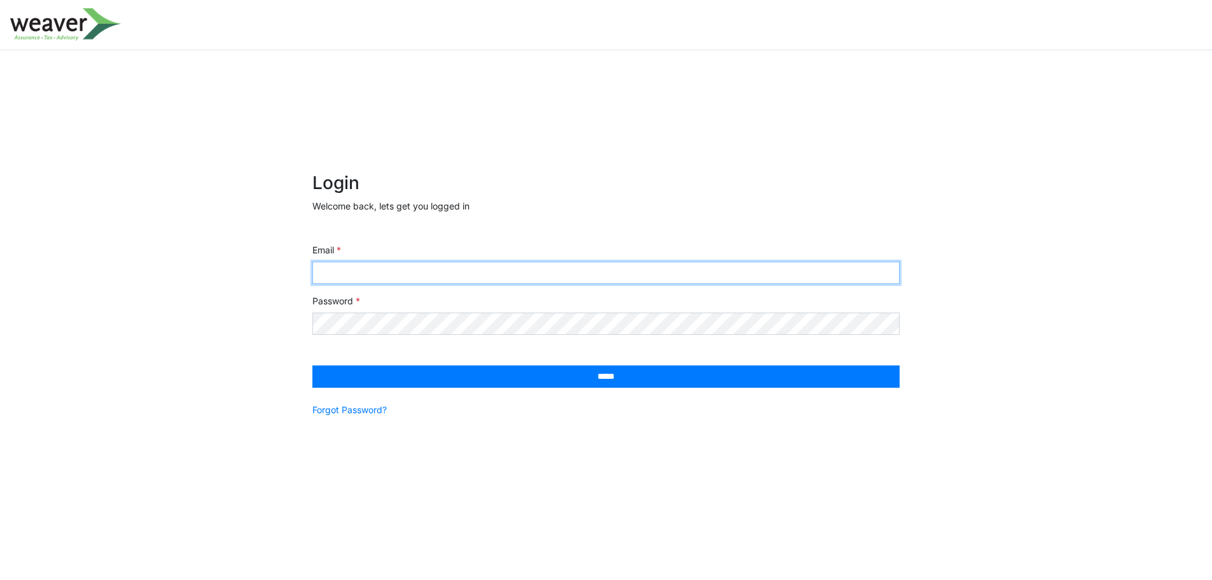
click at [356, 268] on input "Email" at bounding box center [605, 272] width 587 height 22
paste input "**********"
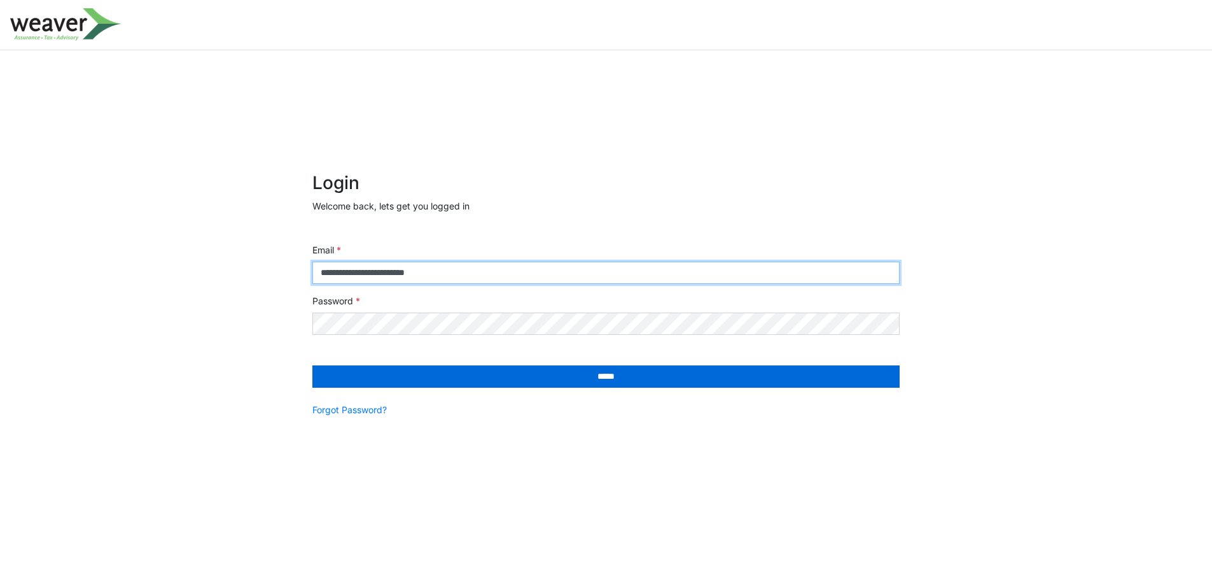
type input "**********"
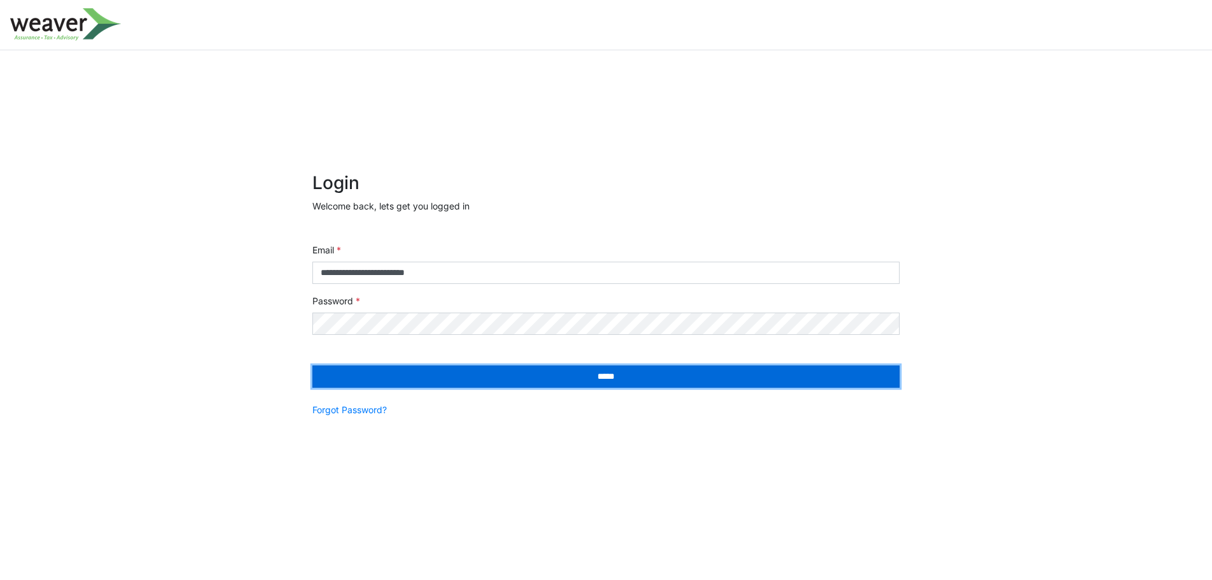
click at [443, 372] on input "*****" at bounding box center [605, 376] width 587 height 22
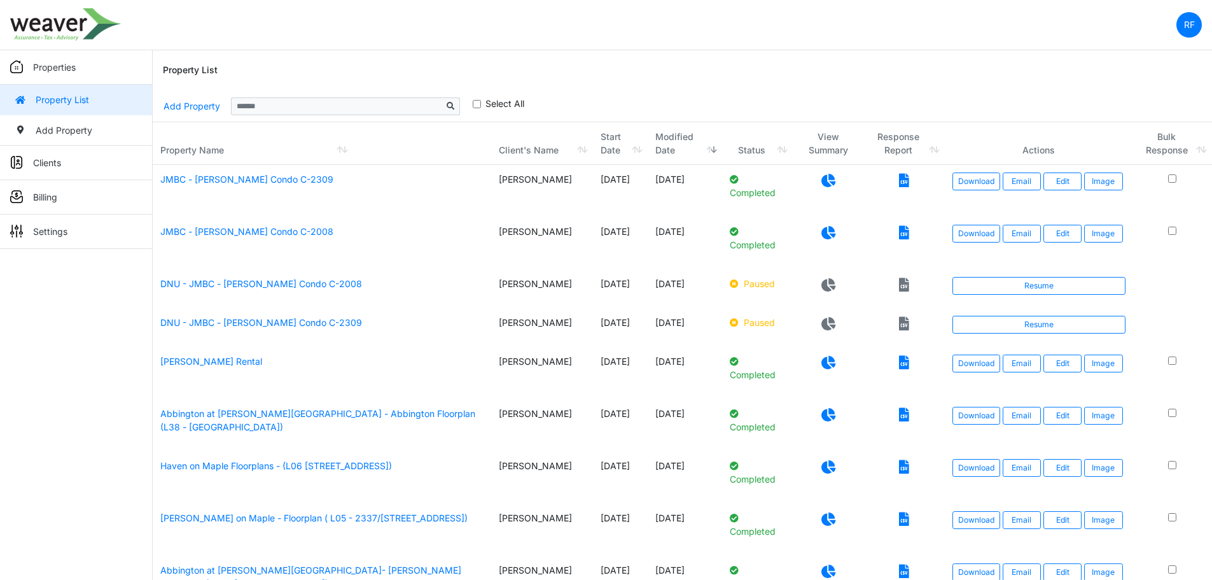
drag, startPoint x: 818, startPoint y: 180, endPoint x: 841, endPoint y: 179, distance: 23.6
click at [821, 180] on icon at bounding box center [828, 180] width 14 height 13
